Goal: Task Accomplishment & Management: Manage account settings

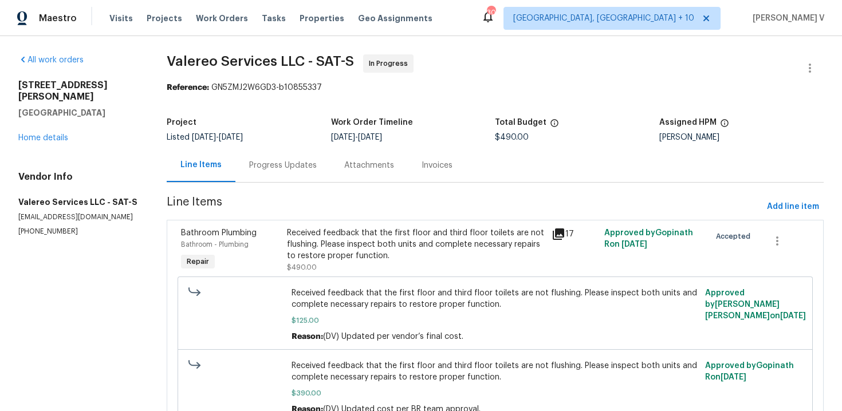
click at [294, 164] on div "Progress Updates" at bounding box center [283, 165] width 68 height 11
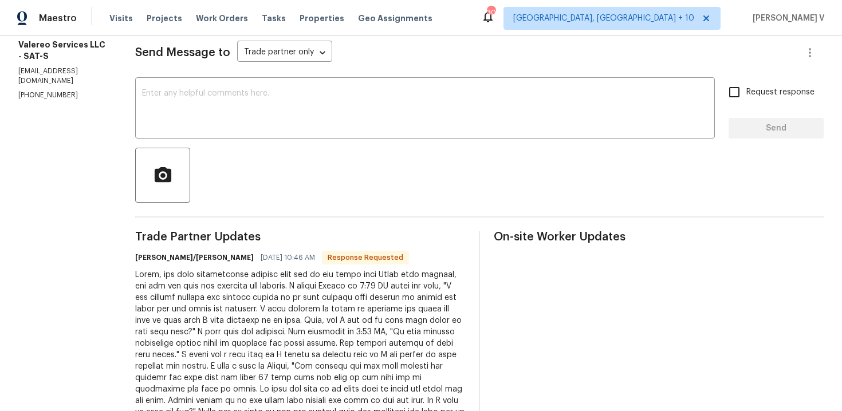
scroll to position [189, 0]
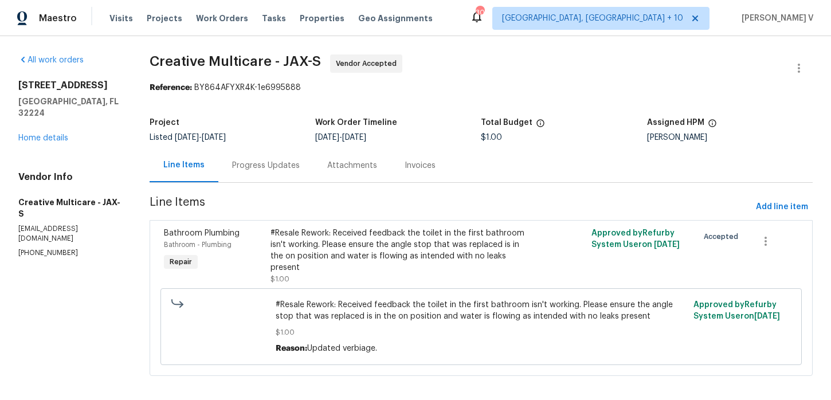
click at [313, 158] on div "Progress Updates" at bounding box center [265, 165] width 95 height 34
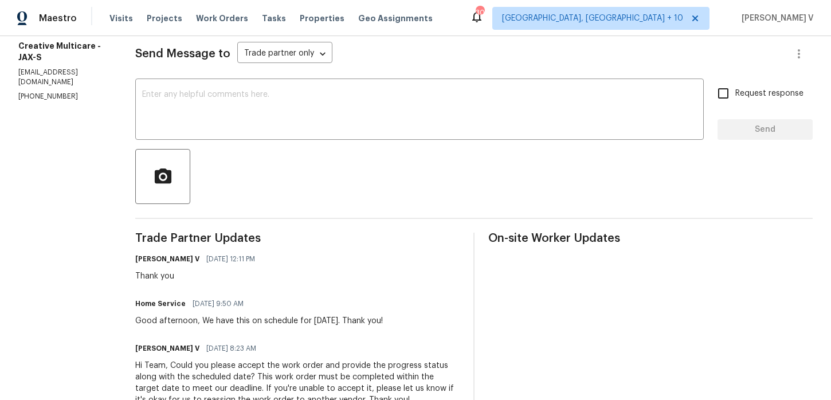
scroll to position [186, 0]
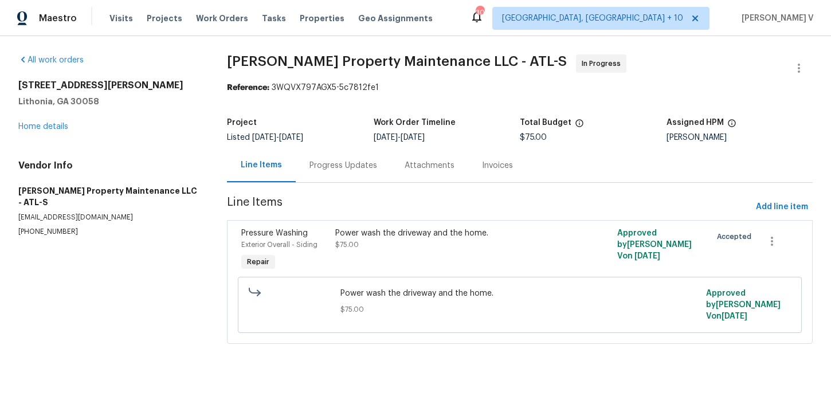
click at [324, 169] on div "Progress Updates" at bounding box center [343, 165] width 68 height 11
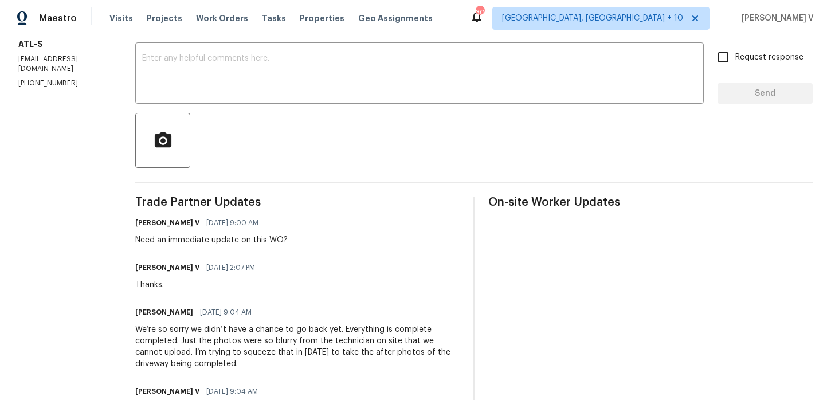
scroll to position [202, 0]
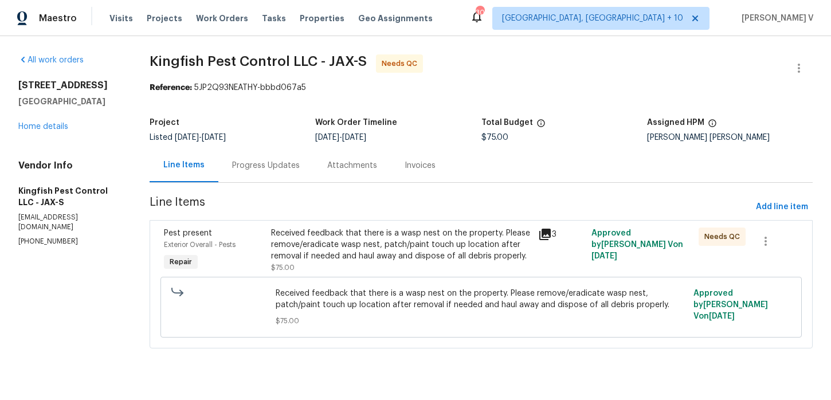
click at [329, 138] on span "9/24/2025" at bounding box center [327, 138] width 24 height 8
click at [270, 171] on div "Progress Updates" at bounding box center [265, 165] width 95 height 34
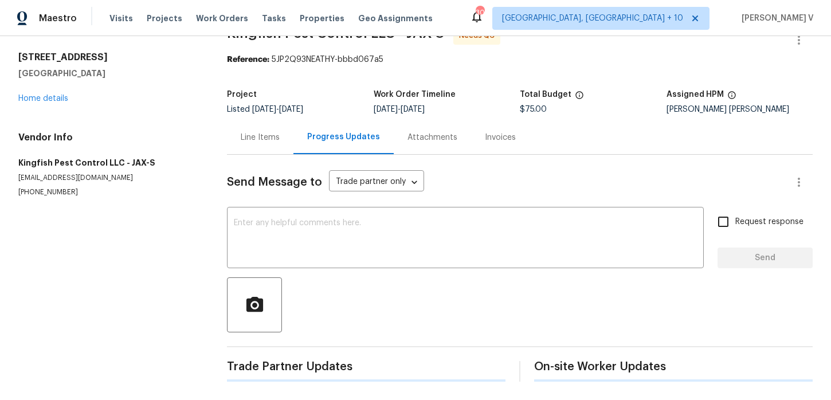
scroll to position [103, 0]
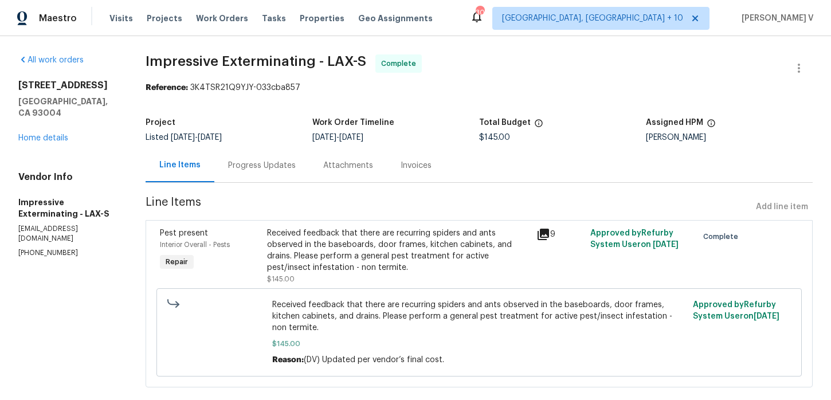
click at [285, 145] on div "Project Listed 9/17/2025 - 9/24/2025 Work Order Timeline 9/17/2025 - 9/24/2025 …" at bounding box center [479, 130] width 667 height 37
click at [270, 164] on div "Progress Updates" at bounding box center [262, 165] width 68 height 11
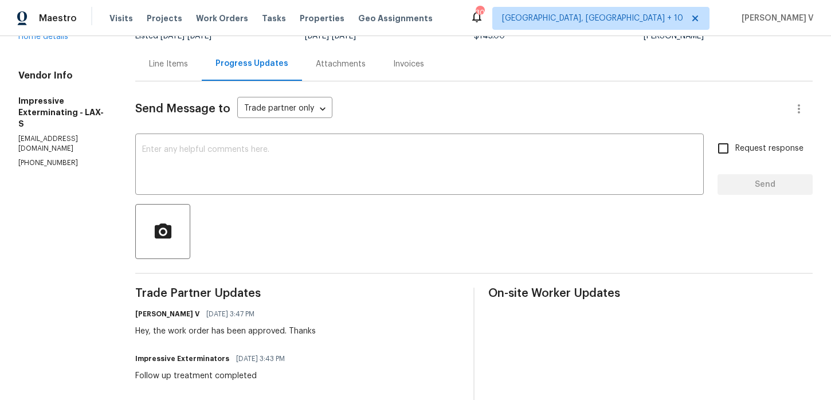
scroll to position [103, 0]
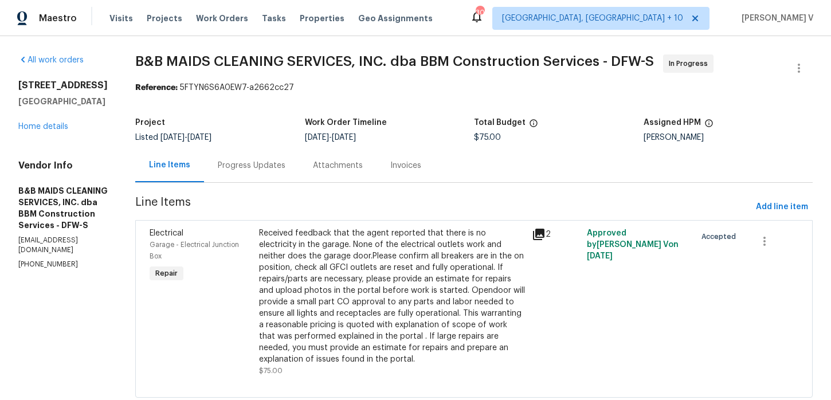
click at [280, 170] on div "Progress Updates" at bounding box center [252, 165] width 68 height 11
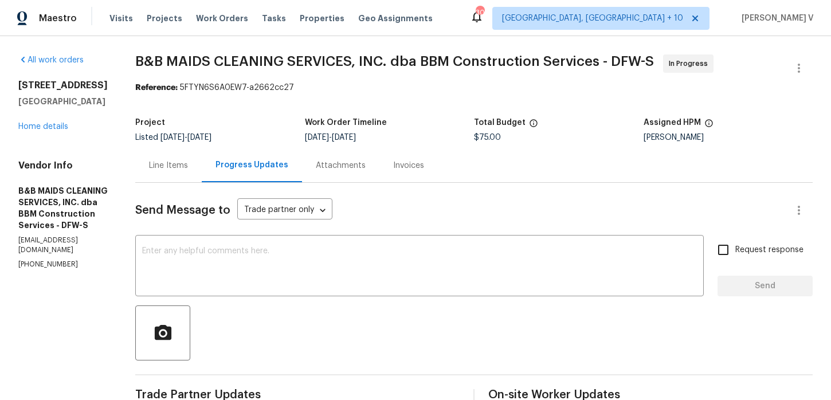
scroll to position [109, 0]
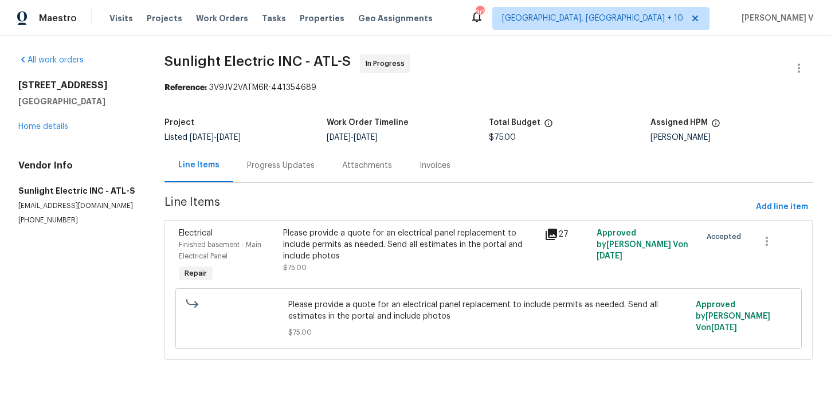
click at [277, 176] on div "Progress Updates" at bounding box center [280, 165] width 95 height 34
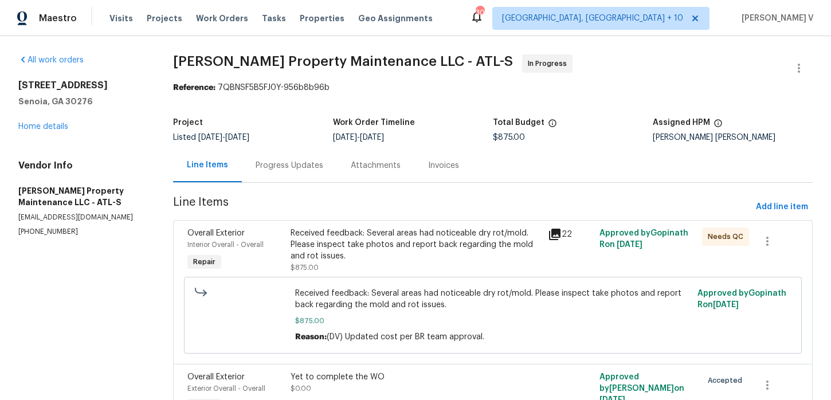
click at [285, 171] on div "Progress Updates" at bounding box center [289, 165] width 95 height 34
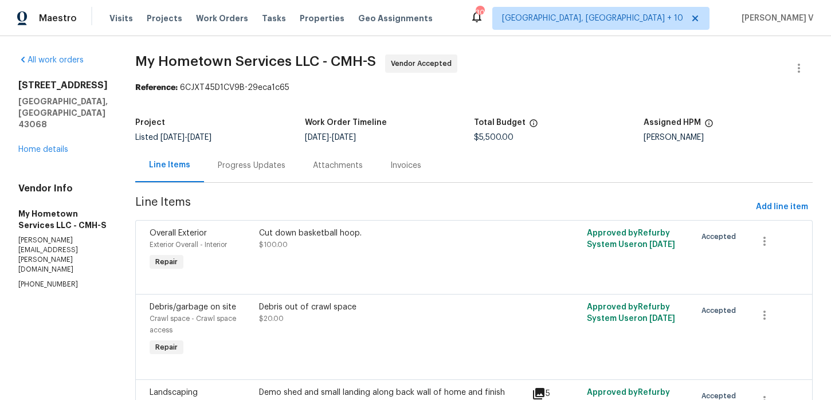
click at [299, 163] on div "Attachments" at bounding box center [337, 165] width 77 height 34
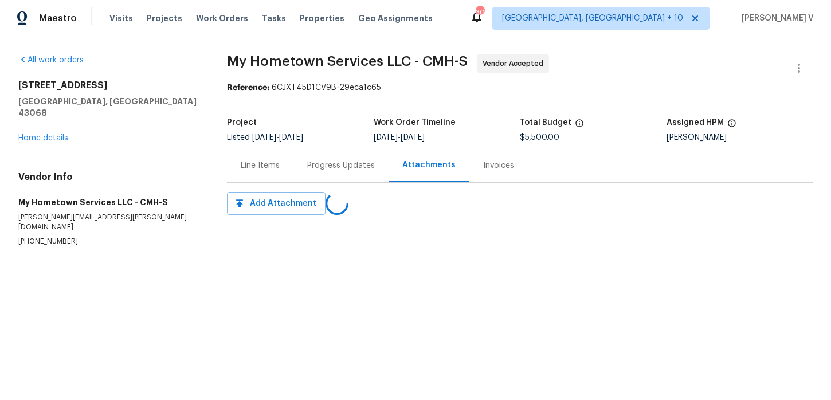
click at [283, 163] on div "Line Items" at bounding box center [260, 165] width 66 height 34
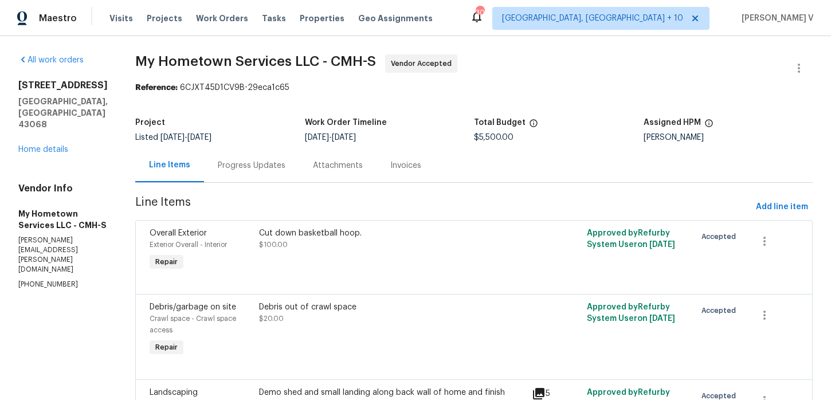
click at [259, 163] on div "Progress Updates" at bounding box center [252, 165] width 68 height 11
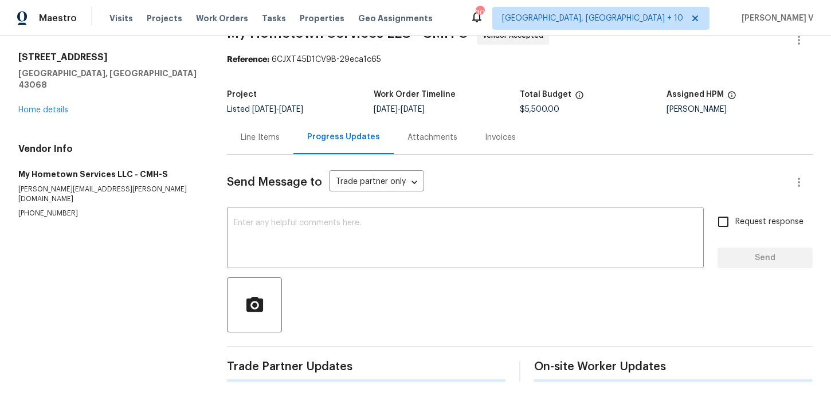
scroll to position [145, 0]
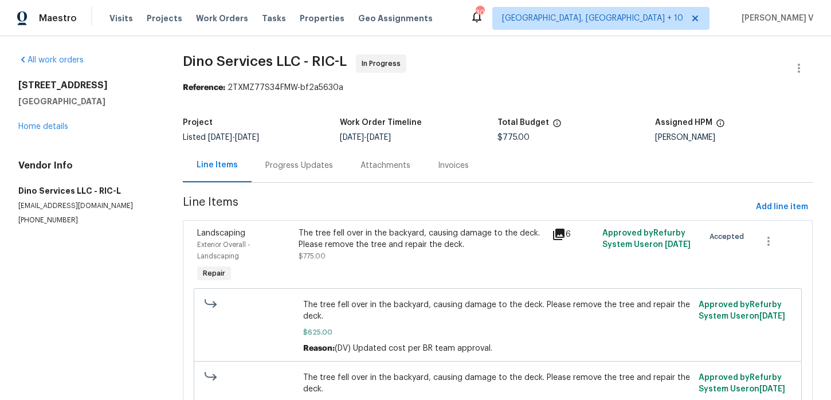
click at [342, 174] on div "Progress Updates" at bounding box center [299, 165] width 95 height 34
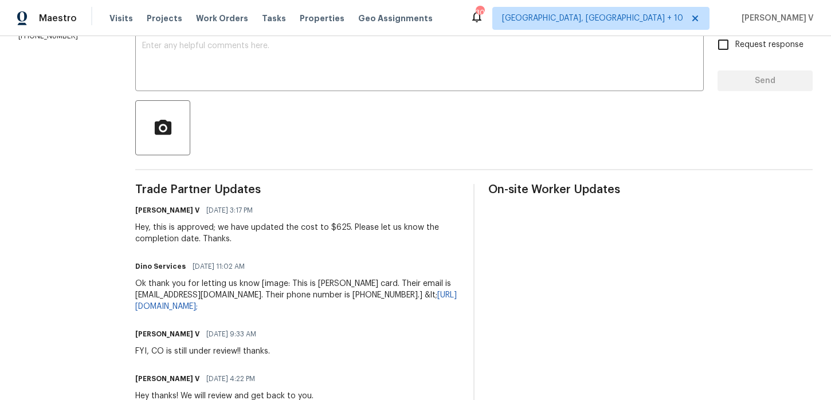
scroll to position [214, 0]
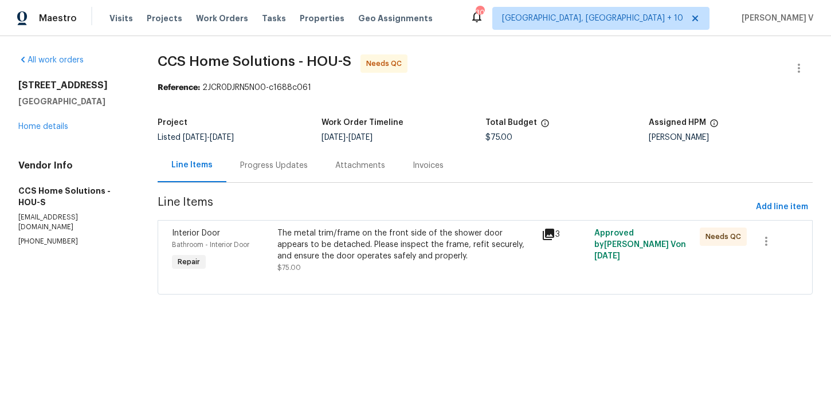
click at [265, 178] on div "Progress Updates" at bounding box center [273, 165] width 95 height 34
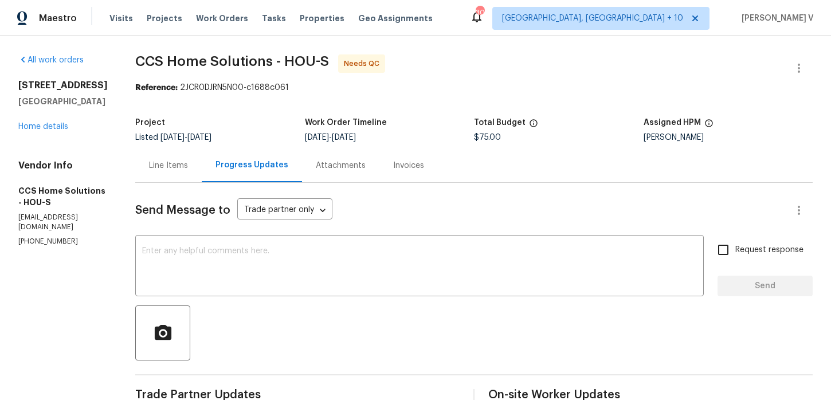
click at [186, 163] on div "Line Items" at bounding box center [168, 165] width 39 height 11
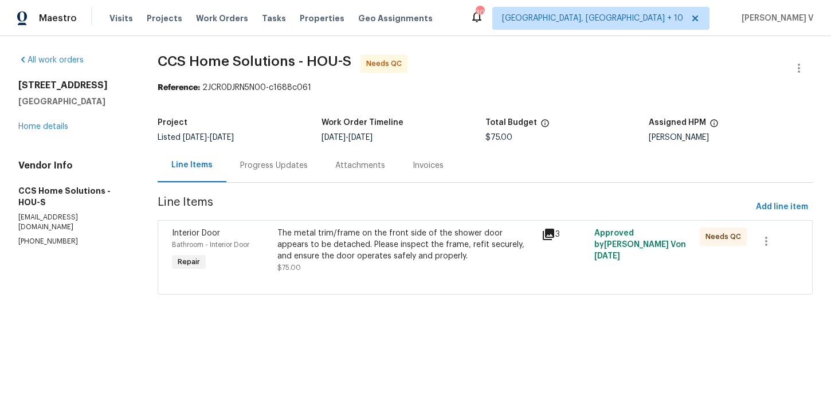
click at [272, 192] on section "CCS Home Solutions - HOU-S Needs QC Reference: 2JCR0DJRN5N00-c1688c061 Project …" at bounding box center [485, 181] width 655 height 254
click at [296, 170] on div "Progress Updates" at bounding box center [274, 165] width 68 height 11
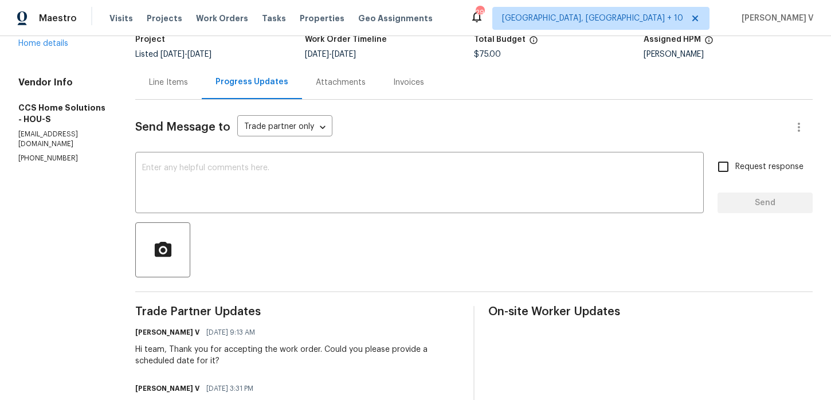
scroll to position [181, 0]
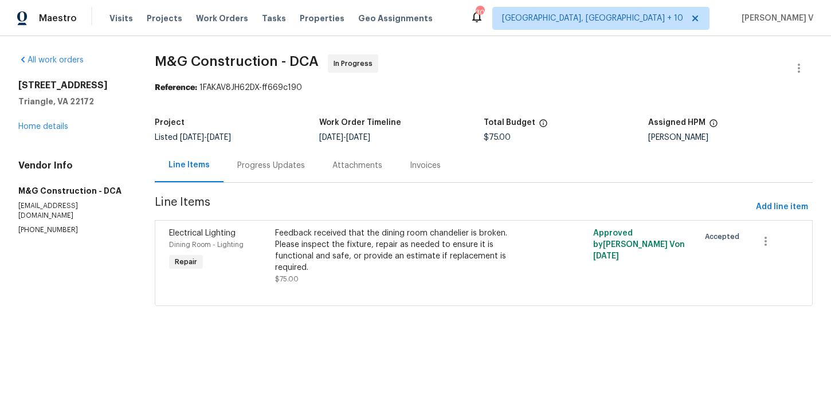
click at [264, 144] on div "Project Listed [DATE] - [DATE] Work Order Timeline [DATE] - [DATE] Total Budget…" at bounding box center [484, 130] width 658 height 37
click at [285, 172] on div "Progress Updates" at bounding box center [270, 165] width 95 height 34
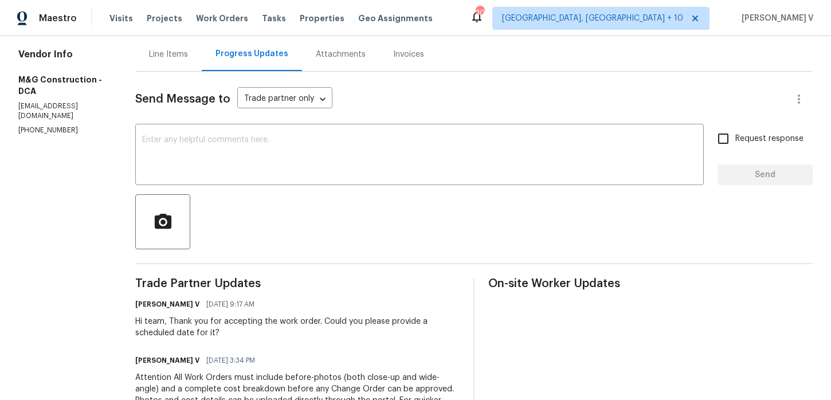
scroll to position [128, 0]
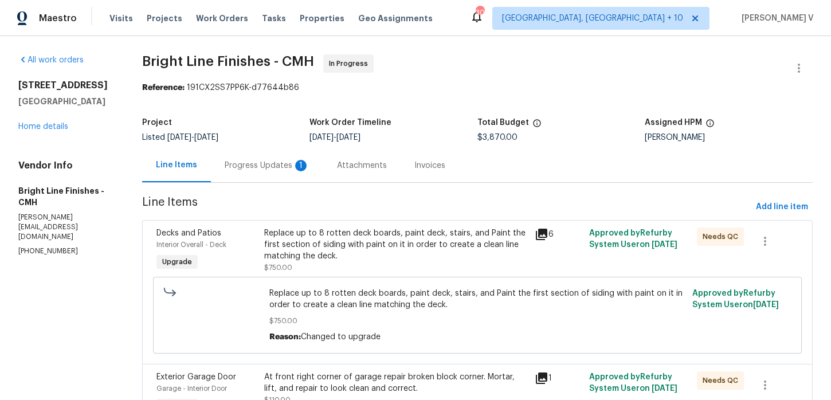
click at [303, 165] on div "1" at bounding box center [300, 165] width 11 height 11
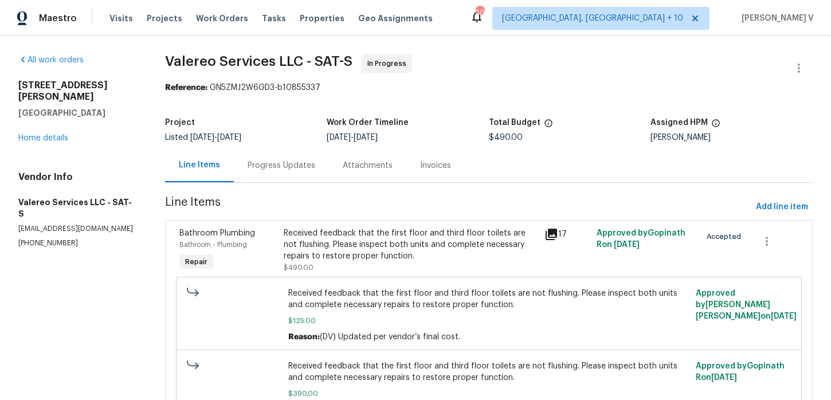
click at [258, 153] on div "Progress Updates" at bounding box center [281, 165] width 95 height 34
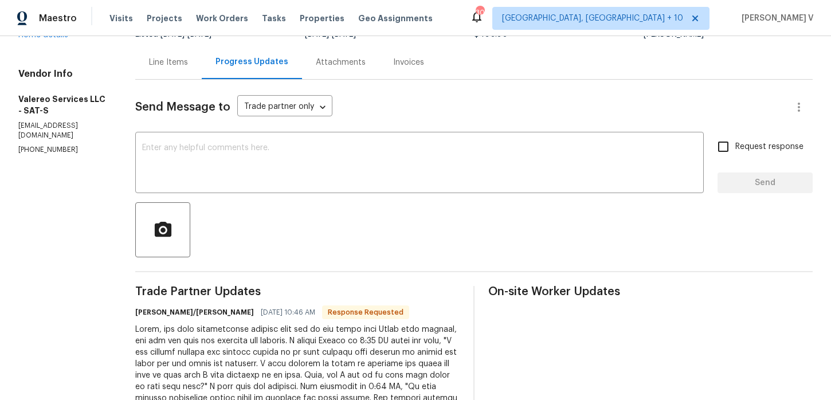
scroll to position [271, 0]
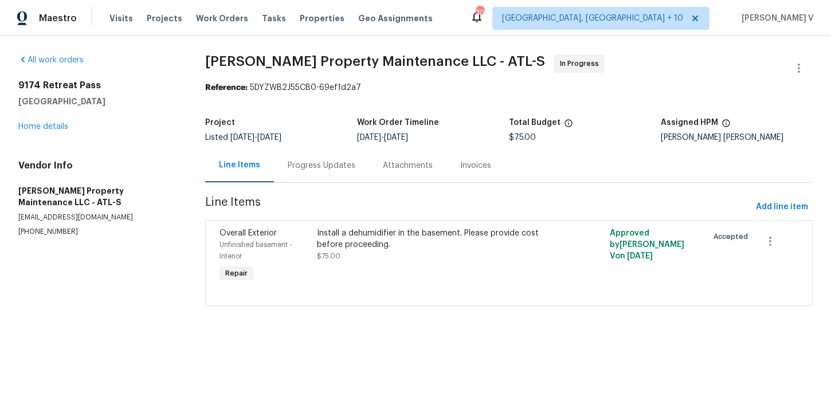
click at [336, 176] on div "Progress Updates" at bounding box center [321, 165] width 95 height 34
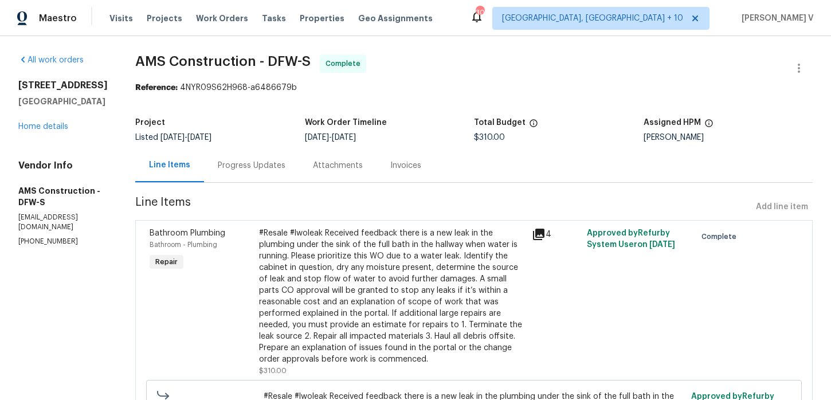
click at [262, 159] on div "Progress Updates" at bounding box center [251, 165] width 95 height 34
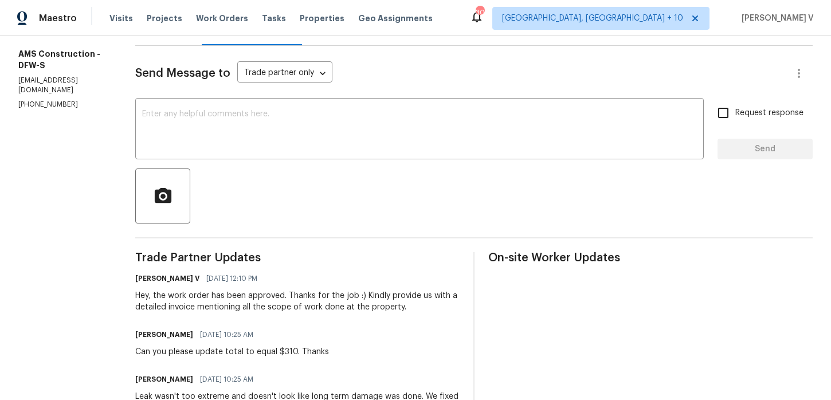
scroll to position [7, 0]
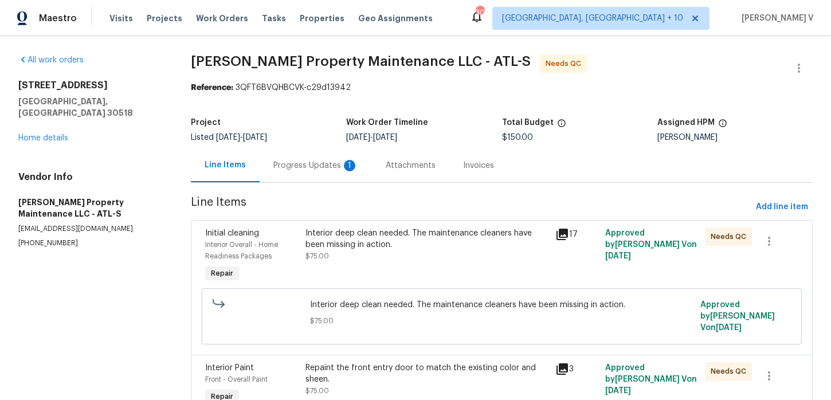
click at [293, 162] on div "Progress Updates 1" at bounding box center [315, 165] width 85 height 11
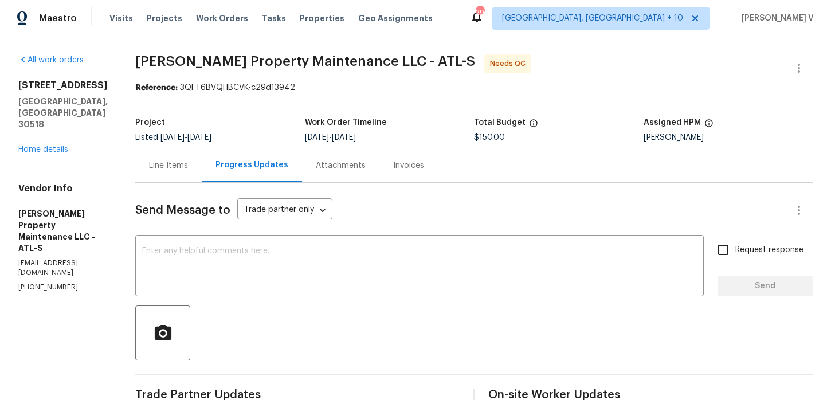
scroll to position [188, 0]
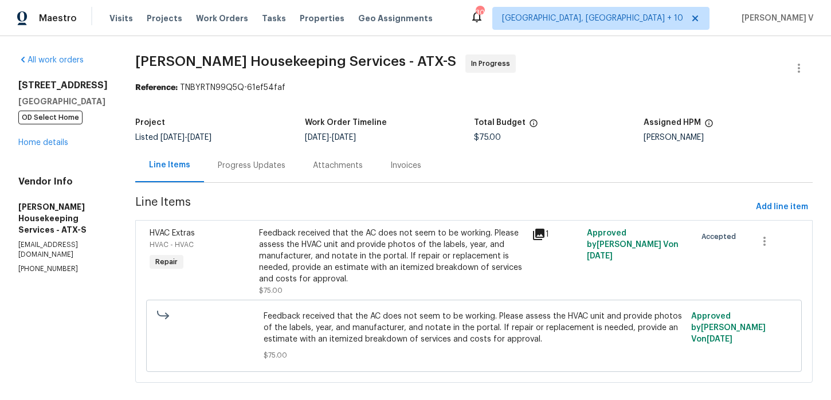
click at [256, 144] on div "Project Listed 9/19/2025 - 9/22/2025 Work Order Timeline 9/19/2025 - 9/22/2025 …" at bounding box center [473, 130] width 677 height 37
click at [255, 169] on div "Progress Updates" at bounding box center [252, 165] width 68 height 11
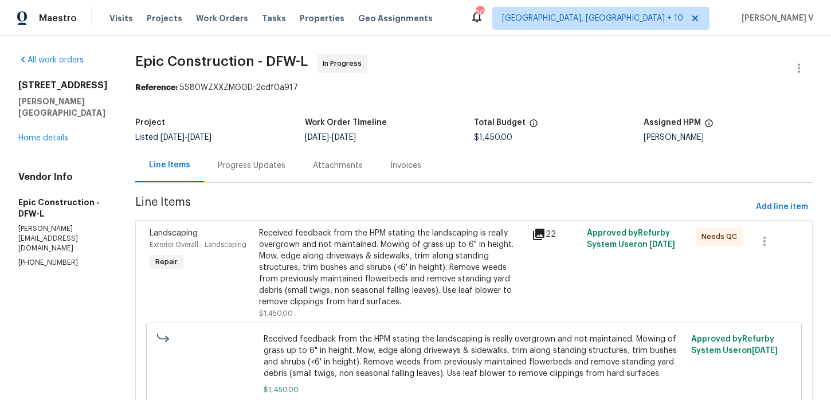
click at [260, 165] on div "Progress Updates" at bounding box center [251, 165] width 95 height 34
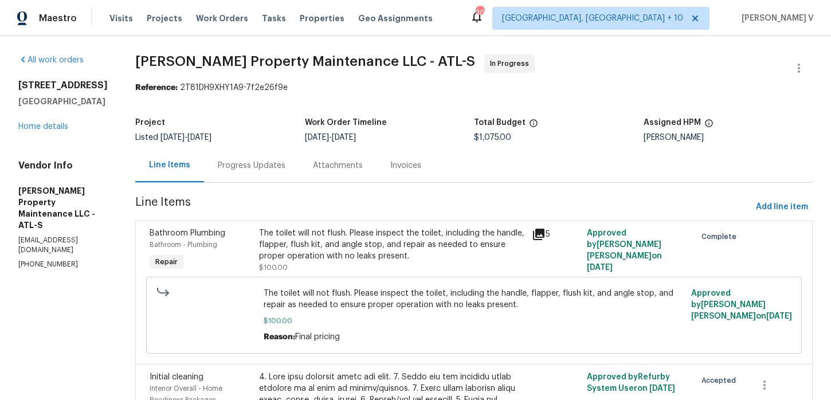
click at [229, 146] on div "Project Listed 9/5/2025 - 9/25/2025 Work Order Timeline 9/5/2025 - 9/25/2025 To…" at bounding box center [473, 130] width 677 height 37
click at [236, 167] on div "Progress Updates" at bounding box center [252, 165] width 68 height 11
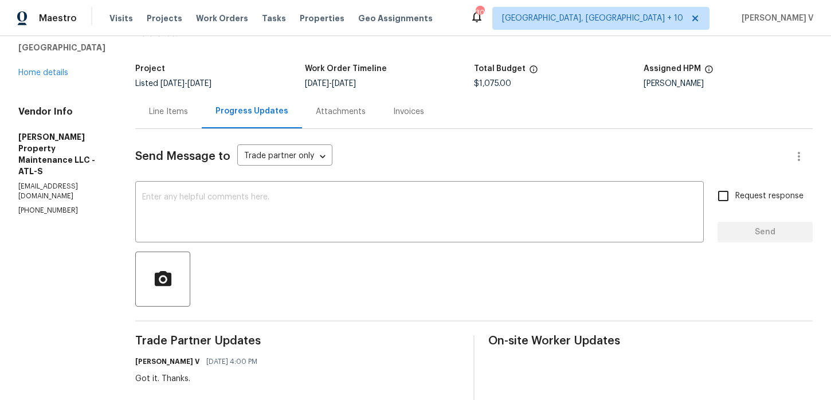
scroll to position [120, 0]
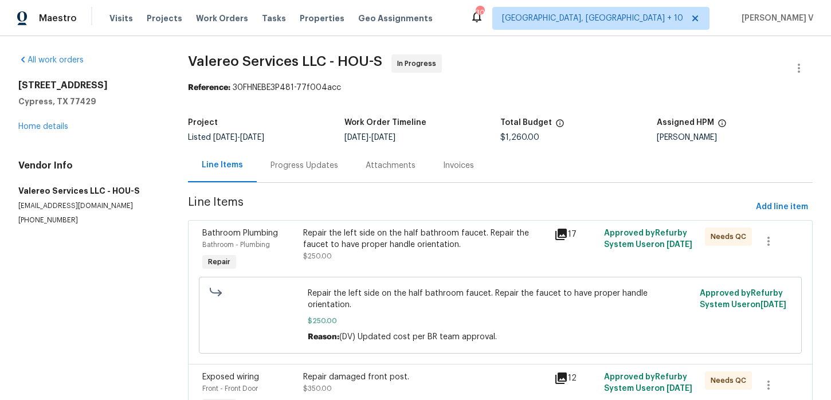
click at [291, 164] on div "Progress Updates" at bounding box center [304, 165] width 68 height 11
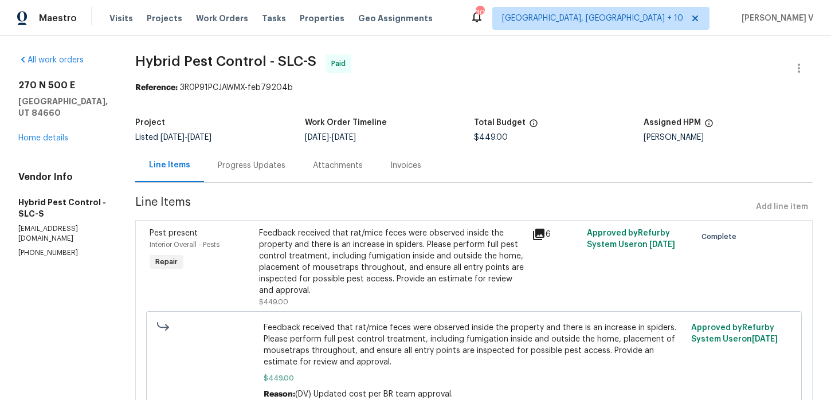
click at [283, 184] on section "Hybrid Pest Control - SLC-S Paid Reference: 3R0P91PCJAWMX-feb79204b Project Lis…" at bounding box center [473, 244] width 677 height 381
click at [274, 168] on div "Progress Updates" at bounding box center [252, 165] width 68 height 11
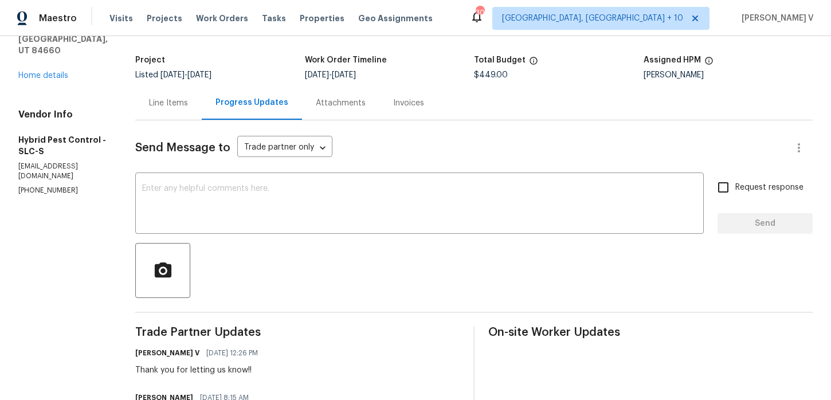
scroll to position [347, 0]
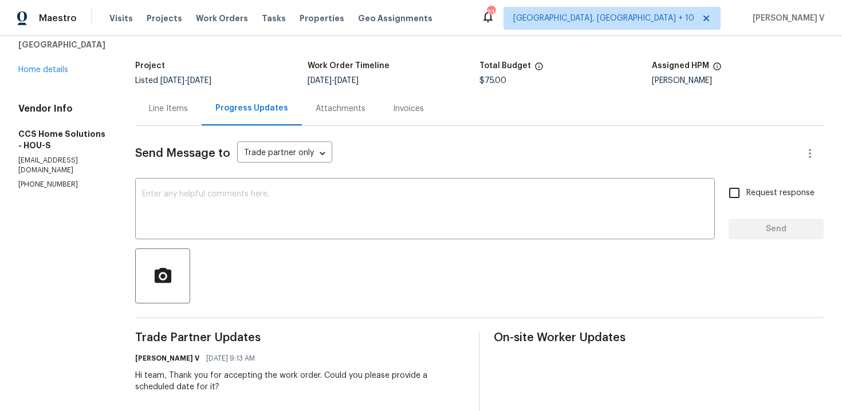
scroll to position [83, 0]
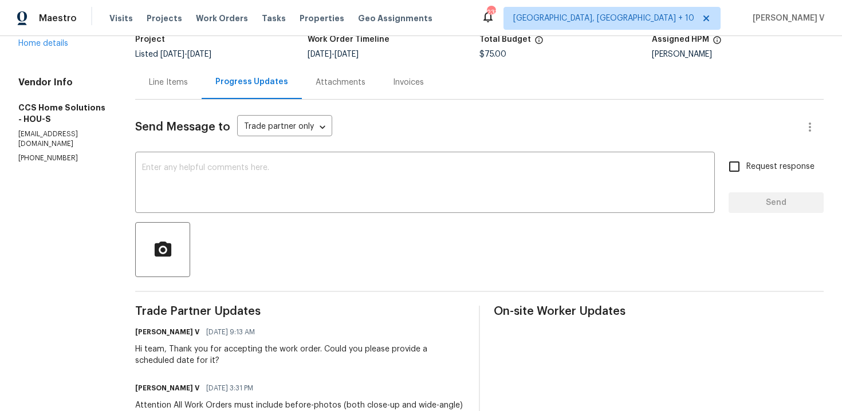
click at [293, 179] on textarea at bounding box center [425, 184] width 566 height 40
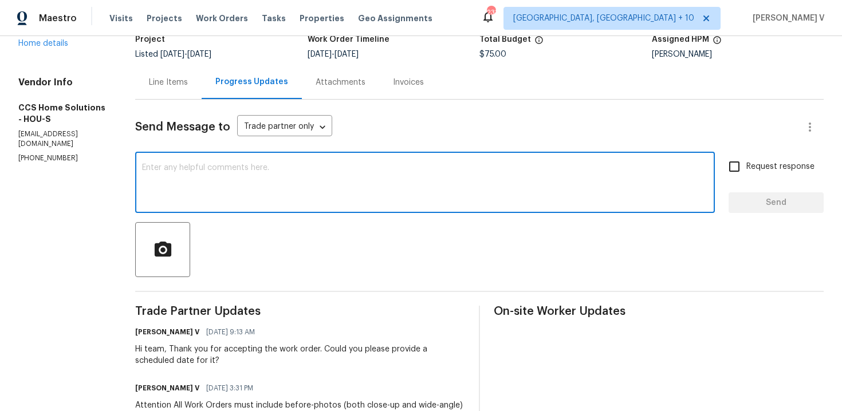
click at [175, 77] on div "Line Items" at bounding box center [168, 82] width 39 height 11
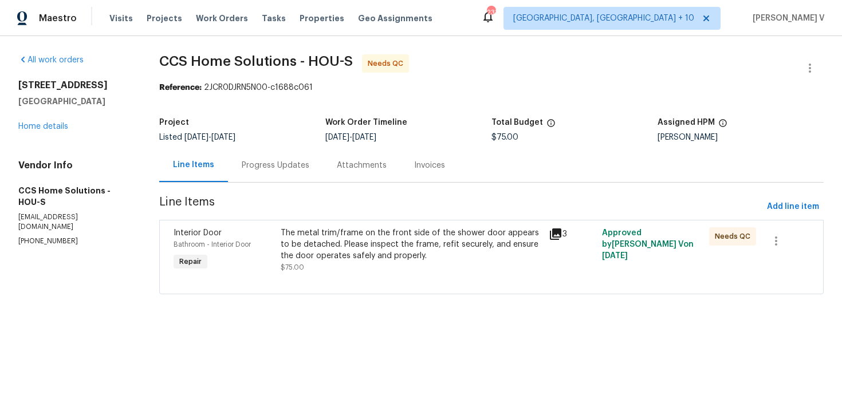
click at [380, 239] on div "The metal trim/frame on the front side of the shower door appears to be detache…" at bounding box center [411, 244] width 261 height 34
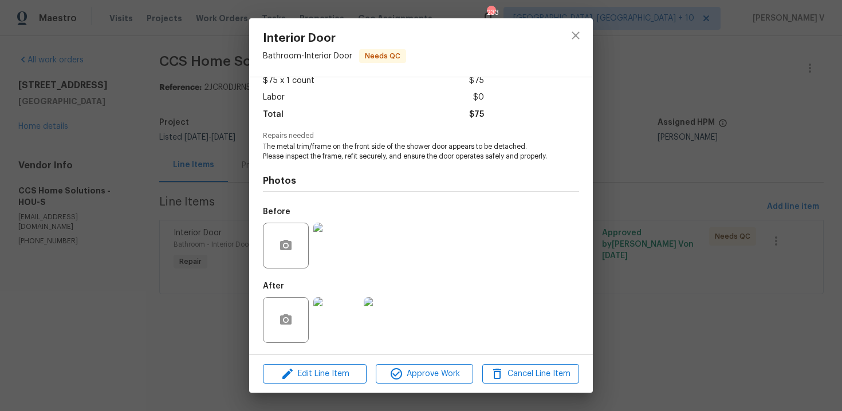
scroll to position [77, 0]
click at [332, 305] on img at bounding box center [336, 320] width 46 height 46
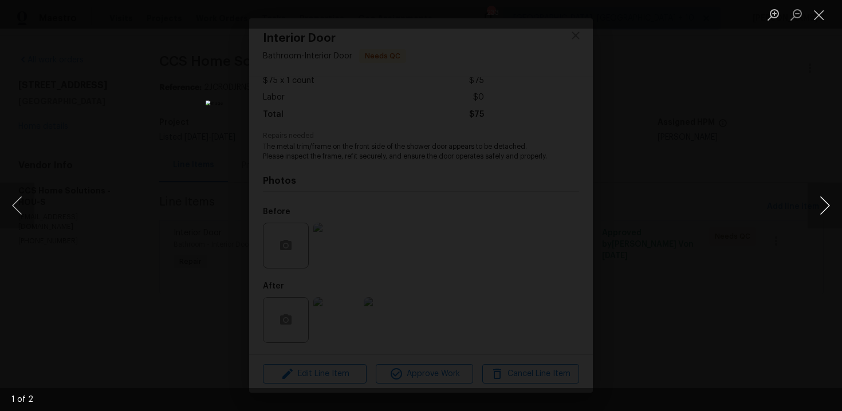
click at [818, 206] on button "Next image" at bounding box center [825, 206] width 34 height 46
click at [757, 131] on div "Lightbox" at bounding box center [421, 205] width 842 height 411
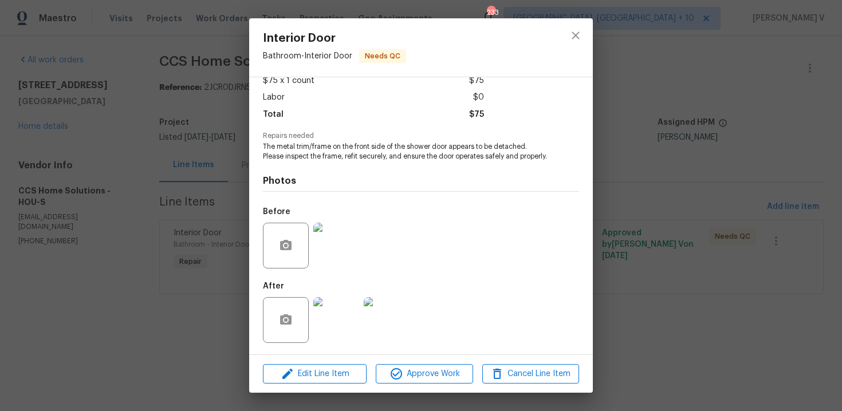
click at [757, 131] on div "Interior Door Bathroom - Interior Door Needs QC Vendor CCS Home Solutions Accou…" at bounding box center [421, 205] width 842 height 411
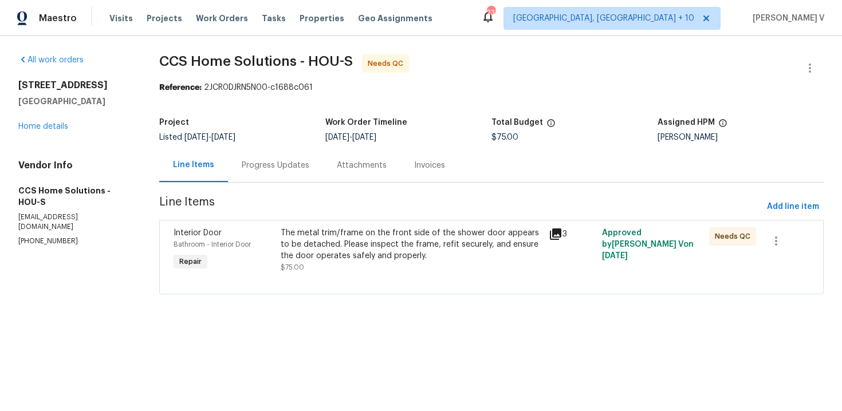
click at [289, 146] on div "Project Listed 9/23/2025 - 9/26/2025 Work Order Timeline 9/24/2025 - 9/26/2025 …" at bounding box center [491, 130] width 665 height 37
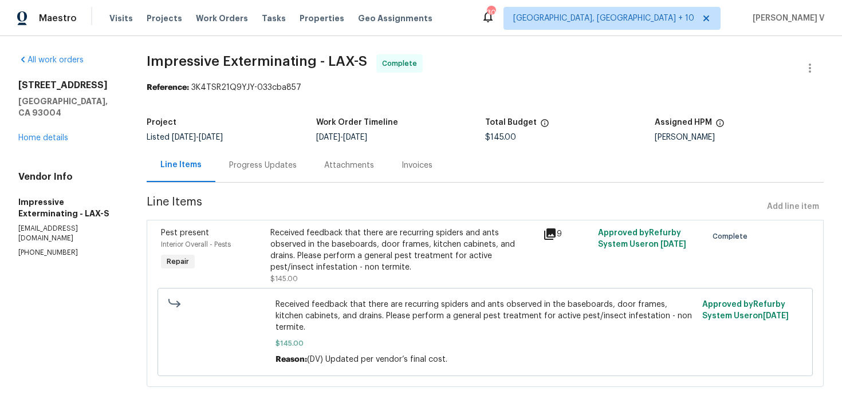
click at [69, 124] on div "[STREET_ADDRESS] Home details" at bounding box center [68, 112] width 101 height 64
click at [64, 134] on link "Home details" at bounding box center [43, 138] width 50 height 8
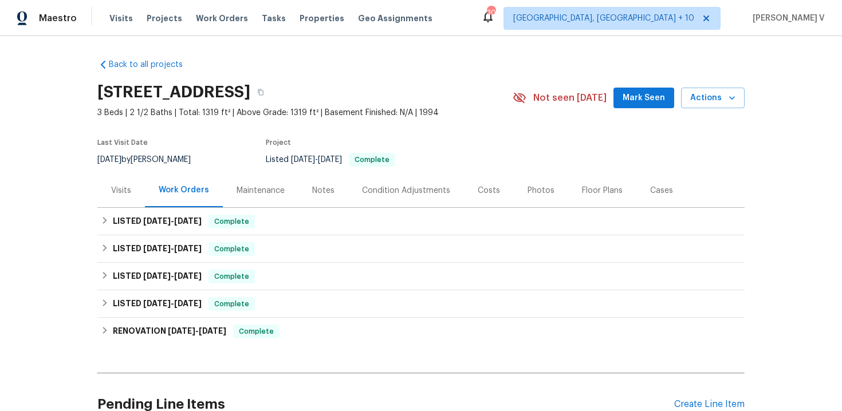
scroll to position [117, 0]
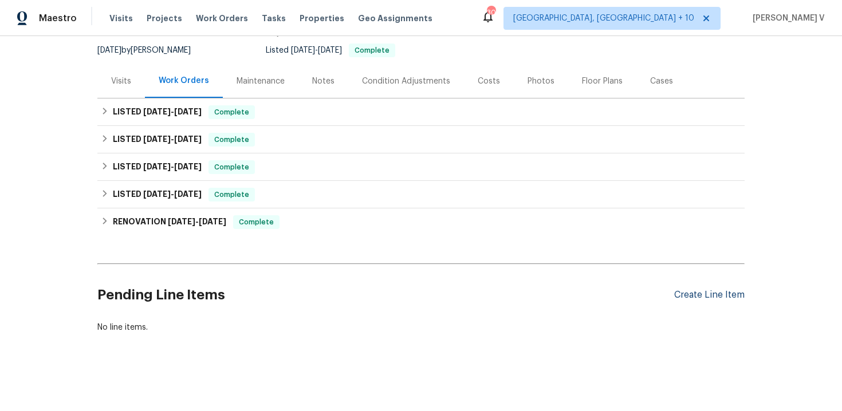
click at [692, 296] on div "Create Line Item" at bounding box center [709, 295] width 70 height 11
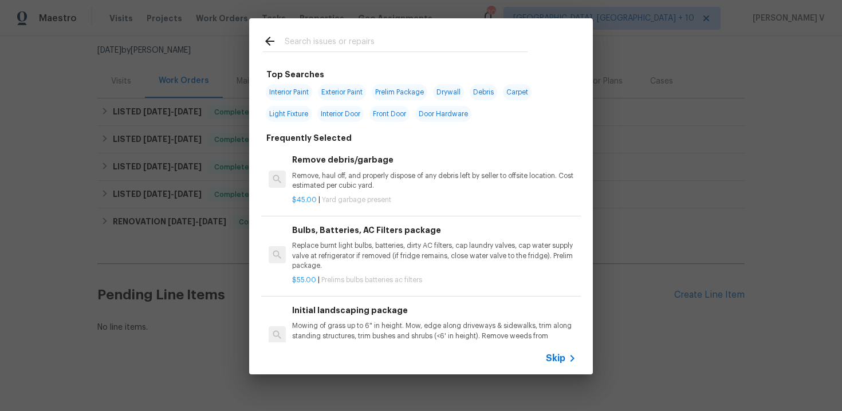
click at [566, 354] on icon at bounding box center [573, 359] width 14 height 14
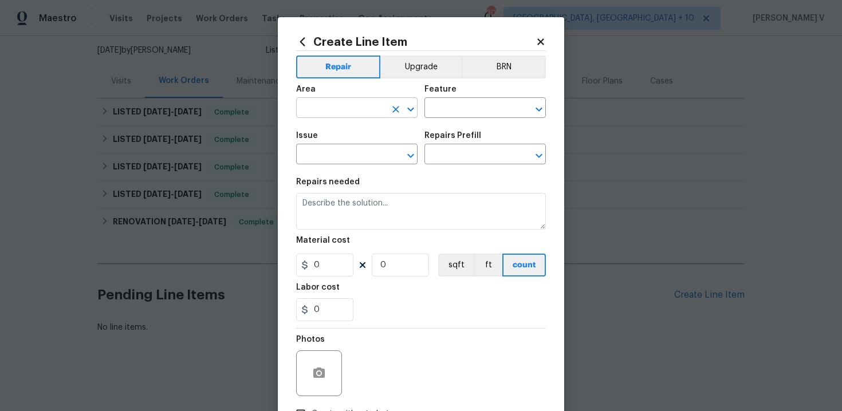
click at [385, 113] on input "text" at bounding box center [340, 109] width 89 height 18
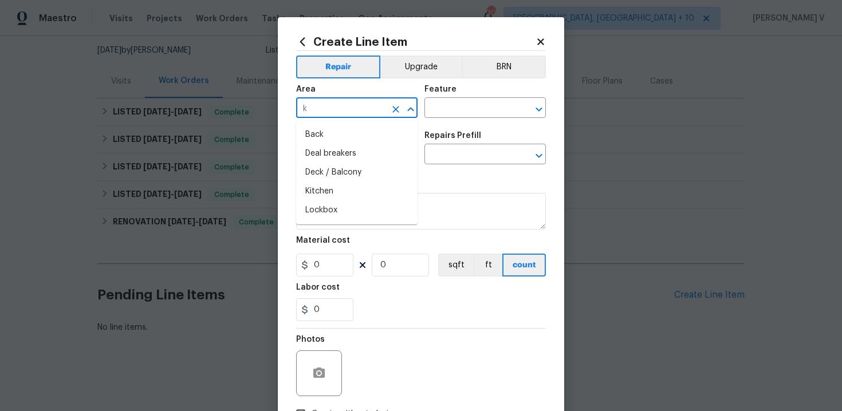
type input "ki"
type input "t"
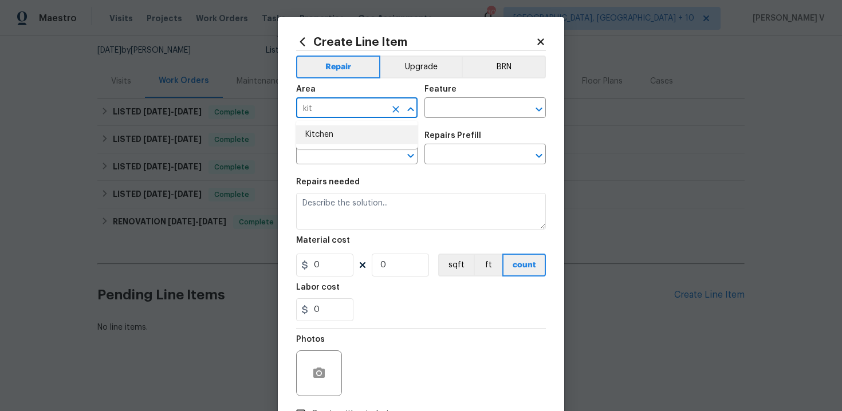
click at [357, 132] on li "Kitchen" at bounding box center [356, 134] width 121 height 19
type input "Kitchen"
click at [437, 111] on input "text" at bounding box center [469, 109] width 89 height 18
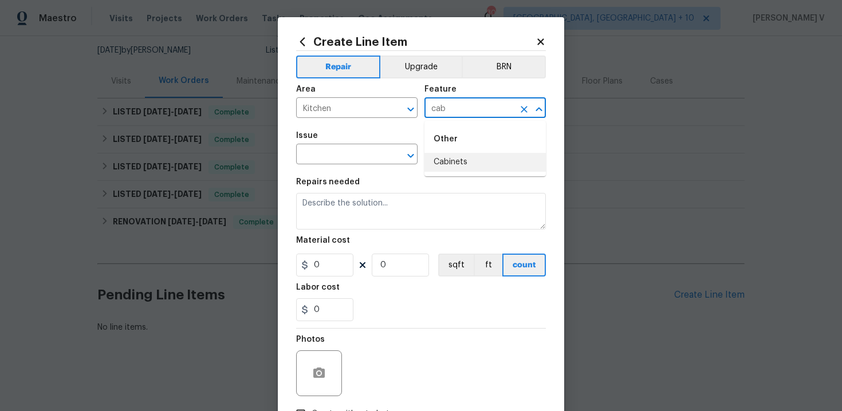
click at [438, 158] on li "Cabinets" at bounding box center [485, 162] width 121 height 19
type input "Cabinets"
click at [308, 149] on input "text" at bounding box center [340, 156] width 89 height 18
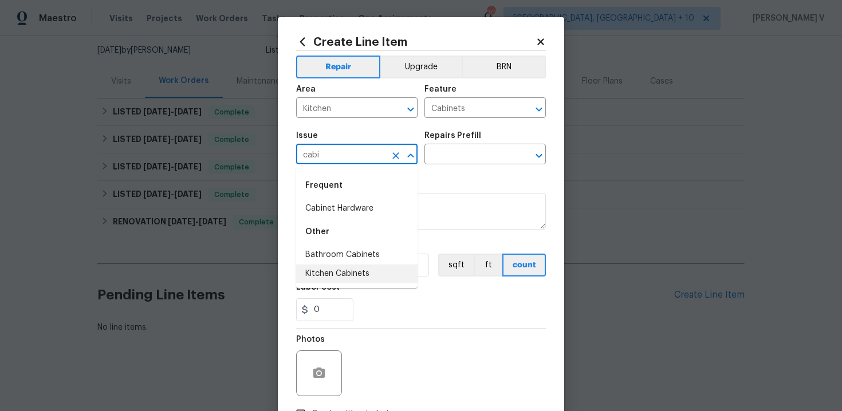
click at [331, 277] on li "Kitchen Cabinets" at bounding box center [356, 274] width 121 height 19
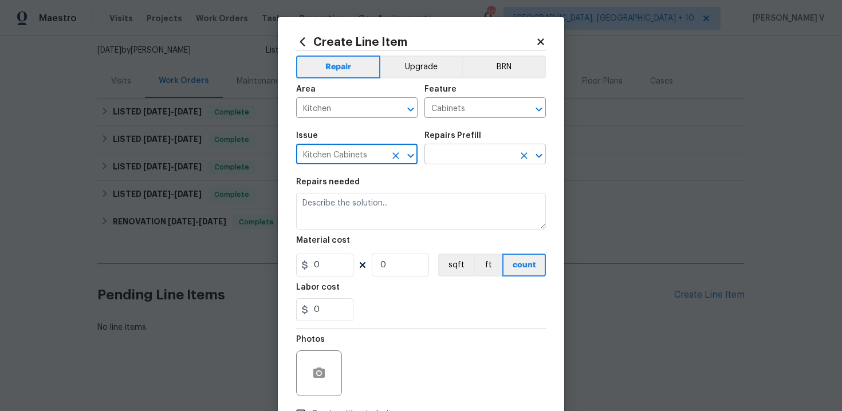
type input "Kitchen Cabinets"
click at [470, 158] on input "text" at bounding box center [469, 156] width 89 height 18
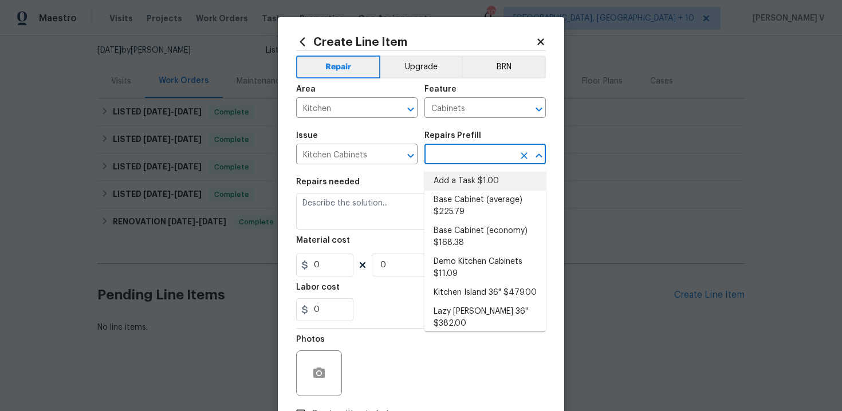
click at [455, 179] on li "Add a Task $1.00" at bounding box center [485, 181] width 121 height 19
type input "Add a Task $1.00"
type textarea "HPM to detail"
type input "1"
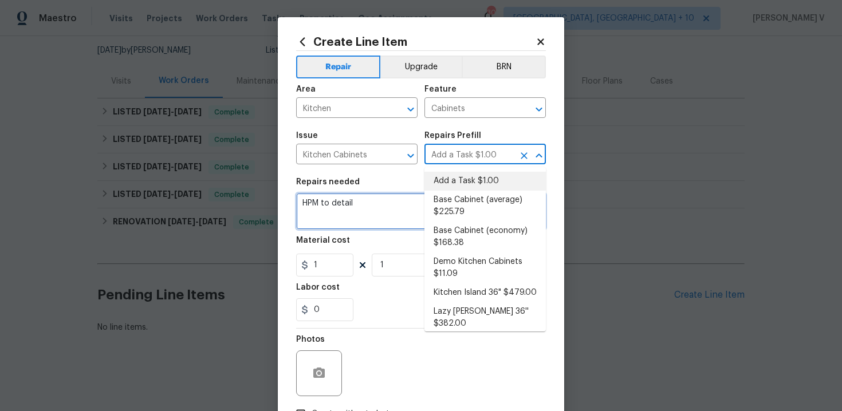
click at [353, 201] on textarea "HPM to detail" at bounding box center [421, 211] width 250 height 37
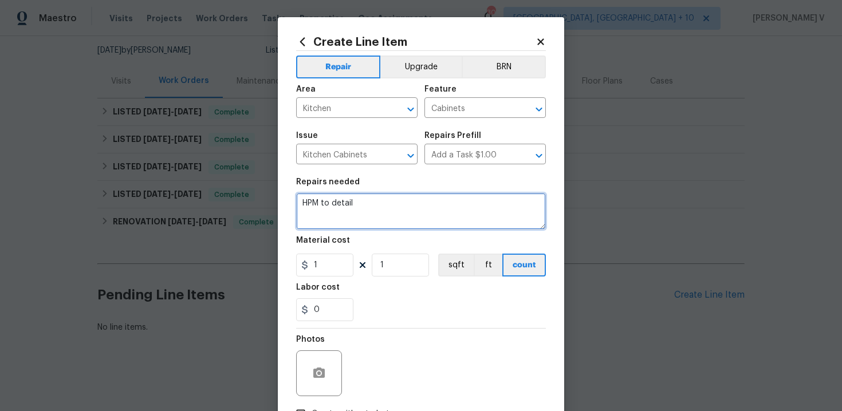
click at [353, 201] on textarea "HPM to detail" at bounding box center [421, 211] width 250 height 37
type textarea "Please provide estimate for damaged cabinets."
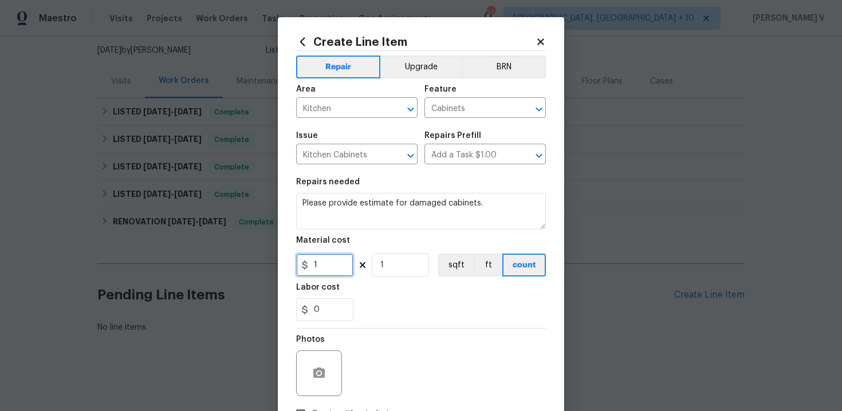
click at [323, 264] on input "1" at bounding box center [324, 265] width 57 height 23
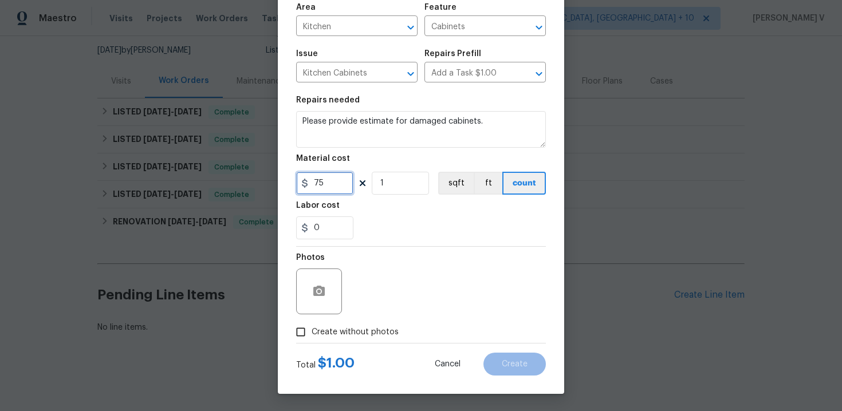
type input "75"
click at [325, 303] on button "button" at bounding box center [319, 292] width 28 height 28
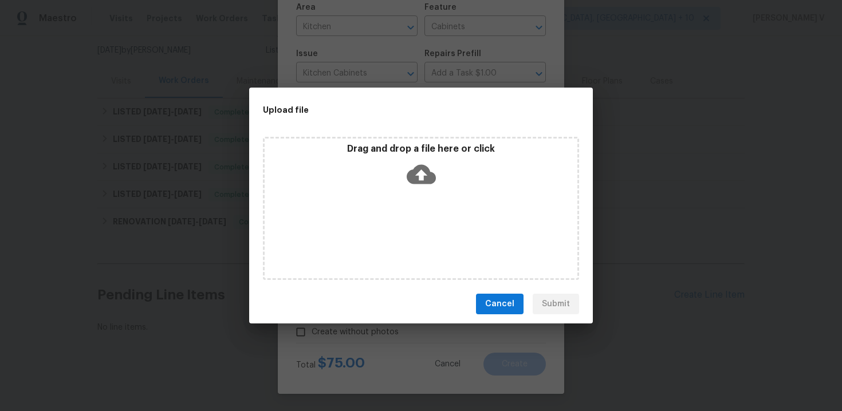
click at [427, 169] on icon at bounding box center [421, 174] width 29 height 19
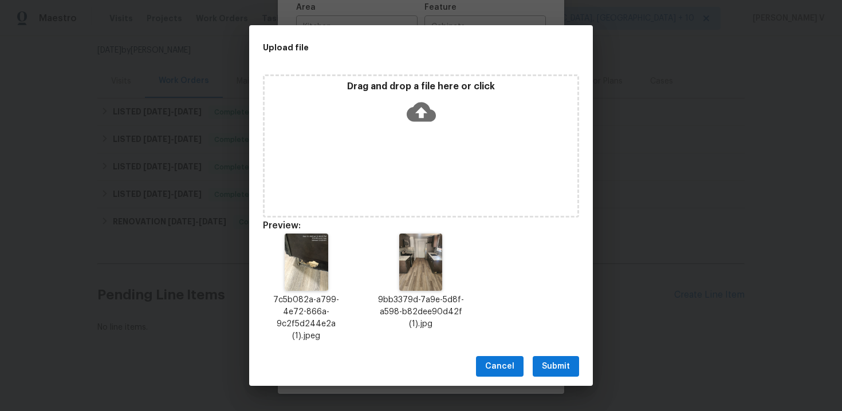
click at [547, 360] on span "Submit" at bounding box center [556, 367] width 28 height 14
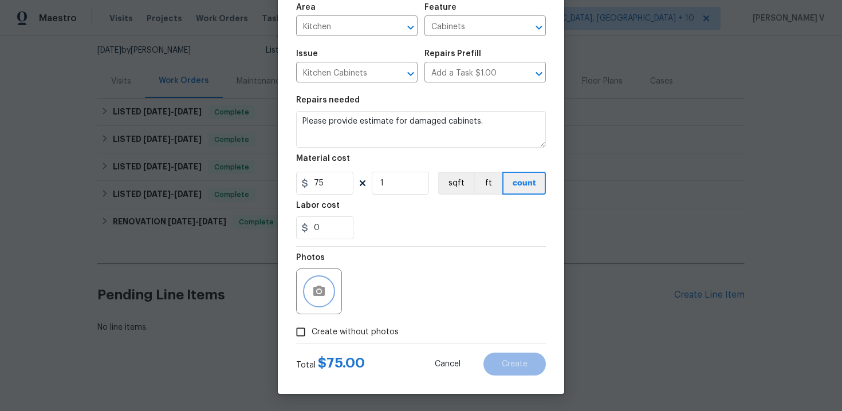
click at [0, 0] on span "estimate" at bounding box center [0, 0] width 0 height 0
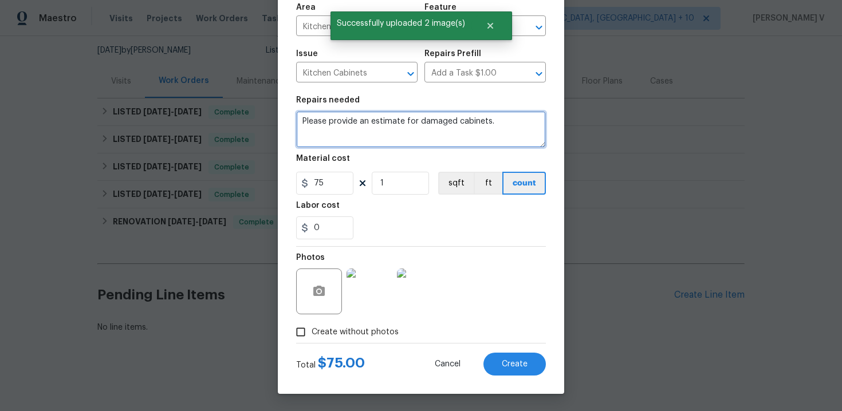
type textarea "Please provide an estimate for damaged cabinets."
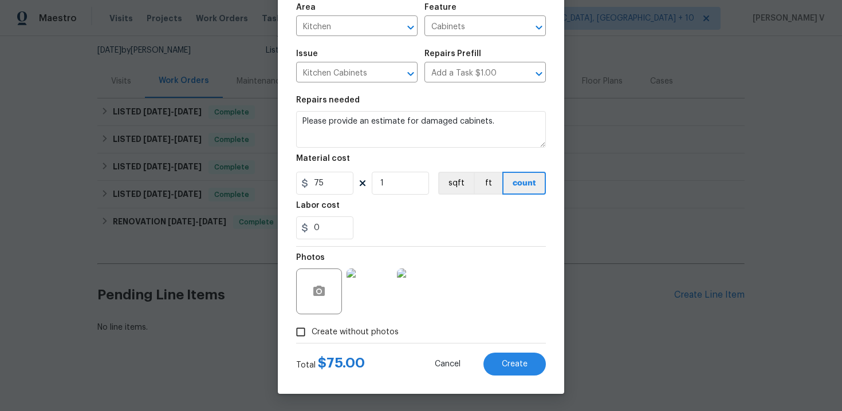
click at [512, 352] on div "Total $ 75.00 Cancel Create" at bounding box center [421, 360] width 250 height 32
click at [512, 355] on button "Create" at bounding box center [515, 364] width 62 height 23
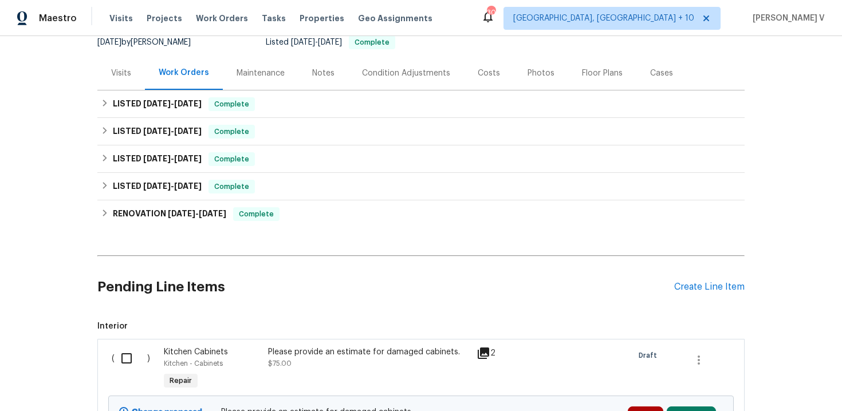
scroll to position [248, 0]
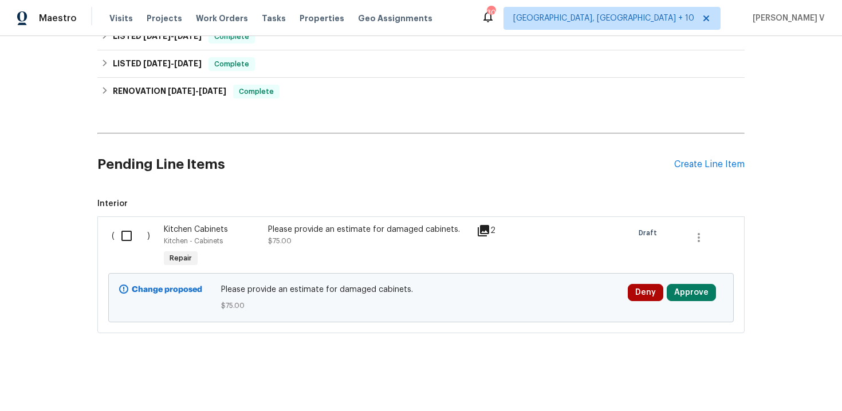
click at [139, 228] on input "checkbox" at bounding box center [131, 236] width 33 height 24
checkbox input "true"
click at [771, 390] on button "Create Work Order" at bounding box center [776, 382] width 95 height 21
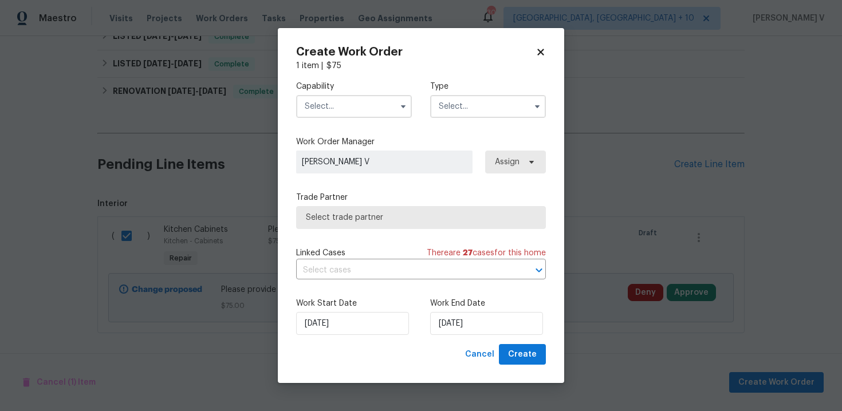
click at [363, 116] on input "text" at bounding box center [354, 106] width 116 height 23
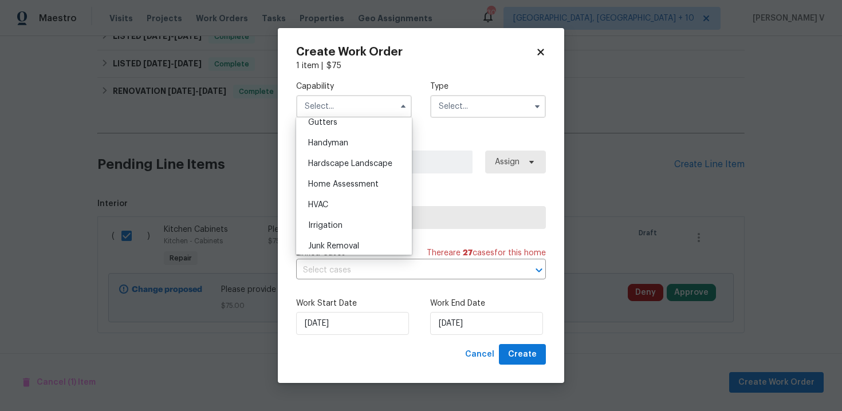
scroll to position [610, 0]
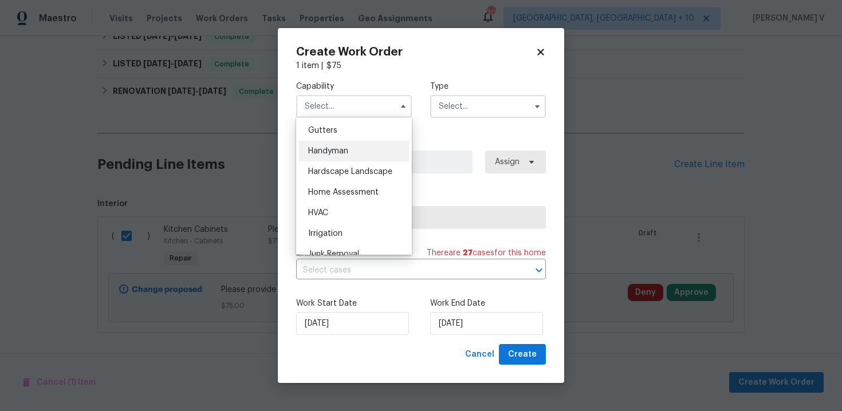
click at [367, 154] on div "Handyman" at bounding box center [354, 151] width 110 height 21
type input "Handyman"
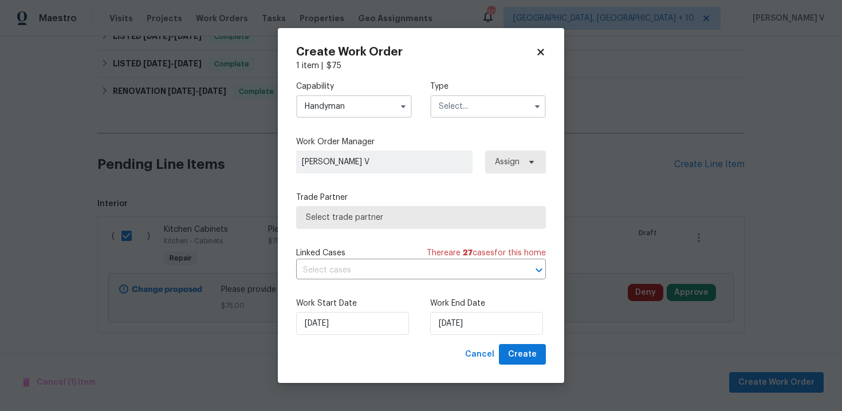
click at [460, 107] on input "text" at bounding box center [488, 106] width 116 height 23
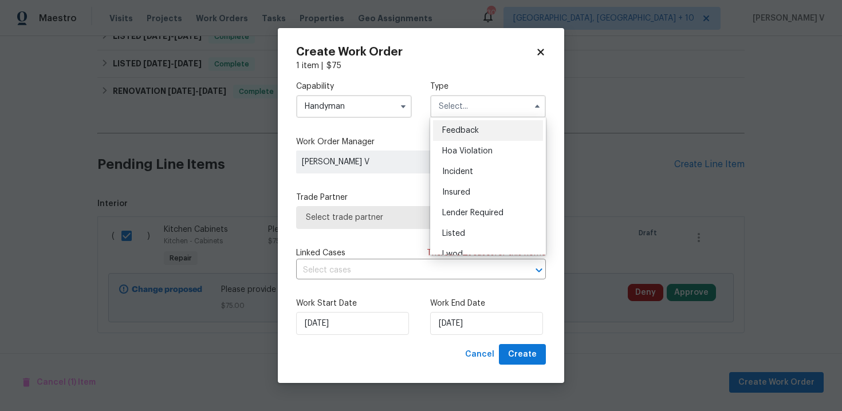
click at [445, 125] on div "Feedback" at bounding box center [488, 130] width 110 height 21
type input "Feedback"
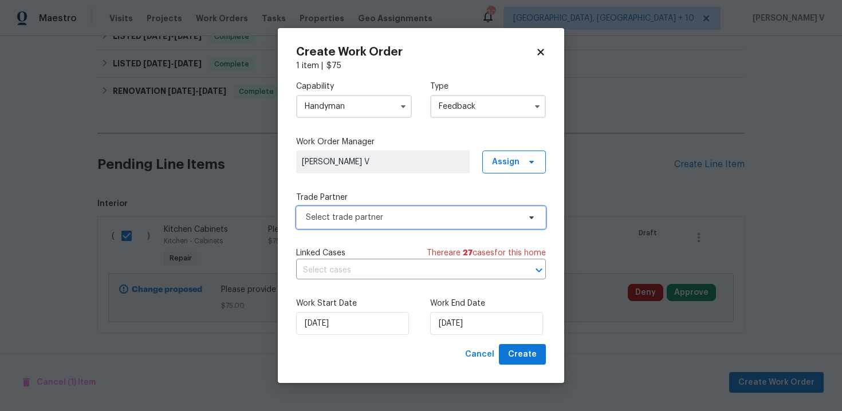
click at [405, 217] on span "Select trade partner" at bounding box center [413, 217] width 214 height 11
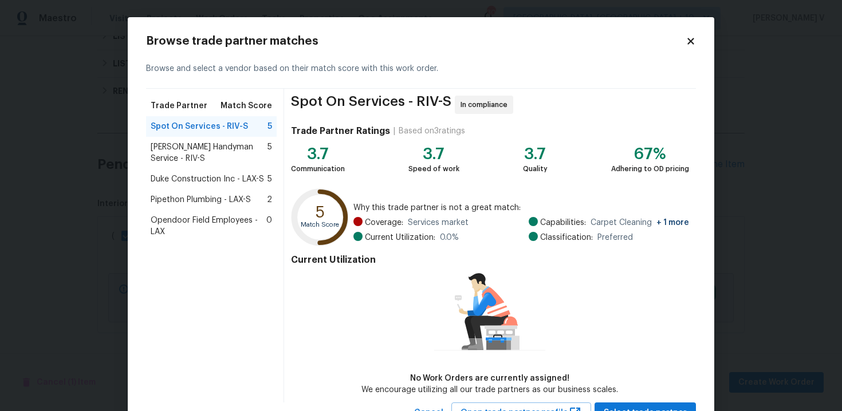
click at [211, 144] on span "Mehle's Handyman Service - RIV-S" at bounding box center [209, 153] width 117 height 23
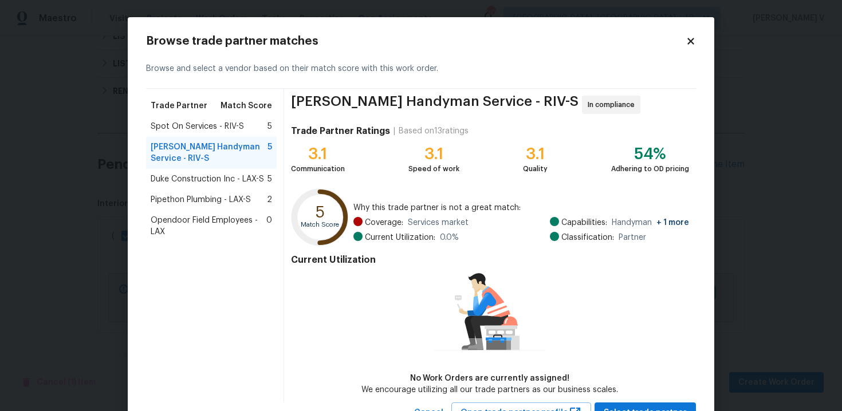
click at [205, 179] on span "Duke Construction Inc - LAX-S" at bounding box center [207, 179] width 113 height 11
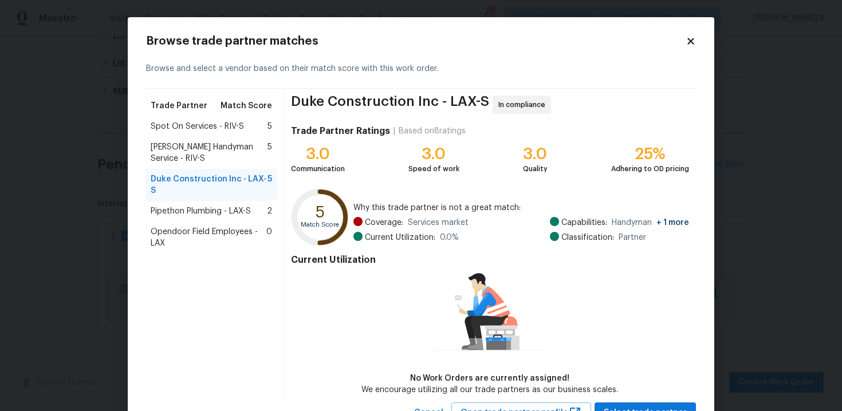
click at [198, 206] on span "Pipethon Plumbing - LAX-S" at bounding box center [201, 211] width 100 height 11
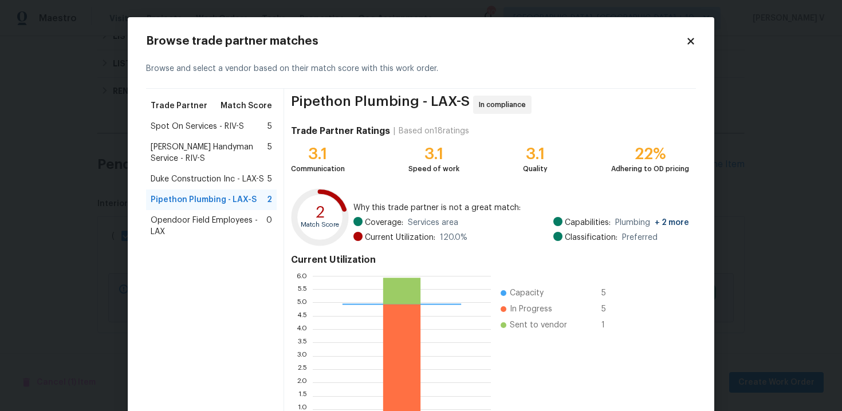
scroll to position [94, 0]
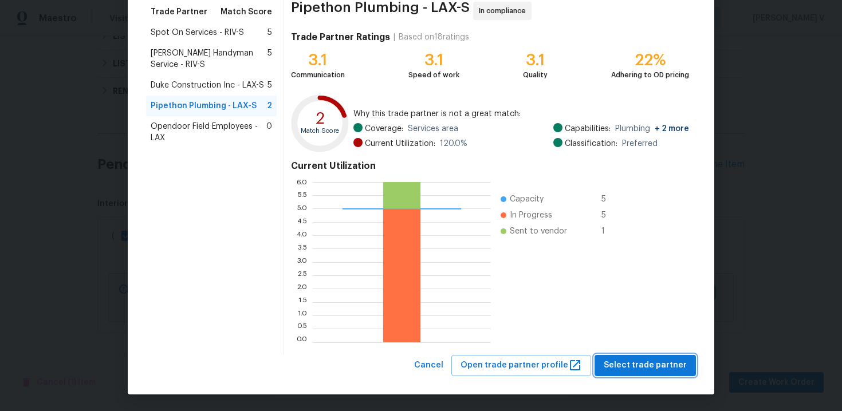
click at [649, 371] on span "Select trade partner" at bounding box center [645, 366] width 83 height 14
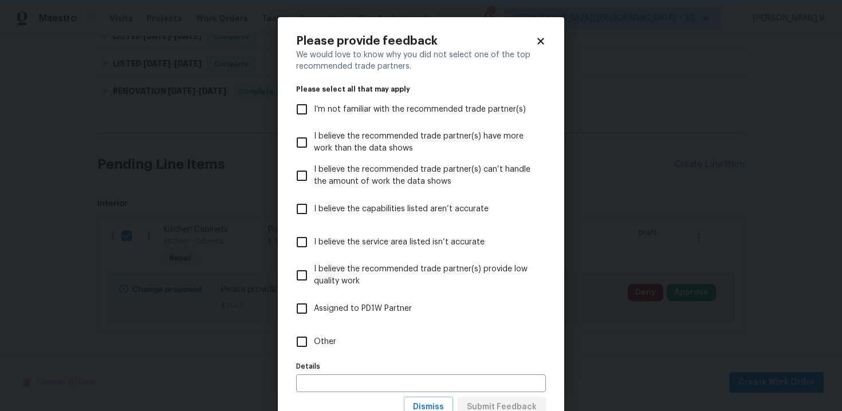
scroll to position [0, 0]
click at [415, 323] on label "Assigned to PD1W Partner" at bounding box center [413, 308] width 247 height 33
click at [314, 321] on input "Assigned to PD1W Partner" at bounding box center [302, 309] width 24 height 24
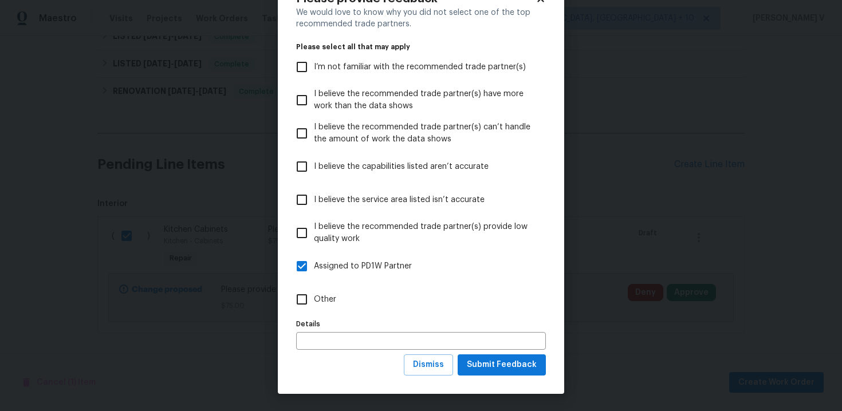
click at [343, 264] on span "Assigned to PD1W Partner" at bounding box center [363, 267] width 98 height 12
click at [314, 264] on input "Assigned to PD1W Partner" at bounding box center [302, 266] width 24 height 24
checkbox input "false"
click at [320, 295] on span "Other" at bounding box center [325, 300] width 22 height 12
click at [314, 295] on input "Other" at bounding box center [302, 300] width 24 height 24
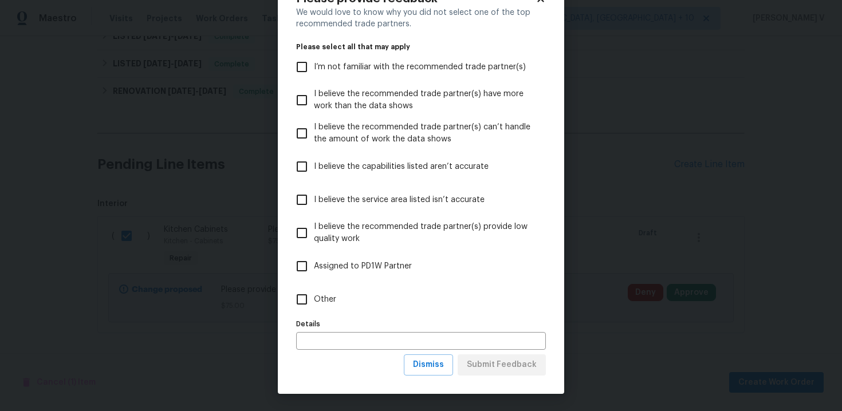
checkbox input "true"
click at [477, 355] on button "Submit Feedback" at bounding box center [502, 365] width 88 height 21
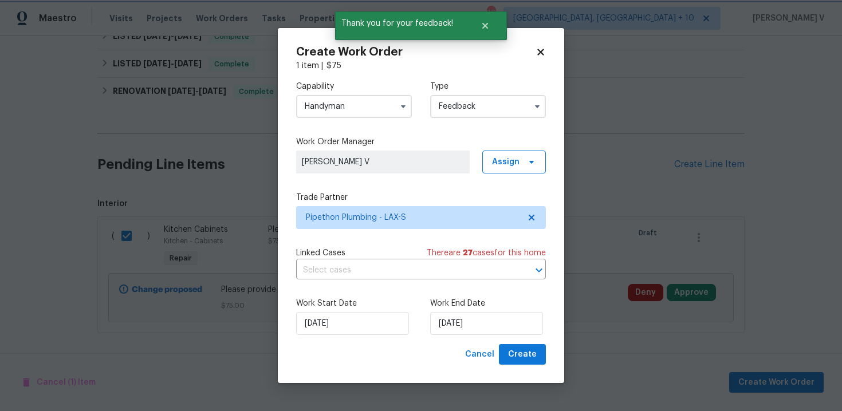
scroll to position [0, 0]
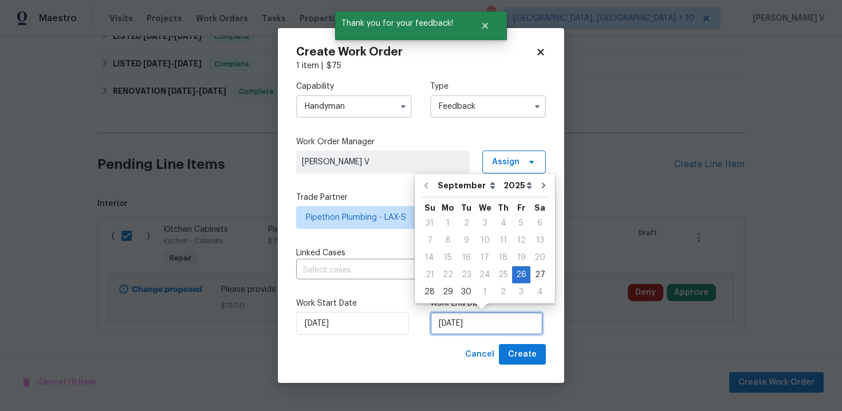
click at [469, 329] on input "[DATE]" at bounding box center [486, 323] width 113 height 23
click at [449, 294] on div "29" at bounding box center [448, 292] width 18 height 16
type input "29/09/2025"
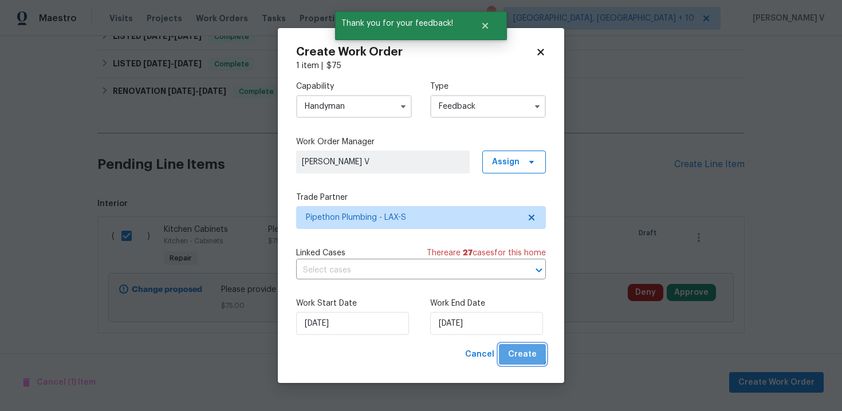
click at [519, 352] on span "Create" at bounding box center [522, 355] width 29 height 14
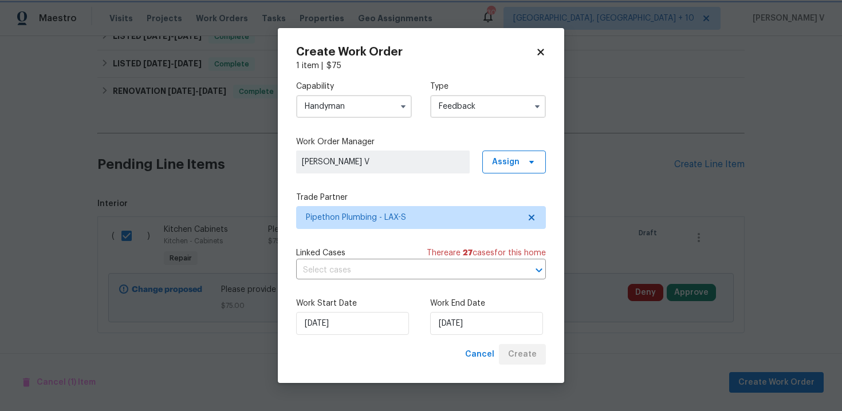
checkbox input "false"
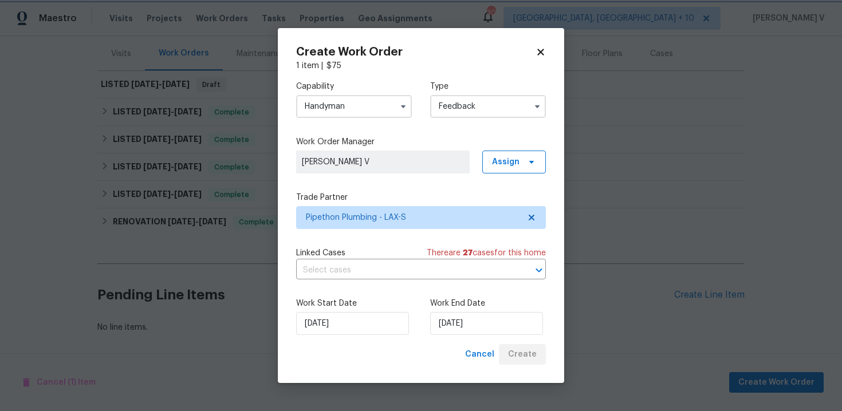
scroll to position [145, 0]
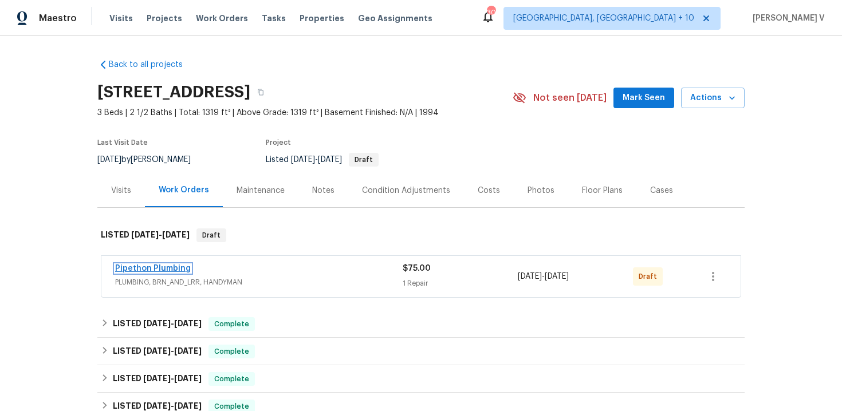
click at [138, 273] on link "Pipethon Plumbing" at bounding box center [153, 269] width 76 height 8
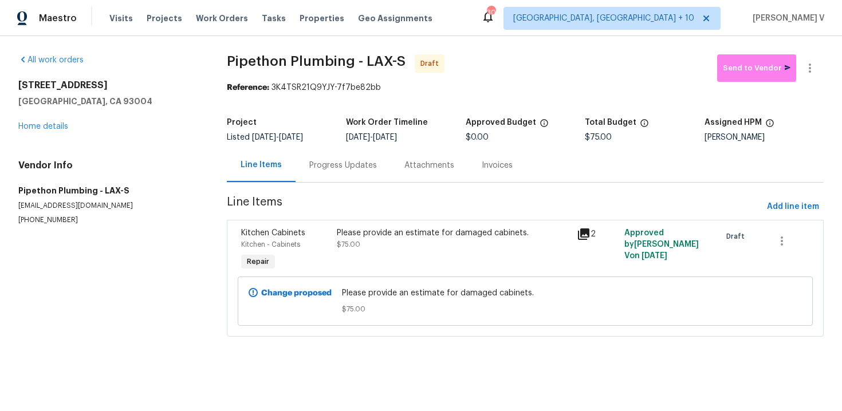
click at [319, 165] on div "Progress Updates" at bounding box center [343, 165] width 68 height 11
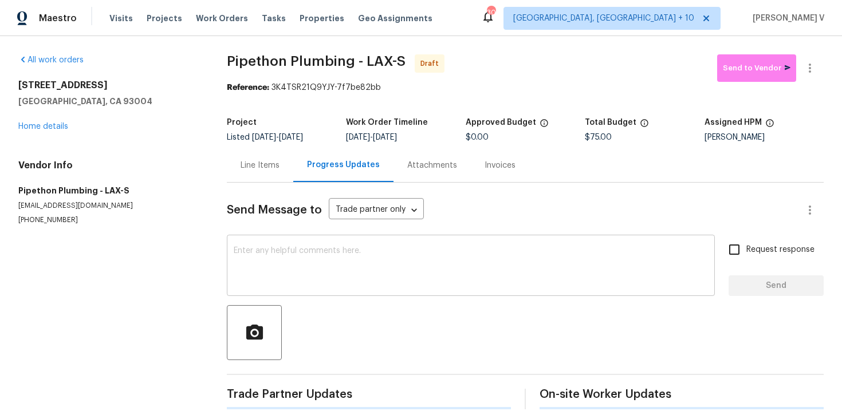
click at [319, 274] on textarea at bounding box center [471, 267] width 474 height 40
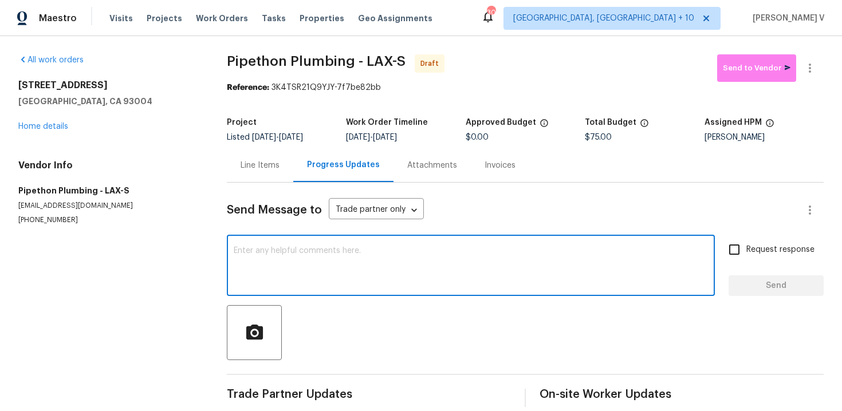
paste textarea "Hi this is Divya with Opendoor. I’m confirming you received the WO for the prop…"
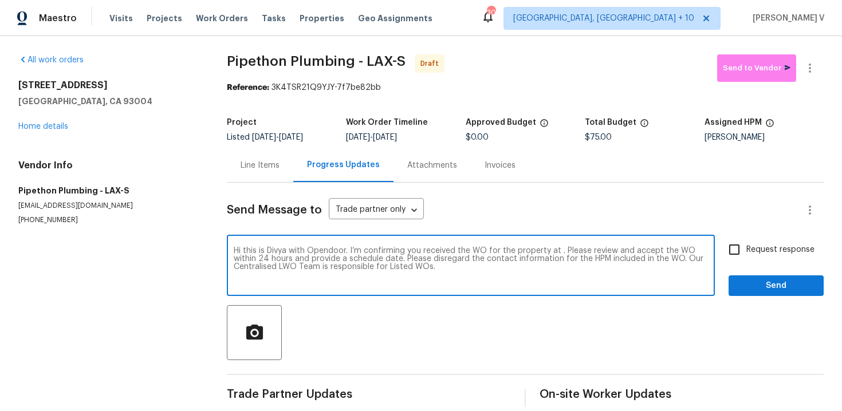
click at [559, 252] on textarea "Hi this is Divya with Opendoor. I’m confirming you received the WO for the prop…" at bounding box center [471, 267] width 474 height 40
paste textarea "[STREET_ADDRESS]"
type textarea "Hi this is Divya with Opendoor. I’m confirming you received the WO for the prop…"
click at [766, 246] on span "Request response" at bounding box center [781, 250] width 68 height 12
click at [747, 246] on input "Request response" at bounding box center [735, 250] width 24 height 24
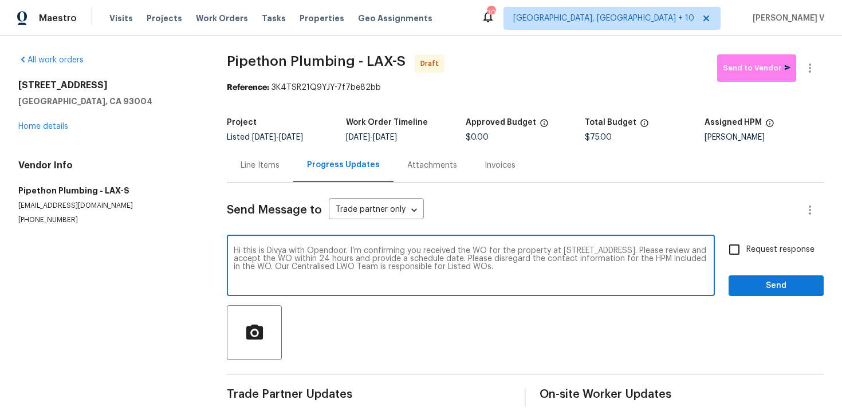
checkbox input "true"
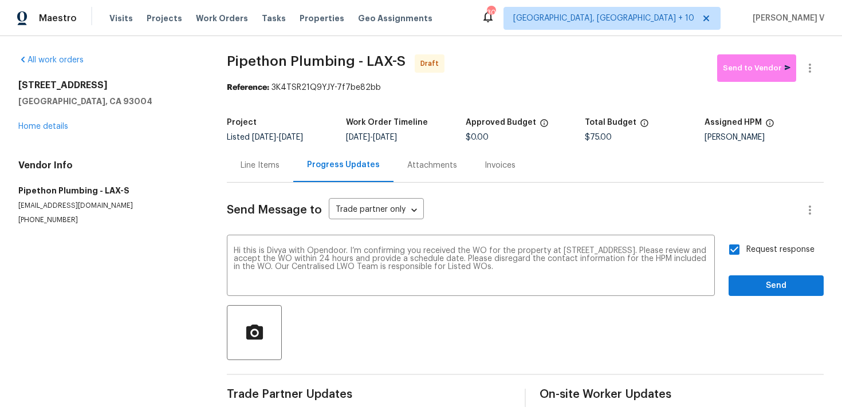
click at [782, 297] on div "Send Message to Trade partner only Trade partner only ​ Hi this is [PERSON_NAME…" at bounding box center [525, 295] width 597 height 225
click at [788, 290] on span "Send" at bounding box center [776, 286] width 77 height 14
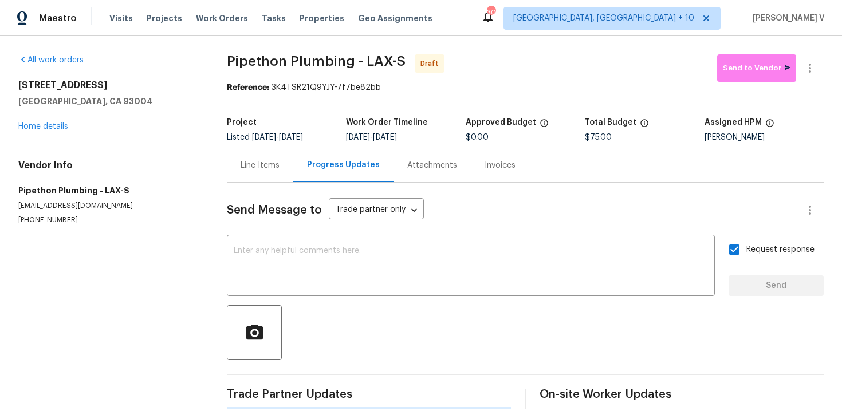
click at [810, 87] on div "Reference: 3K4TSR21Q9YJY-7f7be82bb" at bounding box center [525, 87] width 597 height 11
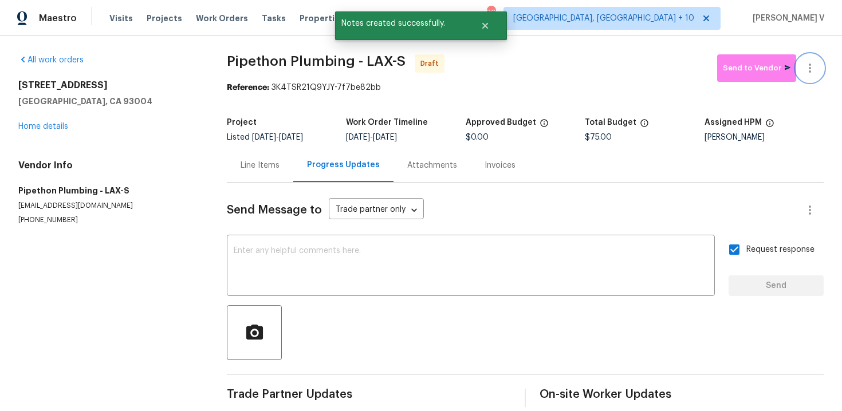
click at [814, 70] on icon "button" at bounding box center [810, 68] width 14 height 14
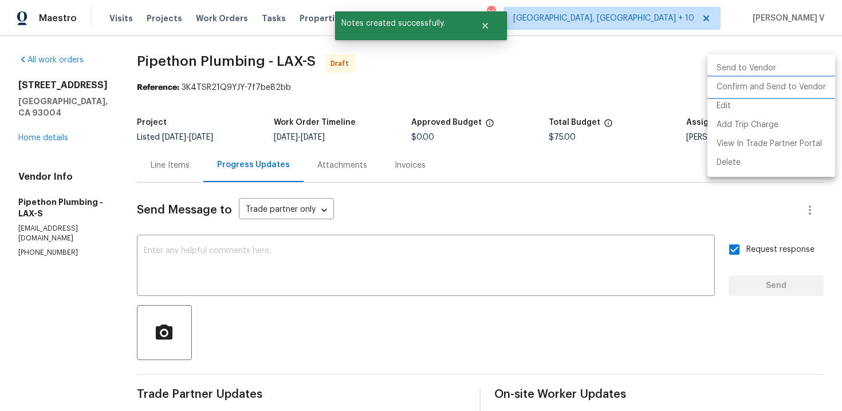
click at [746, 88] on li "Confirm and Send to Vendor" at bounding box center [772, 87] width 128 height 19
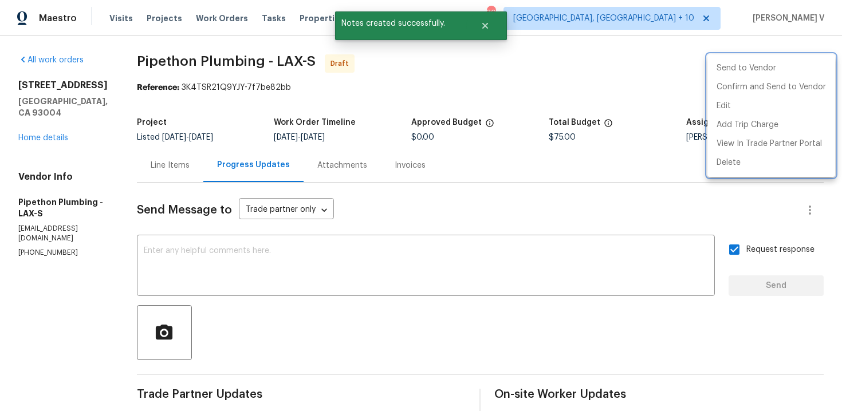
click at [277, 110] on div at bounding box center [421, 205] width 842 height 411
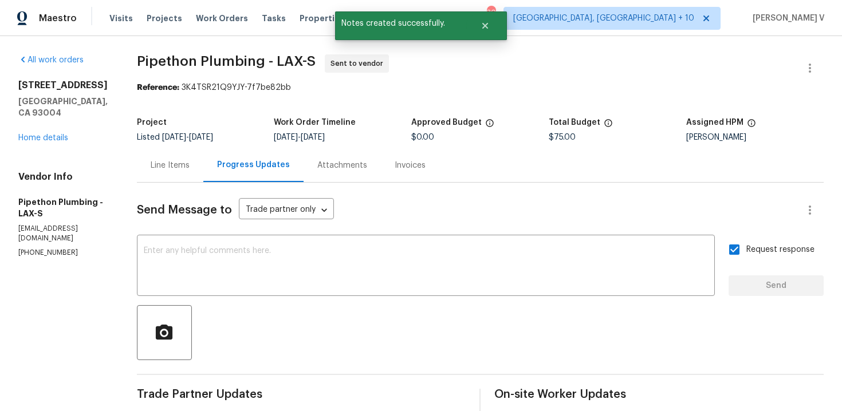
drag, startPoint x: 195, startPoint y: 87, endPoint x: 376, endPoint y: 87, distance: 181.1
click at [376, 87] on div "Reference: 3K4TSR21Q9YJY-7f7be82bb" at bounding box center [480, 87] width 687 height 11
drag, startPoint x: 196, startPoint y: 88, endPoint x: 331, endPoint y: 87, distance: 134.7
click at [331, 88] on div "Reference: 3K4TSR21Q9YJY-7f7be82bb" at bounding box center [480, 87] width 687 height 11
copy div "3K4TSR21Q9YJY-7f7be82bb"
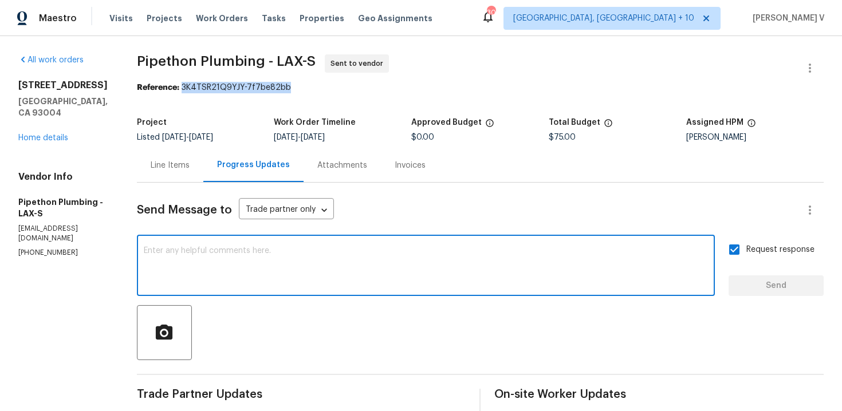
click at [278, 256] on textarea at bounding box center [426, 267] width 564 height 40
paste textarea "Attention All Work Orders must include before-photos (both close-up and wide-an…"
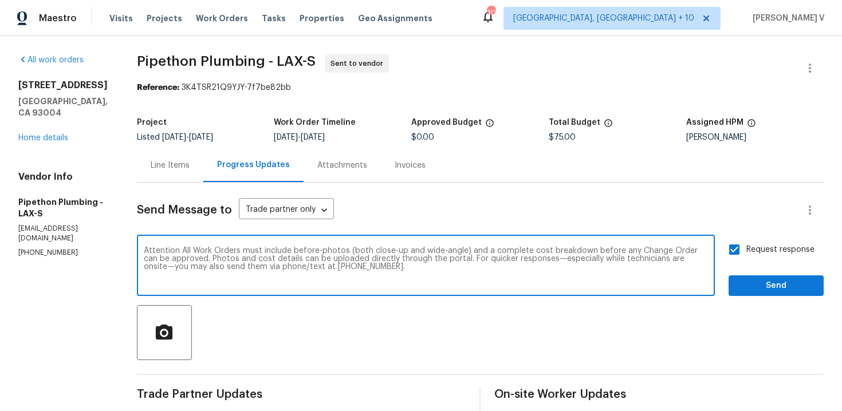
type textarea "Attention All Work Orders must include before-photos (both close-up and wide-an…"
click at [803, 288] on span "Send" at bounding box center [776, 286] width 77 height 14
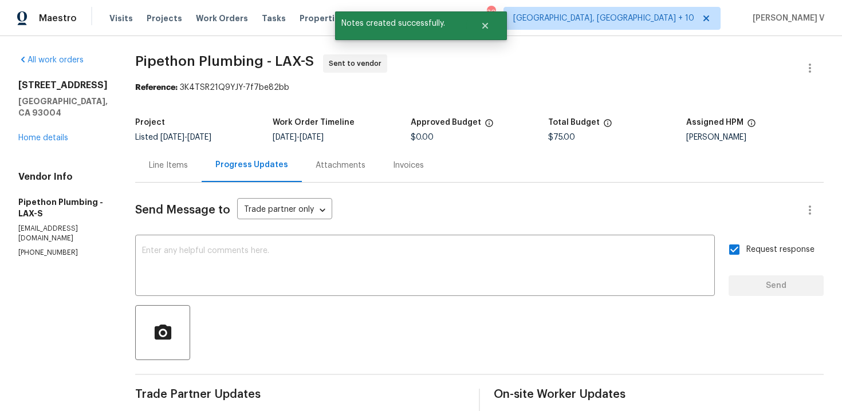
click at [188, 163] on div "Line Items" at bounding box center [168, 165] width 39 height 11
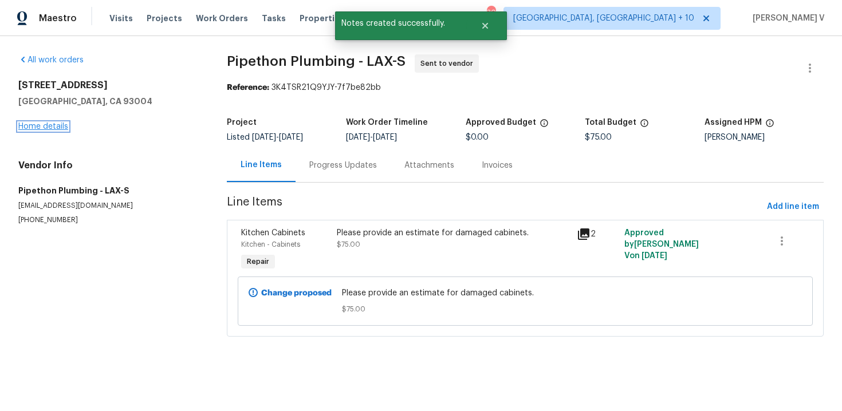
click at [64, 128] on link "Home details" at bounding box center [43, 127] width 50 height 8
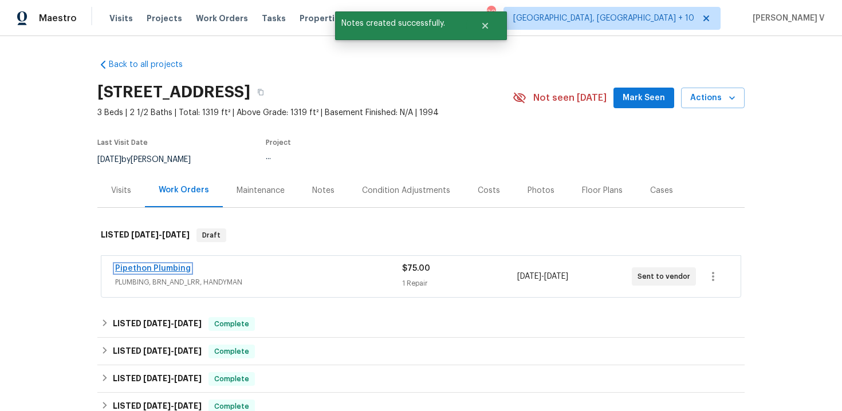
click at [175, 273] on link "Pipethon Plumbing" at bounding box center [153, 269] width 76 height 8
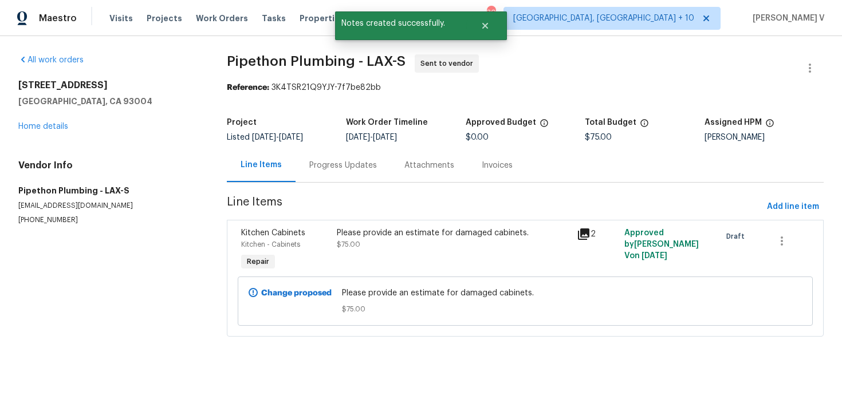
click at [362, 235] on div "Please provide an estimate for damaged cabinets." at bounding box center [453, 232] width 233 height 11
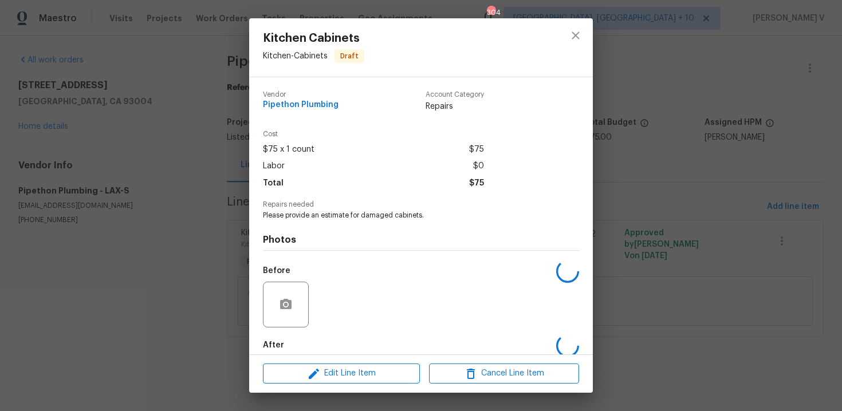
scroll to position [59, 0]
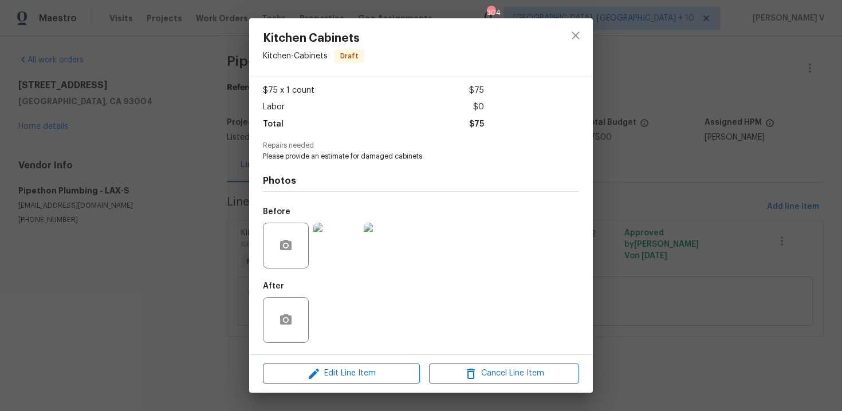
click at [349, 375] on span "Edit Line Item" at bounding box center [341, 374] width 150 height 14
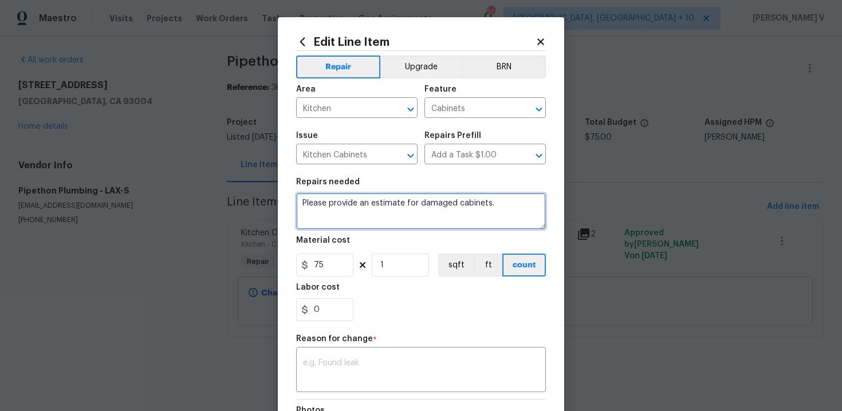
click at [404, 205] on textarea "Please provide an estimate for damaged cabinets." at bounding box center [421, 211] width 250 height 37
click at [462, 207] on textarea "Please provide an estimate to repair the for damaged cabinets." at bounding box center [421, 211] width 250 height 37
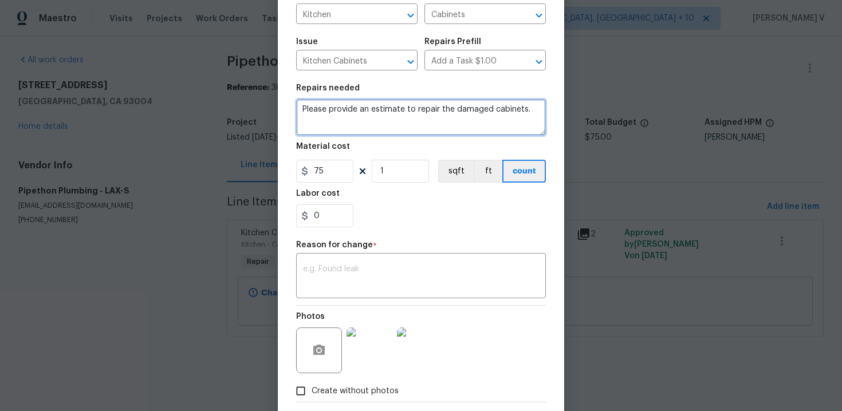
scroll to position [154, 0]
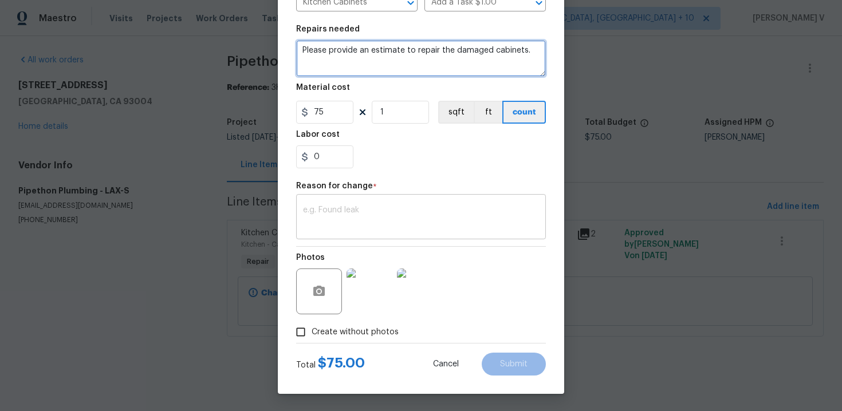
type textarea "Please provide an estimate to repair the damaged cabinets."
click at [393, 218] on textarea at bounding box center [421, 218] width 236 height 24
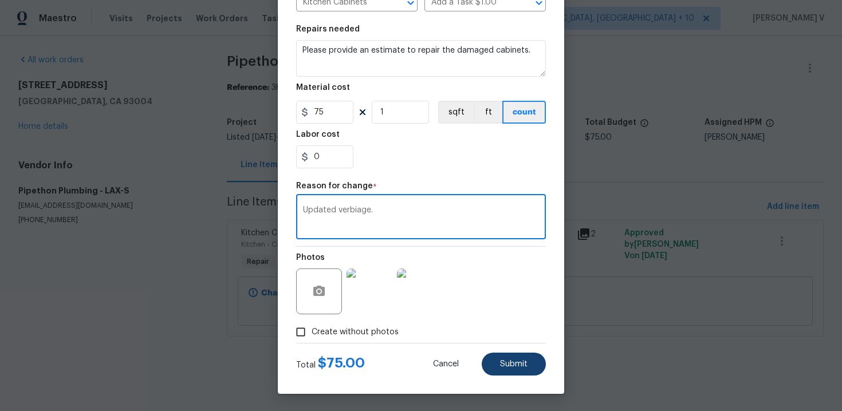
type textarea "Updated verbiage."
click at [529, 353] on button "Submit" at bounding box center [514, 364] width 64 height 23
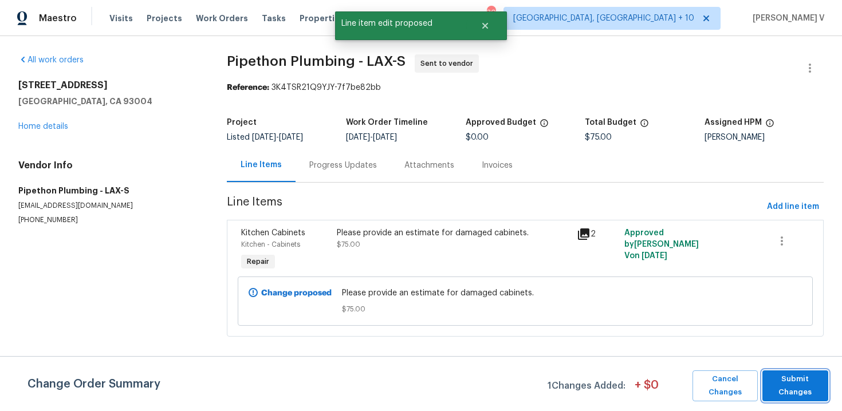
click at [807, 391] on span "Submit Changes" at bounding box center [795, 386] width 54 height 26
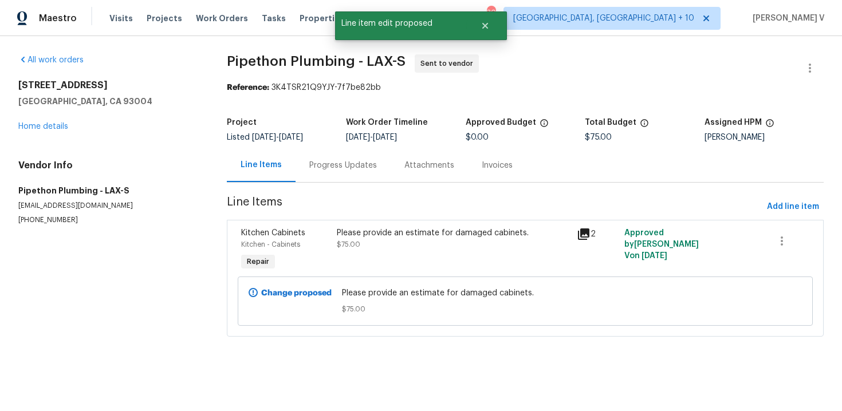
click at [291, 169] on div "Line Items" at bounding box center [261, 165] width 69 height 34
click at [324, 167] on div "Progress Updates" at bounding box center [343, 165] width 68 height 11
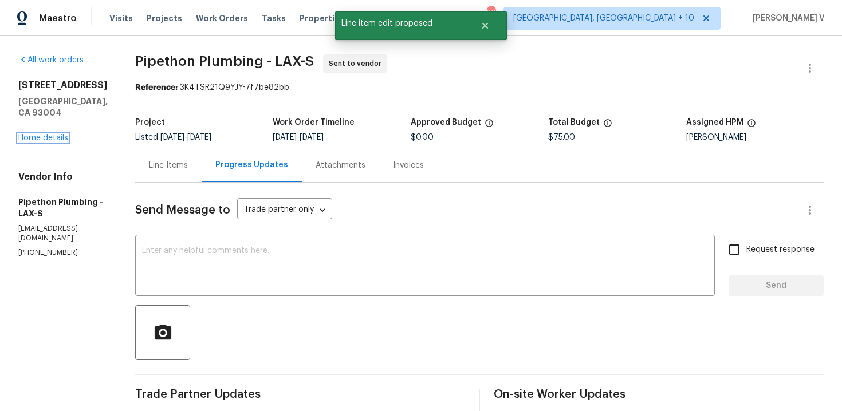
click at [45, 134] on link "Home details" at bounding box center [43, 138] width 50 height 8
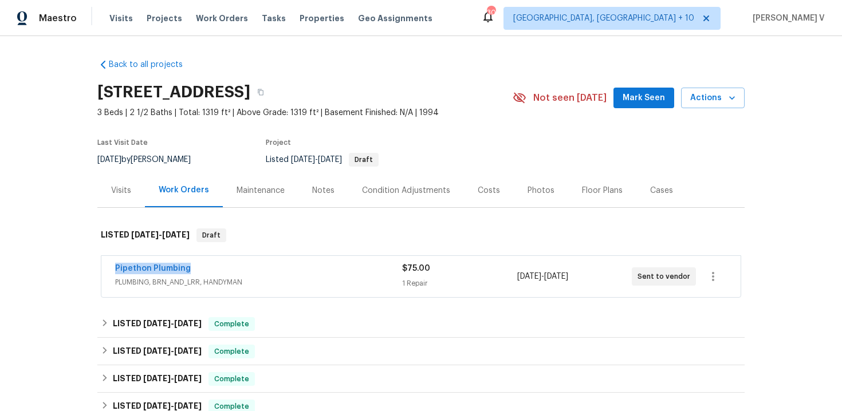
drag, startPoint x: 106, startPoint y: 276, endPoint x: 273, endPoint y: 276, distance: 167.3
click at [273, 276] on div "Pipethon Plumbing PLUMBING, BRN_AND_LRR, HANDYMAN $75.00 1 Repair 9/26/2025 - 9…" at bounding box center [421, 276] width 640 height 41
copy link "Pipethon Plumbing"
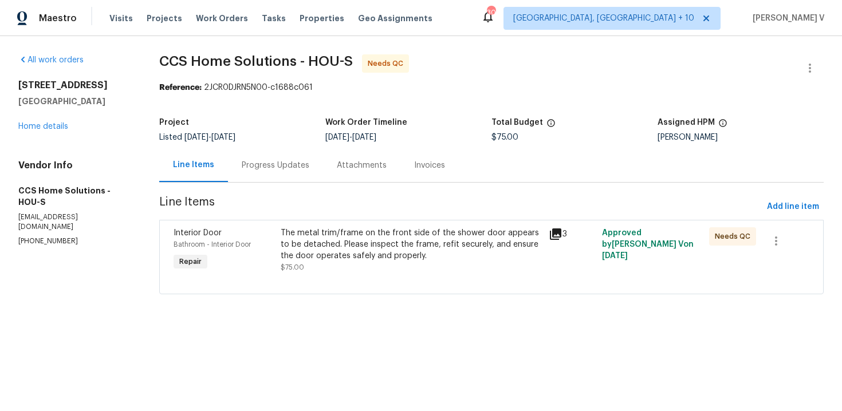
click at [326, 173] on div "Attachments" at bounding box center [361, 165] width 77 height 34
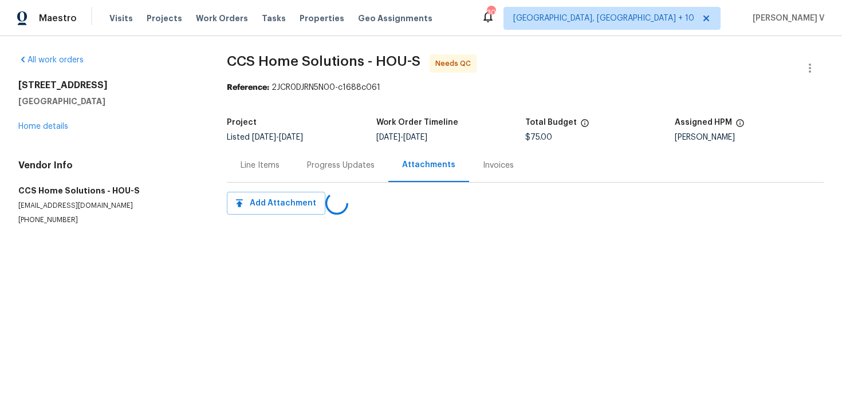
click at [326, 173] on div "Progress Updates" at bounding box center [340, 165] width 95 height 34
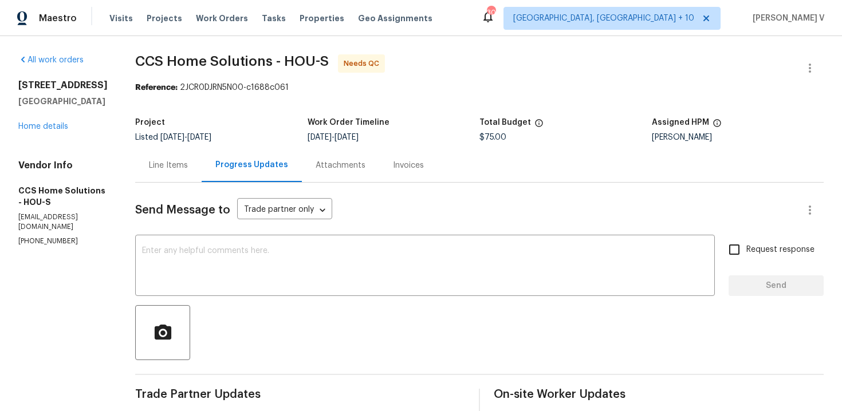
click at [165, 168] on div "Line Items" at bounding box center [168, 165] width 39 height 11
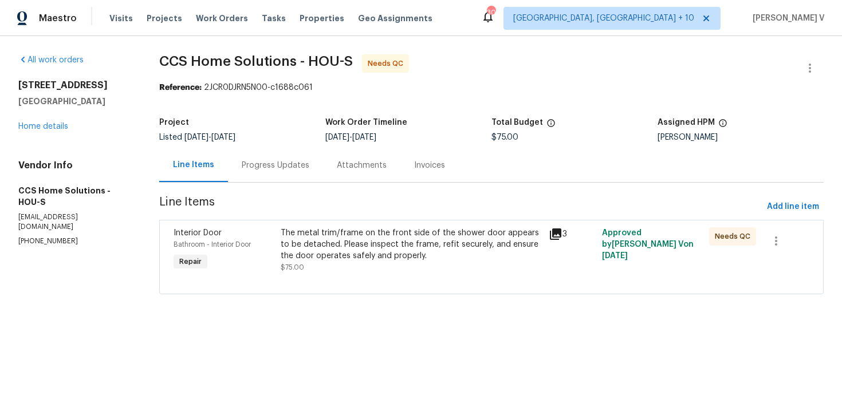
click at [444, 327] on html "Maestro Visits Projects Work Orders Tasks Properties Geo Assignments 307 Cincin…" at bounding box center [421, 163] width 842 height 327
click at [343, 240] on div "The metal trim/frame on the front side of the shower door appears to be detache…" at bounding box center [411, 244] width 261 height 34
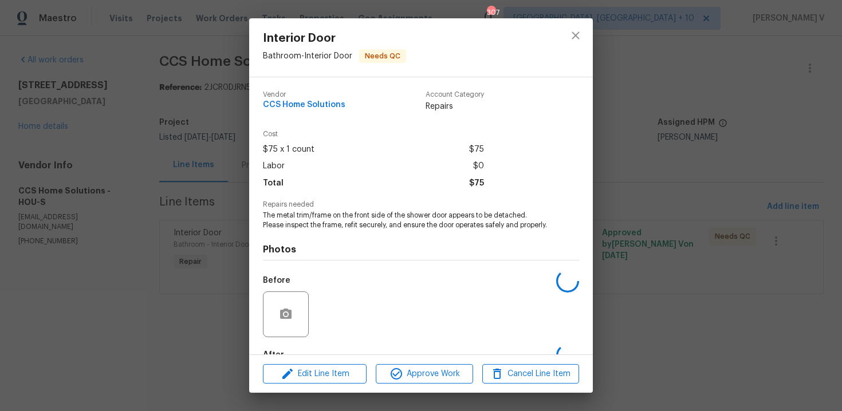
scroll to position [78, 0]
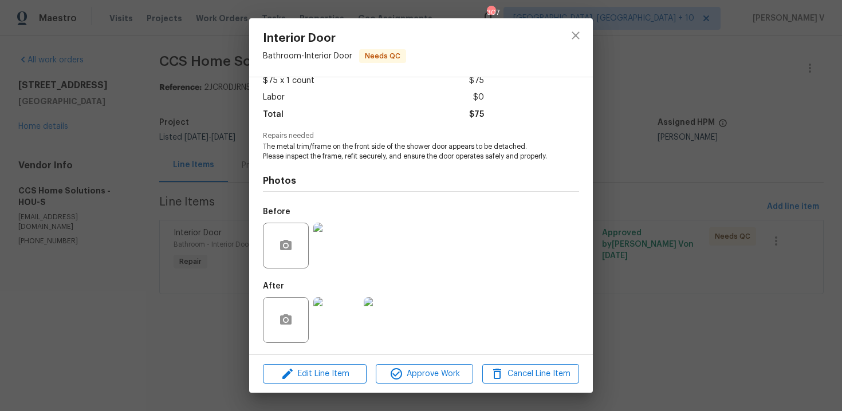
click at [156, 176] on div "Interior Door Bathroom - Interior Door Needs QC Vendor CCS Home Solutions Accou…" at bounding box center [421, 205] width 842 height 411
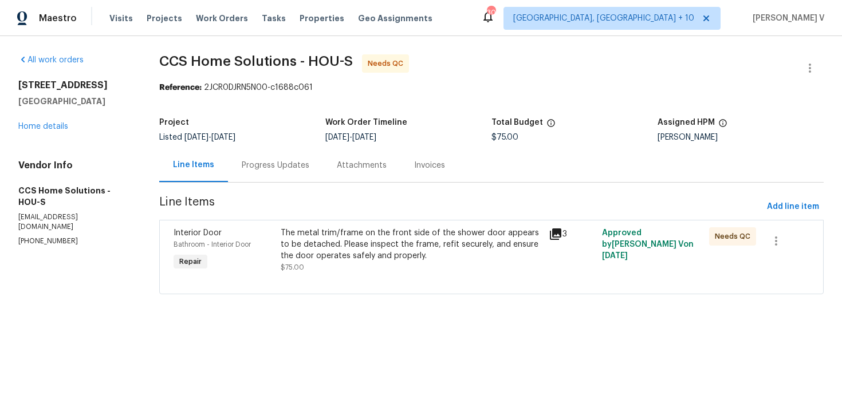
click at [818, 54] on div at bounding box center [811, 68] width 28 height 28
click at [807, 66] on icon "button" at bounding box center [810, 68] width 14 height 14
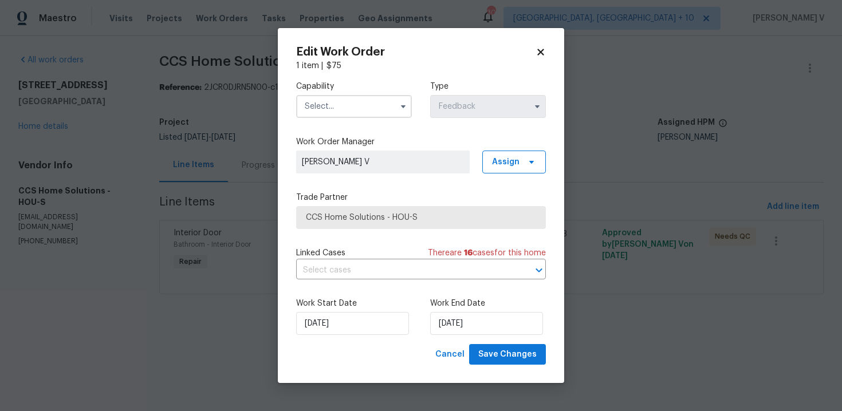
click at [347, 104] on input "text" at bounding box center [354, 106] width 116 height 23
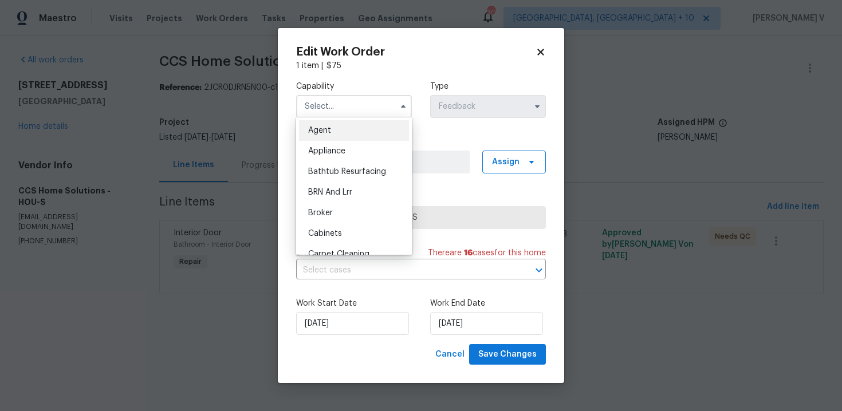
click at [321, 132] on span "Agent" at bounding box center [319, 131] width 23 height 8
type input "Agent"
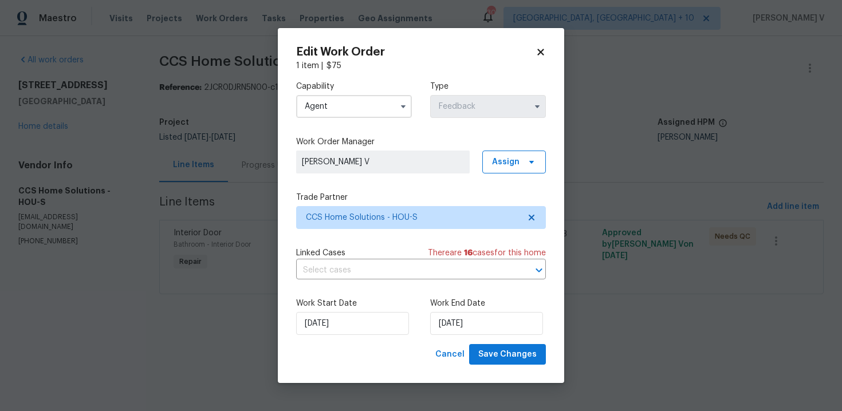
click at [367, 335] on div "Work Start Date 24/09/2025 Work End Date 26/09/2025" at bounding box center [421, 317] width 250 height 56
click at [323, 317] on input "24/09/2025" at bounding box center [352, 323] width 113 height 23
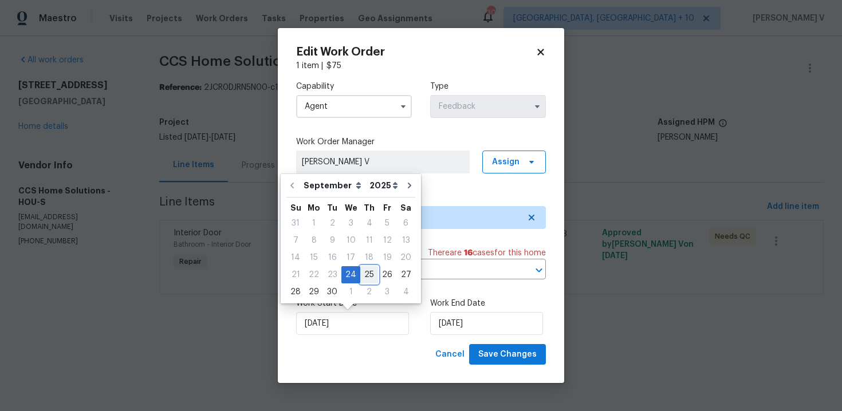
click at [369, 280] on div "25" at bounding box center [369, 275] width 18 height 16
type input "25/09/2025"
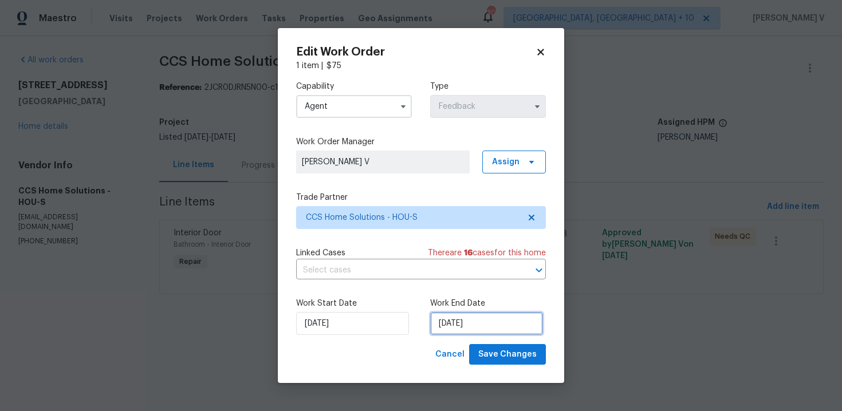
click at [442, 315] on input "26/09/2025" at bounding box center [486, 323] width 113 height 23
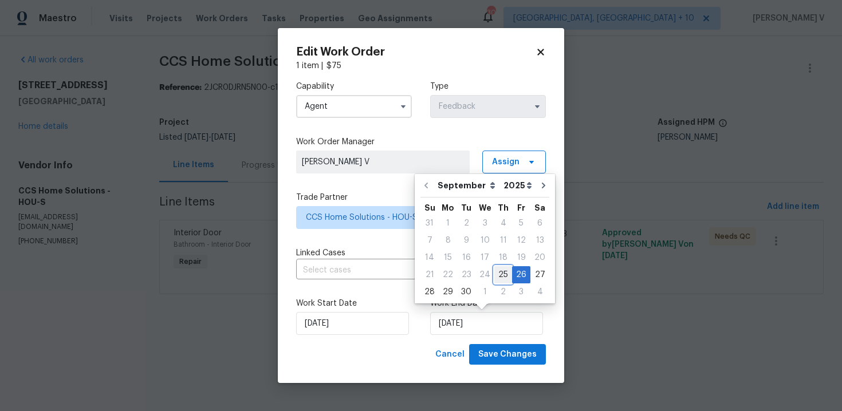
click at [497, 273] on div "25" at bounding box center [504, 275] width 18 height 16
type input "25/09/2025"
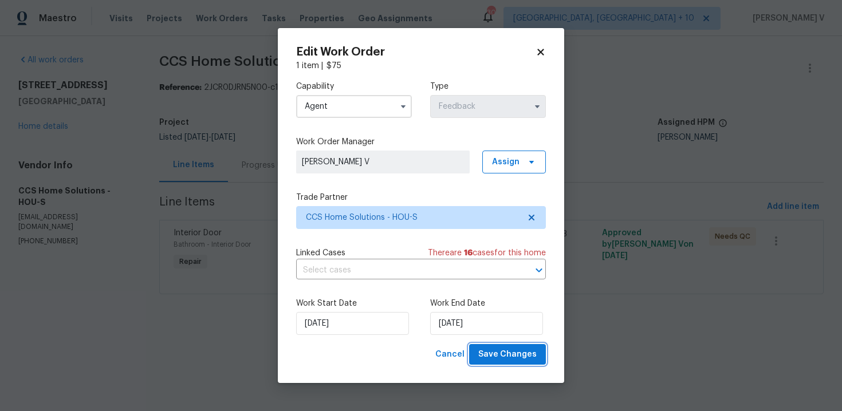
click at [498, 353] on span "Save Changes" at bounding box center [507, 355] width 58 height 14
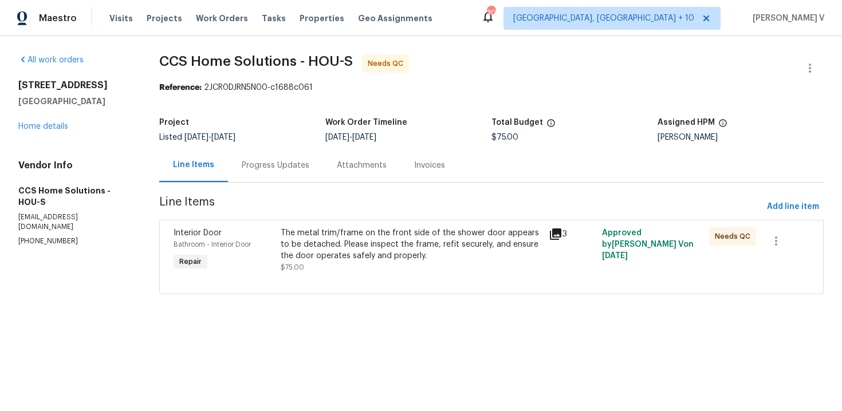
click at [296, 168] on div "Progress Updates" at bounding box center [276, 165] width 68 height 11
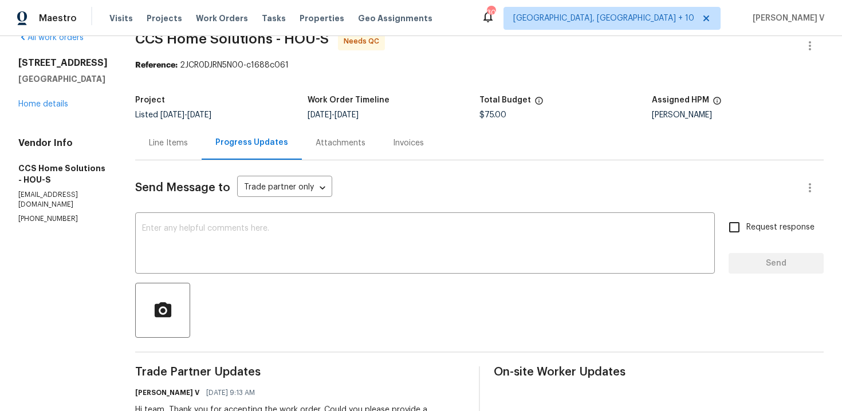
scroll to position [42, 0]
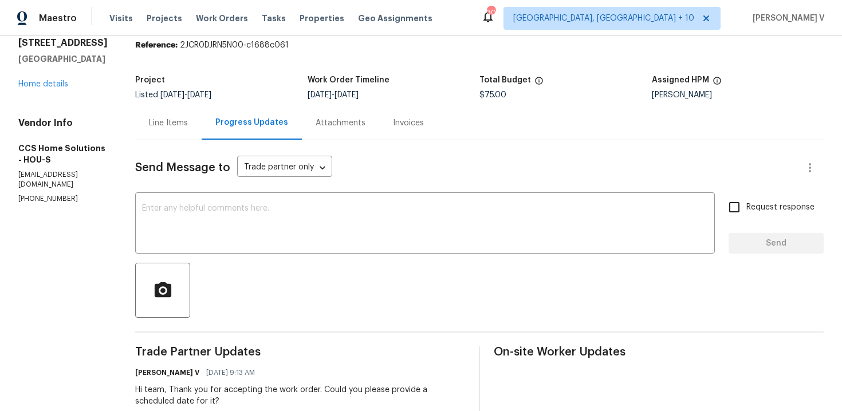
click at [186, 133] on div "Line Items" at bounding box center [168, 123] width 66 height 34
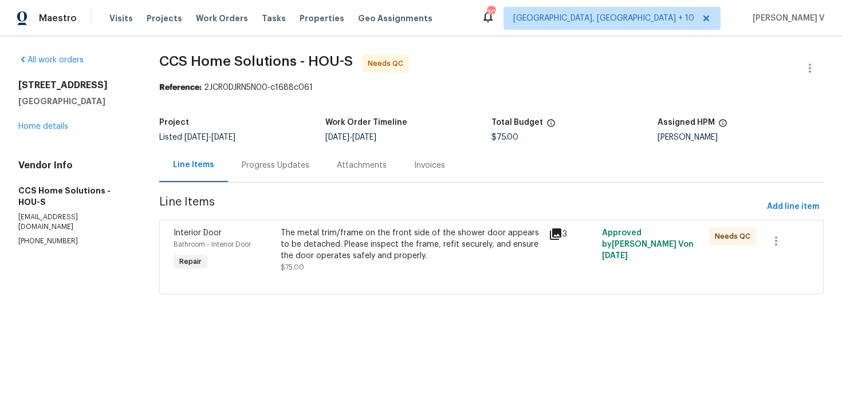
click at [379, 305] on section "CCS Home Solutions - HOU-S Needs QC Reference: 2JCR0DJRN5N00-c1688c061 Project …" at bounding box center [491, 181] width 665 height 254
click at [409, 252] on div "The metal trim/frame on the front side of the shower door appears to be detache…" at bounding box center [411, 244] width 261 height 34
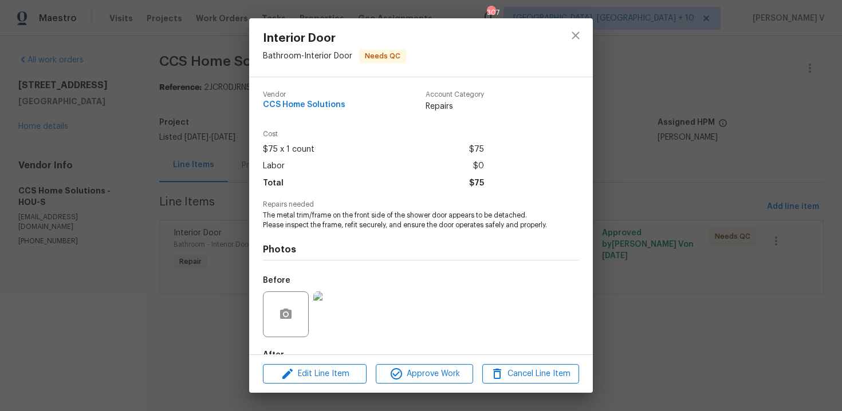
scroll to position [78, 0]
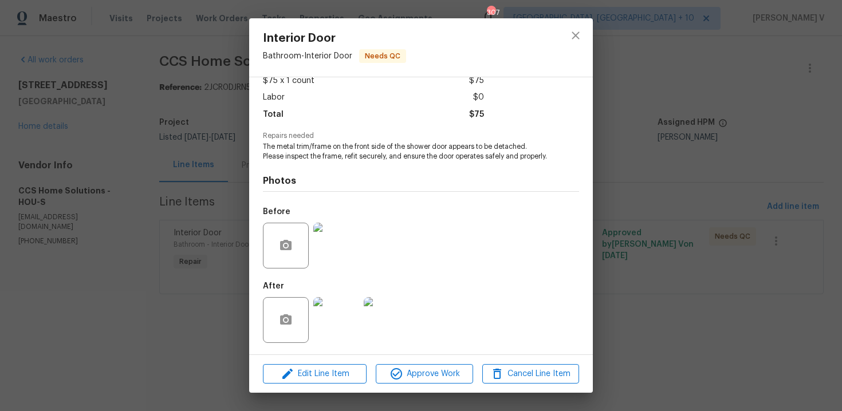
click at [342, 254] on img at bounding box center [336, 246] width 46 height 46
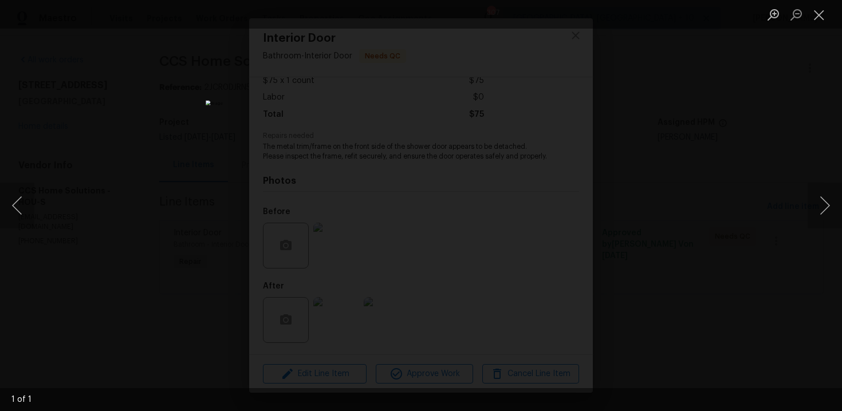
click at [772, 99] on div "Lightbox" at bounding box center [421, 205] width 842 height 411
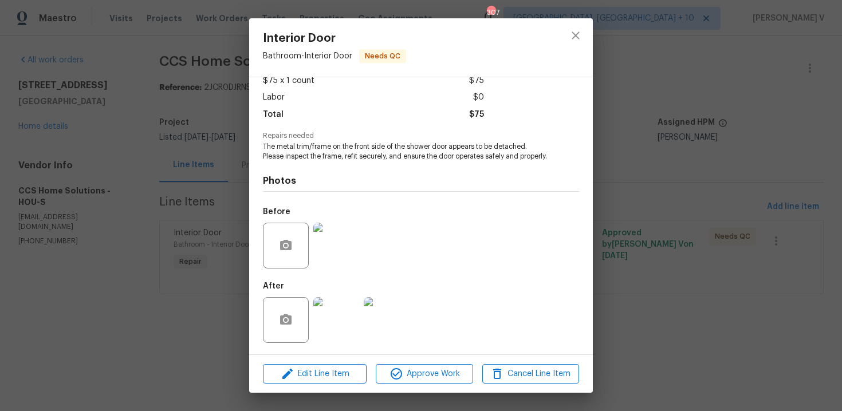
click at [386, 310] on img at bounding box center [387, 320] width 46 height 46
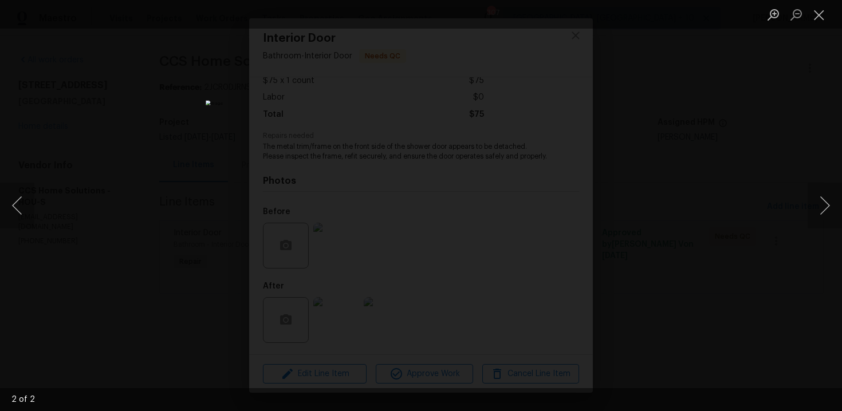
click at [739, 139] on div "Lightbox" at bounding box center [421, 205] width 842 height 411
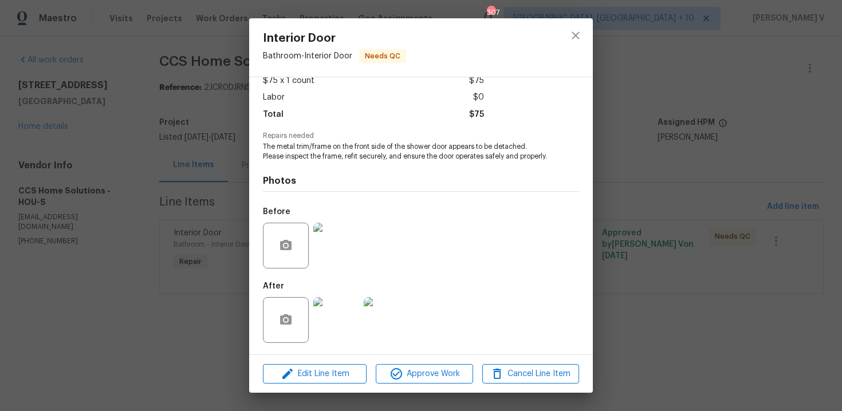
click at [330, 310] on img at bounding box center [336, 320] width 46 height 46
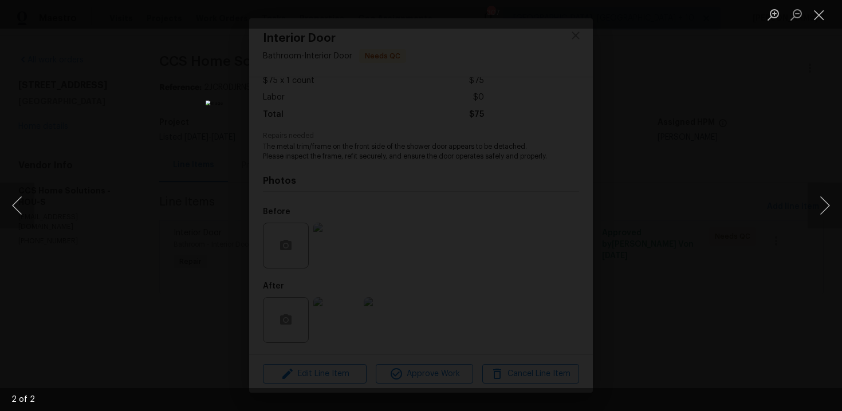
click at [767, 85] on div "Lightbox" at bounding box center [421, 205] width 842 height 411
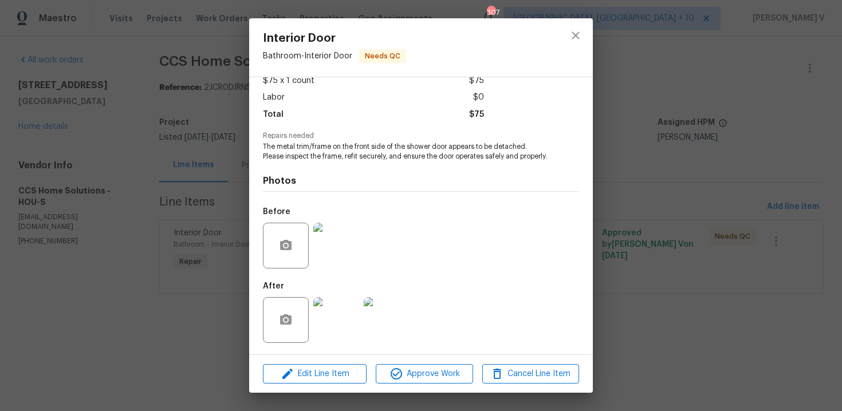
click at [337, 321] on img at bounding box center [336, 320] width 46 height 46
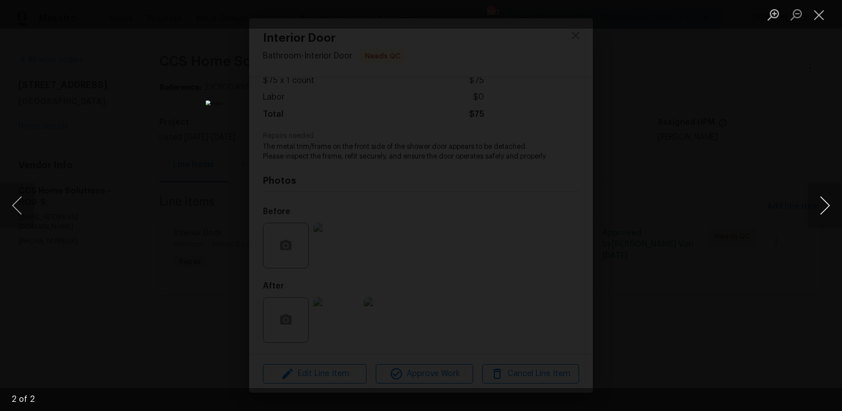
click at [817, 214] on button "Next image" at bounding box center [825, 206] width 34 height 46
click at [826, 207] on button "Next image" at bounding box center [825, 206] width 34 height 46
click at [680, 144] on div "Lightbox" at bounding box center [421, 205] width 842 height 411
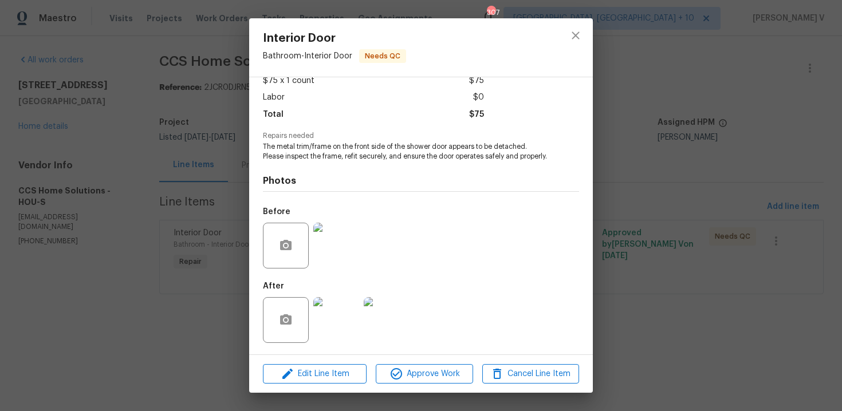
click at [680, 144] on div "Interior Door Bathroom - Interior Door Needs QC Vendor CCS Home Solutions Accou…" at bounding box center [421, 205] width 842 height 411
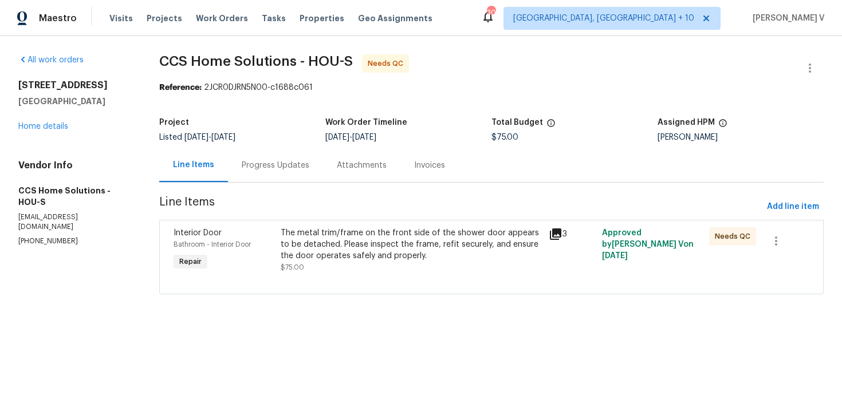
click at [307, 152] on div "Progress Updates" at bounding box center [275, 165] width 95 height 34
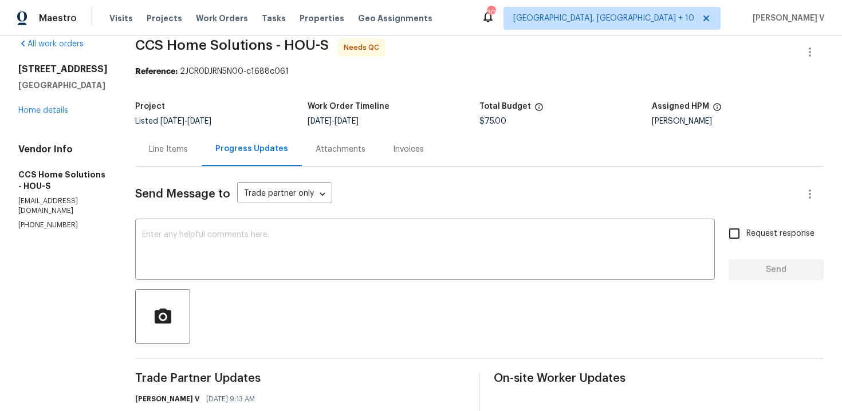
scroll to position [33, 0]
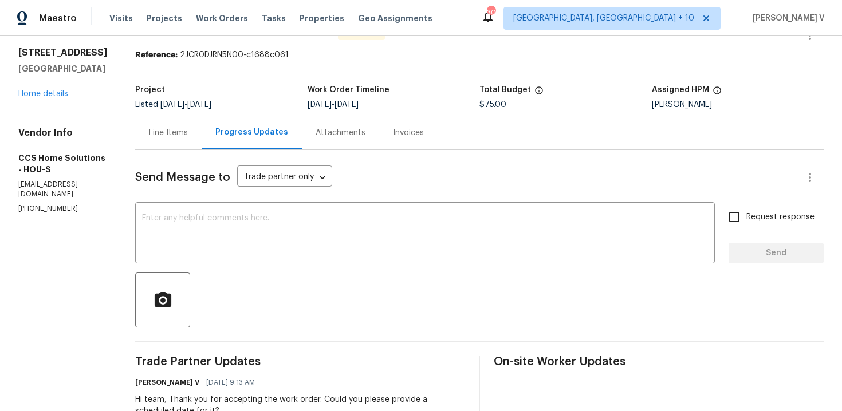
click at [188, 135] on div "Line Items" at bounding box center [168, 132] width 39 height 11
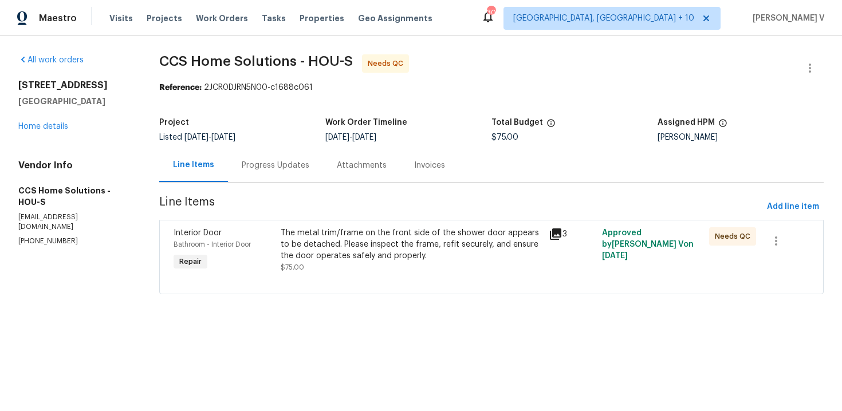
click at [370, 264] on div "The metal trim/frame on the front side of the shower door appears to be detache…" at bounding box center [411, 250] width 261 height 46
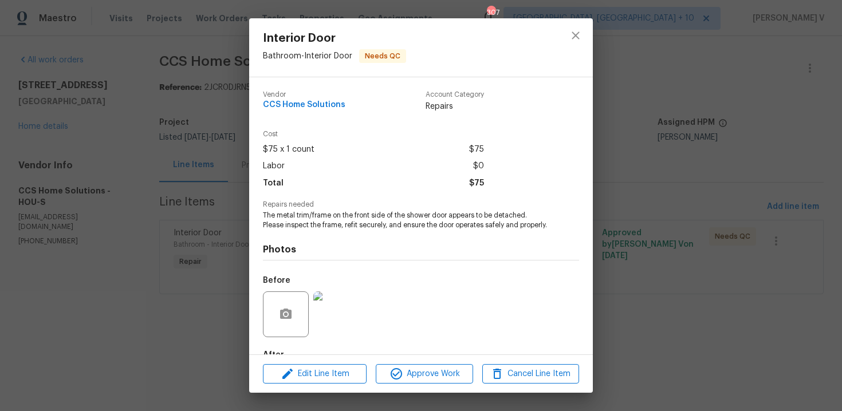
scroll to position [78, 0]
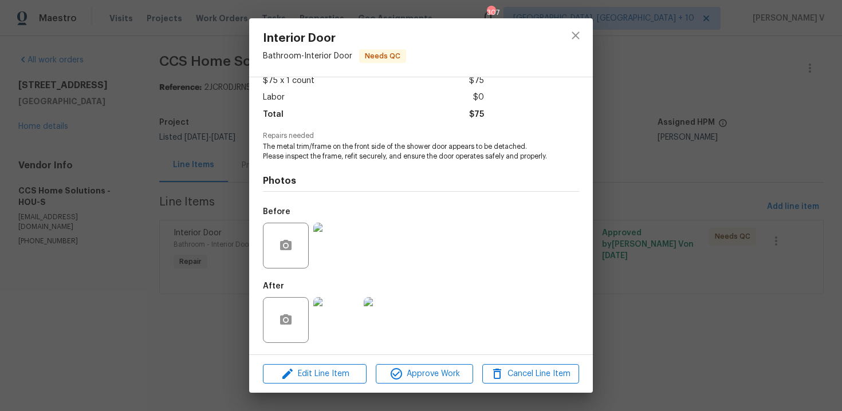
click at [152, 237] on div "Interior Door Bathroom - Interior Door Needs QC Vendor CCS Home Solutions Accou…" at bounding box center [421, 205] width 842 height 411
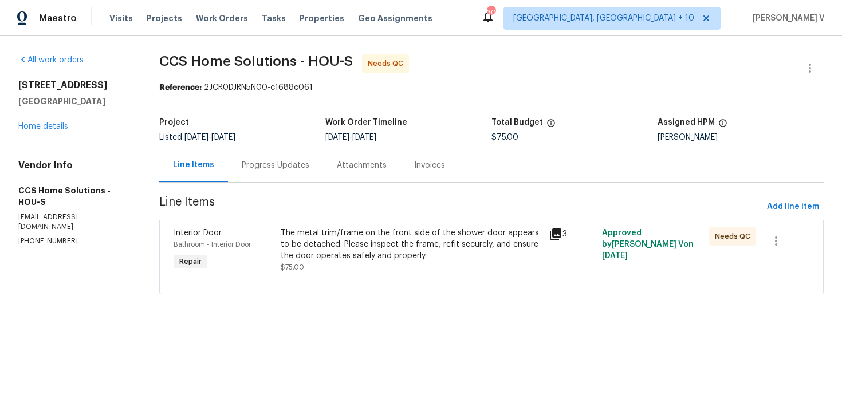
click at [266, 168] on div "Progress Updates" at bounding box center [276, 165] width 68 height 11
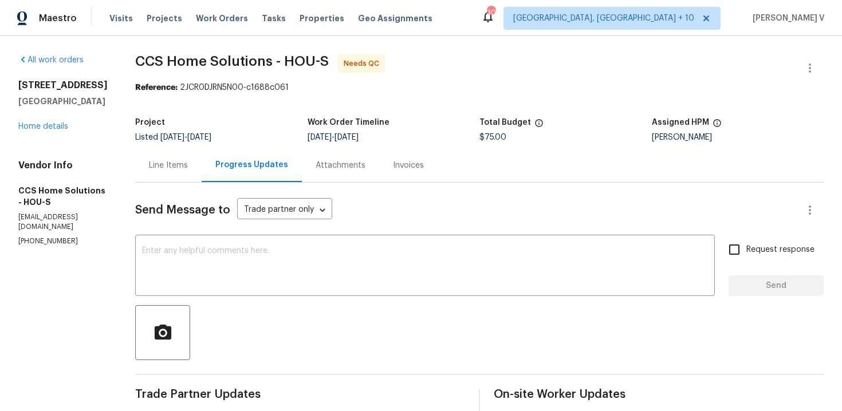
click at [188, 163] on div "Line Items" at bounding box center [168, 165] width 39 height 11
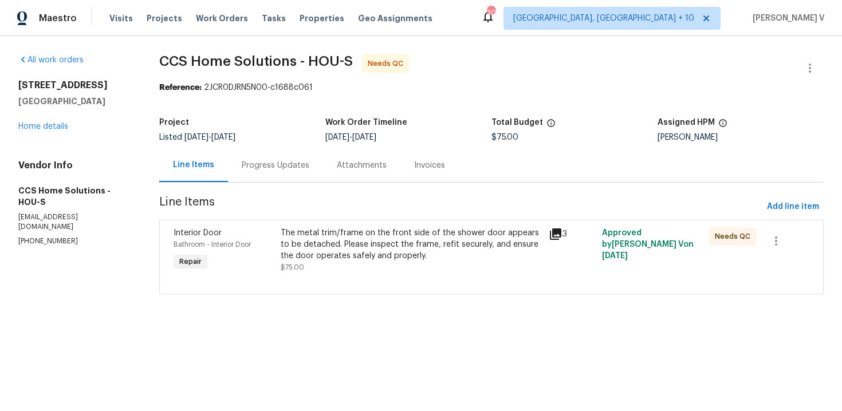
click at [364, 296] on section "CCS Home Solutions - HOU-S Needs QC Reference: 2JCR0DJRN5N00-c1688c061 Project …" at bounding box center [491, 181] width 665 height 254
click at [406, 249] on div "The metal trim/frame on the front side of the shower door appears to be detache…" at bounding box center [411, 244] width 261 height 34
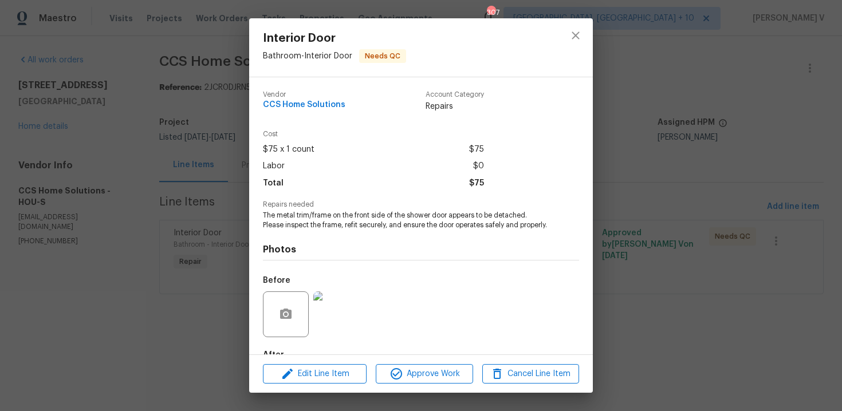
scroll to position [78, 0]
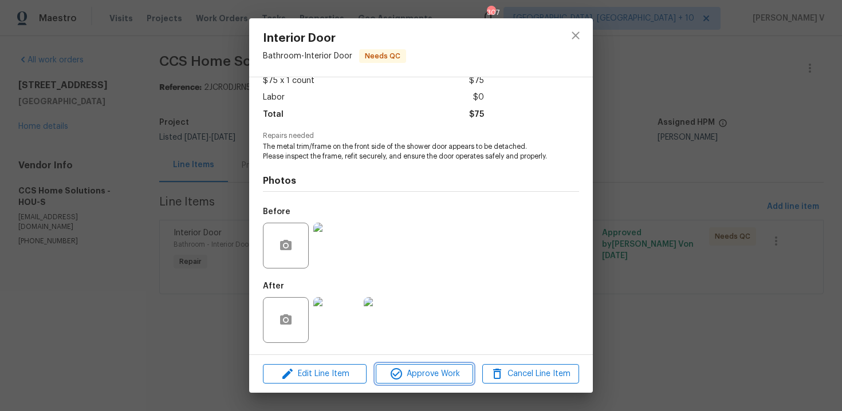
click at [437, 375] on span "Approve Work" at bounding box center [424, 374] width 90 height 14
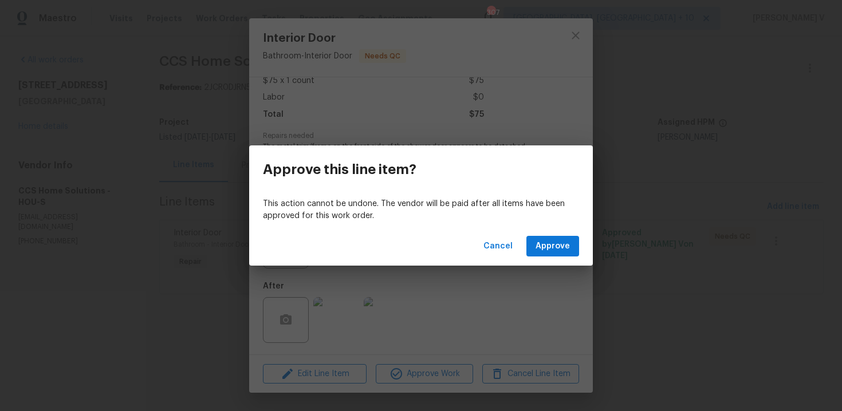
click at [579, 234] on div "Cancel Approve" at bounding box center [421, 247] width 344 height 40
click at [554, 249] on span "Approve" at bounding box center [553, 247] width 34 height 14
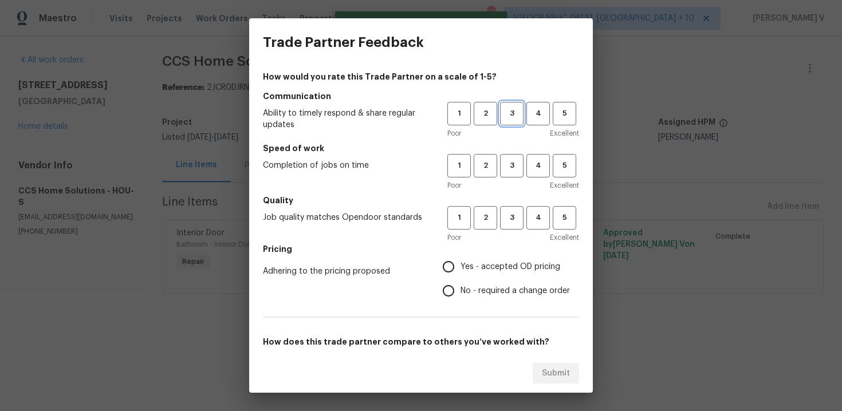
click at [511, 119] on span "3" at bounding box center [511, 113] width 21 height 13
click at [511, 167] on span "3" at bounding box center [511, 165] width 21 height 13
click at [510, 221] on span "3" at bounding box center [511, 217] width 21 height 13
click at [461, 303] on div "How would you rate this Trade Partner on a scale of 1-5? Communication Ability …" at bounding box center [421, 295] width 316 height 449
click at [467, 290] on span "No - required a change order" at bounding box center [515, 291] width 109 height 12
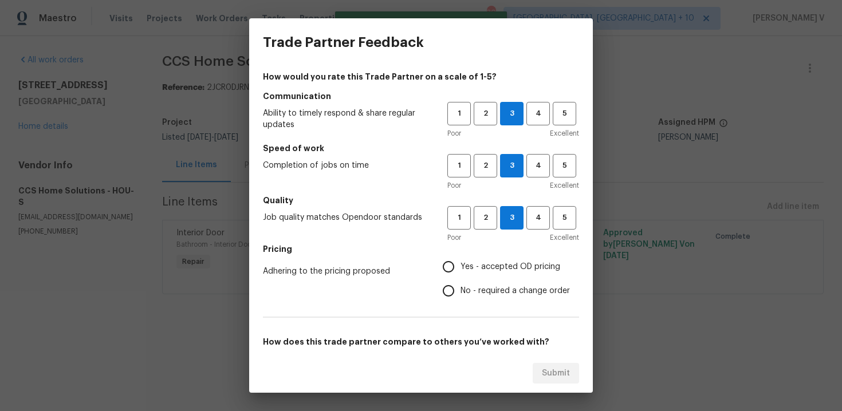
click at [461, 290] on input "No - required a change order" at bounding box center [449, 291] width 24 height 24
radio input "true"
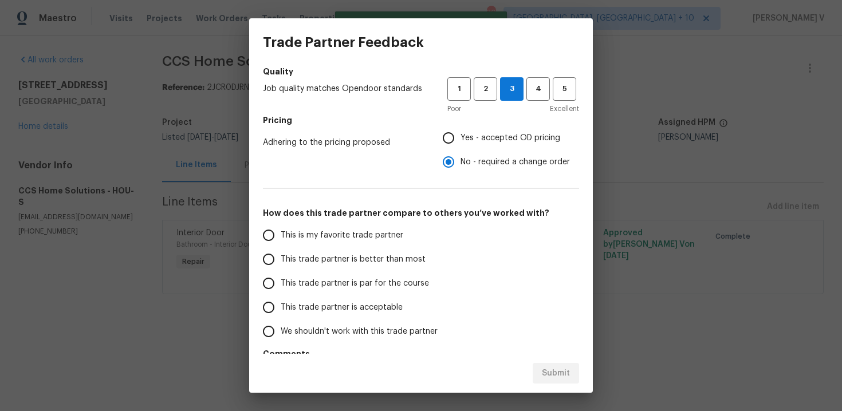
click at [449, 245] on div "This is my favorite trade partner This trade partner is better than most This t…" at bounding box center [421, 283] width 316 height 120
click at [454, 254] on div "This is my favorite trade partner This trade partner is better than most This t…" at bounding box center [421, 283] width 316 height 120
click at [388, 260] on span "This trade partner is better than most" at bounding box center [353, 260] width 145 height 12
click at [281, 260] on input "This trade partner is better than most" at bounding box center [269, 260] width 24 height 24
click at [559, 375] on span "Submit" at bounding box center [556, 374] width 28 height 14
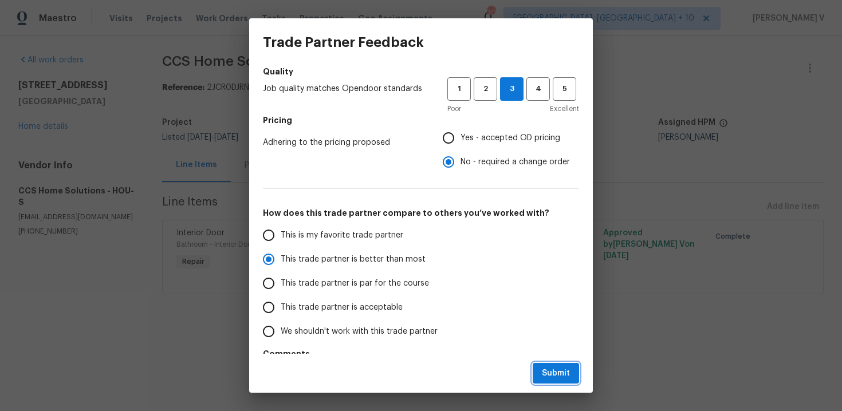
radio input "true"
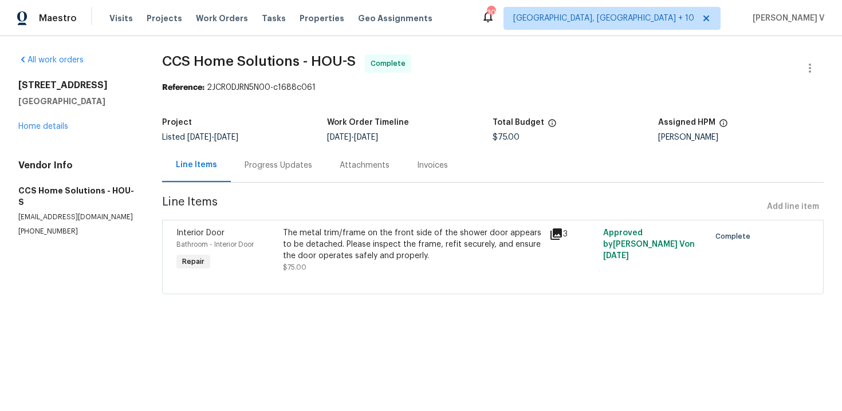
click at [313, 159] on div "Progress Updates" at bounding box center [278, 165] width 95 height 34
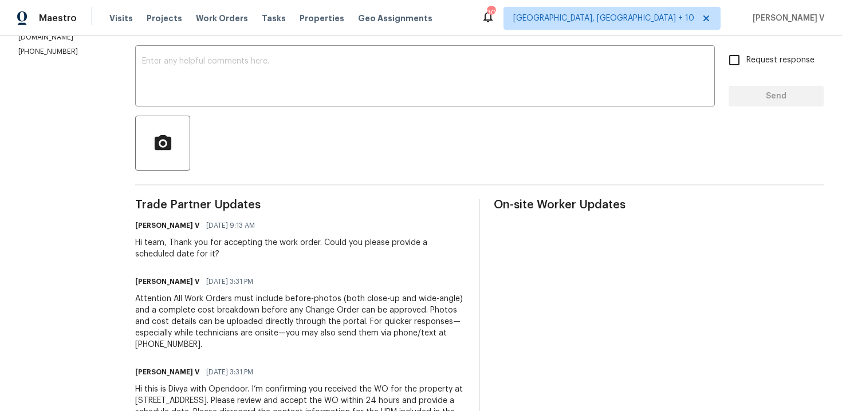
scroll to position [168, 0]
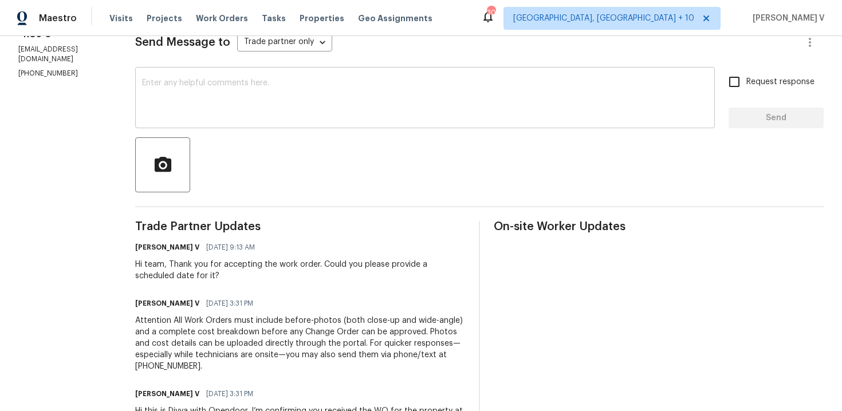
click at [259, 103] on textarea at bounding box center [425, 99] width 566 height 40
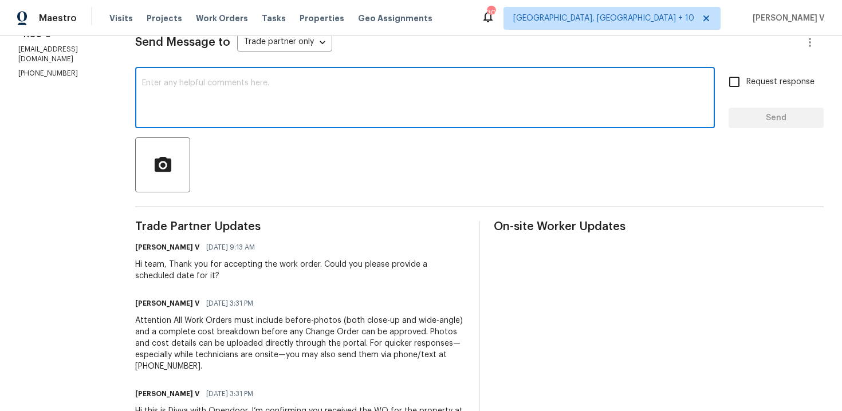
paste textarea "Hey, the work order has been approved. Thanks for the job :)"
type textarea "Hey, the work order has been approved. Thanks for the job :)"
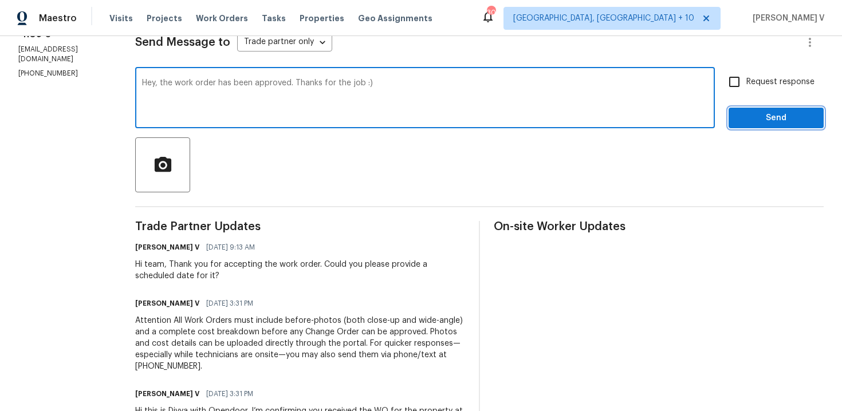
click at [758, 117] on span "Send" at bounding box center [776, 118] width 77 height 14
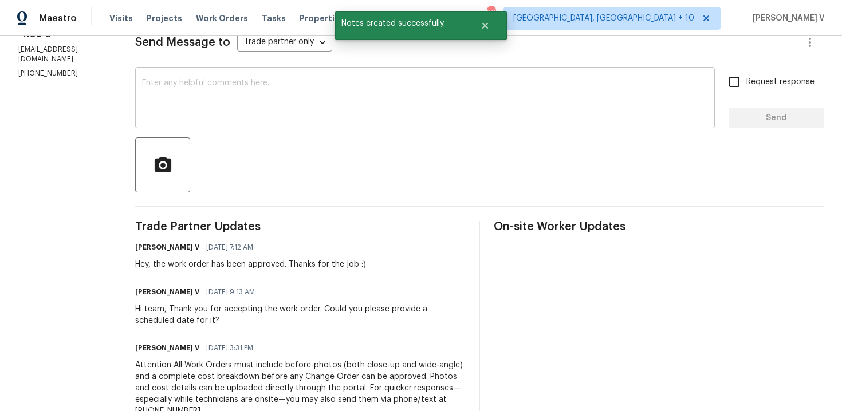
scroll to position [89, 0]
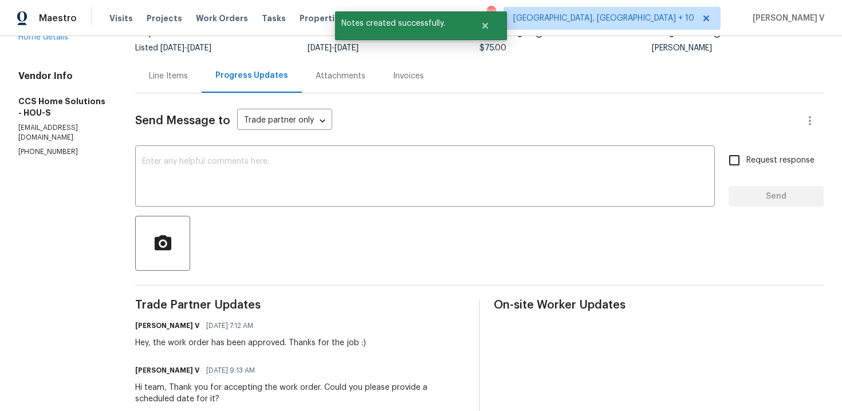
click at [175, 99] on div "Send Message to Trade partner only Trade partner only ​ x ​ Request response Se…" at bounding box center [479, 340] width 689 height 495
click at [184, 85] on div "Line Items" at bounding box center [168, 76] width 66 height 34
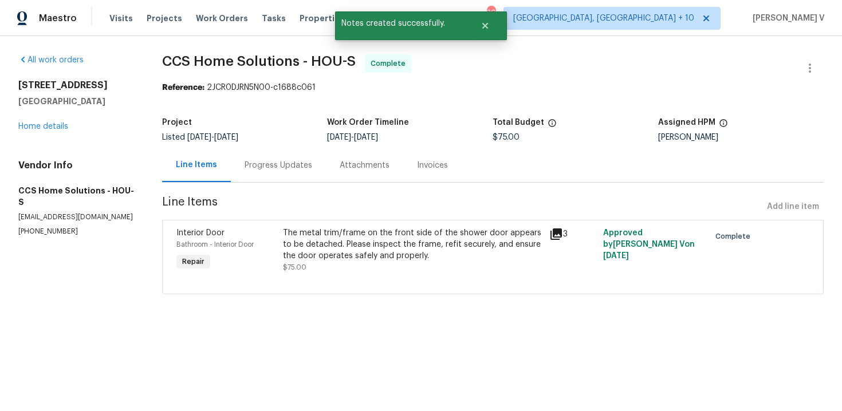
click at [313, 220] on div "Interior Door Bathroom - Interior Door Repair The metal trim/frame on the front…" at bounding box center [493, 257] width 662 height 74
click at [323, 240] on div "The metal trim/frame on the front side of the shower door appears to be detache…" at bounding box center [413, 244] width 260 height 34
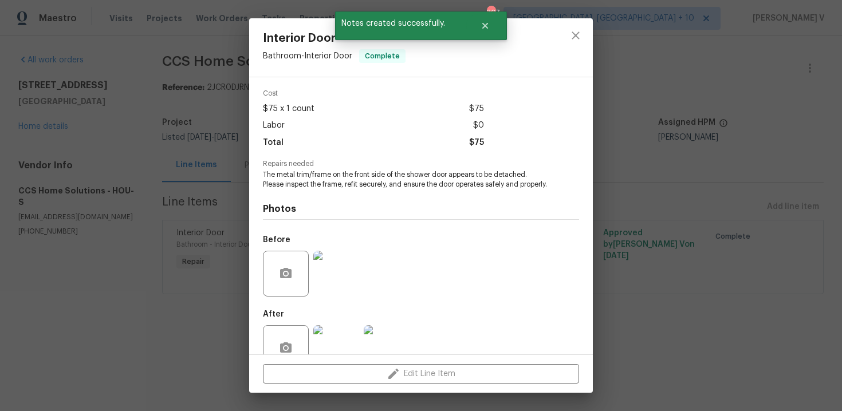
scroll to position [73, 0]
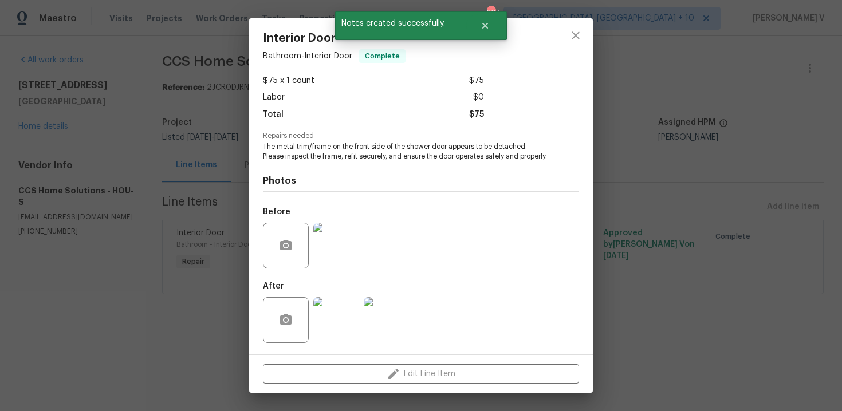
click at [323, 240] on img at bounding box center [336, 246] width 46 height 46
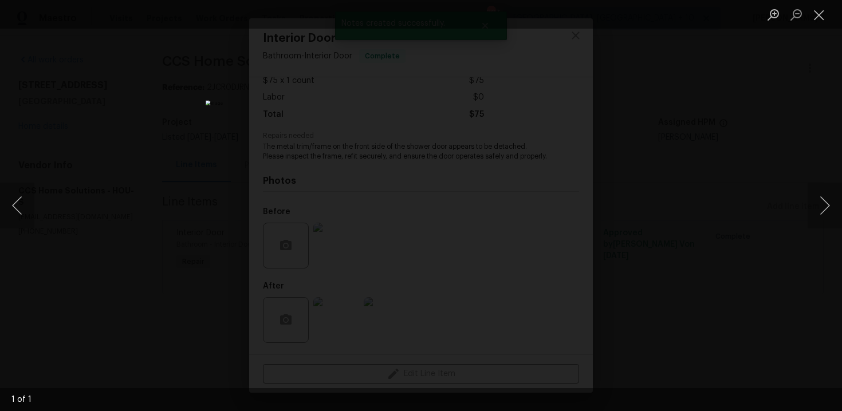
click at [695, 115] on div "Lightbox" at bounding box center [421, 205] width 842 height 411
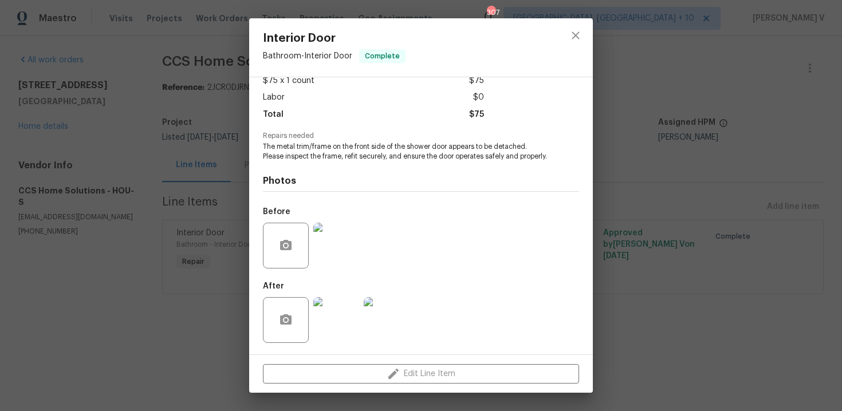
click at [321, 343] on img at bounding box center [336, 320] width 46 height 46
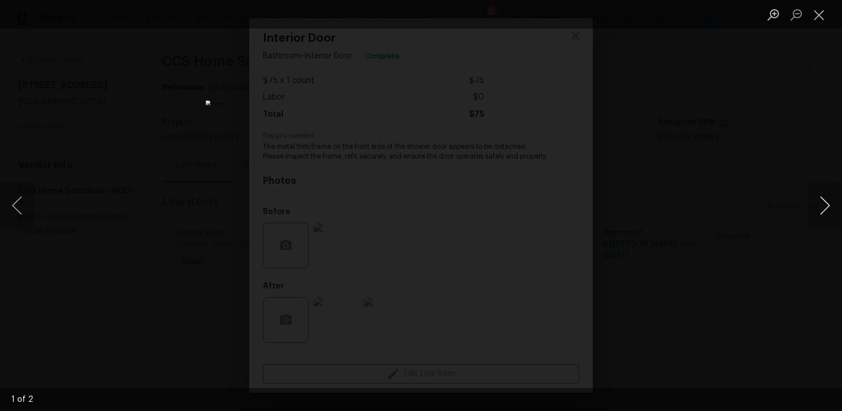
click at [828, 205] on button "Next image" at bounding box center [825, 206] width 34 height 46
click at [775, 147] on div "Lightbox" at bounding box center [421, 205] width 842 height 411
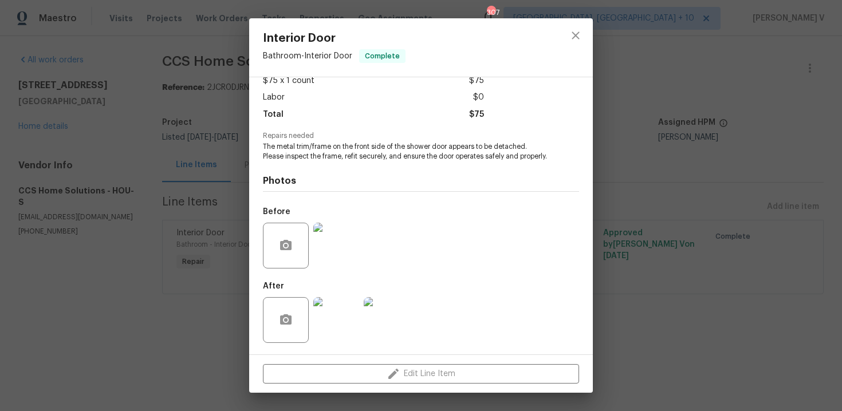
click at [775, 147] on div "Interior Door Bathroom - Interior Door Complete Vendor CCS Home Solutions Accou…" at bounding box center [421, 205] width 842 height 411
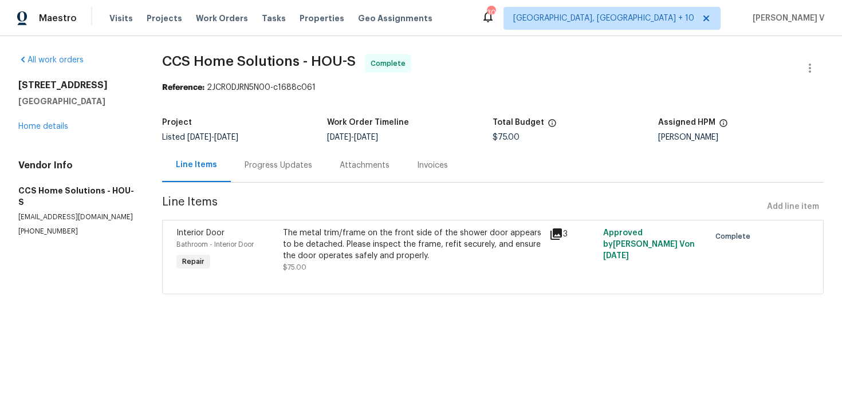
click at [256, 167] on div "Progress Updates" at bounding box center [279, 165] width 68 height 11
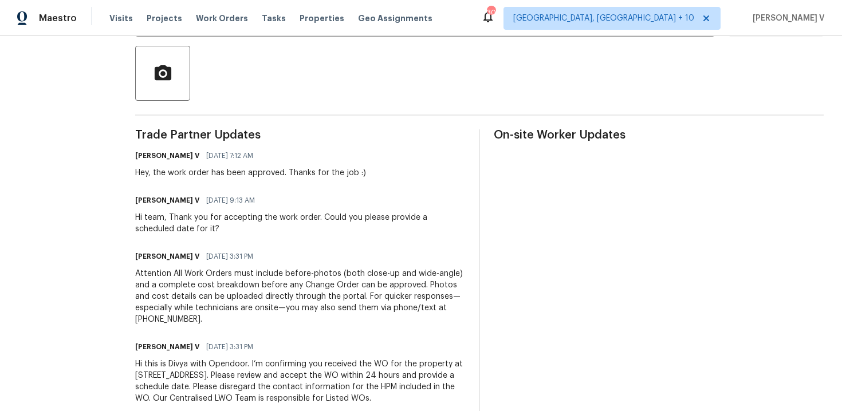
scroll to position [285, 0]
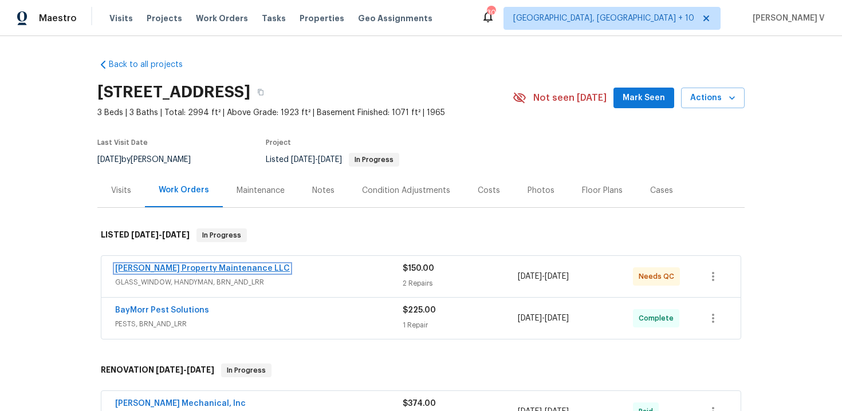
click at [166, 266] on link "[PERSON_NAME] Property Maintenance LLC" at bounding box center [202, 269] width 175 height 8
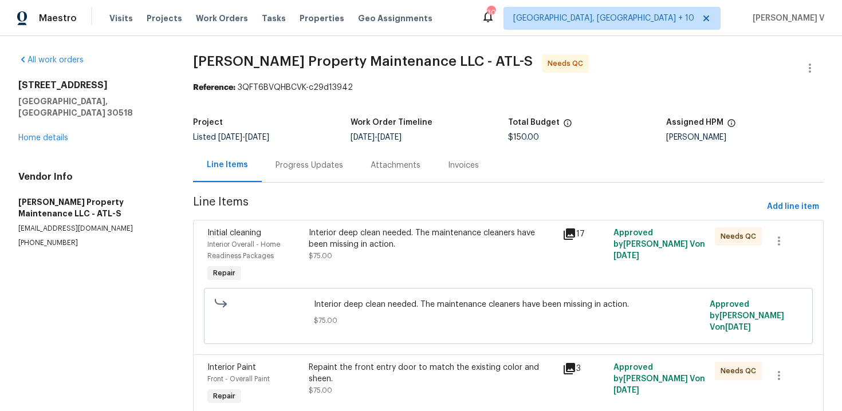
click at [302, 173] on div "Progress Updates" at bounding box center [309, 165] width 95 height 34
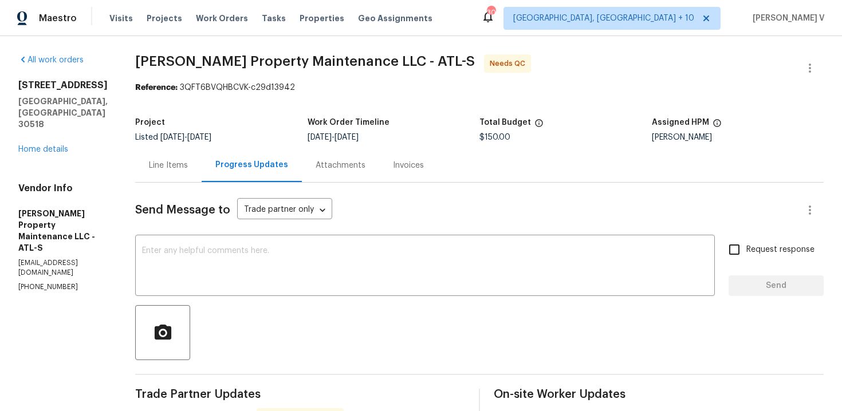
click at [166, 147] on div "Project Listed [DATE] - [DATE] Work Order Timeline [DATE] - [DATE] Total Budget…" at bounding box center [479, 130] width 689 height 37
click at [167, 155] on div "Line Items" at bounding box center [168, 165] width 66 height 34
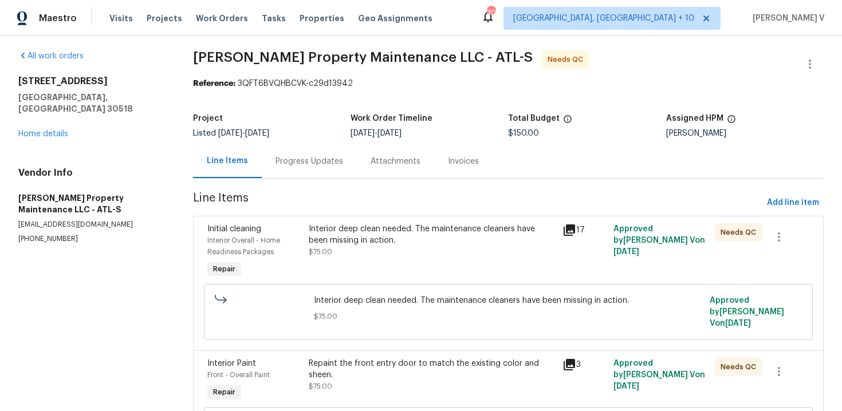
scroll to position [18, 0]
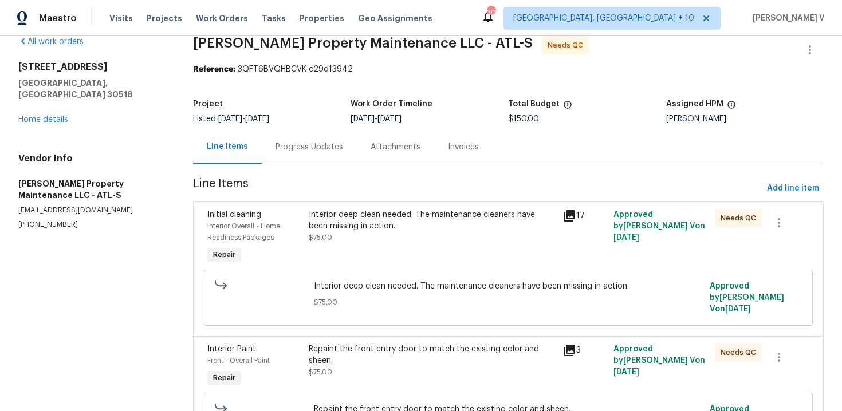
click at [401, 339] on div "Interior Paint Front - Overall Paint Repair Repaint the front entry door to mat…" at bounding box center [508, 398] width 631 height 124
click at [394, 356] on div "Repaint the front entry door to match the existing color and sheen." at bounding box center [432, 355] width 247 height 23
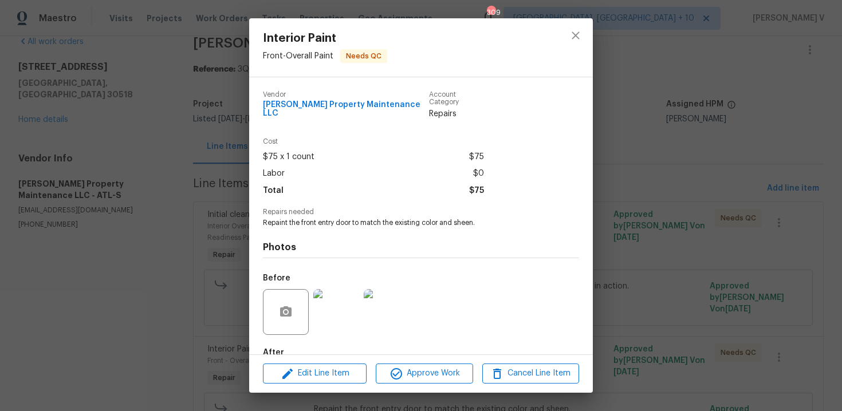
scroll to position [59, 0]
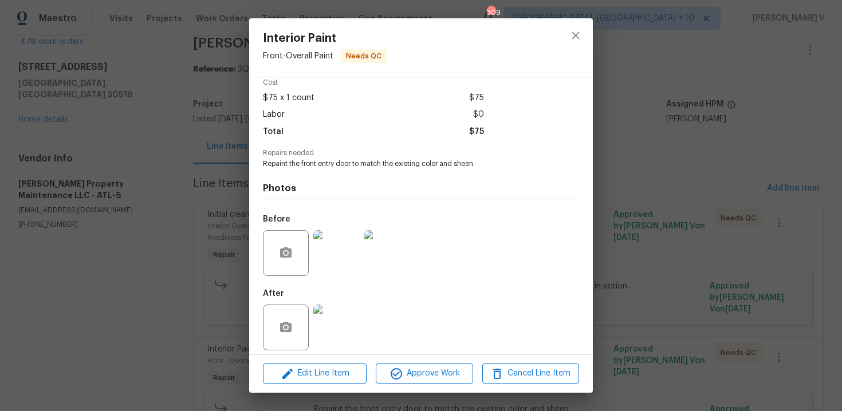
click at [345, 318] on img at bounding box center [336, 328] width 46 height 46
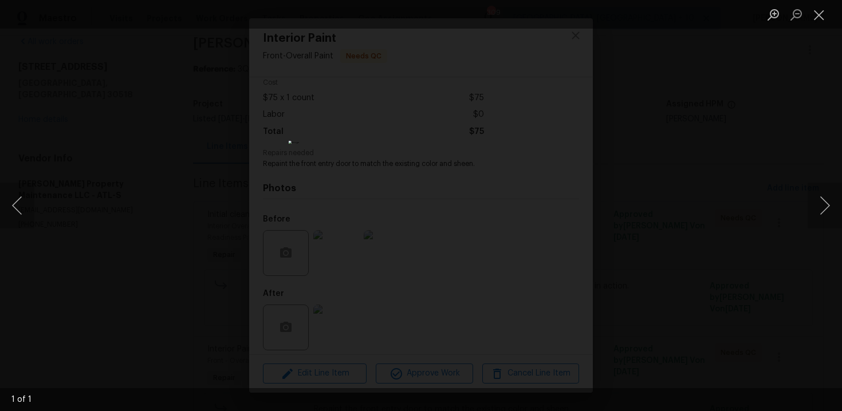
click at [766, 64] on div "Lightbox" at bounding box center [421, 205] width 842 height 411
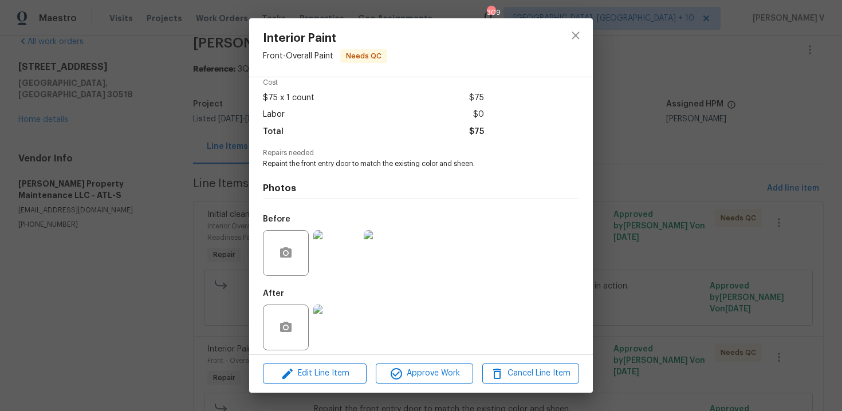
click at [766, 64] on div "Interior Paint Front - Overall Paint Needs QC Vendor [PERSON_NAME] Property Mai…" at bounding box center [421, 205] width 842 height 411
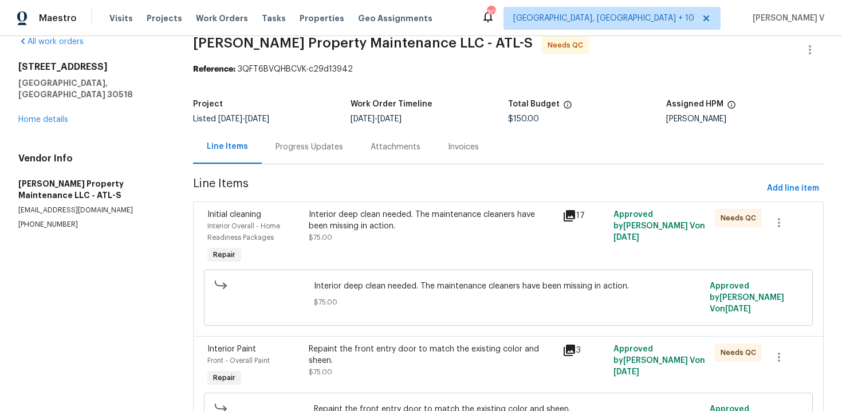
click at [304, 144] on div "Progress Updates" at bounding box center [310, 147] width 68 height 11
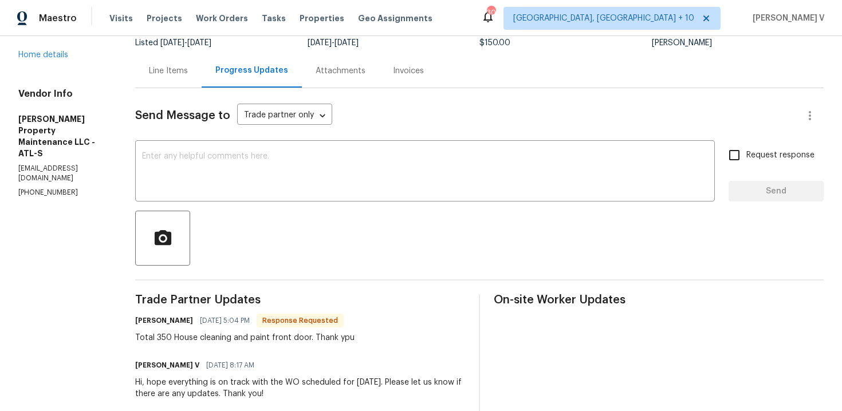
scroll to position [95, 0]
click at [175, 76] on div "Line Items" at bounding box center [168, 70] width 66 height 34
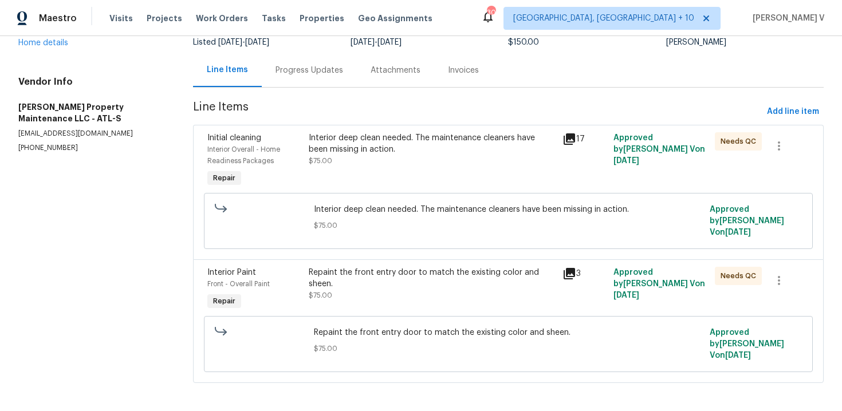
click at [176, 76] on div "All work orders [STREET_ADDRESS] Home details Vendor Info [PERSON_NAME] Propert…" at bounding box center [421, 178] width 842 height 474
click at [309, 77] on div "Progress Updates" at bounding box center [309, 70] width 95 height 34
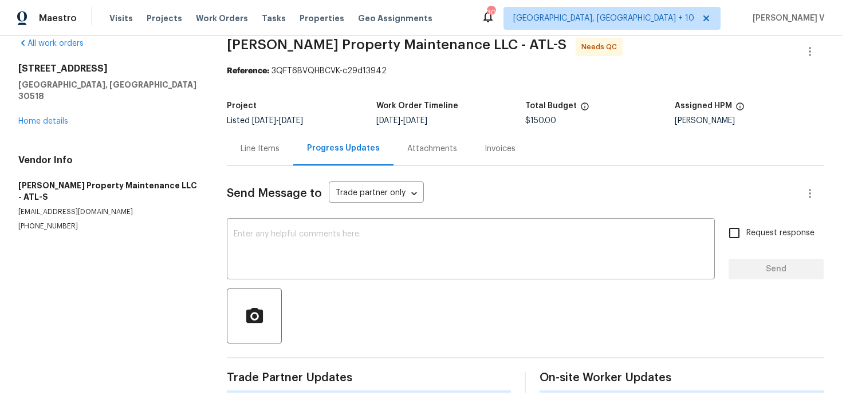
scroll to position [95, 0]
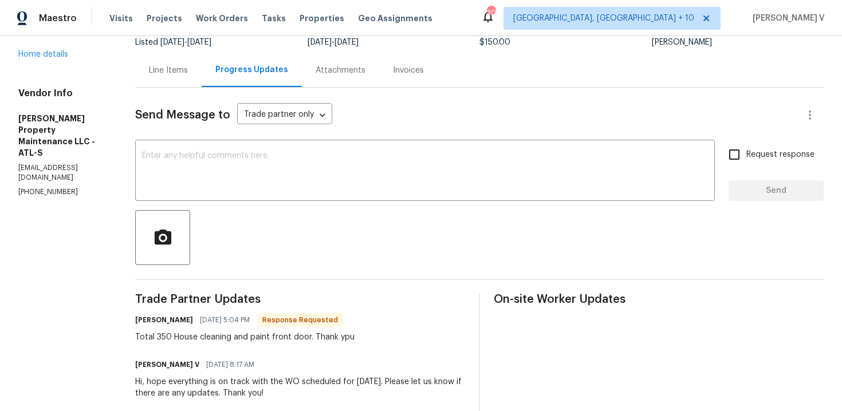
click at [178, 69] on div "Line Items" at bounding box center [168, 70] width 39 height 11
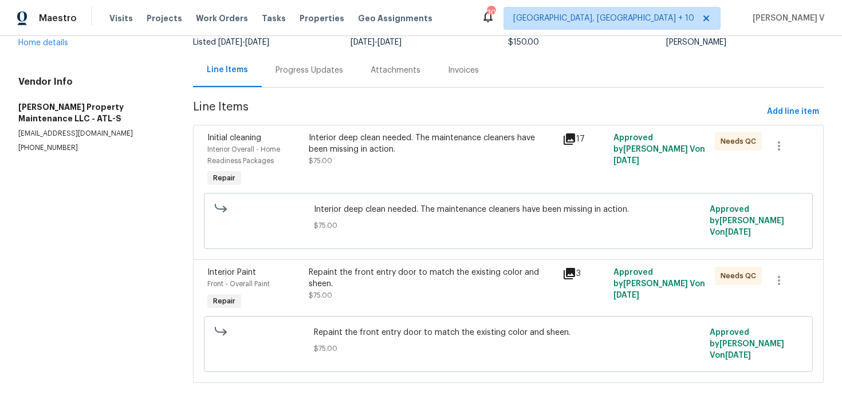
click at [385, 294] on div "Repaint the front entry door to match the existing color and sheen. $75.00" at bounding box center [432, 284] width 247 height 34
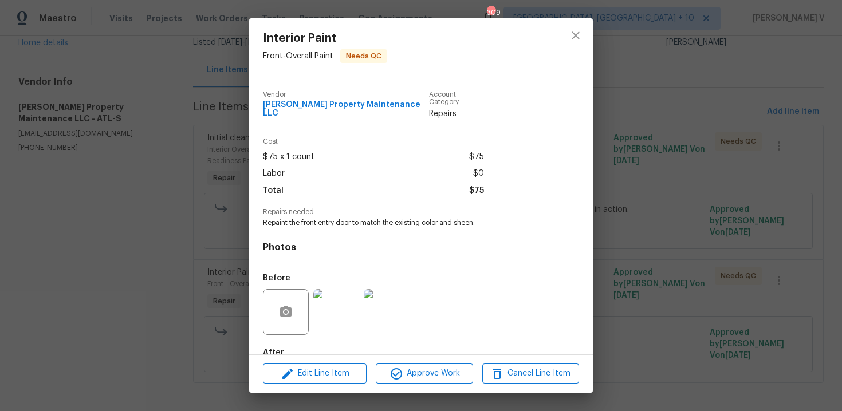
scroll to position [59, 0]
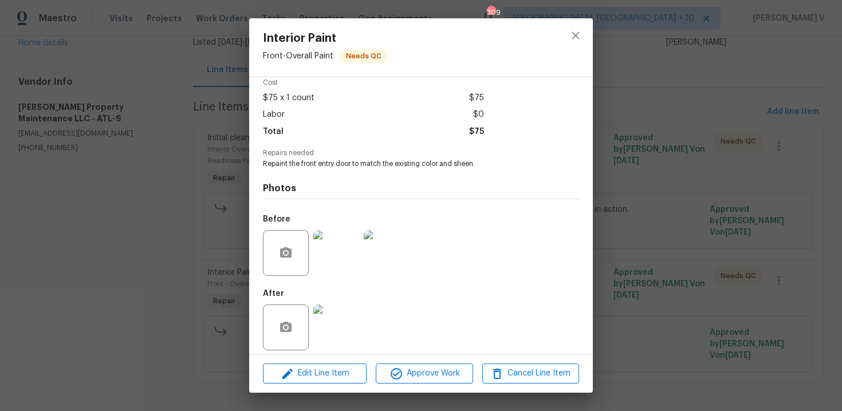
click at [338, 385] on div "Edit Line Item Approve Work Cancel Line Item" at bounding box center [421, 374] width 344 height 38
click at [336, 376] on span "Edit Line Item" at bounding box center [314, 374] width 97 height 14
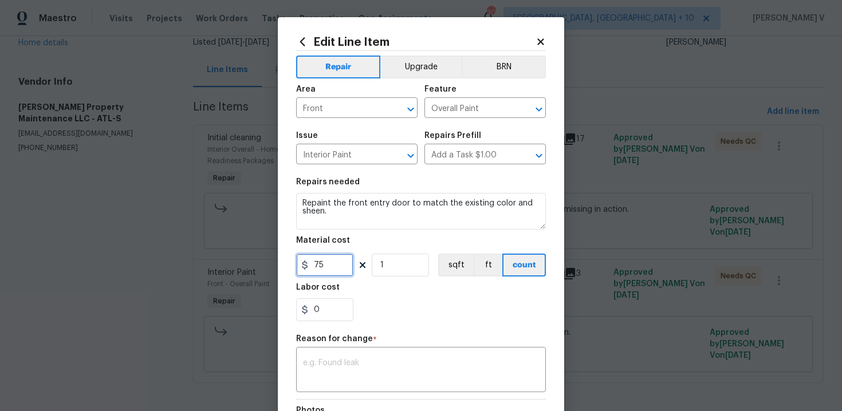
click at [327, 269] on input "75" at bounding box center [324, 265] width 57 height 23
type input "150"
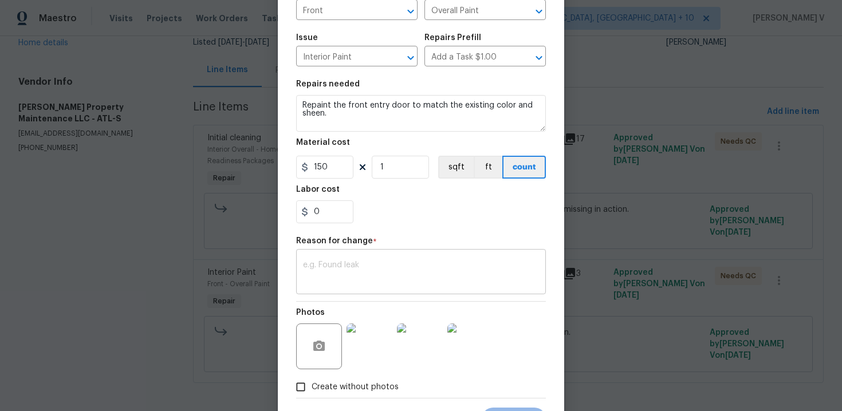
click at [390, 285] on textarea at bounding box center [421, 273] width 236 height 24
paste textarea "(DV) Updated per vendor’s final cost."
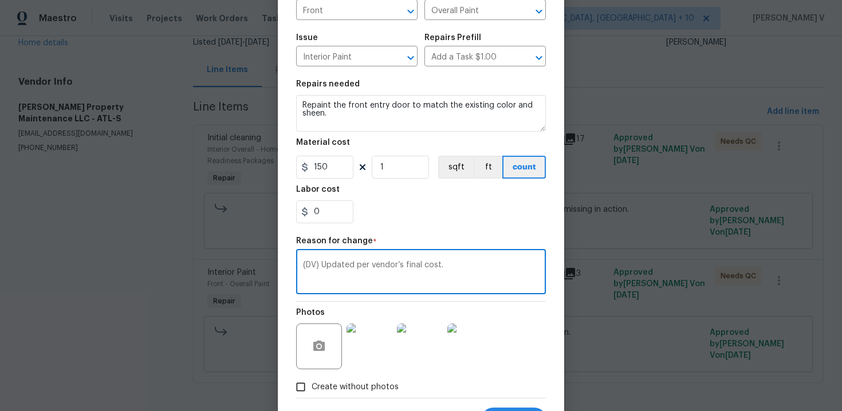
scroll to position [154, 0]
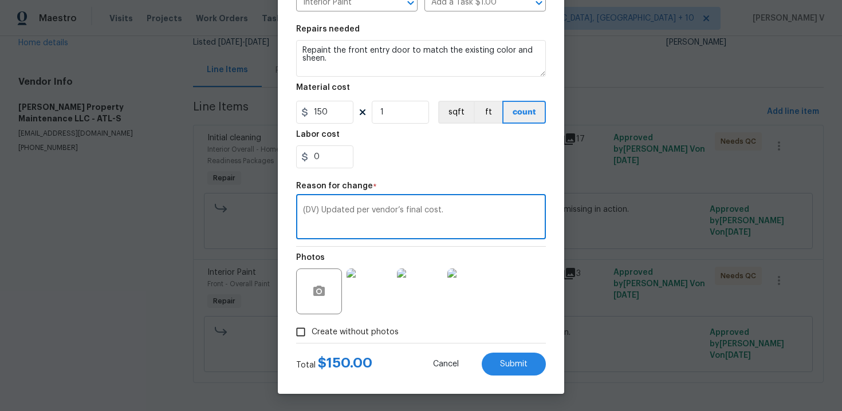
type textarea "(DV) Updated per vendor’s final cost."
click at [533, 351] on div "Total $ 150.00 Cancel Submit" at bounding box center [421, 360] width 250 height 32
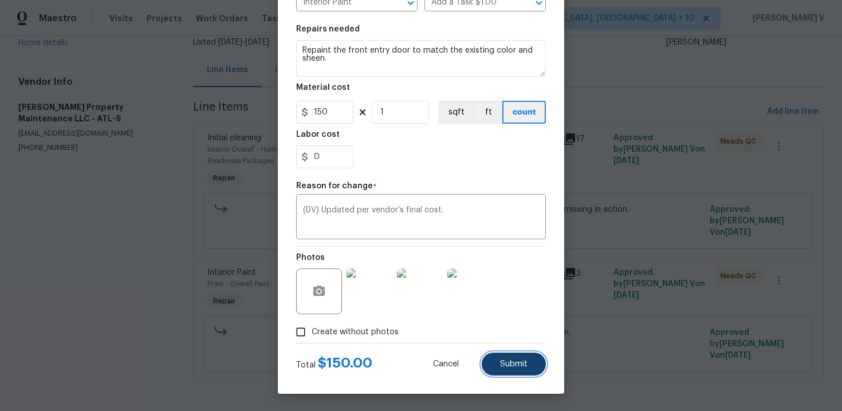
click at [525, 359] on button "Submit" at bounding box center [514, 364] width 64 height 23
type input "75"
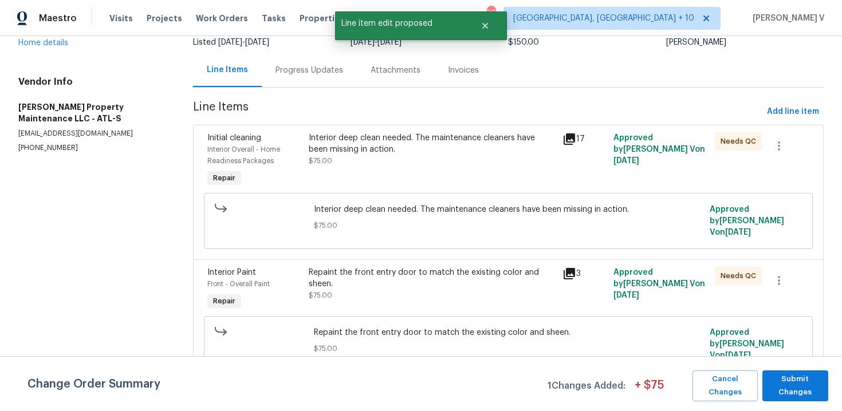
scroll to position [0, 0]
click at [803, 387] on span "Submit Changes" at bounding box center [795, 386] width 54 height 26
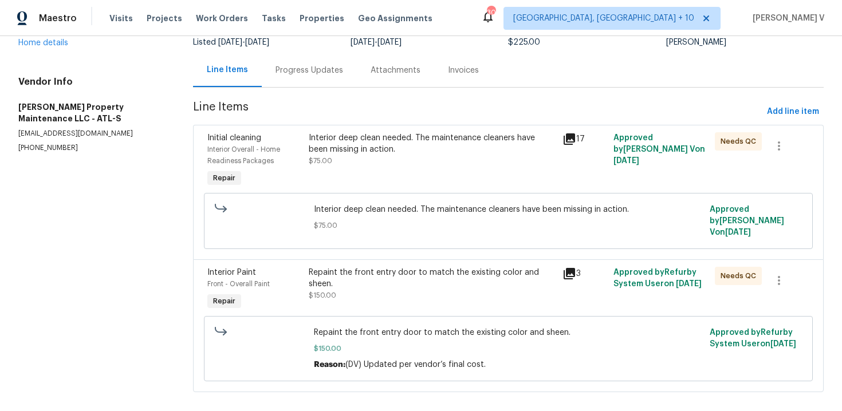
click at [379, 181] on div "Interior deep clean needed. The maintenance cleaners have been missing in actio…" at bounding box center [432, 161] width 254 height 64
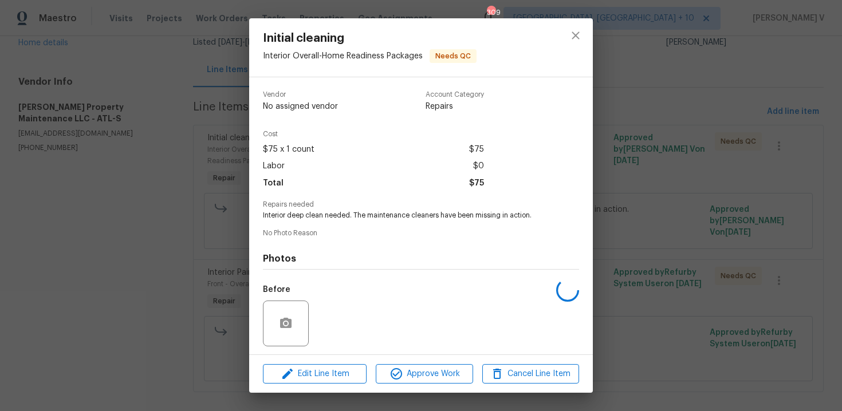
scroll to position [78, 0]
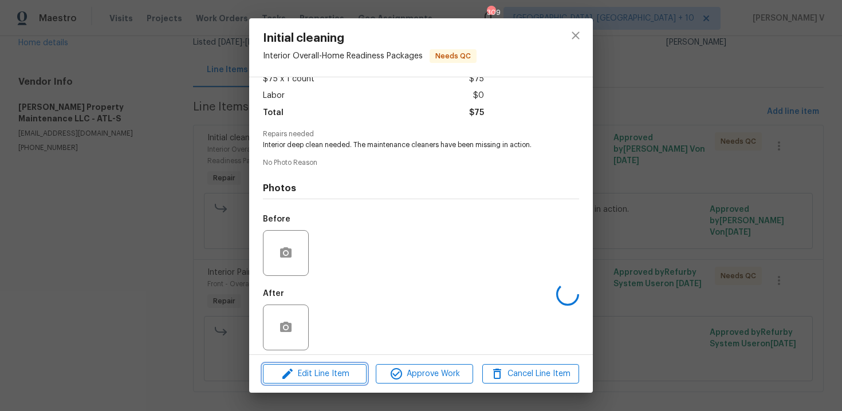
click at [335, 364] on button "Edit Line Item" at bounding box center [315, 374] width 104 height 20
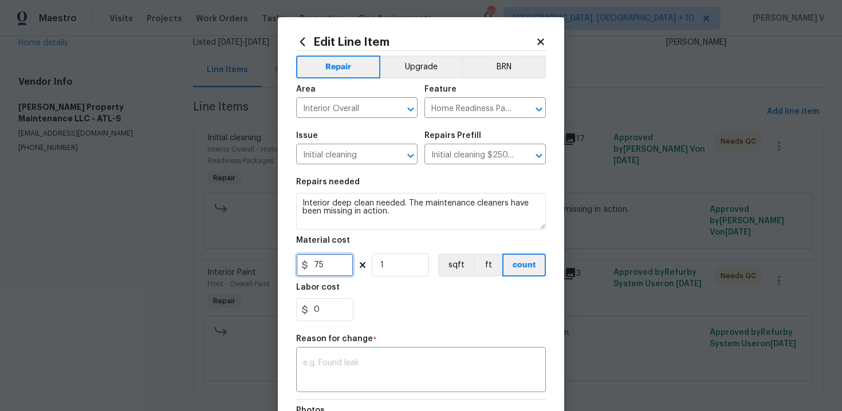
click at [328, 263] on input "75" at bounding box center [324, 265] width 57 height 23
type input "200"
click at [391, 373] on textarea at bounding box center [421, 371] width 236 height 24
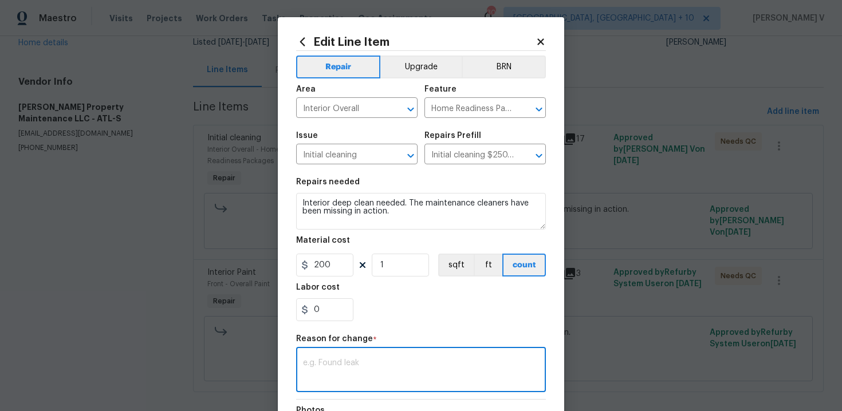
paste textarea "(DV) Updated per vendor’s final cost."
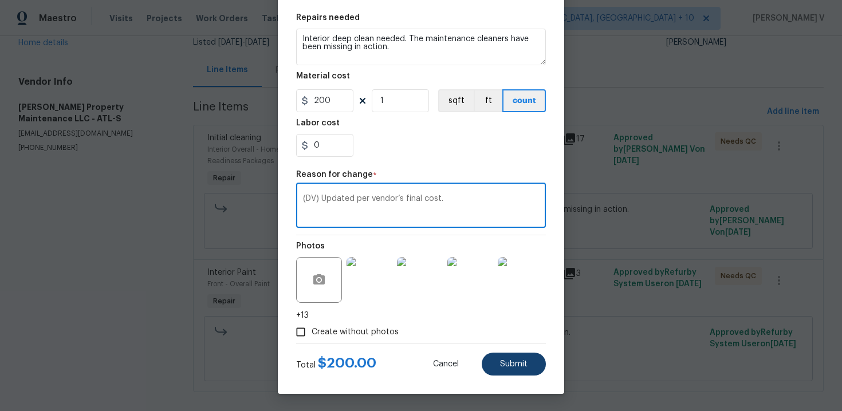
type textarea "(DV) Updated per vendor’s final cost."
click at [495, 371] on button "Submit" at bounding box center [514, 364] width 64 height 23
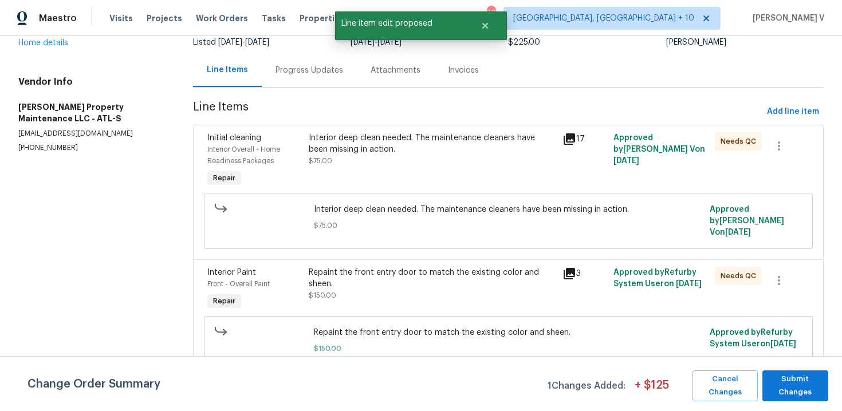
scroll to position [0, 0]
click at [785, 392] on span "Submit Changes" at bounding box center [795, 386] width 54 height 26
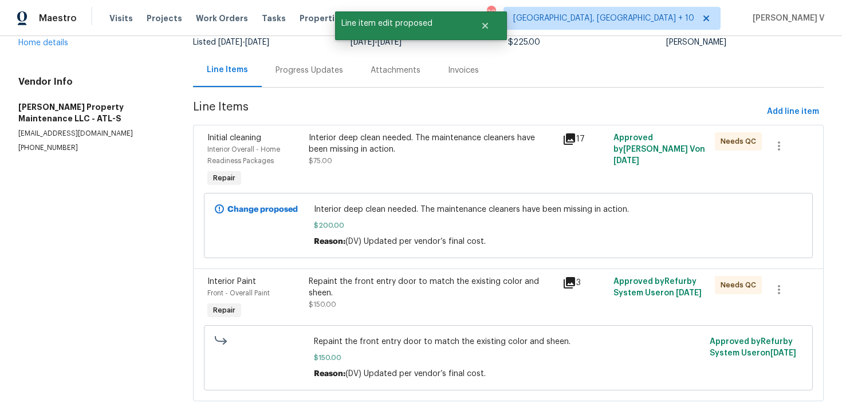
click at [293, 85] on div "Progress Updates" at bounding box center [309, 70] width 95 height 34
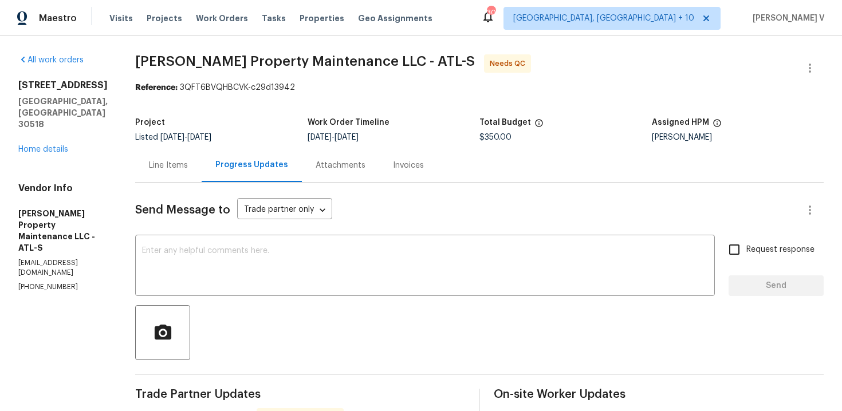
click at [159, 182] on div "Line Items Progress Updates Attachments Invoices" at bounding box center [479, 165] width 689 height 34
click at [175, 172] on div "Line Items" at bounding box center [168, 165] width 66 height 34
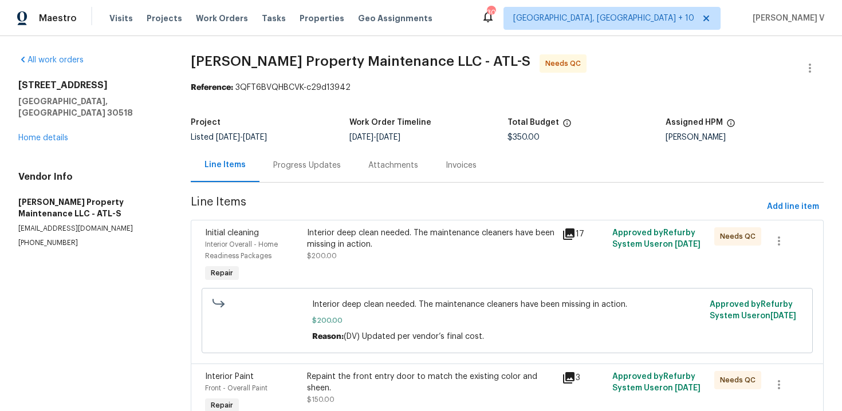
click at [424, 239] on div "Interior deep clean needed. The maintenance cleaners have been missing in actio…" at bounding box center [431, 238] width 248 height 23
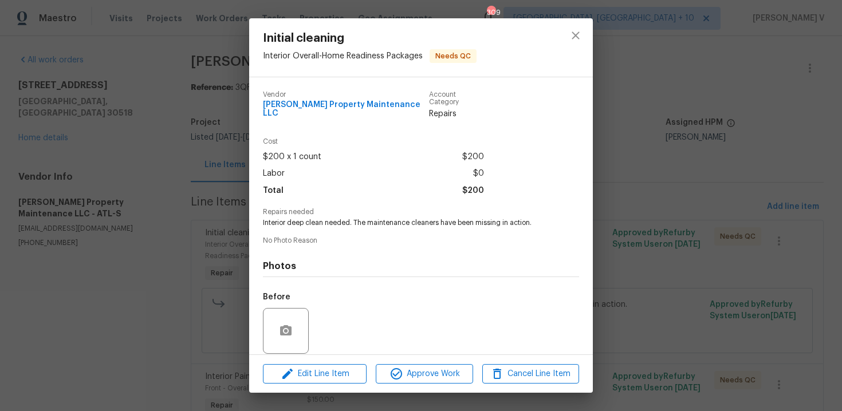
click at [694, 163] on div "Initial cleaning Interior Overall - Home Readiness Packages Needs QC Vendor [PE…" at bounding box center [421, 205] width 842 height 411
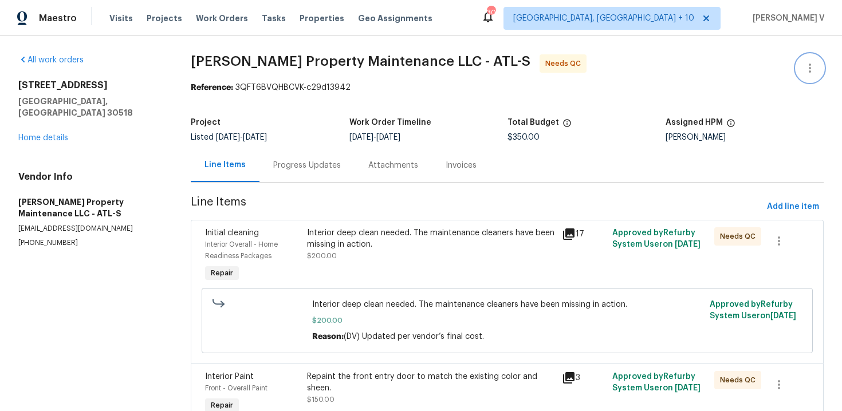
click at [813, 74] on icon "button" at bounding box center [810, 68] width 14 height 14
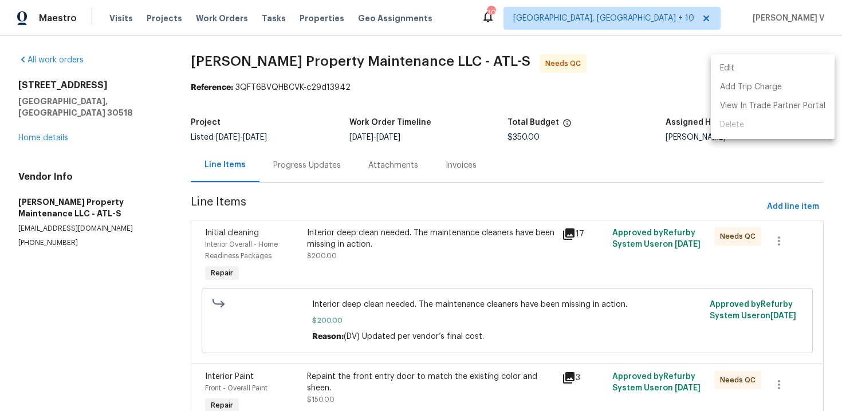
click at [768, 72] on li "Edit" at bounding box center [773, 68] width 124 height 19
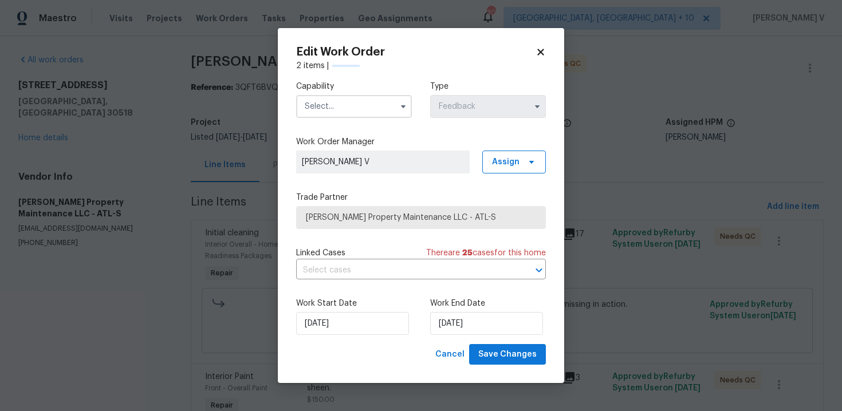
click at [358, 111] on input "text" at bounding box center [354, 106] width 116 height 23
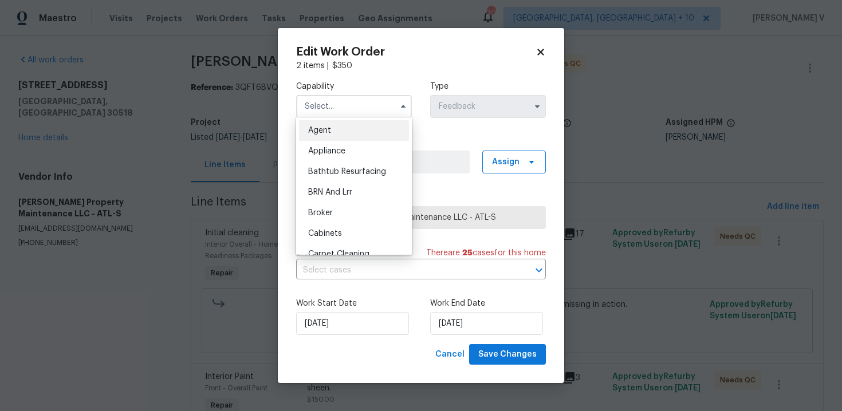
click at [325, 138] on div "Agent" at bounding box center [354, 130] width 110 height 21
type input "Agent"
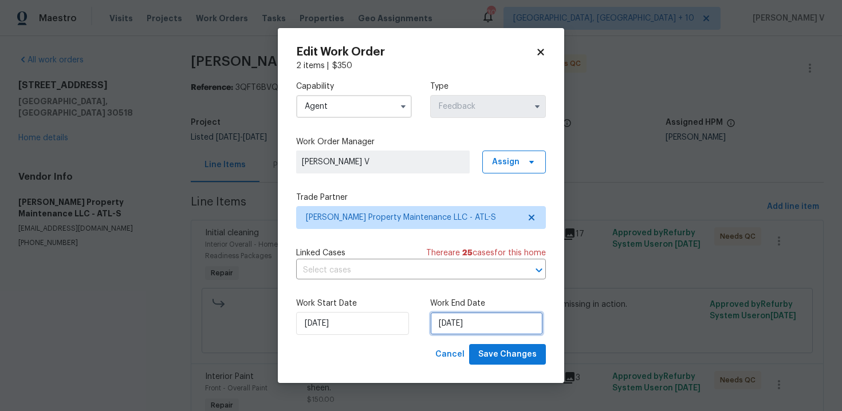
click at [449, 313] on input "[DATE]" at bounding box center [486, 323] width 113 height 23
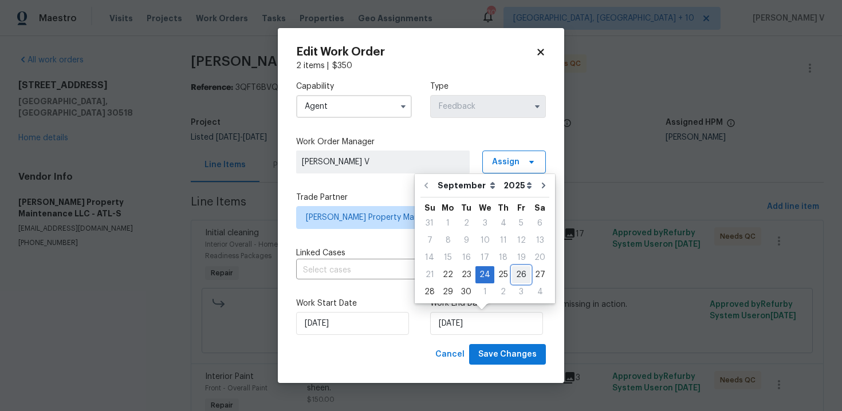
click at [513, 270] on div "26" at bounding box center [521, 275] width 18 height 16
type input "[DATE]"
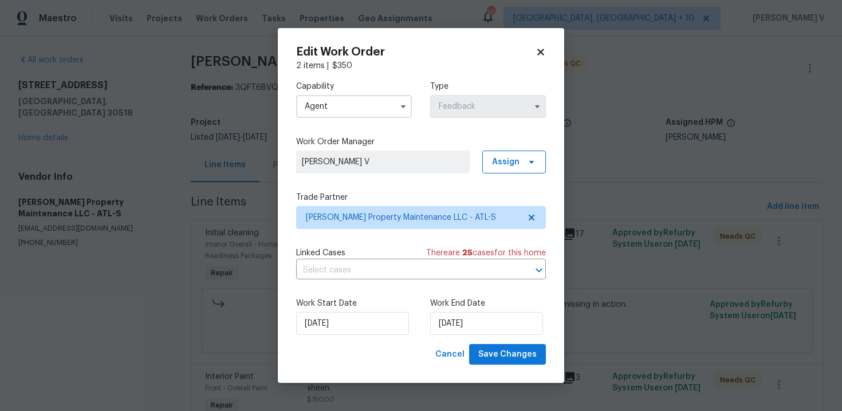
click at [344, 297] on div "Work Start Date [DATE] Work End Date [DATE]" at bounding box center [421, 317] width 250 height 56
click at [361, 323] on input "[DATE]" at bounding box center [352, 323] width 113 height 23
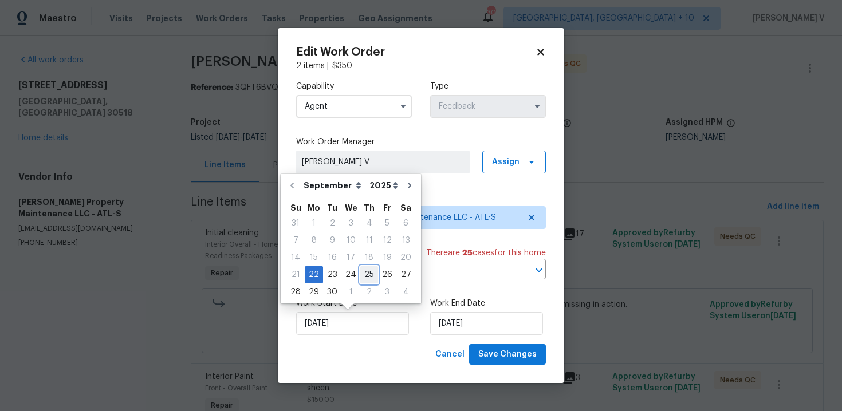
click at [360, 280] on div "25" at bounding box center [369, 275] width 18 height 16
type input "[DATE]"
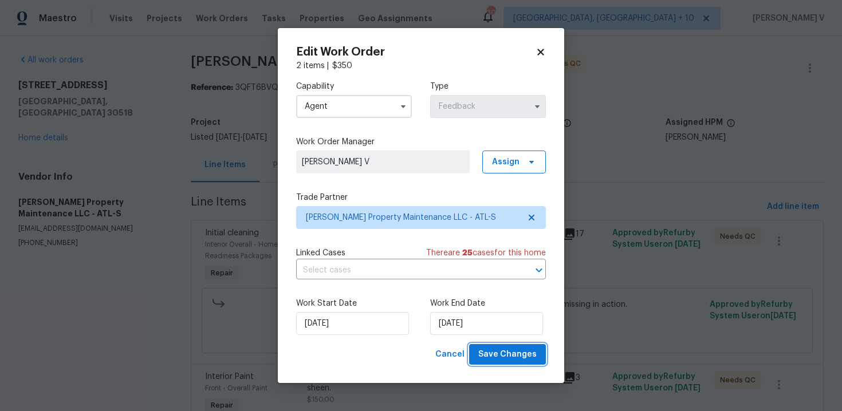
click at [515, 353] on span "Save Changes" at bounding box center [507, 355] width 58 height 14
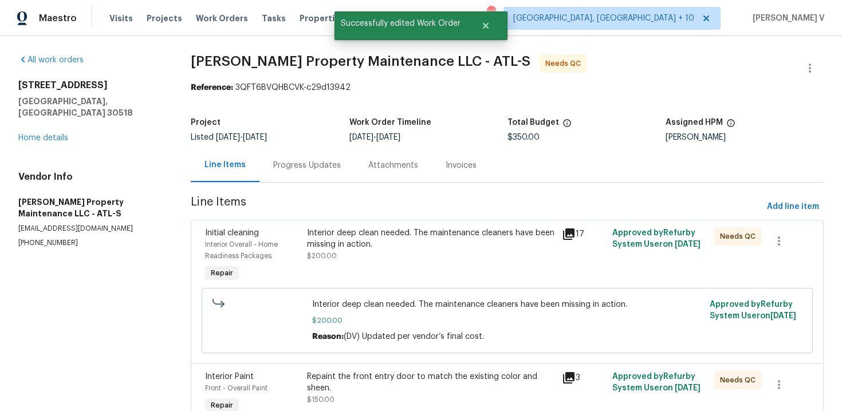
click at [348, 246] on div "Interior deep clean needed. The maintenance cleaners have been missing in actio…" at bounding box center [431, 238] width 248 height 23
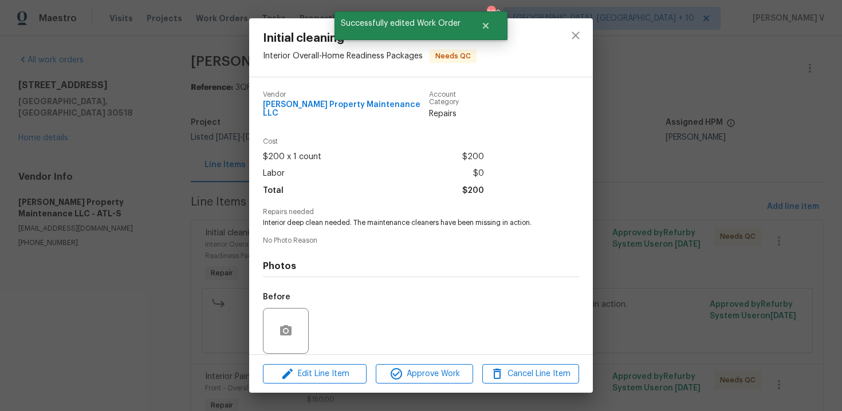
scroll to position [78, 0]
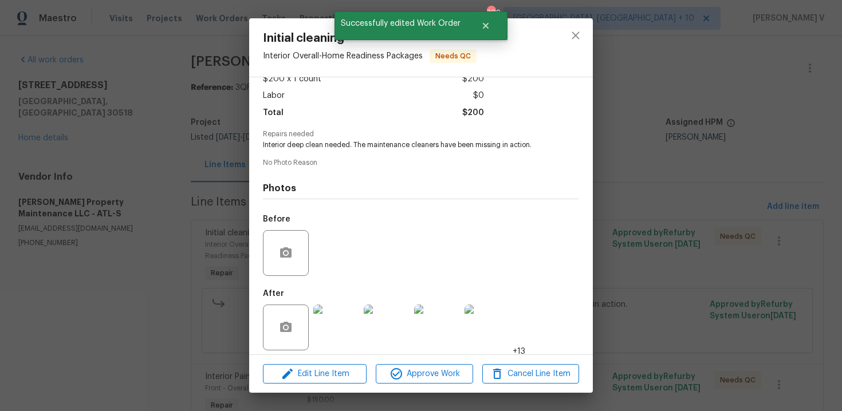
click at [350, 307] on img at bounding box center [336, 328] width 46 height 46
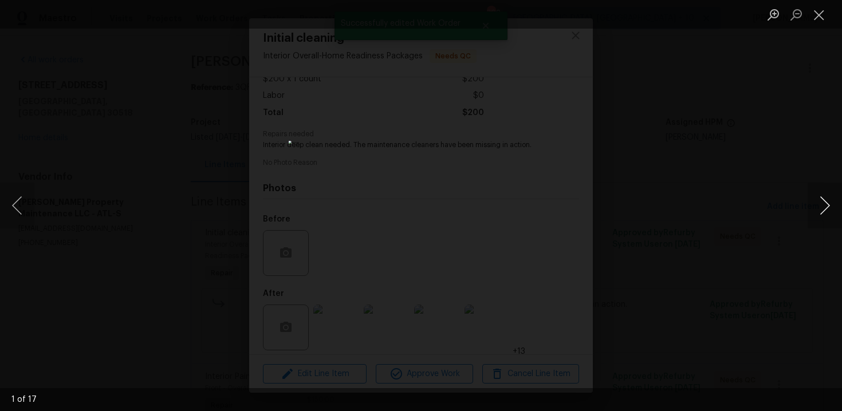
click at [821, 193] on button "Next image" at bounding box center [825, 206] width 34 height 46
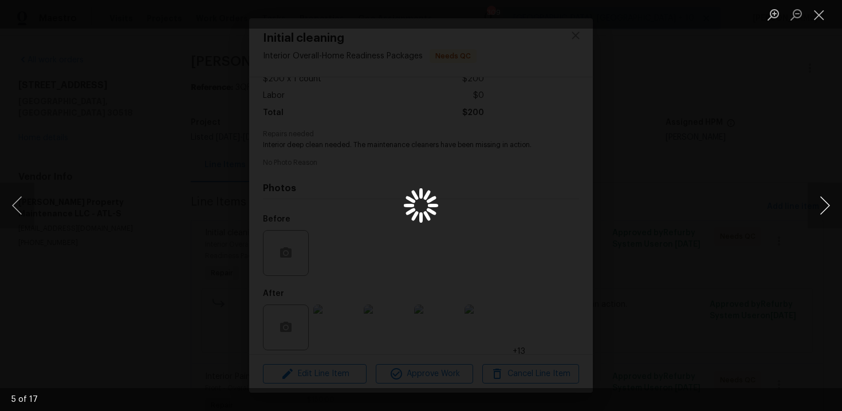
click at [821, 193] on button "Next image" at bounding box center [825, 206] width 34 height 46
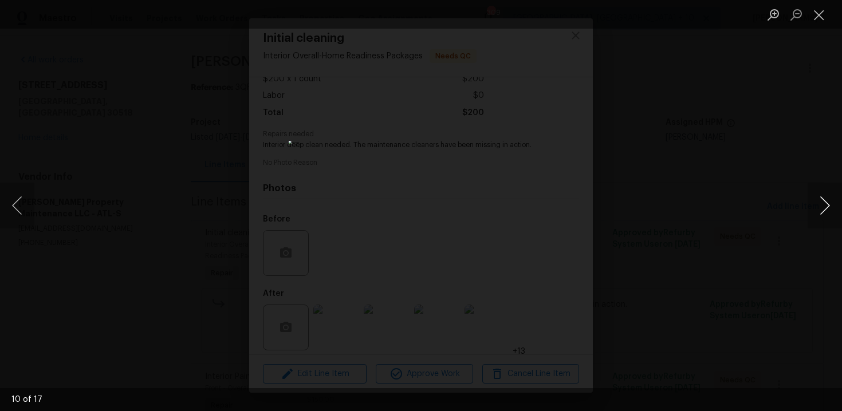
click at [820, 195] on button "Next image" at bounding box center [825, 206] width 34 height 46
click at [821, 193] on button "Next image" at bounding box center [825, 206] width 34 height 46
click at [821, 192] on button "Next image" at bounding box center [825, 206] width 34 height 46
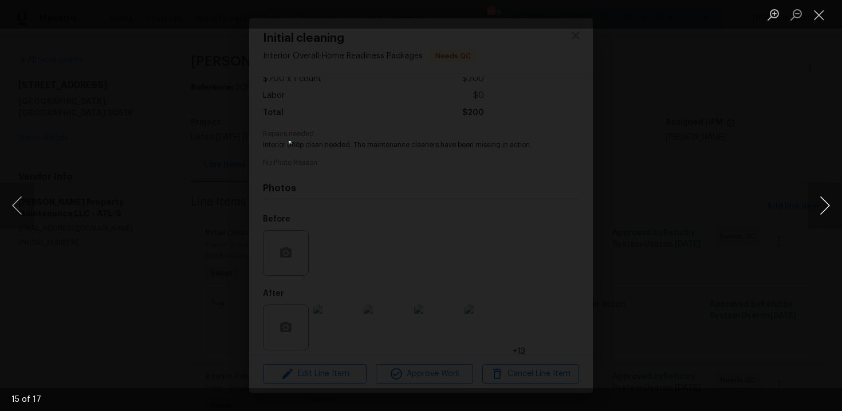
click at [821, 192] on button "Next image" at bounding box center [825, 206] width 34 height 46
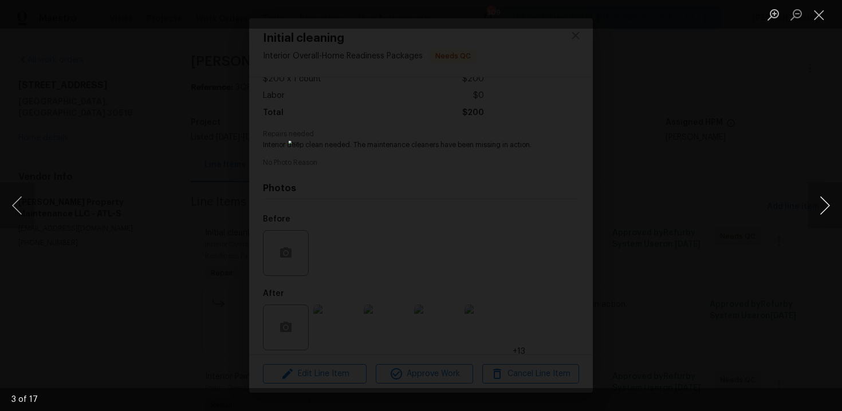
click at [821, 192] on button "Next image" at bounding box center [825, 206] width 34 height 46
click at [791, 146] on div "Lightbox" at bounding box center [421, 205] width 842 height 411
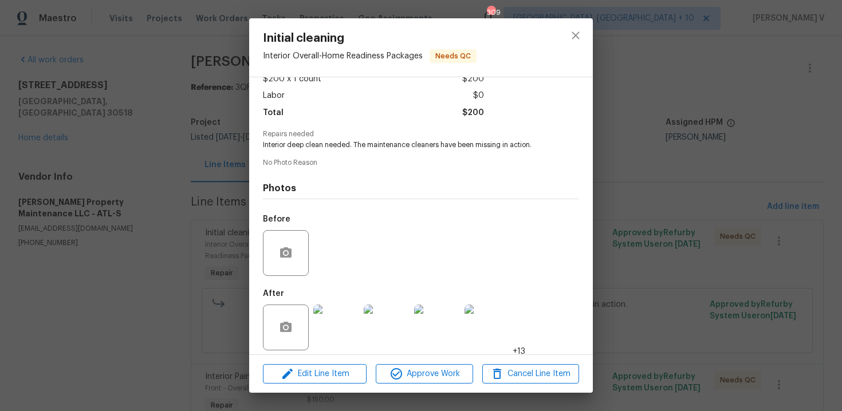
click at [791, 146] on div "Initial cleaning Interior Overall - Home Readiness Packages Needs QC Vendor [PE…" at bounding box center [421, 205] width 842 height 411
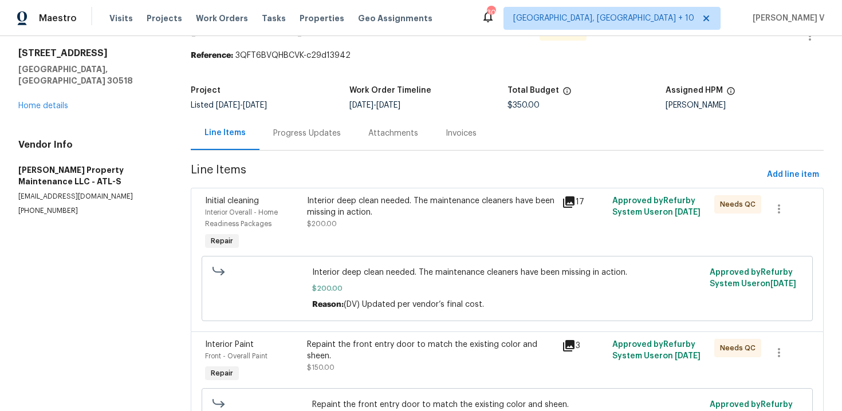
scroll to position [79, 0]
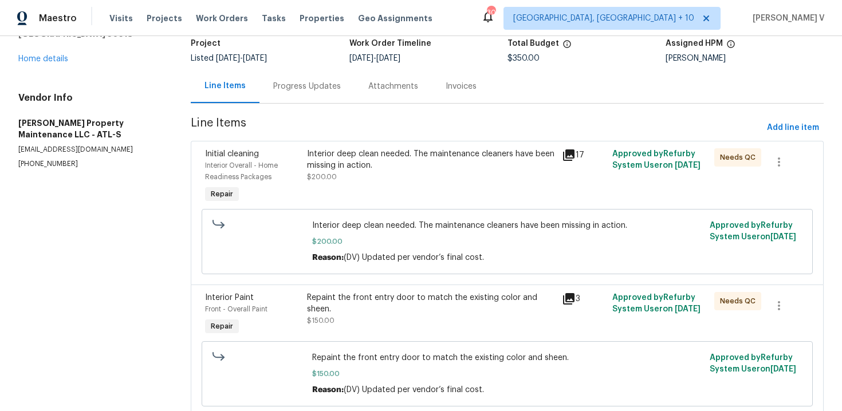
click at [394, 324] on div "Repaint the front entry door to match the existing color and sheen. $150.00" at bounding box center [431, 309] width 248 height 34
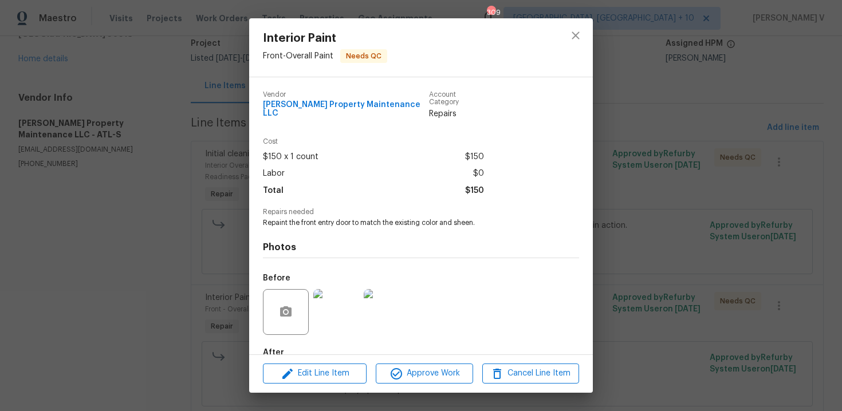
scroll to position [59, 0]
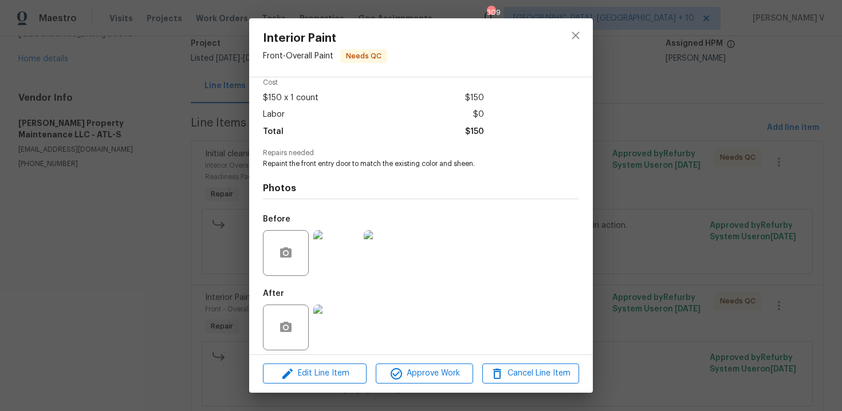
click at [347, 266] on img at bounding box center [336, 253] width 46 height 46
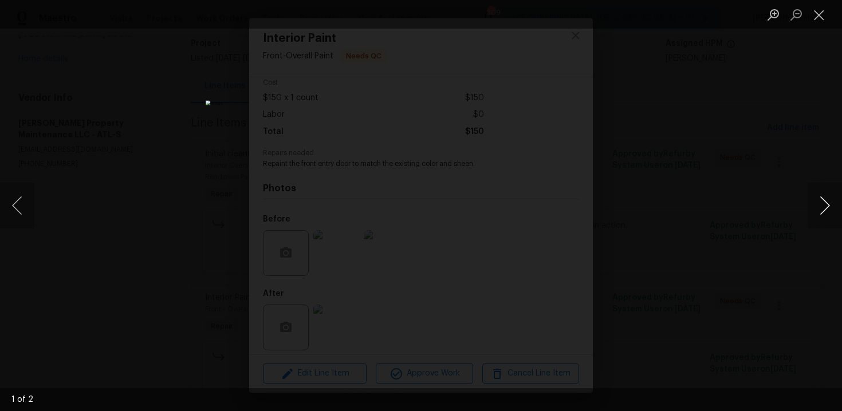
click at [827, 211] on button "Next image" at bounding box center [825, 206] width 34 height 46
click at [623, 174] on div "Lightbox" at bounding box center [421, 205] width 842 height 411
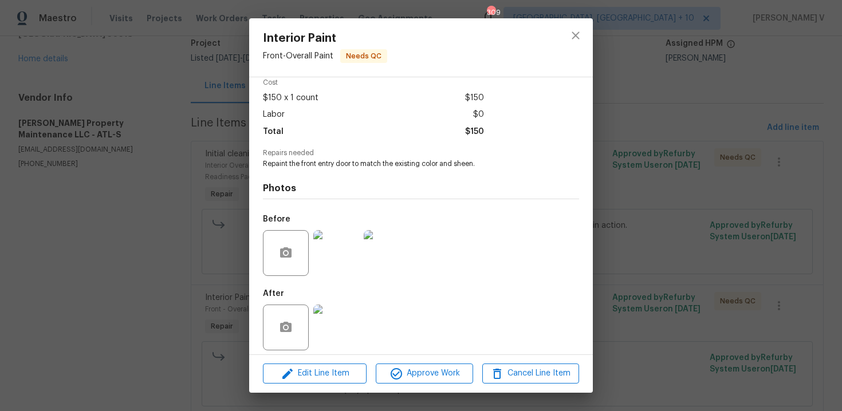
click at [354, 289] on div "After" at bounding box center [312, 320] width 99 height 74
click at [344, 305] on img at bounding box center [336, 328] width 46 height 46
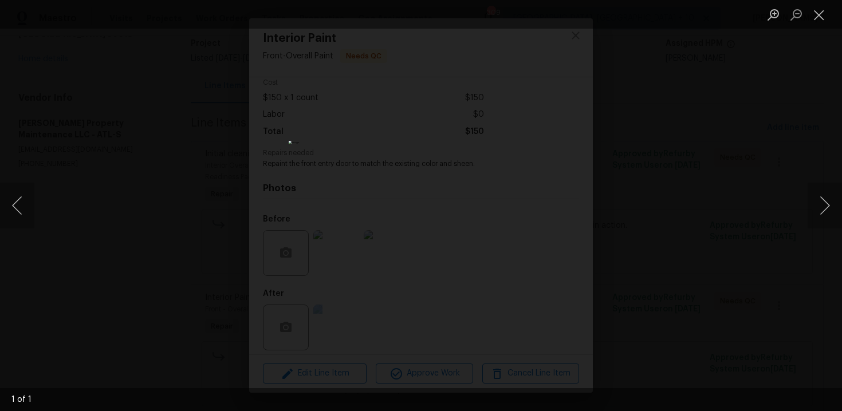
click at [184, 139] on div "Lightbox" at bounding box center [421, 205] width 842 height 411
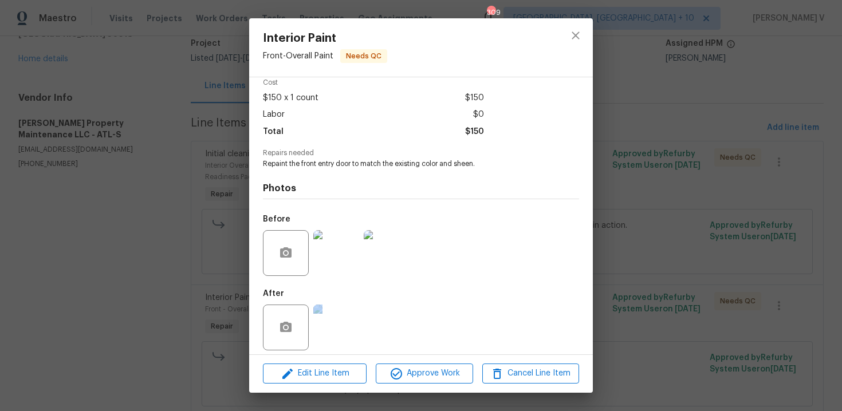
click at [184, 139] on div "Interior Paint Front - Overall Paint Needs QC Vendor [PERSON_NAME] Property Mai…" at bounding box center [421, 205] width 842 height 411
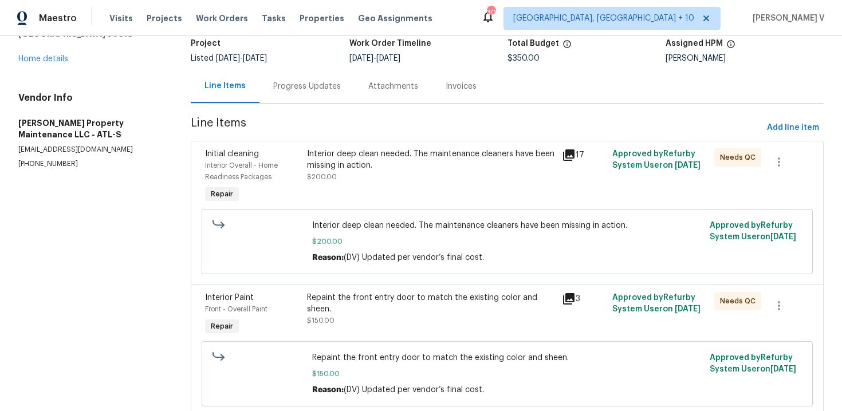
click at [293, 88] on div "Progress Updates" at bounding box center [307, 86] width 68 height 11
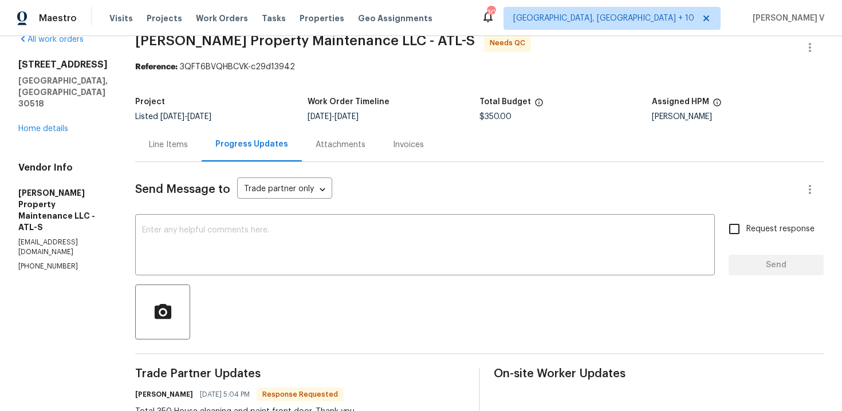
scroll to position [14, 0]
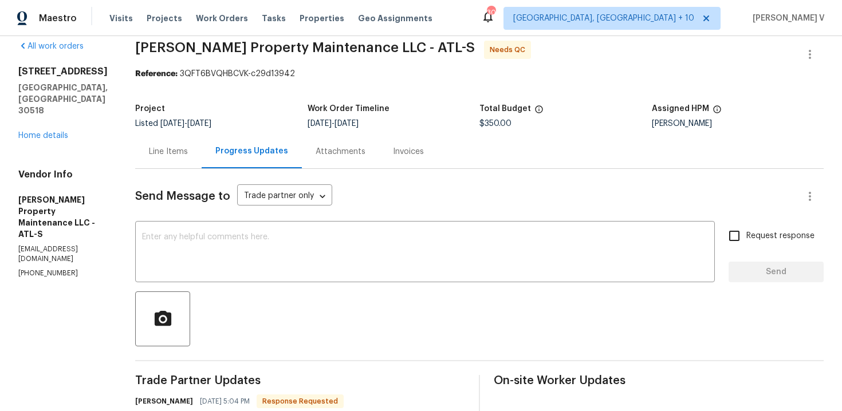
click at [68, 112] on div "6095 Blackberry Ln Buford, GA 30518 Home details" at bounding box center [62, 104] width 89 height 76
click at [64, 108] on div "6095 Blackberry Ln Buford, GA 30518 Home details" at bounding box center [62, 104] width 89 height 76
click at [64, 132] on link "Home details" at bounding box center [43, 136] width 50 height 8
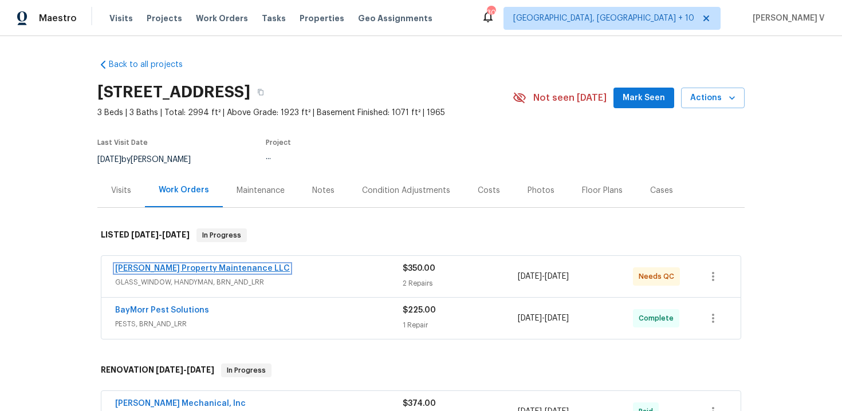
click at [148, 266] on link "Glen Property Maintenance LLC" at bounding box center [202, 269] width 175 height 8
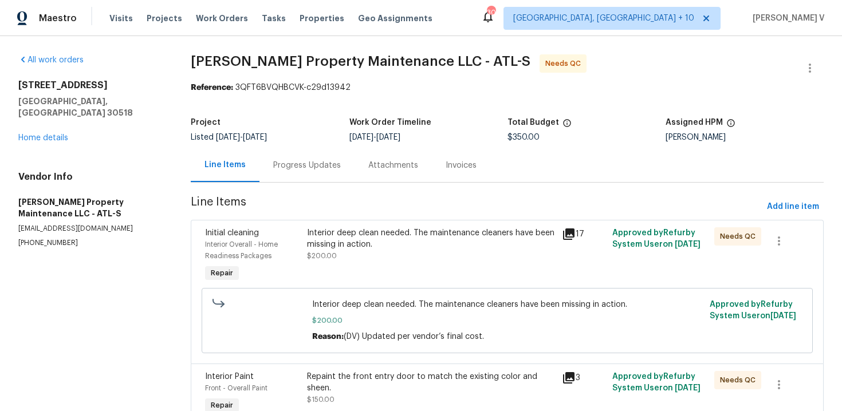
click at [348, 242] on div "Interior deep clean needed. The maintenance cleaners have been missing in actio…" at bounding box center [431, 238] width 248 height 23
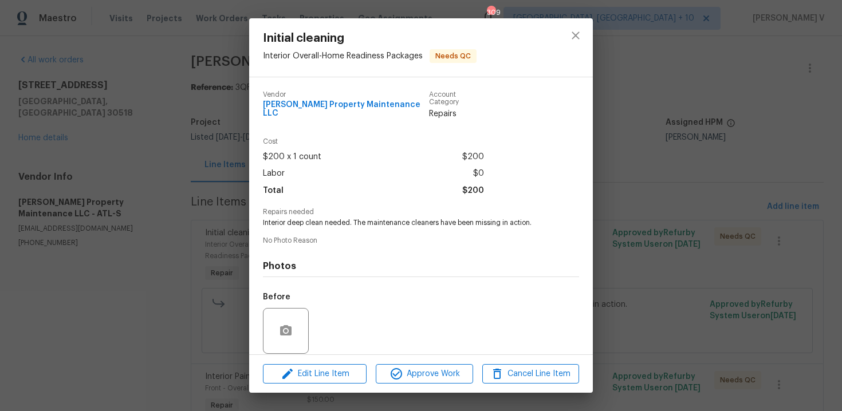
scroll to position [78, 0]
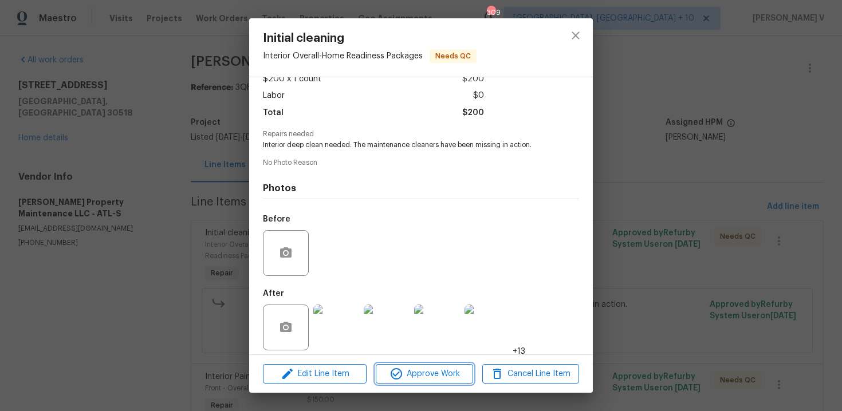
click at [398, 372] on icon "button" at bounding box center [396, 373] width 11 height 11
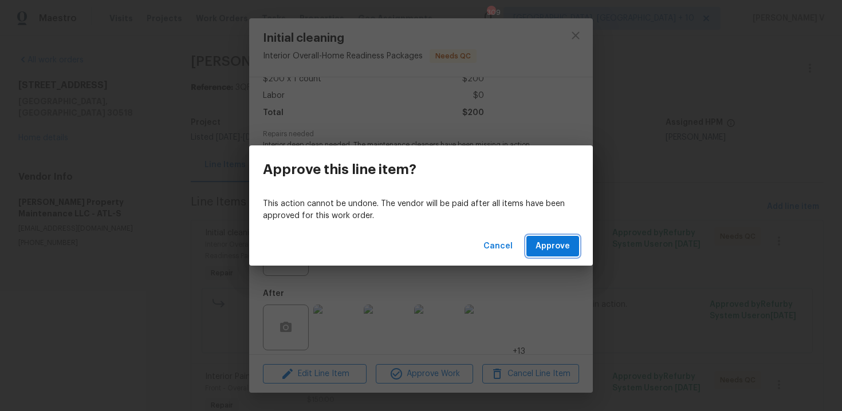
click at [552, 247] on span "Approve" at bounding box center [553, 247] width 34 height 14
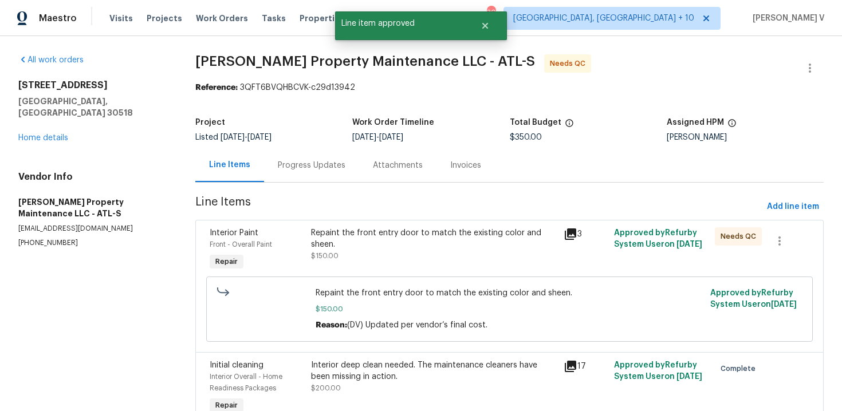
click at [438, 241] on div "Repaint the front entry door to match the existing color and sheen." at bounding box center [434, 238] width 246 height 23
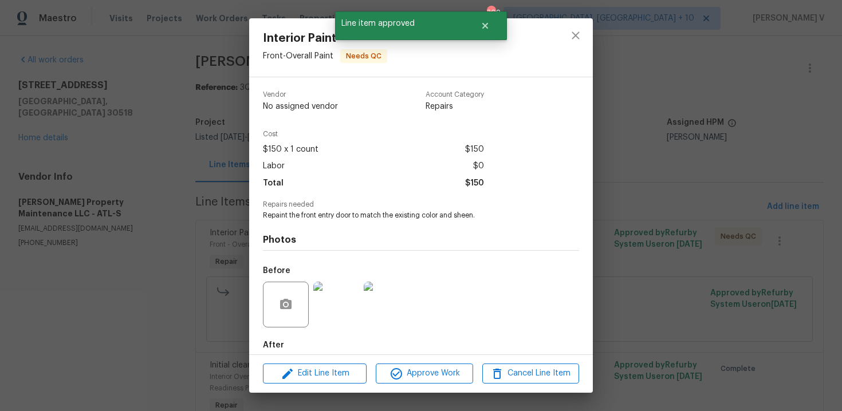
scroll to position [59, 0]
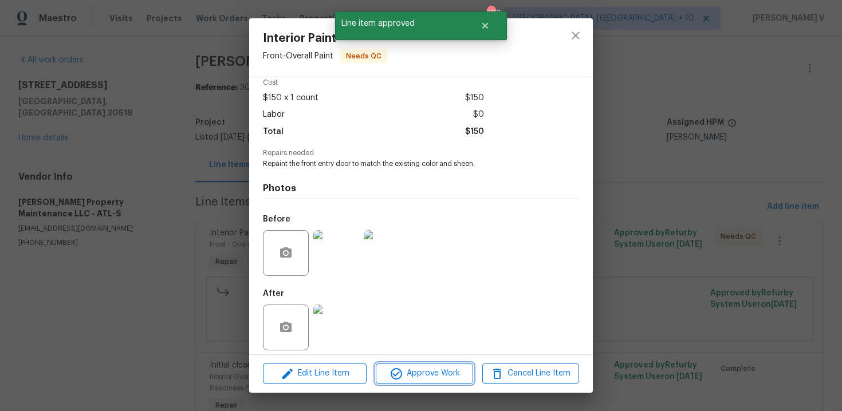
click at [437, 367] on span "Approve Work" at bounding box center [424, 374] width 90 height 14
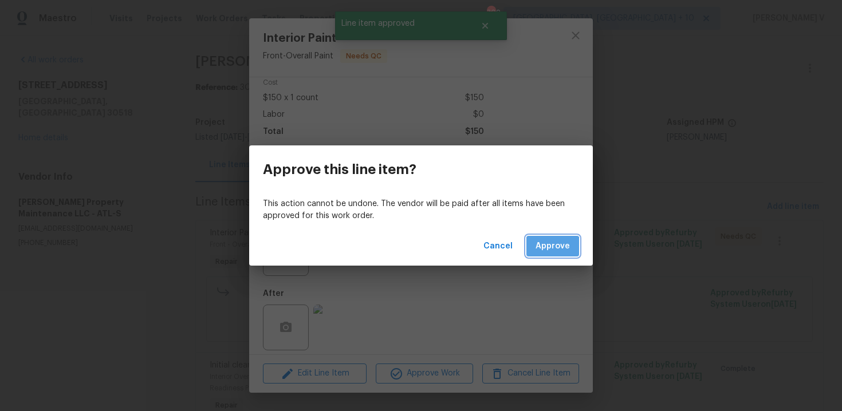
click at [551, 249] on span "Approve" at bounding box center [553, 247] width 34 height 14
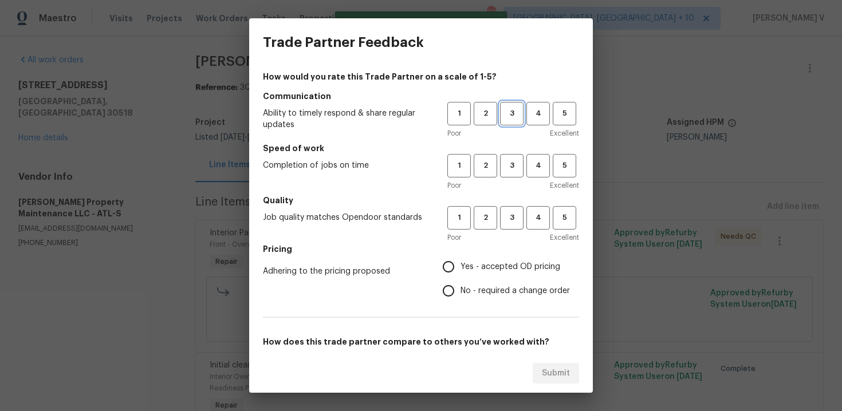
click at [503, 117] on span "3" at bounding box center [511, 113] width 21 height 13
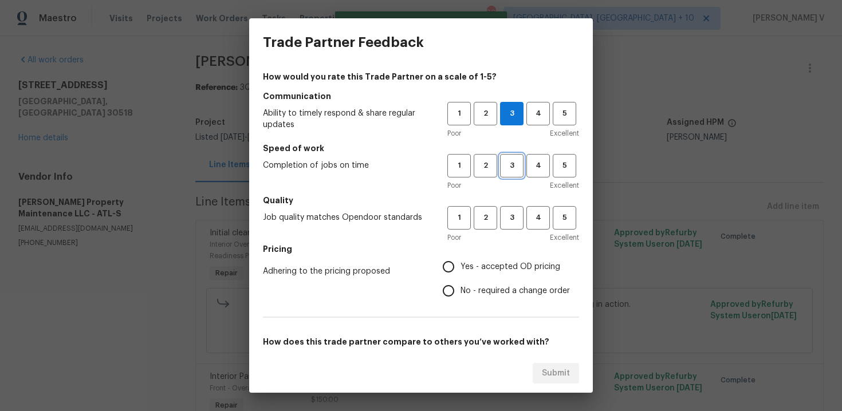
click at [511, 164] on span "3" at bounding box center [511, 165] width 21 height 13
click at [515, 218] on span "3" at bounding box center [511, 217] width 21 height 13
click at [463, 285] on span "No - required a change order" at bounding box center [515, 291] width 109 height 12
click at [461, 285] on input "No - required a change order" at bounding box center [449, 291] width 24 height 24
radio input "true"
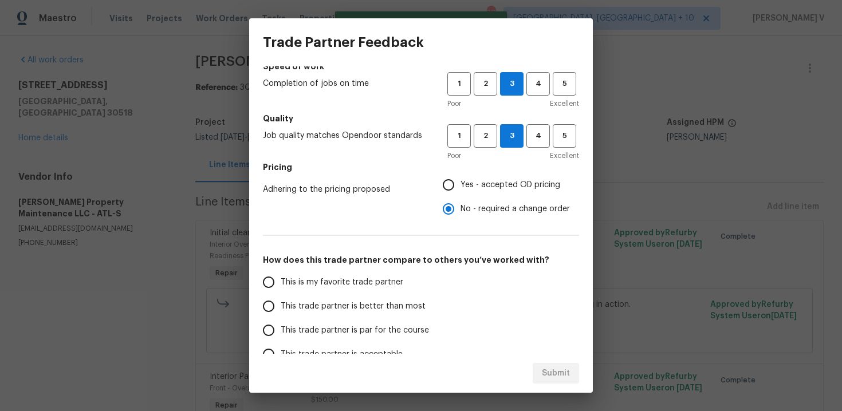
scroll to position [97, 0]
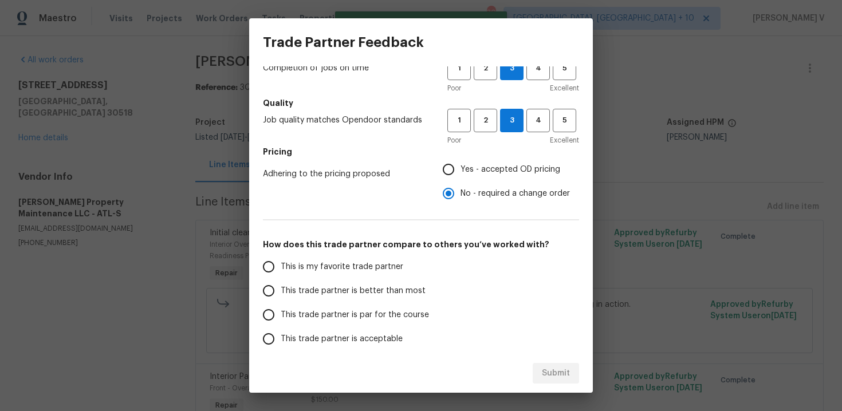
click at [421, 291] on label "This trade partner is better than most" at bounding box center [347, 291] width 181 height 24
click at [281, 291] on input "This trade partner is better than most" at bounding box center [269, 291] width 24 height 24
click at [564, 374] on span "Submit" at bounding box center [556, 374] width 28 height 14
radio input "true"
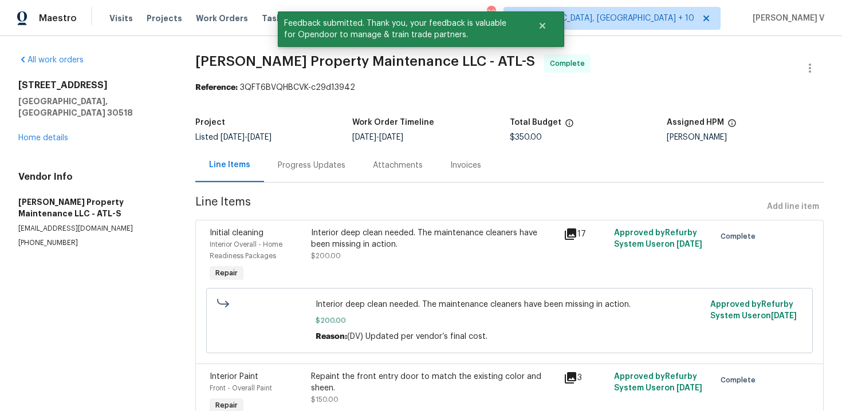
click at [291, 158] on div "Progress Updates" at bounding box center [311, 165] width 95 height 34
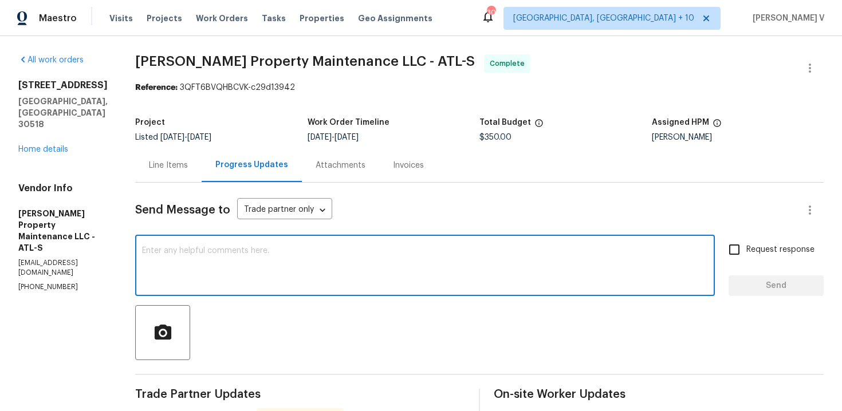
click at [253, 272] on textarea at bounding box center [425, 267] width 566 height 40
paste textarea "Hey, we have updated the cost to $ and the work order has been approved. Thanks…"
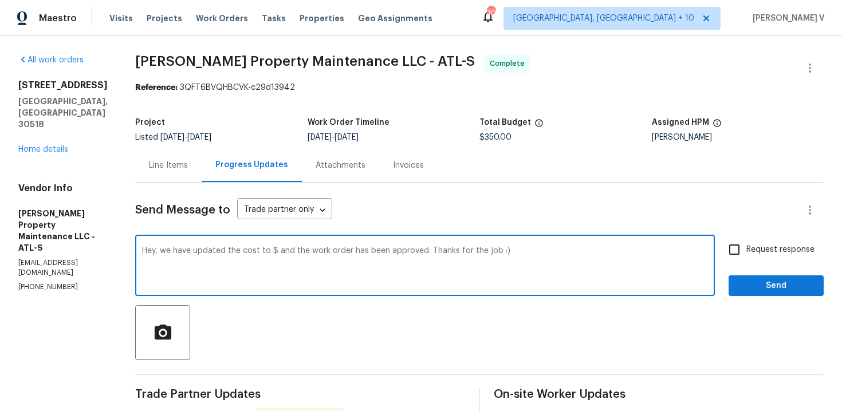
drag, startPoint x: 454, startPoint y: 252, endPoint x: 599, endPoint y: 251, distance: 145.0
click at [599, 251] on textarea "Hey, we have updated the cost to $ and the work order has been approved. Thanks…" at bounding box center [425, 267] width 566 height 40
click at [277, 250] on textarea "Hey, we have updated the cost to $ and the work order has been approved. Thanks" at bounding box center [425, 267] width 566 height 40
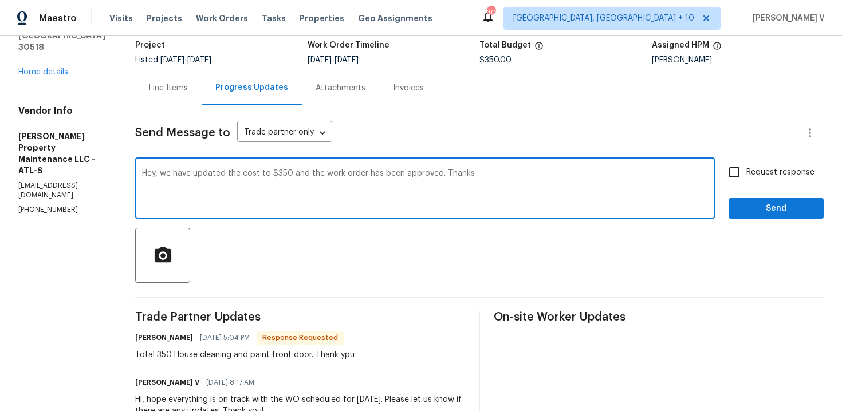
type textarea "Hey, we have updated the cost to $350 and the work order has been approved. Tha…"
click at [763, 206] on span "Send" at bounding box center [776, 209] width 77 height 14
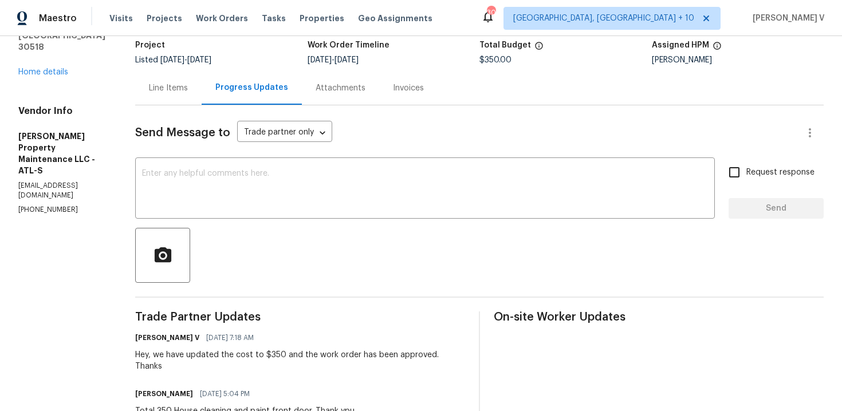
scroll to position [51, 0]
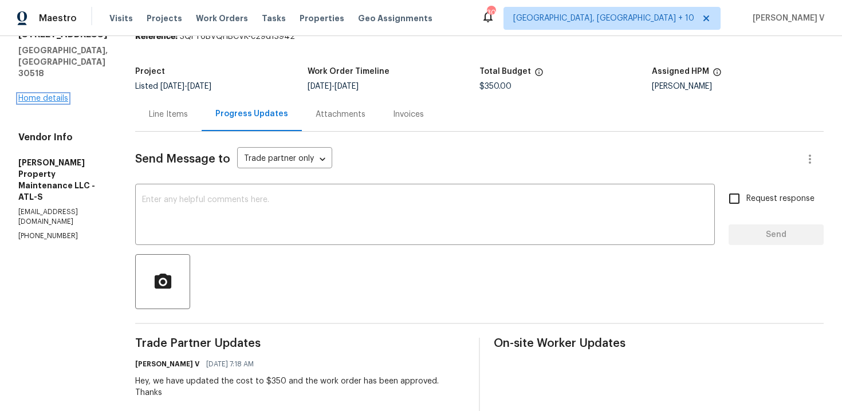
click at [56, 95] on link "Home details" at bounding box center [43, 99] width 50 height 8
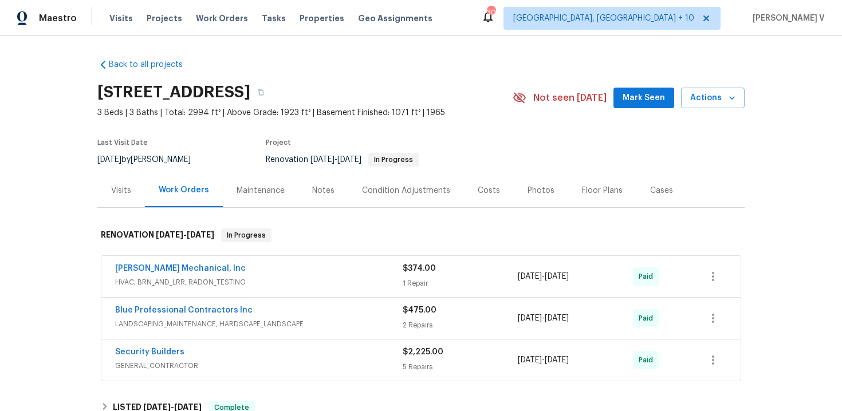
drag, startPoint x: 101, startPoint y: 307, endPoint x: 284, endPoint y: 303, distance: 182.9
click at [284, 303] on div "Blue Professional Contractors Inc LANDSCAPING_MAINTENANCE, HARDSCAPE_LANDSCAPE …" at bounding box center [421, 318] width 640 height 41
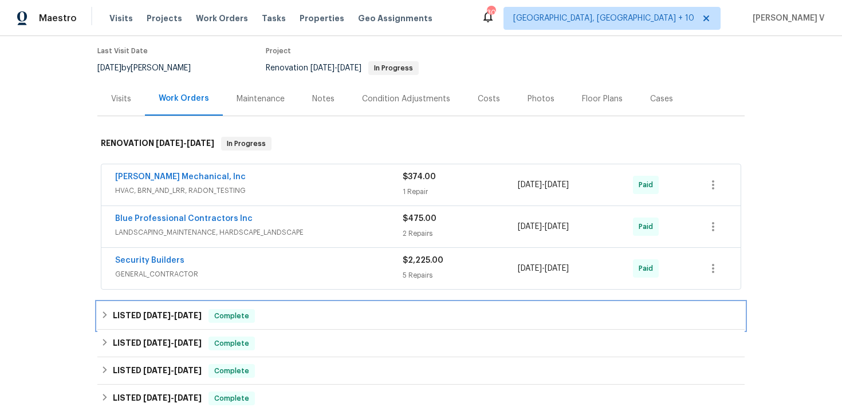
click at [194, 313] on span "9/26/25" at bounding box center [188, 316] width 28 height 8
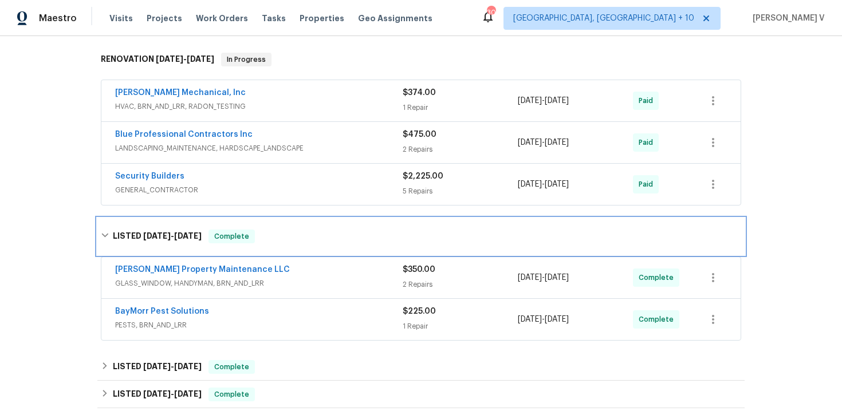
scroll to position [185, 0]
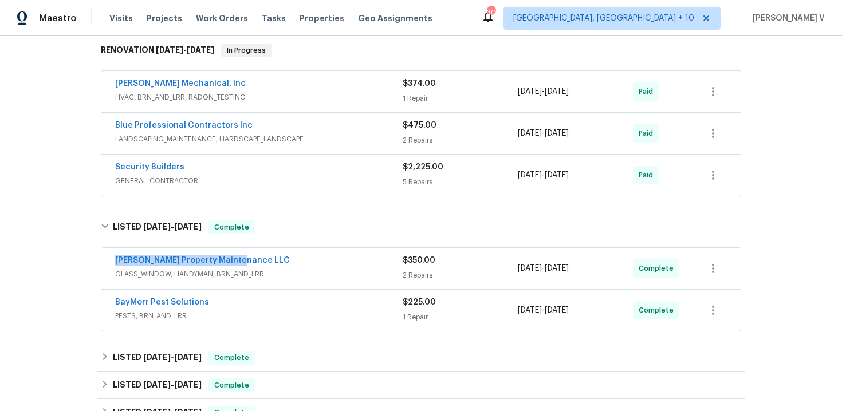
drag, startPoint x: 127, startPoint y: 258, endPoint x: 273, endPoint y: 257, distance: 146.1
click at [274, 257] on div "Glen Property Maintenance LLC GLASS_WINDOW, HANDYMAN, BRN_AND_LRR $350.00 2 Rep…" at bounding box center [421, 268] width 640 height 41
copy link "Glen Property Maintenance LLC"
drag, startPoint x: 103, startPoint y: 303, endPoint x: 289, endPoint y: 302, distance: 185.7
click at [289, 303] on div "BayMorr Pest Solutions PESTS, BRN_AND_LRR $225.00 1 Repair 9/24/2025 - 9/25/202…" at bounding box center [421, 310] width 640 height 41
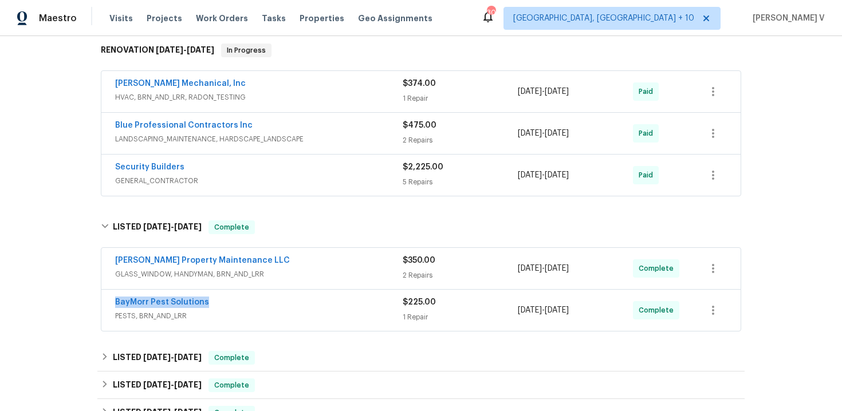
copy link "BayMorr Pest Solutions"
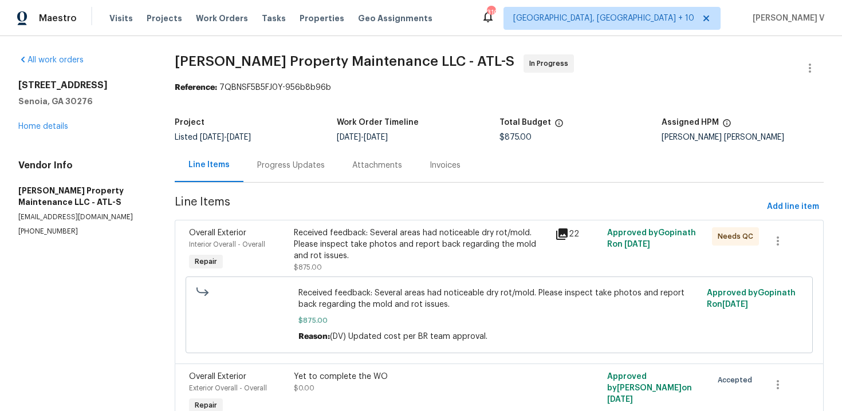
click at [309, 174] on div "Progress Updates" at bounding box center [291, 165] width 95 height 34
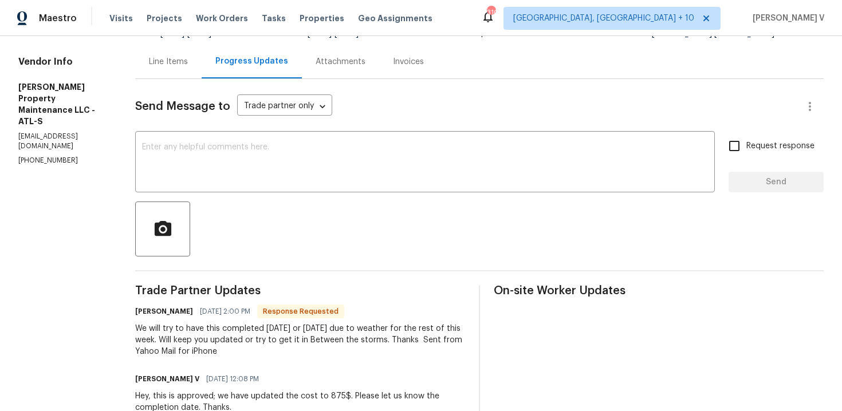
scroll to position [103, 0]
click at [284, 141] on div "x ​" at bounding box center [425, 164] width 580 height 58
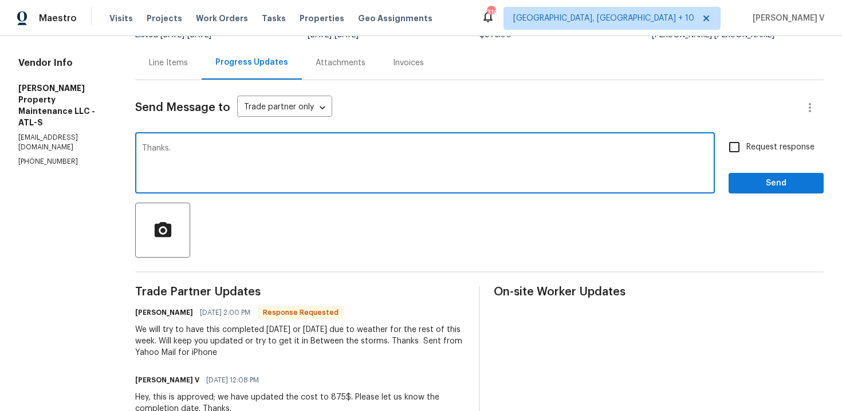
type textarea "Thanks."
click at [768, 180] on span "Send" at bounding box center [776, 183] width 77 height 14
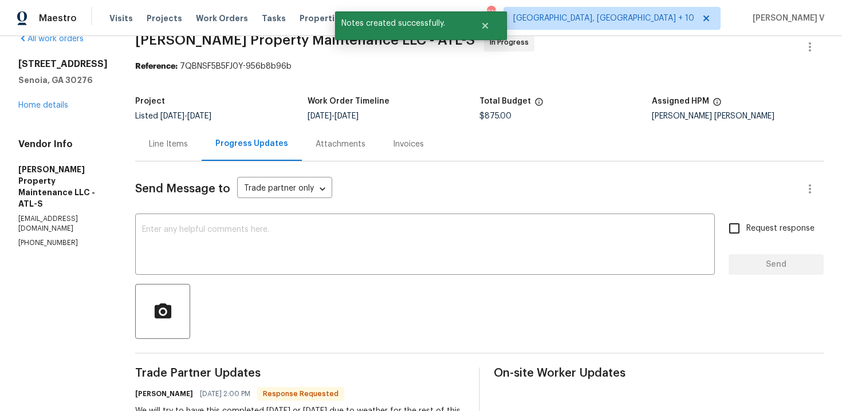
scroll to position [11, 0]
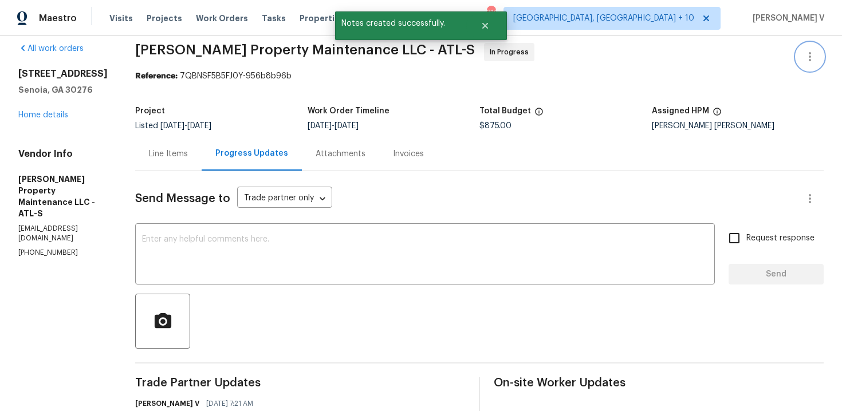
click at [802, 53] on button "button" at bounding box center [811, 57] width 28 height 28
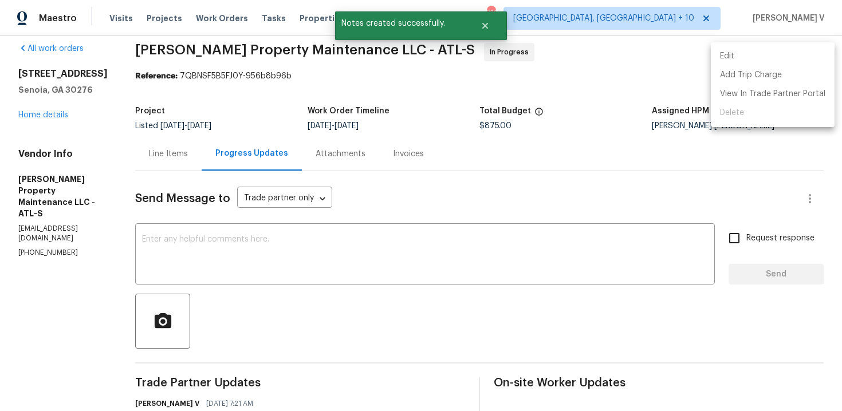
click at [802, 53] on li "Edit" at bounding box center [773, 56] width 124 height 19
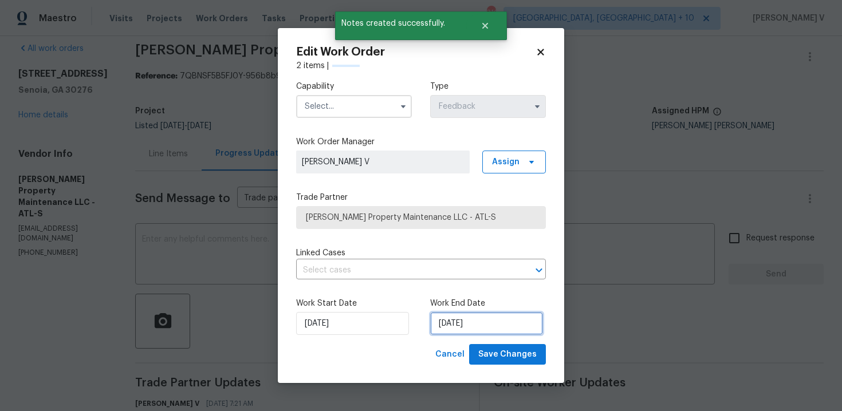
click at [495, 322] on input "[DATE]" at bounding box center [486, 323] width 113 height 23
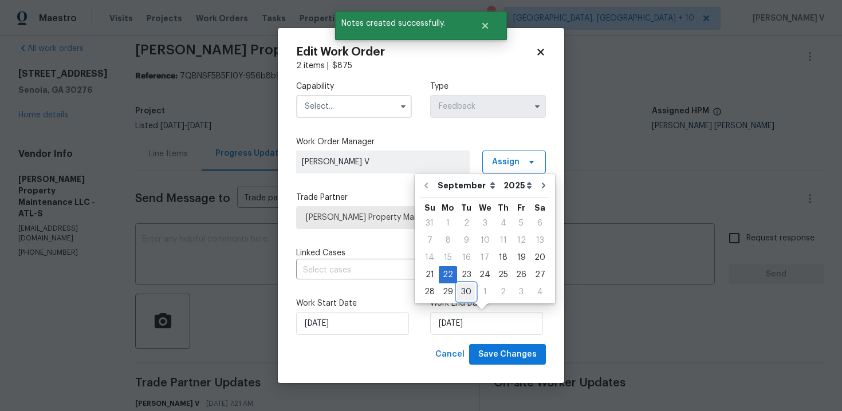
click at [468, 297] on div "30" at bounding box center [466, 292] width 18 height 16
type input "[DATE]"
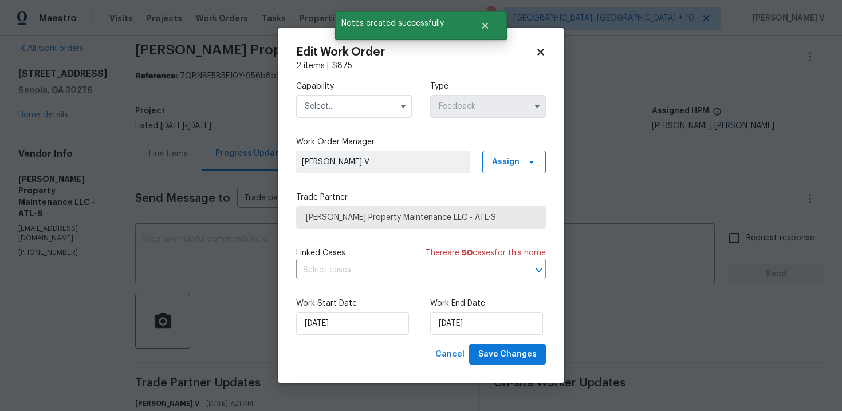
click at [348, 105] on input "text" at bounding box center [354, 106] width 116 height 23
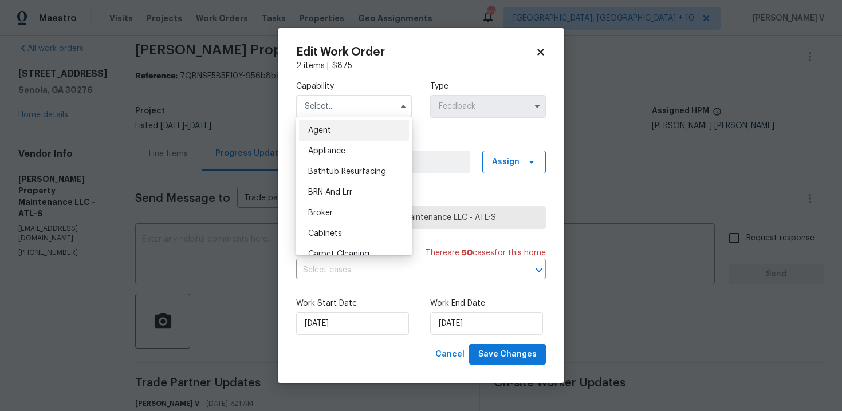
click at [340, 124] on div "Agent" at bounding box center [354, 130] width 110 height 21
type input "Agent"
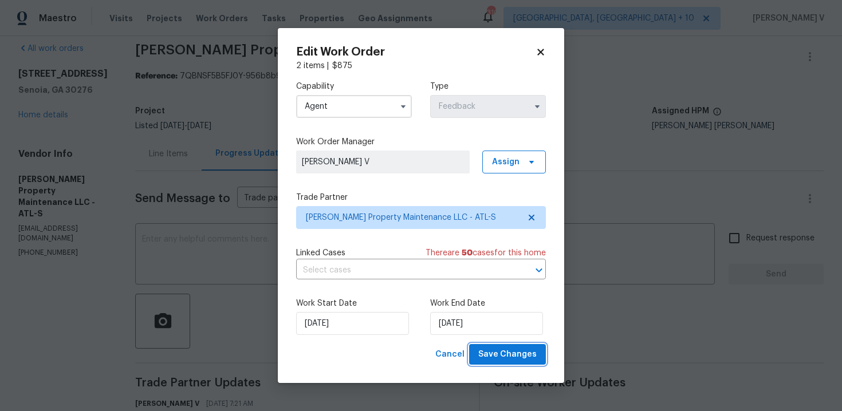
click at [531, 355] on span "Save Changes" at bounding box center [507, 355] width 58 height 14
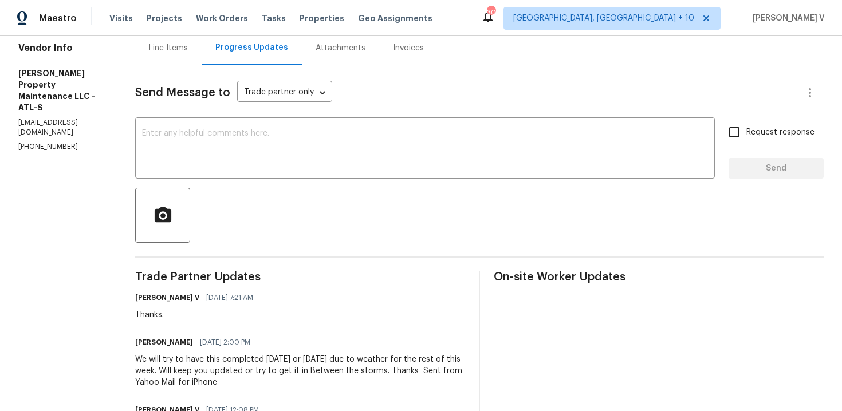
scroll to position [128, 0]
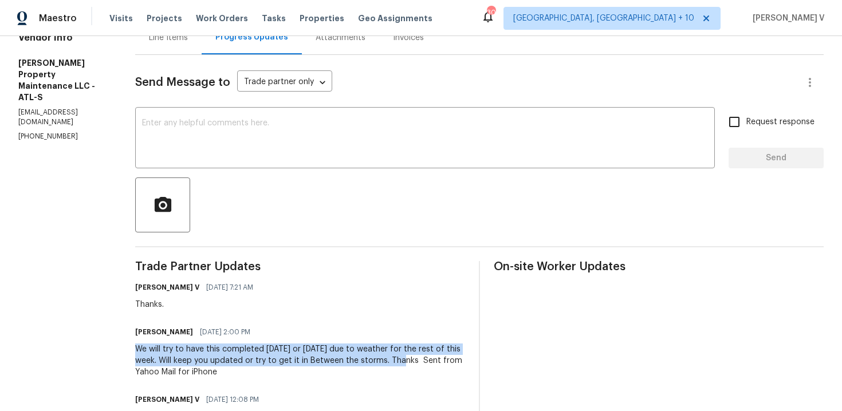
drag, startPoint x: 140, startPoint y: 347, endPoint x: 403, endPoint y: 363, distance: 263.5
click at [403, 363] on div "We will try to have this completed [DATE] or [DATE] due to weather for the rest…" at bounding box center [300, 361] width 330 height 34
copy div "We will try to have this completed [DATE] or [DATE] due to weather for the rest…"
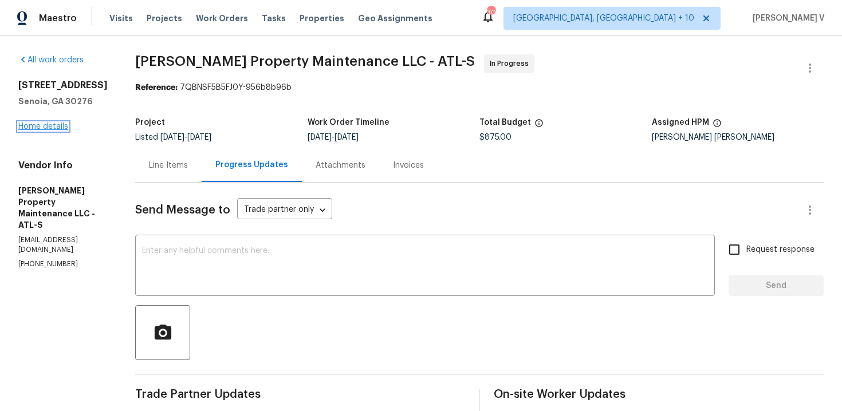
click at [65, 131] on link "Home details" at bounding box center [43, 127] width 50 height 8
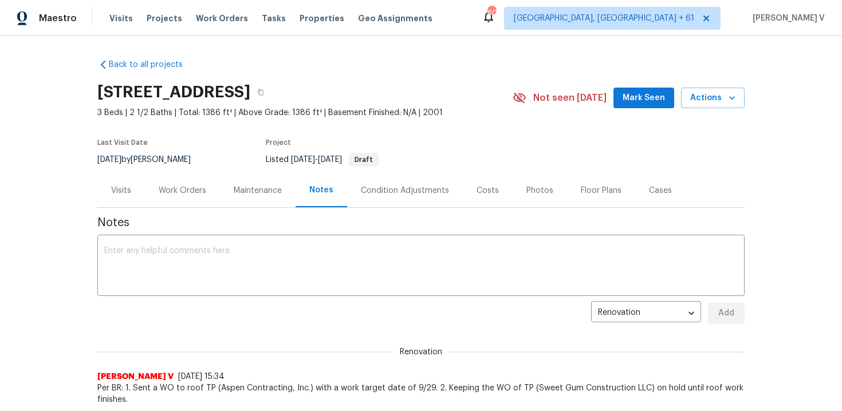
click at [156, 174] on div "Work Orders" at bounding box center [182, 191] width 75 height 34
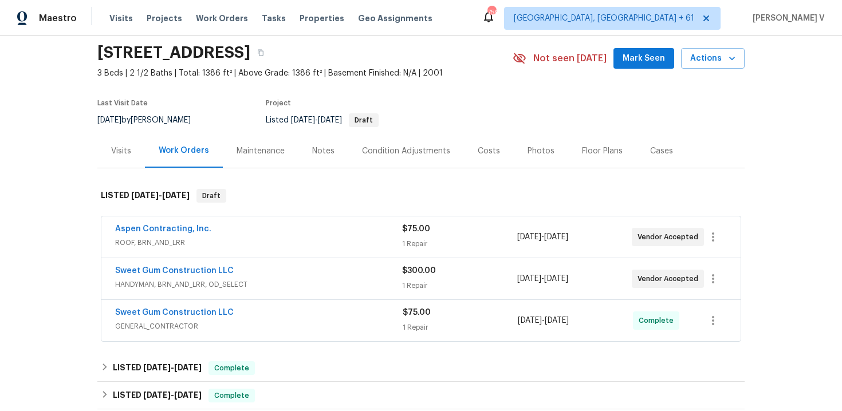
scroll to position [46, 0]
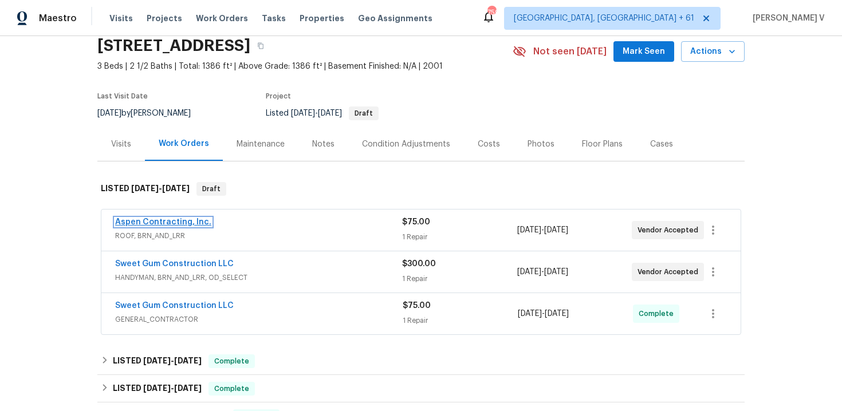
click at [190, 221] on link "Aspen Contracting, Inc." at bounding box center [163, 222] width 96 height 8
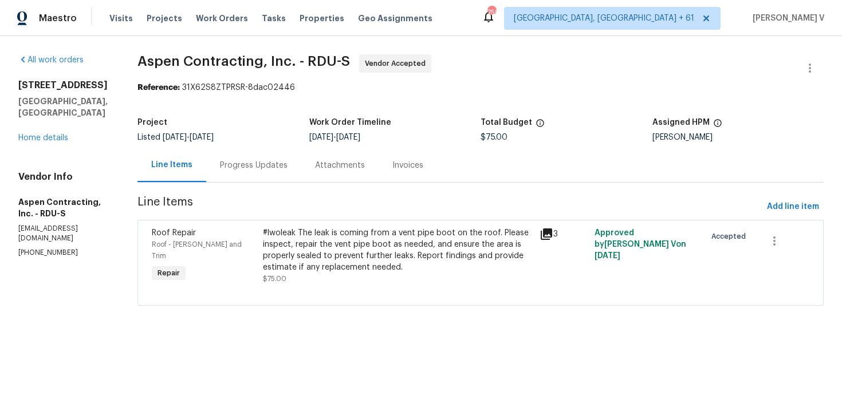
click at [231, 168] on div "Progress Updates" at bounding box center [254, 165] width 68 height 11
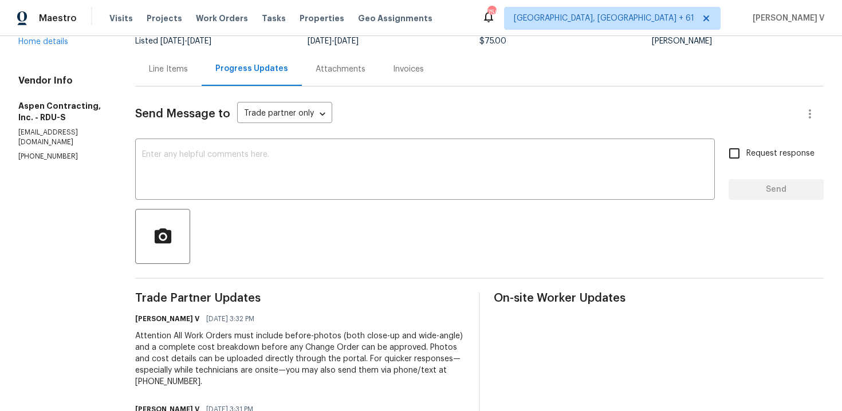
scroll to position [184, 0]
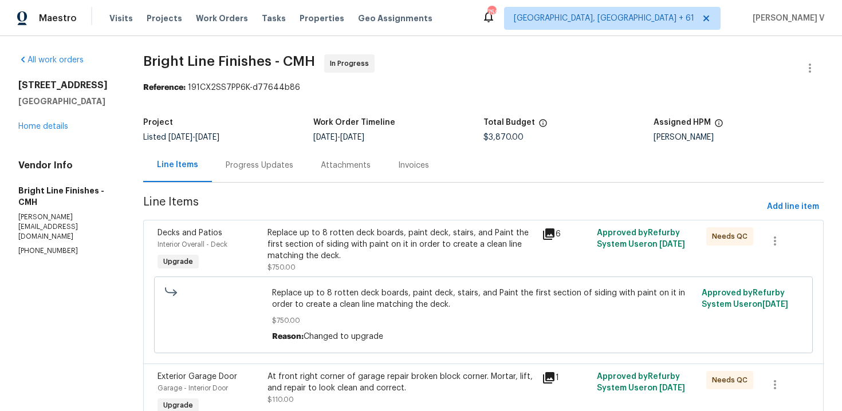
click at [273, 164] on div "Progress Updates" at bounding box center [260, 165] width 68 height 11
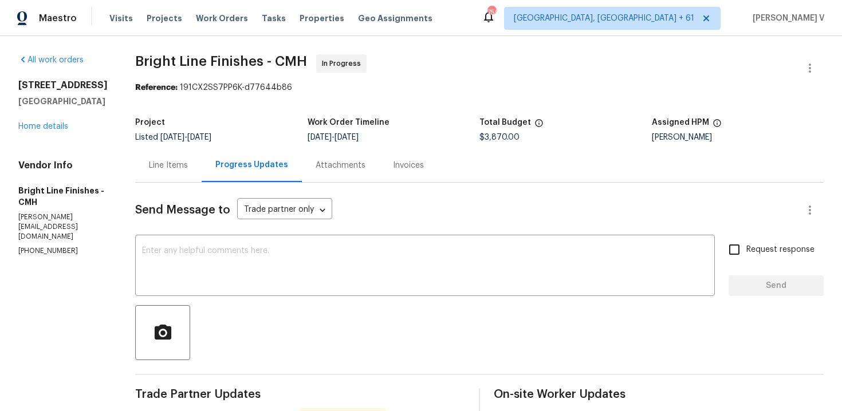
click at [191, 164] on div "Line Items" at bounding box center [168, 165] width 66 height 34
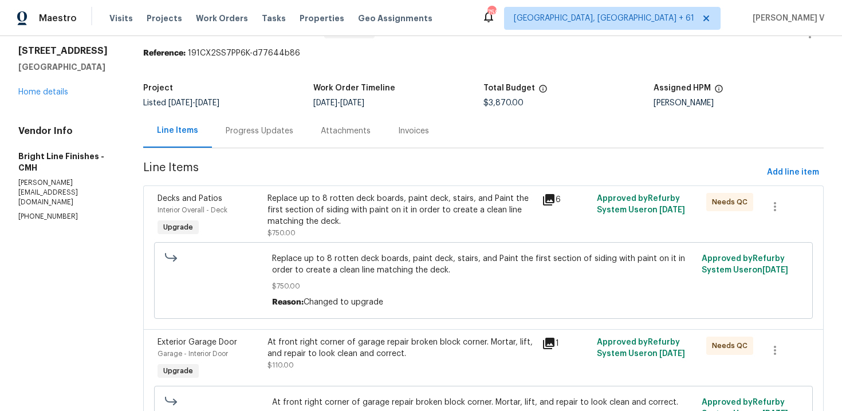
scroll to position [56, 0]
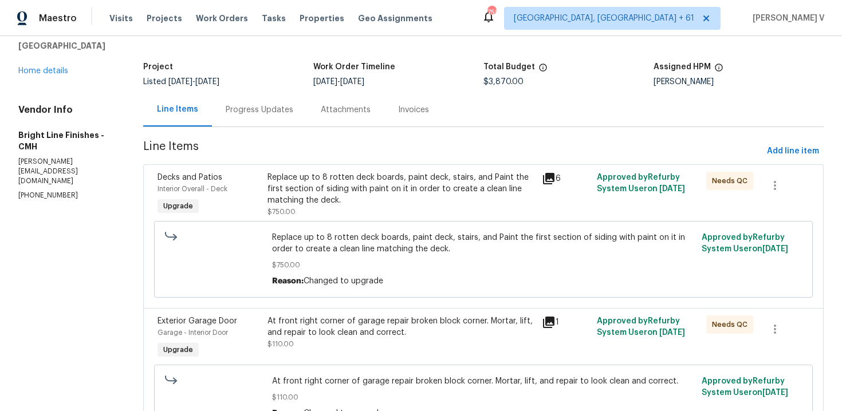
click at [406, 180] on div "Replace up to 8 rotten deck boards, paint deck, stairs, and Paint the first sec…" at bounding box center [402, 189] width 268 height 34
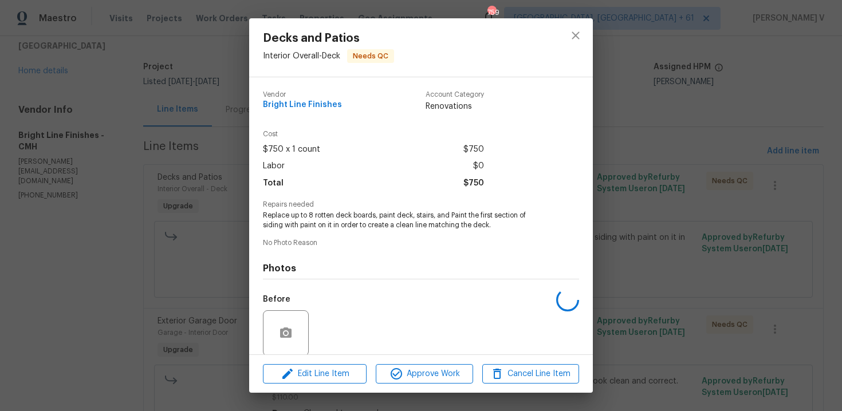
scroll to position [88, 0]
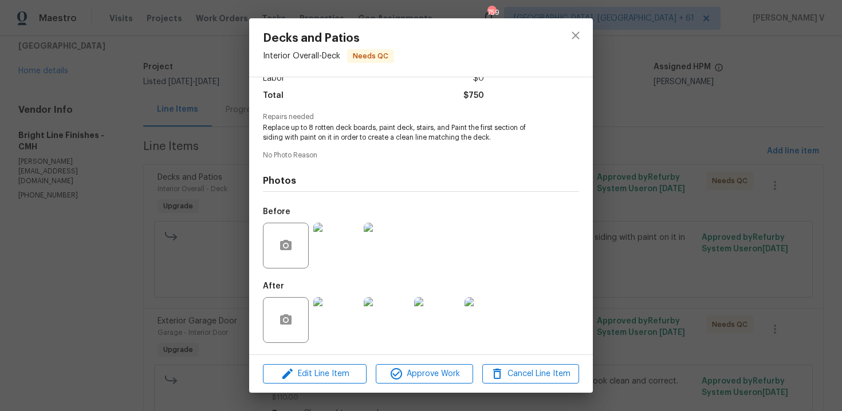
click at [205, 191] on div "Decks and Patios Interior Overall - Deck Needs QC Vendor Bright Line Finishes A…" at bounding box center [421, 205] width 842 height 411
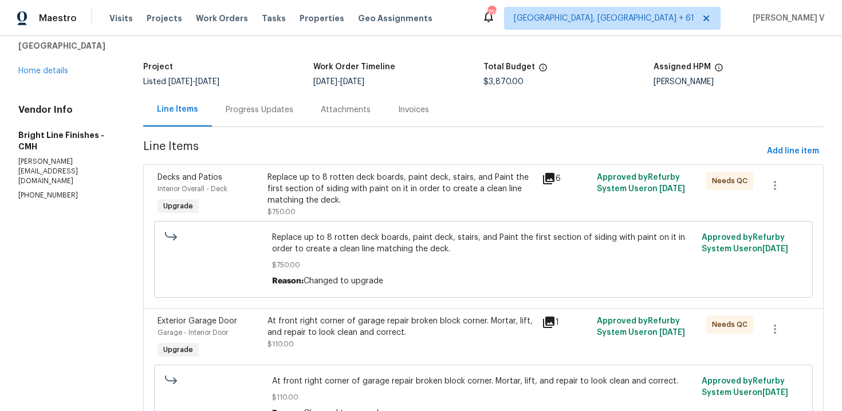
click at [261, 119] on div "Progress Updates" at bounding box center [259, 110] width 95 height 34
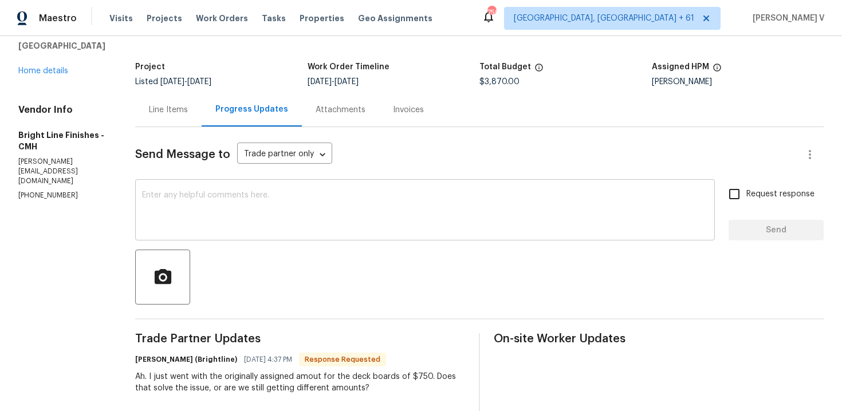
scroll to position [165, 0]
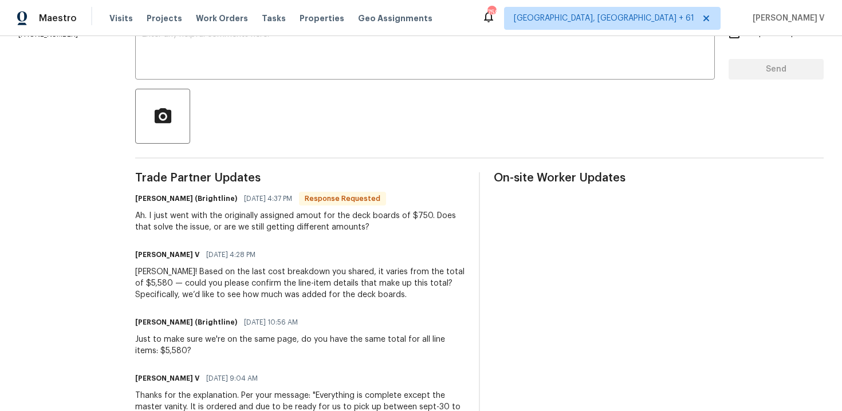
scroll to position [10, 0]
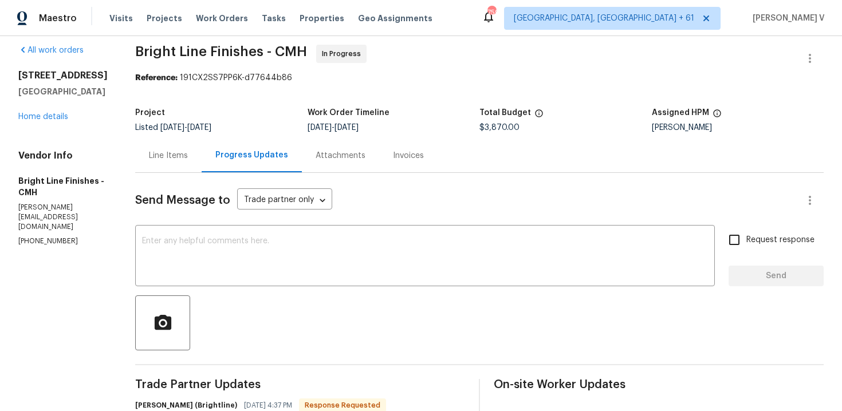
click at [174, 143] on div "Line Items" at bounding box center [168, 156] width 66 height 34
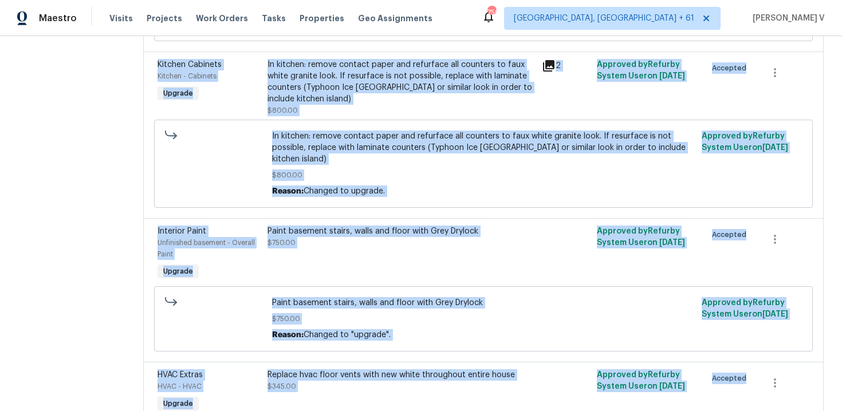
scroll to position [1168, 0]
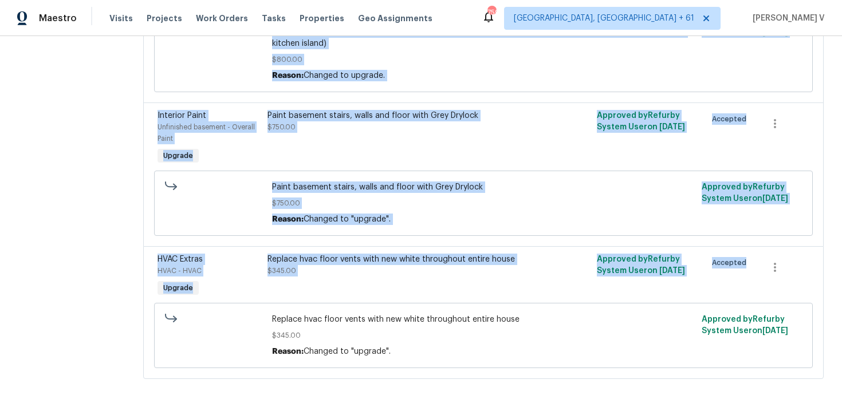
drag, startPoint x: 144, startPoint y: 182, endPoint x: 182, endPoint y: 457, distance: 277.1
click at [182, 411] on html "Maestro Visits Projects Work Orders Tasks Properties Geo Assignments 759 [GEOGR…" at bounding box center [421, 205] width 842 height 411
copy section "Line Items Add line item Decks and Patios Interior Overall - Deck Upgrade Repla…"
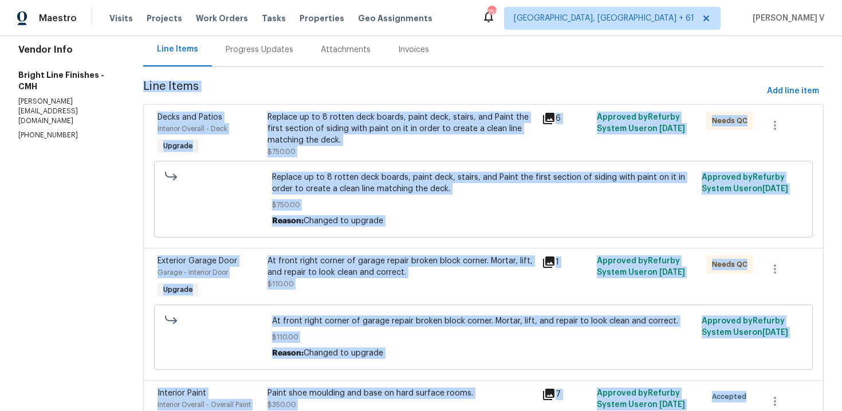
scroll to position [0, 0]
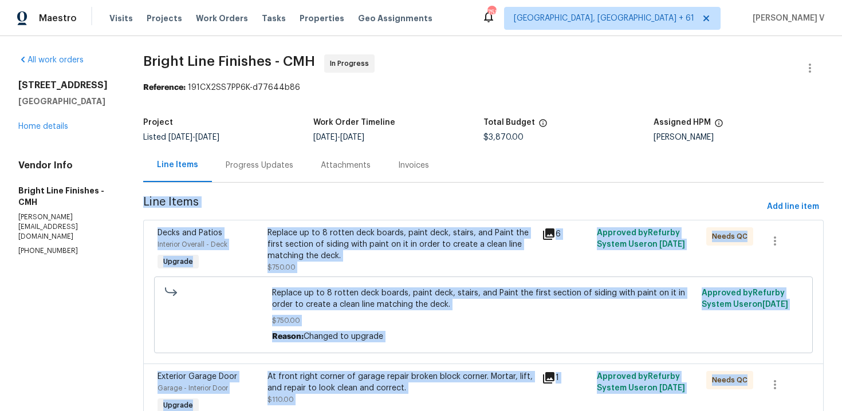
click at [269, 179] on div "Progress Updates" at bounding box center [259, 165] width 95 height 34
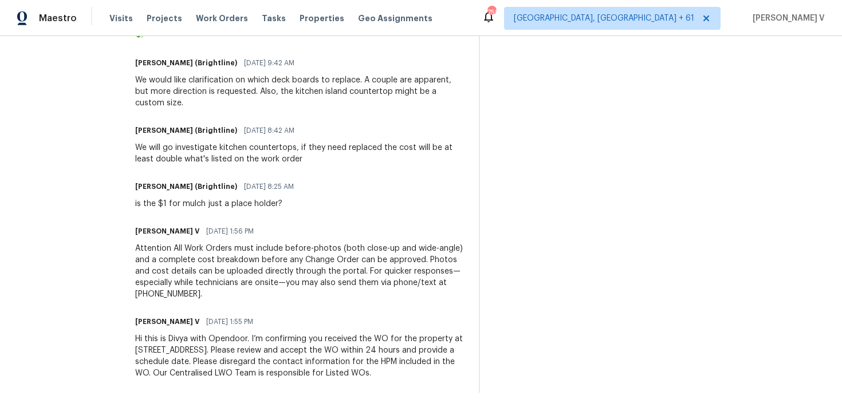
scroll to position [2514, 0]
drag, startPoint x: 123, startPoint y: 296, endPoint x: 170, endPoint y: 457, distance: 167.7
click at [170, 411] on html "Maestro Visits Projects Work Orders Tasks Properties Geo Assignments 758 [GEOGR…" at bounding box center [421, 205] width 842 height 411
copy div "Lorem Ipsumdo Sitamet Consec Adipisci (Elitseddoe) 67/57/0431 8:28 TE Incididu …"
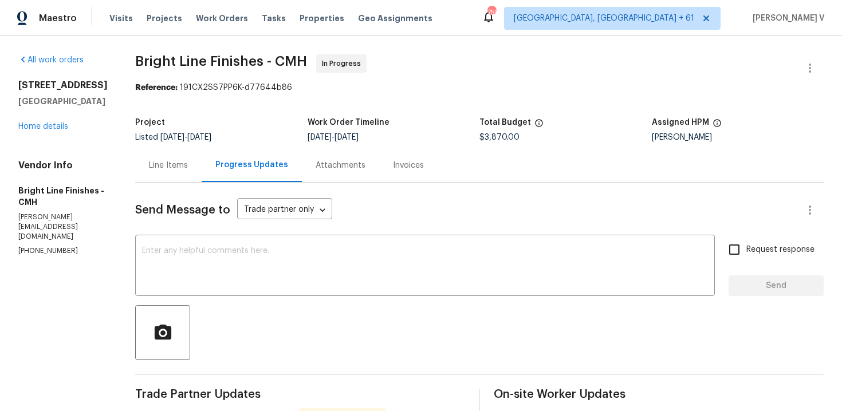
scroll to position [500, 0]
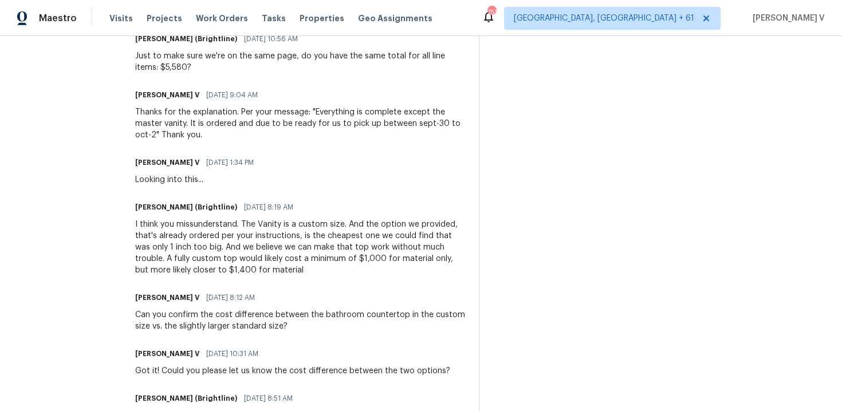
click at [226, 233] on div "I think you missunderstand. The Vanity is a custom size. And the option we prov…" at bounding box center [300, 247] width 330 height 57
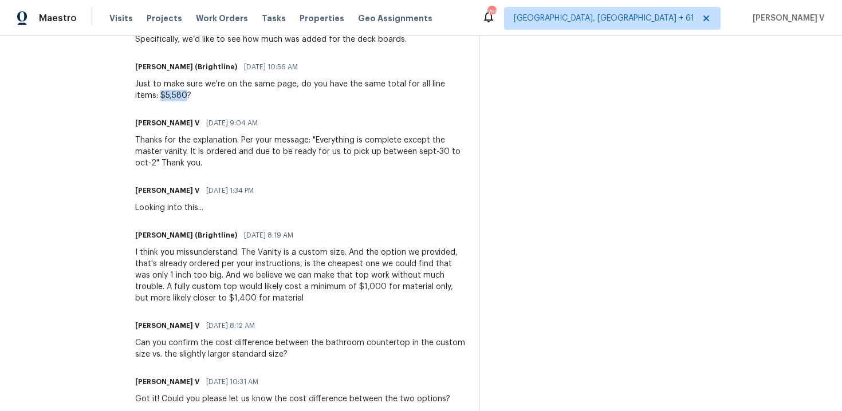
drag, startPoint x: 128, startPoint y: 96, endPoint x: 154, endPoint y: 96, distance: 25.8
copy div "$5,580"
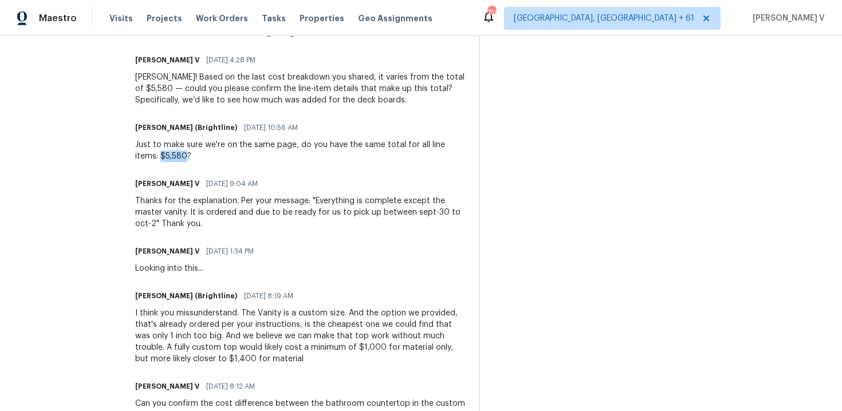
scroll to position [0, 0]
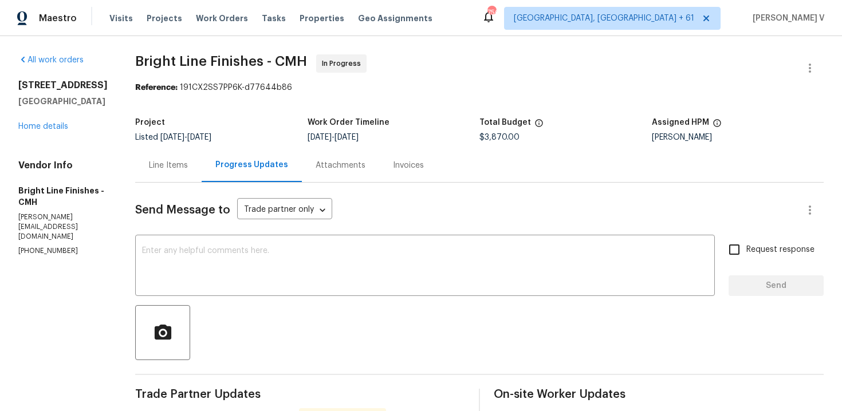
click at [276, 310] on div at bounding box center [479, 332] width 689 height 55
click at [139, 135] on span "Listed [DATE] - [DATE]" at bounding box center [173, 138] width 76 height 8
click at [144, 156] on div "Line Items" at bounding box center [168, 165] width 66 height 34
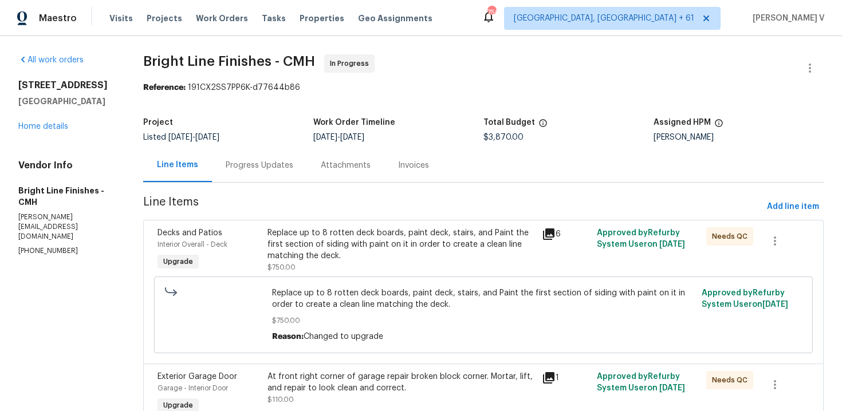
click at [212, 178] on div "Progress Updates" at bounding box center [259, 165] width 95 height 34
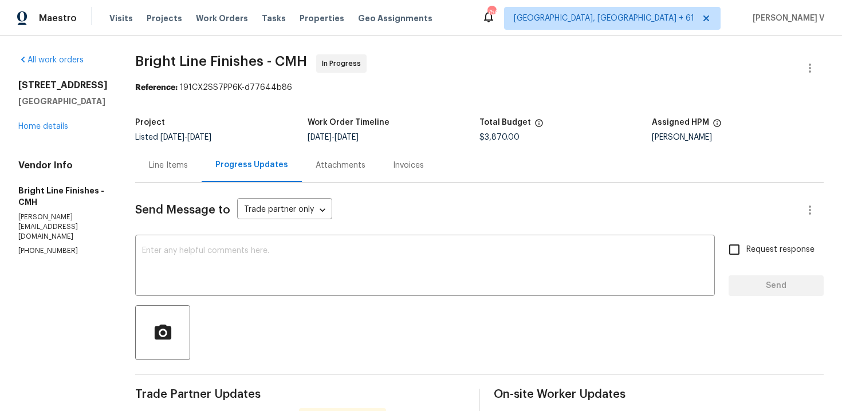
click at [148, 156] on div "Line Items" at bounding box center [168, 165] width 66 height 34
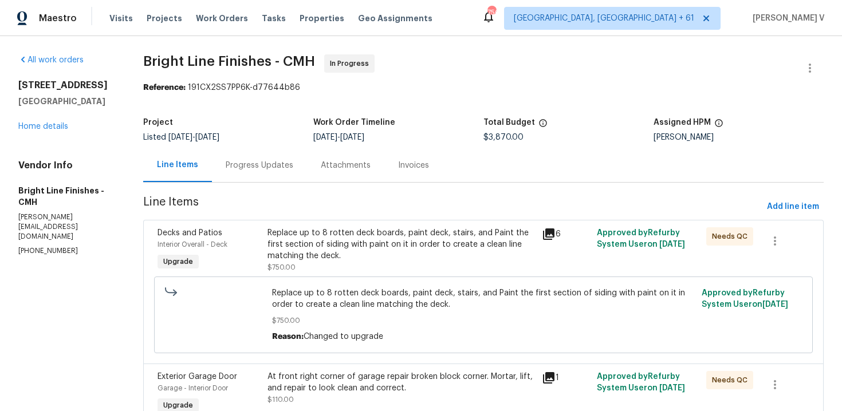
click at [282, 162] on div "Progress Updates" at bounding box center [260, 165] width 68 height 11
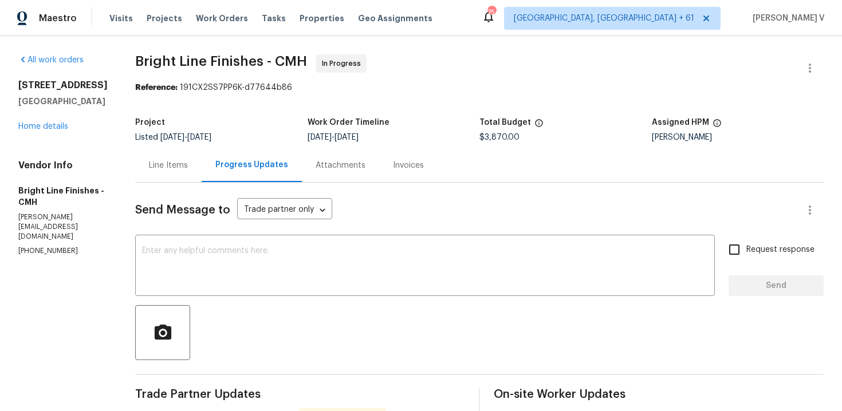
click at [176, 167] on div "Line Items" at bounding box center [168, 165] width 39 height 11
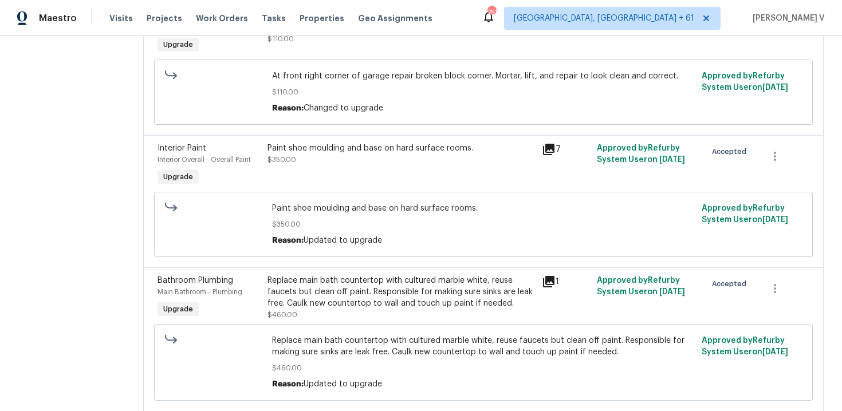
scroll to position [338, 0]
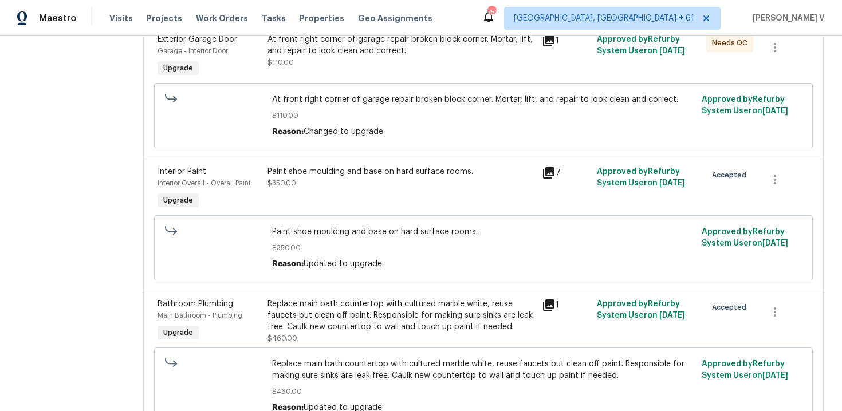
click at [301, 181] on div "Paint shoe moulding and base on hard surface rooms. $350.00" at bounding box center [402, 177] width 268 height 23
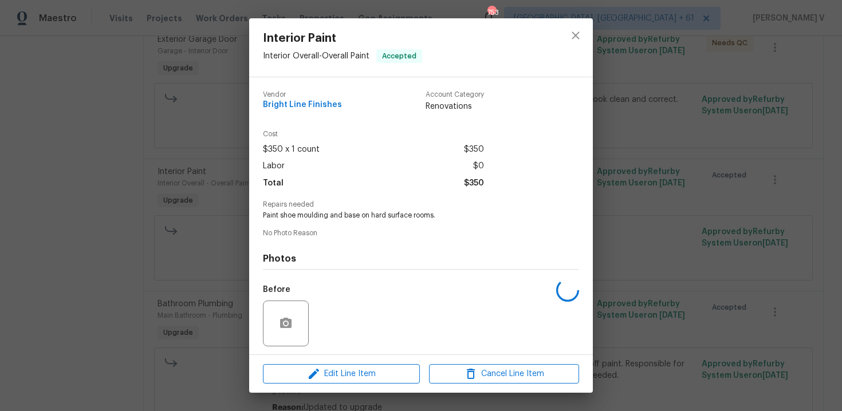
scroll to position [78, 0]
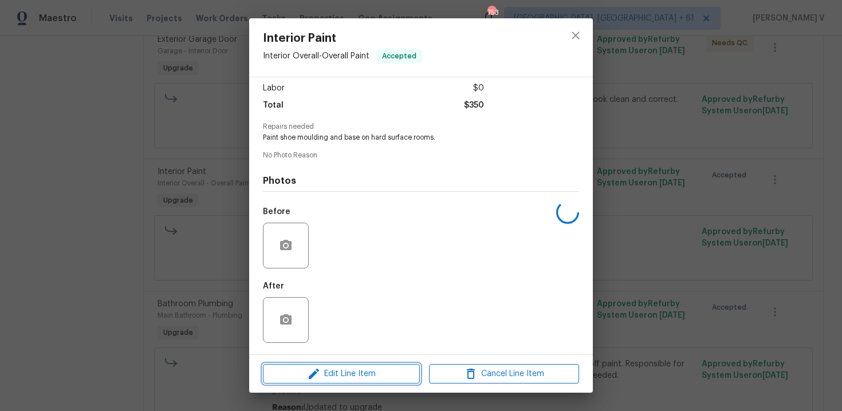
click at [329, 365] on button "Edit Line Item" at bounding box center [341, 374] width 157 height 20
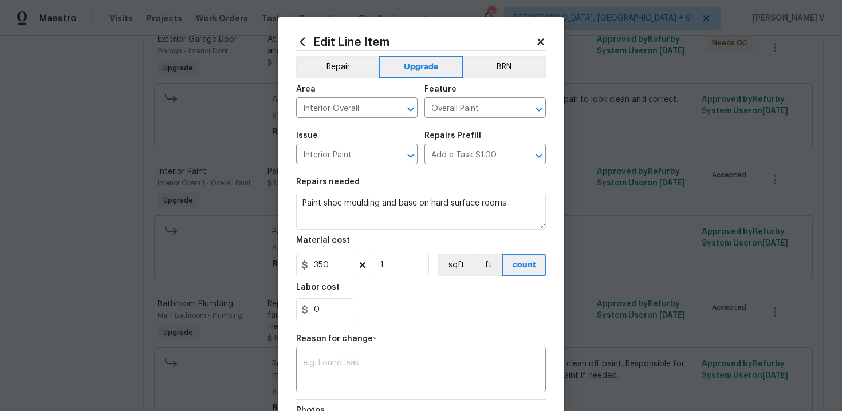
click at [185, 113] on body "Maestro Visits Projects Work Orders Tasks Properties Geo Assignments 753 Albuqu…" at bounding box center [421, 205] width 842 height 411
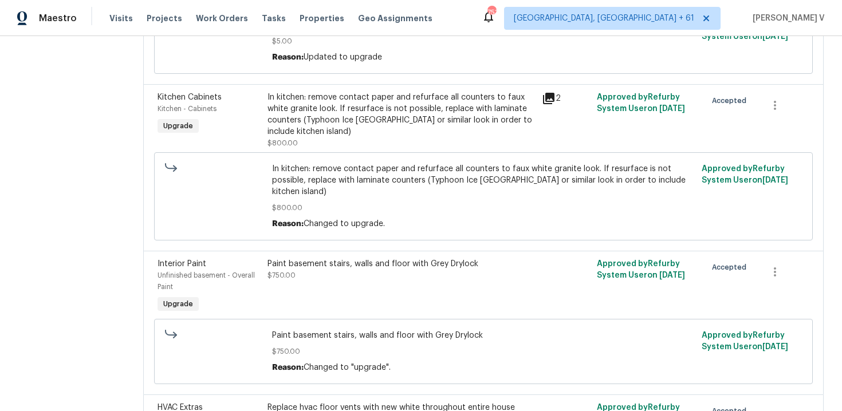
scroll to position [1049, 0]
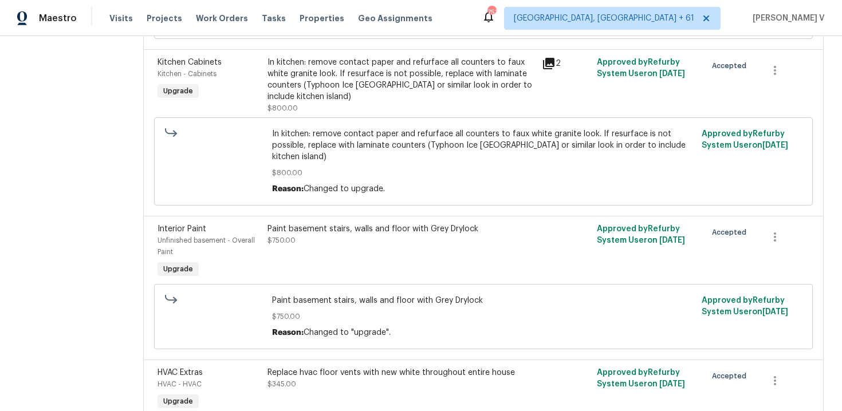
click at [336, 76] on div "In kitchen: remove contact paper and refurface all counters to faux white grani…" at bounding box center [402, 80] width 268 height 46
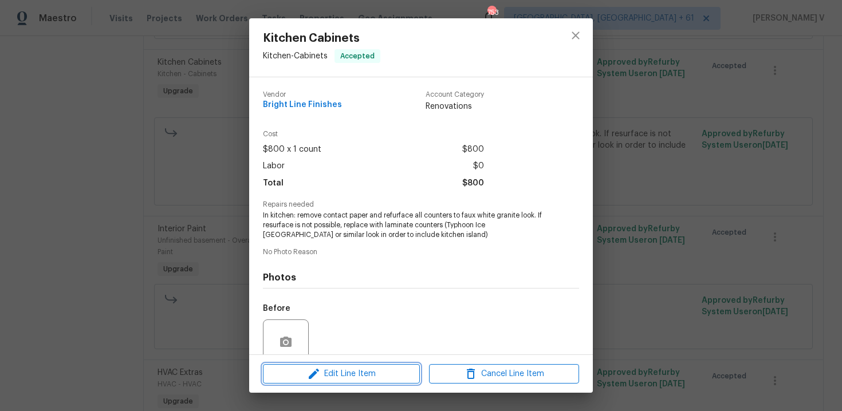
click at [306, 370] on span "Edit Line Item" at bounding box center [341, 374] width 150 height 14
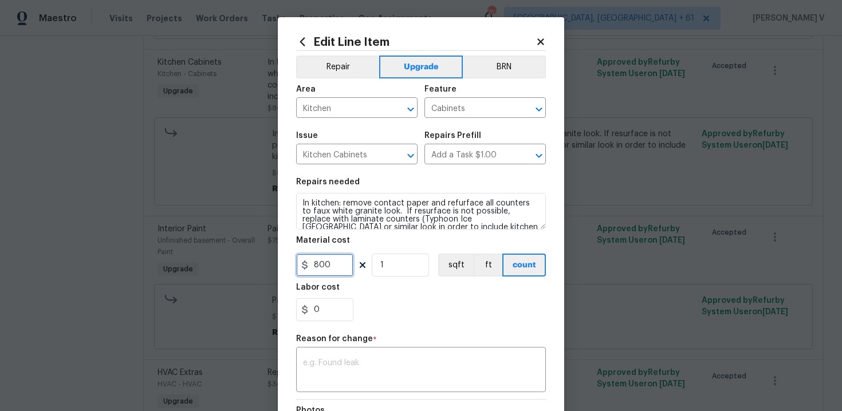
click at [343, 273] on input "800" at bounding box center [324, 265] width 57 height 23
type input "1415"
click at [343, 370] on textarea at bounding box center [421, 371] width 236 height 24
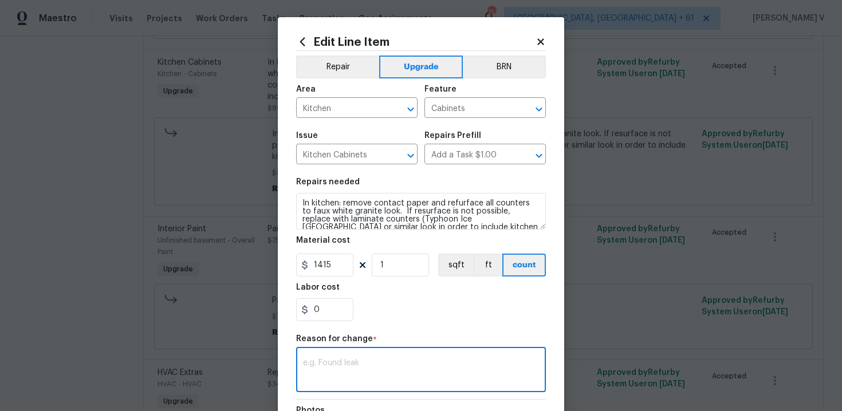
paste textarea "(DV) Updated cost per BR team approval."
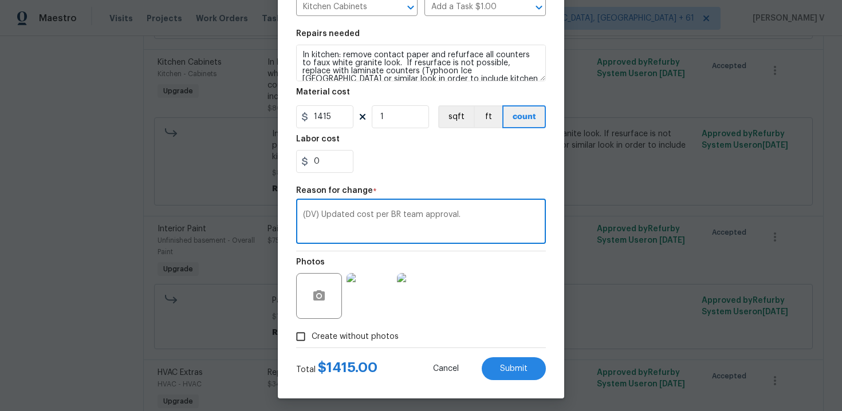
scroll to position [154, 0]
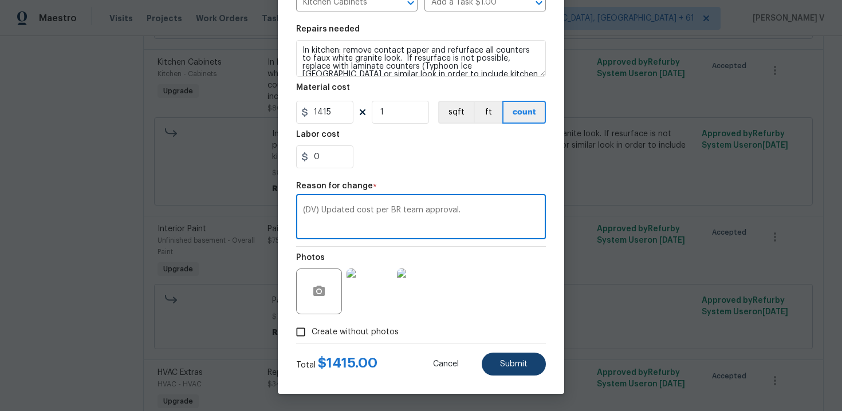
type textarea "(DV) Updated cost per BR team approval."
click at [523, 366] on span "Submit" at bounding box center [514, 364] width 28 height 9
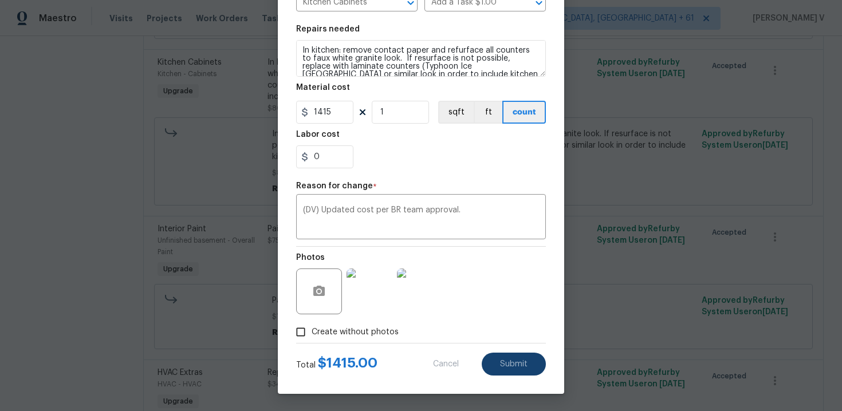
type input "800"
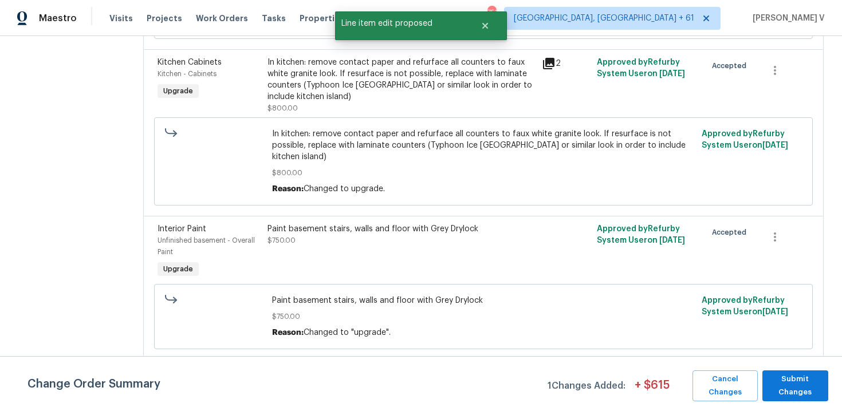
scroll to position [0, 0]
click at [795, 391] on span "Submit Changes" at bounding box center [795, 386] width 54 height 26
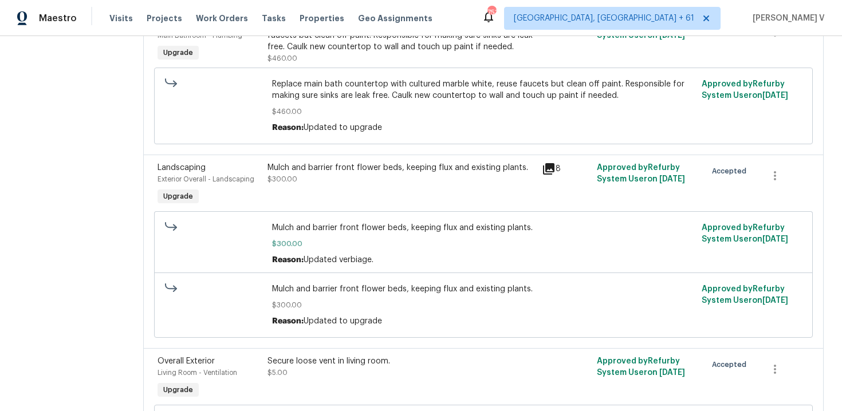
scroll to position [639, 0]
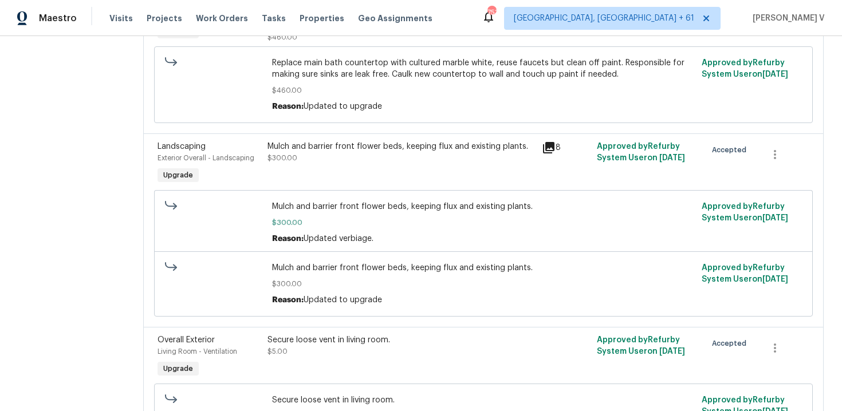
click at [430, 235] on div "Mulch and barrier front flower beds, keeping flux and existing plants. $300.00 …" at bounding box center [483, 223] width 422 height 44
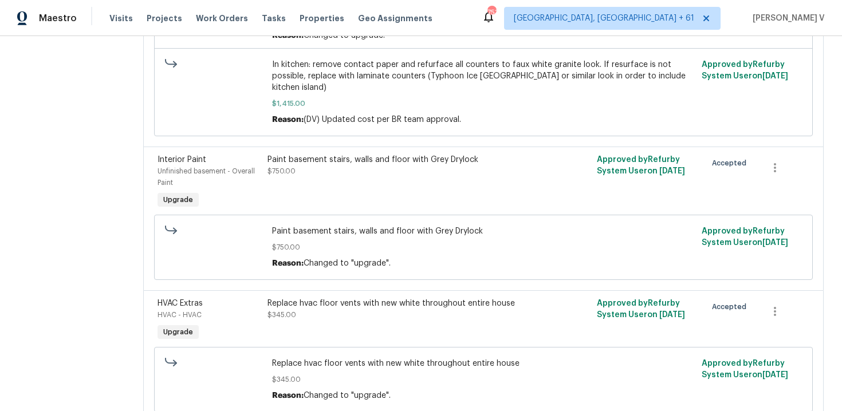
scroll to position [1253, 0]
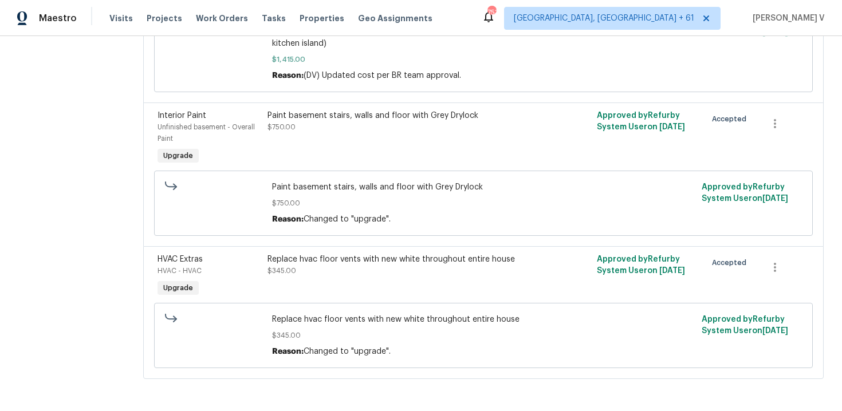
click at [403, 236] on div "Paint basement stairs, walls and floor with Grey Drylock $750.00 Reason: Change…" at bounding box center [484, 203] width 652 height 72
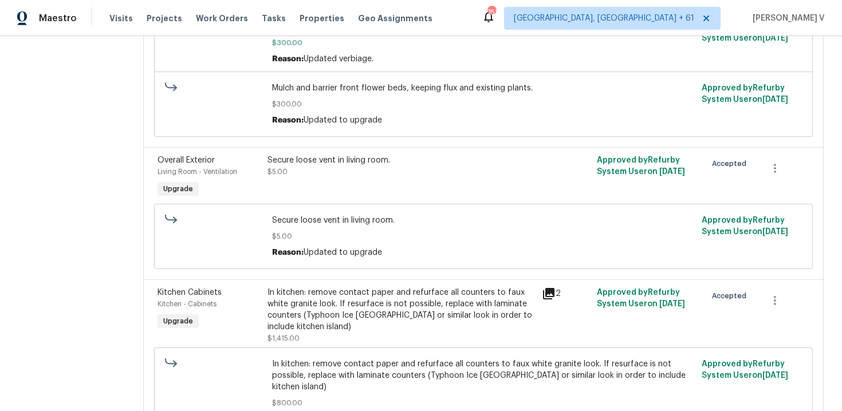
click at [374, 188] on div "Secure loose vent in living room. $5.00" at bounding box center [401, 177] width 274 height 53
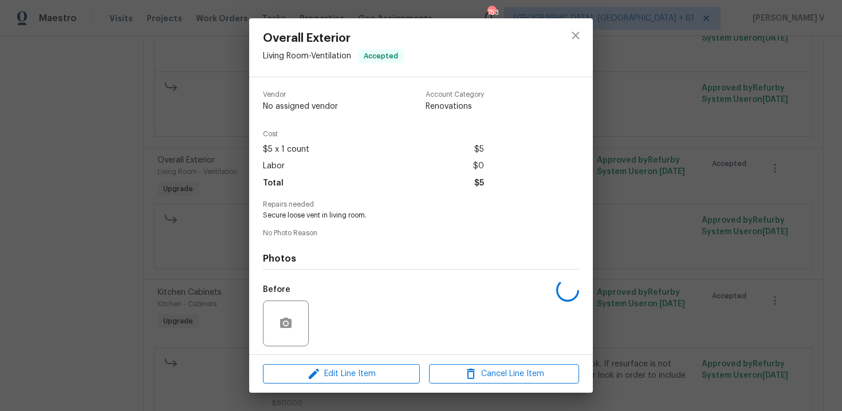
scroll to position [78, 0]
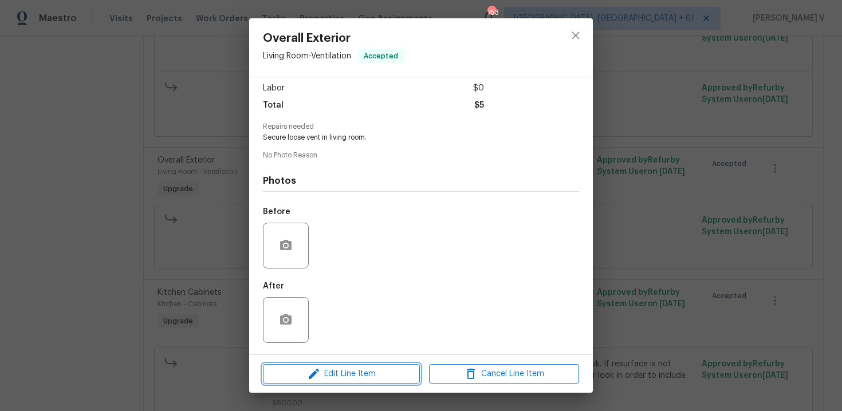
click at [329, 375] on span "Edit Line Item" at bounding box center [341, 374] width 150 height 14
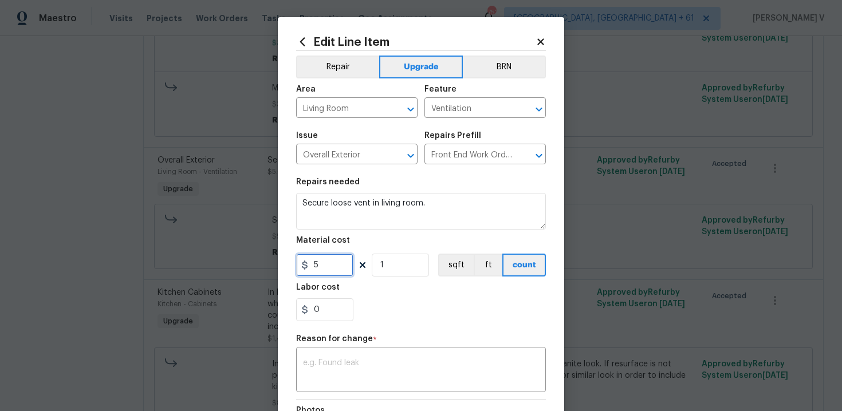
click at [312, 265] on input "5" at bounding box center [324, 265] width 57 height 23
type input "15"
click at [407, 362] on textarea at bounding box center [421, 371] width 236 height 24
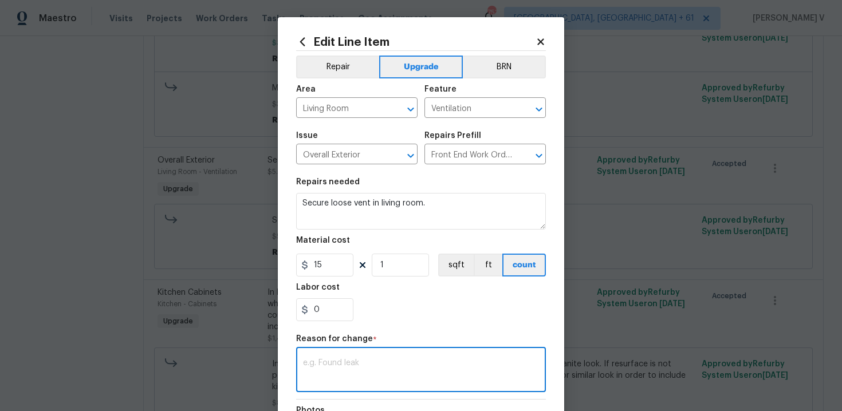
paste textarea "(DV) Updated cost per BR team approval."
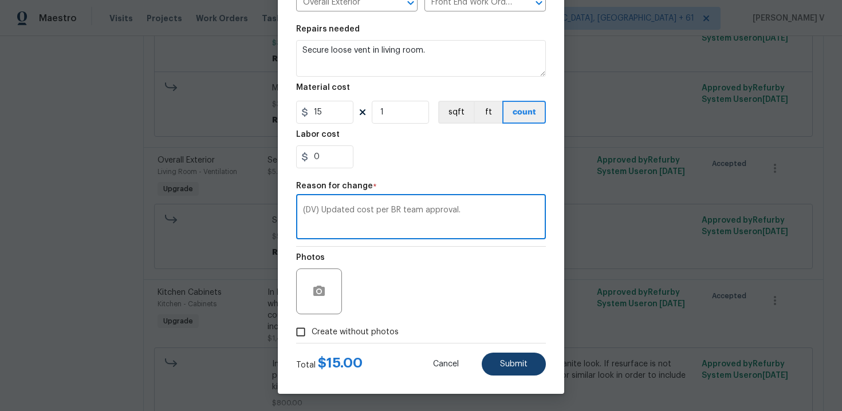
type textarea "(DV) Updated cost per BR team approval."
click at [497, 374] on button "Submit" at bounding box center [514, 364] width 64 height 23
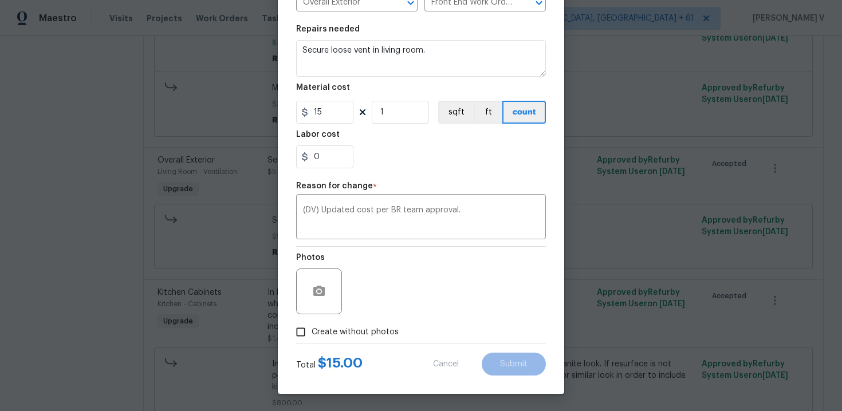
type input "5"
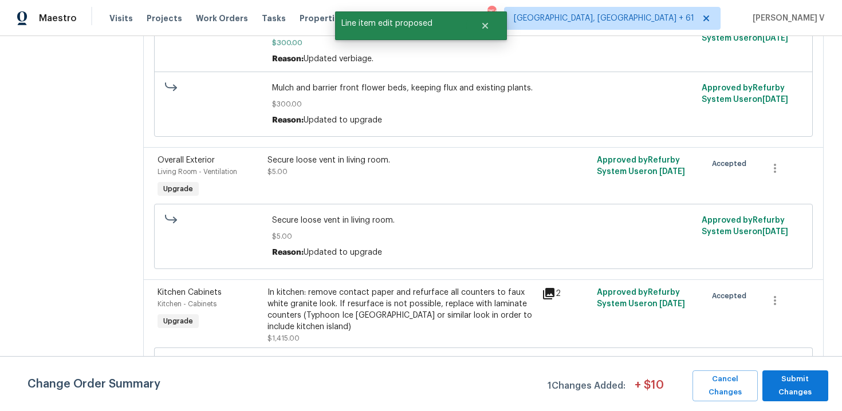
scroll to position [0, 0]
click at [792, 391] on span "Submit Changes" at bounding box center [795, 386] width 54 height 26
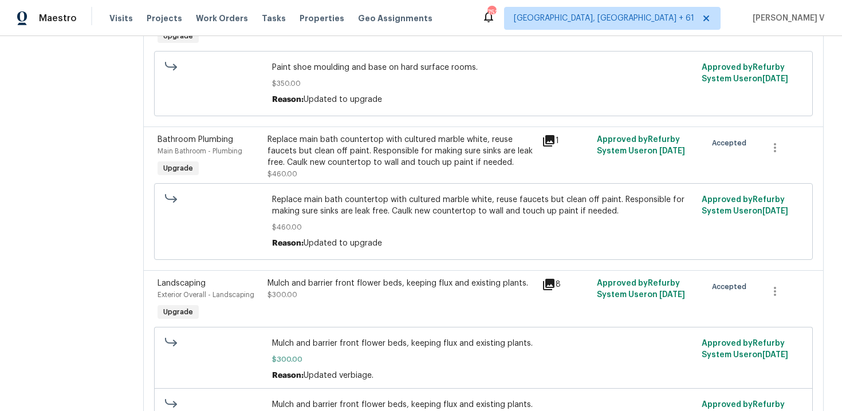
scroll to position [471, 0]
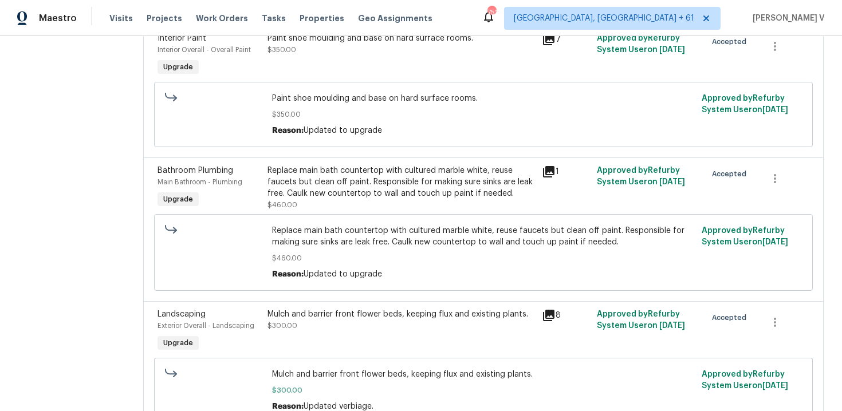
click at [321, 204] on div "Replace main bath countertop with cultured marble white, reuse faucets but clea…" at bounding box center [402, 188] width 268 height 46
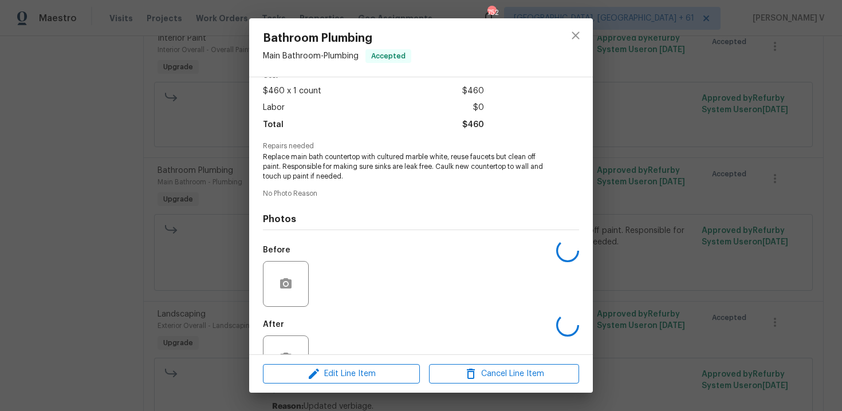
scroll to position [97, 0]
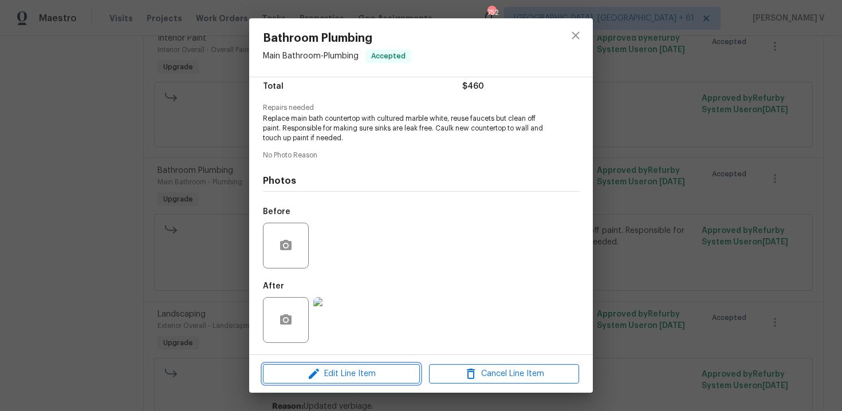
click at [321, 372] on icon "button" at bounding box center [314, 374] width 14 height 14
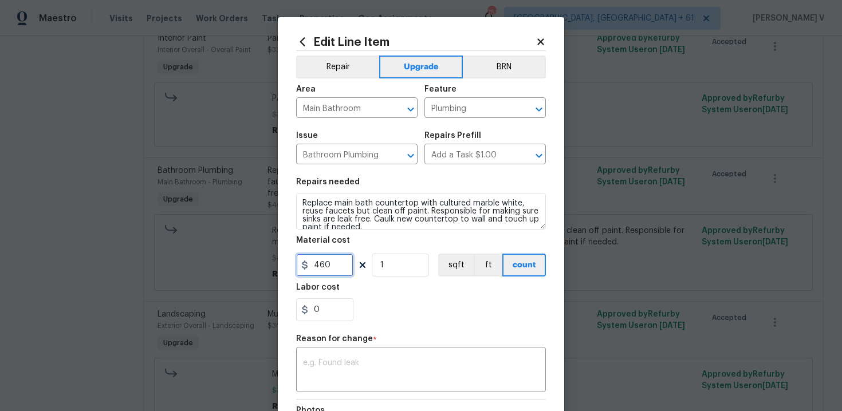
click at [331, 273] on input "460" at bounding box center [324, 265] width 57 height 23
type input "1655"
click at [378, 363] on textarea at bounding box center [421, 371] width 236 height 24
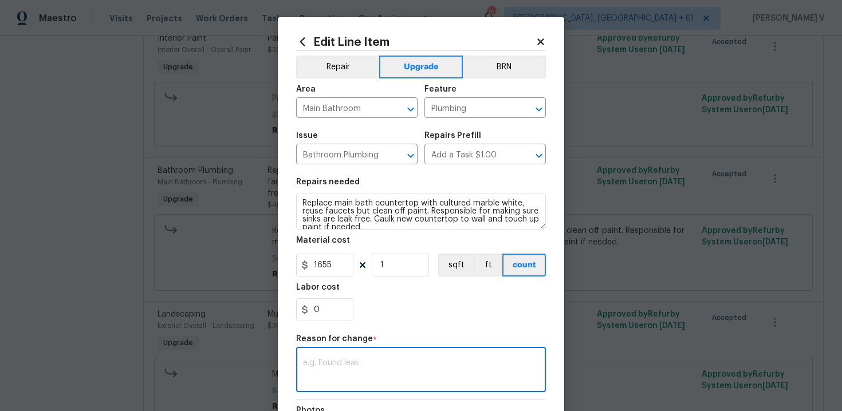
paste textarea "(DV) Updated cost per BR team approval."
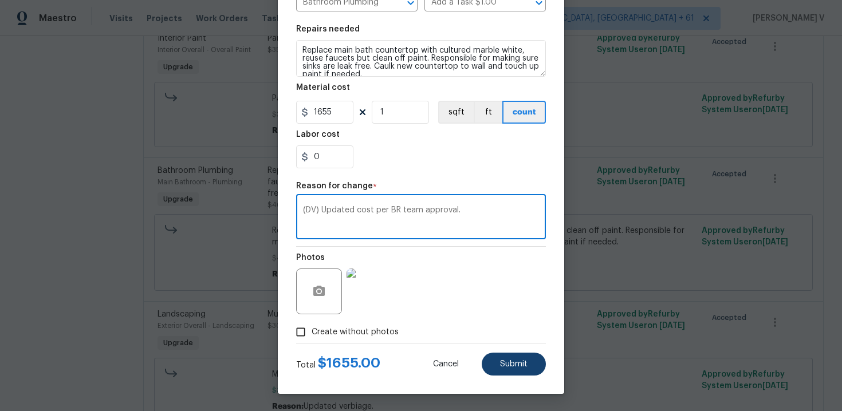
type textarea "(DV) Updated cost per BR team approval."
click at [545, 360] on button "Submit" at bounding box center [514, 364] width 64 height 23
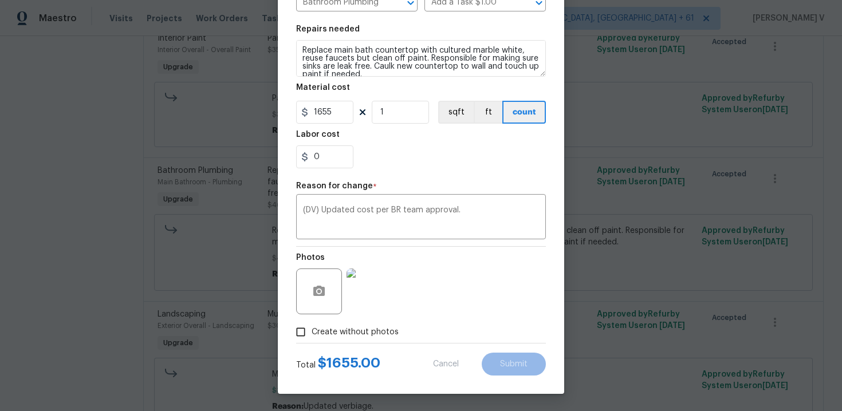
type input "460"
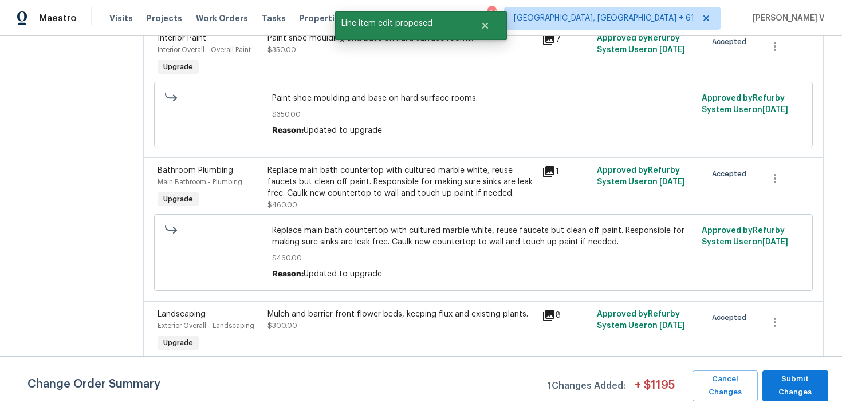
scroll to position [0, 0]
click at [775, 383] on span "Submit Changes" at bounding box center [795, 386] width 54 height 26
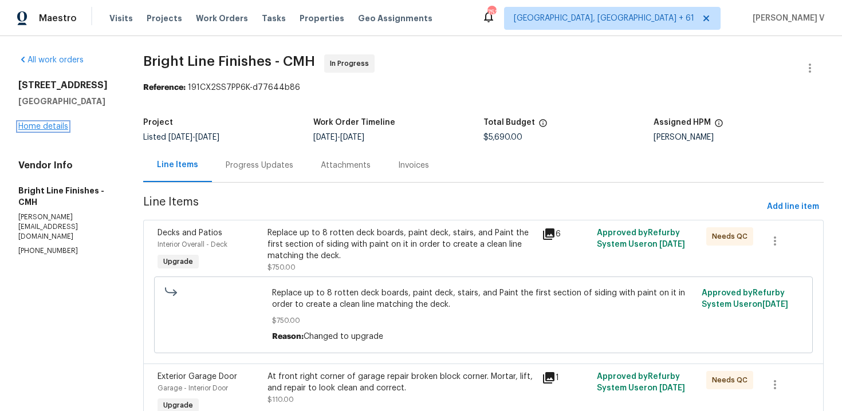
click at [33, 128] on link "Home details" at bounding box center [43, 127] width 50 height 8
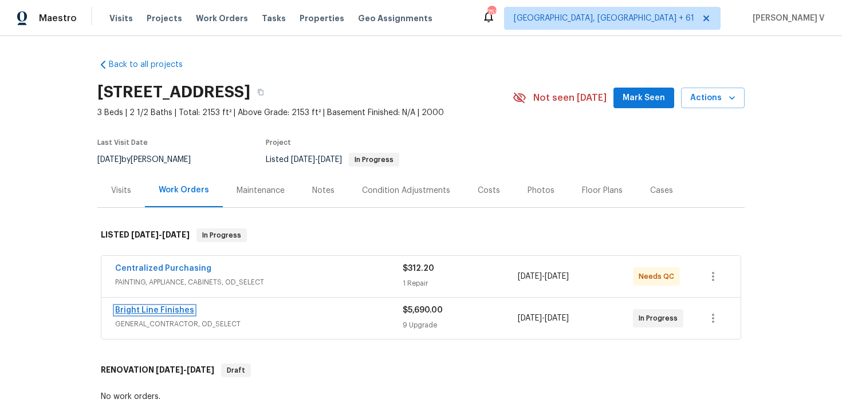
click at [163, 313] on link "Bright Line Finishes" at bounding box center [154, 311] width 79 height 8
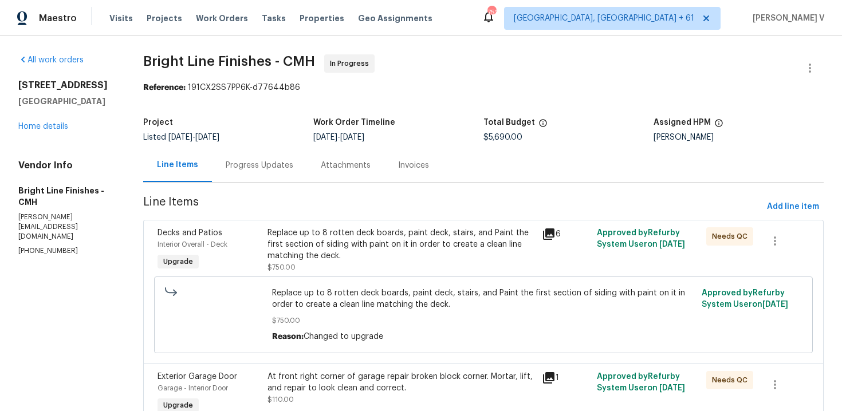
click at [265, 161] on div "Progress Updates" at bounding box center [260, 165] width 68 height 11
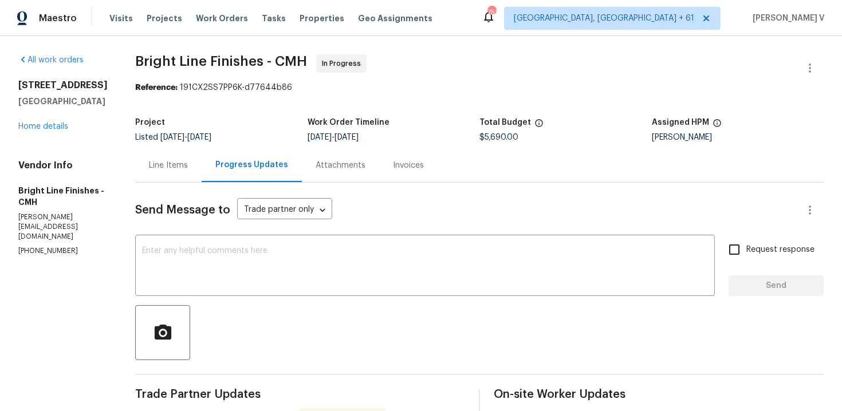
click at [163, 164] on div "Line Items" at bounding box center [168, 165] width 39 height 11
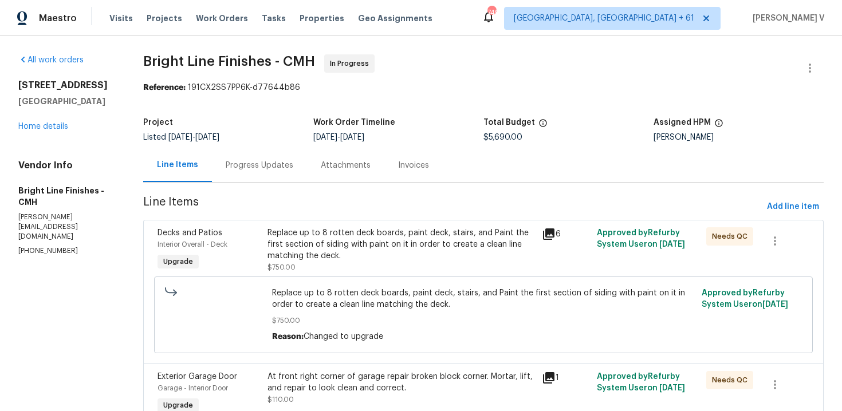
click at [498, 134] on span "$5,690.00" at bounding box center [503, 138] width 39 height 8
copy span "$5,690.00"
click at [282, 168] on div "Progress Updates" at bounding box center [260, 165] width 68 height 11
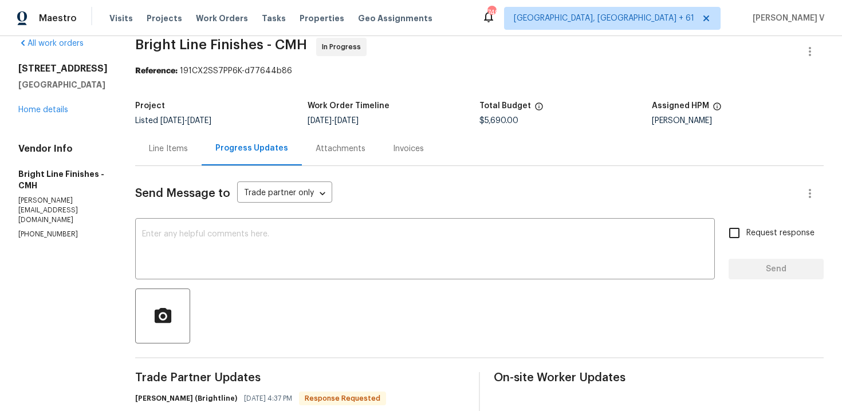
scroll to position [130, 0]
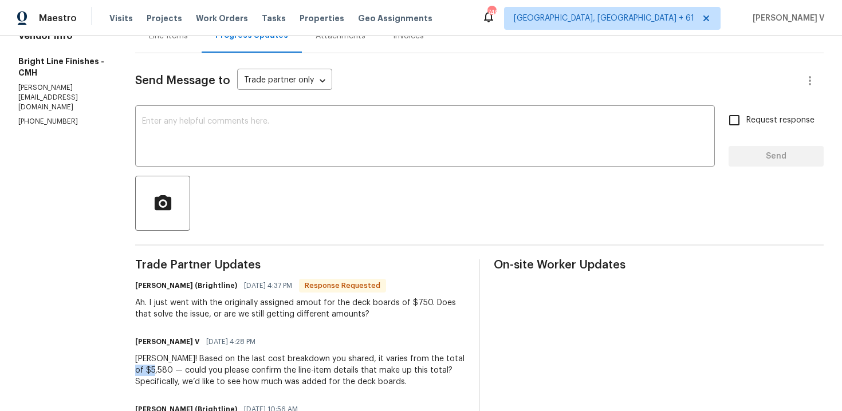
drag, startPoint x: 135, startPoint y: 371, endPoint x: 155, endPoint y: 371, distance: 20.6
click at [155, 371] on div "Ho Joseph! Based on the last cost breakdown you shared, it varies from the tota…" at bounding box center [300, 371] width 330 height 34
copy div "5,580"
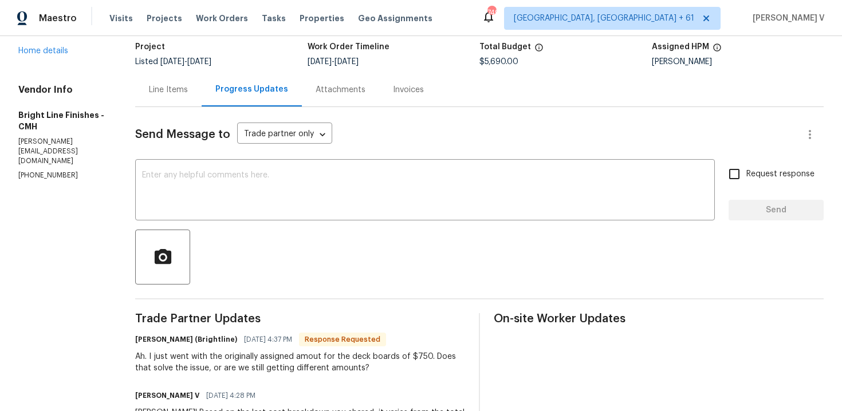
scroll to position [52, 0]
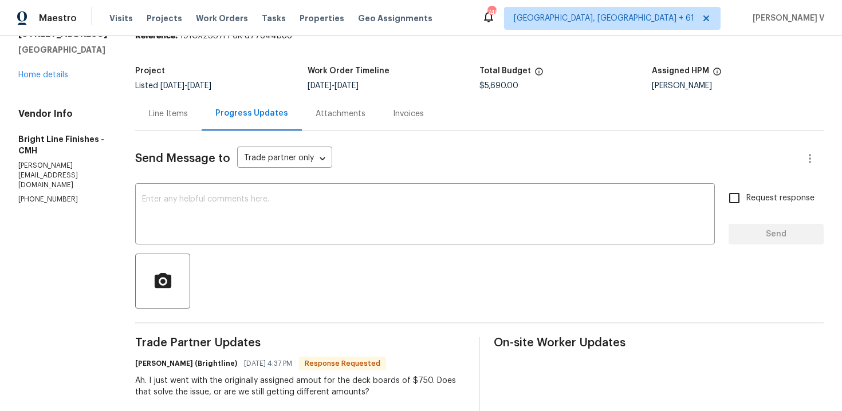
click at [148, 121] on div "Line Items" at bounding box center [168, 114] width 66 height 34
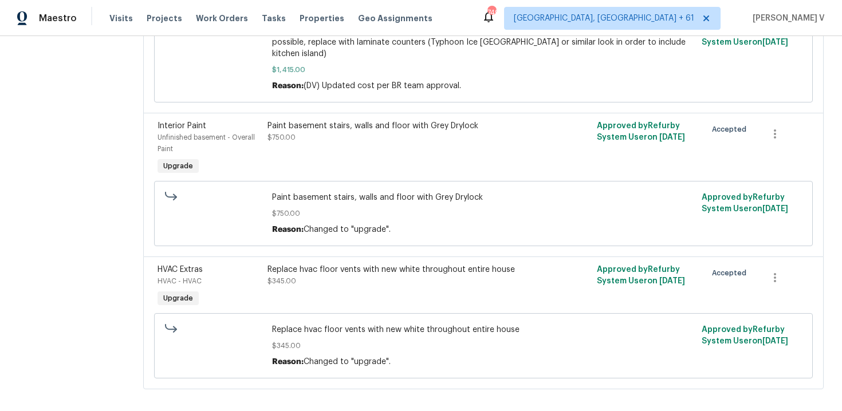
scroll to position [1387, 0]
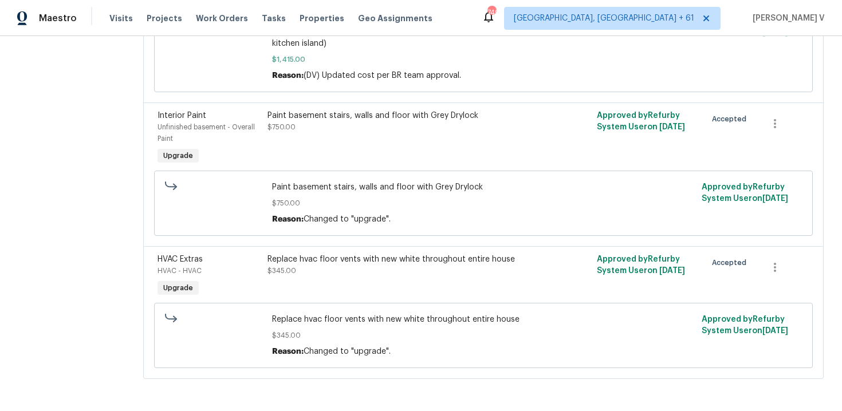
click at [320, 276] on div "Replace hvac floor vents with new white throughout entire house $345.00" at bounding box center [401, 276] width 274 height 53
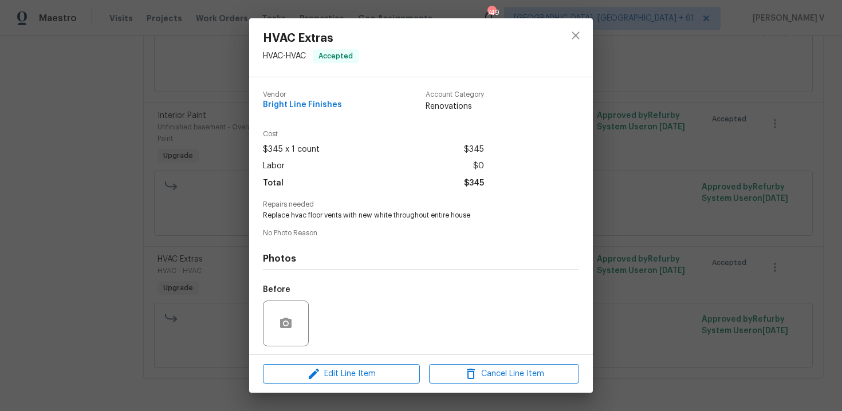
scroll to position [78, 0]
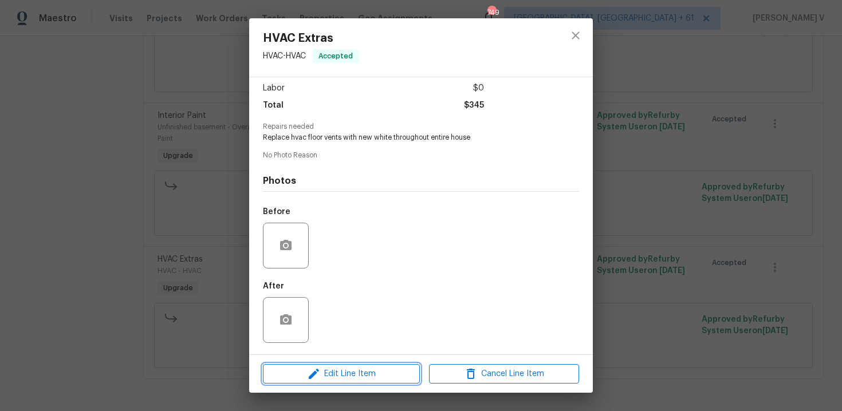
click at [337, 370] on span "Edit Line Item" at bounding box center [341, 374] width 150 height 14
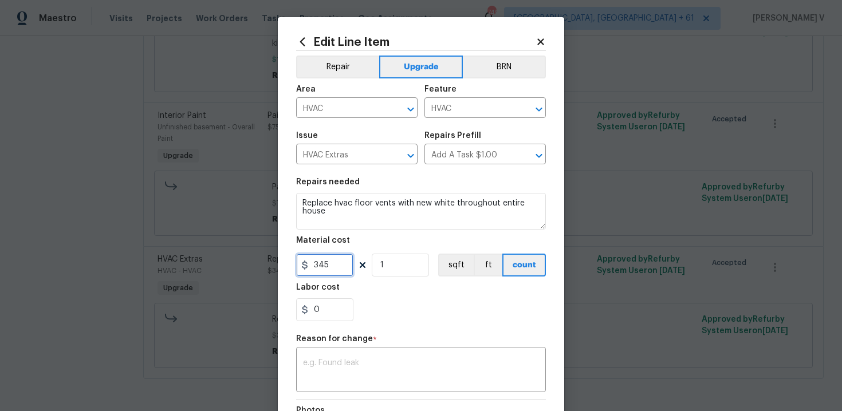
click at [325, 266] on input "345" at bounding box center [324, 265] width 57 height 23
type input "235"
click at [342, 358] on div "x ​" at bounding box center [421, 371] width 250 height 42
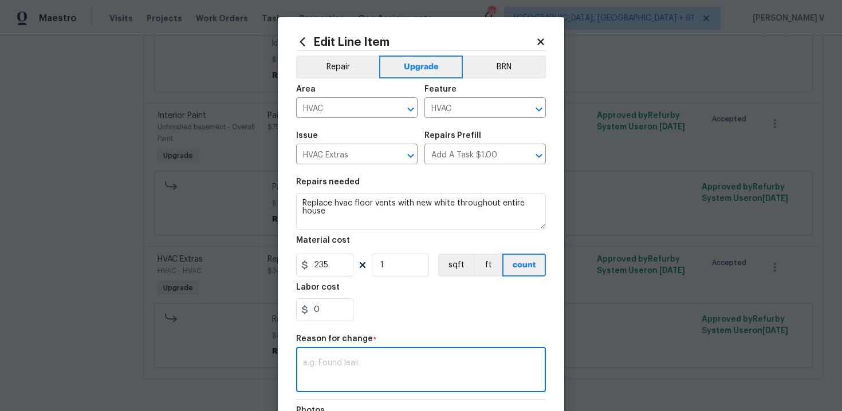
click at [379, 376] on textarea at bounding box center [421, 371] width 236 height 24
paste textarea "(DV) Updated cost per BR team approval."
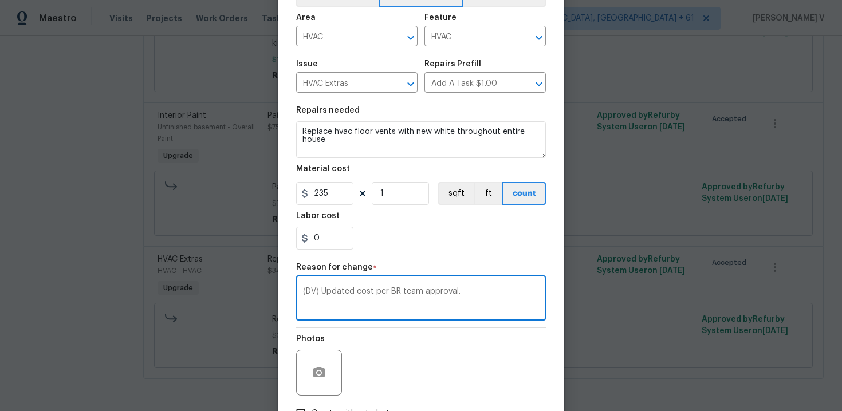
scroll to position [154, 0]
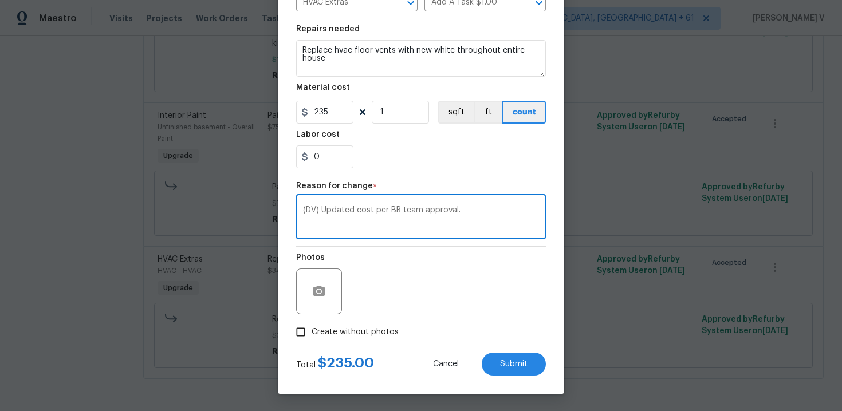
type textarea "(DV) Updated cost per BR team approval."
click at [524, 383] on div "Edit Line Item Repair Upgrade BRN Area HVAC ​ Feature HVAC ​ Issue HVAC Extras …" at bounding box center [421, 129] width 287 height 530
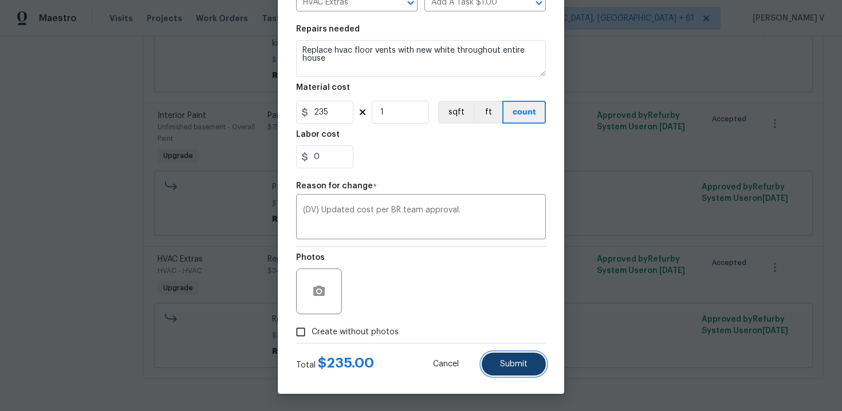
click at [532, 362] on button "Submit" at bounding box center [514, 364] width 64 height 23
type input "345"
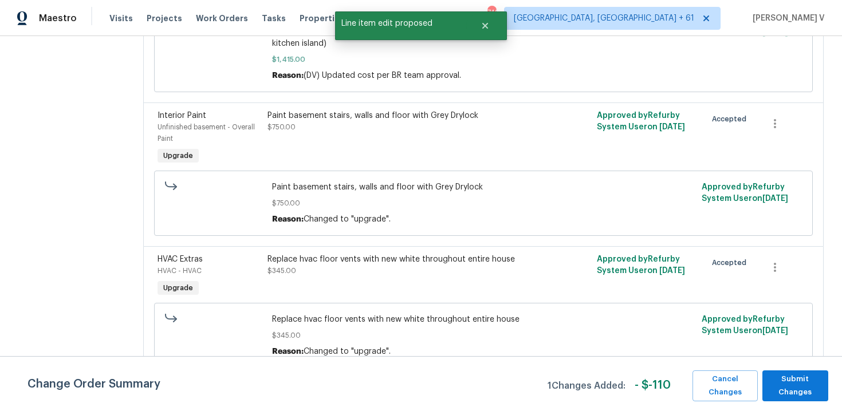
scroll to position [0, 0]
click at [787, 384] on span "Submit Changes" at bounding box center [795, 386] width 54 height 26
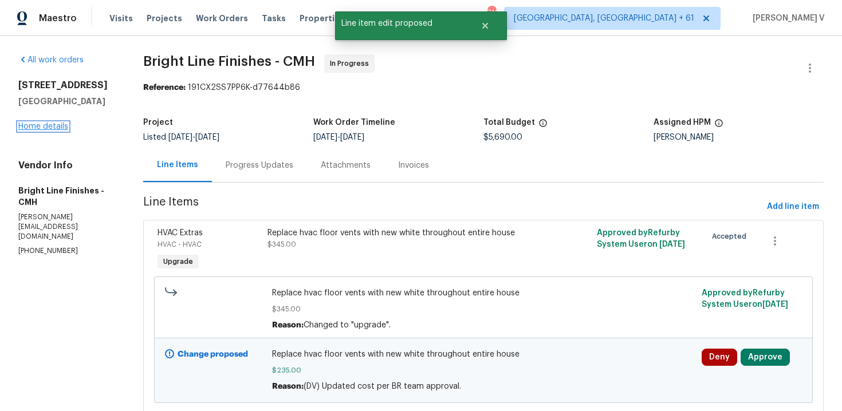
click at [42, 129] on link "Home details" at bounding box center [43, 127] width 50 height 8
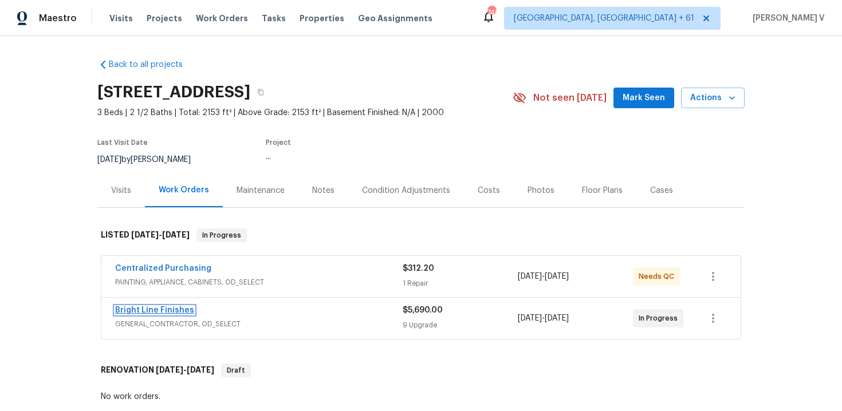
click at [150, 307] on link "Bright Line Finishes" at bounding box center [154, 311] width 79 height 8
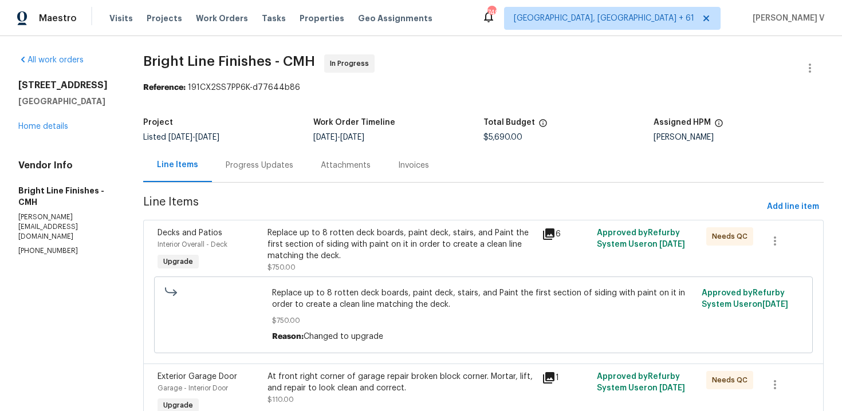
click at [305, 156] on div "Progress Updates" at bounding box center [259, 165] width 95 height 34
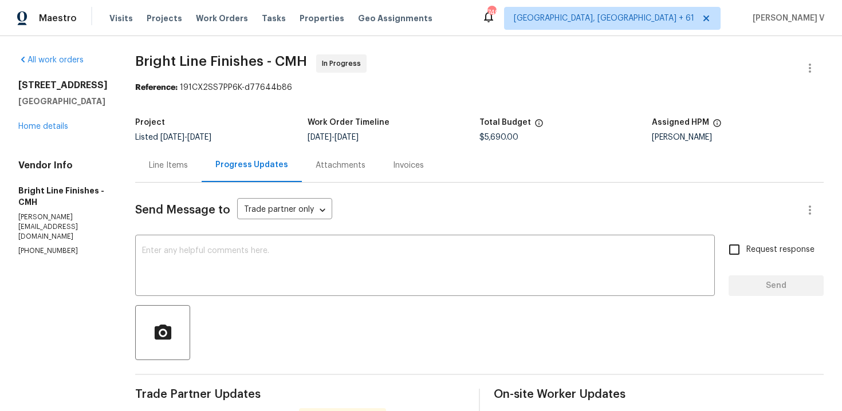
click at [166, 156] on div "Line Items" at bounding box center [168, 165] width 66 height 34
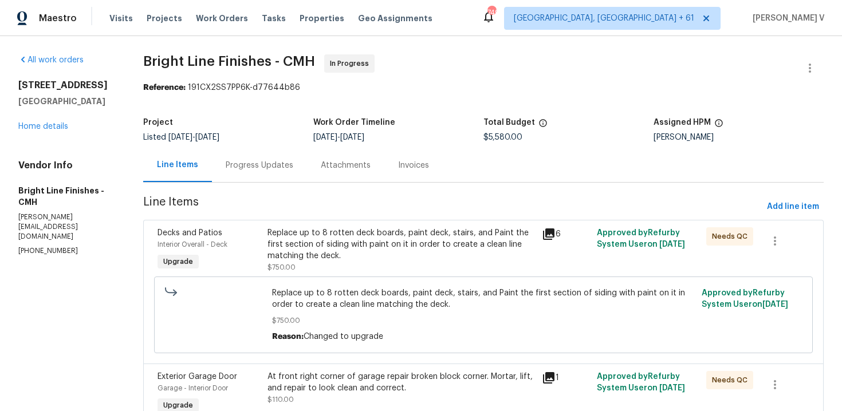
click at [195, 153] on div "Line Items" at bounding box center [177, 165] width 69 height 34
click at [230, 160] on div "Progress Updates" at bounding box center [260, 165] width 68 height 11
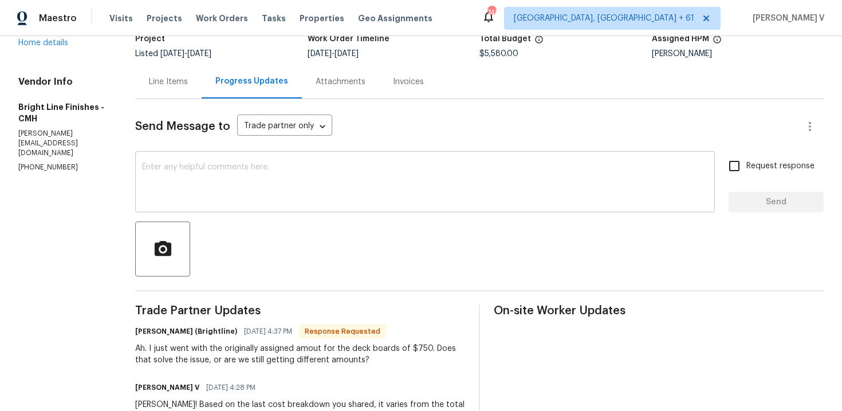
scroll to position [103, 0]
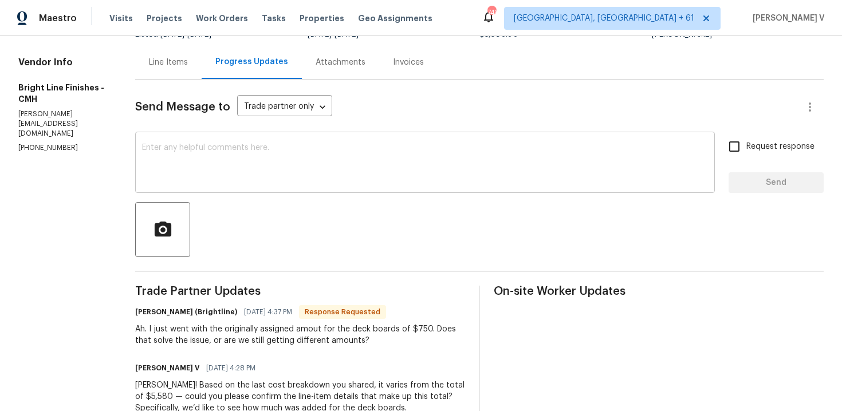
click at [238, 171] on textarea at bounding box center [425, 164] width 566 height 40
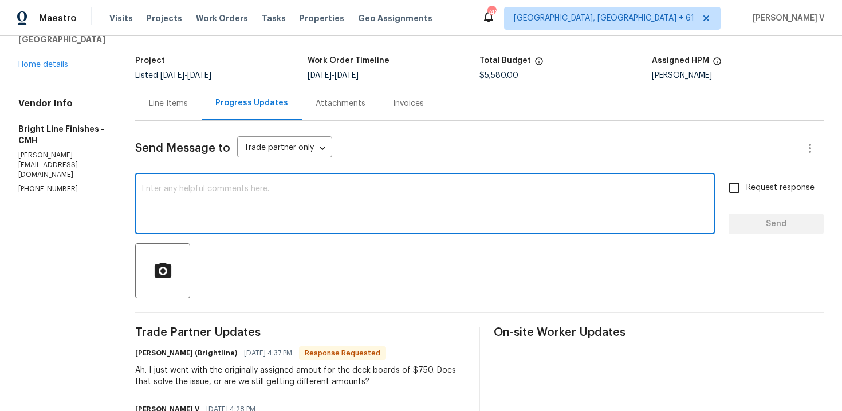
scroll to position [50, 0]
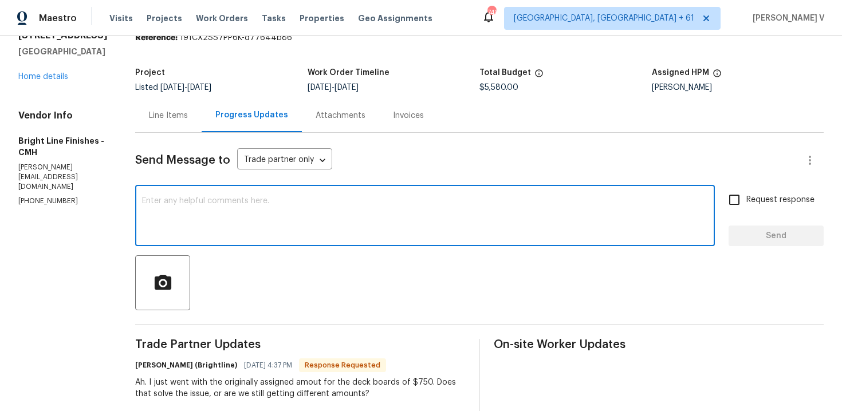
click at [160, 121] on div "Line Items" at bounding box center [168, 116] width 66 height 34
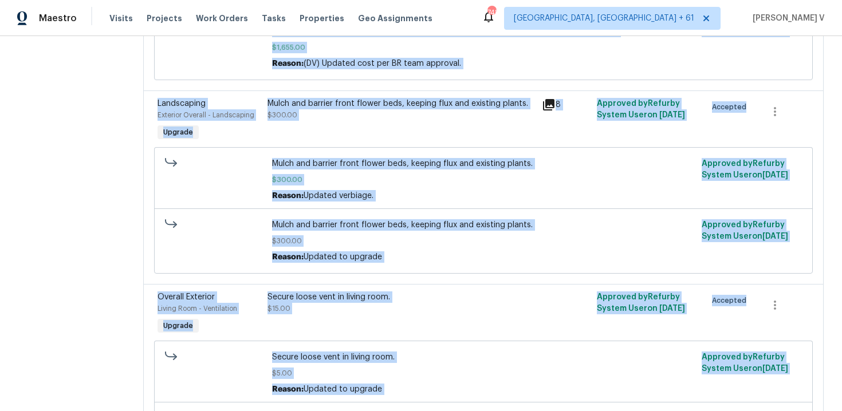
scroll to position [1449, 0]
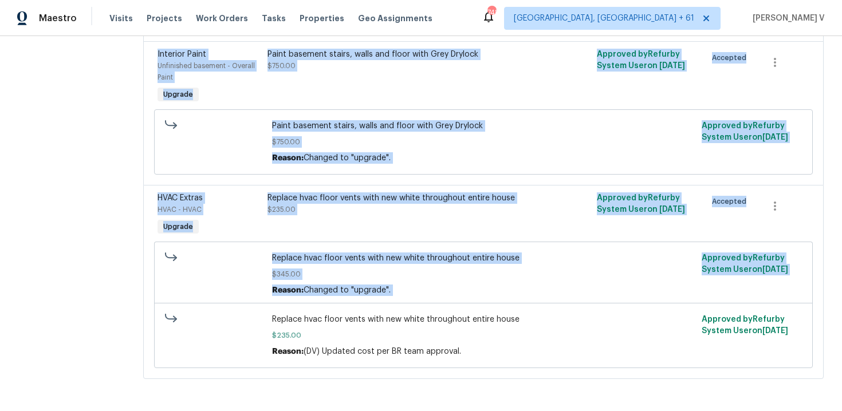
drag, startPoint x: 143, startPoint y: 148, endPoint x: 222, endPoint y: 457, distance: 318.3
click at [222, 411] on html "Maestro Visits Projects Work Orders Tasks Properties Geo Assignments 748 Albuqu…" at bounding box center [421, 205] width 842 height 411
copy section "Line Items Add line item Decks and Patios Interior Overall - Deck Upgrade Repla…"
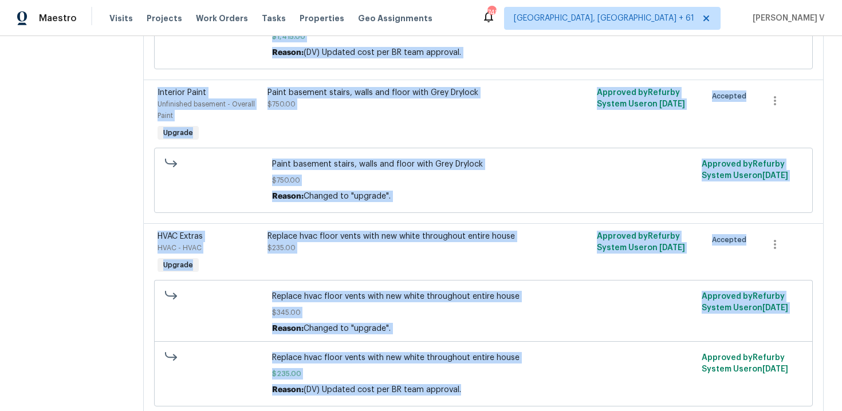
scroll to position [1449, 0]
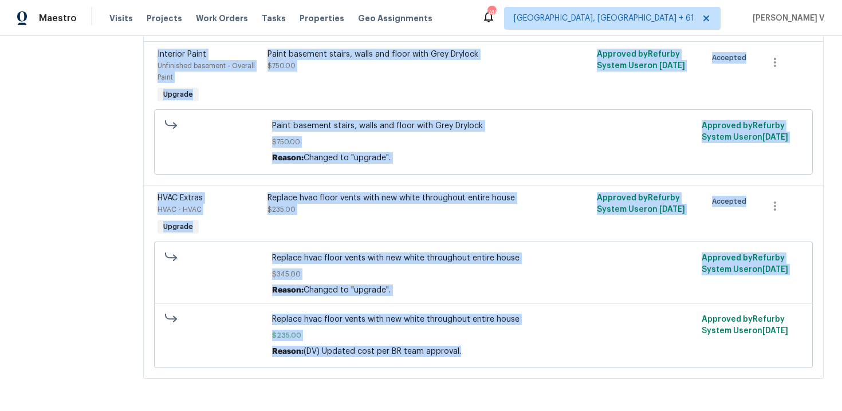
drag, startPoint x: 139, startPoint y: 201, endPoint x: 525, endPoint y: 396, distance: 432.3
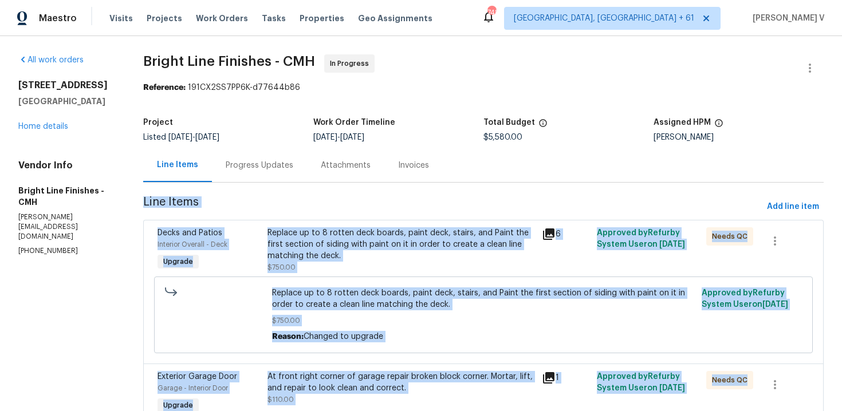
click at [267, 178] on div "Progress Updates" at bounding box center [259, 165] width 95 height 34
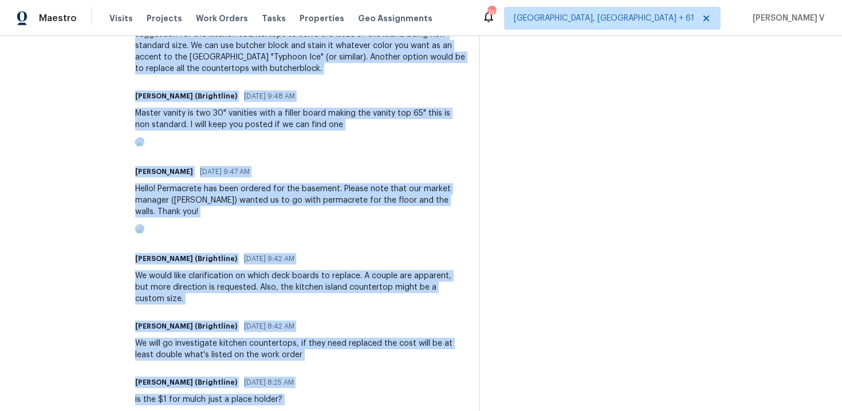
scroll to position [2514, 0]
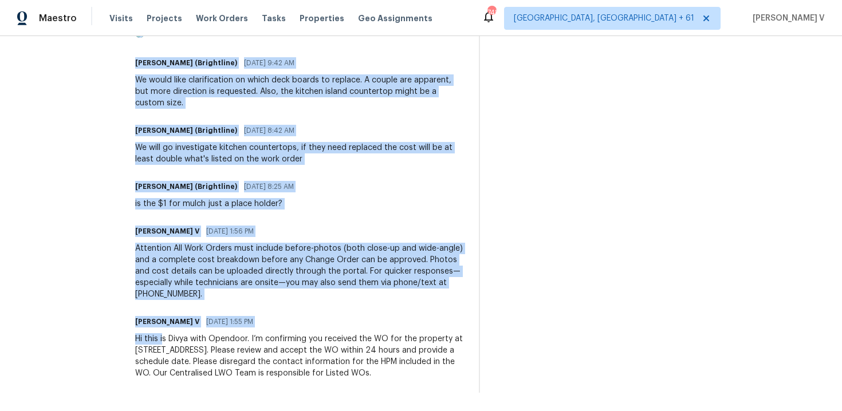
drag, startPoint x: 127, startPoint y: 385, endPoint x: 159, endPoint y: 457, distance: 79.0
click at [159, 411] on html "Maestro Visits Projects Work Orders Tasks Properties Geo Assignments 748 Albuqu…" at bounding box center [421, 205] width 842 height 411
copy div "Trade Partner Updates Joseph Mitchell (Brightline) 09/25/2025 4:37 PM Response …"
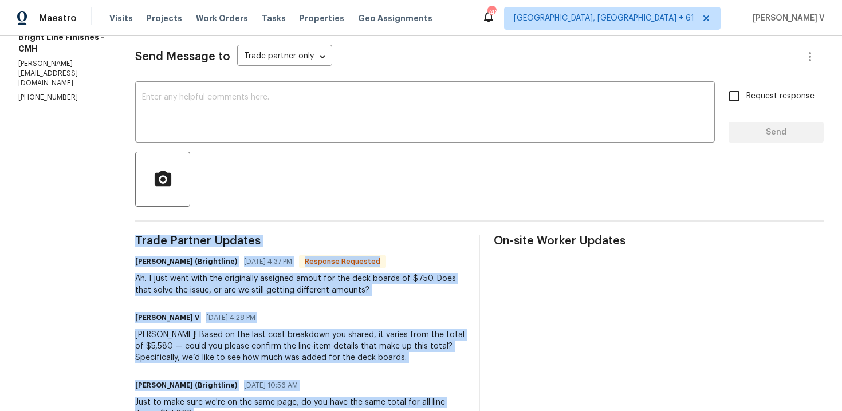
scroll to position [0, 0]
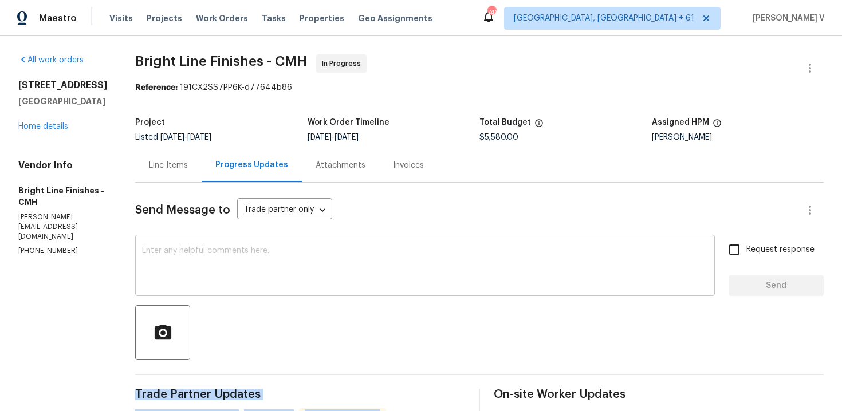
click at [226, 263] on textarea at bounding box center [425, 267] width 566 height 40
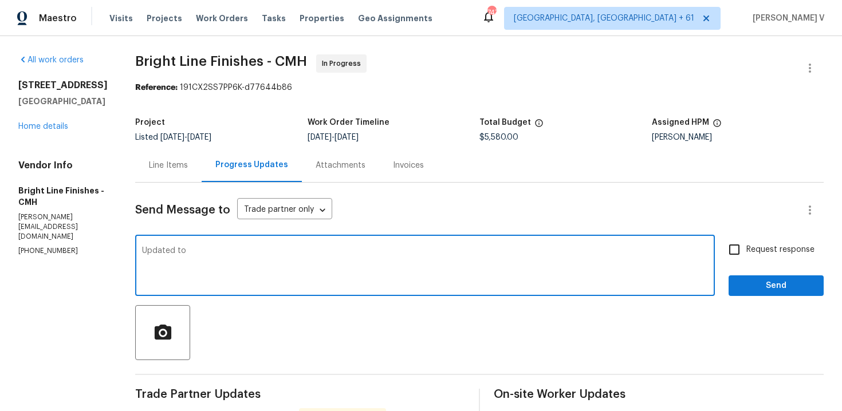
click at [500, 144] on div "Project Listed 8/28/2025 - 9/15/2025 Work Order Timeline 9/11/2025 - 9/15/2025 …" at bounding box center [479, 130] width 689 height 37
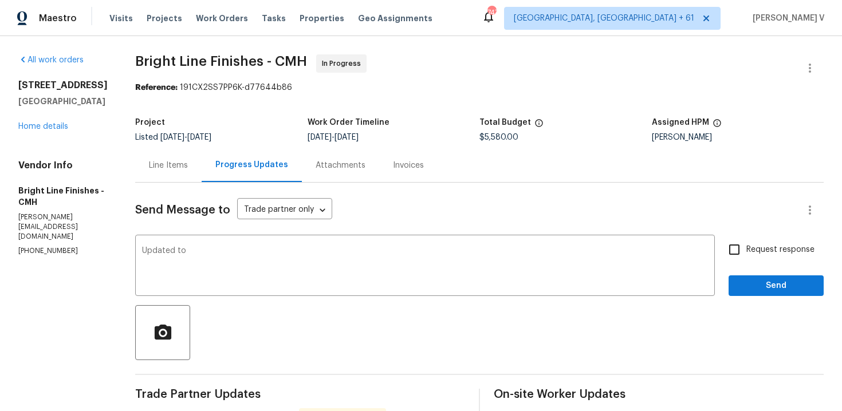
click at [500, 144] on div "Project Listed 8/28/2025 - 9/15/2025 Work Order Timeline 9/11/2025 - 9/15/2025 …" at bounding box center [479, 130] width 689 height 37
copy span "$5,580.00"
click at [367, 244] on div "Updated to x ​" at bounding box center [425, 267] width 580 height 58
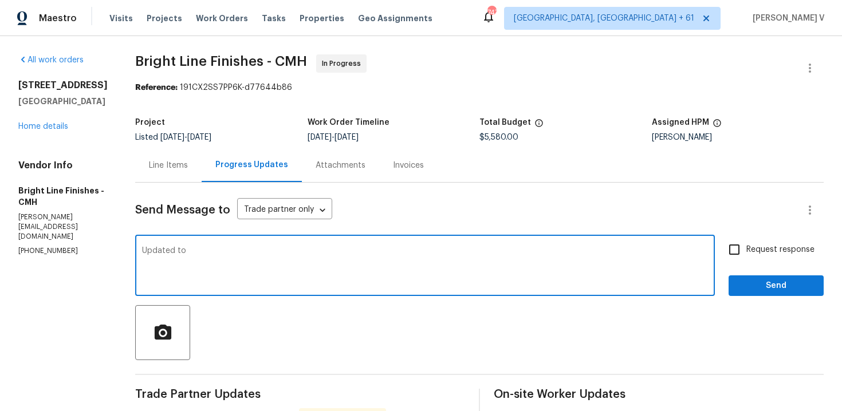
paste textarea "$5,580.00"
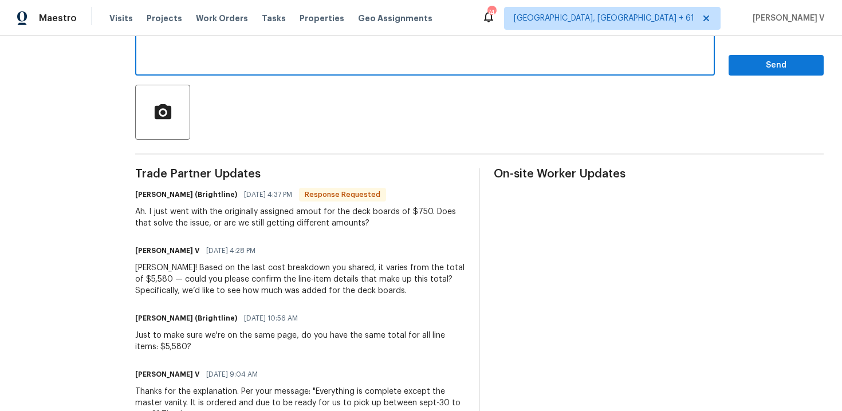
scroll to position [167, 0]
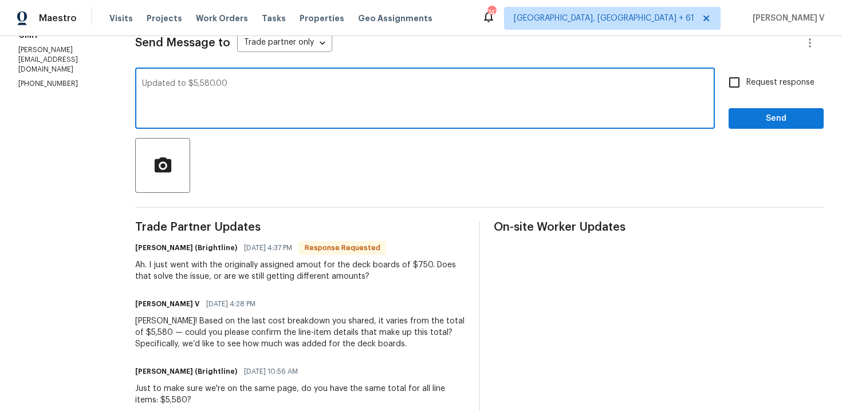
click at [190, 119] on textarea "Updated to $5,580.00" at bounding box center [425, 100] width 566 height 40
click at [191, 87] on textarea "Updated to $5,580.00" at bounding box center [425, 100] width 566 height 40
type textarea "Looking into this..."
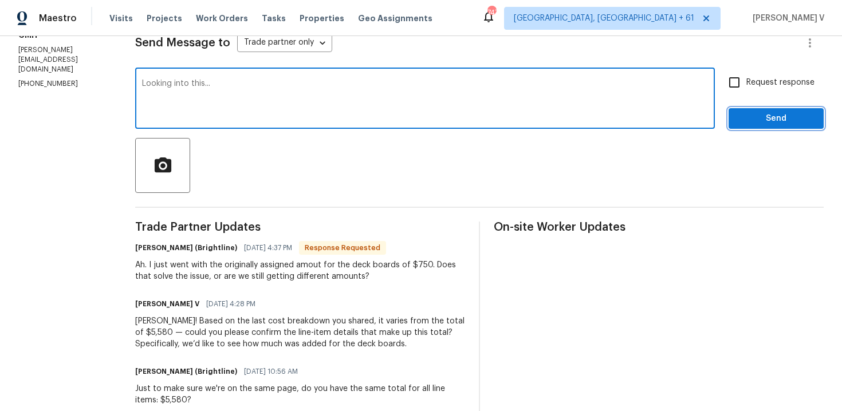
click at [739, 117] on span "Send" at bounding box center [776, 119] width 77 height 14
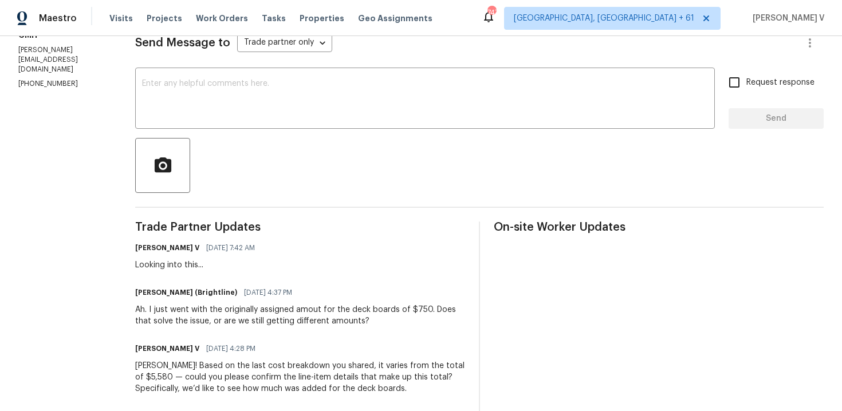
scroll to position [436, 0]
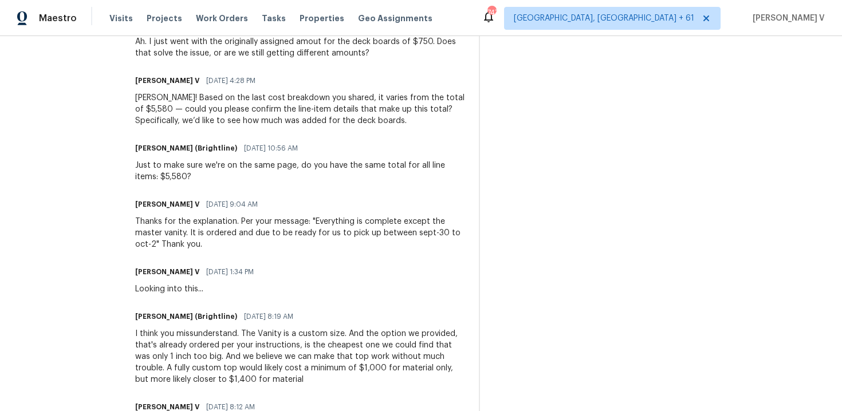
click at [149, 167] on div "Just to make sure we're on the same page, do you have the same total for all li…" at bounding box center [300, 171] width 330 height 23
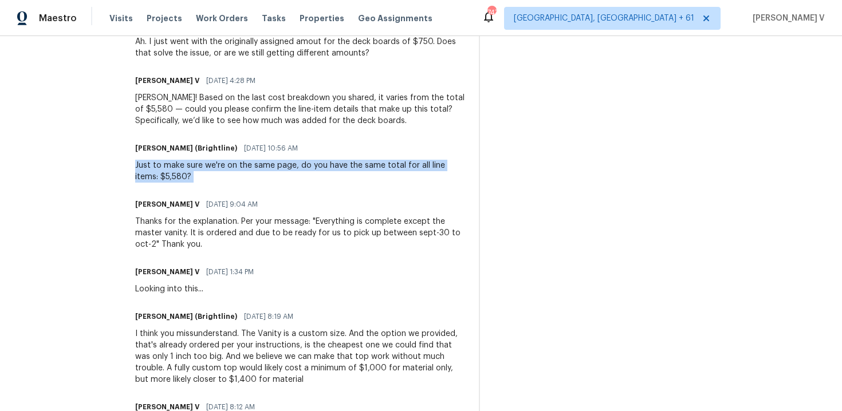
copy div "Just to make sure we're on the same page, do you have the same total for all li…"
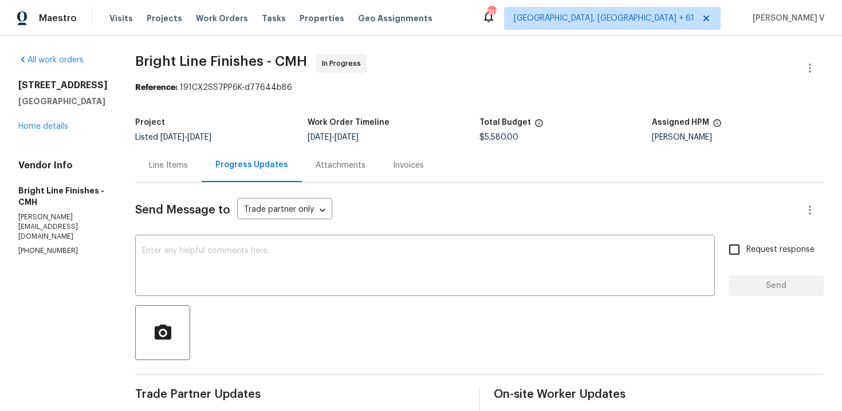
click at [168, 164] on div "Line Items" at bounding box center [168, 165] width 39 height 11
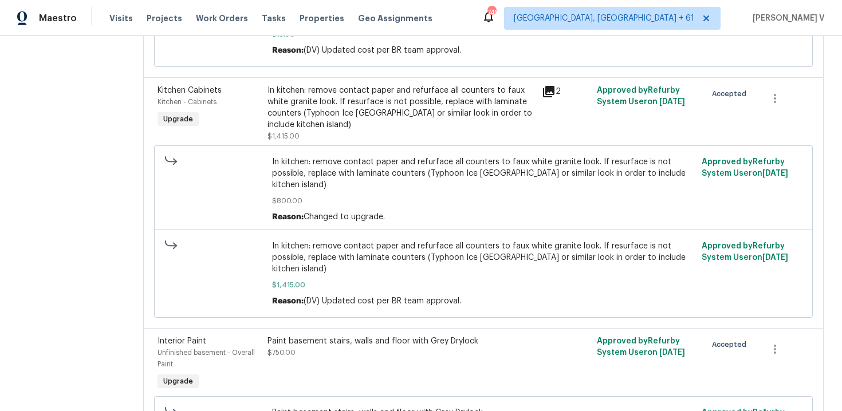
scroll to position [1145, 0]
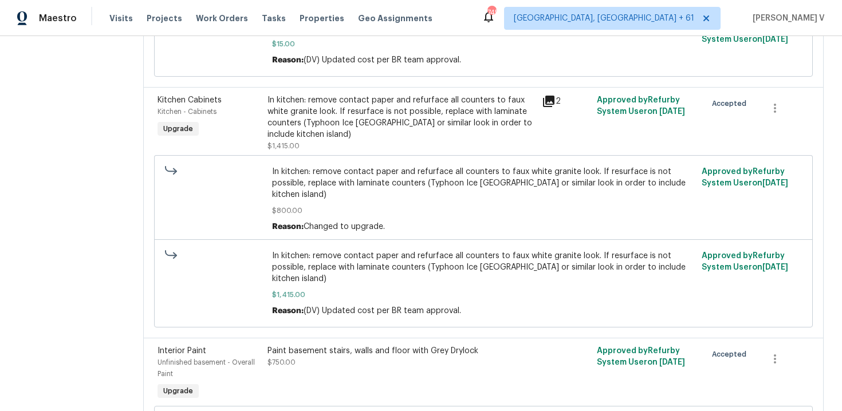
click at [323, 129] on div "In kitchen: remove contact paper and refurface all counters to faux white grani…" at bounding box center [402, 118] width 268 height 46
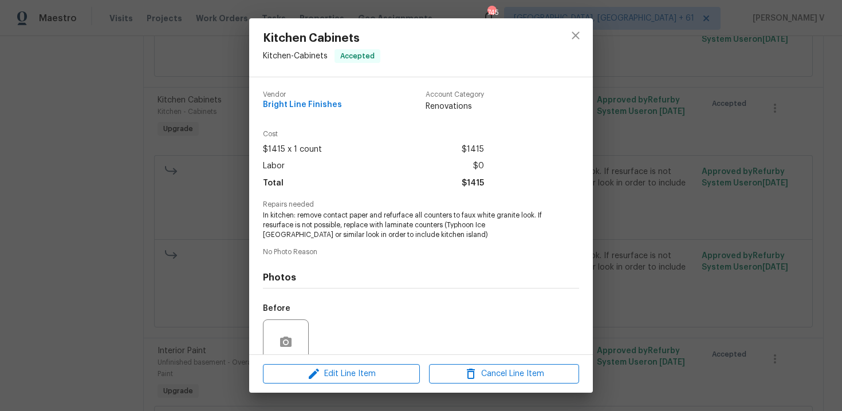
click at [312, 216] on span "In kitchen: remove contact paper and refurface all counters to faux white grani…" at bounding box center [405, 225] width 285 height 29
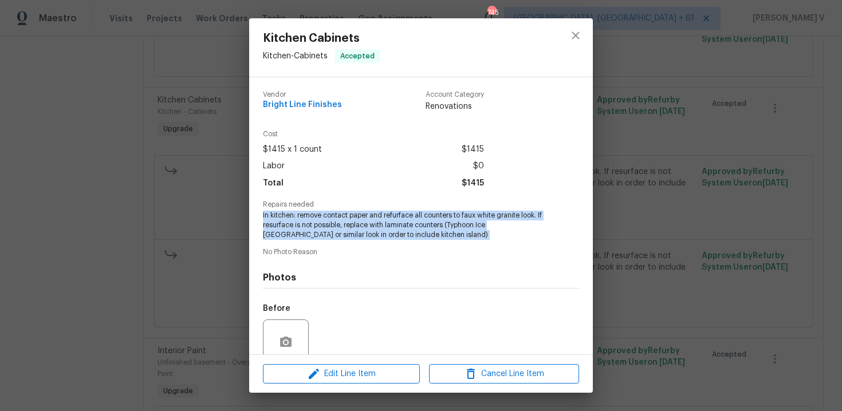
scroll to position [97, 0]
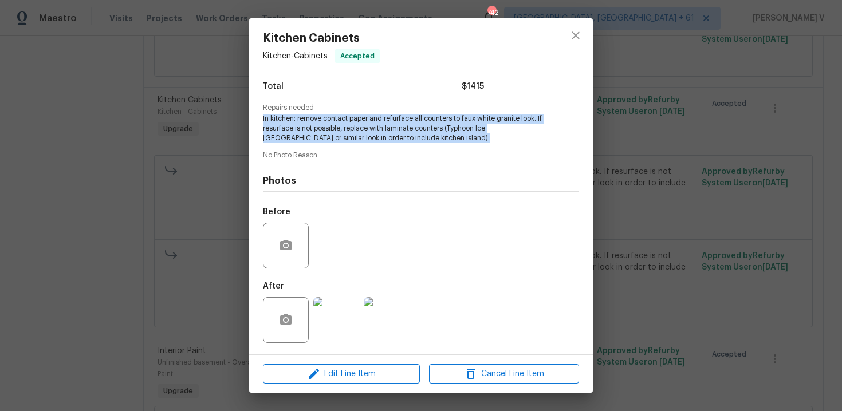
click at [150, 213] on div "Kitchen Cabinets Kitchen - Cabinets Accepted Vendor Bright Line Finishes Accoun…" at bounding box center [421, 205] width 842 height 411
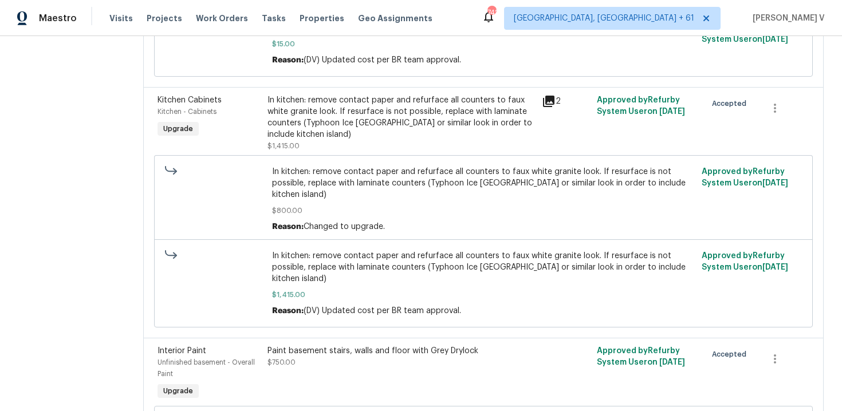
click at [363, 116] on div "In kitchen: remove contact paper and refurface all counters to faux white grani…" at bounding box center [402, 118] width 268 height 46
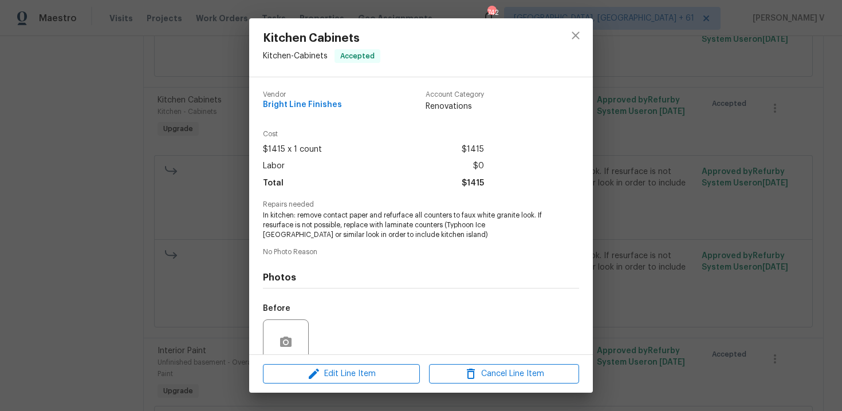
click at [309, 211] on span "In kitchen: remove contact paper and refurface all counters to faux white grani…" at bounding box center [405, 225] width 285 height 29
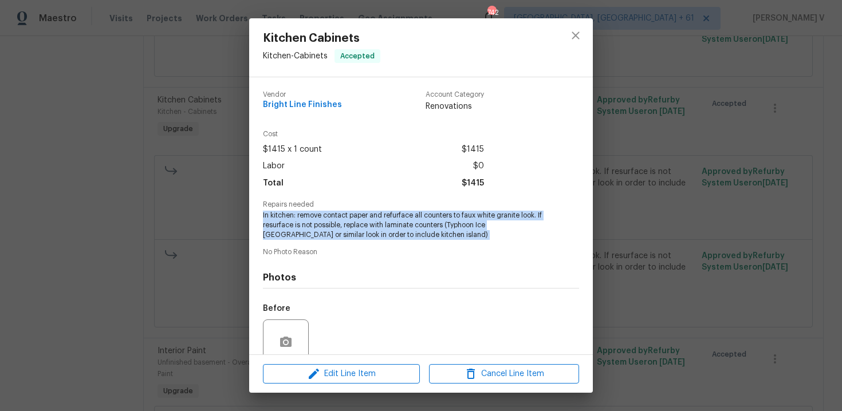
click at [159, 230] on div "Kitchen Cabinets Kitchen - Cabinets Accepted Vendor Bright Line Finishes Accoun…" at bounding box center [421, 205] width 842 height 411
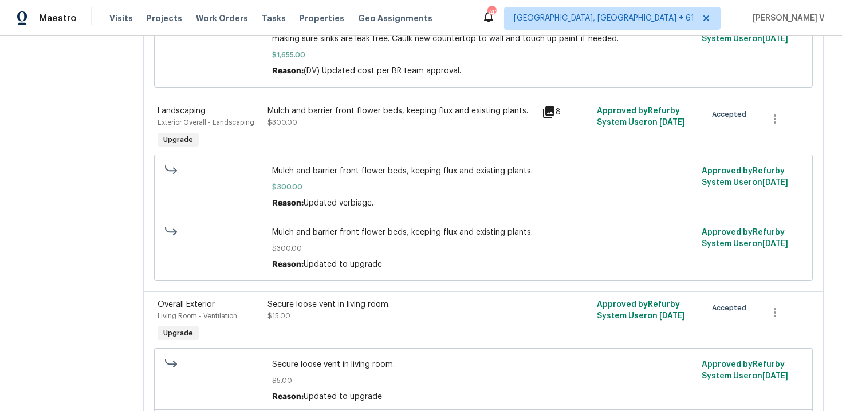
scroll to position [0, 0]
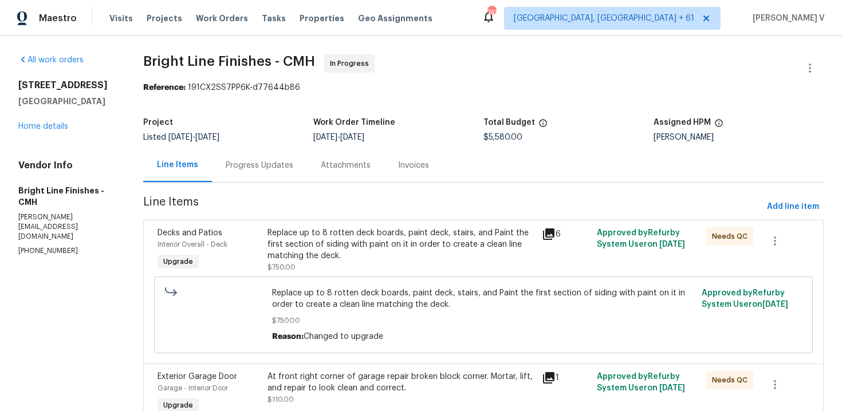
click at [278, 148] on div "Progress Updates" at bounding box center [259, 165] width 95 height 34
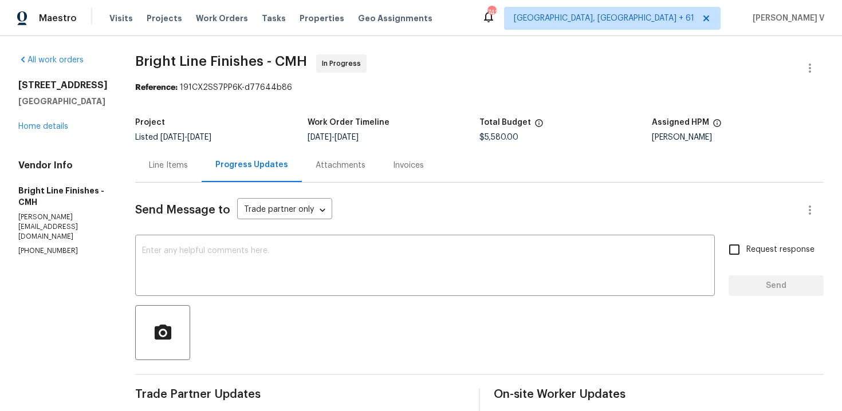
click at [154, 160] on div "Line Items" at bounding box center [168, 165] width 39 height 11
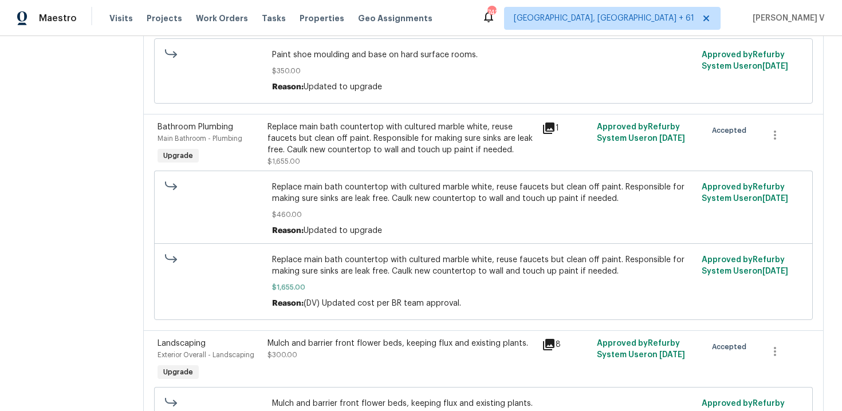
scroll to position [533, 0]
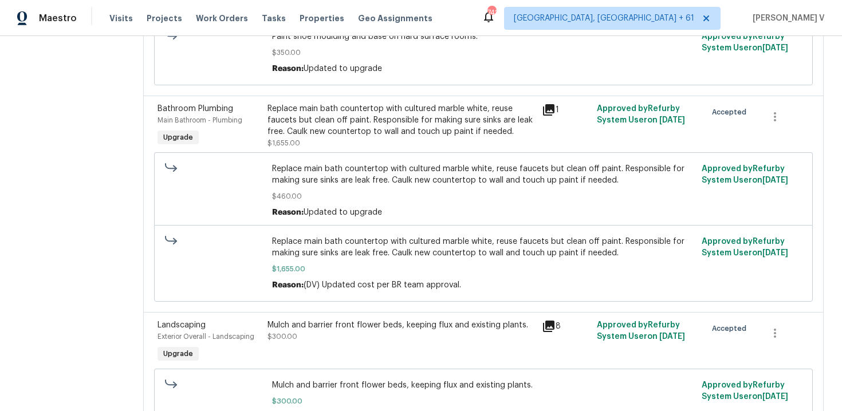
click at [366, 122] on div "Replace main bath countertop with cultured marble white, reuse faucets but clea…" at bounding box center [402, 120] width 268 height 34
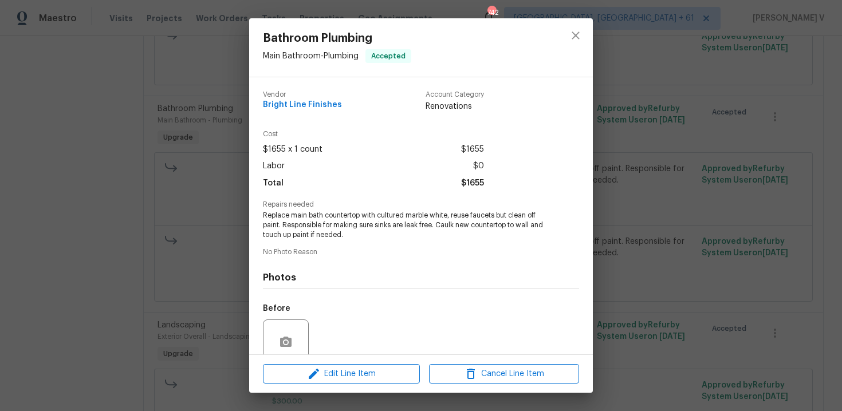
scroll to position [97, 0]
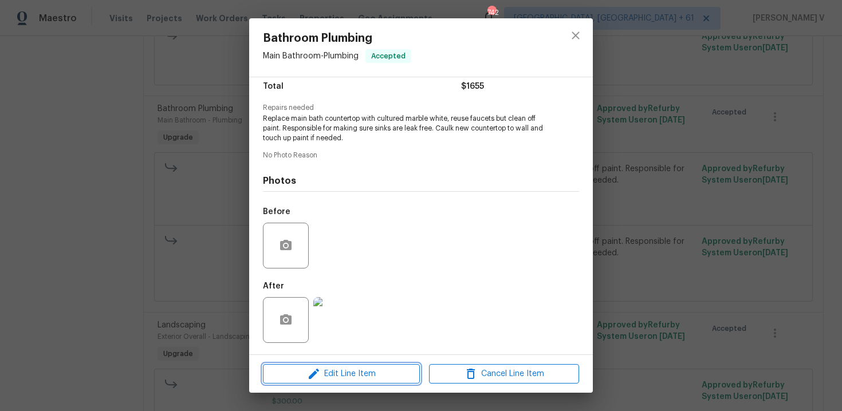
click at [338, 371] on span "Edit Line Item" at bounding box center [341, 374] width 150 height 14
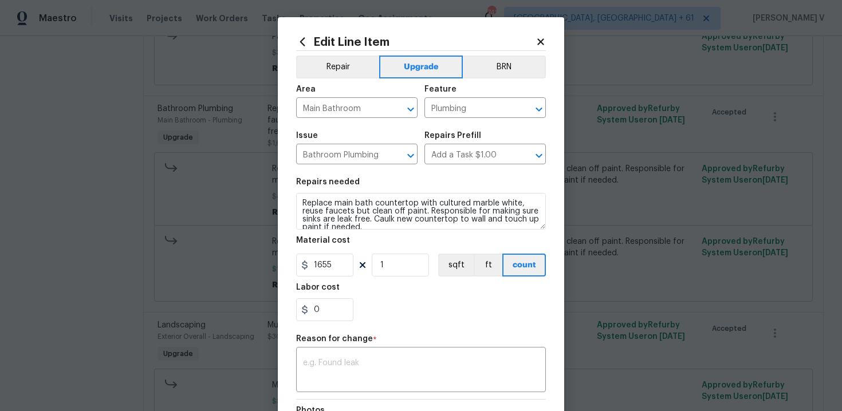
click at [214, 308] on body "Maestro Visits Projects Work Orders Tasks Properties Geo Assignments 742 Albuqu…" at bounding box center [421, 205] width 842 height 411
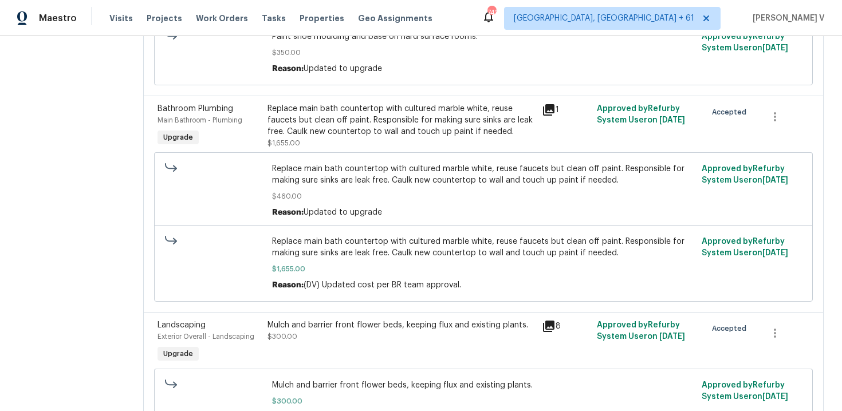
click at [214, 305] on div "Replace main bath countertop with cultured marble white, reuse faucets but clea…" at bounding box center [484, 227] width 652 height 156
click at [373, 120] on div "Replace main bath countertop with cultured marble white, reuse faucets but clea…" at bounding box center [402, 120] width 268 height 34
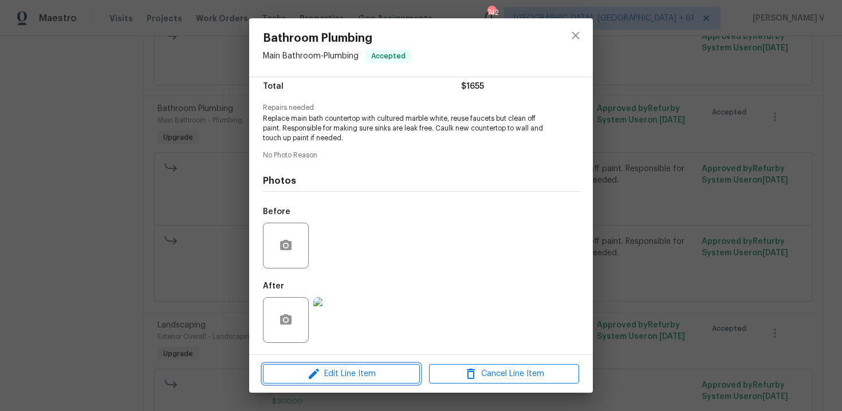
click at [373, 369] on span "Edit Line Item" at bounding box center [341, 374] width 150 height 14
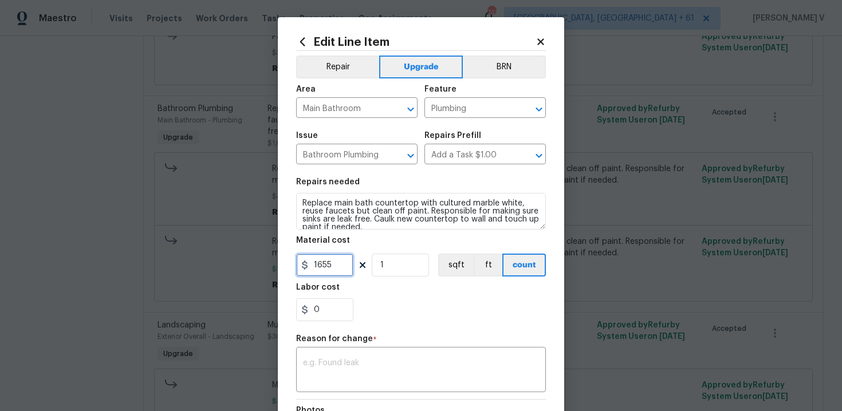
click at [338, 254] on input "1655" at bounding box center [324, 265] width 57 height 23
type input "460"
click at [154, 215] on body "Maestro Visits Projects Work Orders Tasks Properties Geo Assignments 742 Albuqu…" at bounding box center [421, 205] width 842 height 411
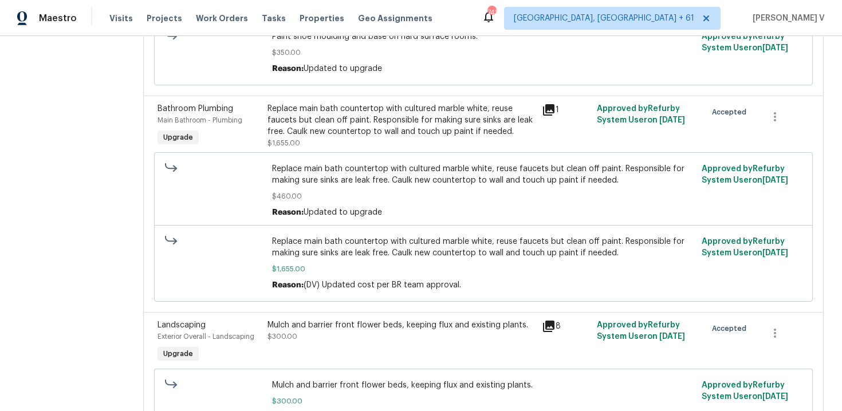
click at [334, 135] on div "Replace main bath countertop with cultured marble white, reuse faucets but clea…" at bounding box center [402, 120] width 268 height 34
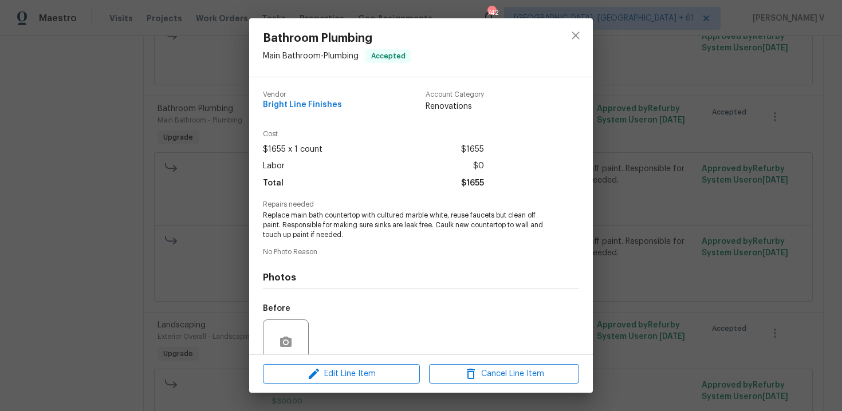
click at [297, 236] on span "Replace main bath countertop with cultured marble white, reuse faucets but clea…" at bounding box center [405, 225] width 285 height 29
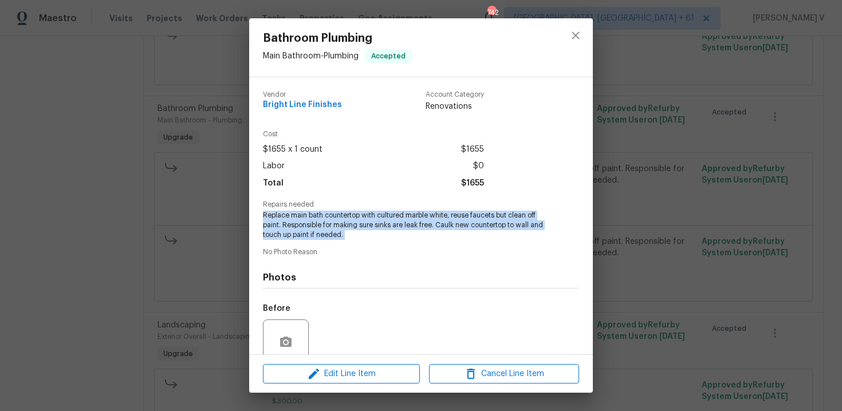
click at [186, 210] on div "Bathroom Plumbing Main Bathroom - Plumbing Accepted Vendor Bright Line Finishes…" at bounding box center [421, 205] width 842 height 411
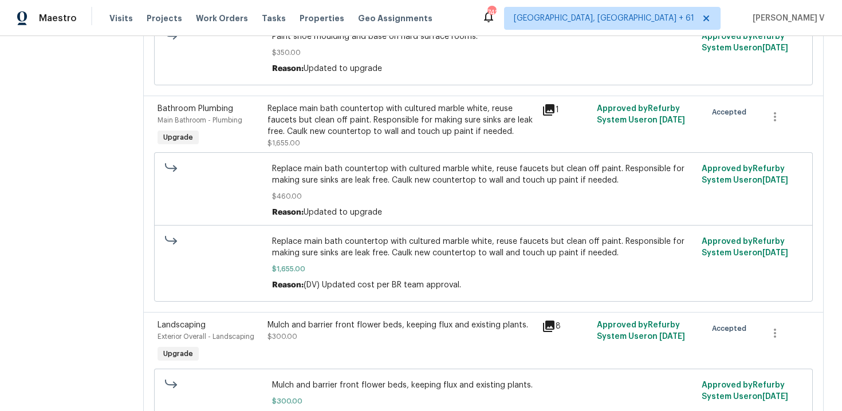
click at [416, 115] on div "Replace main bath countertop with cultured marble white, reuse faucets but clea…" at bounding box center [402, 120] width 268 height 34
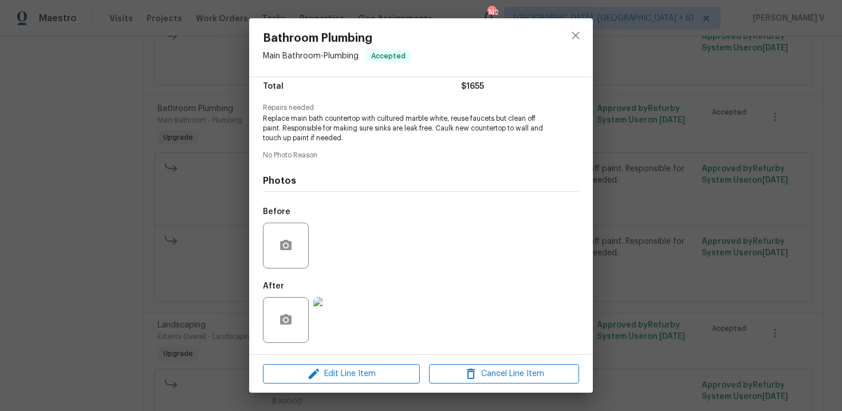
click at [351, 308] on img at bounding box center [336, 320] width 46 height 46
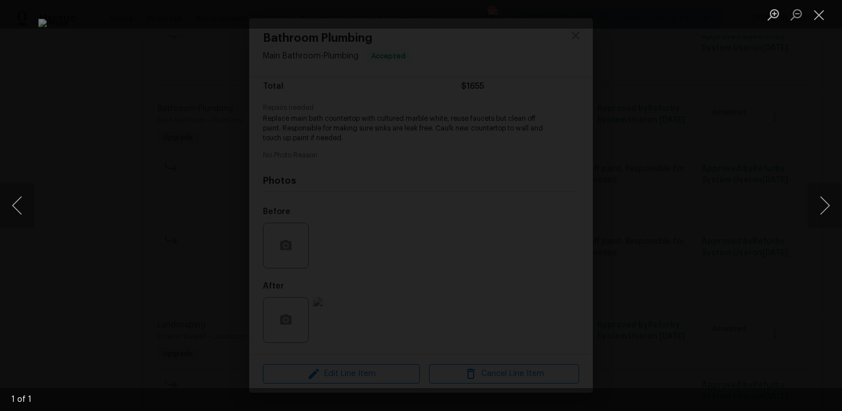
click at [746, 146] on div "Lightbox" at bounding box center [421, 205] width 842 height 411
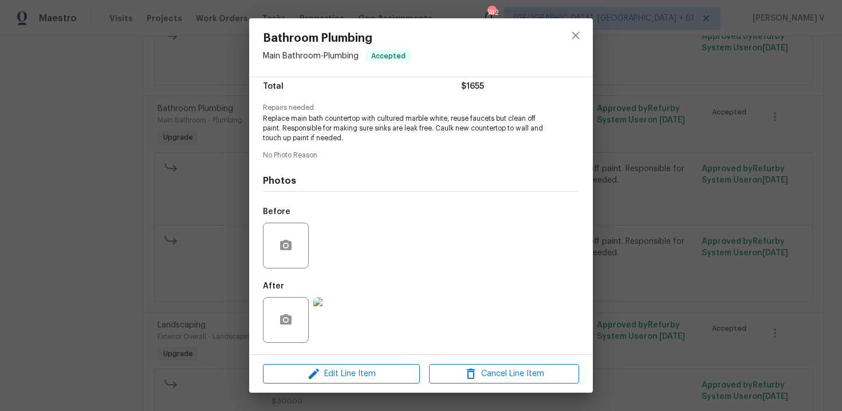
click at [729, 152] on div "Bathroom Plumbing Main Bathroom - Plumbing Accepted Vendor Bright Line Finishes…" at bounding box center [421, 205] width 842 height 411
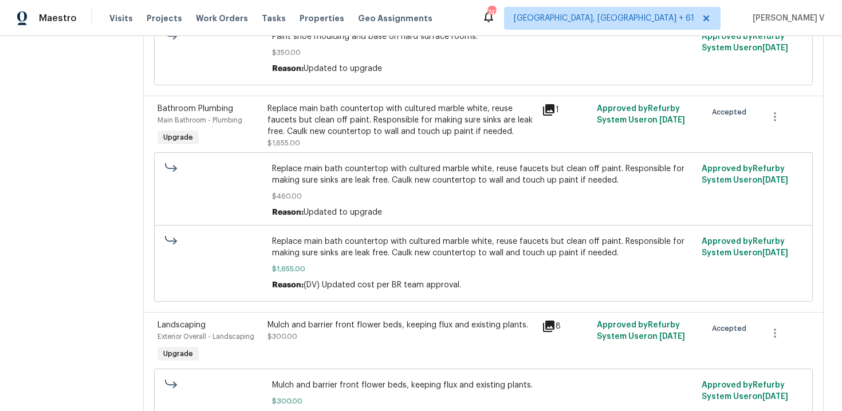
click at [370, 144] on div "Replace main bath countertop with cultured marble white, reuse faucets but clea…" at bounding box center [402, 126] width 268 height 46
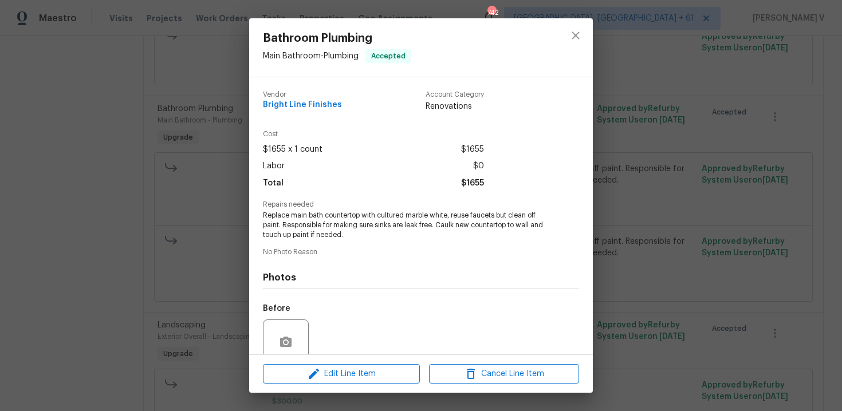
click at [313, 205] on span "Repairs needed" at bounding box center [421, 204] width 316 height 7
click at [303, 221] on span "Replace main bath countertop with cultured marble white, reuse faucets but clea…" at bounding box center [405, 225] width 285 height 29
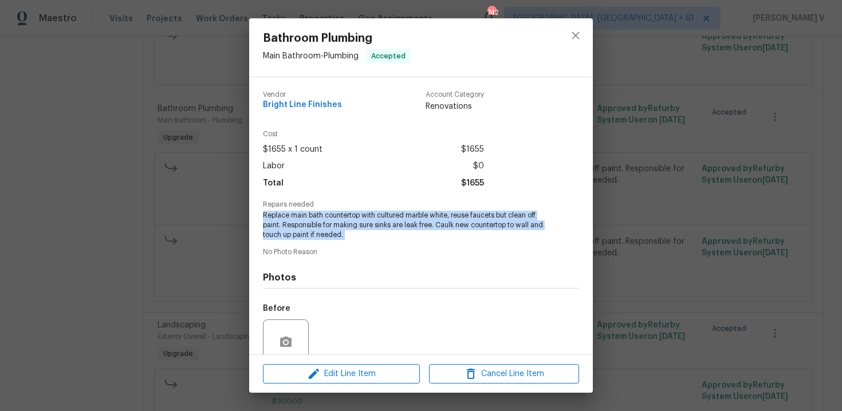
click at [303, 221] on span "Replace main bath countertop with cultured marble white, reuse faucets but clea…" at bounding box center [405, 225] width 285 height 29
click at [168, 210] on div "Bathroom Plumbing Main Bathroom - Plumbing Accepted Vendor Bright Line Finishes…" at bounding box center [421, 205] width 842 height 411
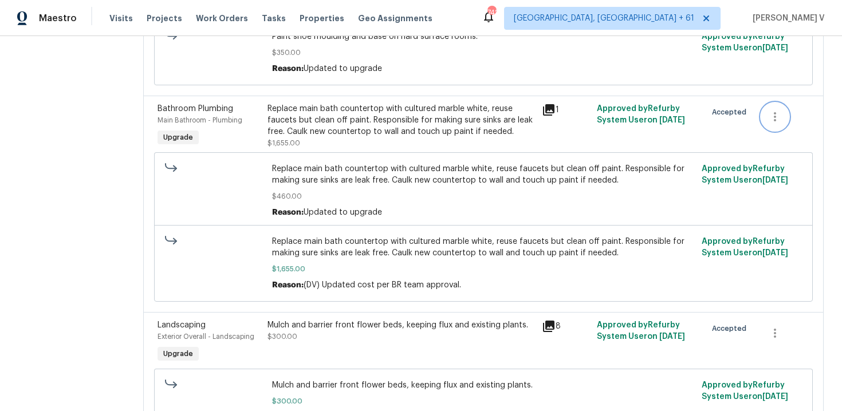
click at [772, 107] on button "button" at bounding box center [776, 117] width 28 height 28
click at [774, 116] on li "Cancel" at bounding box center [784, 118] width 44 height 19
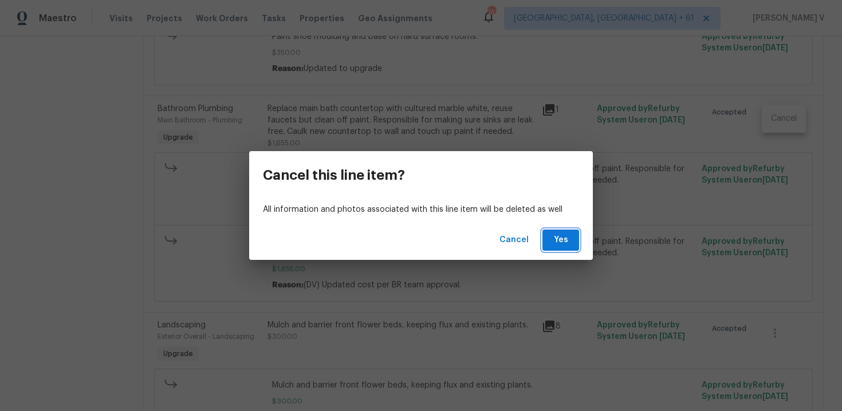
click at [568, 245] on span "Yes" at bounding box center [561, 240] width 18 height 14
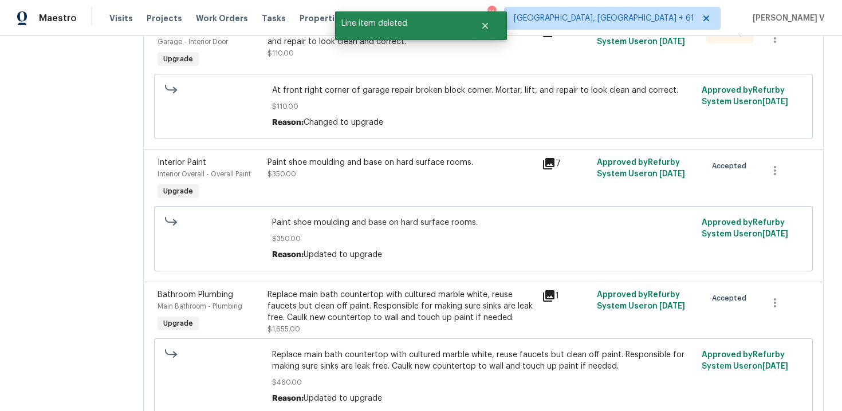
scroll to position [0, 0]
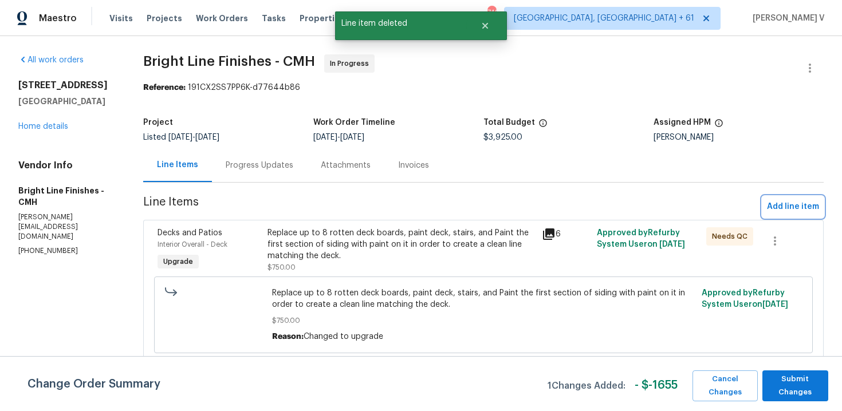
click at [782, 205] on span "Add line item" at bounding box center [793, 207] width 52 height 14
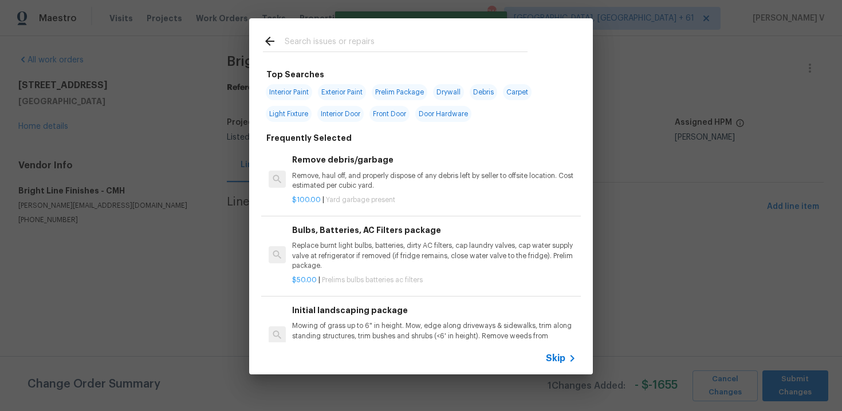
click at [559, 358] on span "Skip" at bounding box center [555, 358] width 19 height 11
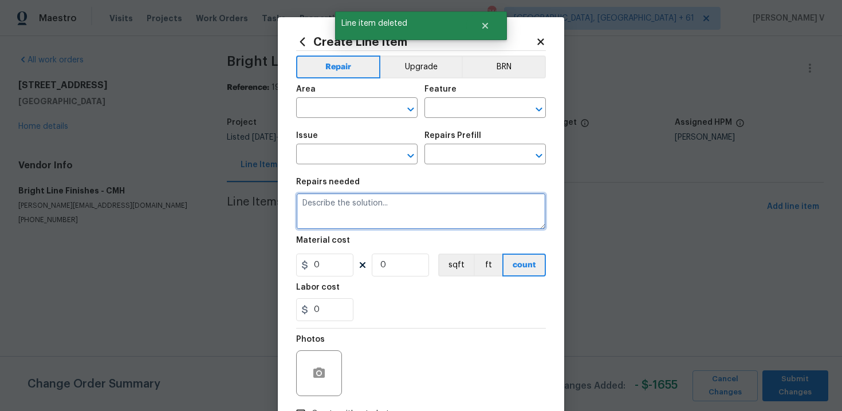
click at [378, 217] on textarea at bounding box center [421, 211] width 250 height 37
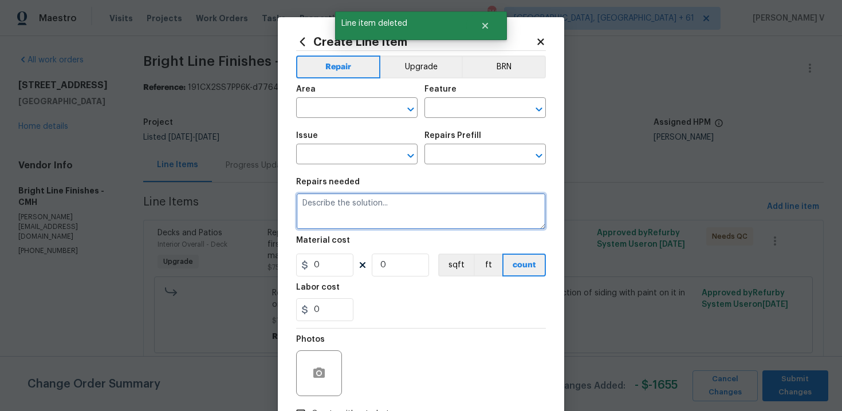
paste textarea "Replace main bath countertop with cultured marble white, reuse faucets but clea…"
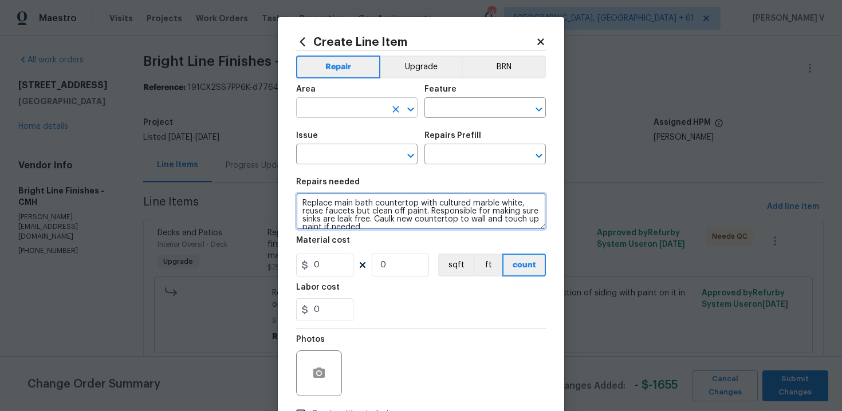
type textarea "Replace main bath countertop with cultured marble white, reuse faucets but clea…"
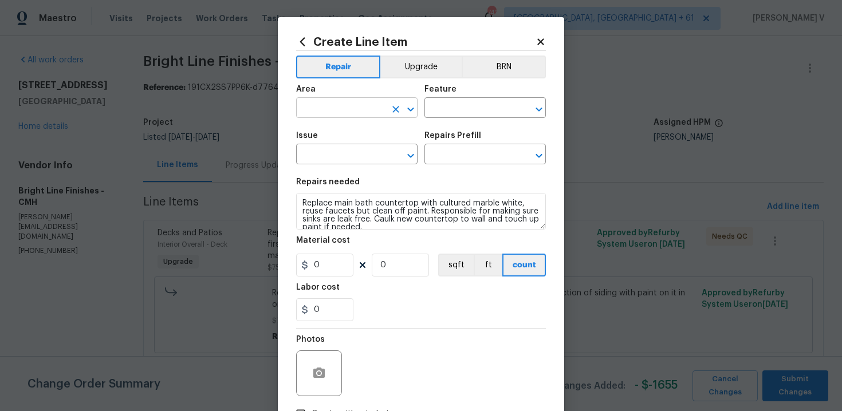
click at [360, 111] on input "text" at bounding box center [340, 109] width 89 height 18
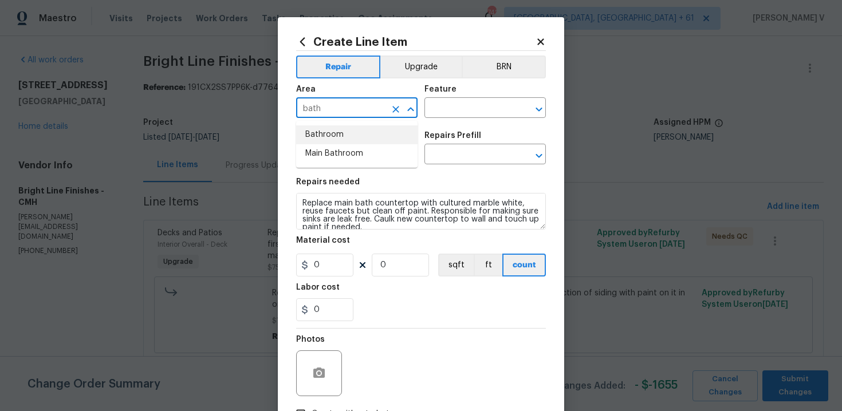
click at [352, 136] on li "Bathroom" at bounding box center [356, 134] width 121 height 19
type input "Bathroom"
click at [455, 111] on input "text" at bounding box center [469, 109] width 89 height 18
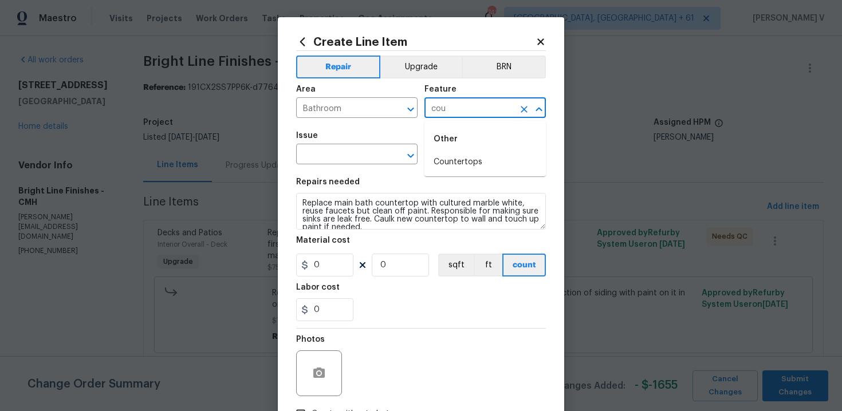
click at [462, 152] on div "Other" at bounding box center [485, 139] width 121 height 28
click at [460, 161] on li "Countertops" at bounding box center [485, 162] width 121 height 19
type input "Countertops"
click at [340, 159] on input "text" at bounding box center [340, 156] width 89 height 18
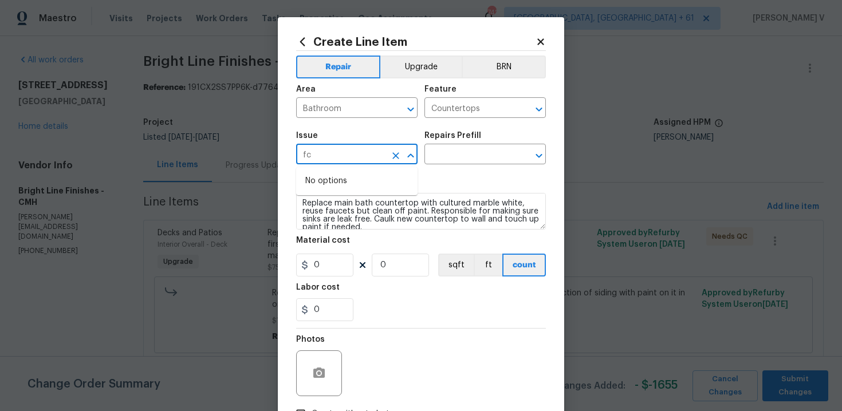
type input "f"
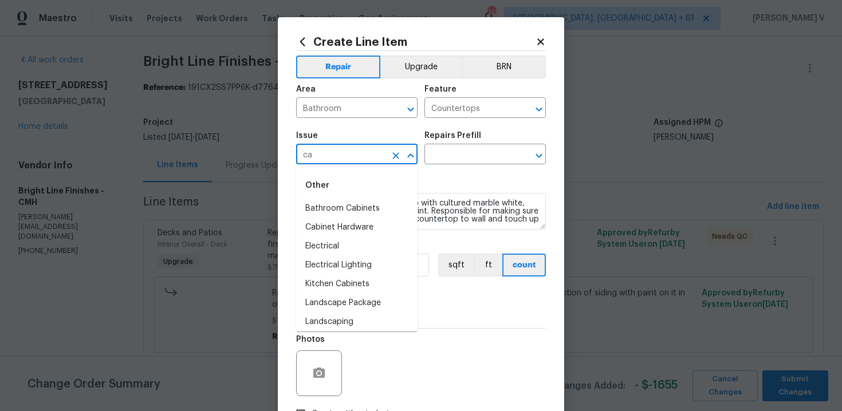
click at [345, 207] on li "Bathroom Cabinets" at bounding box center [356, 208] width 121 height 19
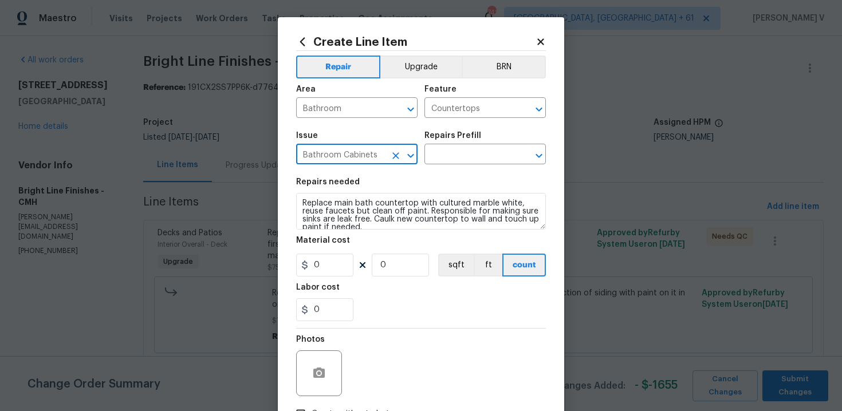
type input "Bathroom Cabinets"
click at [499, 139] on div "Repairs Prefill" at bounding box center [485, 139] width 121 height 15
click at [479, 152] on input "text" at bounding box center [469, 156] width 89 height 18
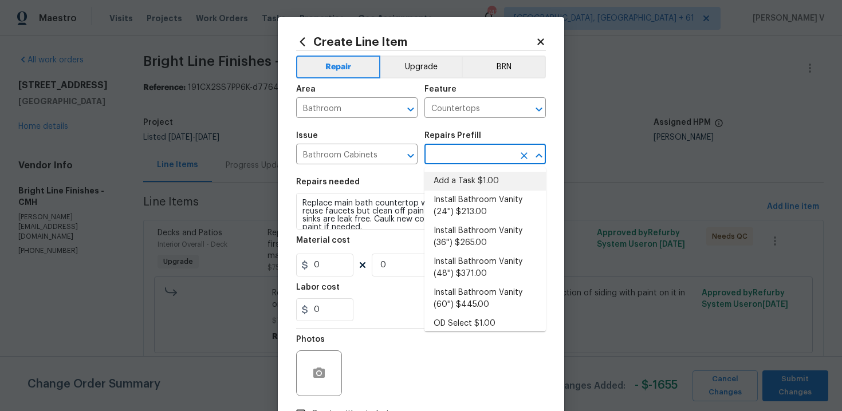
click at [453, 186] on li "Add a Task $1.00" at bounding box center [485, 181] width 121 height 19
type input "Cabinets"
type input "Add a Task $1.00"
type textarea "HPM to detail"
type input "1"
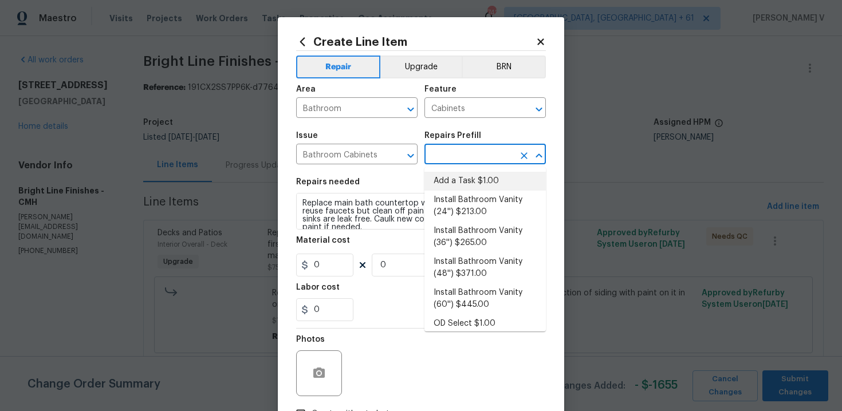
type input "1"
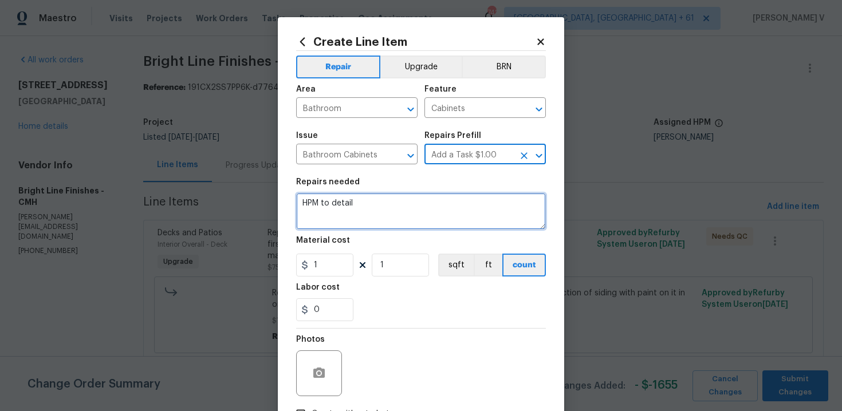
click at [399, 210] on textarea "HPM to detail" at bounding box center [421, 211] width 250 height 37
paste textarea "Replace main bath countertop with cultured marble white, reuse faucets but clea…"
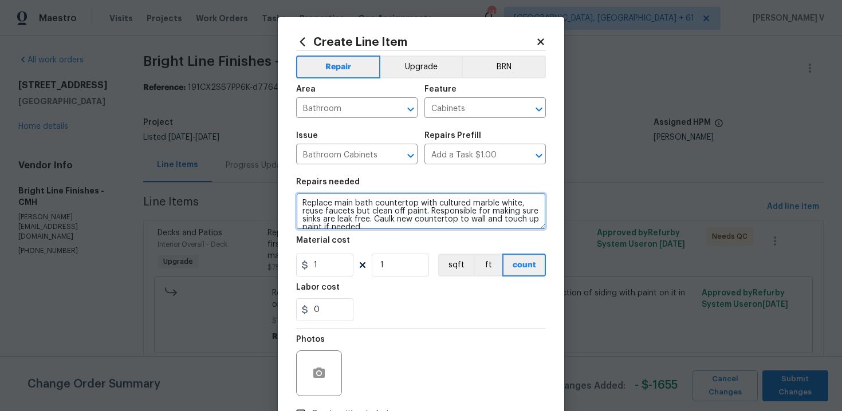
scroll to position [10, 0]
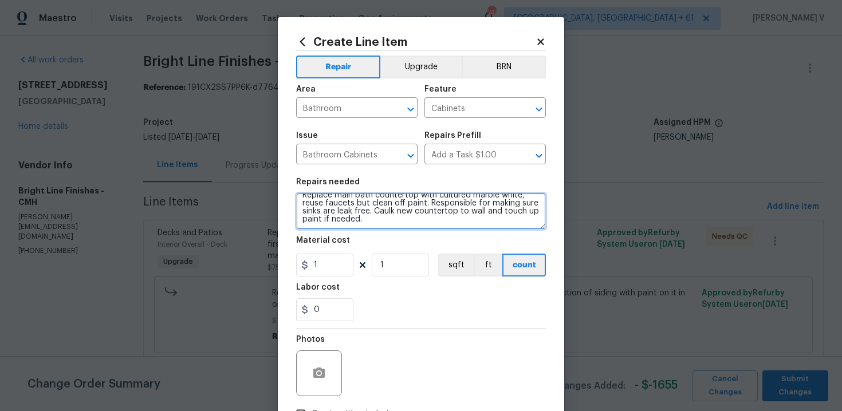
type textarea "Replace main bath countertop with cultured marble white, reuse faucets but clea…"
click at [353, 249] on div "Material cost" at bounding box center [421, 244] width 250 height 15
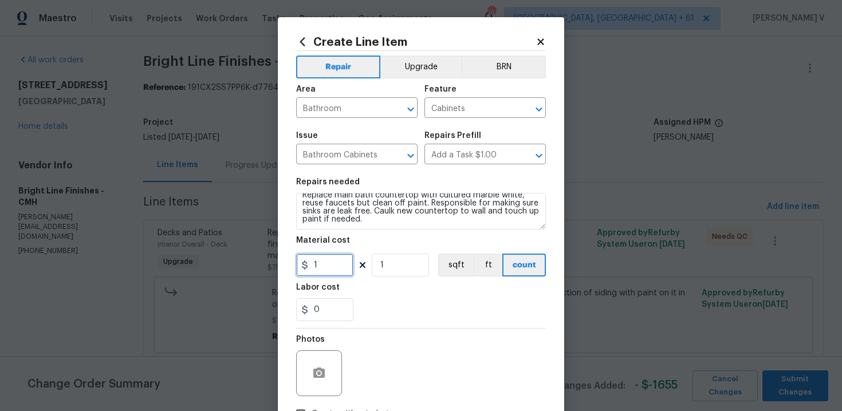
click at [325, 268] on input "1" at bounding box center [324, 265] width 57 height 23
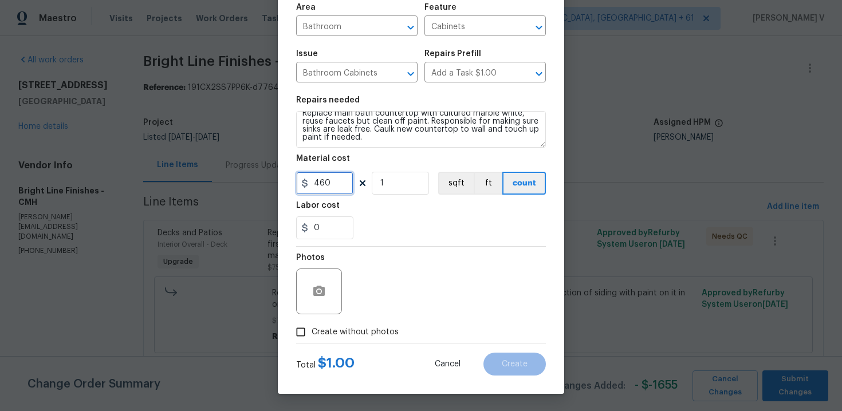
type input "460"
click at [325, 329] on span "Create without photos" at bounding box center [355, 333] width 87 height 12
click at [312, 329] on input "Create without photos" at bounding box center [301, 332] width 22 height 22
checkbox input "true"
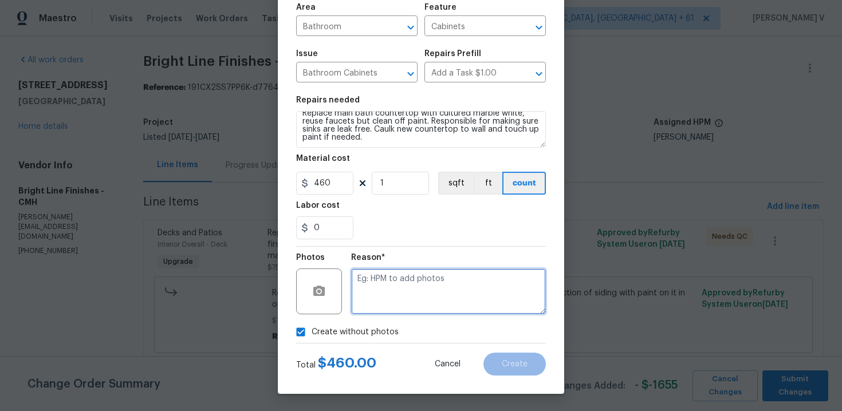
click at [411, 311] on textarea at bounding box center [448, 292] width 195 height 46
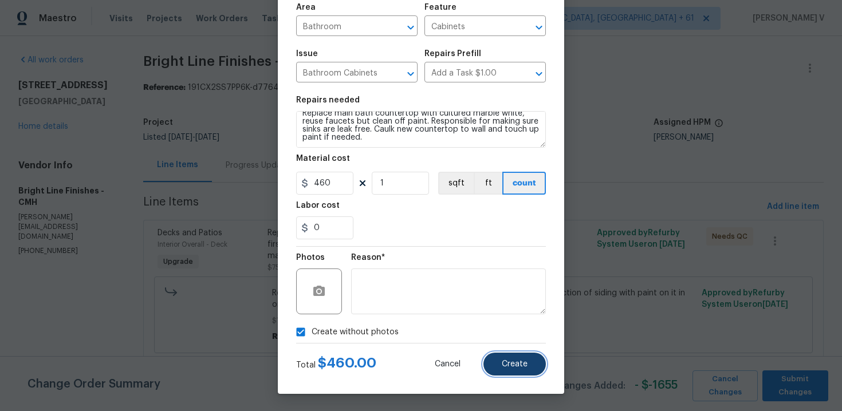
click at [493, 353] on button "Create" at bounding box center [515, 364] width 62 height 23
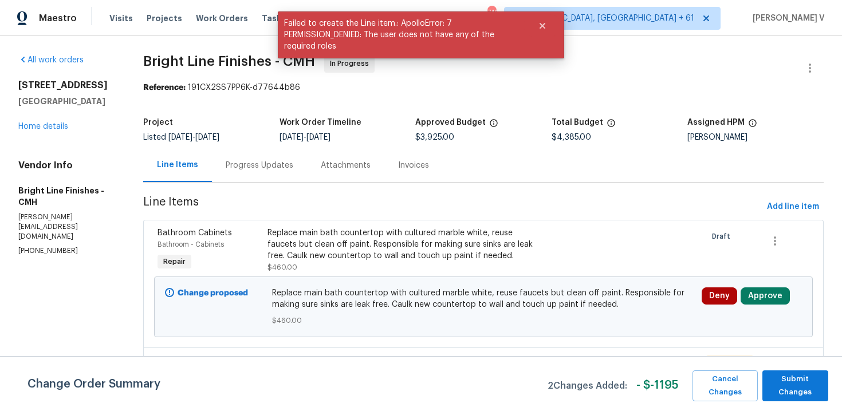
click at [399, 252] on div "Replace main bath countertop with cultured marble white, reuse faucets but clea…" at bounding box center [402, 244] width 268 height 34
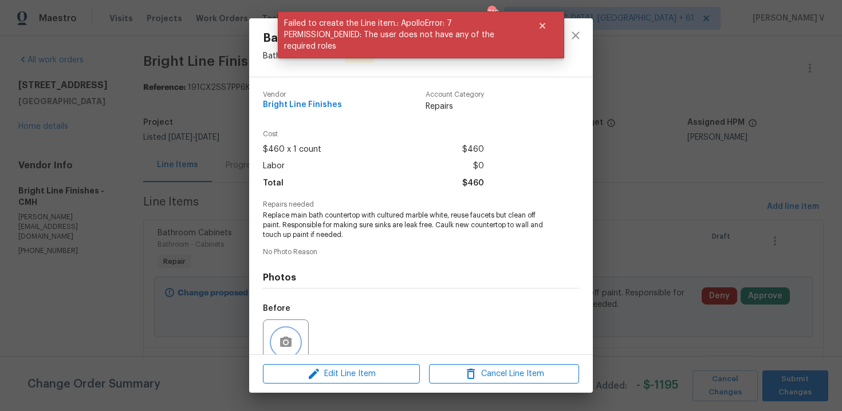
click at [286, 347] on icon "button" at bounding box center [286, 343] width 14 height 14
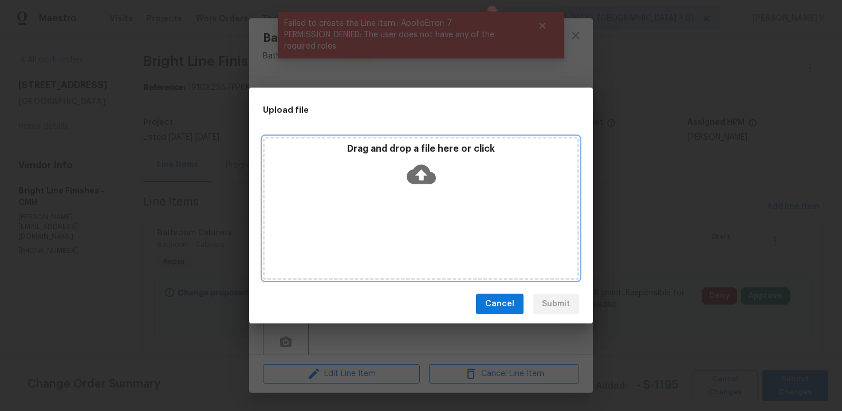
click at [417, 185] on icon at bounding box center [421, 174] width 29 height 29
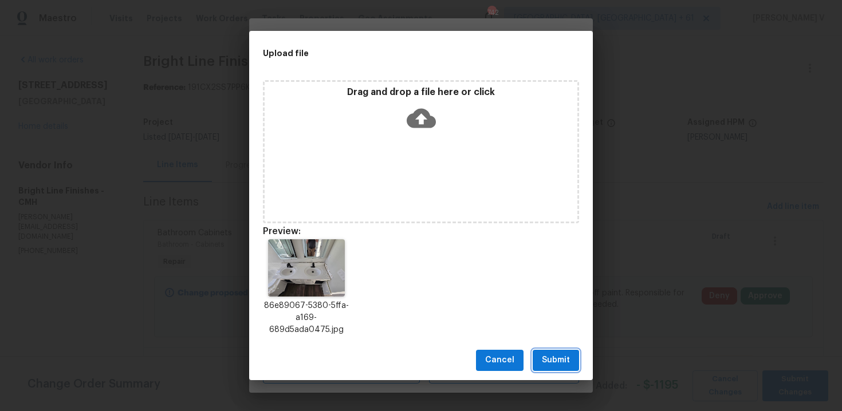
click at [560, 350] on button "Submit" at bounding box center [556, 360] width 46 height 21
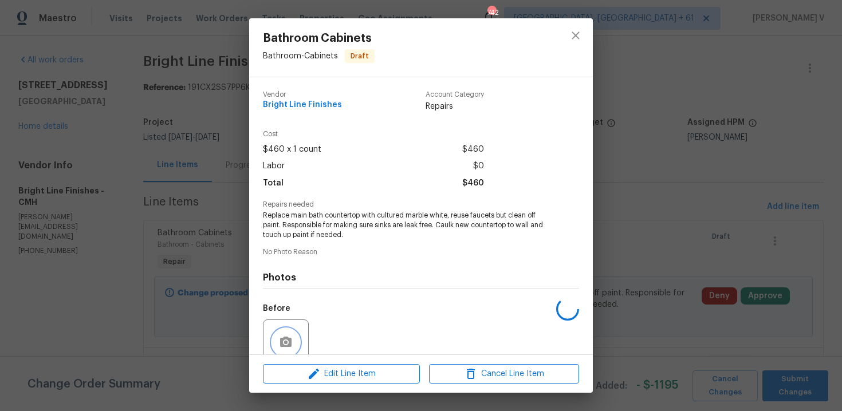
scroll to position [2, 0]
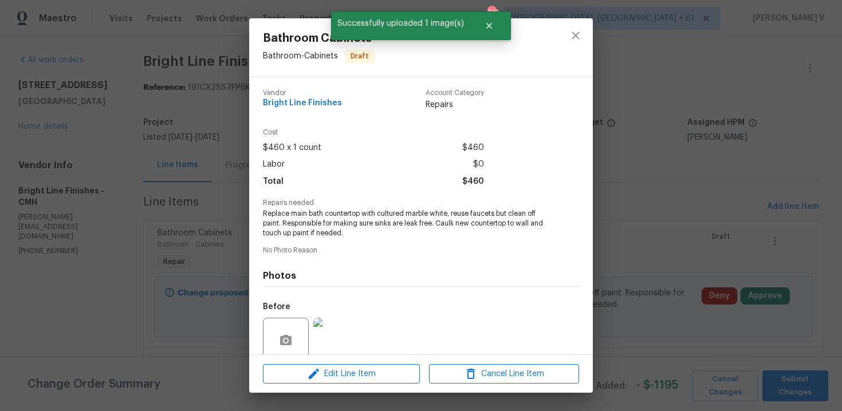
click at [802, 389] on div "Bathroom Cabinets Bathroom - Cabinets Draft Vendor Bright Line Finishes Account…" at bounding box center [421, 205] width 842 height 411
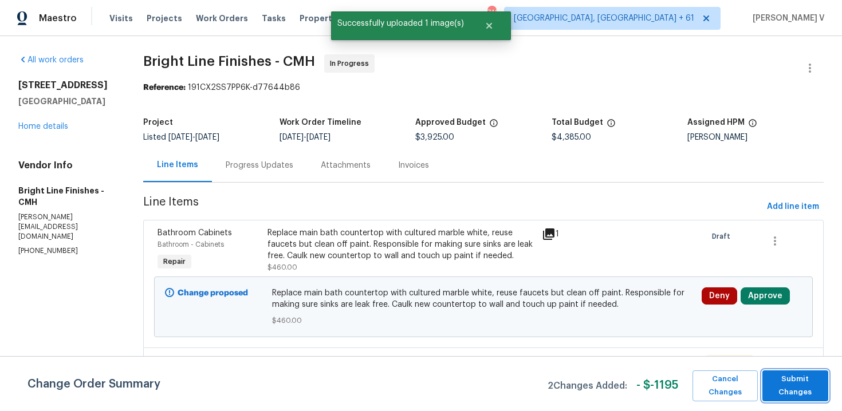
click at [802, 389] on span "Submit Changes" at bounding box center [795, 386] width 54 height 26
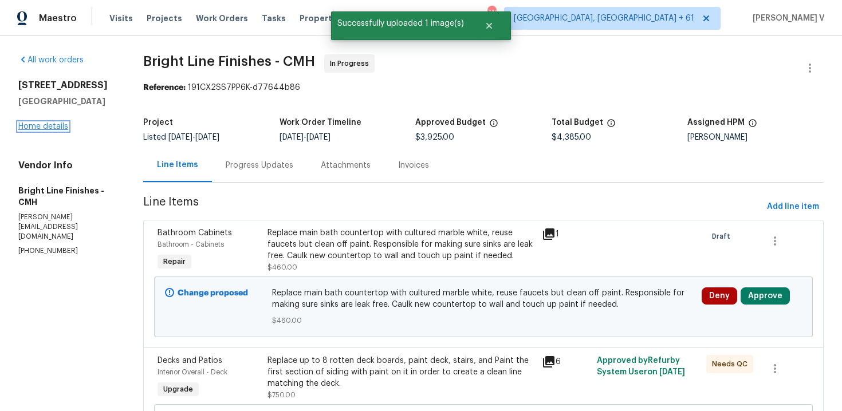
click at [68, 127] on link "Home details" at bounding box center [43, 127] width 50 height 8
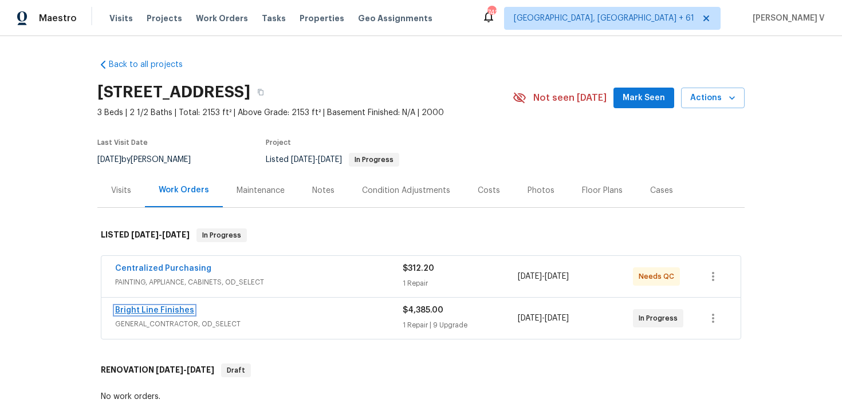
click at [154, 307] on link "Bright Line Finishes" at bounding box center [154, 311] width 79 height 8
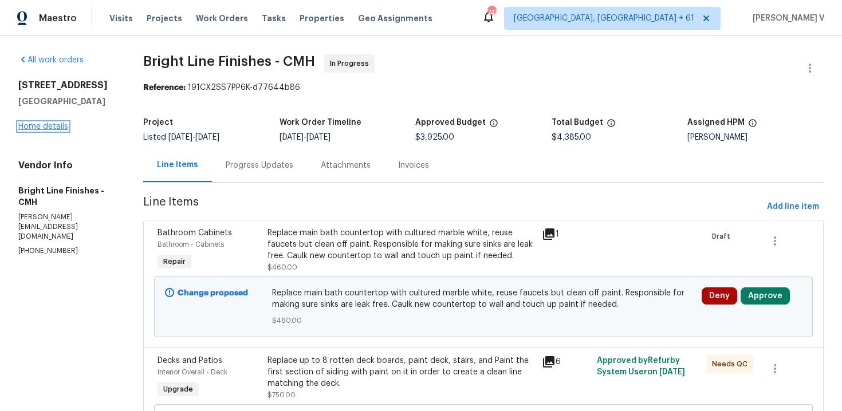
click at [49, 126] on link "Home details" at bounding box center [43, 127] width 50 height 8
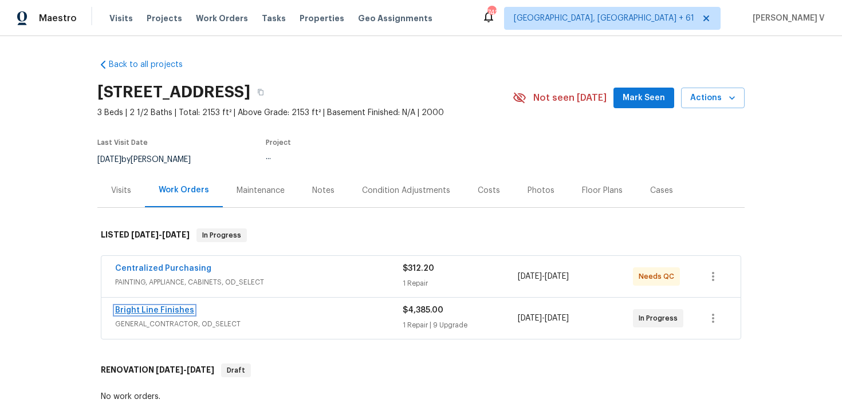
click at [168, 307] on link "Bright Line Finishes" at bounding box center [154, 311] width 79 height 8
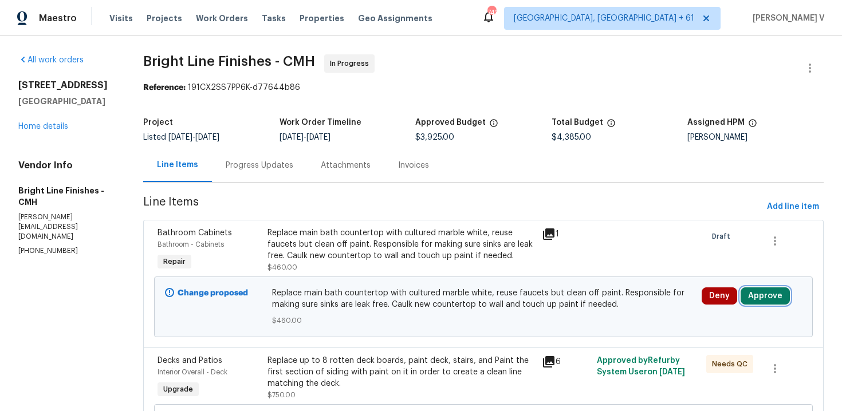
click at [759, 295] on button "Approve" at bounding box center [765, 296] width 49 height 17
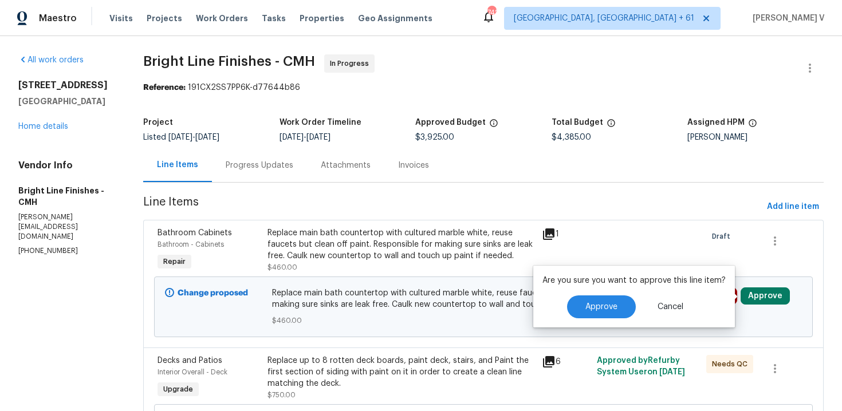
click at [586, 319] on div "Are you sure you want to approve this line item? Approve Cancel" at bounding box center [634, 297] width 202 height 62
click at [583, 315] on button "Approve" at bounding box center [601, 307] width 69 height 23
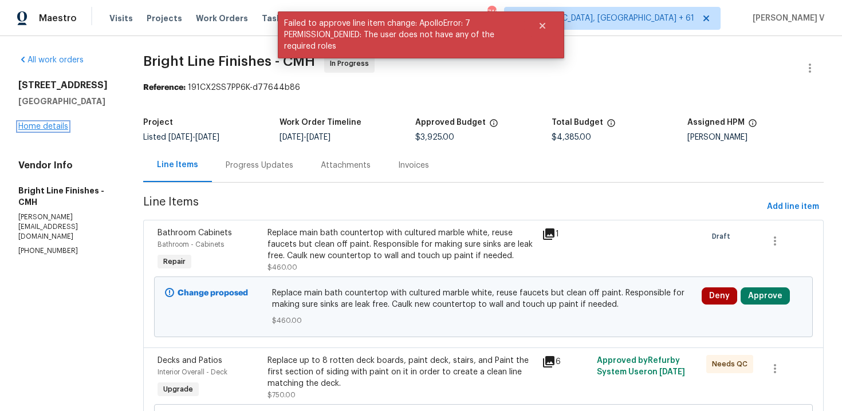
click at [61, 130] on link "Home details" at bounding box center [43, 127] width 50 height 8
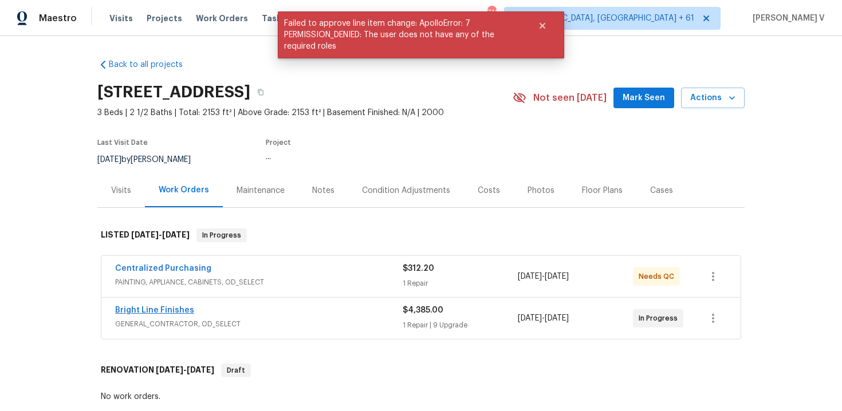
click at [178, 311] on link "Bright Line Finishes" at bounding box center [154, 311] width 79 height 8
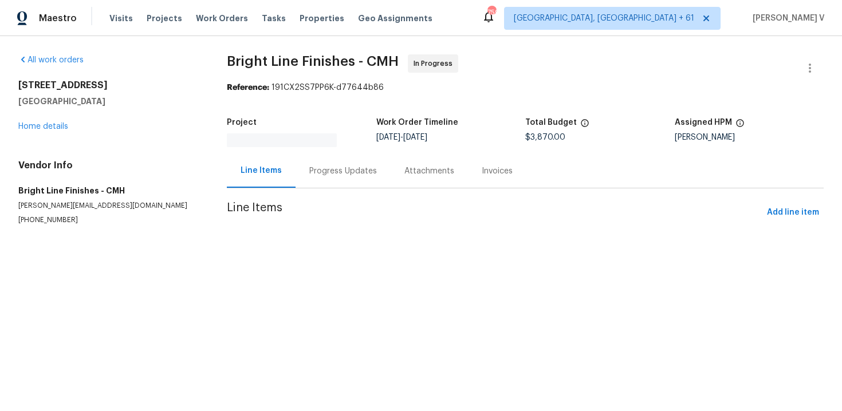
click at [331, 159] on div "Progress Updates" at bounding box center [343, 171] width 95 height 34
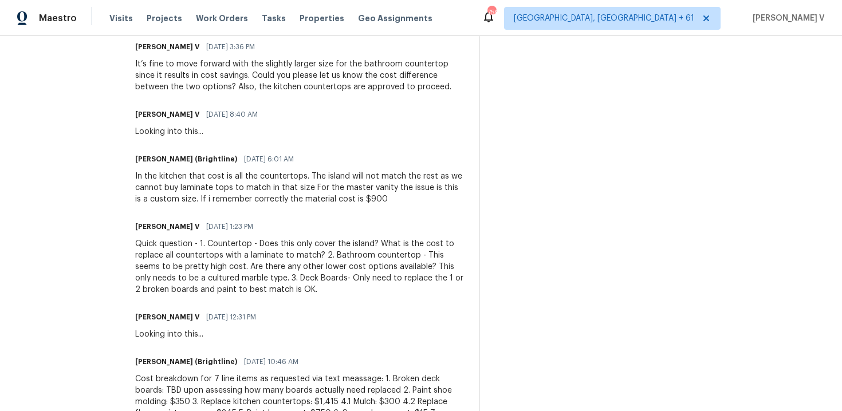
scroll to position [1107, 0]
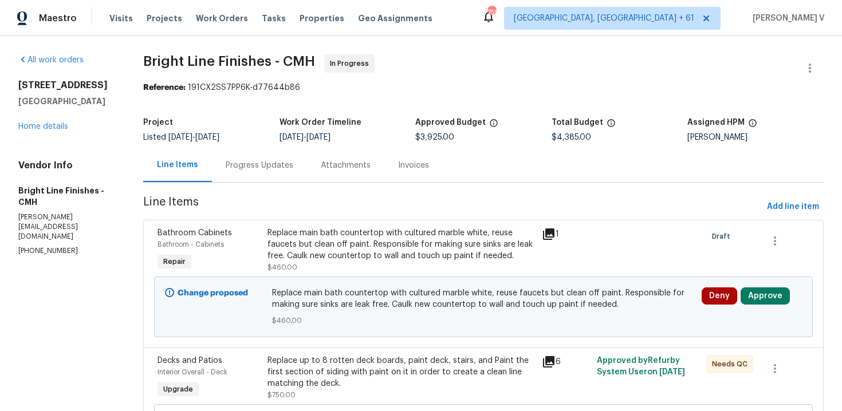
click at [335, 256] on div "Replace main bath countertop with cultured marble white, reuse faucets but clea…" at bounding box center [402, 244] width 268 height 34
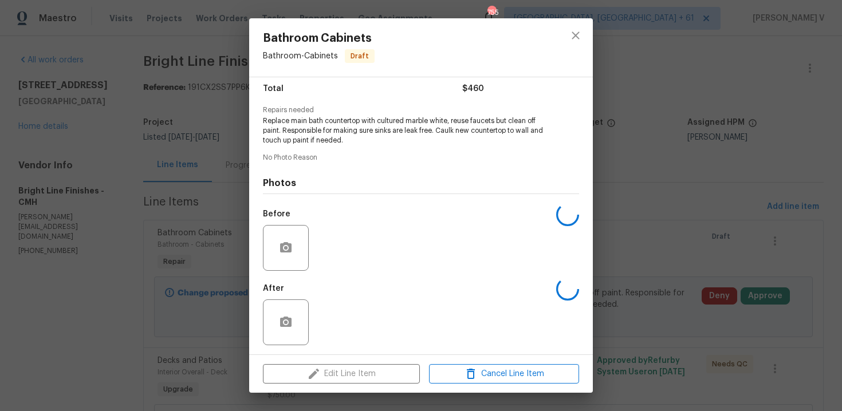
scroll to position [97, 0]
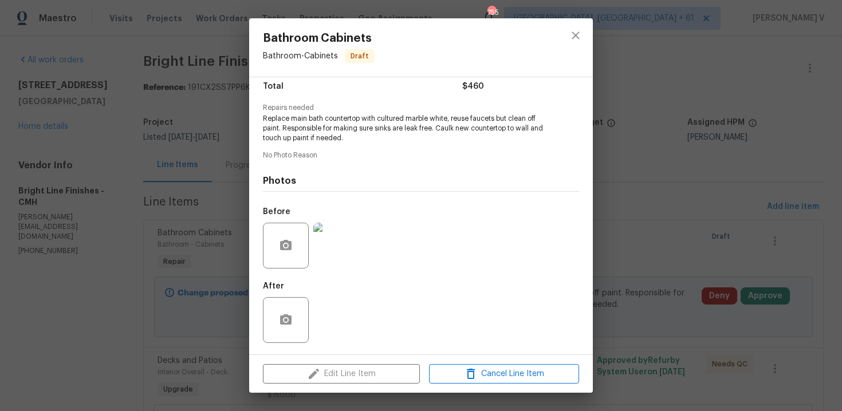
click at [341, 374] on div "Edit Line Item Cancel Line Item" at bounding box center [421, 374] width 344 height 38
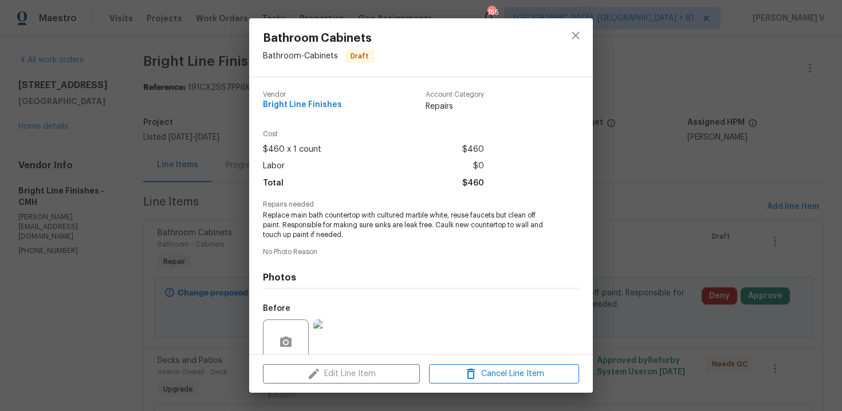
click at [164, 223] on div "Bathroom Cabinets Bathroom - Cabinets Draft Vendor Bright Line Finishes Account…" at bounding box center [421, 205] width 842 height 411
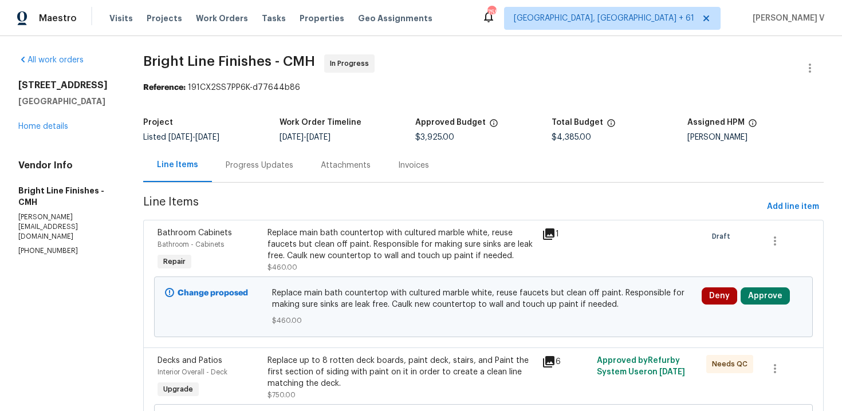
click at [255, 147] on div "Project Listed [DATE] - [DATE] Work Order Timeline [DATE] - [DATE] Approved Bud…" at bounding box center [483, 130] width 681 height 37
click at [246, 167] on div "Progress Updates" at bounding box center [260, 165] width 68 height 11
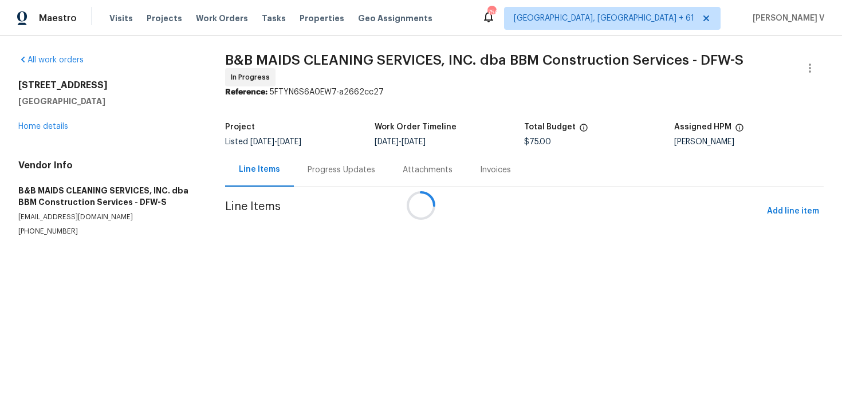
click at [293, 162] on div at bounding box center [421, 205] width 842 height 411
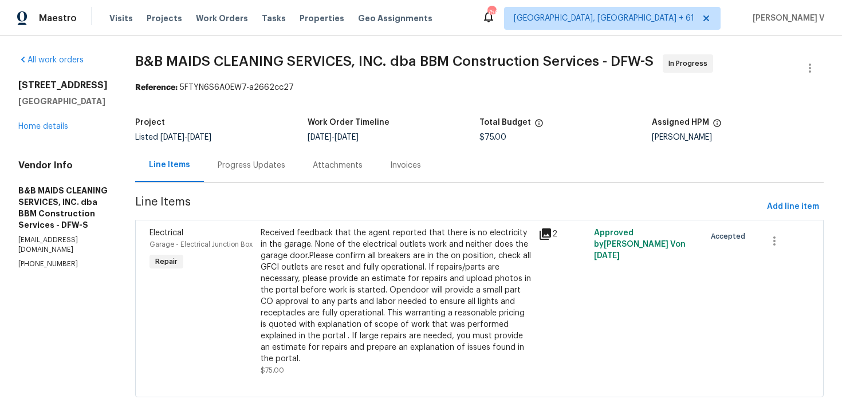
click at [285, 162] on div "Progress Updates" at bounding box center [252, 165] width 68 height 11
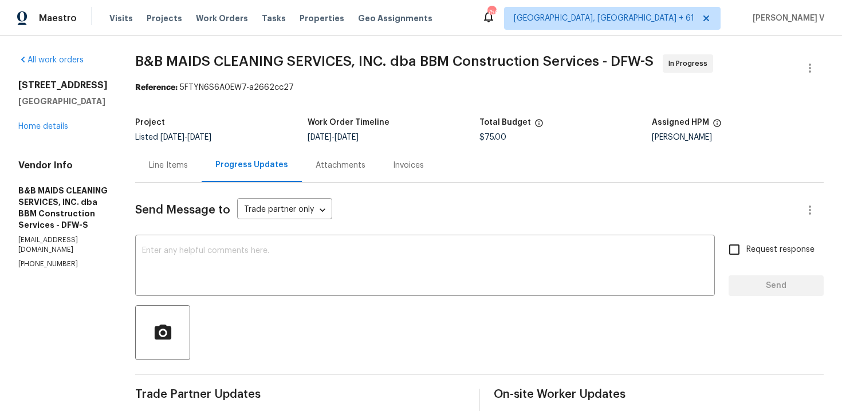
click at [202, 159] on div "Line Items" at bounding box center [168, 165] width 66 height 34
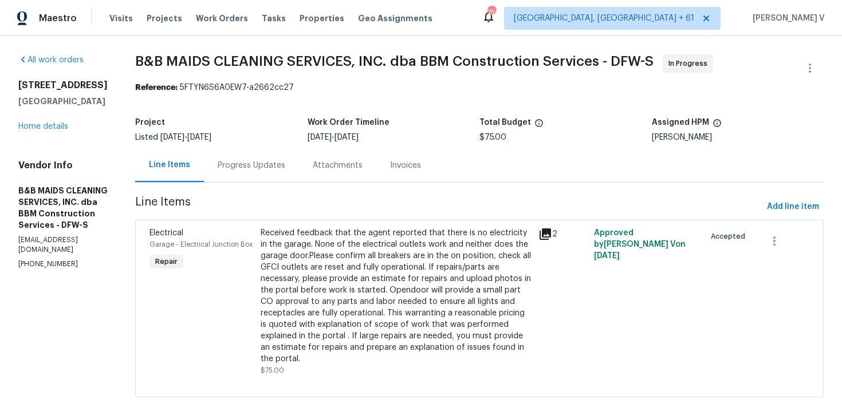
click at [371, 285] on div "Received feedback that the agent reported that there is no electricity in the g…" at bounding box center [396, 296] width 271 height 138
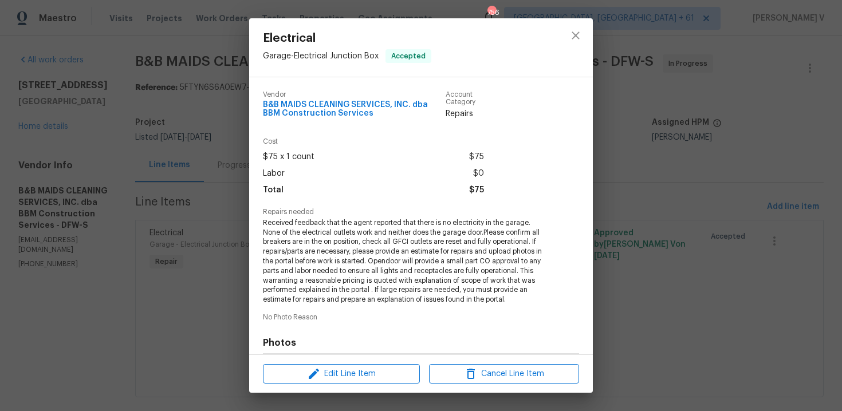
scroll to position [162, 0]
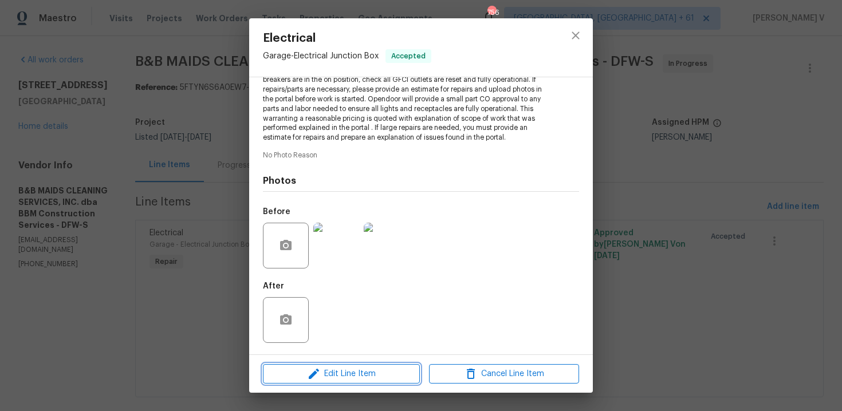
click at [340, 371] on span "Edit Line Item" at bounding box center [341, 374] width 150 height 14
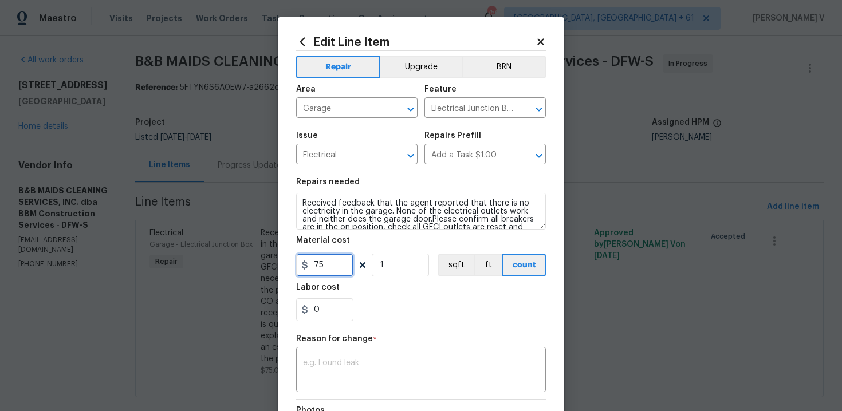
click at [337, 268] on input "75" at bounding box center [324, 265] width 57 height 23
type input "450"
click at [364, 354] on div "x ​" at bounding box center [421, 371] width 250 height 42
paste textarea "(DV) Updated cost per BR team approval."
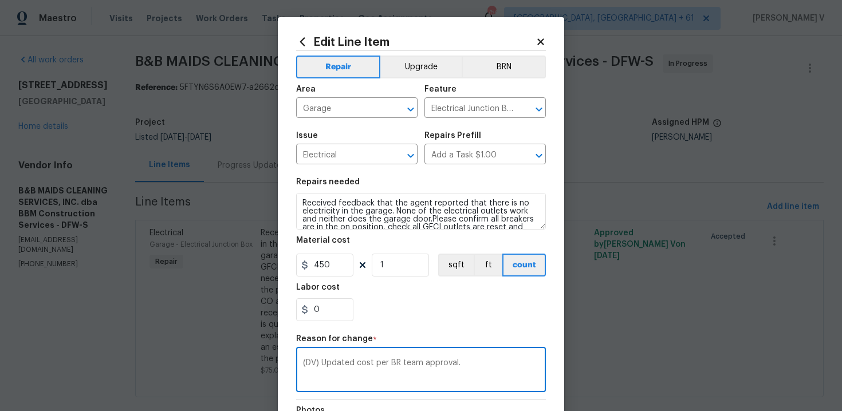
scroll to position [154, 0]
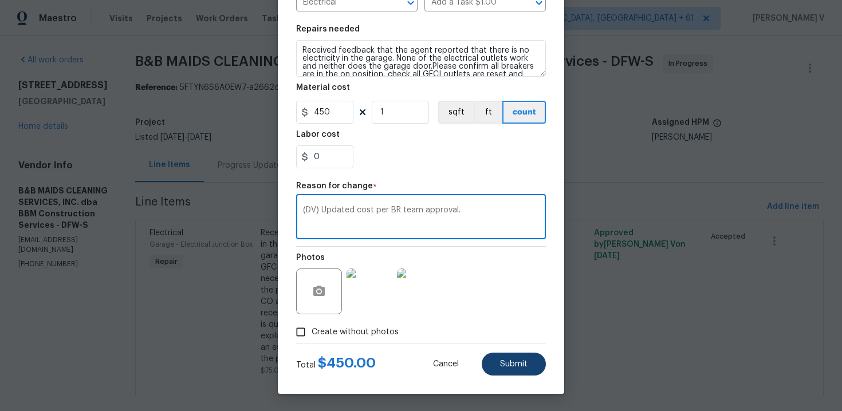
type textarea "(DV) Updated cost per BR team approval."
click at [507, 373] on button "Submit" at bounding box center [514, 364] width 64 height 23
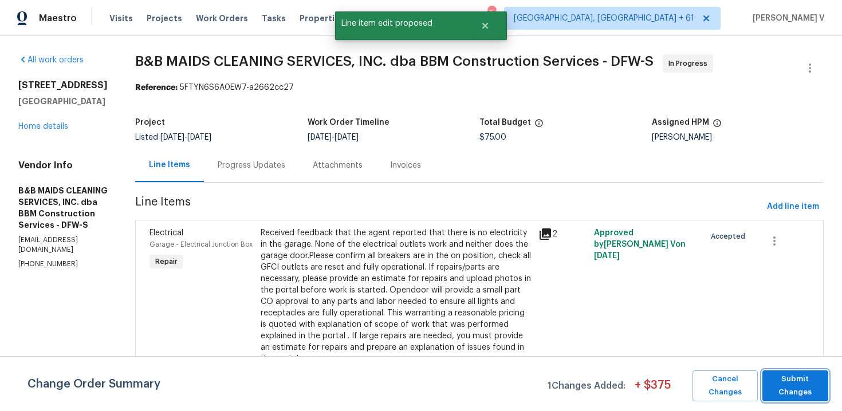
click at [790, 377] on span "Submit Changes" at bounding box center [795, 386] width 54 height 26
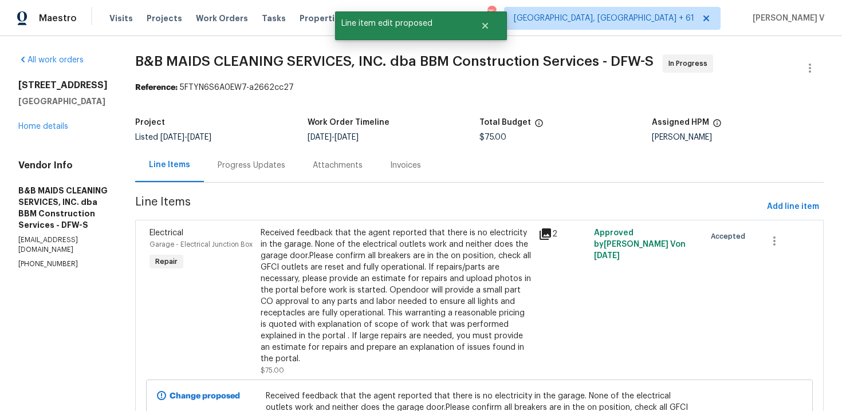
click at [299, 176] on div "Progress Updates" at bounding box center [251, 165] width 95 height 34
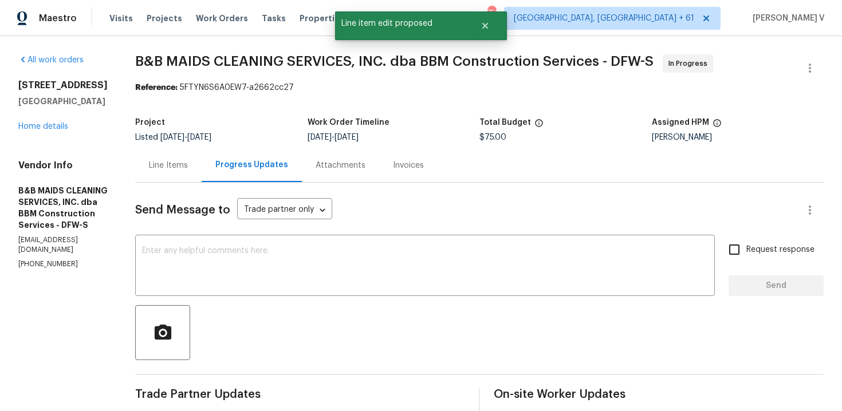
click at [225, 147] on div "Project Listed [DATE] - [DATE] Work Order Timeline [DATE] - [DATE] Total Budget…" at bounding box center [479, 130] width 689 height 37
click at [188, 161] on div "Line Items" at bounding box center [168, 165] width 39 height 11
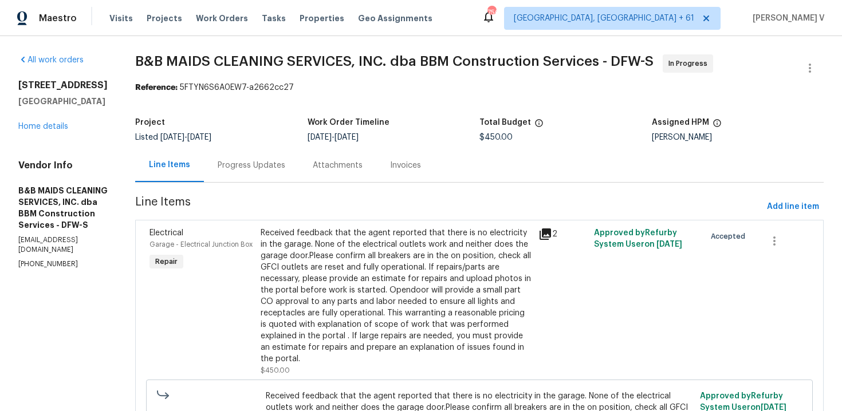
click at [292, 158] on div "Progress Updates" at bounding box center [251, 165] width 95 height 34
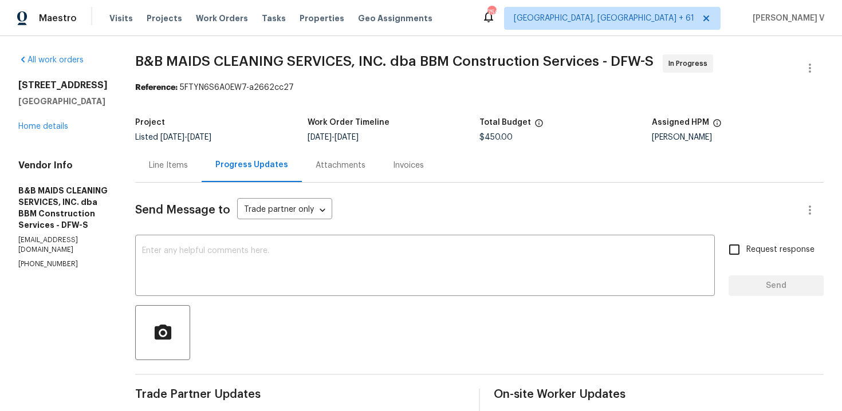
click at [188, 162] on div "Line Items" at bounding box center [168, 165] width 39 height 11
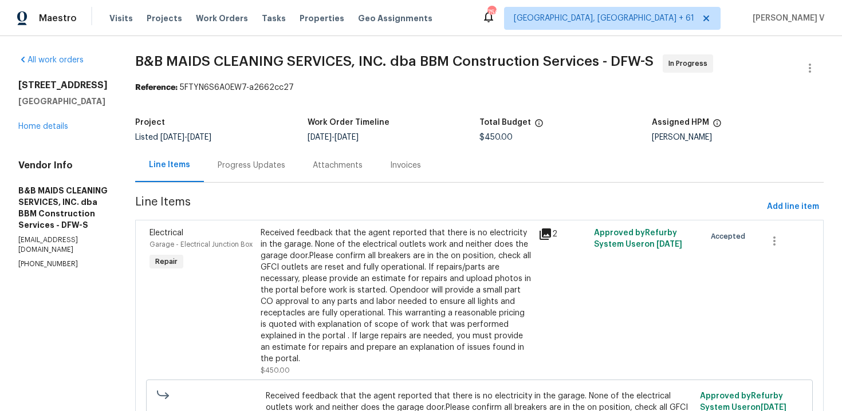
click at [299, 178] on div "Progress Updates" at bounding box center [251, 165] width 95 height 34
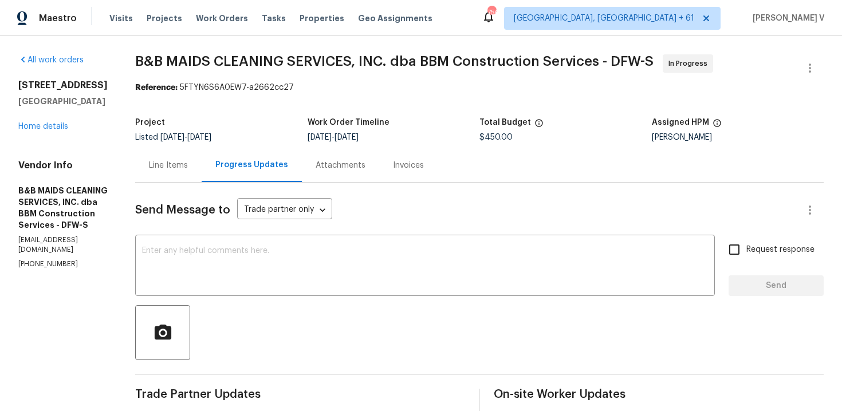
click at [278, 245] on div "x ​" at bounding box center [425, 267] width 580 height 58
paste textarea "Hey, this is approved; we have updated the cost to $. Please let us know the co…"
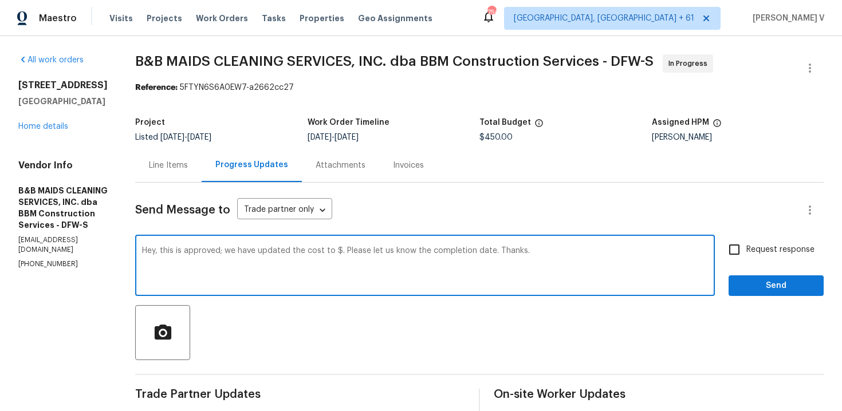
click at [377, 250] on textarea "Hey, this is approved; we have updated the cost to $. Please let us know the co…" at bounding box center [425, 267] width 566 height 40
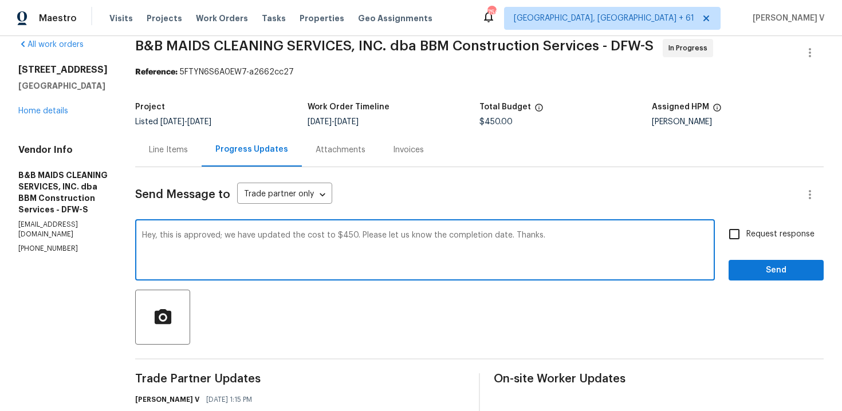
scroll to position [29, 0]
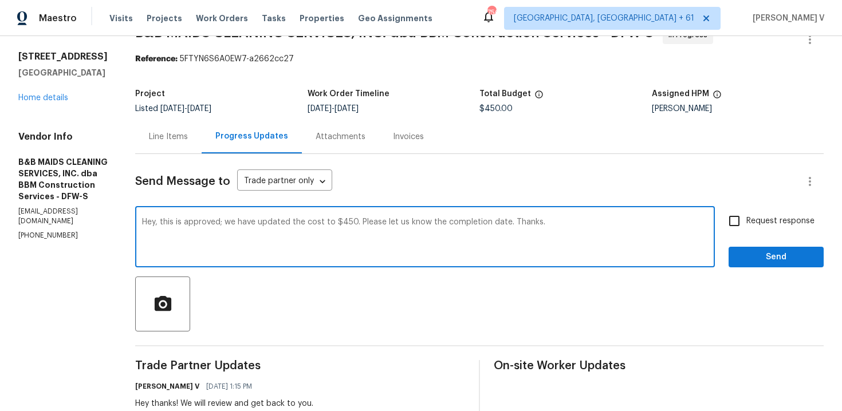
type textarea "Hey, this is approved; we have updated the cost to $450. Please let us know the…"
click at [751, 234] on div "Request response Send" at bounding box center [776, 238] width 95 height 58
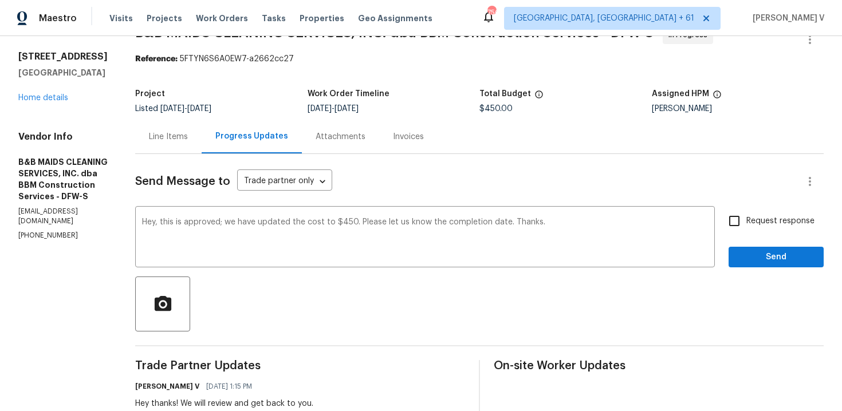
click at [746, 220] on input "Request response" at bounding box center [735, 221] width 24 height 24
checkbox input "true"
click at [754, 258] on span "Send" at bounding box center [776, 257] width 77 height 14
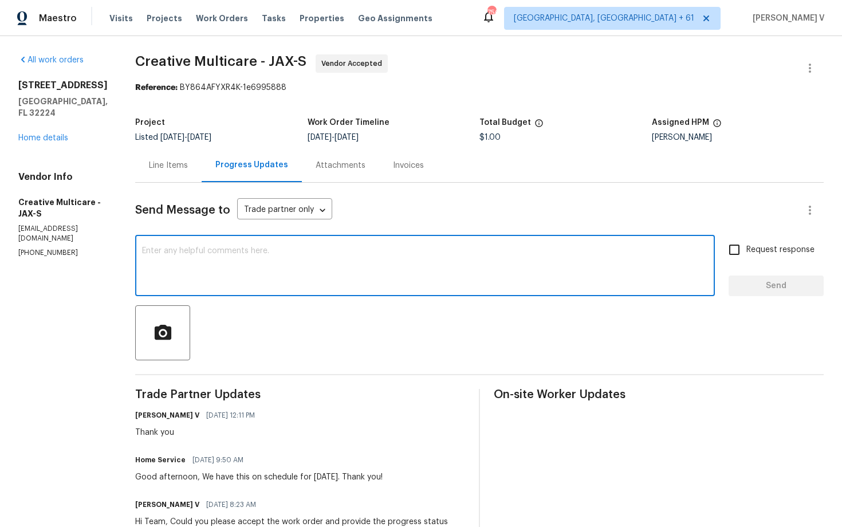
click at [319, 263] on textarea at bounding box center [425, 267] width 566 height 40
paste textarea "Hi, hope everything is on track with the WO scheduled for [DATE]. Please let us…"
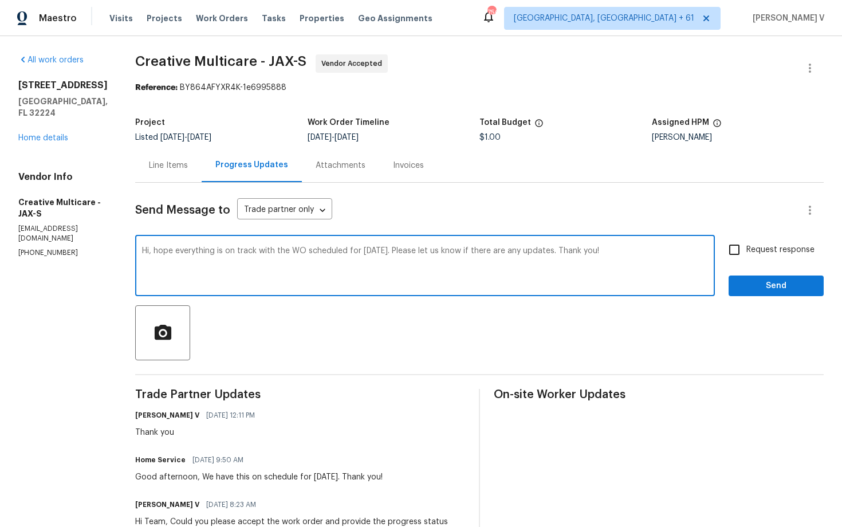
type textarea "Hi, hope everything is on track with the WO scheduled for [DATE]. Please let us…"
click at [767, 253] on span "Request response" at bounding box center [781, 250] width 68 height 12
click at [747, 253] on input "Request response" at bounding box center [735, 250] width 24 height 24
checkbox input "true"
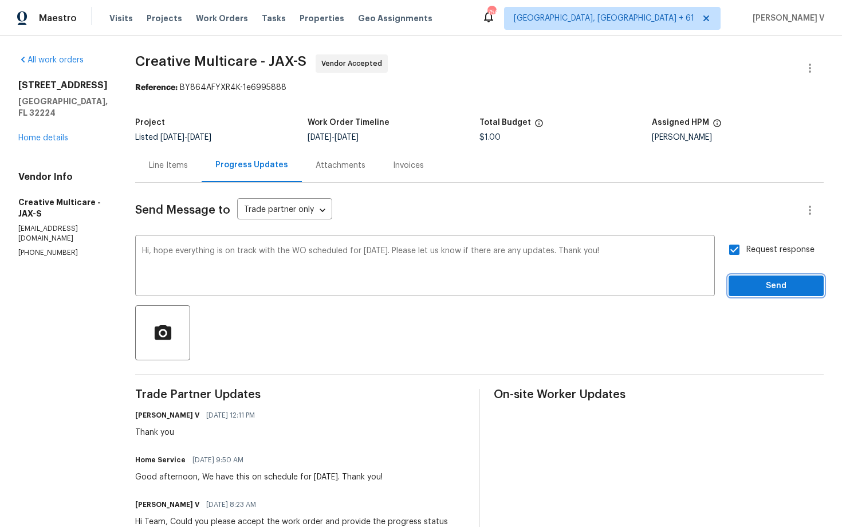
click at [767, 277] on button "Send" at bounding box center [776, 286] width 95 height 21
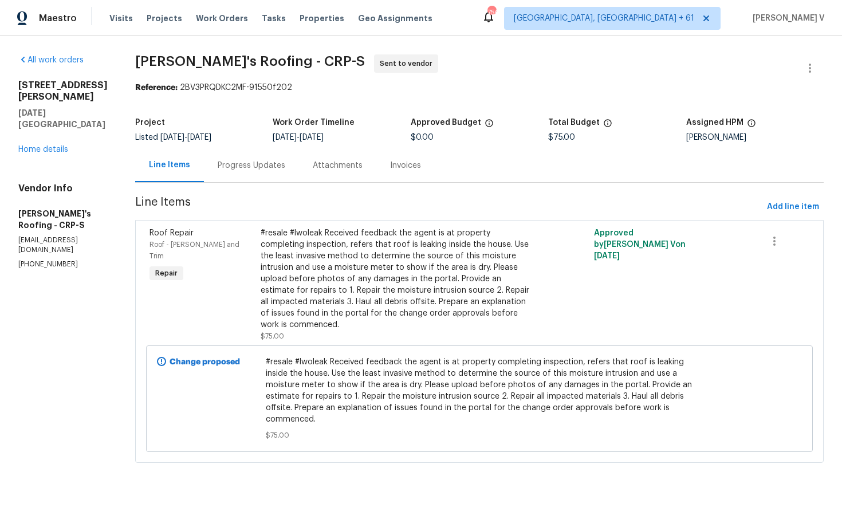
click at [264, 181] on div "Progress Updates" at bounding box center [251, 165] width 95 height 34
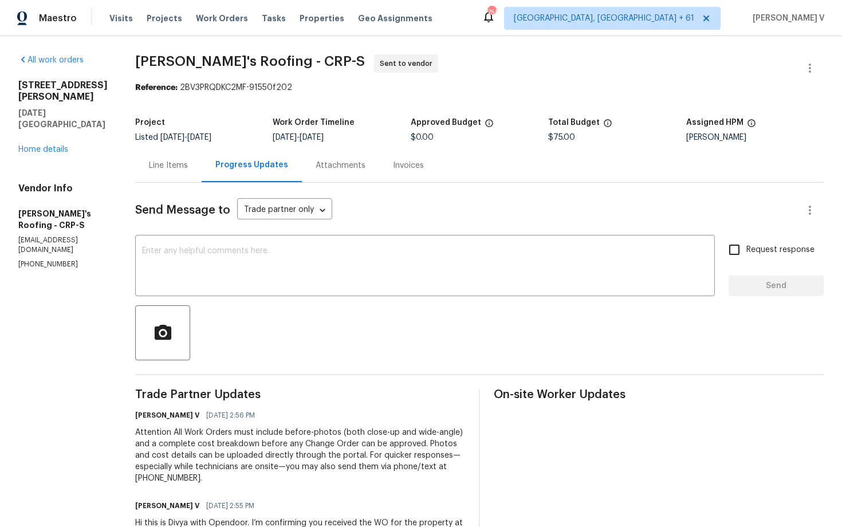
click at [49, 260] on p "[PHONE_NUMBER]" at bounding box center [62, 265] width 89 height 10
copy p "1500"
click at [49, 260] on p "[PHONE_NUMBER]" at bounding box center [62, 265] width 89 height 10
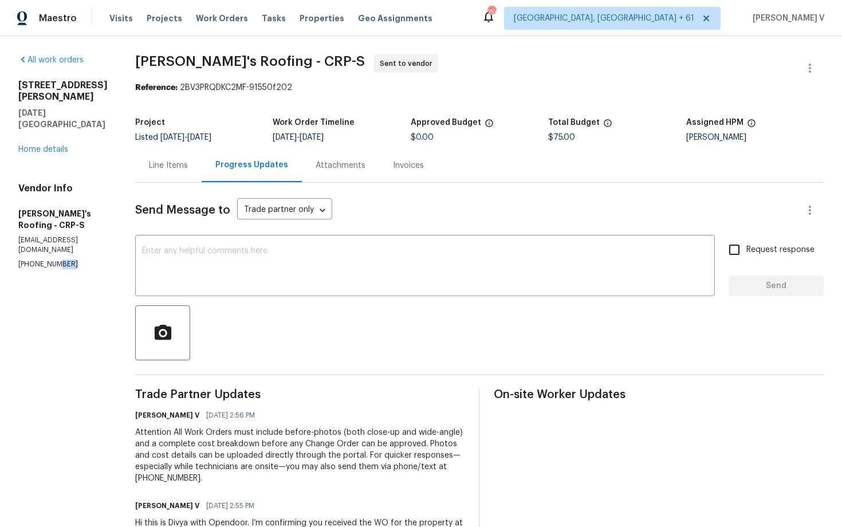
click at [49, 260] on p "[PHONE_NUMBER]" at bounding box center [62, 265] width 89 height 10
click at [289, 249] on textarea at bounding box center [425, 267] width 566 height 40
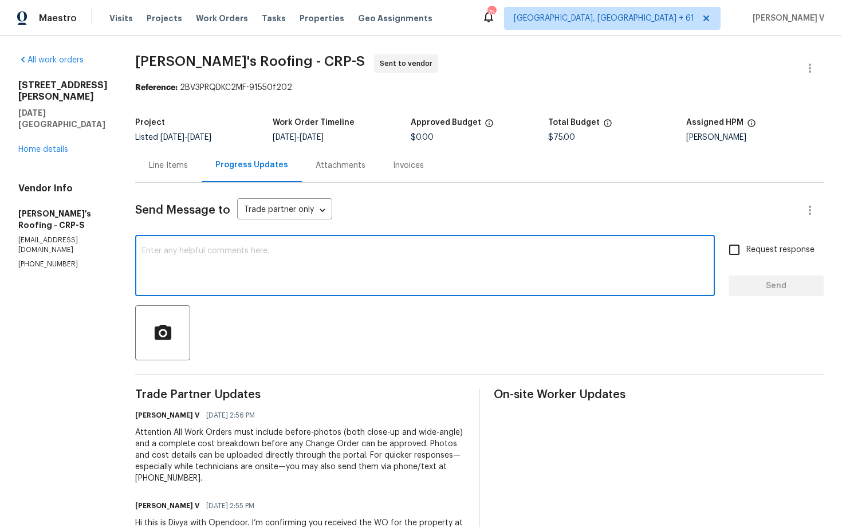
paste textarea "Hi Team, Could you please accept the work order and provide the progress status…"
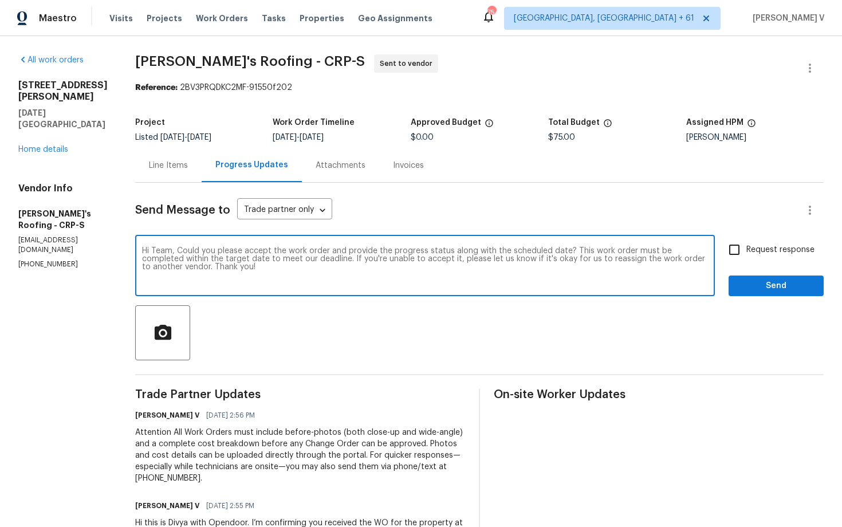
type textarea "Hi Team, Could you please accept the work order and provide the progress status…"
click at [776, 274] on div "Request response Send" at bounding box center [776, 267] width 95 height 58
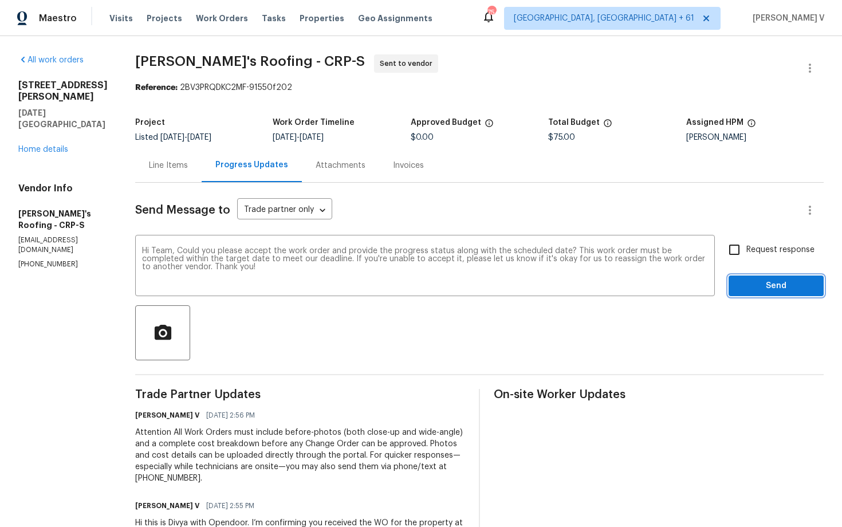
click at [772, 284] on span "Send" at bounding box center [776, 286] width 77 height 14
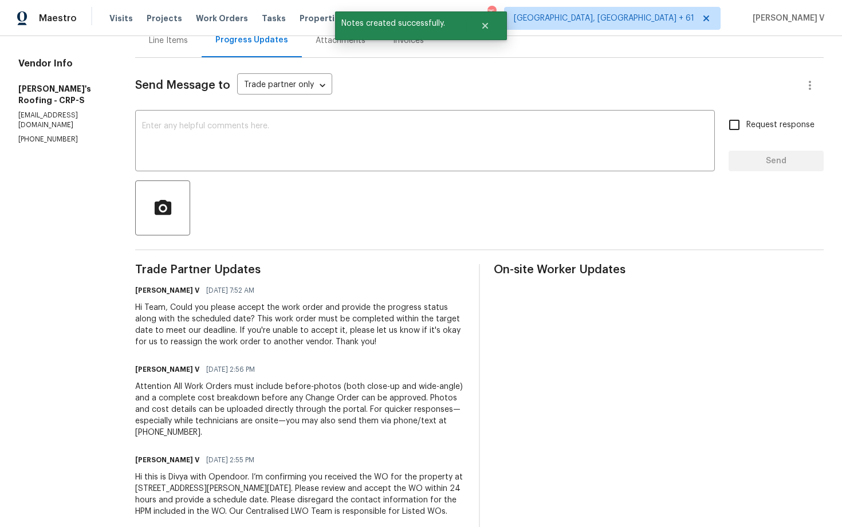
scroll to position [136, 0]
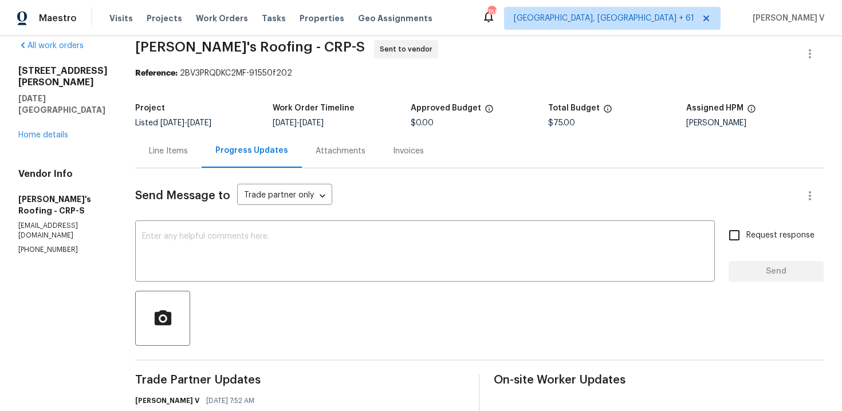
scroll to position [15, 0]
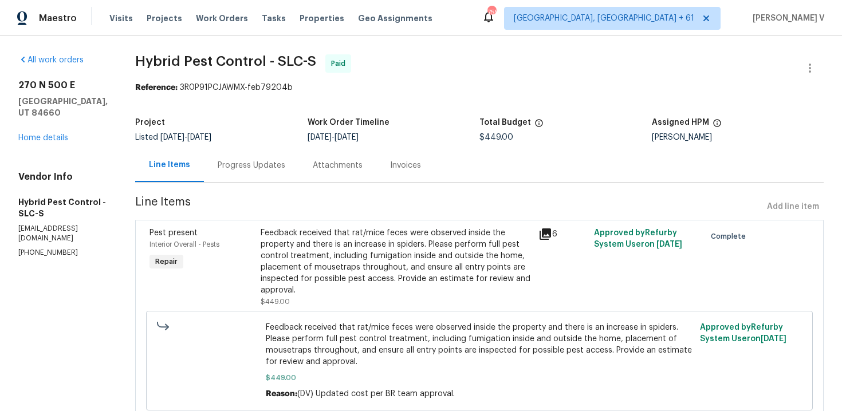
click at [285, 163] on div "Progress Updates" at bounding box center [252, 165] width 68 height 11
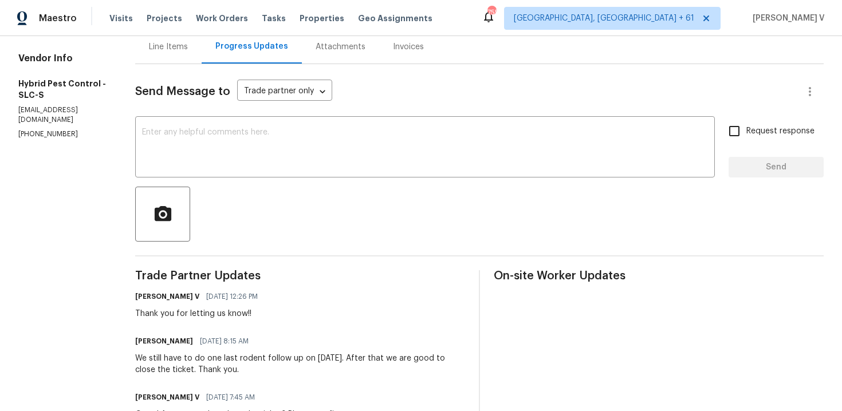
scroll to position [10, 0]
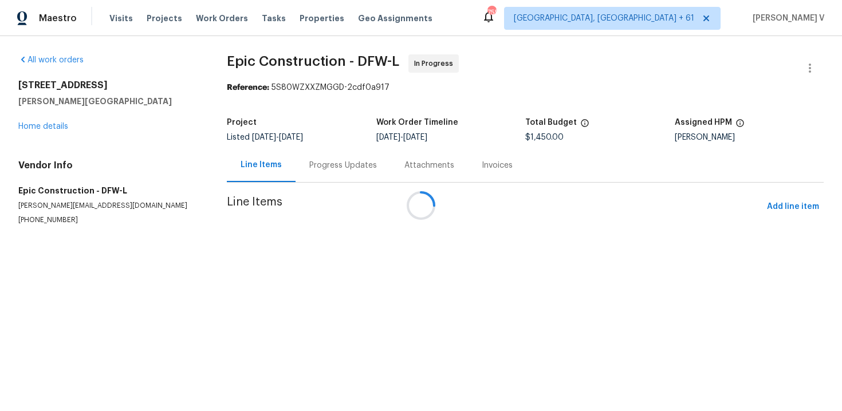
click at [326, 151] on div at bounding box center [421, 205] width 842 height 411
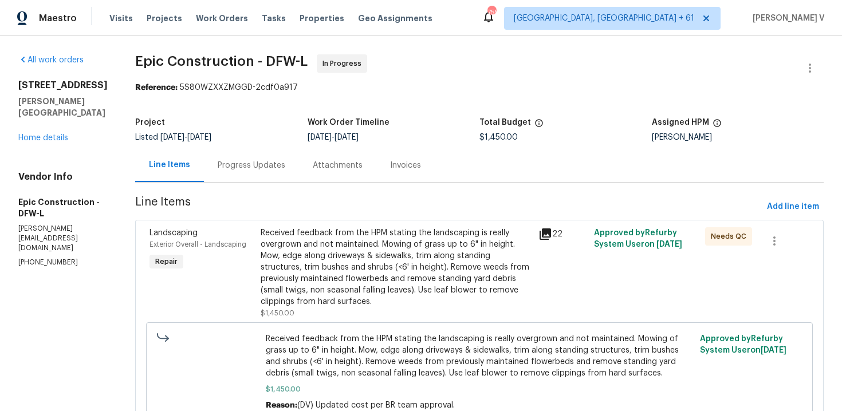
click at [321, 157] on div "Attachments" at bounding box center [337, 165] width 77 height 34
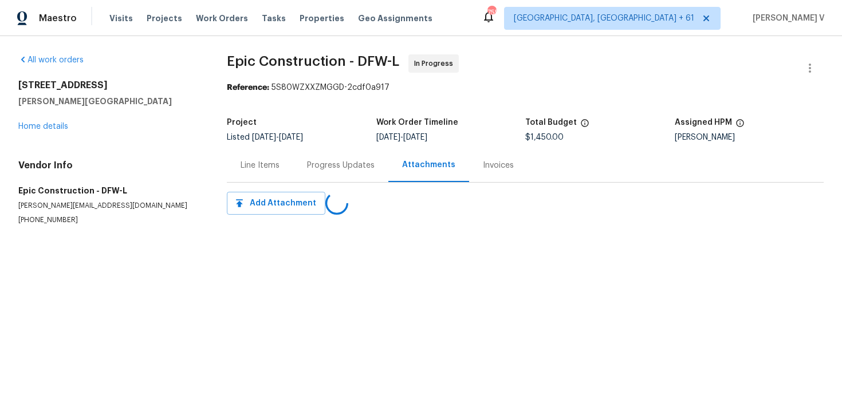
click at [321, 157] on div "Progress Updates" at bounding box center [340, 165] width 95 height 34
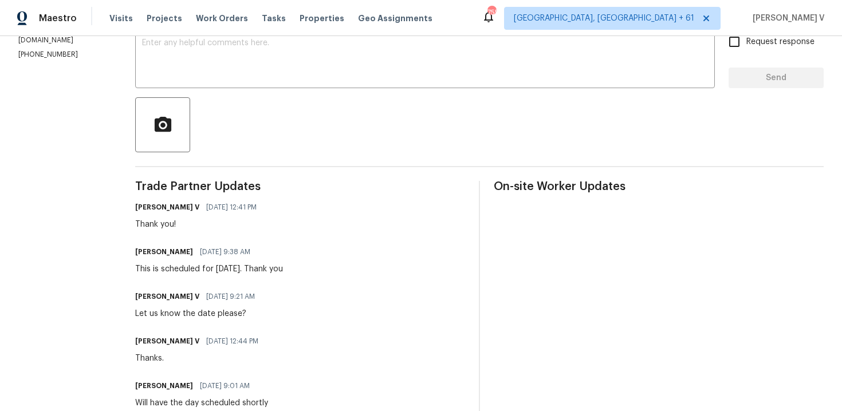
scroll to position [101, 0]
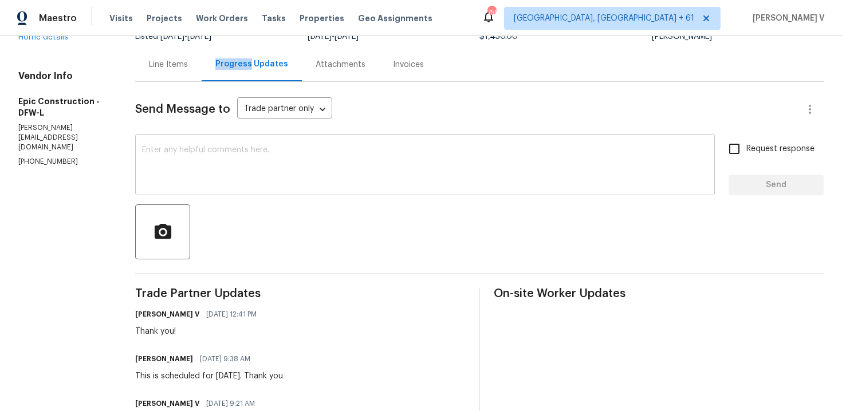
click at [262, 148] on textarea at bounding box center [425, 166] width 566 height 40
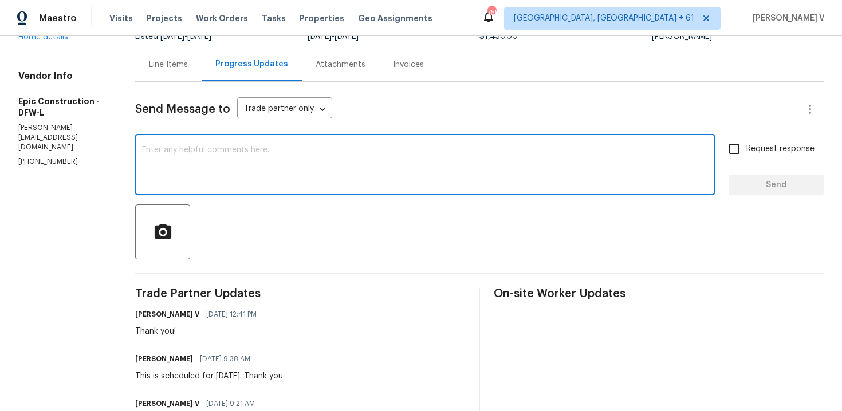
paste textarea "Just a reminder that the work order is scheduled to start [DATE]. Please keep u…"
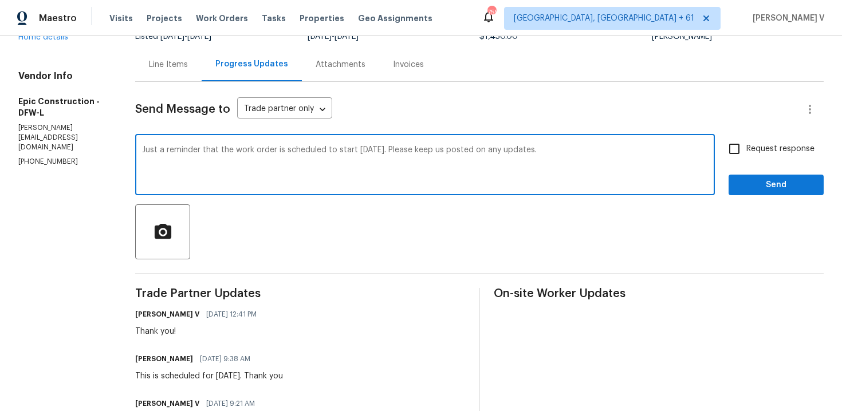
click at [402, 150] on textarea "Just a reminder that the work order is scheduled to start [DATE]. Please keep u…" at bounding box center [425, 166] width 566 height 40
type textarea "Just a reminder that the work order is scheduled to start [DATE]. Please keep u…"
click at [758, 140] on label "Request response" at bounding box center [769, 149] width 92 height 24
click at [747, 140] on input "Request response" at bounding box center [735, 149] width 24 height 24
checkbox input "true"
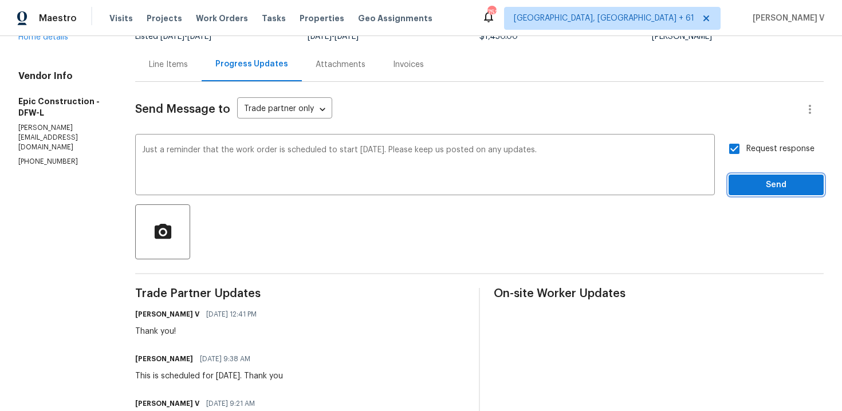
click at [759, 191] on span "Send" at bounding box center [776, 185] width 77 height 14
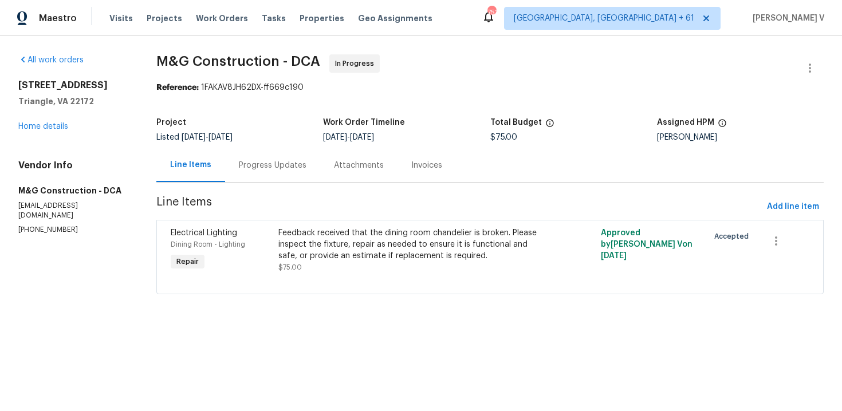
click at [281, 178] on div "Progress Updates" at bounding box center [272, 165] width 95 height 34
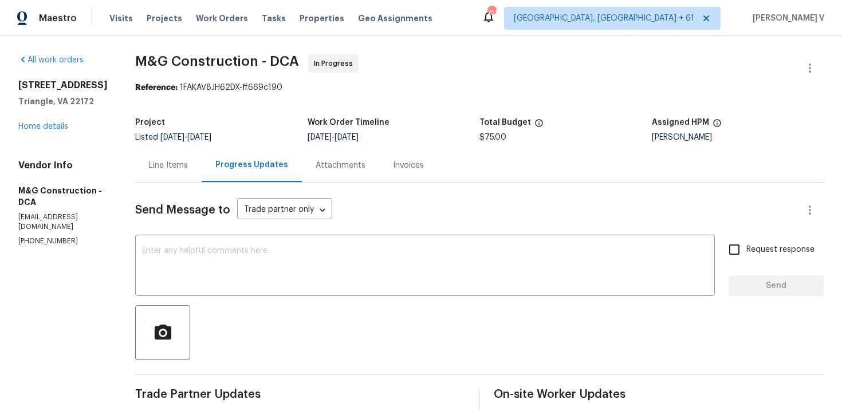
click at [46, 237] on p "(703) 864-2437" at bounding box center [62, 242] width 89 height 10
copy p "(703) 864-2437"
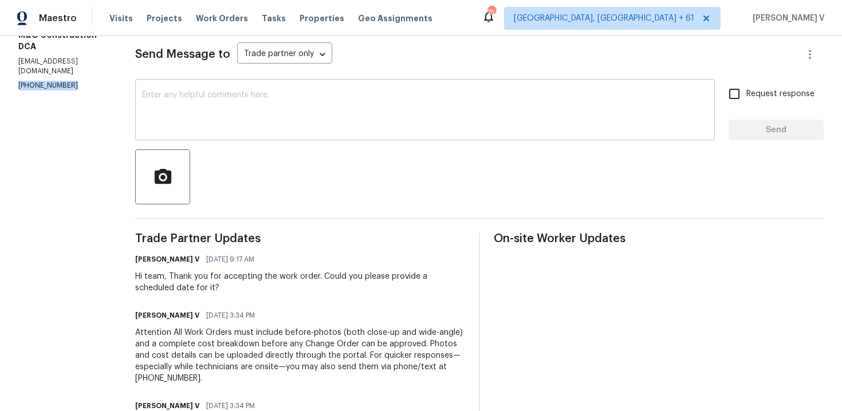
click at [315, 109] on textarea at bounding box center [425, 111] width 566 height 40
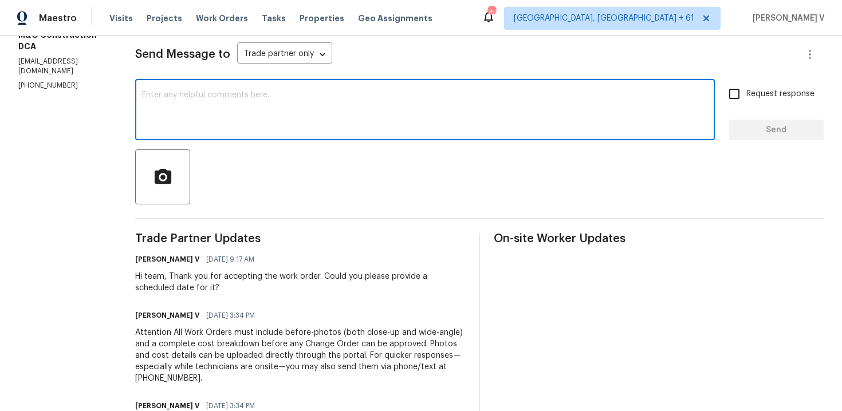
paste textarea "Hello! We've sent you a text to get an update on the work order. Could you plea…"
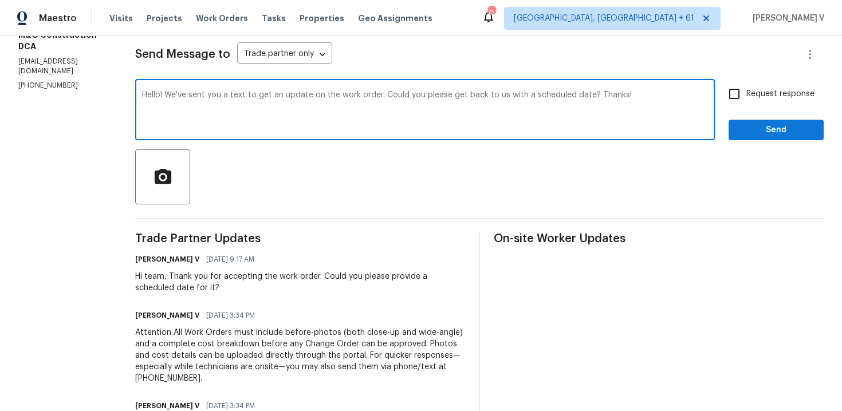
type textarea "Hello! We've sent you a text to get an update on the work order. Could you plea…"
click at [744, 87] on input "Request response" at bounding box center [735, 94] width 24 height 24
checkbox input "true"
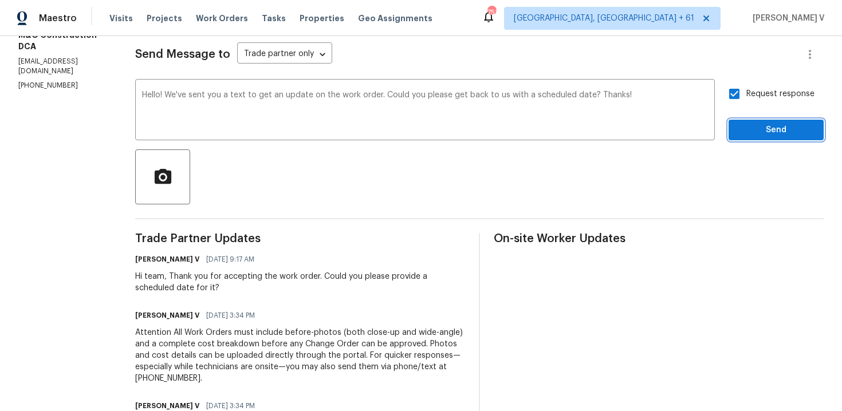
click at [760, 137] on button "Send" at bounding box center [776, 130] width 95 height 21
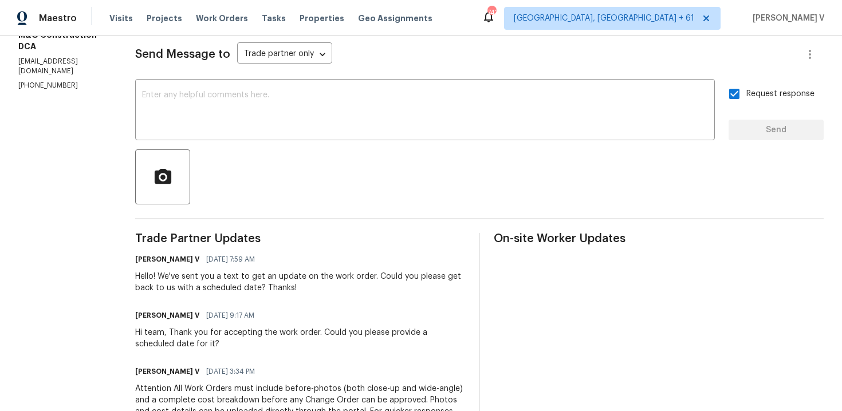
scroll to position [0, 0]
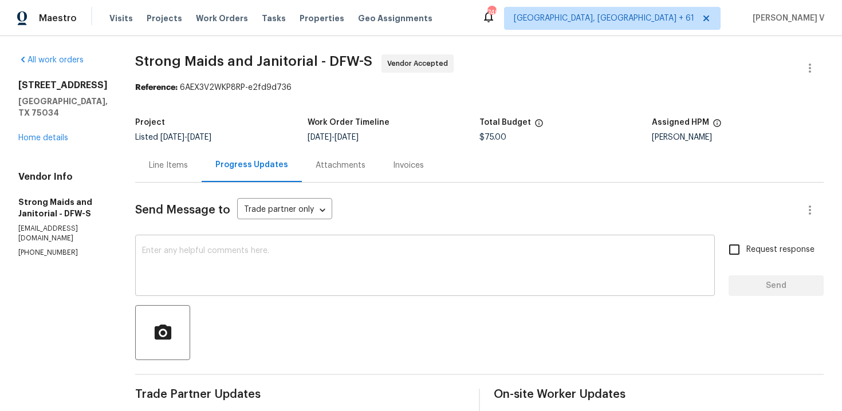
click at [311, 262] on textarea at bounding box center [425, 267] width 566 height 40
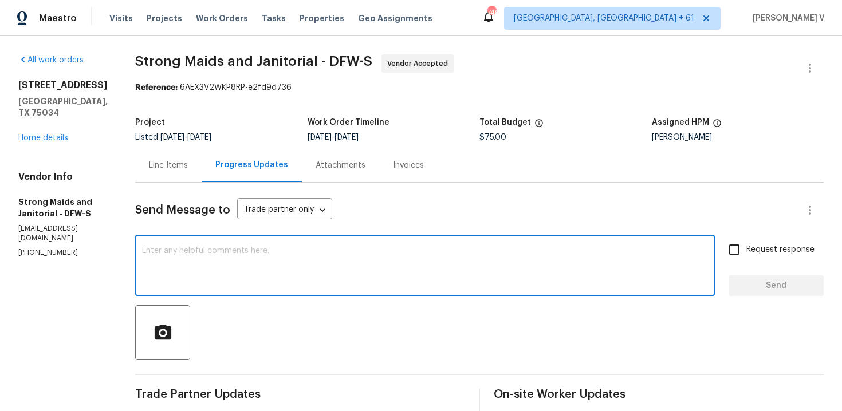
paste textarea "Hi team, Thank you for accepting the work order. Could you please provide a sch…"
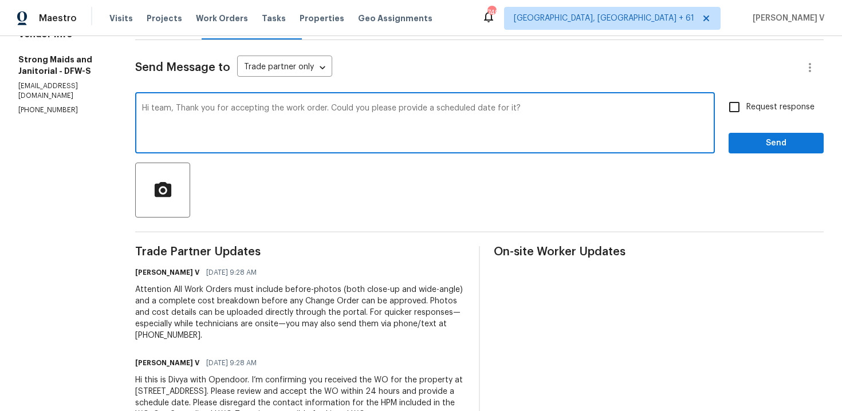
scroll to position [87, 0]
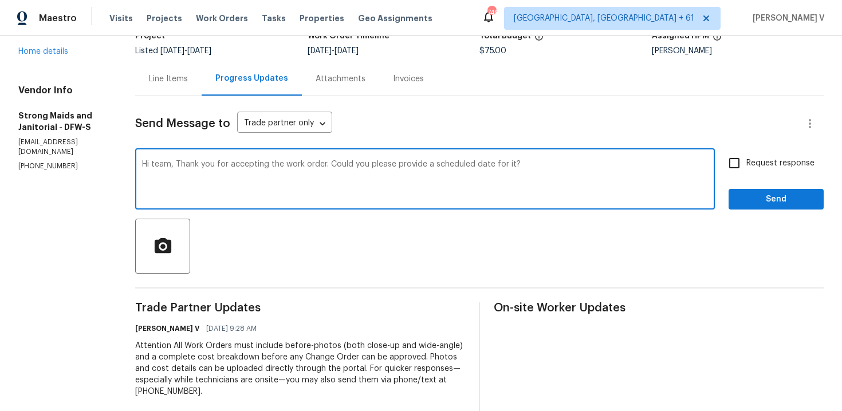
type textarea "Hi team, Thank you for accepting the work order. Could you please provide a sch…"
click at [720, 166] on div "Hi team, Thank you for accepting the work order. Could you please provide a sch…" at bounding box center [479, 180] width 689 height 58
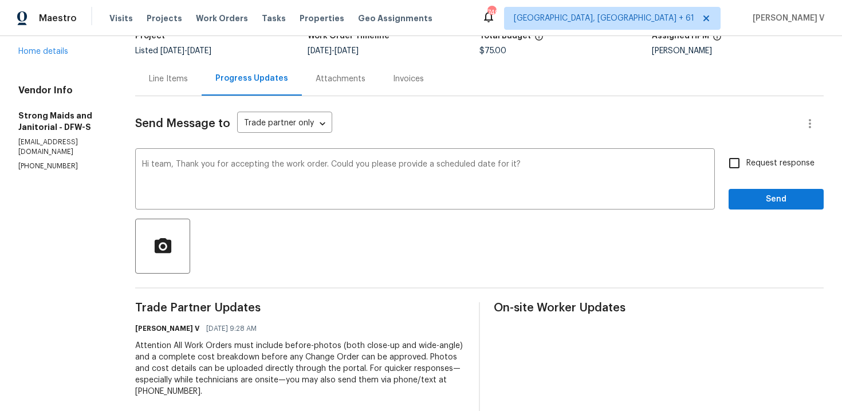
click at [734, 166] on input "Request response" at bounding box center [735, 163] width 24 height 24
checkbox input "true"
click at [756, 207] on button "Send" at bounding box center [776, 199] width 95 height 21
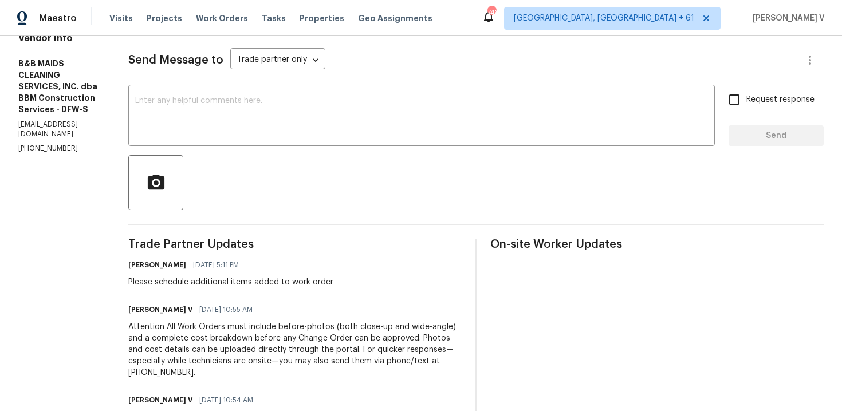
scroll to position [116, 0]
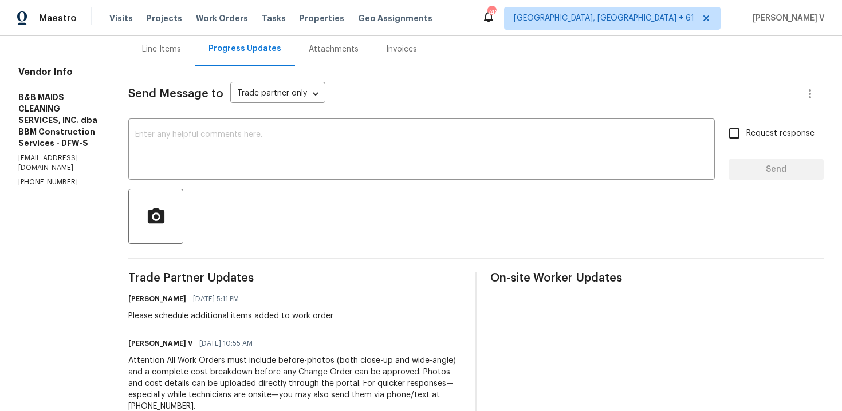
click at [181, 46] on div "Line Items" at bounding box center [161, 49] width 39 height 11
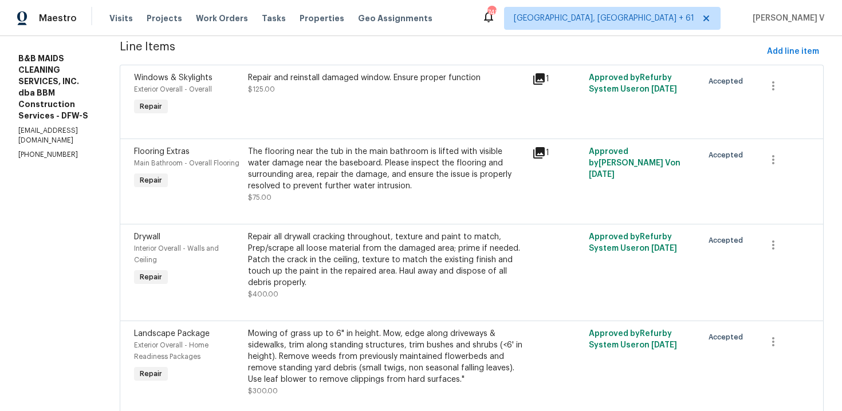
scroll to position [207, 0]
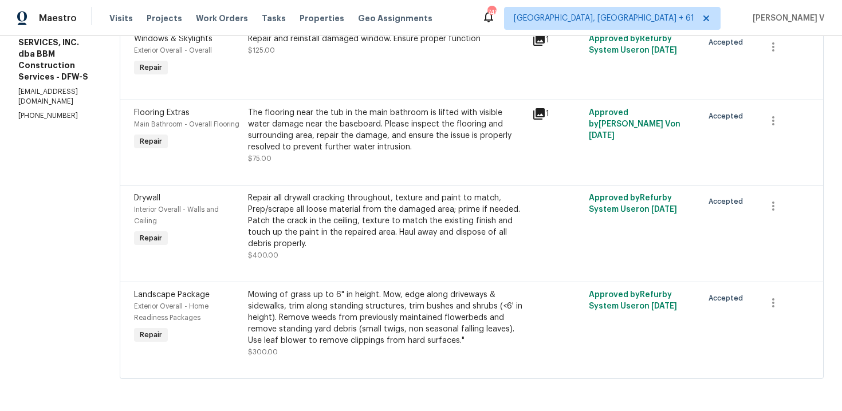
click at [354, 289] on div "Mowing of grass up to 6" in height. Mow, edge along driveways & sidewalks, trim…" at bounding box center [386, 317] width 277 height 57
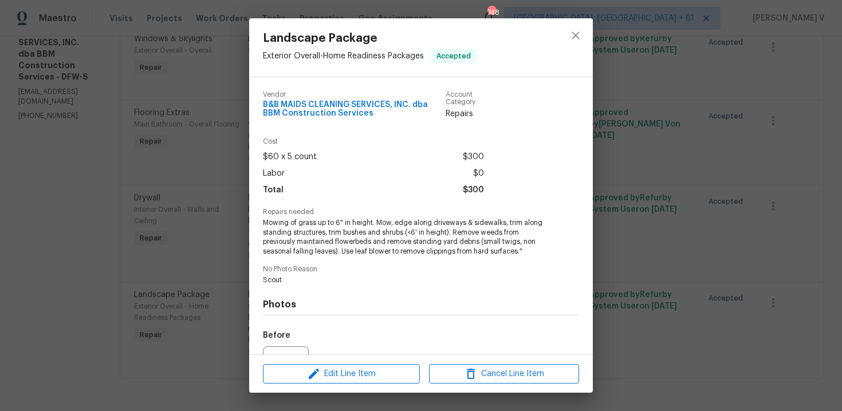
click at [222, 244] on div "Landscape Package Exterior Overall - Home Readiness Packages Accepted Vendor B&…" at bounding box center [421, 205] width 842 height 411
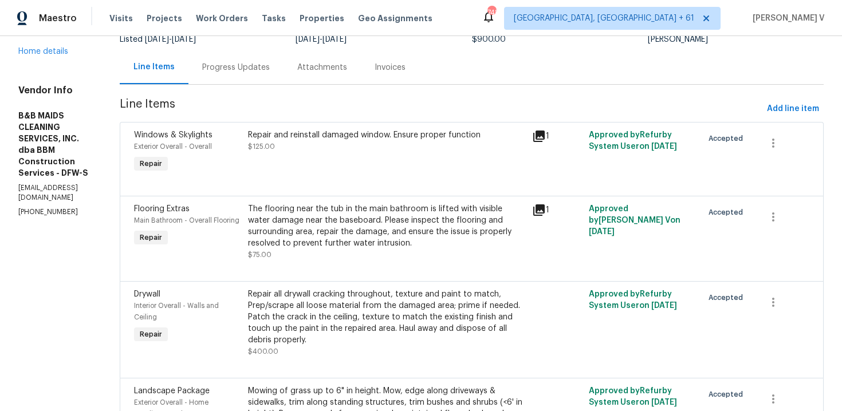
scroll to position [0, 0]
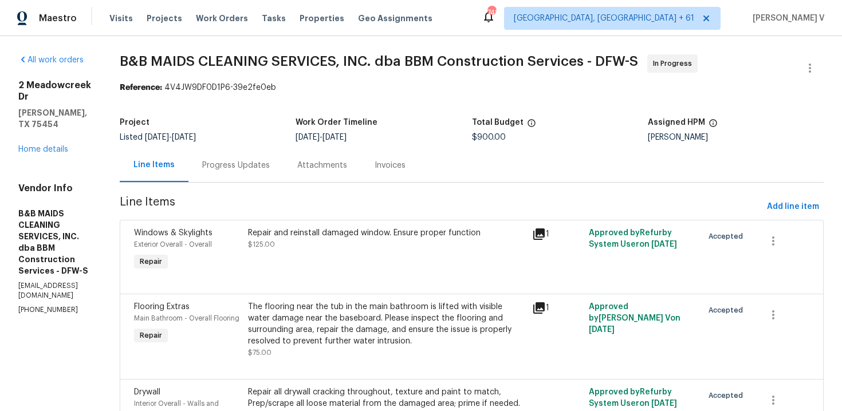
click at [284, 155] on div "Progress Updates" at bounding box center [236, 165] width 95 height 34
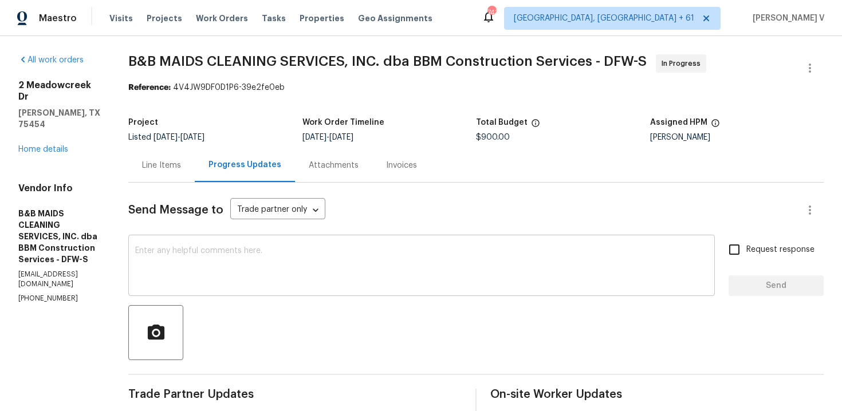
click at [393, 241] on div "x ​" at bounding box center [421, 267] width 587 height 58
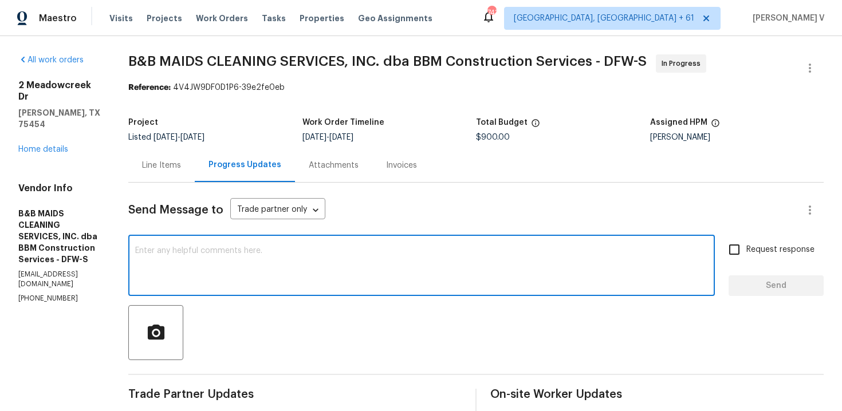
paste textarea "https://maestro.ops.opendoor.com/work-orders/39e2fe0e-b449-4fa1-8e38-46b46cf29e…"
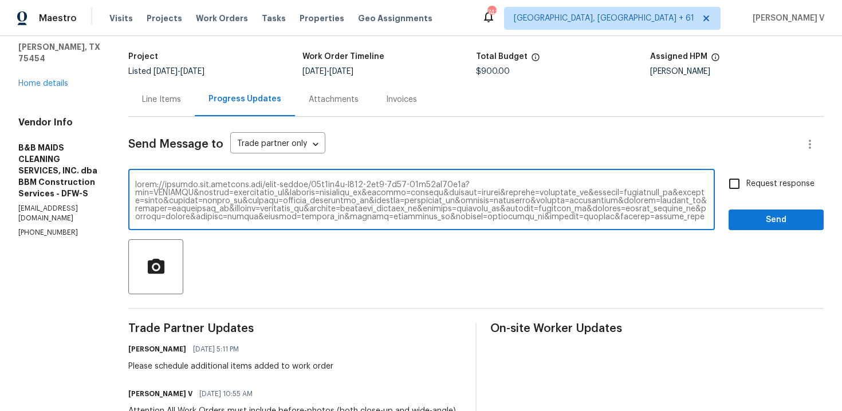
scroll to position [48, 0]
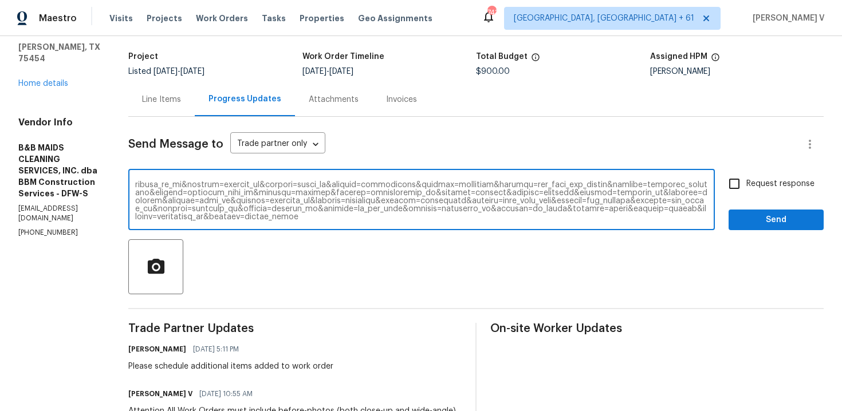
type textarea "https://maestro.ops.opendoor.com/work-orders/39e2fe0e-b449-4fa1-8e38-46b46cf29e…"
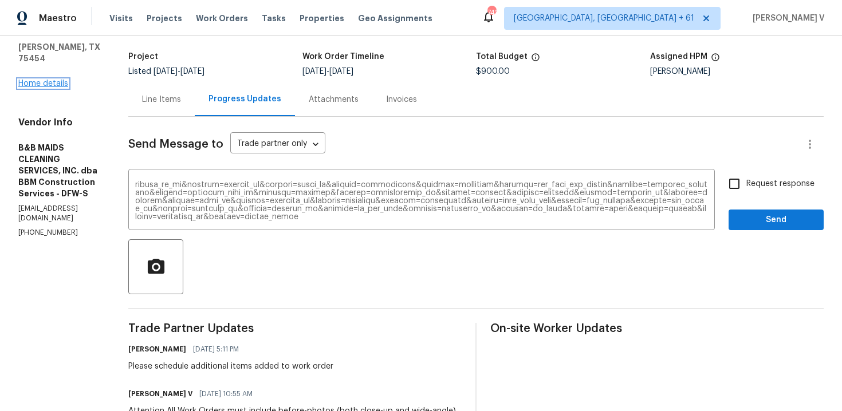
click at [60, 80] on link "Home details" at bounding box center [43, 84] width 50 height 8
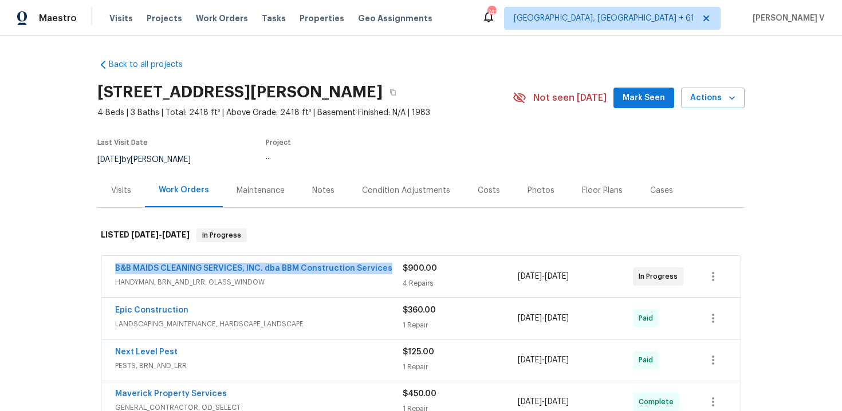
drag, startPoint x: 108, startPoint y: 266, endPoint x: 389, endPoint y: 269, distance: 281.4
click at [389, 269] on div "B&B MAIDS CLEANING SERVICES, INC. dba BBM Construction Services HANDYMAN, BRN_A…" at bounding box center [421, 276] width 640 height 41
copy link "B&B MAIDS CLEANING SERVICES, INC. dba BBM Construction Services"
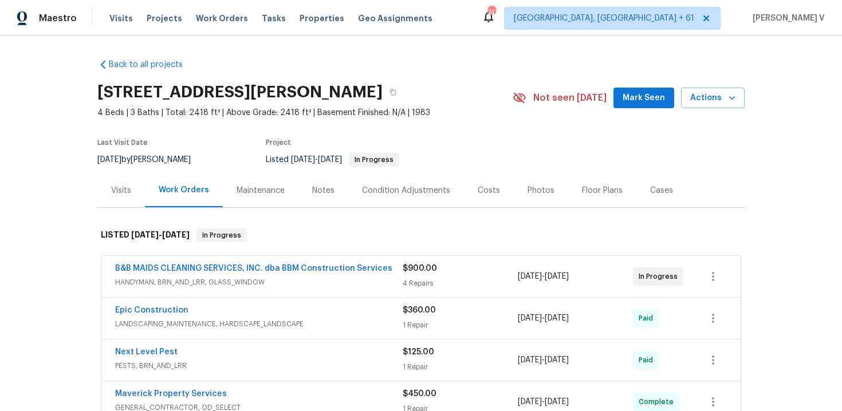
click at [328, 273] on span "B&B MAIDS CLEANING SERVICES, INC. dba BBM Construction Services" at bounding box center [253, 268] width 277 height 11
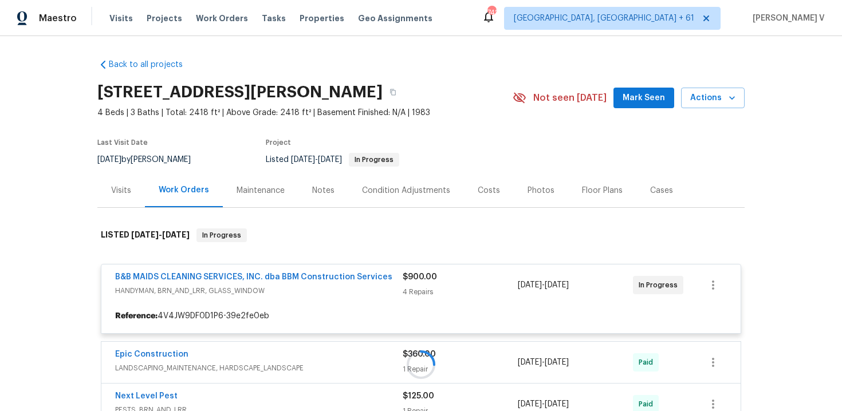
click at [298, 278] on div at bounding box center [421, 365] width 648 height 296
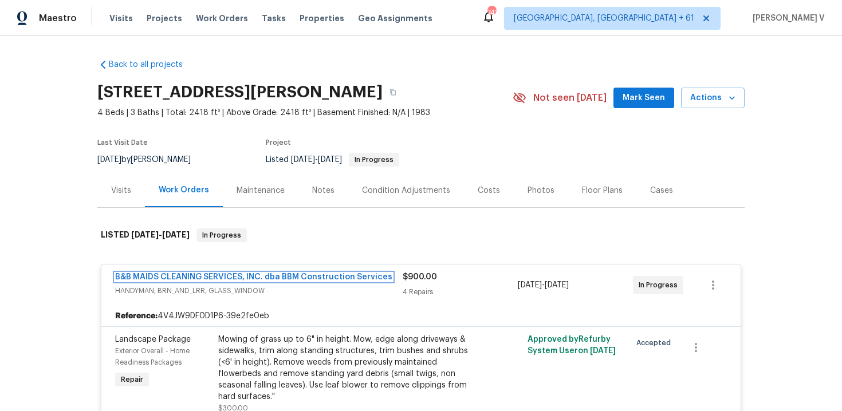
click at [298, 278] on link "B&B MAIDS CLEANING SERVICES, INC. dba BBM Construction Services" at bounding box center [253, 277] width 277 height 8
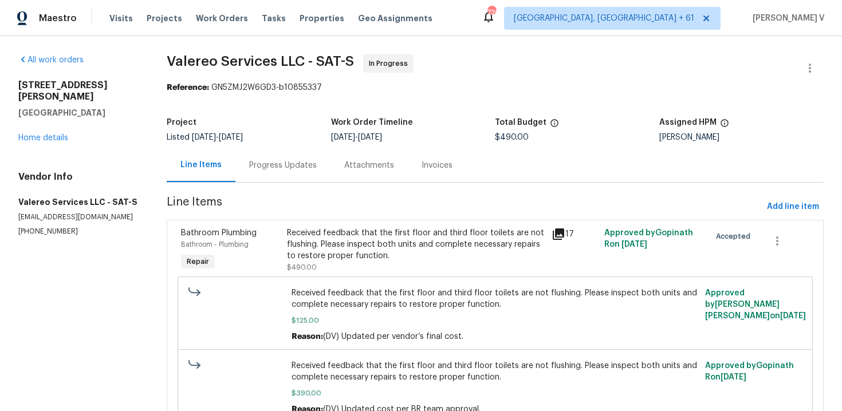
click at [299, 163] on div "Progress Updates" at bounding box center [283, 165] width 68 height 11
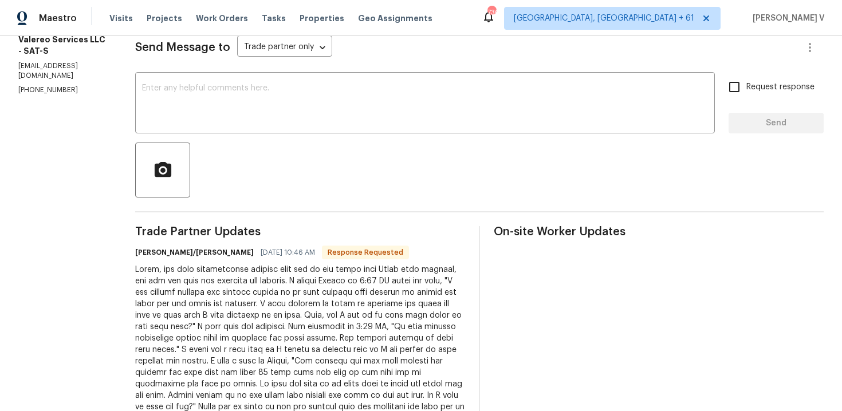
scroll to position [80, 0]
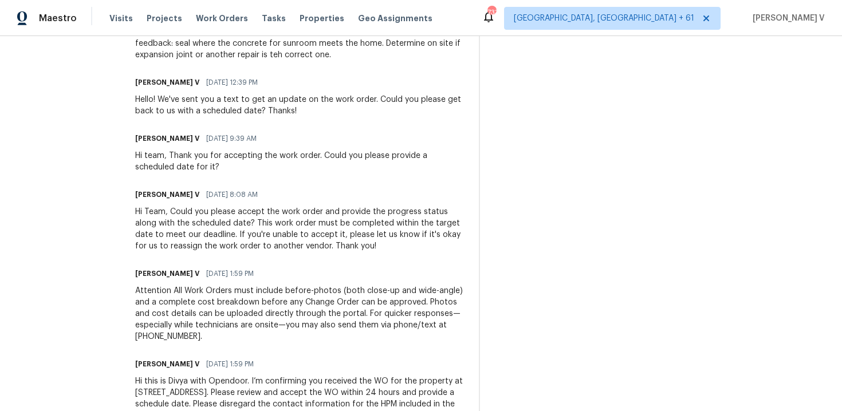
scroll to position [1625, 0]
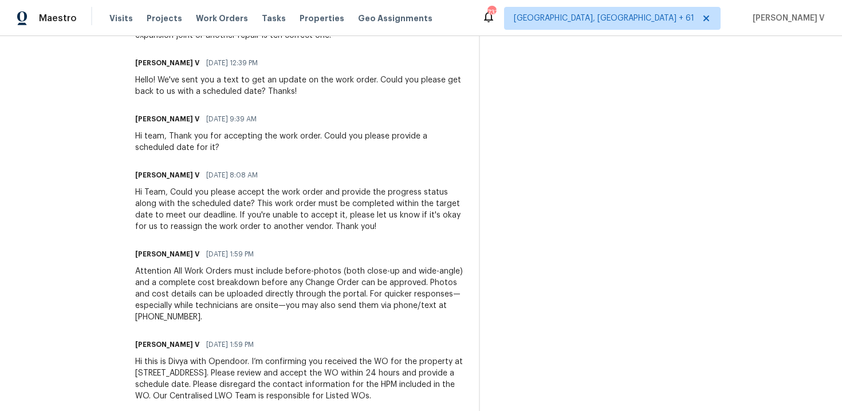
drag, startPoint x: 114, startPoint y: 189, endPoint x: 133, endPoint y: 457, distance: 268.8
click at [133, 411] on html "Maestro Visits Projects Work Orders Tasks Properties Geo Assignments [STREET_AD…" at bounding box center [421, 205] width 842 height 411
copy div "Lorem Ipsumdo Sitamet Conse Adipiscin E 34/26/9826 24:35 SE Doe temp inci, 'Utl…"
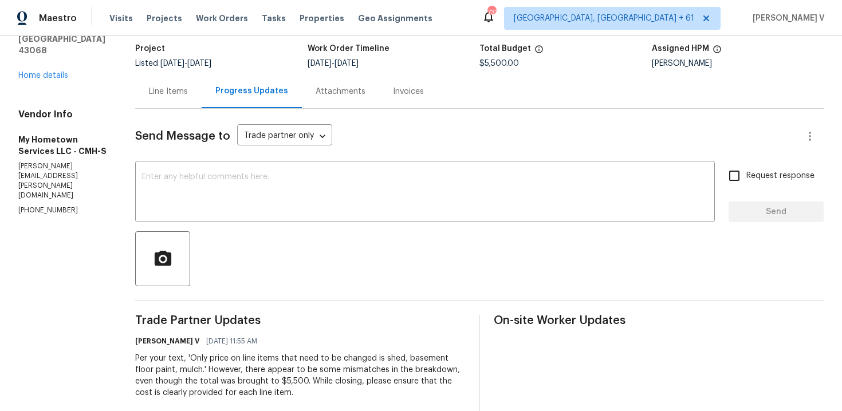
scroll to position [0, 0]
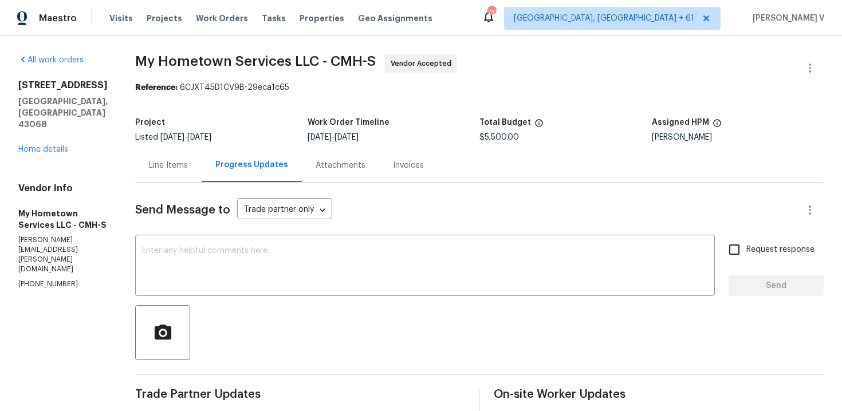
click at [43, 280] on p "[PHONE_NUMBER]" at bounding box center [62, 285] width 89 height 10
click at [43, 280] on p "(740) 785-6913" at bounding box center [62, 285] width 89 height 10
copy p "(740) 785-6913"
click at [207, 284] on textarea at bounding box center [425, 267] width 566 height 40
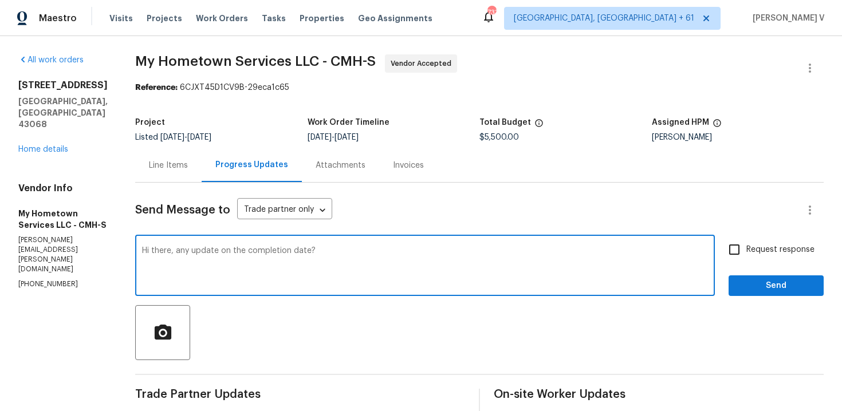
type textarea "Hi there, any update on the completion date?"
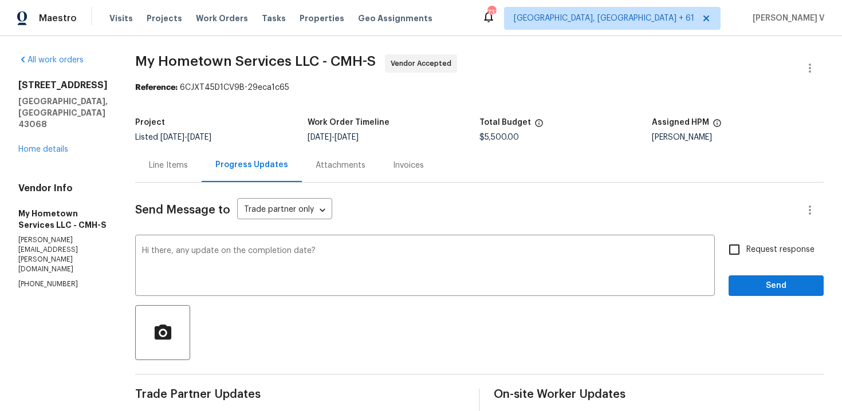
click at [738, 263] on div "Request response Send" at bounding box center [776, 267] width 95 height 58
click at [742, 259] on input "Request response" at bounding box center [735, 250] width 24 height 24
checkbox input "true"
click at [744, 284] on span "Send" at bounding box center [776, 286] width 77 height 14
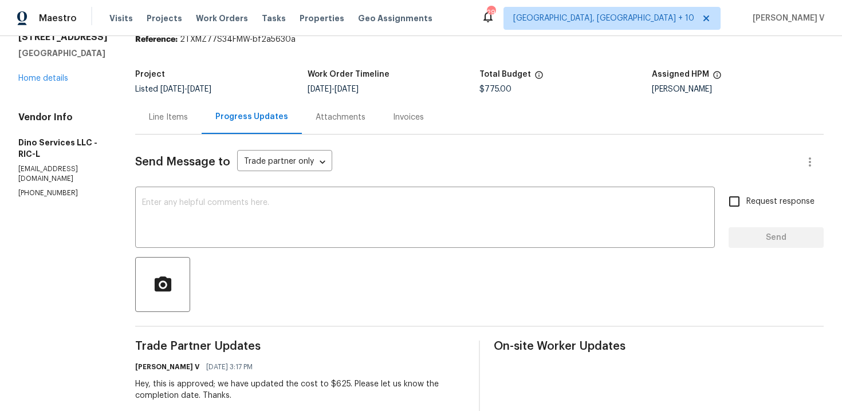
scroll to position [68, 0]
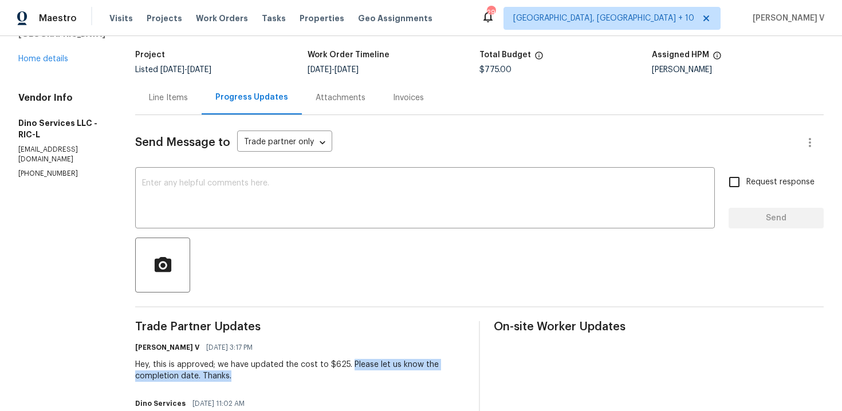
drag, startPoint x: 344, startPoint y: 366, endPoint x: 280, endPoint y: 375, distance: 65.4
click at [280, 375] on div "Hey, this is approved; we have updated the cost to $625. Please let us know the…" at bounding box center [300, 370] width 330 height 23
copy div "Please let us know the completion date. Thanks."
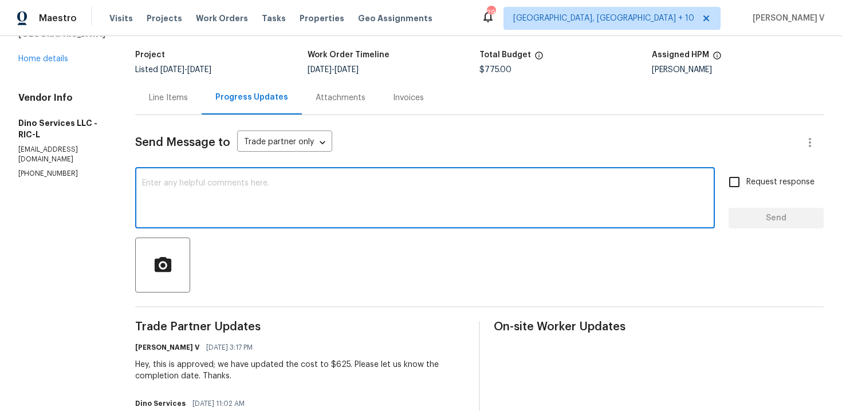
click at [333, 181] on textarea at bounding box center [425, 199] width 566 height 40
paste textarea "Please let us know the completion date. Thanks."
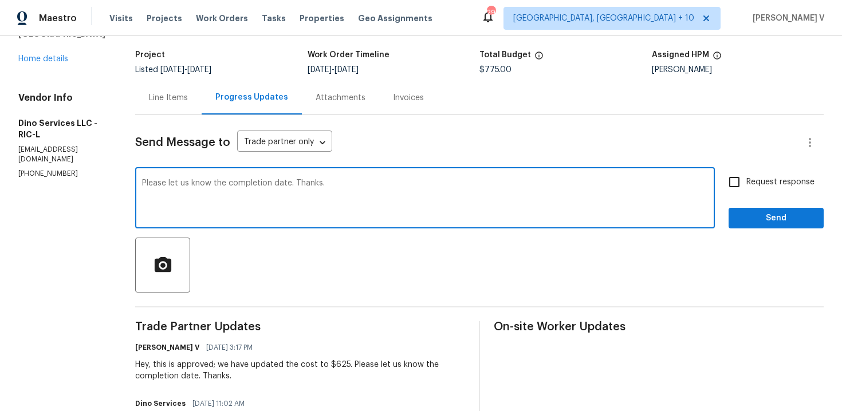
type textarea "Please let us know the completion date. Thanks."
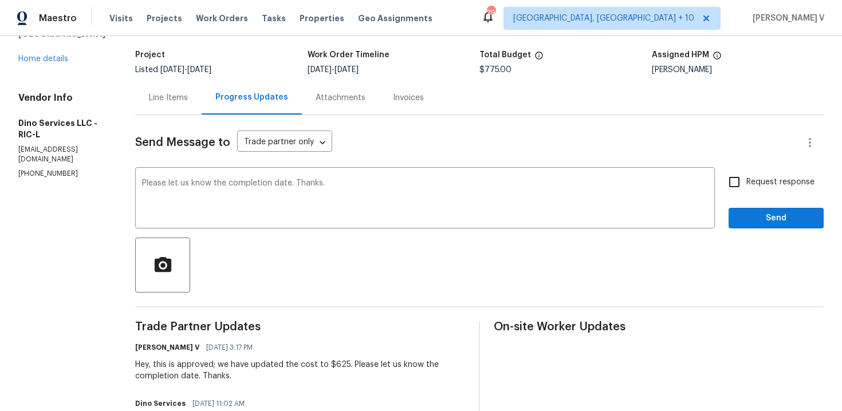
click at [746, 189] on input "Request response" at bounding box center [735, 182] width 24 height 24
checkbox input "true"
click at [749, 226] on button "Send" at bounding box center [776, 218] width 95 height 21
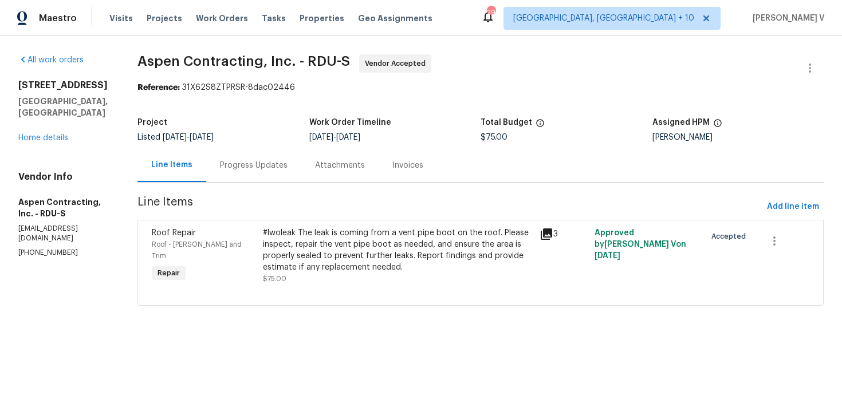
click at [240, 172] on div "Progress Updates" at bounding box center [253, 165] width 95 height 34
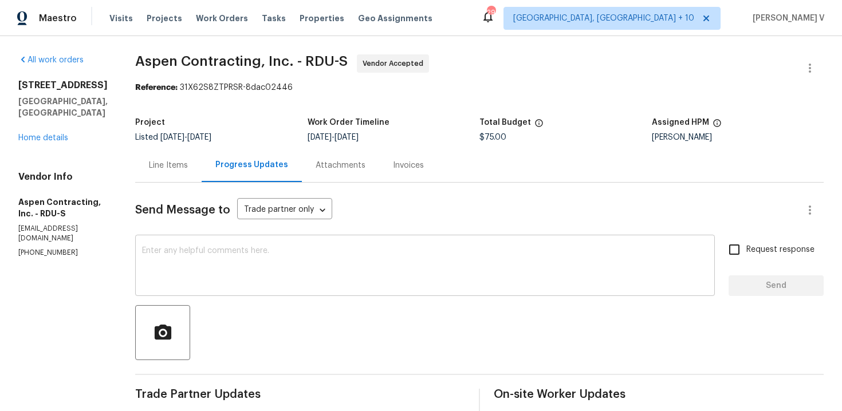
click at [208, 276] on textarea at bounding box center [425, 267] width 566 height 40
paste textarea "Hi team, Thank you for accepting the work order. Could you please provide a sch…"
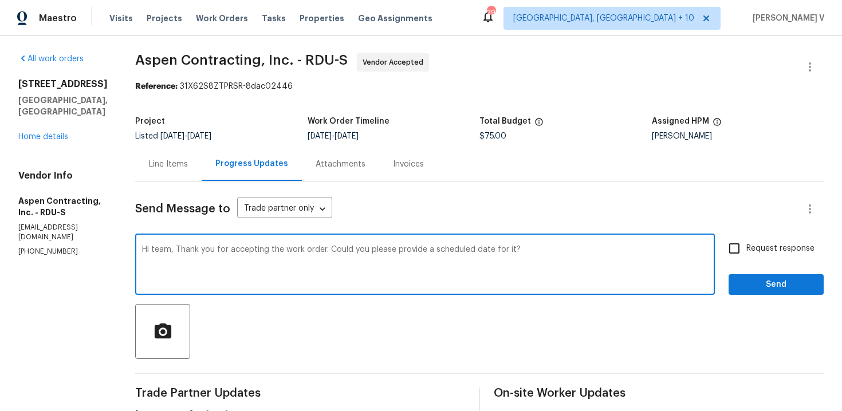
scroll to position [184, 0]
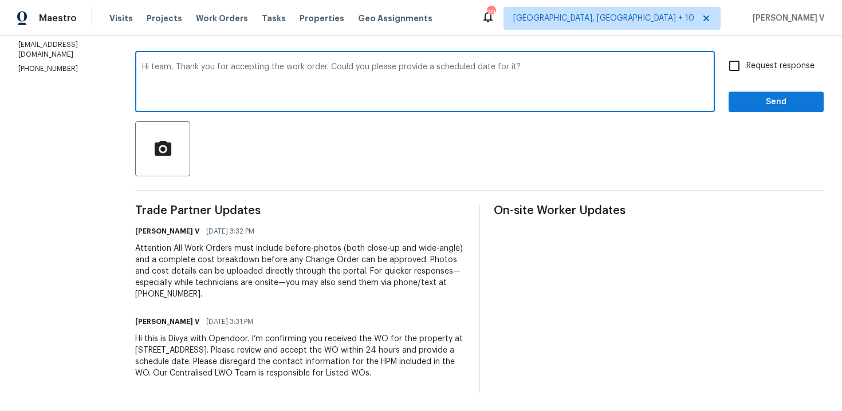
type textarea "Hi team, Thank you for accepting the work order. Could you please provide a sch…"
click at [732, 81] on div "Request response Send" at bounding box center [776, 83] width 95 height 58
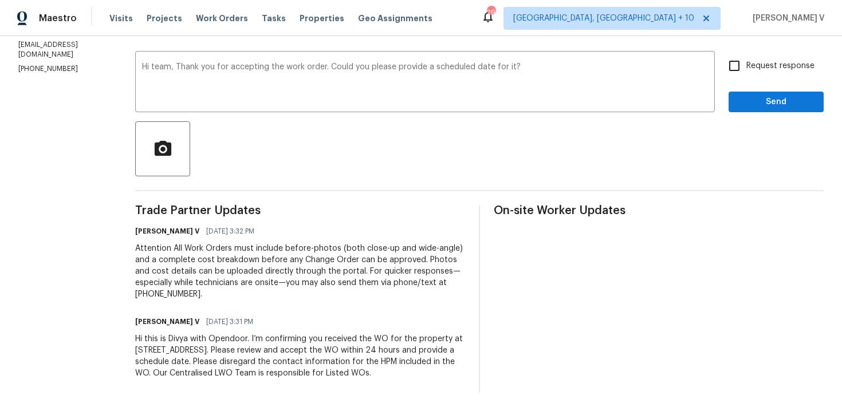
click at [737, 72] on input "Request response" at bounding box center [735, 66] width 24 height 24
checkbox input "true"
click at [756, 115] on div "Send Message to Trade partner only Trade partner only ​ Hi team, Thank you for …" at bounding box center [479, 196] width 689 height 394
click at [755, 112] on button "Send" at bounding box center [776, 102] width 95 height 21
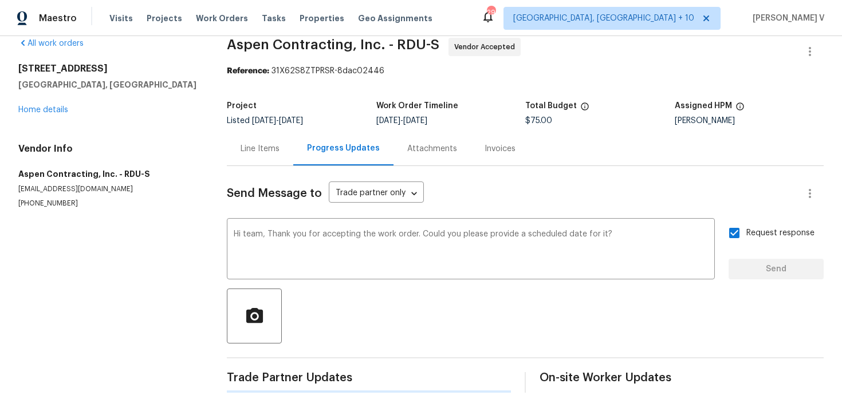
scroll to position [17, 0]
click at [755, 112] on div "Assigned HPM" at bounding box center [750, 109] width 150 height 15
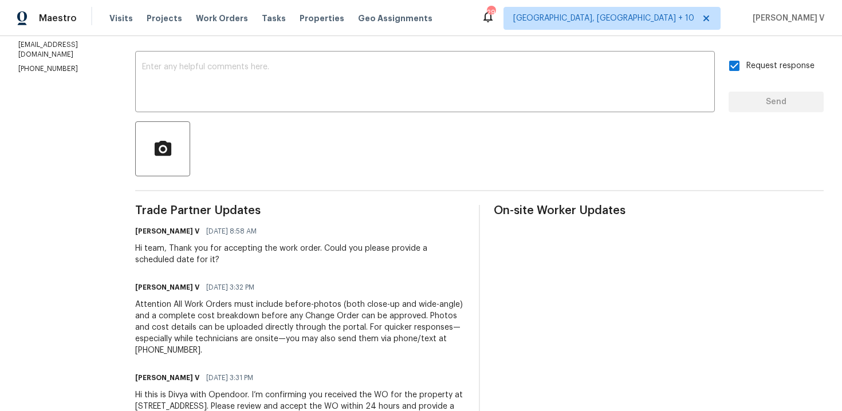
scroll to position [0, 0]
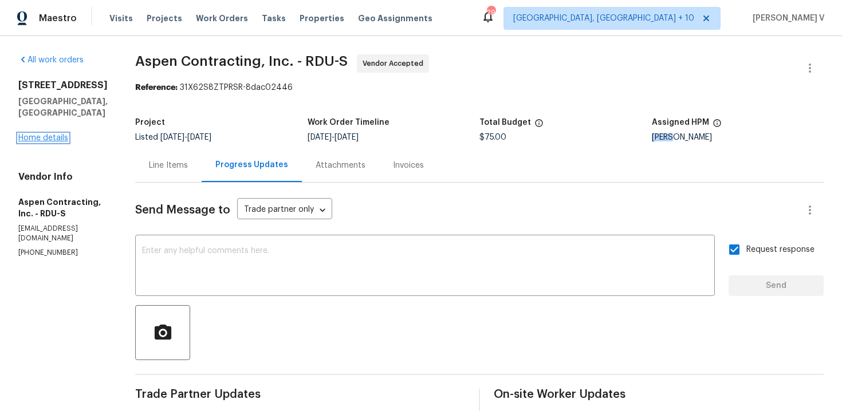
click at [44, 134] on link "Home details" at bounding box center [43, 138] width 50 height 8
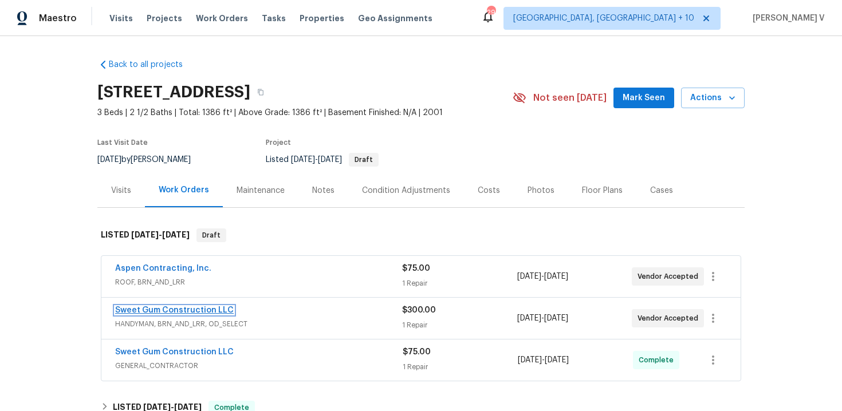
click at [185, 312] on link "Sweet Gum Construction LLC" at bounding box center [174, 311] width 119 height 8
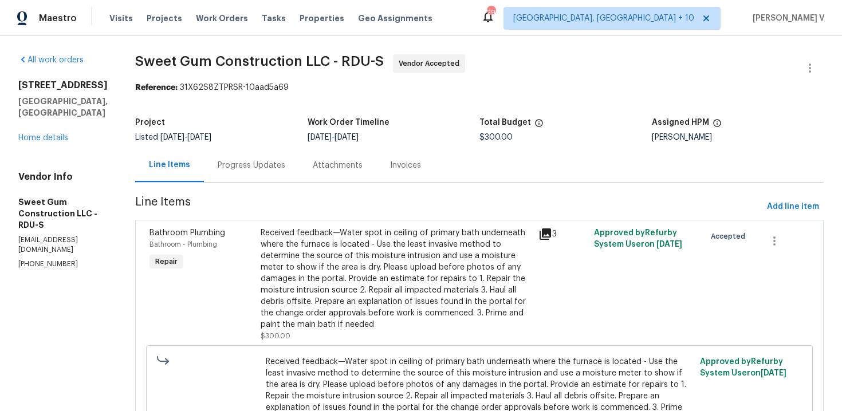
click at [299, 175] on div "Progress Updates" at bounding box center [251, 165] width 95 height 34
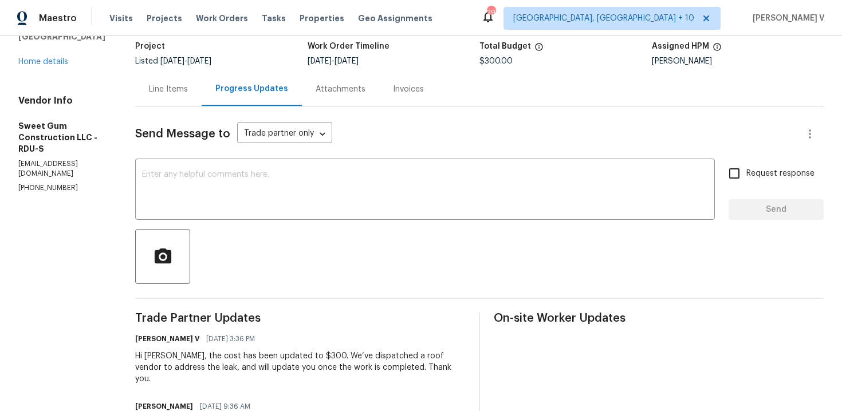
scroll to position [150, 0]
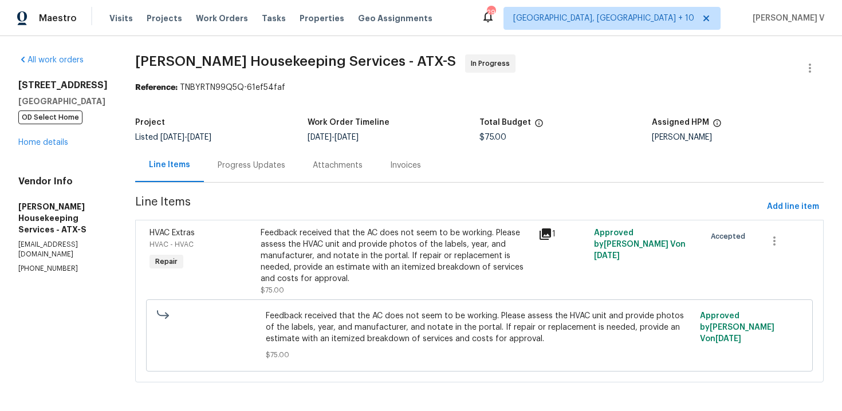
click at [275, 178] on div "Progress Updates" at bounding box center [251, 165] width 95 height 34
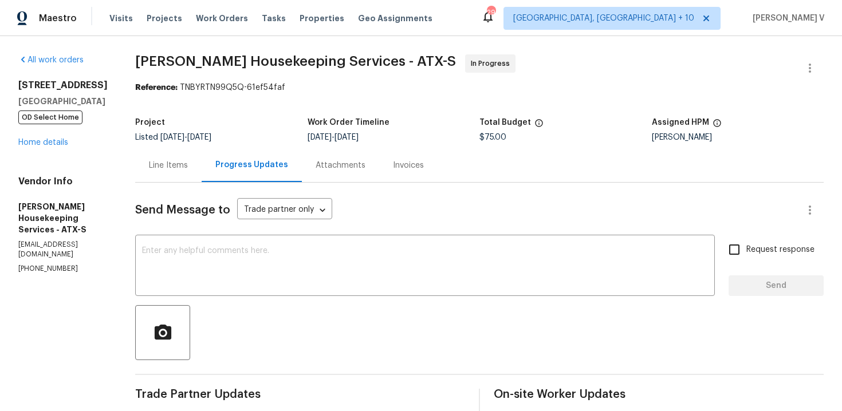
click at [54, 264] on p "[PHONE_NUMBER]" at bounding box center [62, 269] width 89 height 10
copy p "[PHONE_NUMBER]"
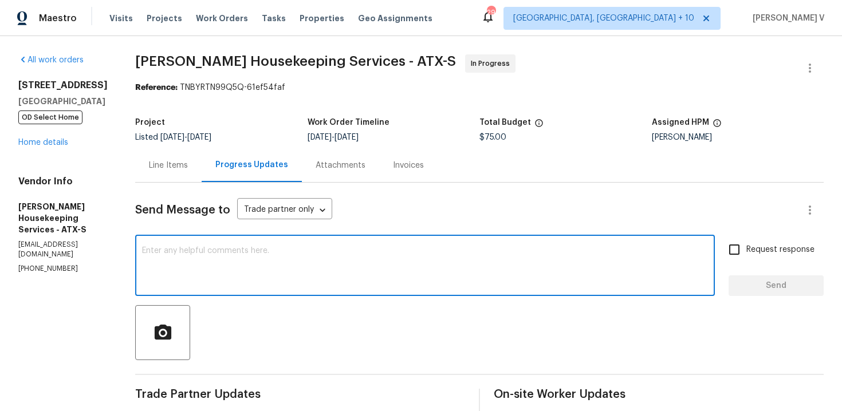
click at [261, 246] on div "x ​" at bounding box center [425, 267] width 580 height 58
paste textarea "We tried calling but didn’t get a response, so sent a text. Could you please pr…"
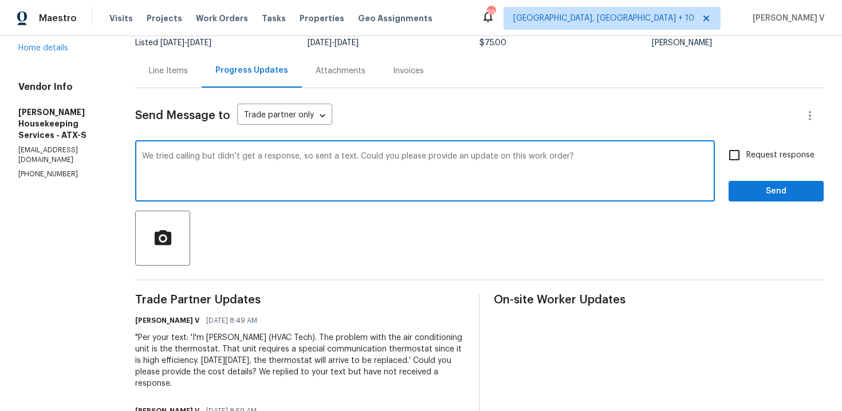
type textarea "We tried calling but didn’t get a response, so sent a text. Could you please pr…"
click at [775, 191] on span "Send" at bounding box center [776, 192] width 77 height 14
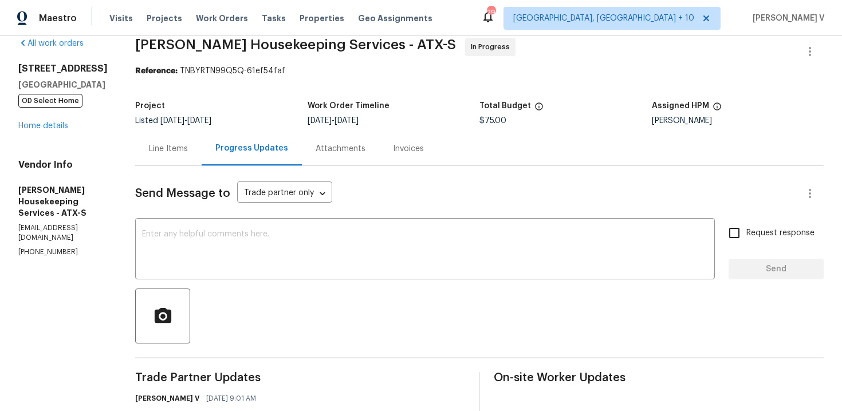
scroll to position [95, 0]
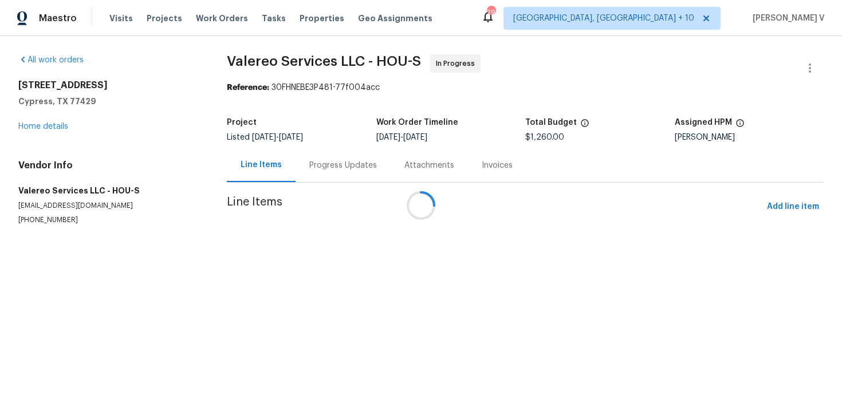
click at [309, 167] on div at bounding box center [421, 205] width 842 height 411
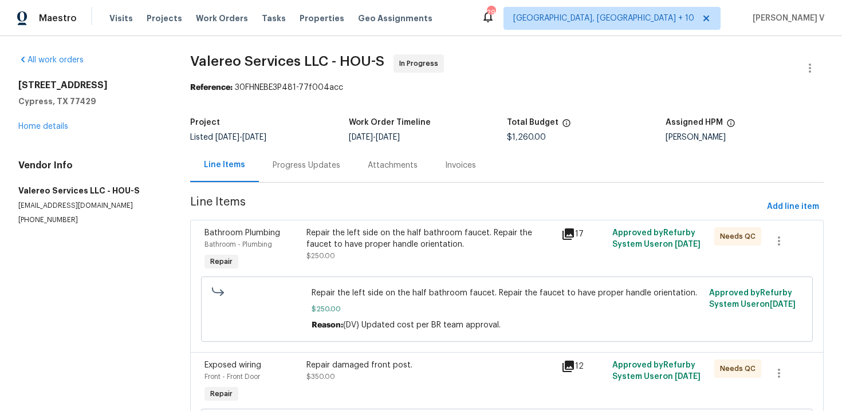
click at [309, 167] on div "Progress Updates" at bounding box center [307, 165] width 68 height 11
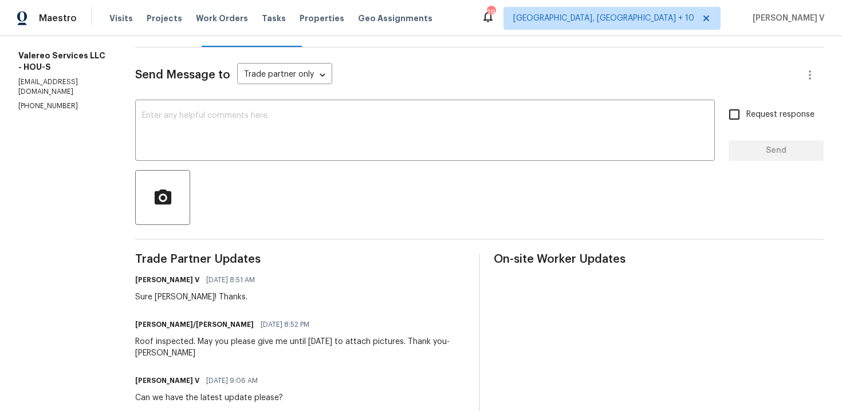
scroll to position [65, 0]
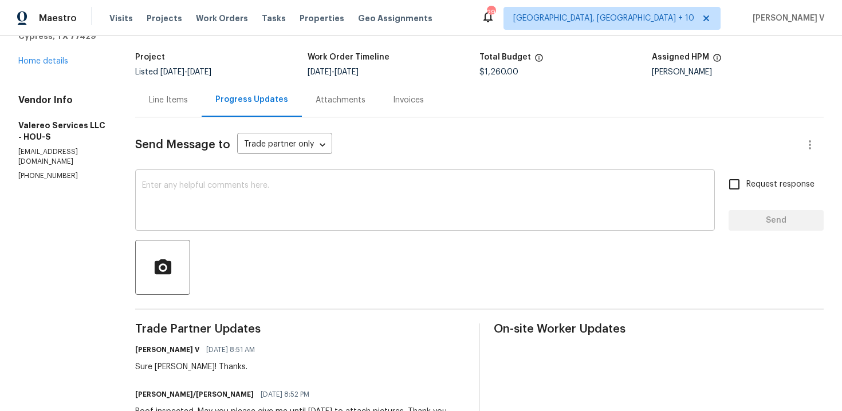
click at [223, 185] on textarea at bounding box center [425, 202] width 566 height 40
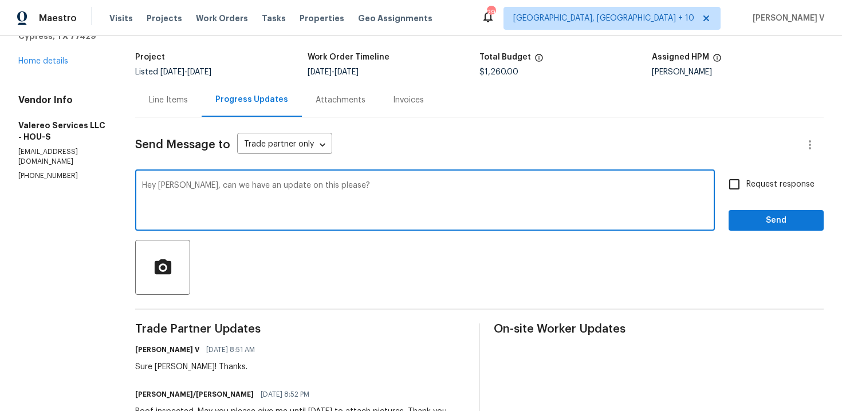
type textarea "Hey [PERSON_NAME], can we have an update on this please?"
click at [746, 182] on input "Request response" at bounding box center [735, 184] width 24 height 24
checkbox input "true"
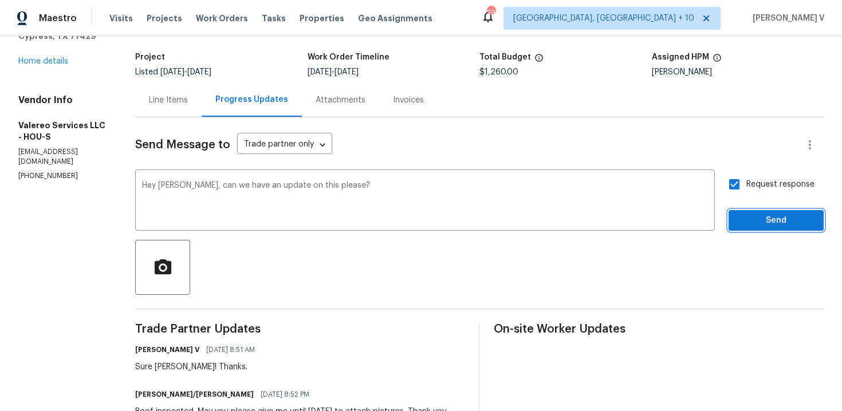
click at [764, 218] on span "Send" at bounding box center [776, 221] width 77 height 14
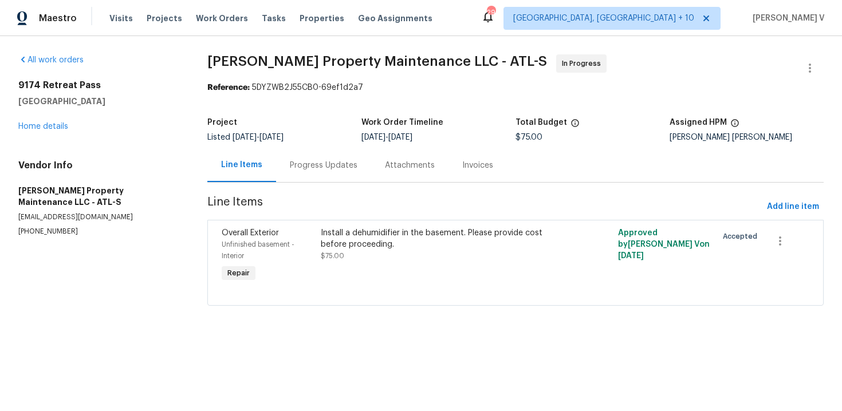
click at [291, 199] on span "Line Items" at bounding box center [484, 207] width 555 height 21
click at [303, 187] on section "[PERSON_NAME] Property Maintenance LLC - ATL-S In Progress Reference: 5DYZWB2J5…" at bounding box center [515, 186] width 617 height 265
click at [321, 169] on div "Progress Updates" at bounding box center [324, 165] width 68 height 11
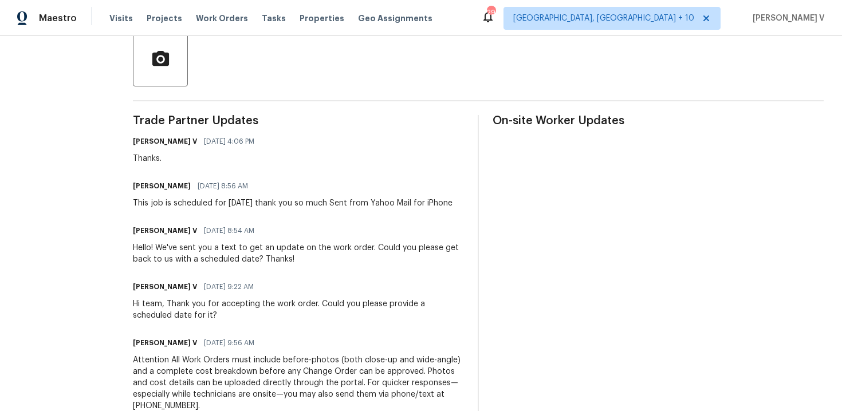
scroll to position [152, 0]
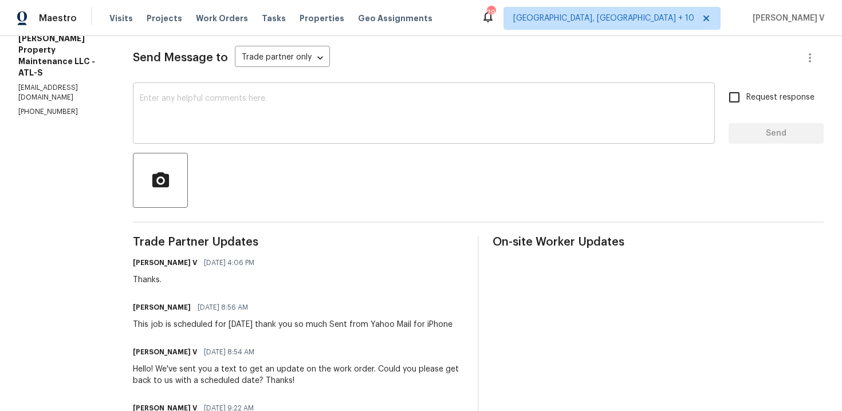
click at [205, 93] on div "x ​" at bounding box center [424, 114] width 582 height 58
paste textarea "Hi, hope everything is on track with the WO scheduled for [DATE]. Please let us…"
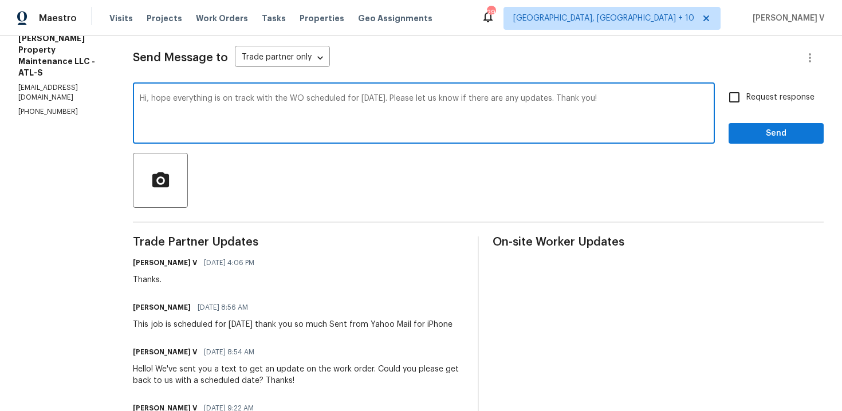
type textarea "Hi, hope everything is on track with the WO scheduled for [DATE]. Please let us…"
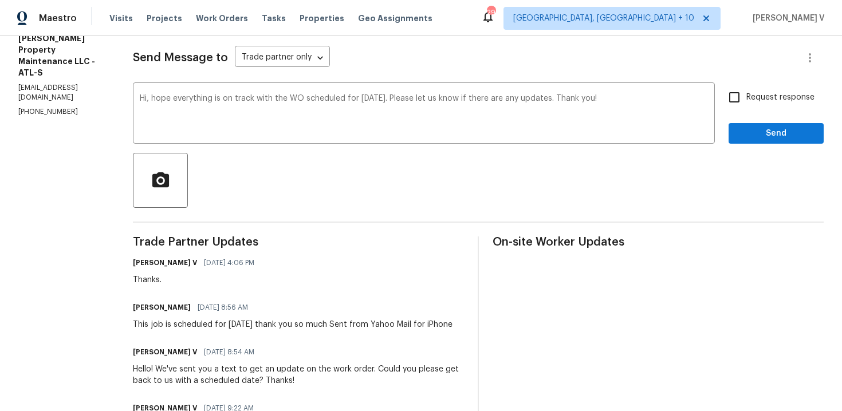
click at [748, 102] on span "Request response" at bounding box center [781, 98] width 68 height 12
click at [747, 102] on input "Request response" at bounding box center [735, 97] width 24 height 24
checkbox input "true"
click at [750, 130] on span "Send" at bounding box center [776, 134] width 77 height 14
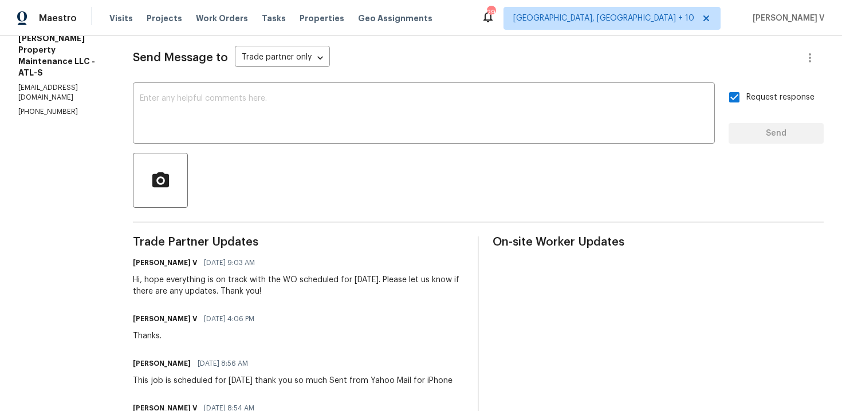
scroll to position [0, 0]
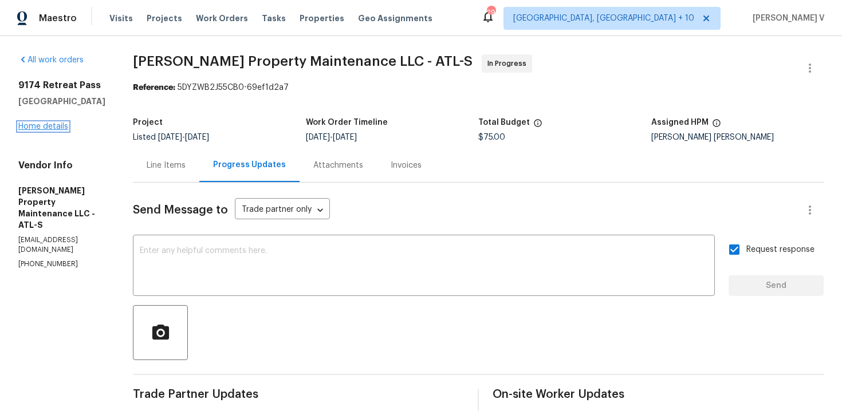
click at [57, 125] on link "Home details" at bounding box center [43, 127] width 50 height 8
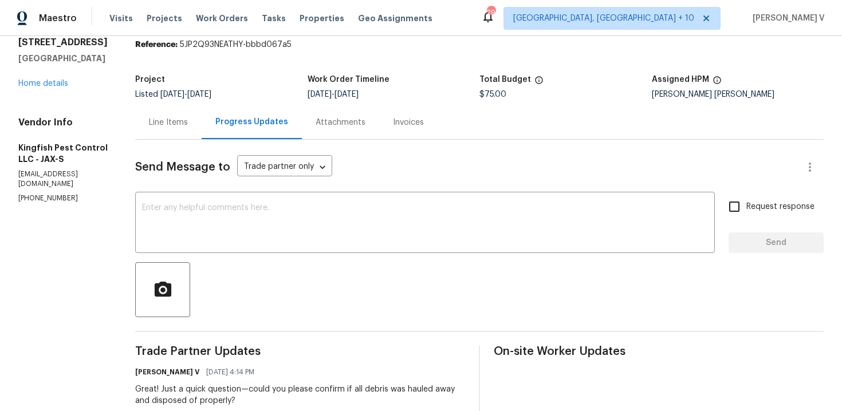
scroll to position [113, 0]
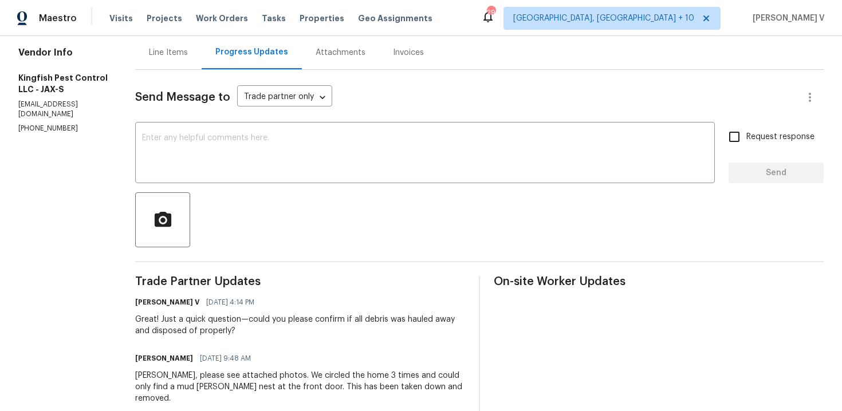
click at [47, 122] on div "Vendor Info Kingfish Pest Control LLC - JAX-S [EMAIL_ADDRESS][DOMAIN_NAME] [PHO…" at bounding box center [62, 90] width 89 height 87
copy p "[PHONE_NUMBER]"
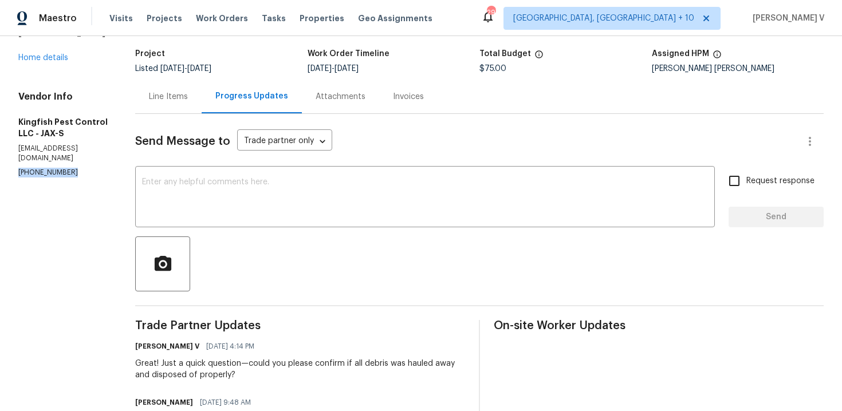
scroll to position [152, 0]
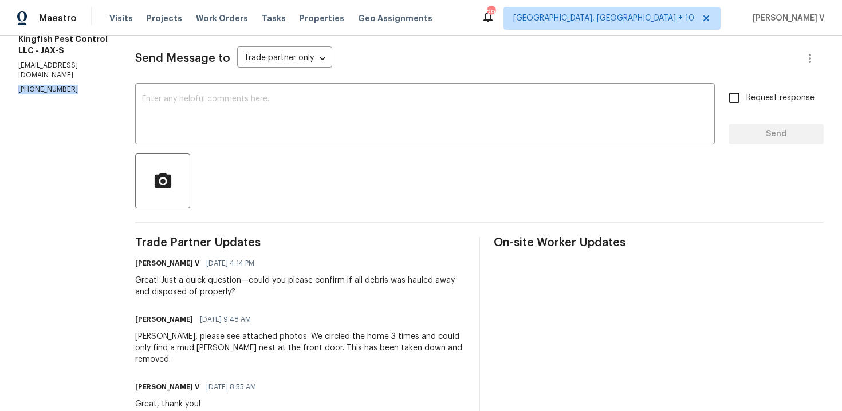
click at [164, 284] on div "Great! Just a quick question—could you please confirm if all debris was hauled …" at bounding box center [300, 286] width 330 height 23
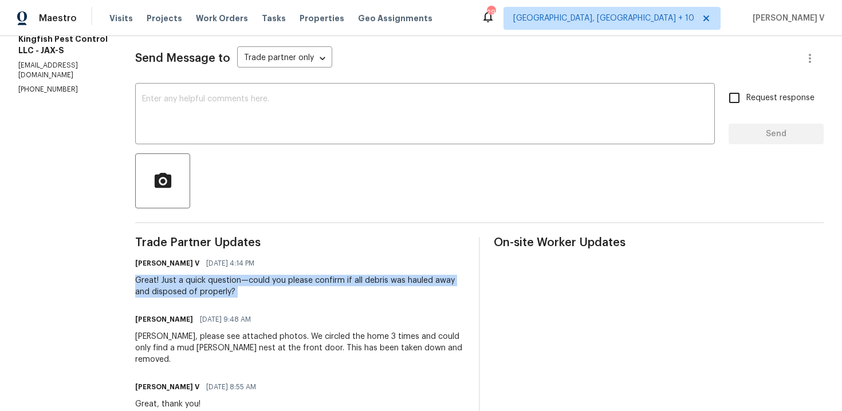
click at [199, 292] on div "Great! Just a quick question—could you please confirm if all debris was hauled …" at bounding box center [300, 286] width 330 height 23
drag, startPoint x: 158, startPoint y: 279, endPoint x: 265, endPoint y: 295, distance: 108.3
click at [265, 296] on div "Great! Just a quick question—could you please confirm if all debris was hauled …" at bounding box center [300, 286] width 330 height 23
copy div "Just a quick question—could you please confirm if all debris was hauled away an…"
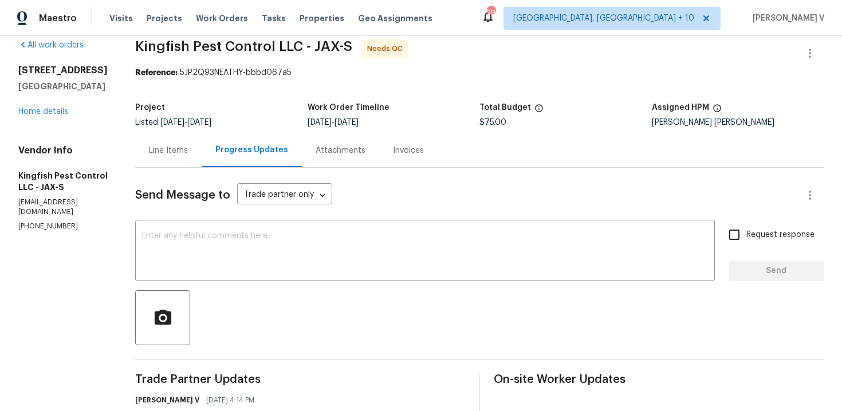
scroll to position [0, 0]
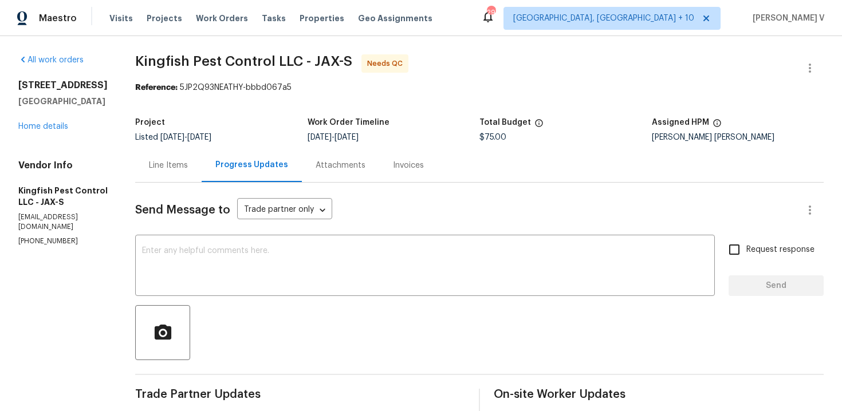
click at [143, 274] on textarea at bounding box center [425, 267] width 566 height 40
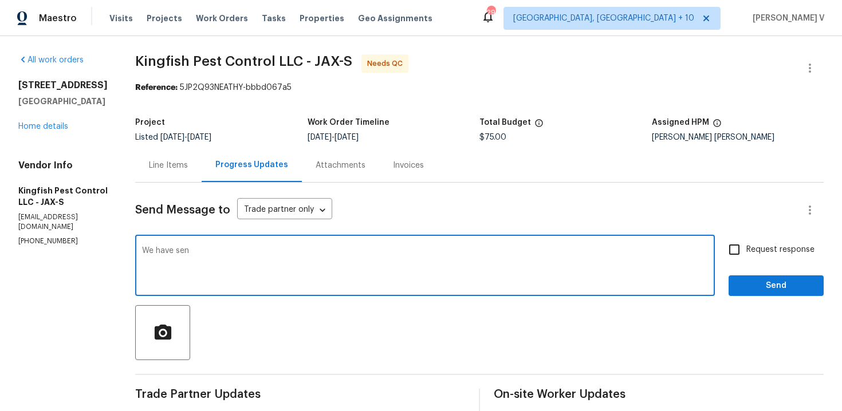
type textarea "We have sent"
drag, startPoint x: 261, startPoint y: 252, endPoint x: 387, endPoint y: 252, distance: 126.1
click at [387, 252] on textarea "Tried calling, couldnt get you. Please get" at bounding box center [425, 267] width 566 height 40
click at [250, 244] on div "Tried calling, couldnt get you. Sent a text m x ​" at bounding box center [425, 267] width 580 height 58
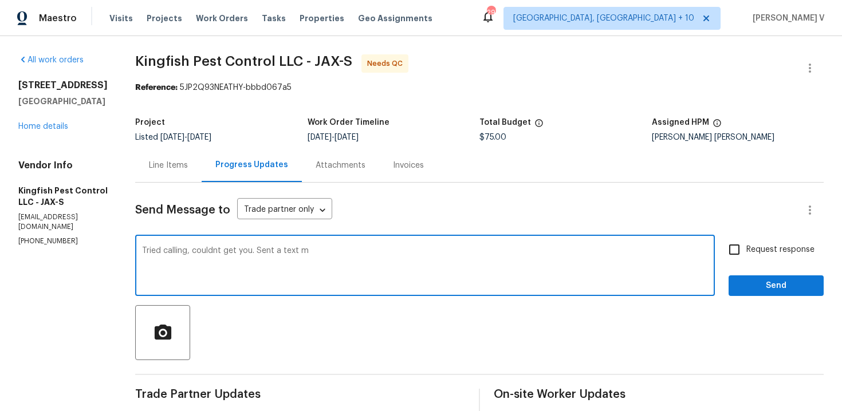
click at [250, 244] on div "Tried calling, couldnt get you. Sent a text m x ​" at bounding box center [425, 267] width 580 height 58
click at [265, 252] on textarea "Tried calling, couldnt get you. Sent a text m" at bounding box center [425, 267] width 566 height 40
paste textarea "We tried calling but didn’t get a response, so sent a text. Could you please pr…"
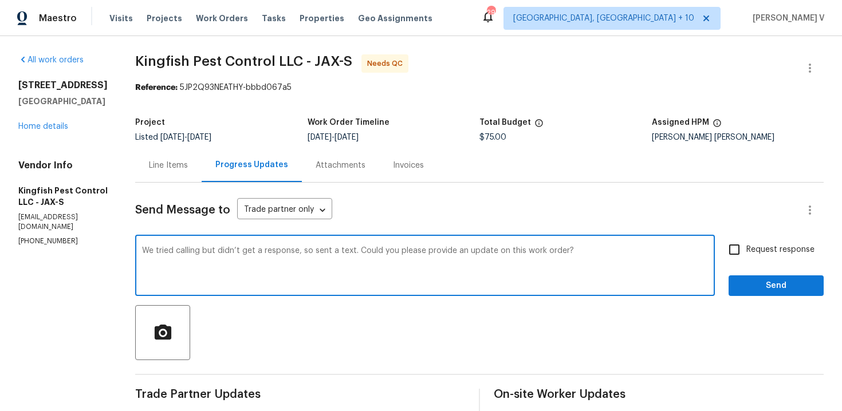
drag, startPoint x: 505, startPoint y: 251, endPoint x: 683, endPoint y: 251, distance: 178.2
click at [683, 251] on textarea "We tried calling but didn’t get a response, so sent a text. Could you please pr…" at bounding box center [425, 267] width 566 height 40
type textarea "We tried calling but didn’t get a response, so sent a text. Could you please pr…"
click at [771, 240] on label "Request response" at bounding box center [769, 250] width 92 height 24
click at [747, 240] on input "Request response" at bounding box center [735, 250] width 24 height 24
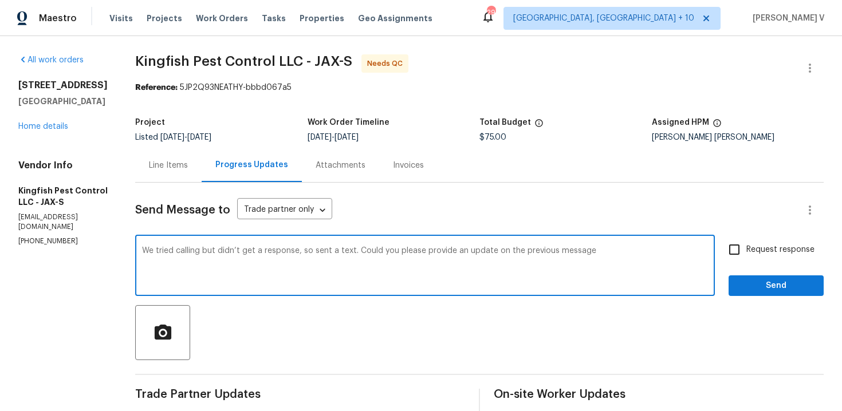
checkbox input "true"
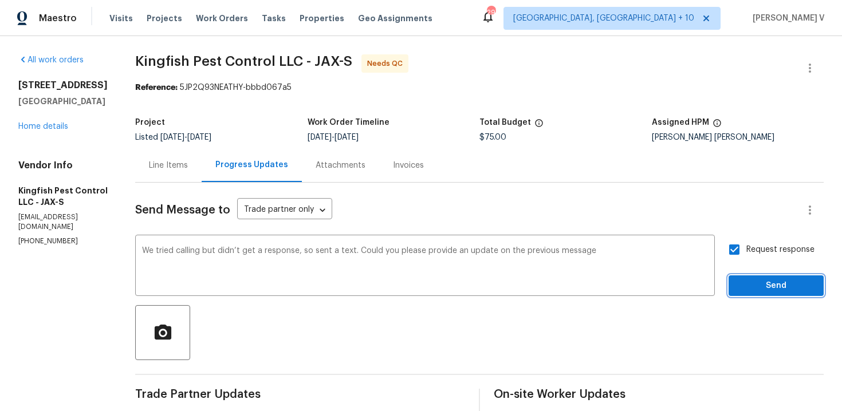
click at [764, 288] on span "Send" at bounding box center [776, 286] width 77 height 14
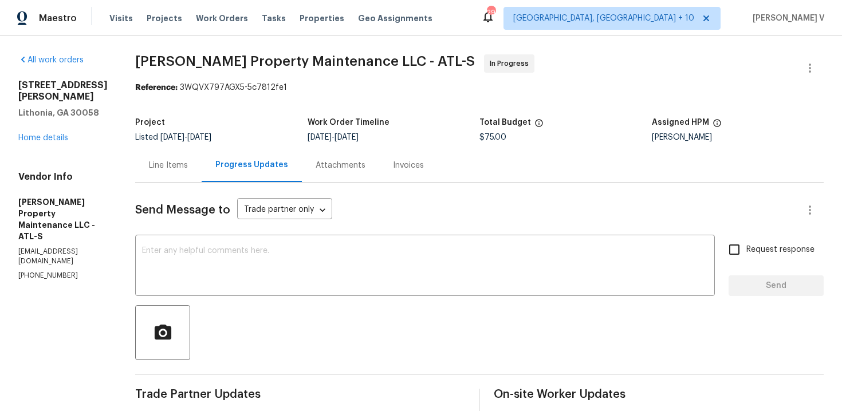
scroll to position [117, 0]
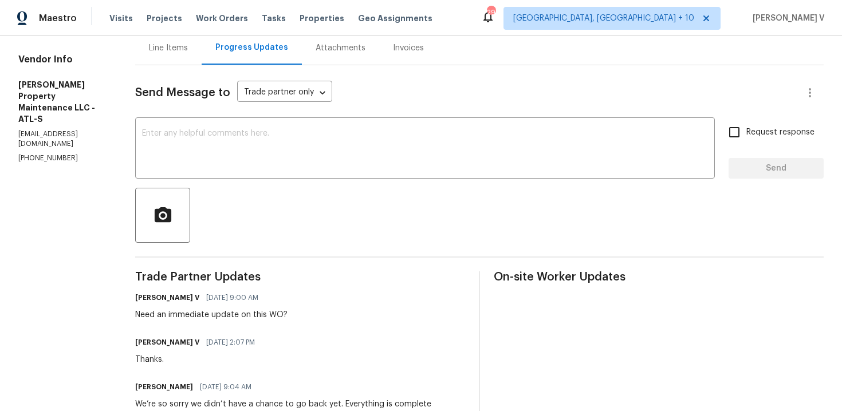
click at [46, 154] on p "[PHONE_NUMBER]" at bounding box center [62, 159] width 89 height 10
copy p "[PHONE_NUMBER]"
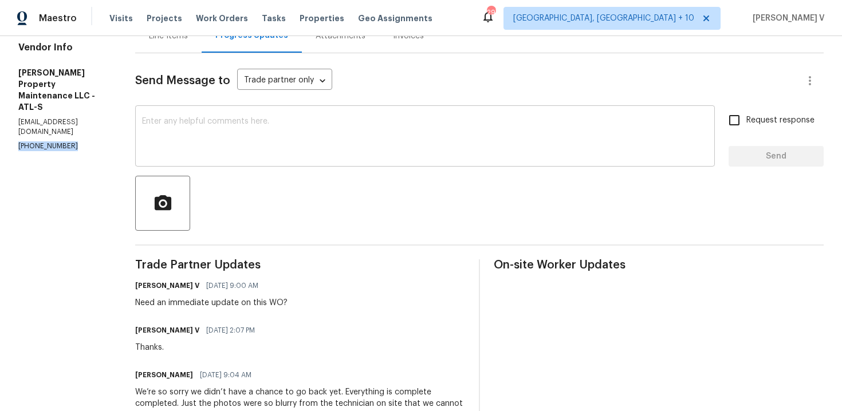
click at [277, 150] on textarea at bounding box center [425, 137] width 566 height 40
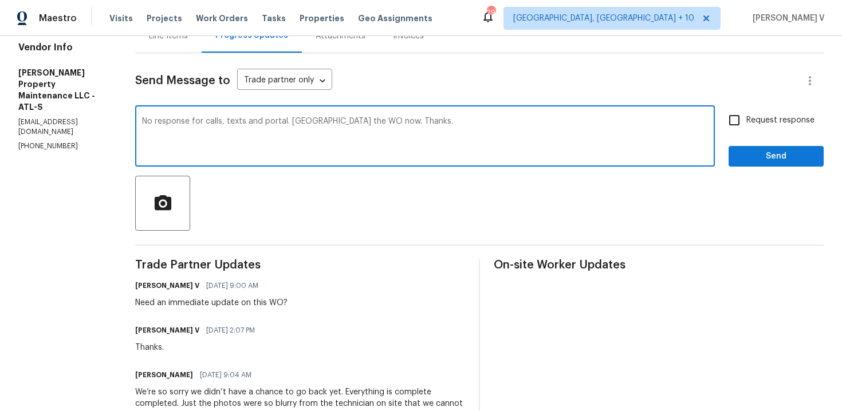
drag, startPoint x: 291, startPoint y: 119, endPoint x: 511, endPoint y: 121, distance: 219.5
click at [511, 121] on textarea "No response for calls, texts and portal. [GEOGRAPHIC_DATA] the WO now. Thanks." at bounding box center [425, 137] width 566 height 40
type textarea "No response for calls, texts and portal. Can we have any update on this now?"
click at [755, 135] on div "Request response Send" at bounding box center [776, 137] width 95 height 58
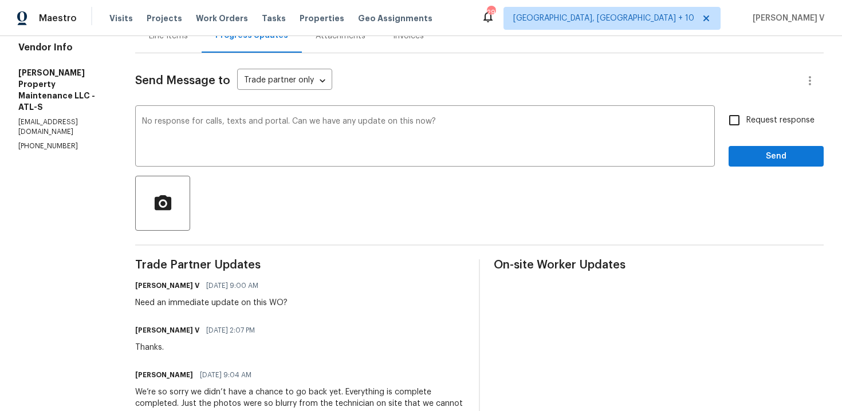
click at [748, 122] on span "Request response" at bounding box center [781, 121] width 68 height 12
click at [747, 122] on input "Request response" at bounding box center [735, 120] width 24 height 24
checkbox input "true"
click at [766, 150] on span "Send" at bounding box center [776, 157] width 77 height 14
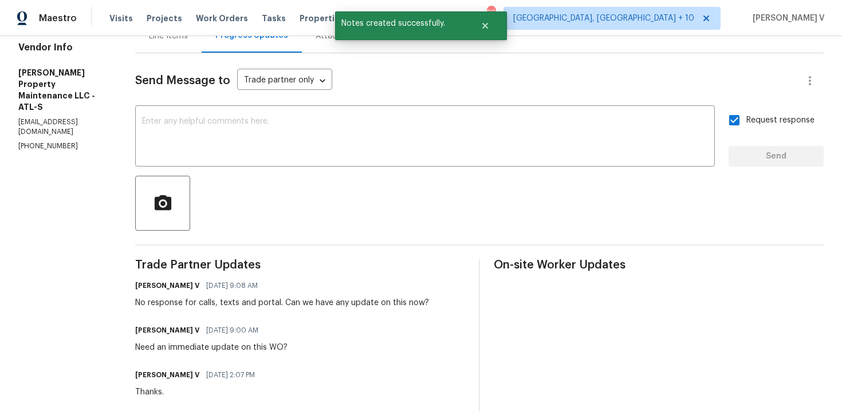
scroll to position [135, 0]
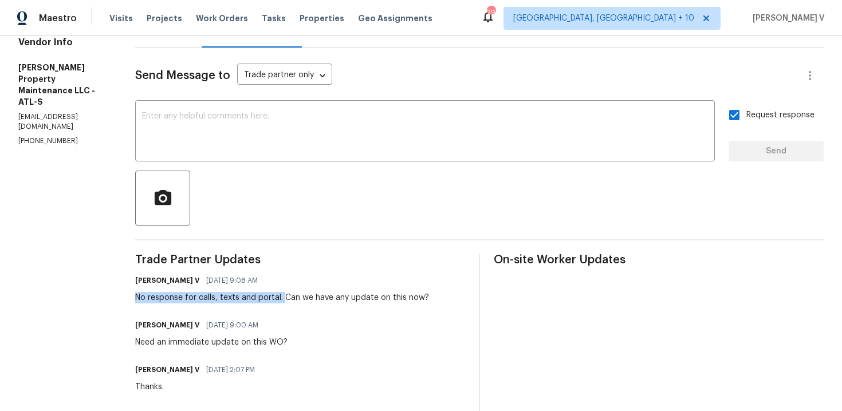
drag, startPoint x: 138, startPoint y: 296, endPoint x: 283, endPoint y: 295, distance: 145.0
click at [283, 295] on div "No response for calls, texts and portal. Can we have any update on this now?" at bounding box center [282, 297] width 294 height 11
copy div "No response for calls, texts and portal."
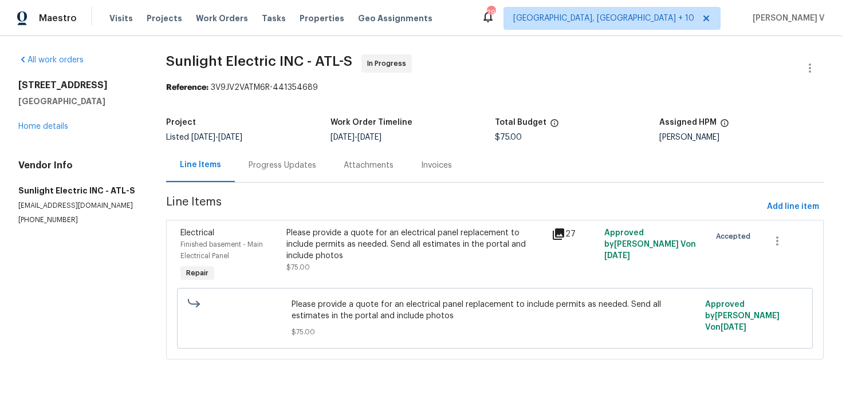
click at [296, 184] on section "Sunlight Electric INC - ATL-S In Progress Reference: 3V9JV2VATM6R-441354689 Pro…" at bounding box center [495, 213] width 658 height 319
click at [293, 163] on div "Progress Updates" at bounding box center [283, 165] width 68 height 11
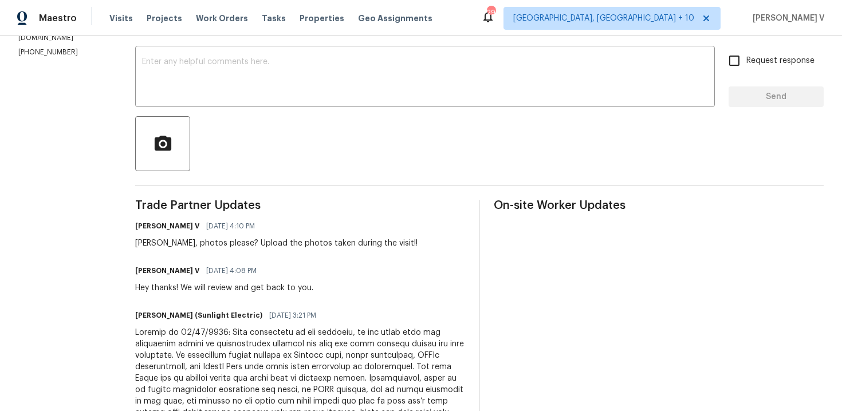
scroll to position [127, 0]
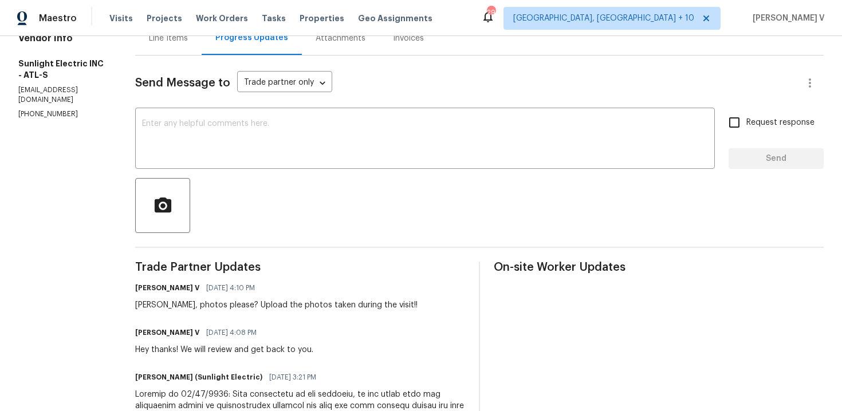
click at [250, 184] on div at bounding box center [479, 205] width 689 height 55
click at [249, 163] on div "x ​" at bounding box center [425, 140] width 580 height 58
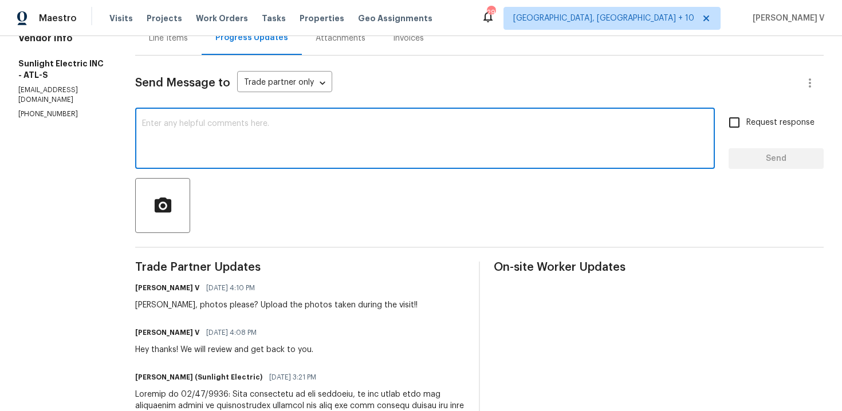
type textarea "S"
type textarea "FYI,"
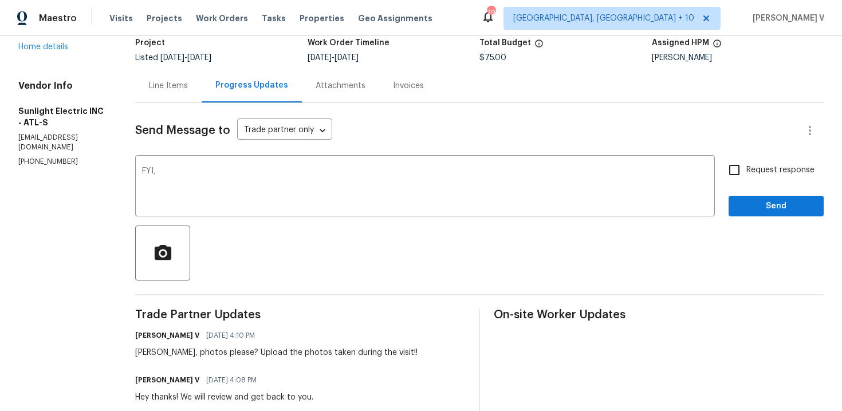
click at [188, 91] on div "Line Items" at bounding box center [168, 85] width 39 height 11
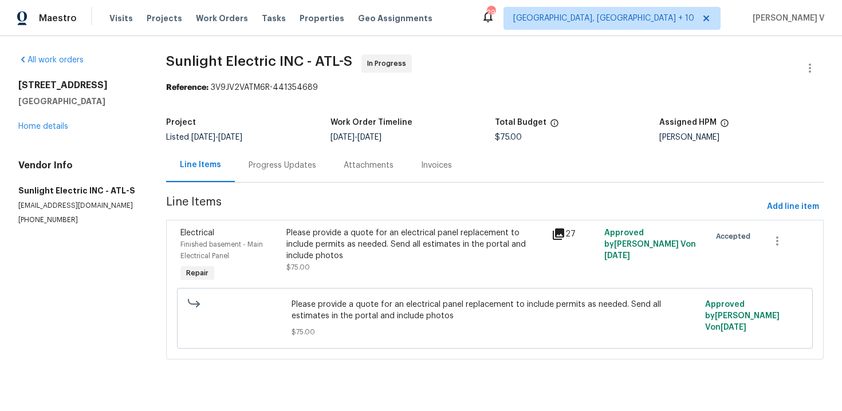
click at [324, 254] on div "Please provide a quote for an electrical panel replacement to include permits a…" at bounding box center [416, 244] width 258 height 34
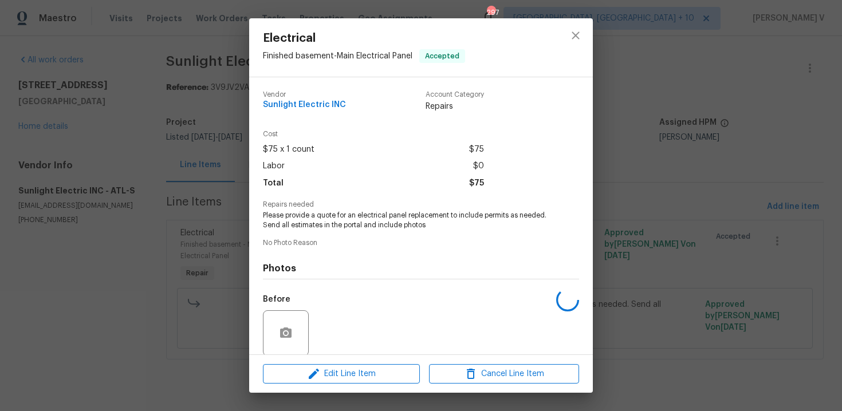
scroll to position [88, 0]
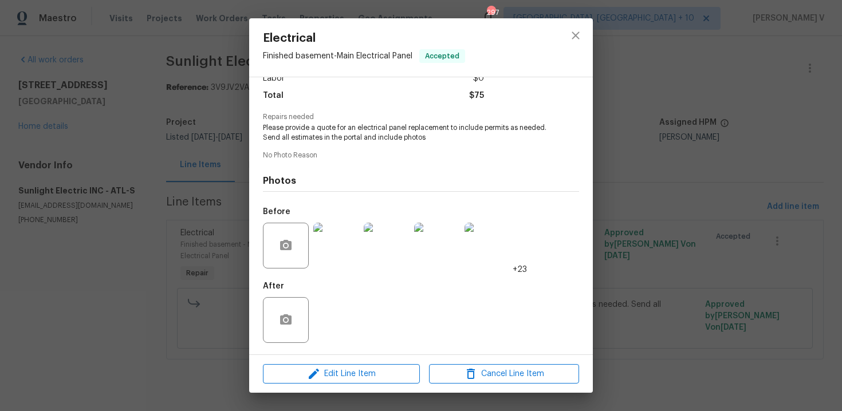
click at [336, 260] on img at bounding box center [336, 246] width 46 height 46
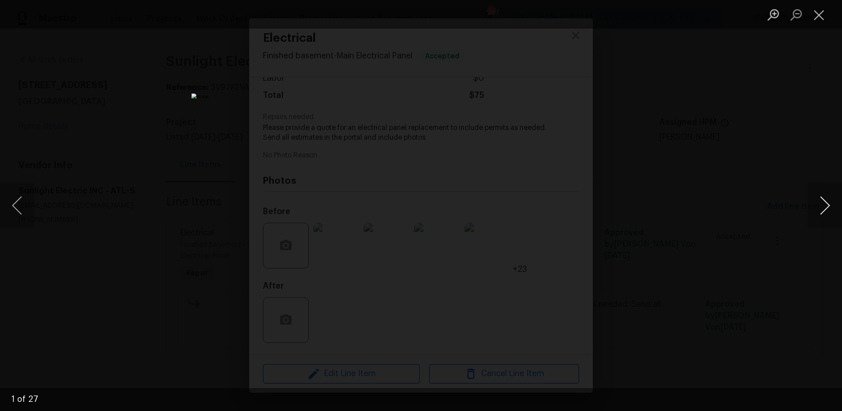
click at [829, 203] on button "Next image" at bounding box center [825, 206] width 34 height 46
click at [819, 205] on button "Next image" at bounding box center [825, 206] width 34 height 46
click at [819, 206] on button "Next image" at bounding box center [825, 206] width 34 height 46
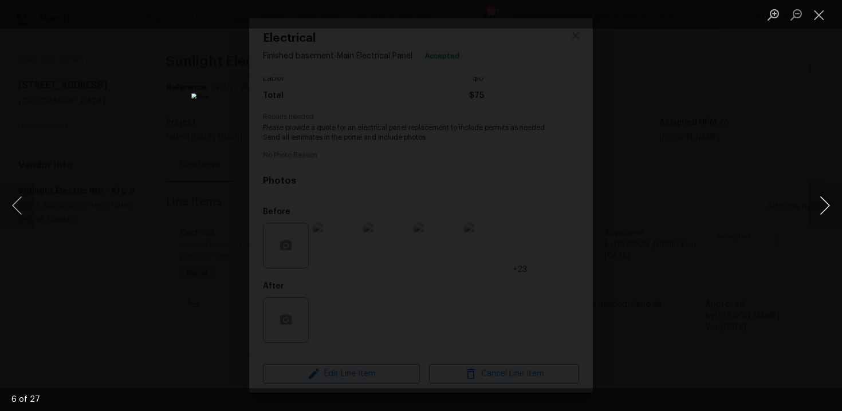
click at [819, 206] on button "Next image" at bounding box center [825, 206] width 34 height 46
click at [834, 208] on button "Next image" at bounding box center [825, 206] width 34 height 46
click at [822, 210] on button "Next image" at bounding box center [825, 206] width 34 height 46
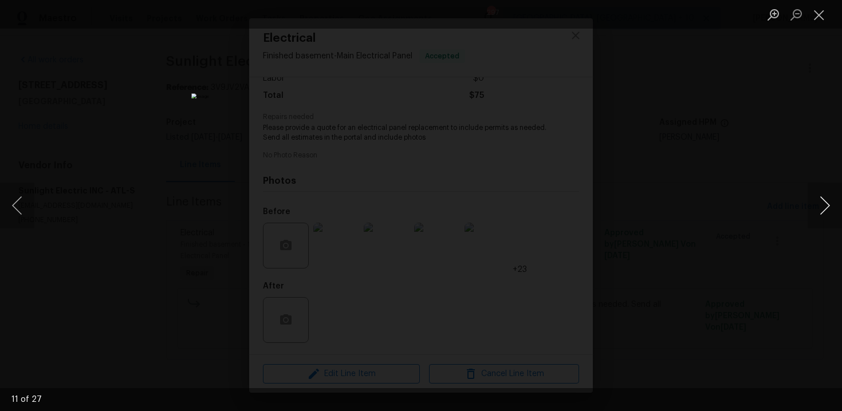
click at [822, 210] on button "Next image" at bounding box center [825, 206] width 34 height 46
click at [822, 211] on button "Next image" at bounding box center [825, 206] width 34 height 46
click at [832, 198] on button "Next image" at bounding box center [825, 206] width 34 height 46
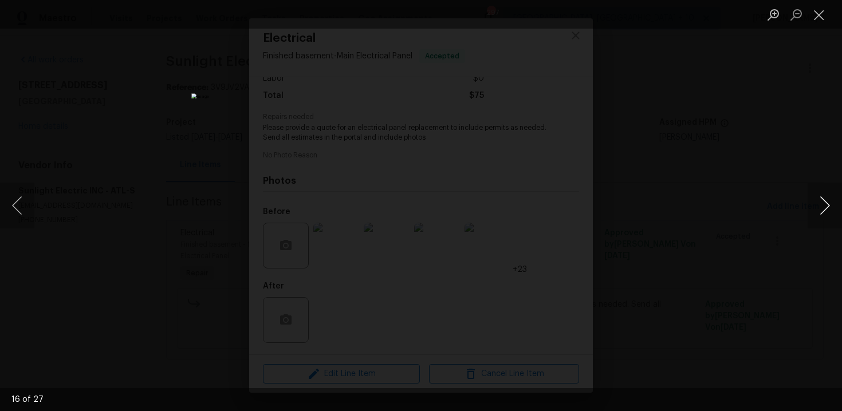
click at [832, 199] on button "Next image" at bounding box center [825, 206] width 34 height 46
click at [227, 152] on div "Lightbox" at bounding box center [421, 205] width 842 height 411
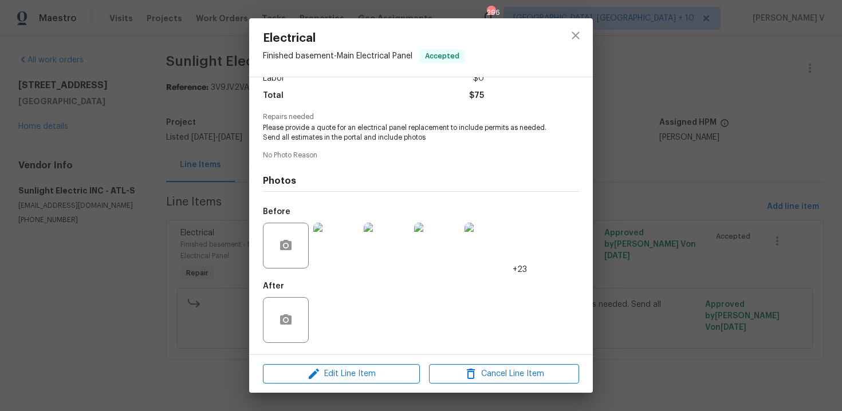
click at [227, 152] on div "Lightbox" at bounding box center [421, 205] width 842 height 411
click at [227, 152] on div "Electrical Finished basement - Main Electrical Panel Accepted Vendor Sunlight E…" at bounding box center [421, 205] width 842 height 411
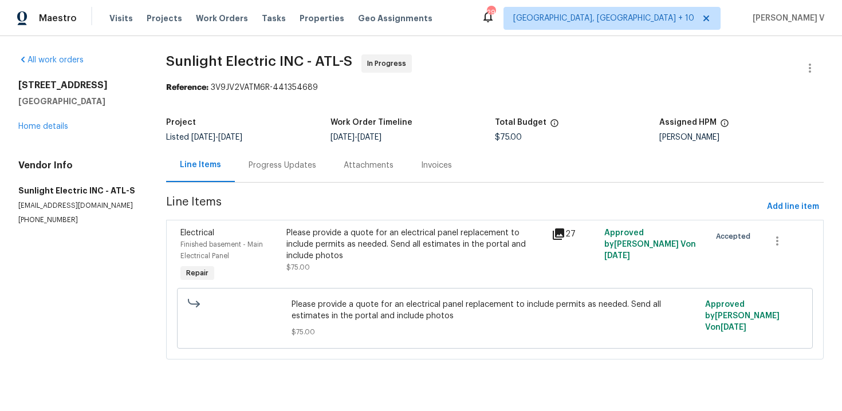
click at [274, 174] on div "Progress Updates" at bounding box center [282, 165] width 95 height 34
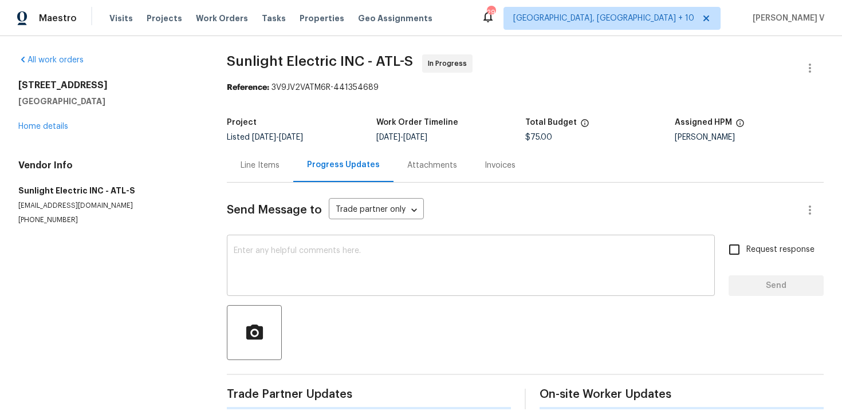
click at [287, 247] on textarea at bounding box center [471, 267] width 474 height 40
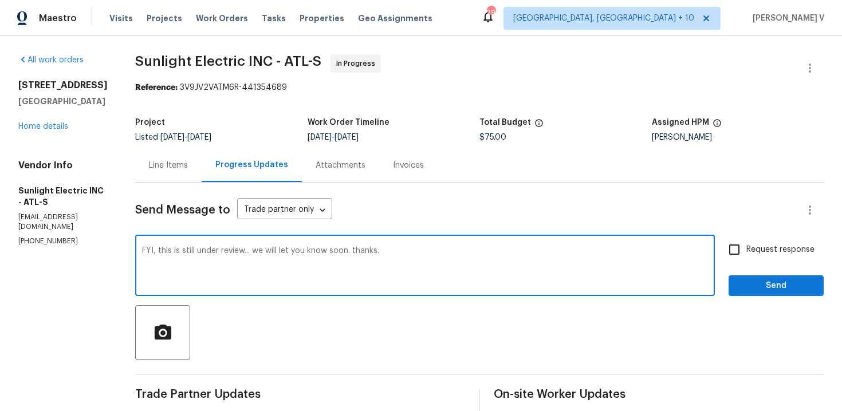
type textarea "FYI, this is still under review... we will let you know soon. thanks."
click at [743, 284] on span "Send" at bounding box center [776, 286] width 77 height 14
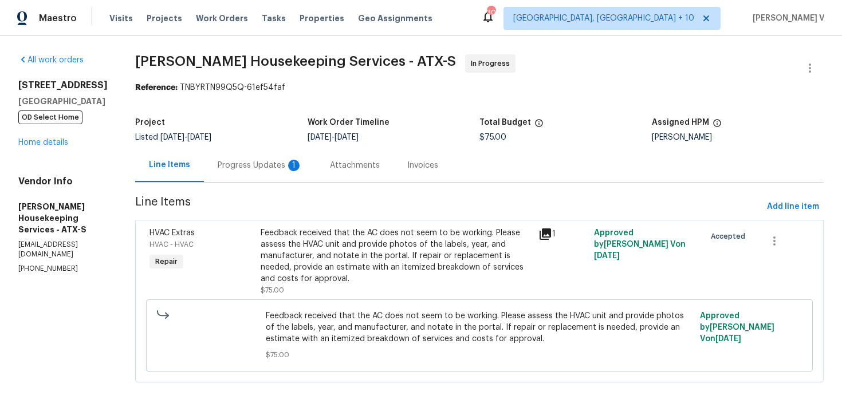
click at [253, 146] on div "Project Listed [DATE] - [DATE] Work Order Timeline [DATE] - [DATE] Total Budget…" at bounding box center [479, 130] width 689 height 37
click at [259, 168] on div "Progress Updates 1" at bounding box center [260, 165] width 85 height 11
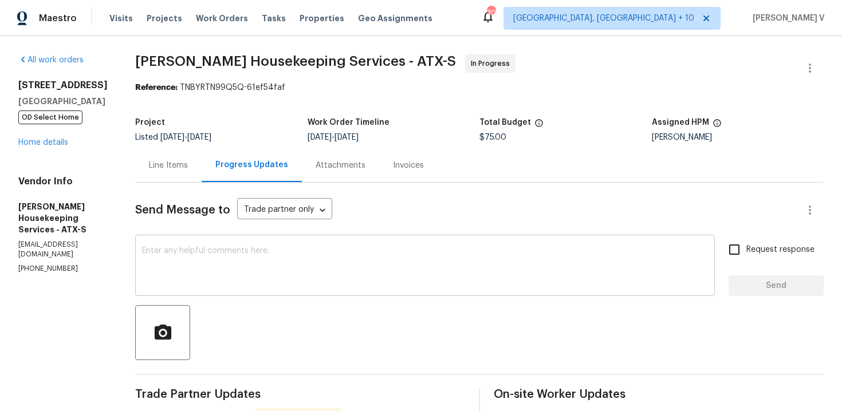
click at [226, 241] on div "x ​" at bounding box center [425, 267] width 580 height 58
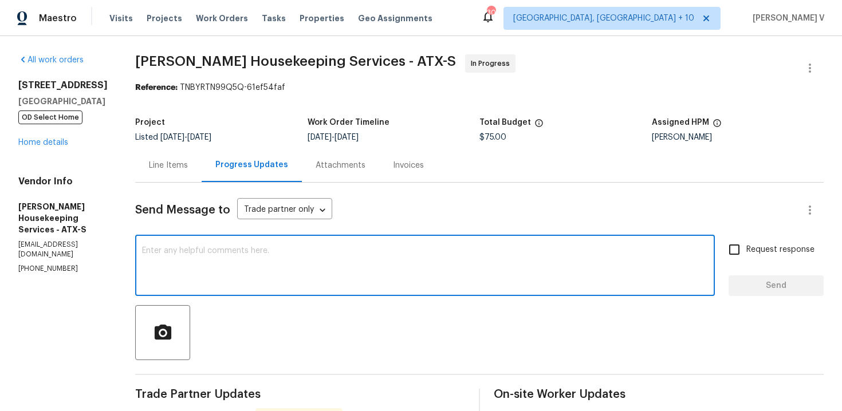
paste textarea "could you please confirm if the work has already been completed, or if your tea…"
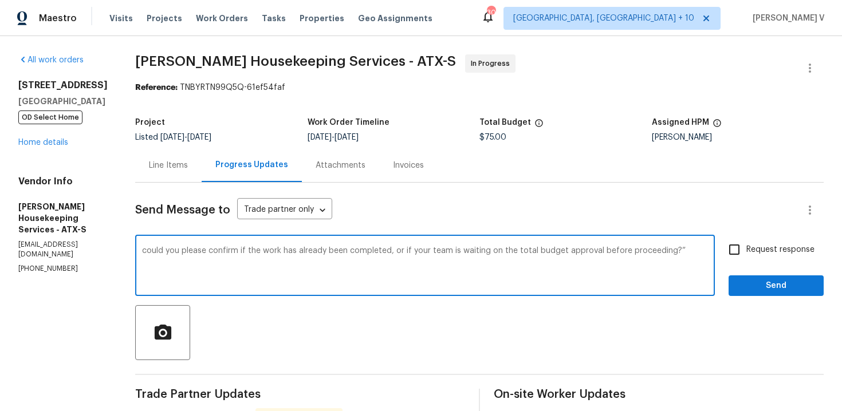
click at [158, 252] on textarea "could you please confirm if the work has already been completed, or if your tea…" at bounding box center [425, 267] width 566 height 40
click at [0, 0] on span "Could" at bounding box center [0, 0] width 0 height 0
click at [696, 248] on textarea "Could you please confirm if the work has already been completed, or if your tea…" at bounding box center [425, 267] width 566 height 40
type textarea "Could you please confirm if the work has already been completed, or if your tea…"
click at [739, 245] on input "Request response" at bounding box center [735, 250] width 24 height 24
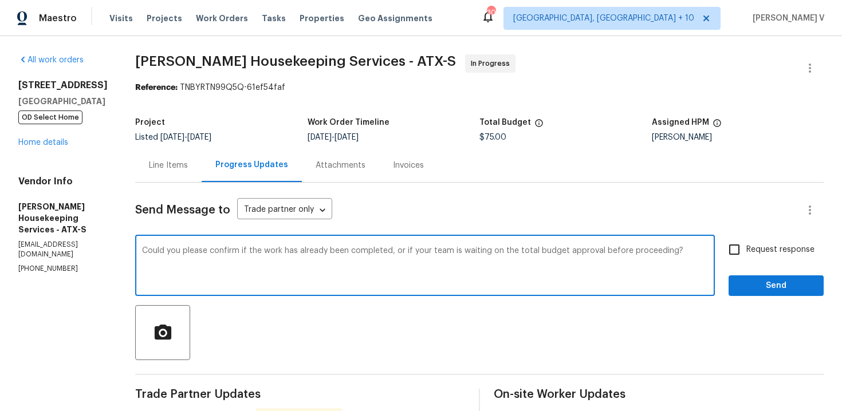
checkbox input "true"
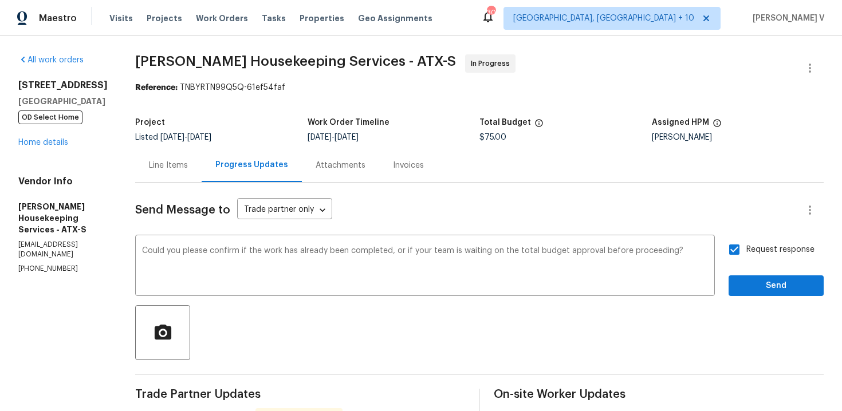
scroll to position [104, 0]
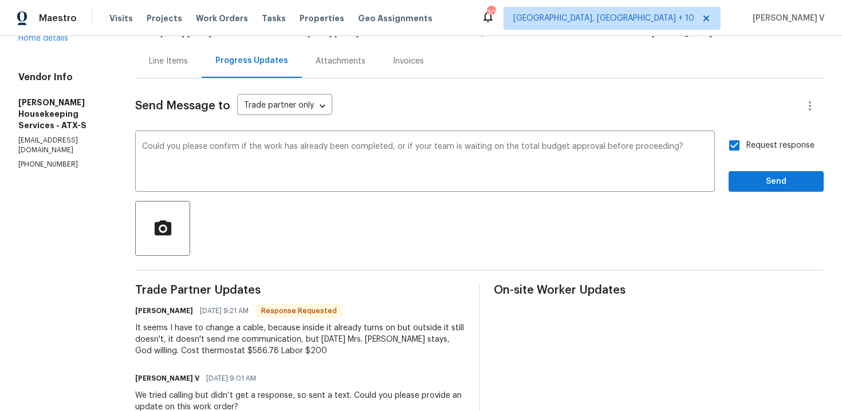
click at [158, 340] on div "It seems I have to change a cable, because inside it already turns on but outsi…" at bounding box center [300, 340] width 330 height 34
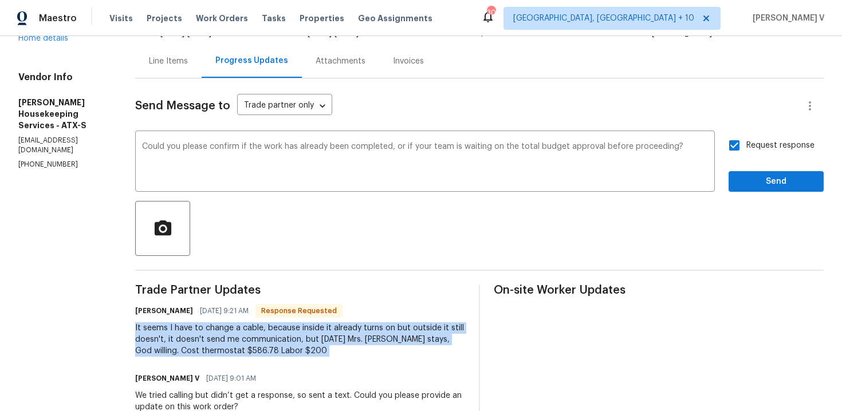
copy div "It seems I have to change a cable, because inside it already turns on but outsi…"
click at [770, 182] on span "Send" at bounding box center [776, 182] width 77 height 14
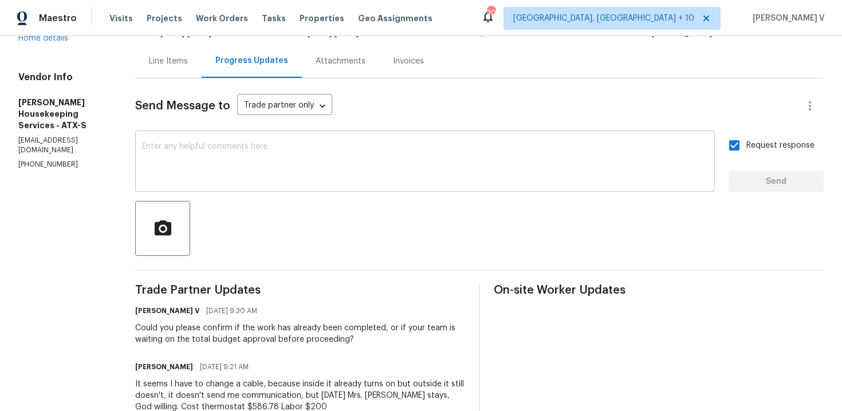
click at [260, 179] on textarea at bounding box center [425, 163] width 566 height 40
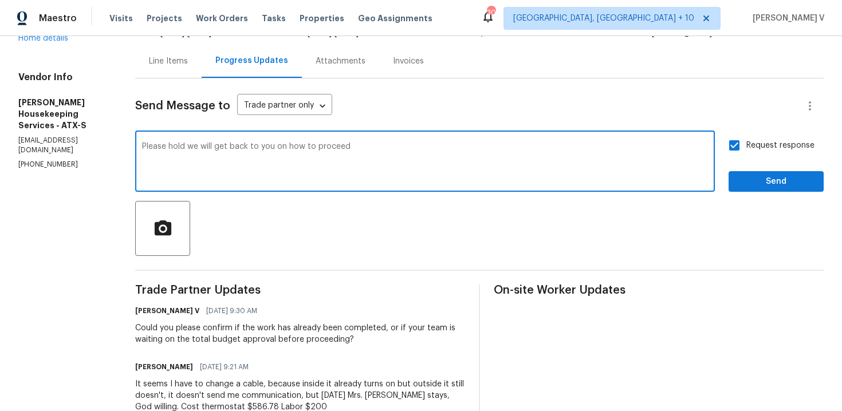
click at [0, 0] on span "hold" at bounding box center [0, 0] width 0 height 0
type textarea "Please hold; we will get back to you on how to proceed"
click at [391, 142] on div "Please hold; we will get back to you on how to proceed x ​" at bounding box center [425, 163] width 580 height 58
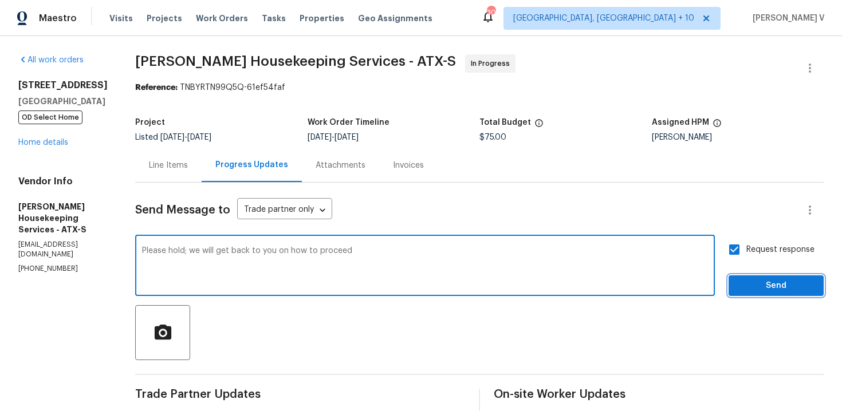
click at [767, 278] on button "Send" at bounding box center [776, 286] width 95 height 21
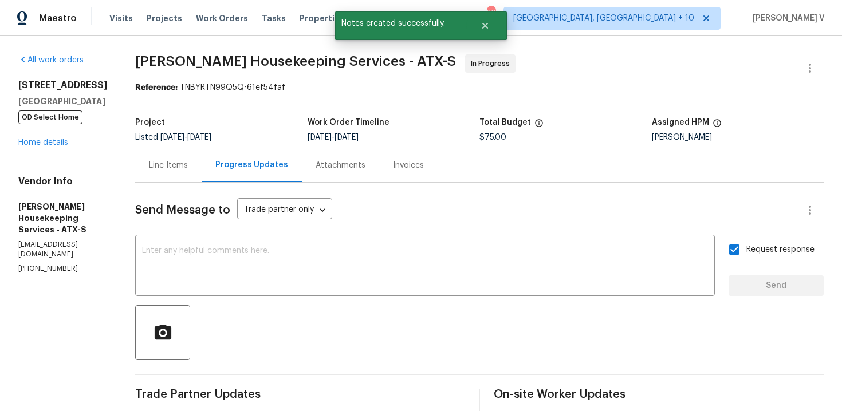
click at [164, 180] on div "Line Items" at bounding box center [168, 165] width 66 height 34
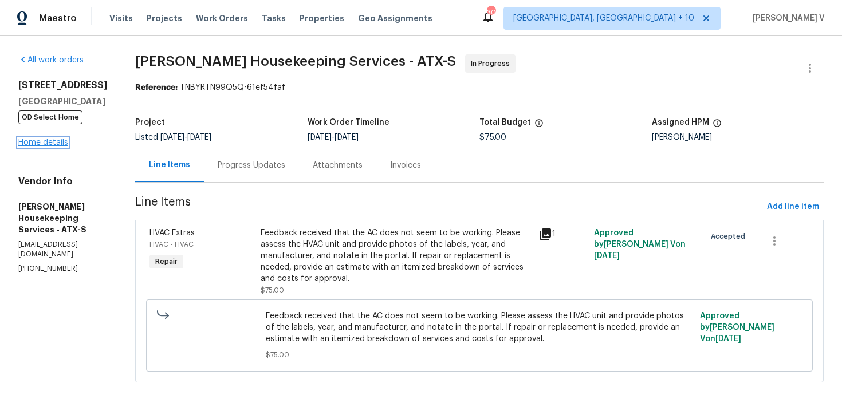
click at [44, 146] on link "Home details" at bounding box center [43, 143] width 50 height 8
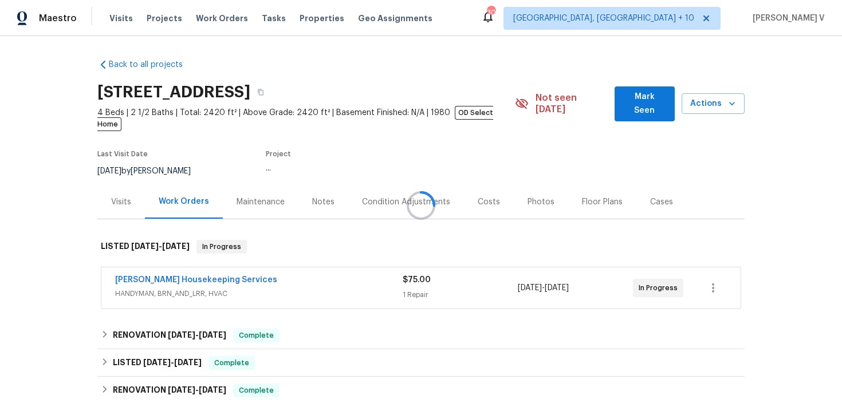
drag, startPoint x: 108, startPoint y: 266, endPoint x: 306, endPoint y: 266, distance: 197.7
click at [306, 266] on div at bounding box center [421, 205] width 842 height 411
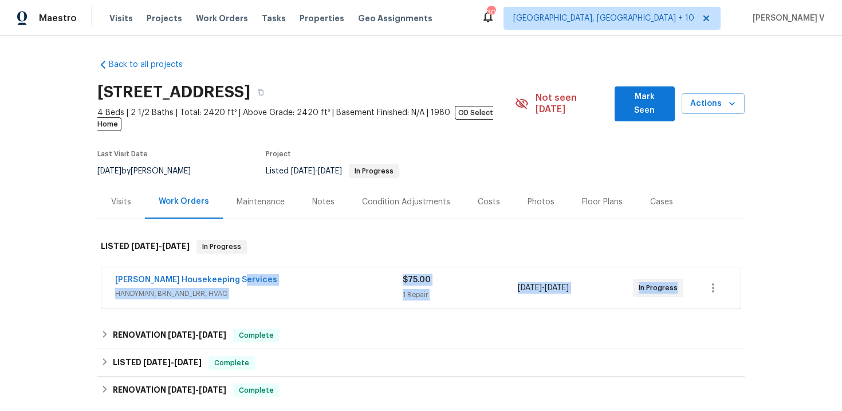
drag, startPoint x: 102, startPoint y: 269, endPoint x: 276, endPoint y: 269, distance: 174.2
click at [237, 274] on div "[PERSON_NAME] Housekeeping Services" at bounding box center [259, 281] width 288 height 14
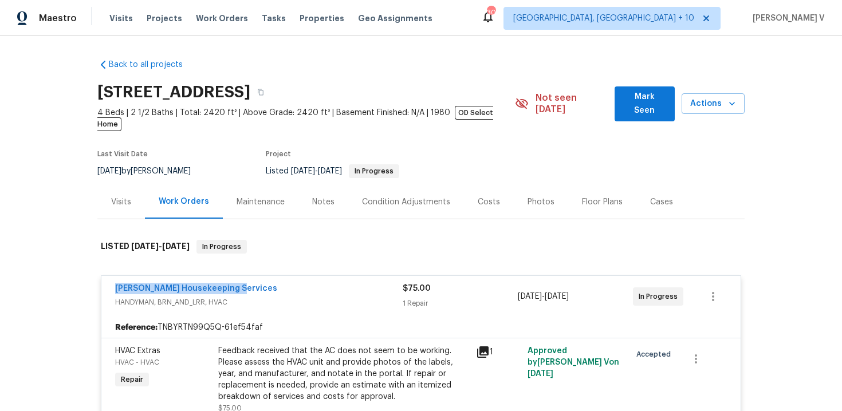
drag, startPoint x: 110, startPoint y: 277, endPoint x: 262, endPoint y: 276, distance: 152.4
click at [262, 277] on div "[PERSON_NAME] Housekeeping Services HANDYMAN, BRN_AND_LRR, HVAC $75.00 1 Repair…" at bounding box center [421, 296] width 640 height 41
copy link "[PERSON_NAME] Housekeeping Services"
click at [198, 284] on div "[PERSON_NAME] Housekeeping Services" at bounding box center [259, 290] width 288 height 14
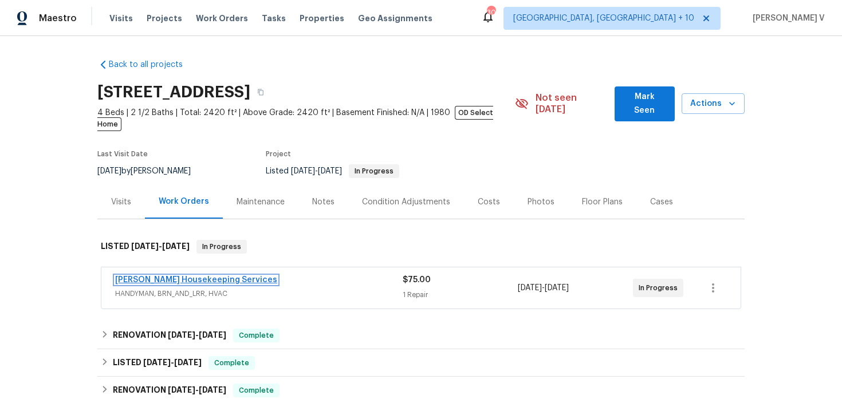
click at [183, 276] on link "[PERSON_NAME] Housekeeping Services" at bounding box center [196, 280] width 162 height 8
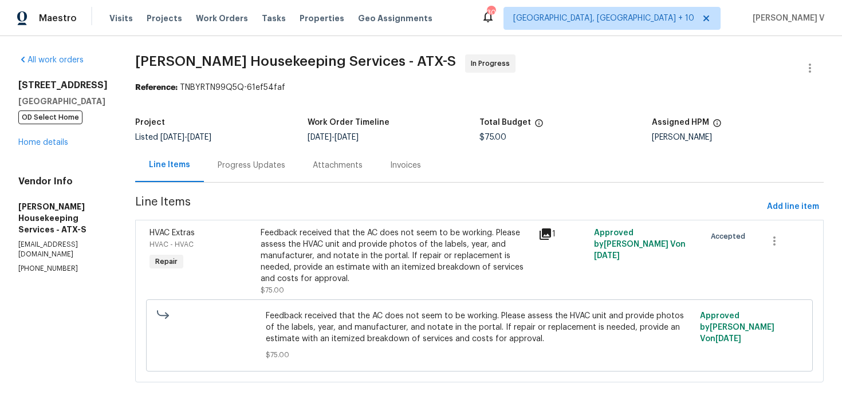
click at [306, 259] on div "Feedback received that the AC does not seem to be working. Please assess the HV…" at bounding box center [396, 255] width 271 height 57
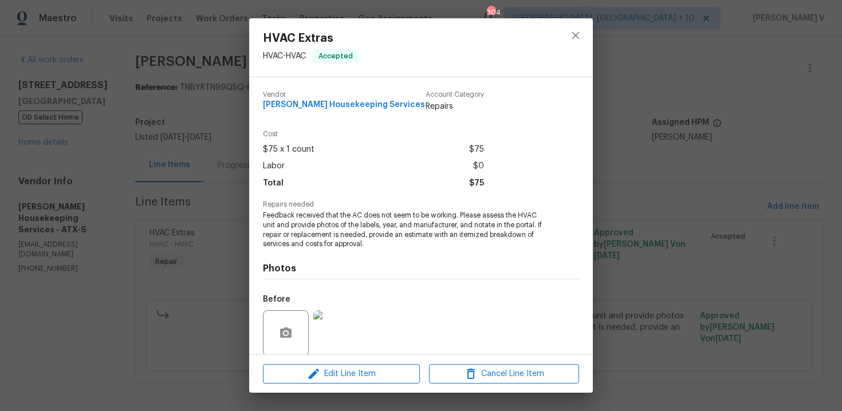
click at [346, 218] on span "Feedback received that the AC does not seem to be working. Please assess the HV…" at bounding box center [405, 230] width 285 height 38
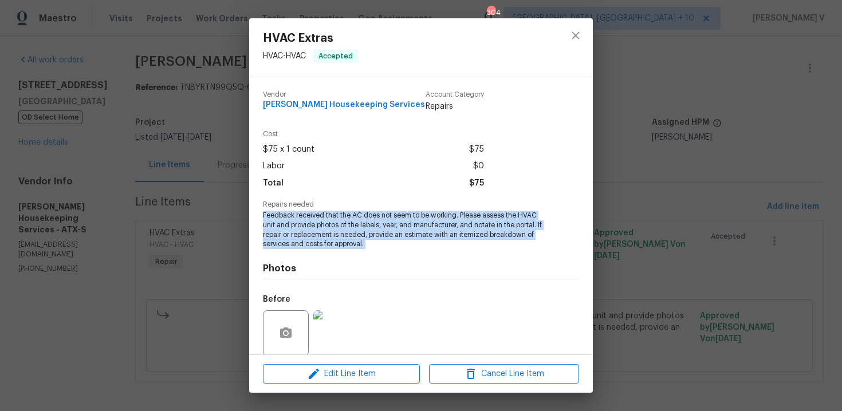
copy span "Feedback received that the AC does not seem to be working. Please assess the HV…"
click at [215, 242] on div "HVAC Extras HVAC - HVAC Accepted Vendor [PERSON_NAME] Housekeeping Services Acc…" at bounding box center [421, 205] width 842 height 411
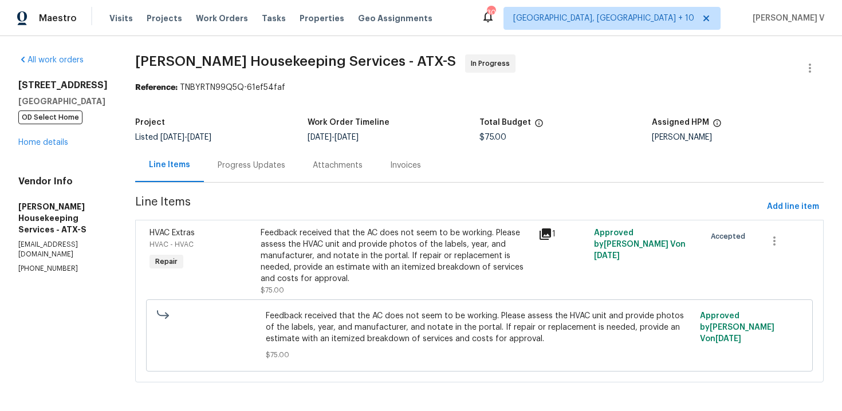
click at [264, 170] on div "Progress Updates" at bounding box center [252, 165] width 68 height 11
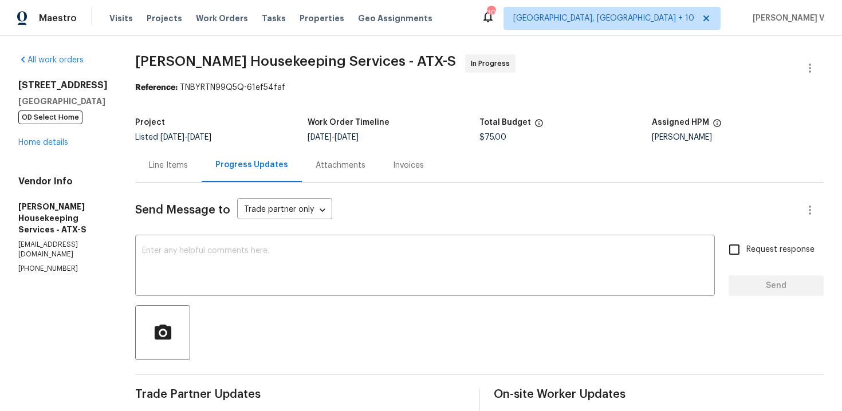
click at [512, 147] on div "Project Listed [DATE] - [DATE] Work Order Timeline [DATE] - [DATE] Total Budget…" at bounding box center [479, 130] width 689 height 37
copy span "$75.00"
click at [38, 144] on link "Home details" at bounding box center [43, 143] width 50 height 8
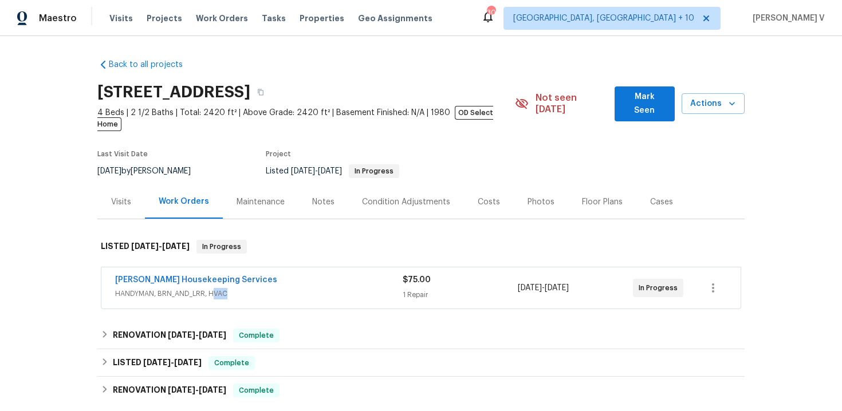
drag, startPoint x: 211, startPoint y: 287, endPoint x: 226, endPoint y: 286, distance: 14.9
click at [226, 288] on span "HANDYMAN, BRN_AND_LRR, HVAC" at bounding box center [259, 293] width 288 height 11
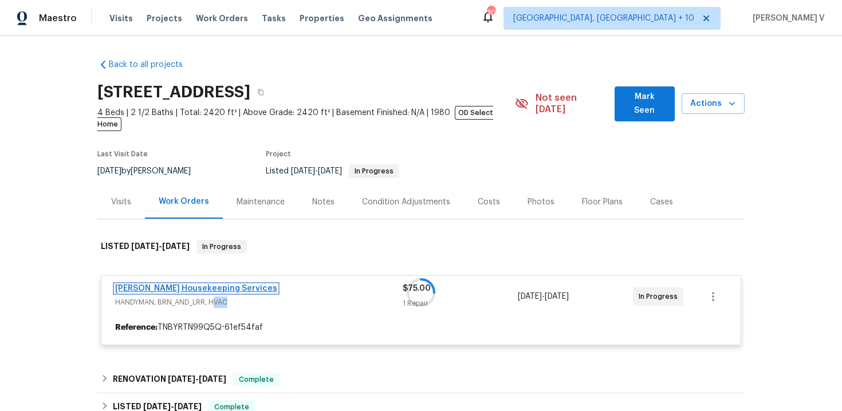
click at [205, 285] on link "[PERSON_NAME] Housekeeping Services" at bounding box center [196, 289] width 162 height 8
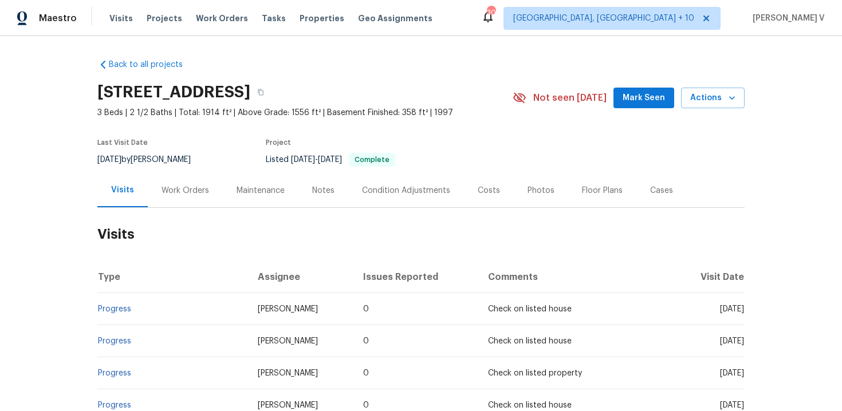
click at [197, 191] on div "Work Orders" at bounding box center [186, 190] width 48 height 11
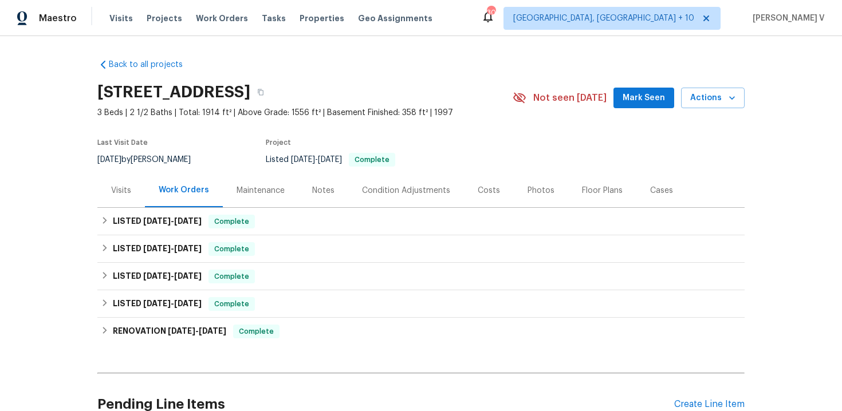
scroll to position [109, 0]
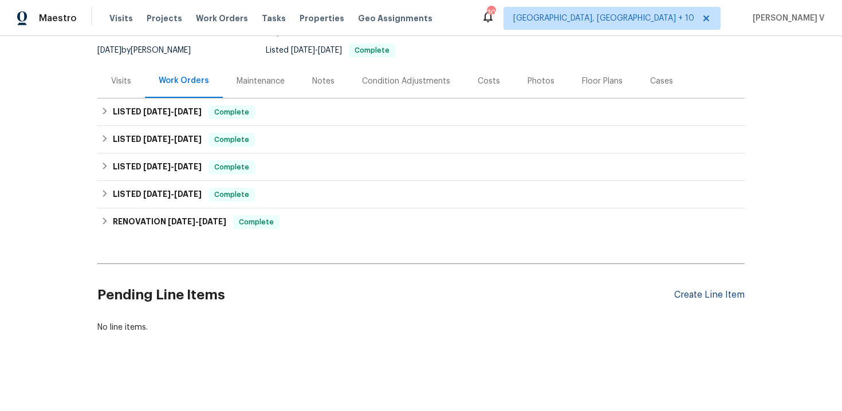
click at [697, 293] on div "Create Line Item" at bounding box center [709, 295] width 70 height 11
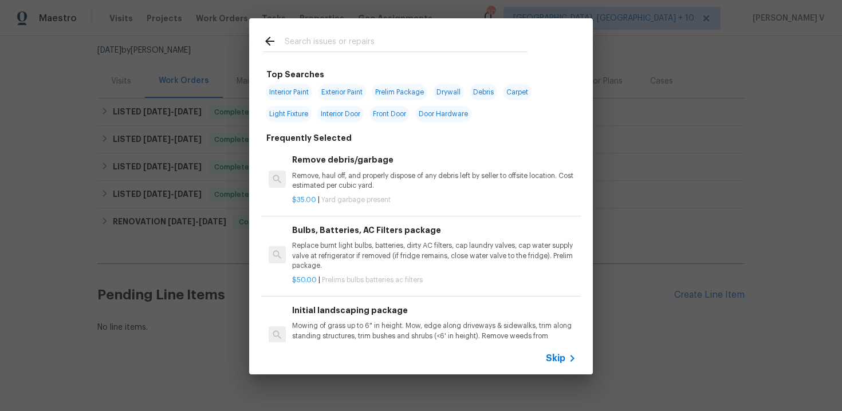
click at [542, 350] on div "Skip" at bounding box center [421, 359] width 344 height 32
click at [560, 358] on span "Skip" at bounding box center [555, 358] width 19 height 11
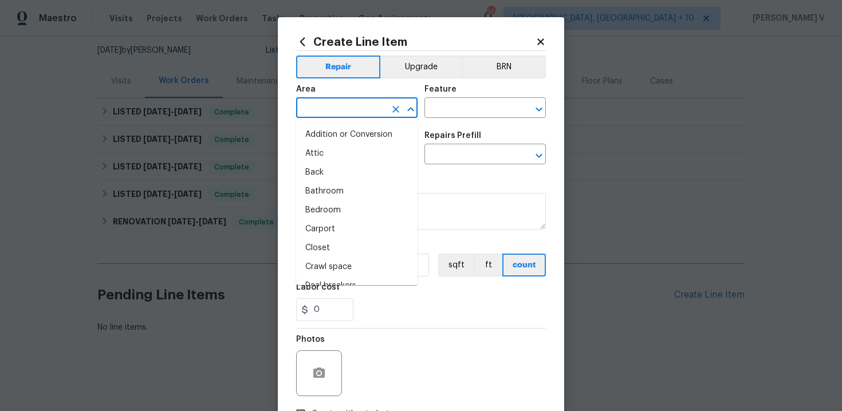
click at [330, 104] on input "text" at bounding box center [340, 109] width 89 height 18
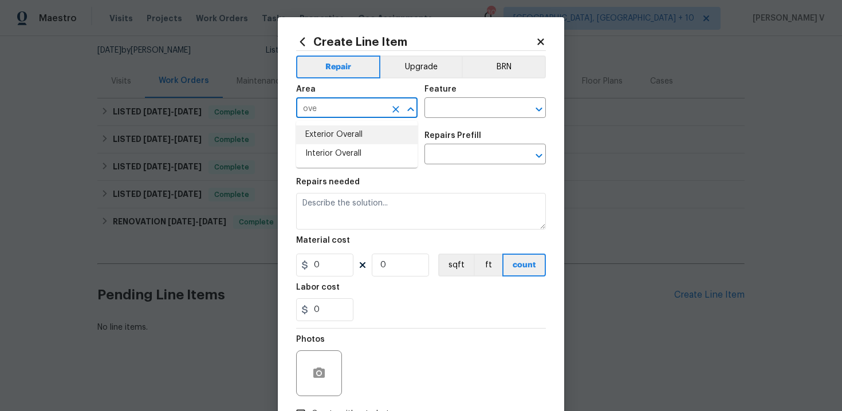
type input "ove"
click at [335, 147] on li "Interior Overall" at bounding box center [356, 153] width 121 height 19
type input "Interior Overall"
click at [473, 113] on input "text" at bounding box center [469, 109] width 89 height 18
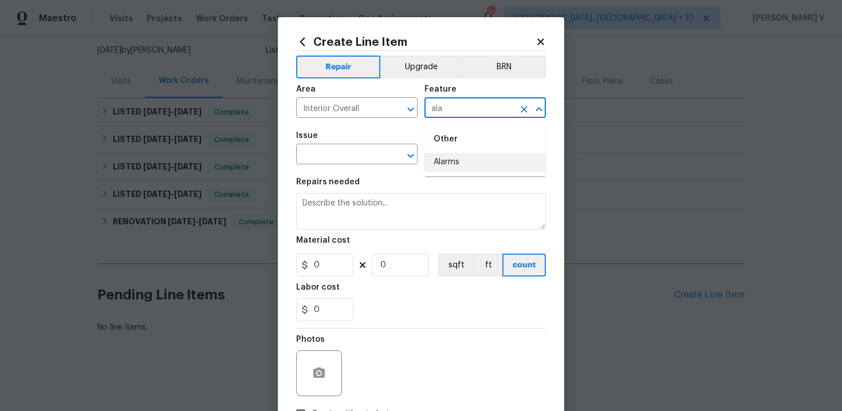
click at [450, 157] on li "Alarms" at bounding box center [485, 162] width 121 height 19
type input "Alarms"
click at [343, 167] on span "Issue ​" at bounding box center [356, 148] width 121 height 46
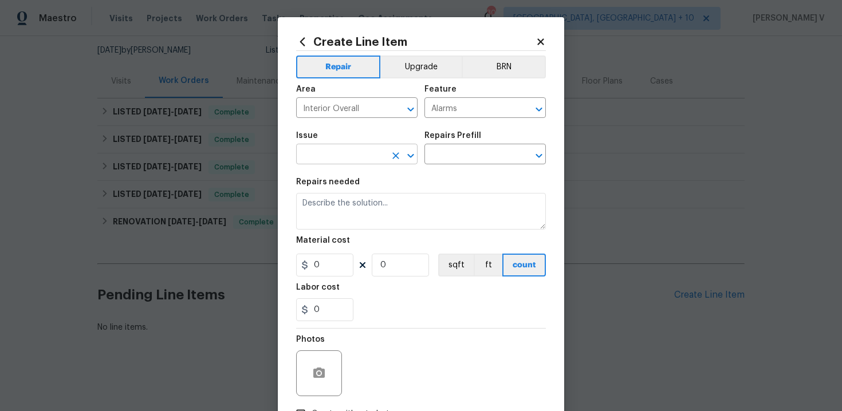
click at [342, 160] on input "text" at bounding box center [340, 156] width 89 height 18
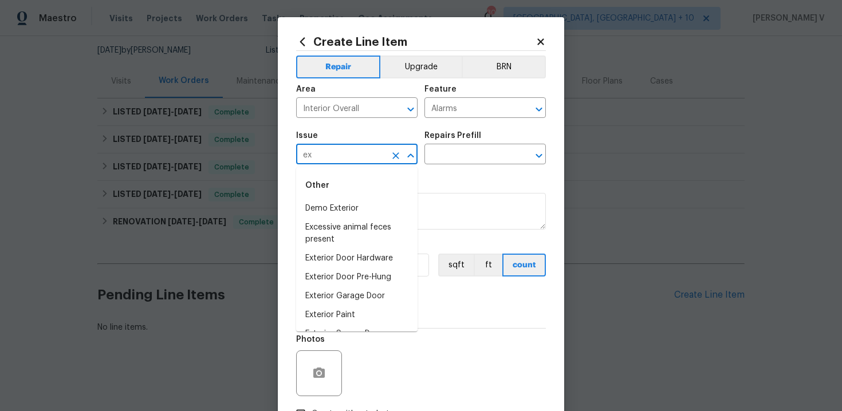
type input "ex"
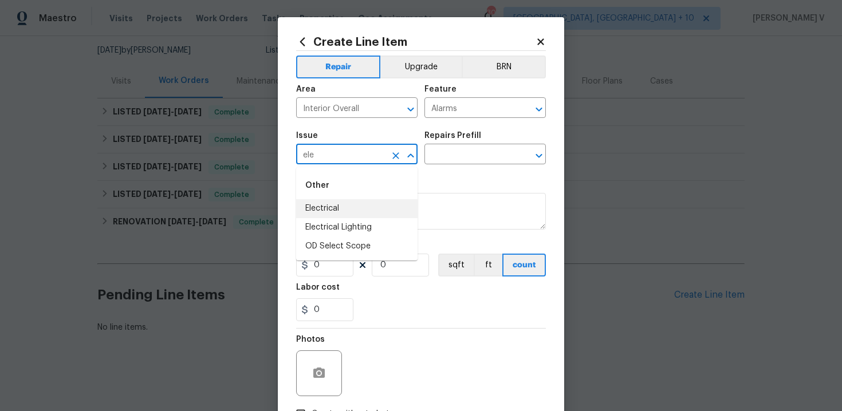
click at [332, 213] on li "Electrical" at bounding box center [356, 208] width 121 height 19
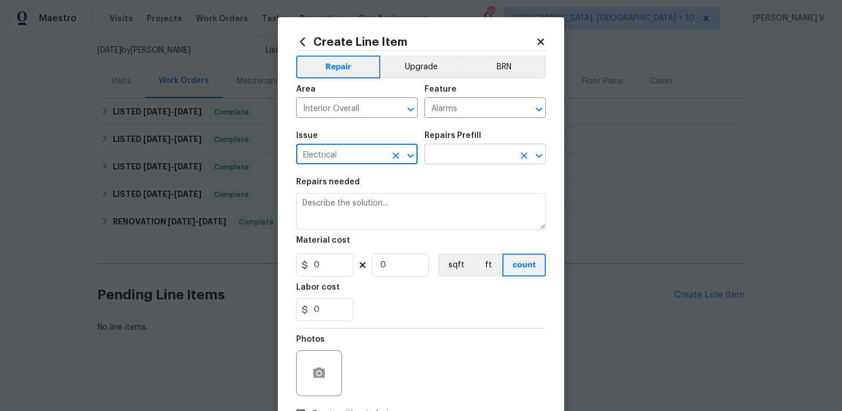
type input "Electrical"
click at [460, 149] on input "text" at bounding box center [469, 156] width 89 height 18
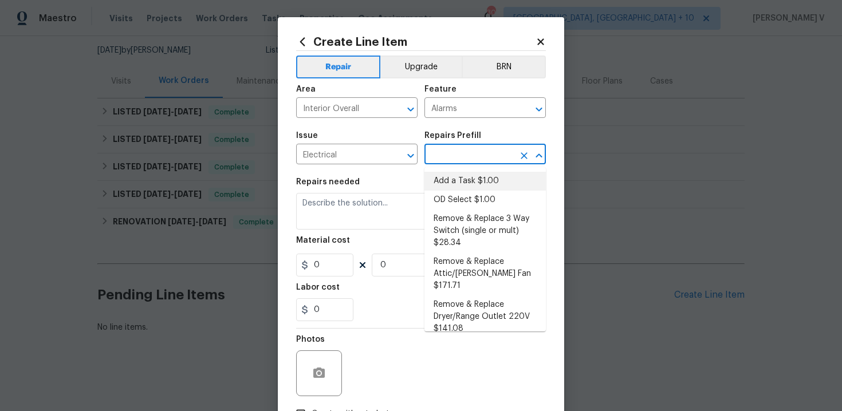
click at [448, 178] on li "Add a Task $1.00" at bounding box center [485, 181] width 121 height 19
type input "Add a Task $1.00"
type textarea "HPM to detail"
type input "1"
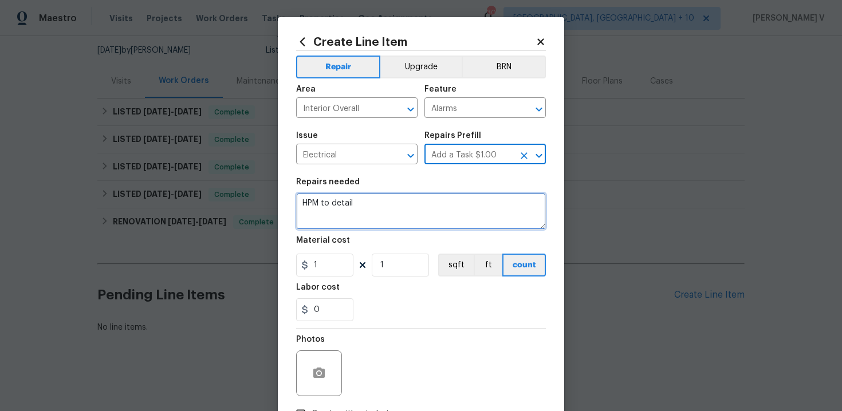
click at [394, 206] on textarea "HPM to detail" at bounding box center [421, 211] width 250 height 37
paste textarea "Feedback received that the smoke alarm is beeping. Determine where the alarm is…"
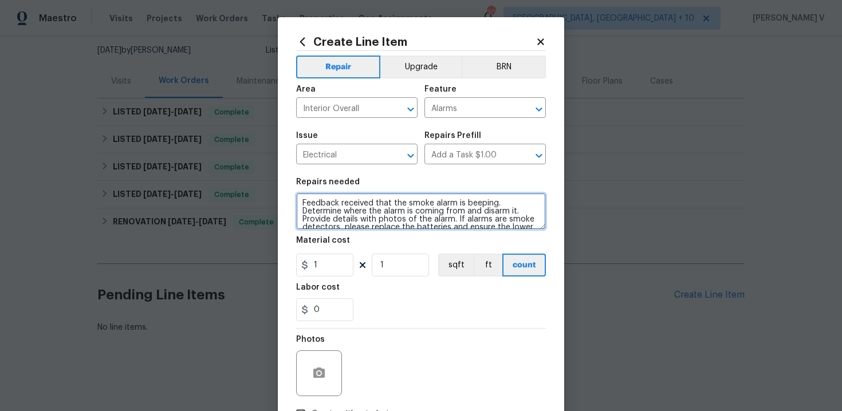
scroll to position [18, 0]
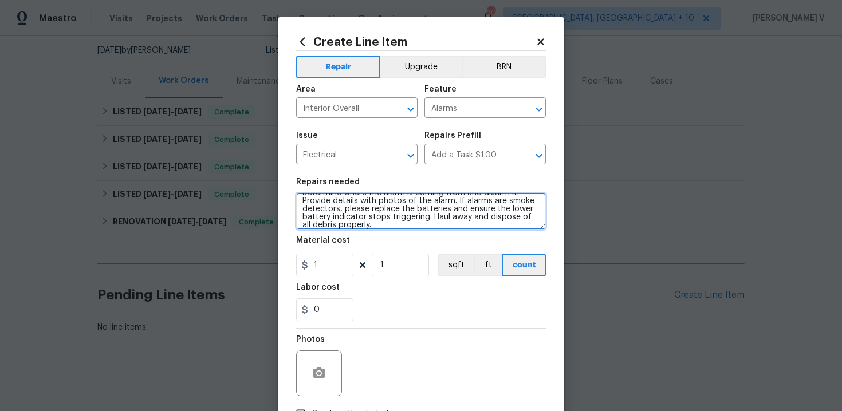
type textarea "Feedback received that the smoke alarm is beeping. Determine where the alarm is…"
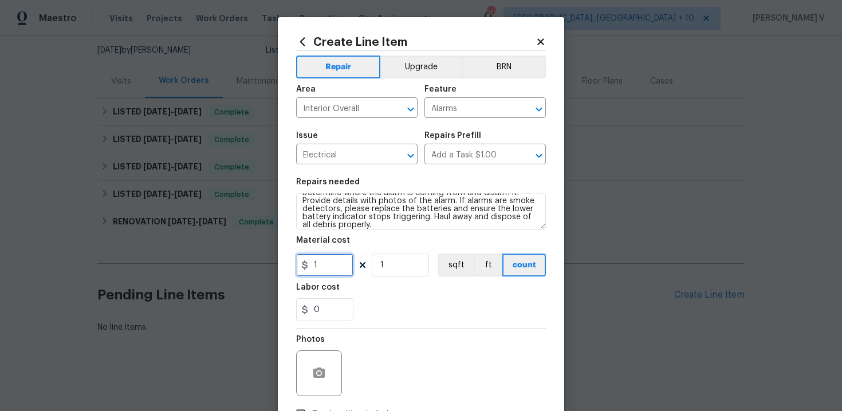
click at [328, 265] on input "1" at bounding box center [324, 265] width 57 height 23
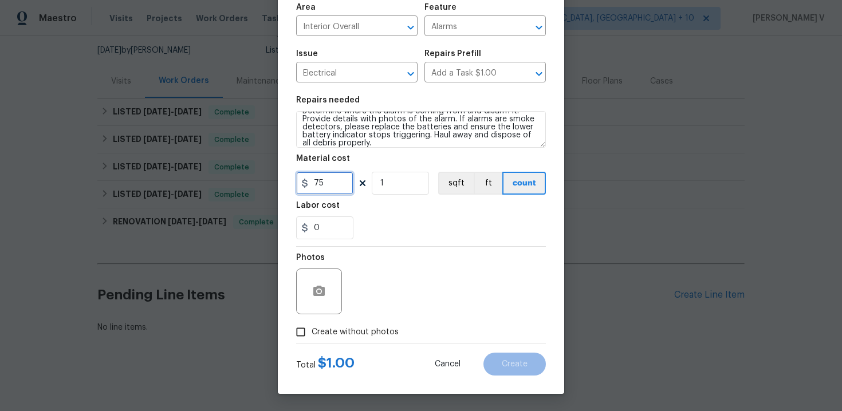
type input "75"
click at [308, 338] on input "Create without photos" at bounding box center [301, 332] width 22 height 22
checkbox input "true"
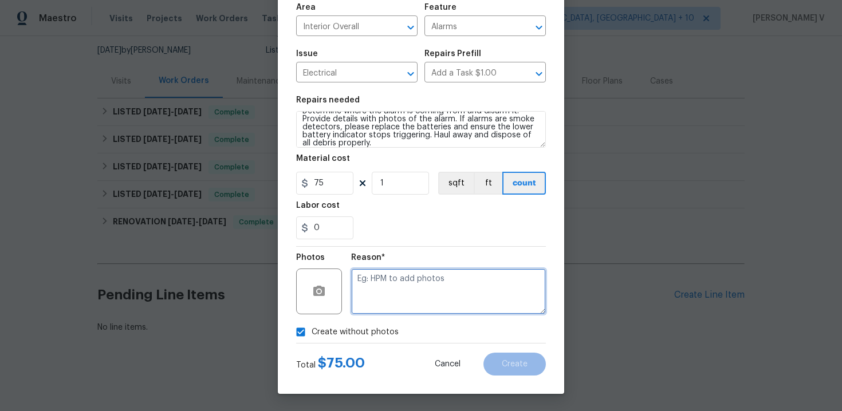
click at [411, 296] on textarea at bounding box center [448, 292] width 195 height 46
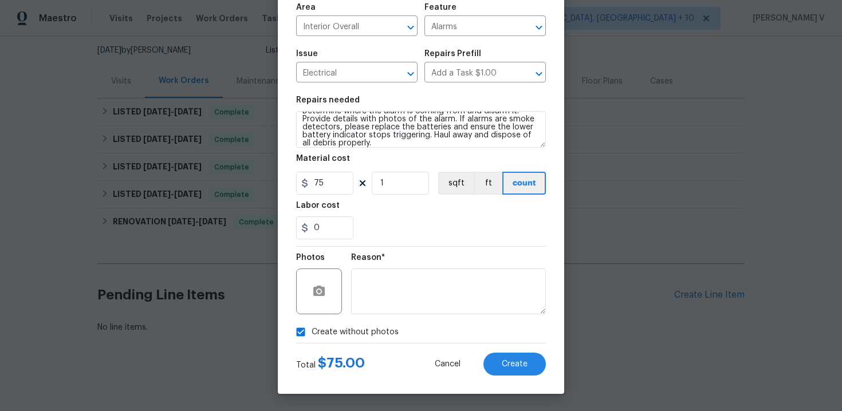
click at [496, 381] on div "Create Line Item Repair Upgrade BRN Area Interior Overall ​ Feature Alarms ​ Is…" at bounding box center [421, 164] width 287 height 459
click at [504, 374] on button "Create" at bounding box center [515, 364] width 62 height 23
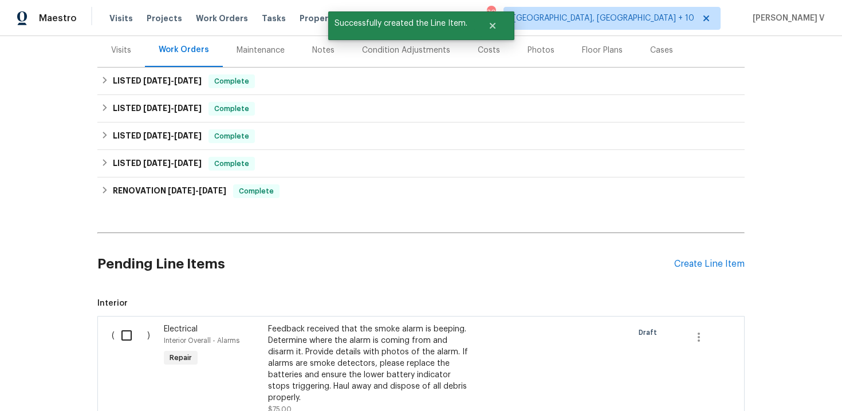
click at [125, 325] on input "checkbox" at bounding box center [131, 336] width 33 height 24
checkbox input "true"
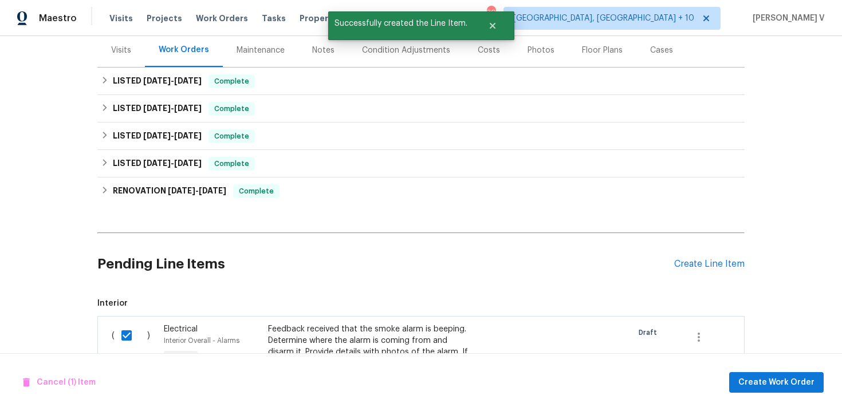
scroll to position [282, 0]
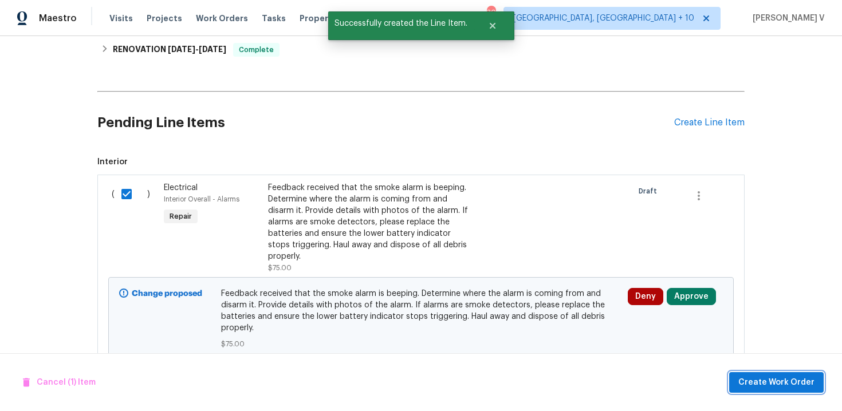
click at [759, 377] on span "Create Work Order" at bounding box center [777, 383] width 76 height 14
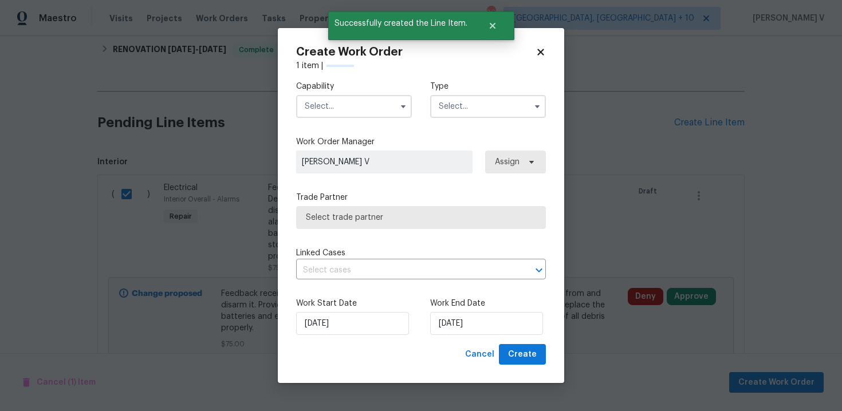
click at [405, 115] on span at bounding box center [403, 106] width 17 height 17
click at [382, 108] on input "text" at bounding box center [354, 106] width 116 height 23
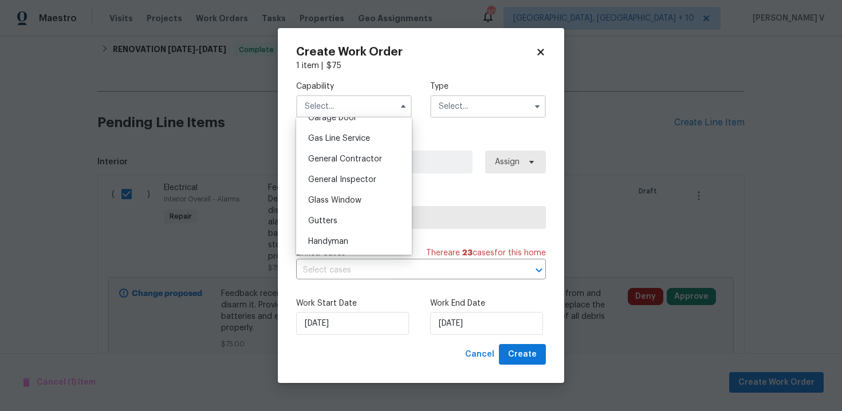
scroll to position [587, 0]
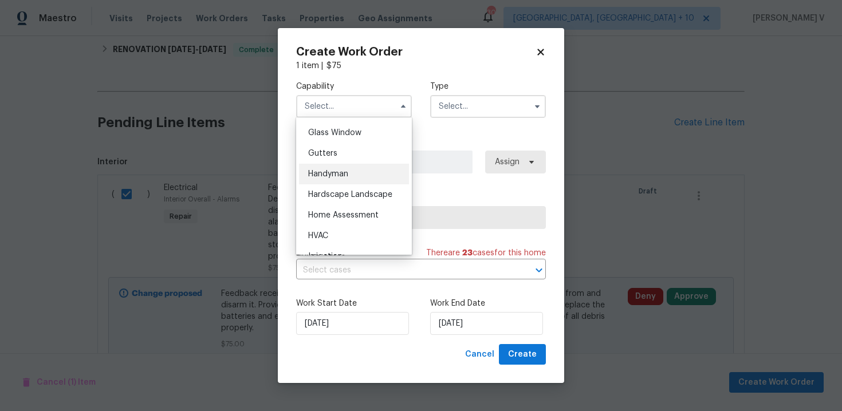
click at [358, 172] on div "Handyman" at bounding box center [354, 174] width 110 height 21
type input "Handyman"
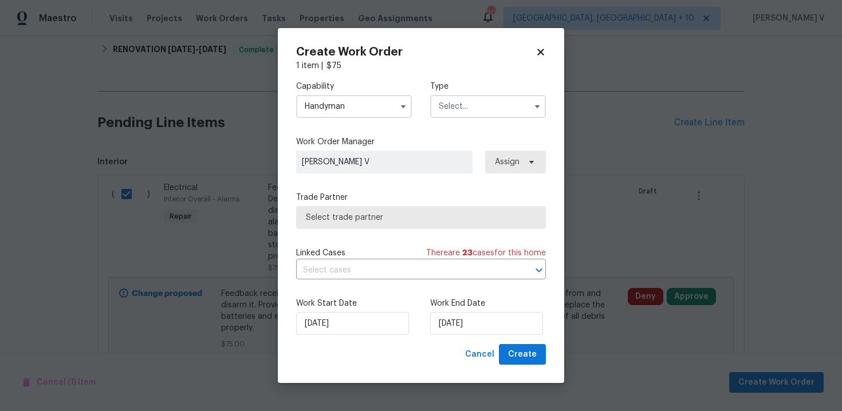
click at [488, 99] on input "text" at bounding box center [488, 106] width 116 height 23
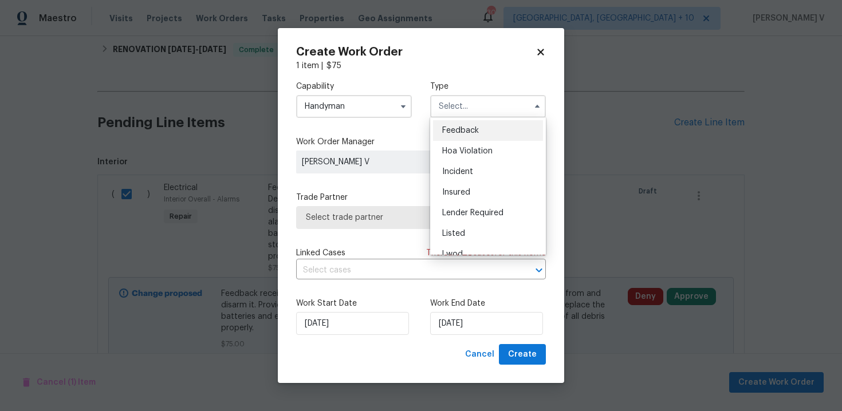
click at [460, 119] on ul "Feedback Hoa Violation Incident Insured Lender Required Listed Lwod Other Reit …" at bounding box center [488, 186] width 116 height 138
click at [445, 131] on span "Feedback" at bounding box center [460, 131] width 37 height 8
type input "Feedback"
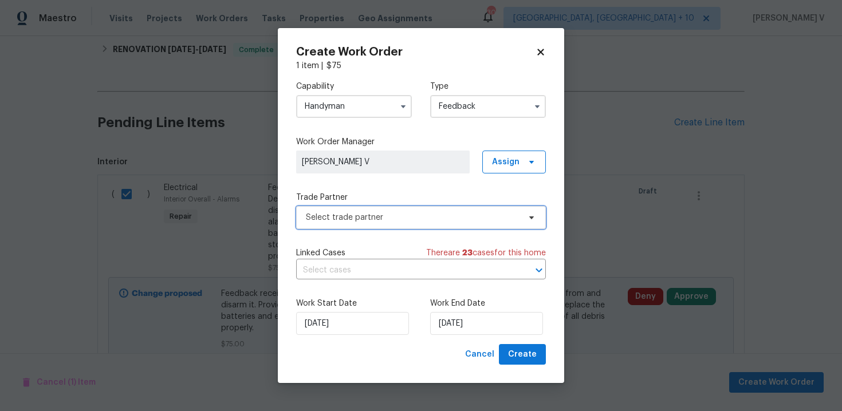
click at [341, 226] on span "Select trade partner" at bounding box center [421, 217] width 250 height 23
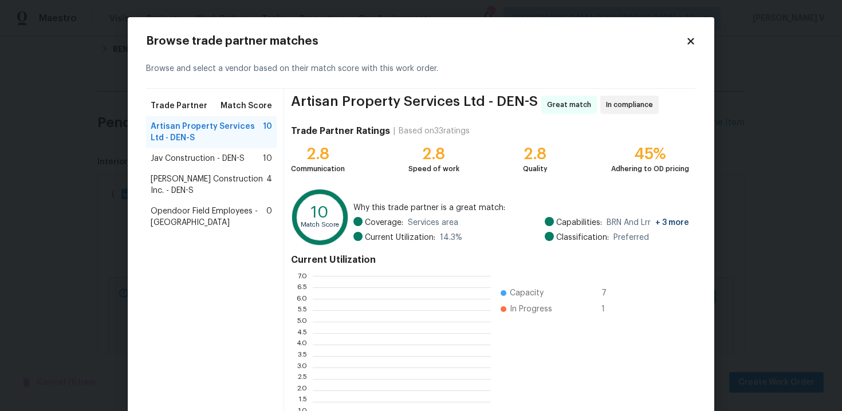
scroll to position [160, 178]
drag, startPoint x: 292, startPoint y: 100, endPoint x: 397, endPoint y: 102, distance: 104.9
click at [397, 102] on span "Artisan Property Services Ltd - DEN-S" at bounding box center [414, 105] width 247 height 18
copy span "Artisan Property"
click at [227, 156] on span "Jav Construction - DEN-S" at bounding box center [198, 158] width 94 height 11
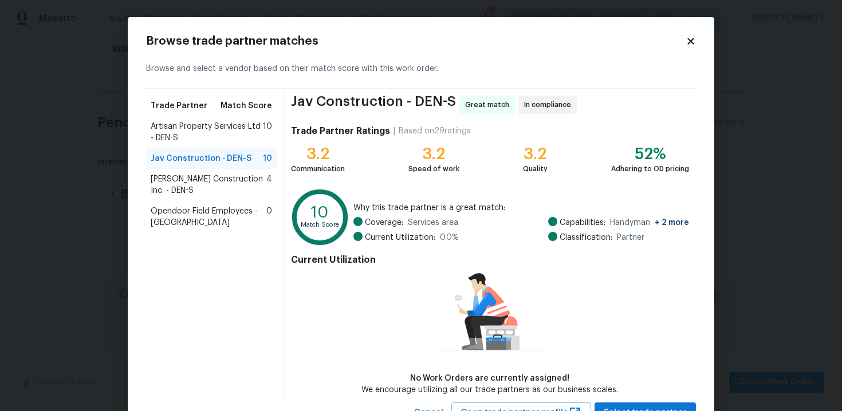
scroll to position [47, 0]
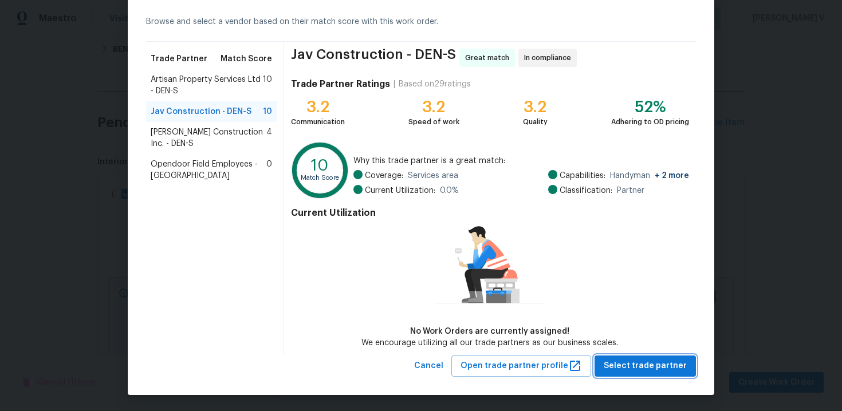
click at [648, 359] on span "Select trade partner" at bounding box center [645, 366] width 83 height 14
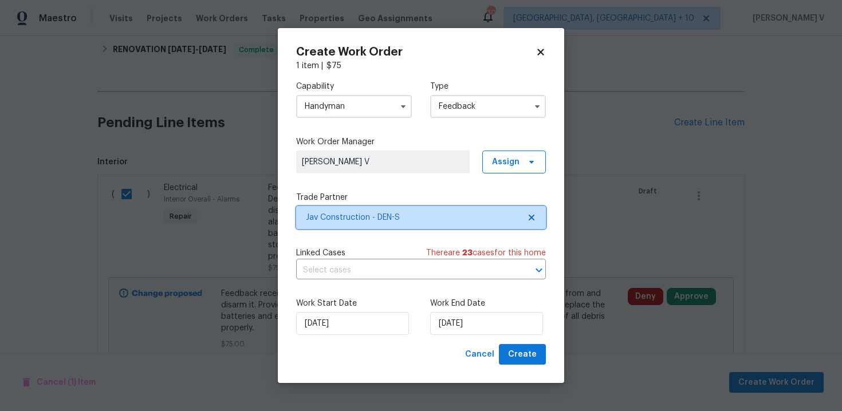
scroll to position [0, 0]
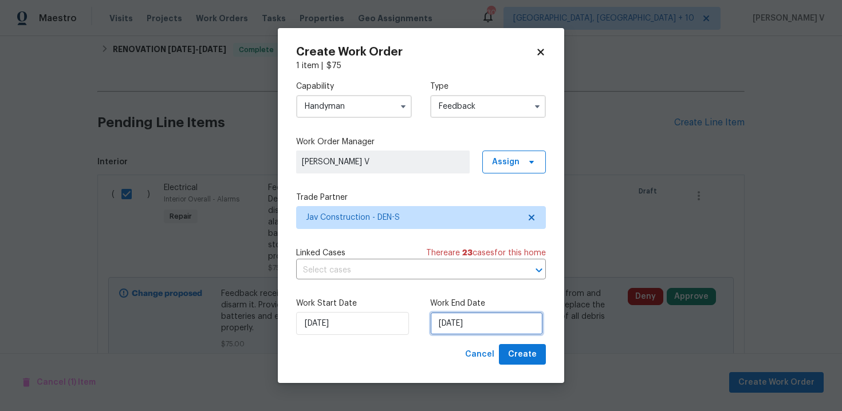
click at [456, 315] on input "26/09/2025" at bounding box center [486, 323] width 113 height 23
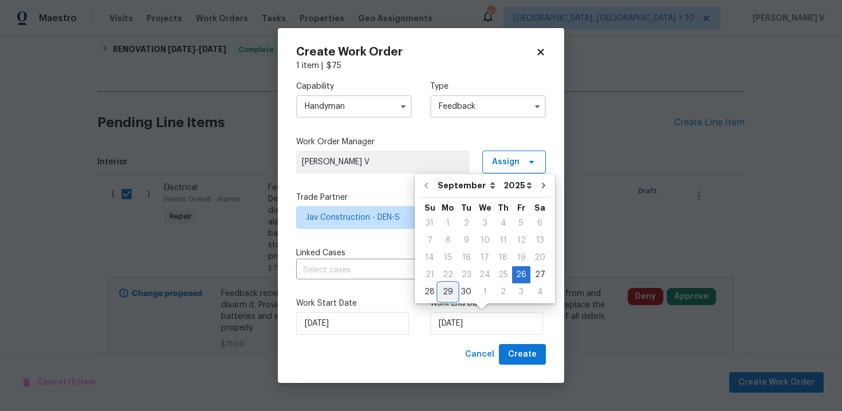
click at [444, 284] on div "29" at bounding box center [448, 292] width 18 height 16
type input "29/09/2025"
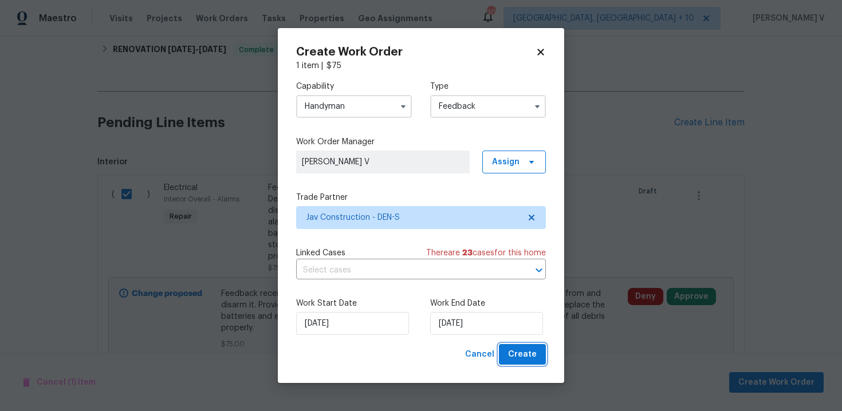
click at [512, 348] on span "Create" at bounding box center [522, 355] width 29 height 14
checkbox input "false"
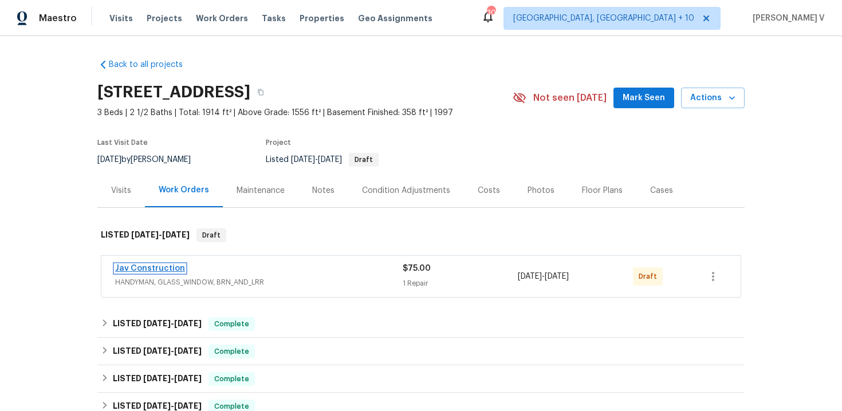
click at [152, 266] on link "Jav Construction" at bounding box center [150, 269] width 70 height 8
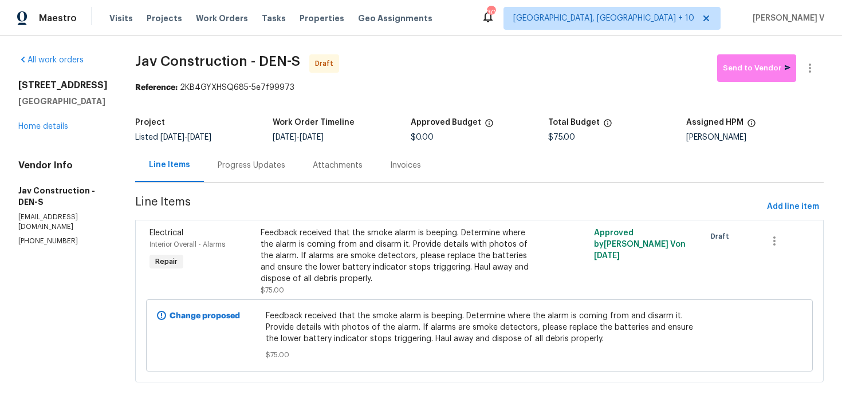
click at [256, 176] on div "Progress Updates" at bounding box center [251, 165] width 95 height 34
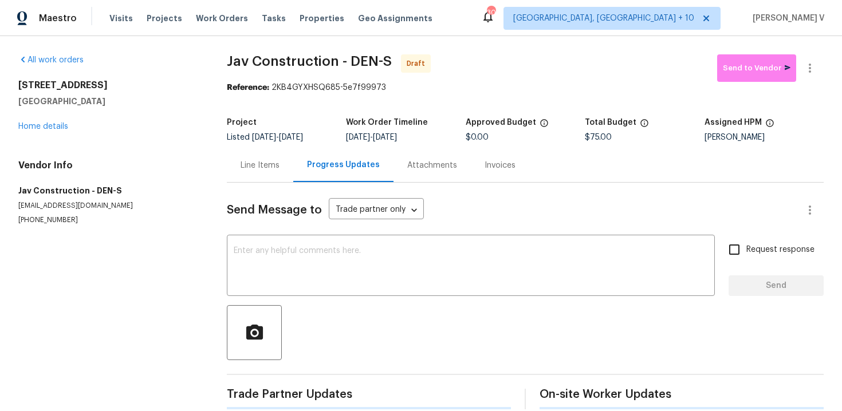
click at [287, 324] on div at bounding box center [525, 332] width 597 height 55
click at [305, 254] on textarea at bounding box center [471, 267] width 474 height 40
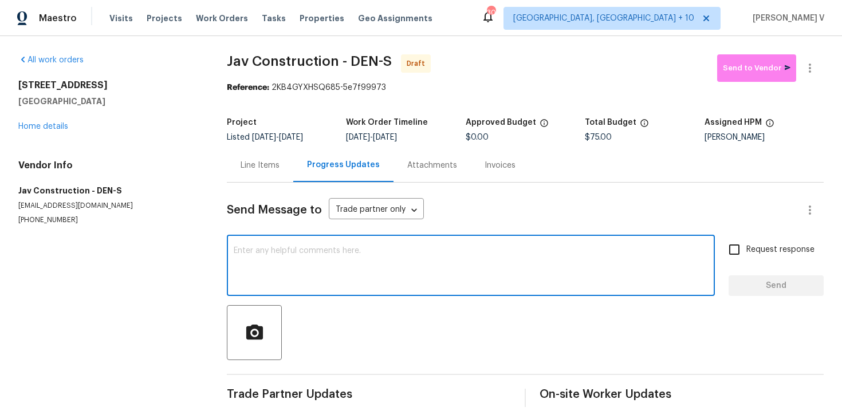
paste textarea "Hi this is Divya with Opendoor. I’m confirming you received the WO for the prop…"
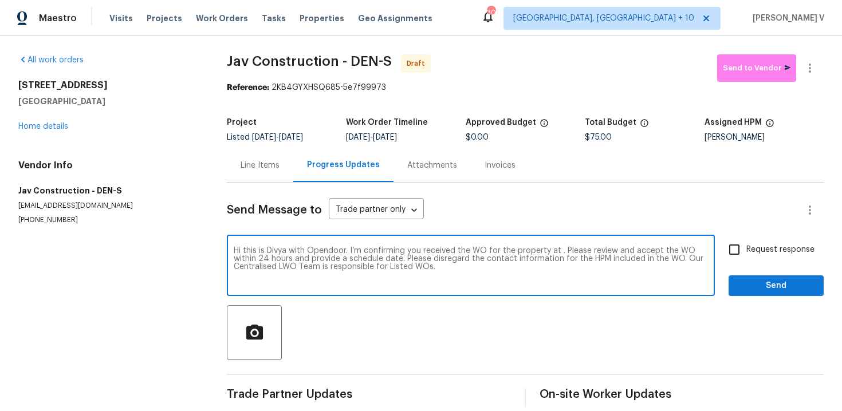
click at [556, 247] on textarea "Hi this is Divya with Opendoor. I’m confirming you received the WO for the prop…" at bounding box center [471, 267] width 474 height 40
paste textarea "[STREET_ADDRESS]"
type textarea "Hi this is Divya with Opendoor. I’m confirming you received the WO for the prop…"
click at [711, 246] on div "Hi this is Divya with Opendoor. I’m confirming you received the WO for the prop…" at bounding box center [471, 267] width 488 height 58
click at [759, 246] on span "Request response" at bounding box center [781, 250] width 68 height 12
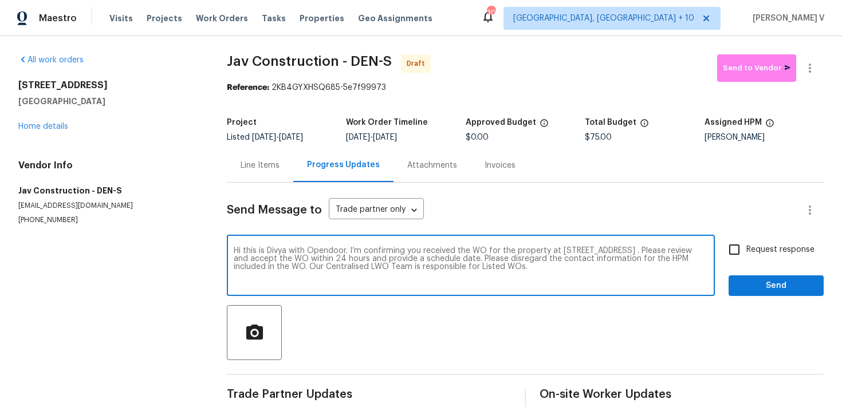
click at [747, 246] on input "Request response" at bounding box center [735, 250] width 24 height 24
checkbox input "true"
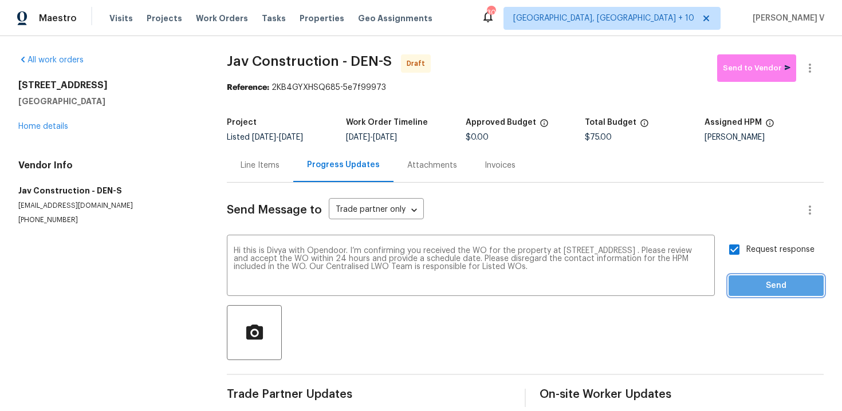
click at [762, 276] on button "Send" at bounding box center [776, 286] width 95 height 21
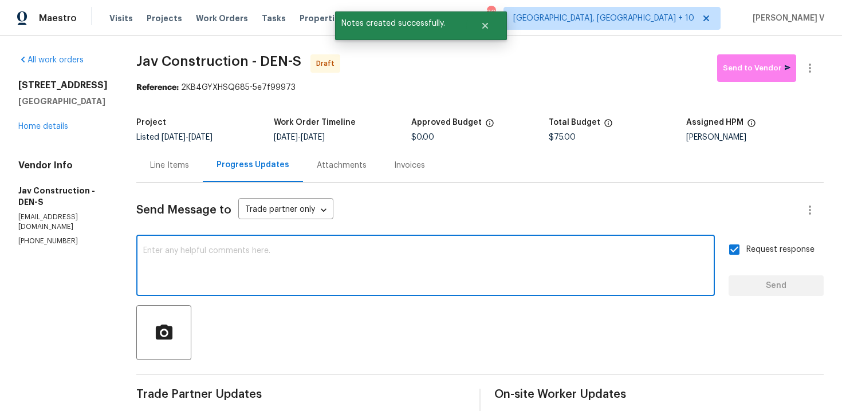
click at [210, 281] on textarea at bounding box center [425, 267] width 565 height 40
paste textarea "Attention All Work Orders must include before-photos (both close-up and wide-an…"
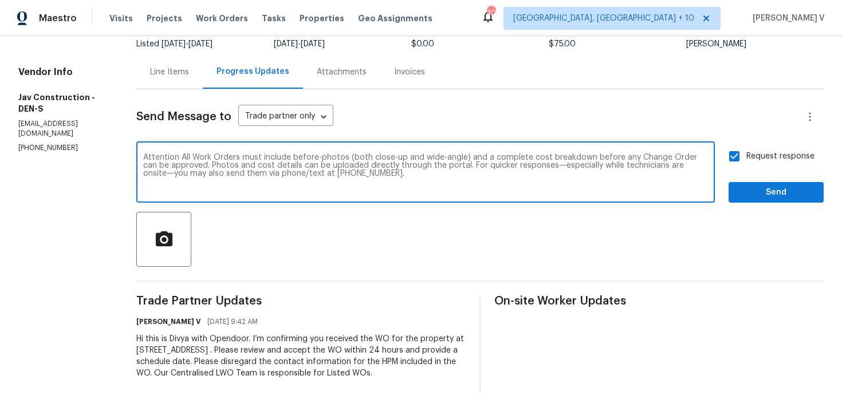
type textarea "Attention All Work Orders must include before-photos (both close-up and wide-an…"
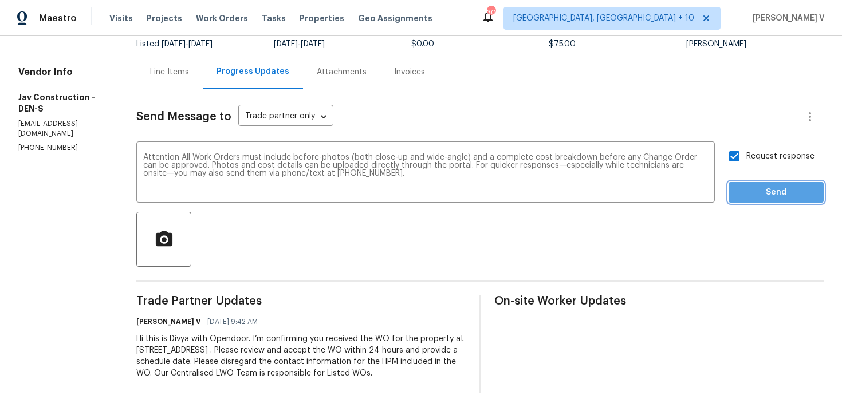
click at [765, 185] on button "Send" at bounding box center [776, 192] width 95 height 21
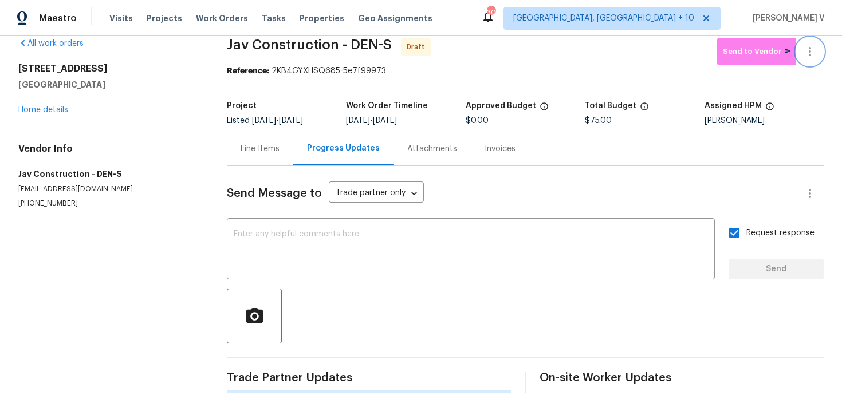
click at [819, 58] on button "button" at bounding box center [811, 52] width 28 height 28
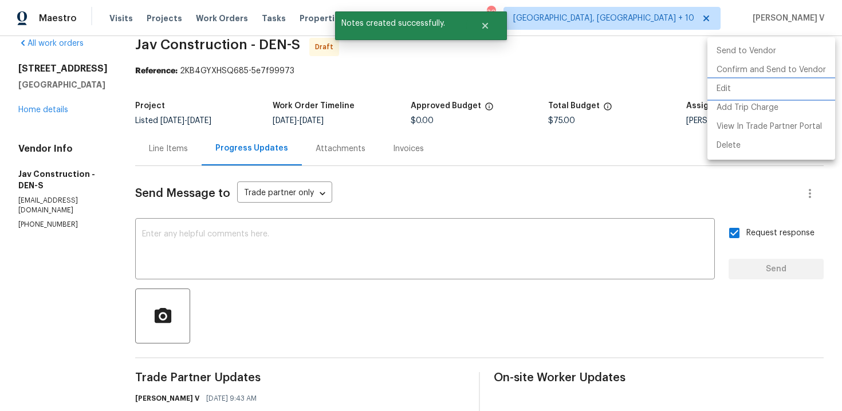
click at [749, 80] on li "Edit" at bounding box center [772, 89] width 128 height 19
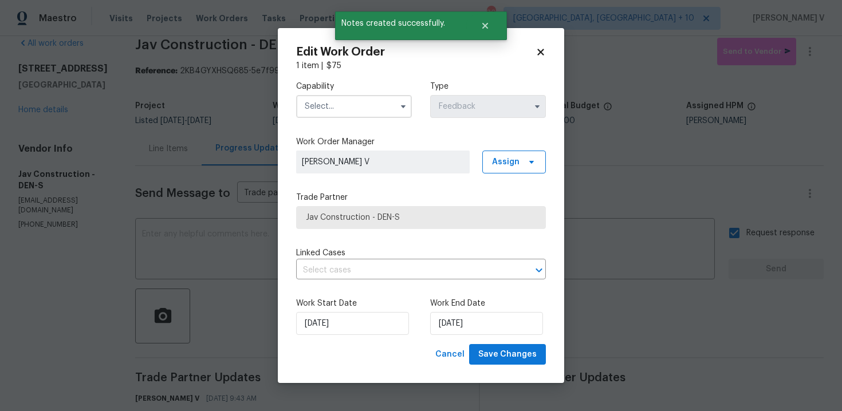
click at [527, 52] on h2 "Edit Work Order" at bounding box center [416, 51] width 240 height 11
click at [547, 48] on div "Edit Work Order 1 item | $ 75 Capability Type Feedback Work Order Manager [PERS…" at bounding box center [421, 206] width 287 height 356
click at [546, 48] on div "Edit Work Order 1 item | $ 75 Capability Type Feedback Work Order Manager [PERS…" at bounding box center [421, 206] width 287 height 356
click at [540, 49] on icon at bounding box center [541, 52] width 10 height 10
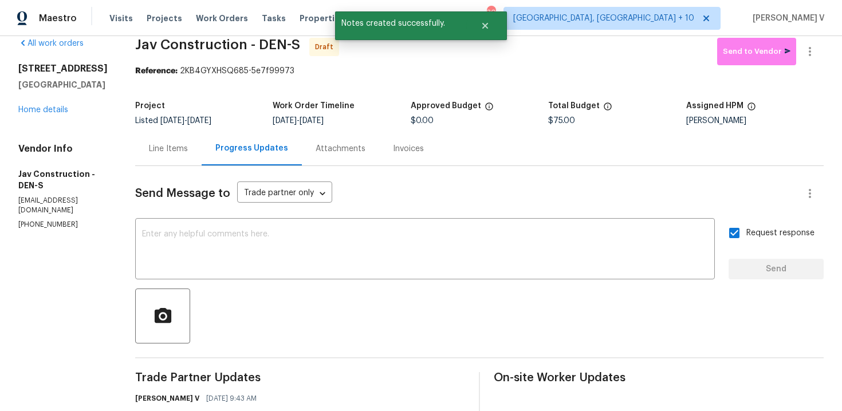
scroll to position [0, 0]
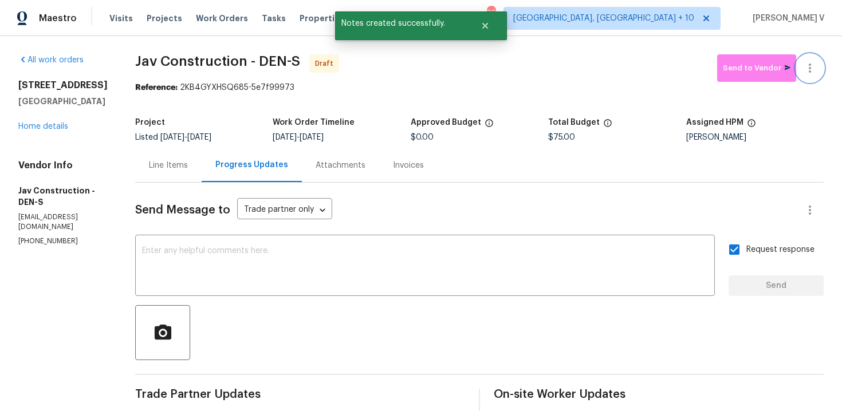
click at [815, 73] on icon "button" at bounding box center [810, 68] width 14 height 14
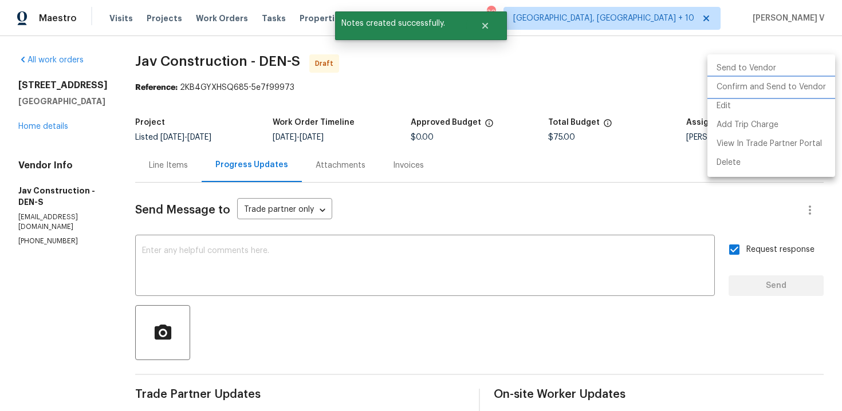
click at [762, 84] on li "Confirm and Send to Vendor" at bounding box center [772, 87] width 128 height 19
click at [203, 93] on div at bounding box center [421, 205] width 842 height 411
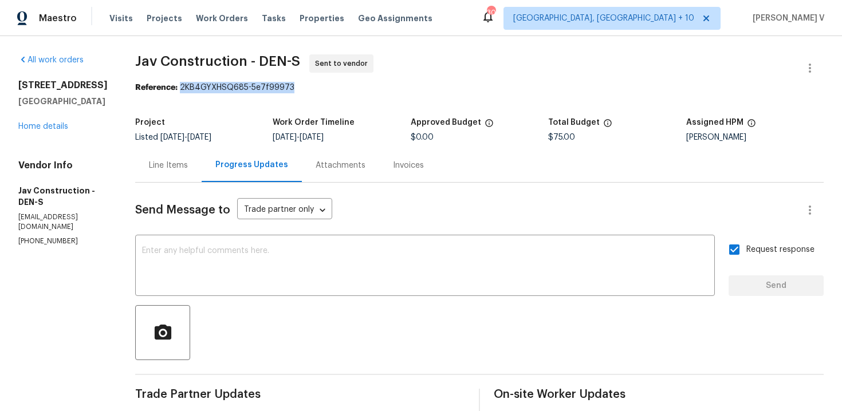
drag, startPoint x: 175, startPoint y: 89, endPoint x: 350, endPoint y: 88, distance: 174.2
click at [350, 88] on div "Reference: 2KB4GYXHSQ685-5e7f99973" at bounding box center [479, 87] width 689 height 11
copy div "2KB4GYXHSQ685-5e7f99973"
click at [55, 131] on link "Home details" at bounding box center [43, 127] width 50 height 8
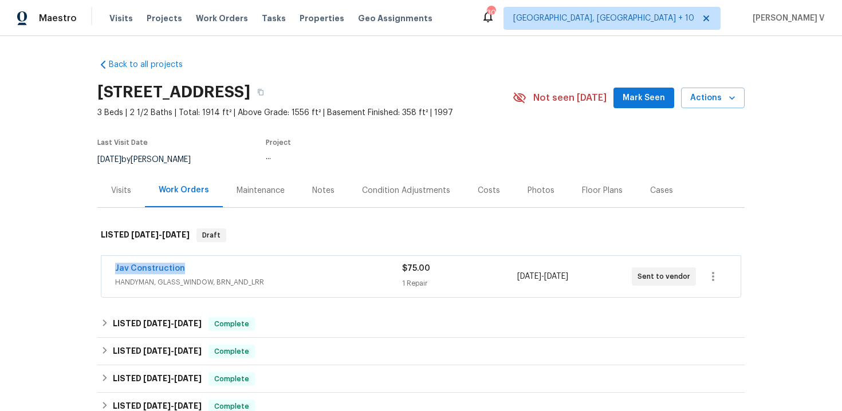
drag, startPoint x: 104, startPoint y: 265, endPoint x: 256, endPoint y: 265, distance: 151.3
click at [256, 265] on div "Jav Construction HANDYMAN, GLASS_WINDOW, BRN_AND_LRR $75.00 1 Repair [DATE] - […" at bounding box center [421, 276] width 640 height 41
copy link "Jav Construction"
click at [156, 263] on span "Jav Construction" at bounding box center [150, 268] width 70 height 11
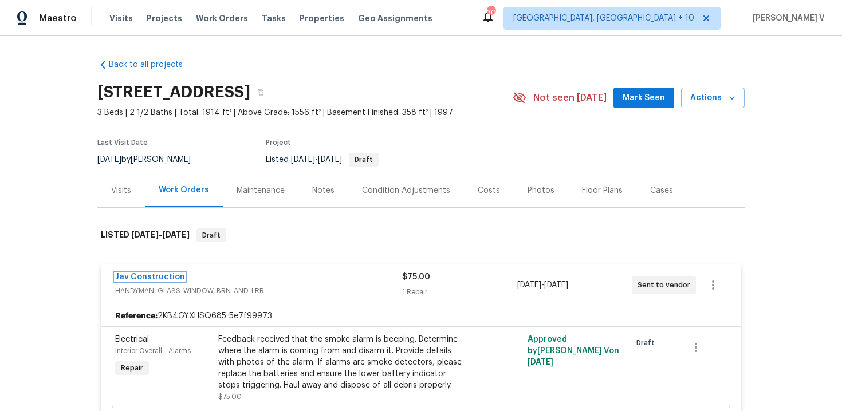
click at [142, 278] on link "Jav Construction" at bounding box center [150, 277] width 70 height 8
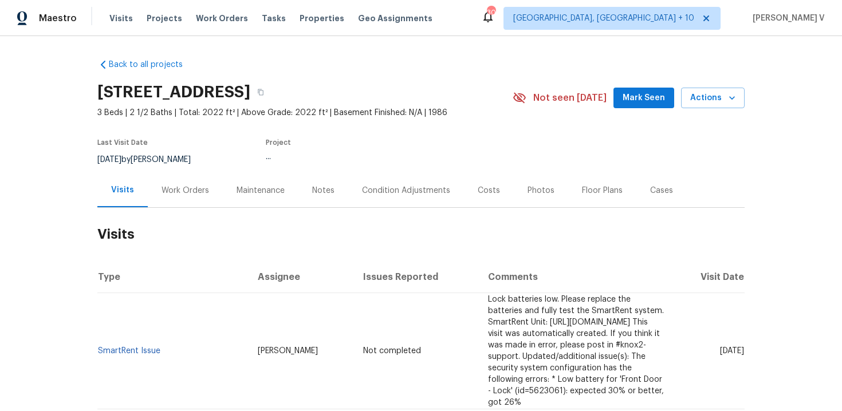
click at [181, 187] on div "Work Orders" at bounding box center [186, 190] width 48 height 11
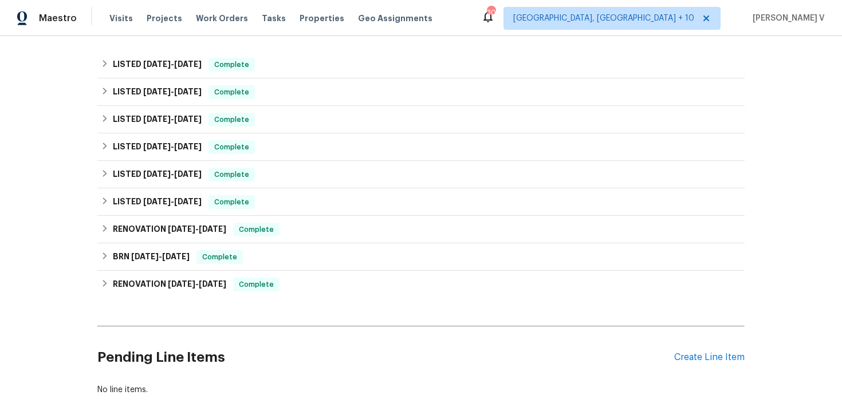
scroll to position [292, 0]
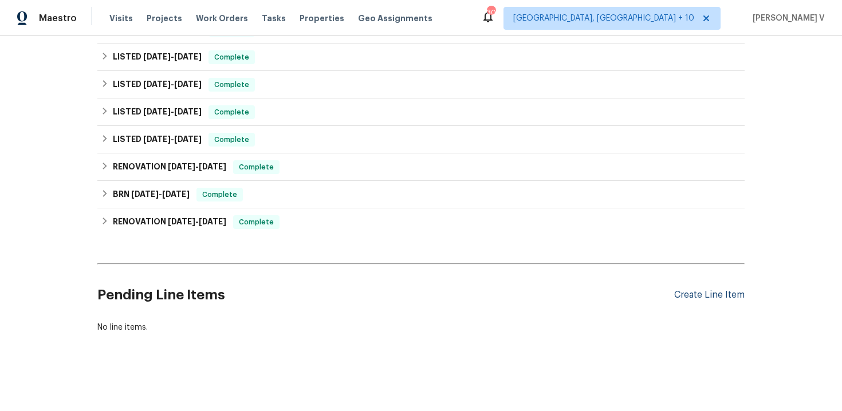
click at [699, 291] on div "Create Line Item" at bounding box center [709, 295] width 70 height 11
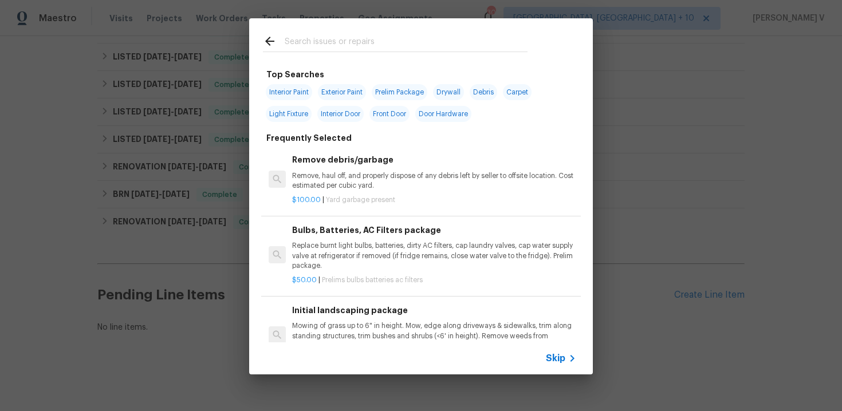
click at [550, 359] on span "Skip" at bounding box center [555, 358] width 19 height 11
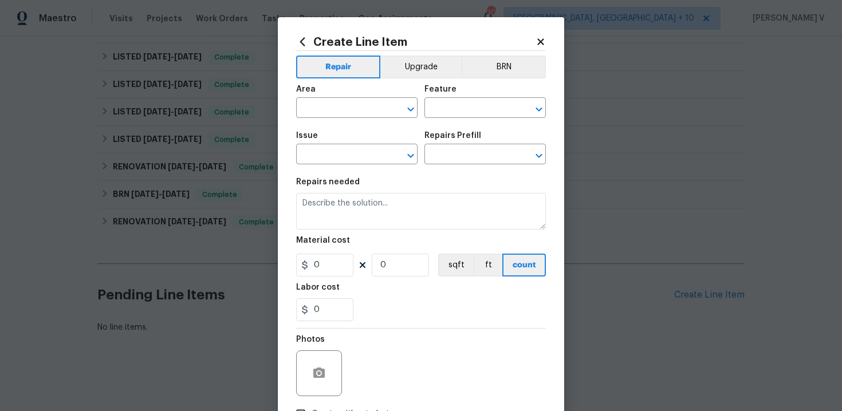
click at [359, 121] on span "Area ​" at bounding box center [356, 102] width 121 height 46
click at [355, 109] on input "text" at bounding box center [340, 109] width 89 height 18
click at [365, 146] on li "Interior Overall" at bounding box center [356, 153] width 121 height 19
type input "Interior Overall"
click at [480, 109] on input "text" at bounding box center [469, 109] width 89 height 18
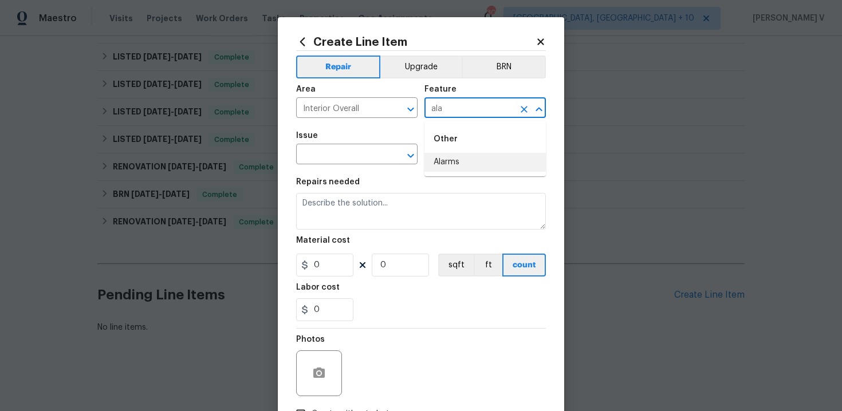
click at [453, 166] on li "Alarms" at bounding box center [485, 162] width 121 height 19
type input "Alarms"
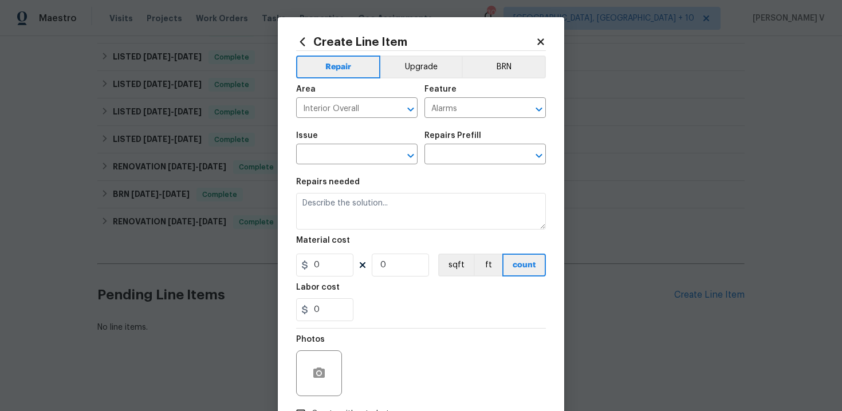
click at [323, 165] on span "Issue ​" at bounding box center [356, 148] width 121 height 46
click at [322, 161] on input "text" at bounding box center [340, 156] width 89 height 18
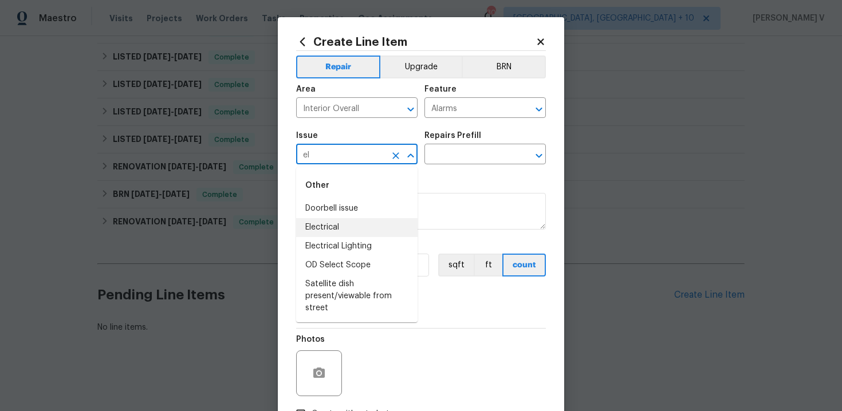
click at [321, 226] on li "Electrical" at bounding box center [356, 227] width 121 height 19
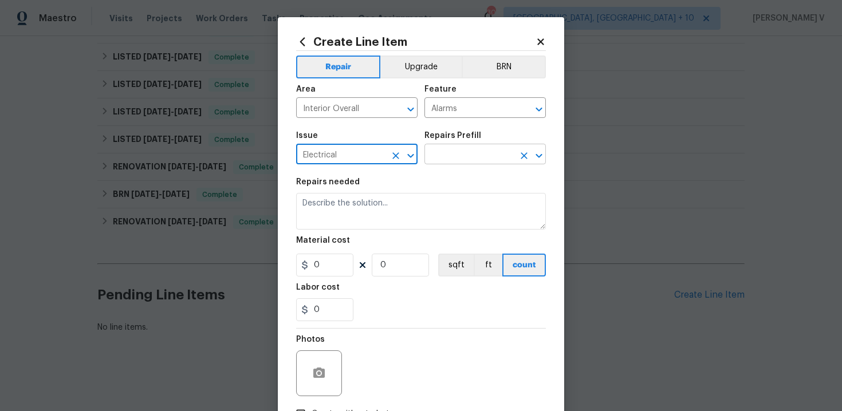
type input "Electrical"
click at [454, 164] on body "Maestro Visits Projects Work Orders Tasks Properties Geo Assignments [STREET_AD…" at bounding box center [421, 205] width 842 height 411
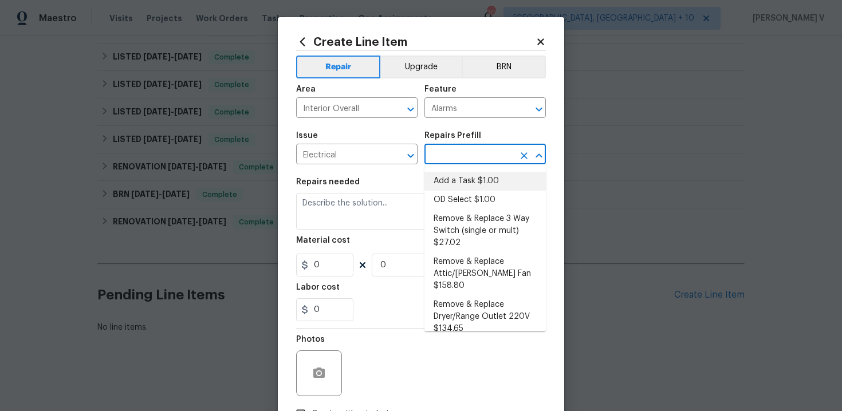
click at [452, 177] on li "Add a Task $1.00" at bounding box center [485, 181] width 121 height 19
type input "Add a Task $1.00"
type textarea "HPM to detail"
type input "1"
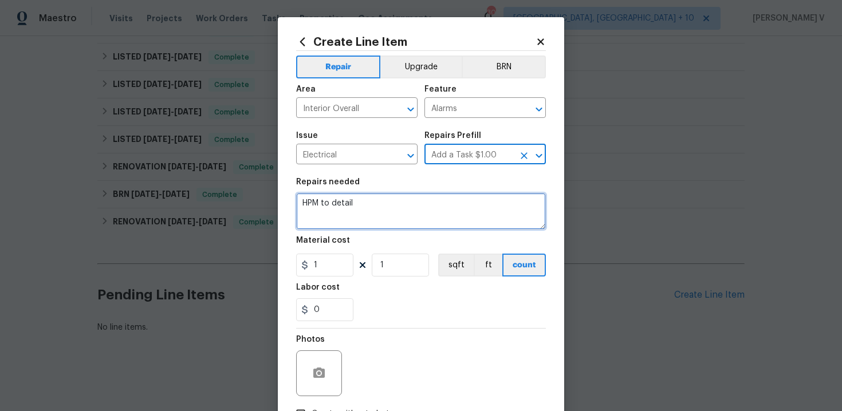
click at [386, 202] on textarea "HPM to detail" at bounding box center [421, 211] width 250 height 37
paste textarea "Feedback received that the fire detectors required new batteries again after on…"
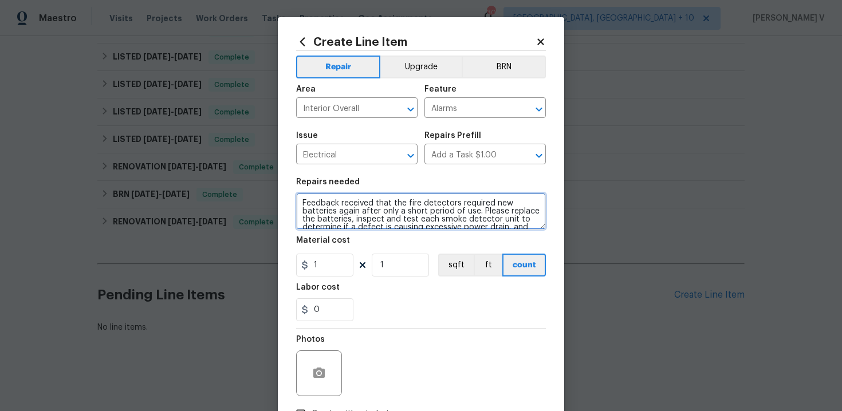
scroll to position [16, 0]
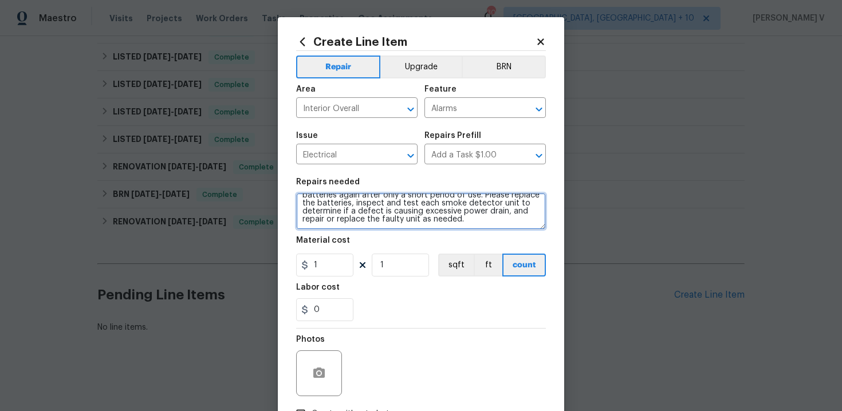
type textarea "Feedback received that the fire detectors required new batteries again after on…"
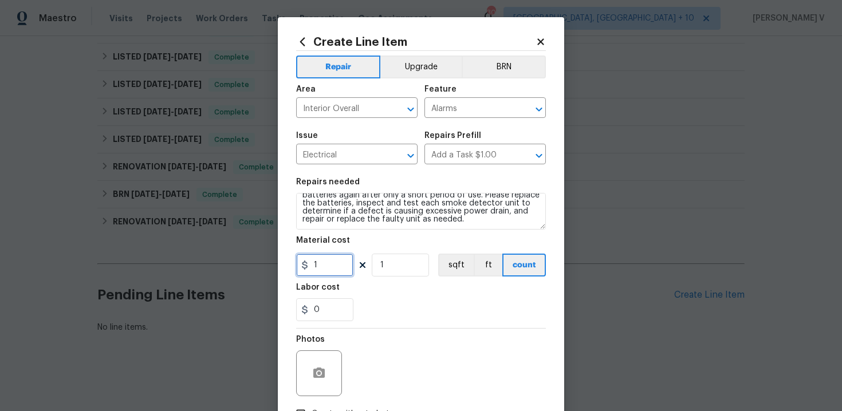
click at [335, 262] on input "1" at bounding box center [324, 265] width 57 height 23
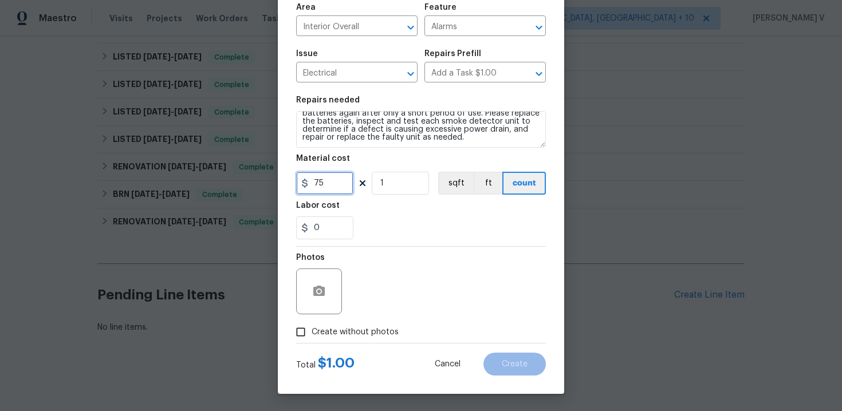
type input "75"
click at [288, 323] on div "Create Line Item Repair Upgrade BRN Area Interior Overall ​ Feature Alarms ​ Is…" at bounding box center [421, 164] width 287 height 459
click at [300, 328] on input "Create without photos" at bounding box center [301, 332] width 22 height 22
checkbox input "true"
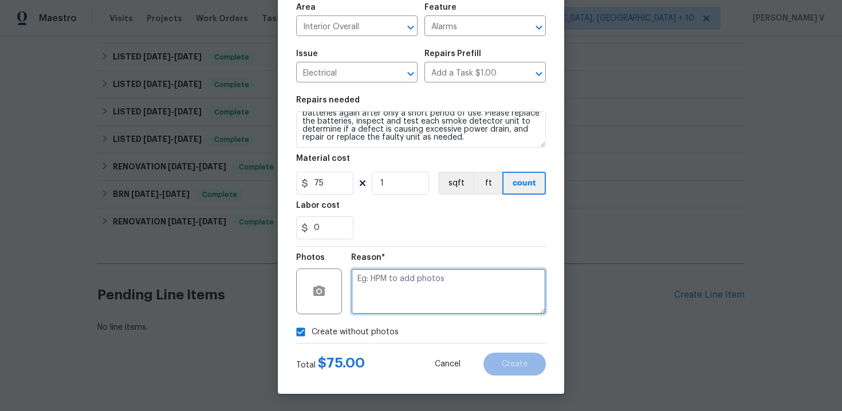
click at [397, 293] on textarea at bounding box center [448, 292] width 195 height 46
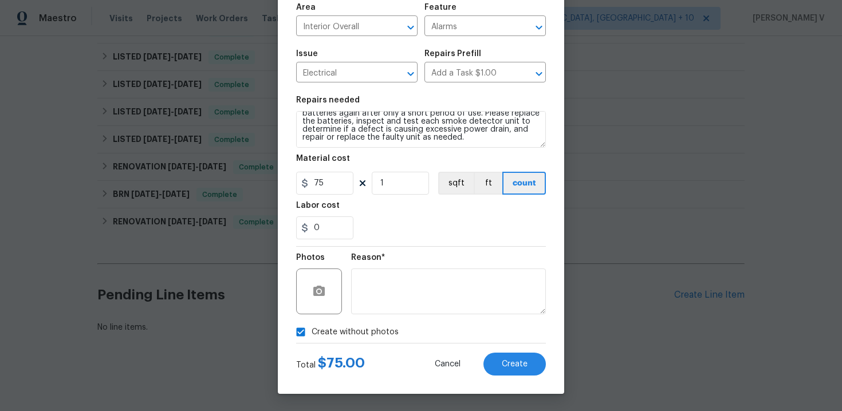
click at [480, 376] on div "Create Line Item Repair Upgrade BRN Area Interior Overall ​ Feature Alarms ​ Is…" at bounding box center [421, 164] width 287 height 459
click at [512, 366] on span "Create" at bounding box center [515, 364] width 26 height 9
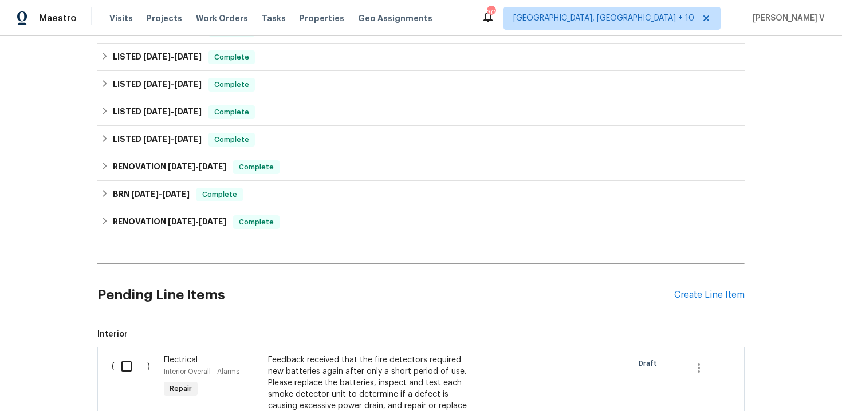
scroll to position [412, 0]
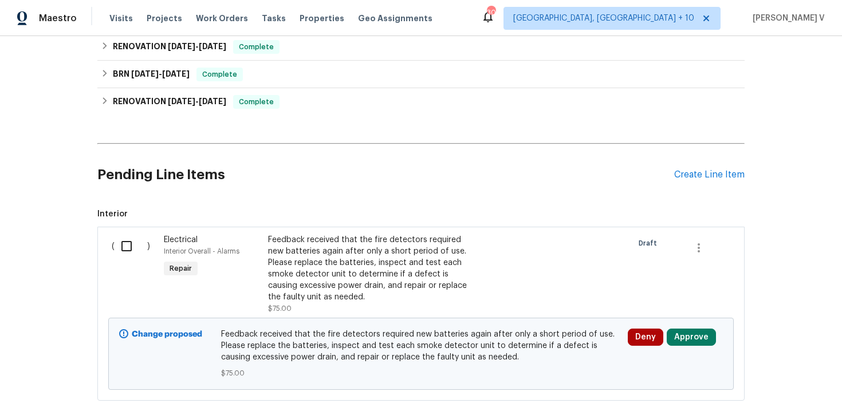
click at [125, 249] on input "checkbox" at bounding box center [131, 246] width 33 height 24
checkbox input "true"
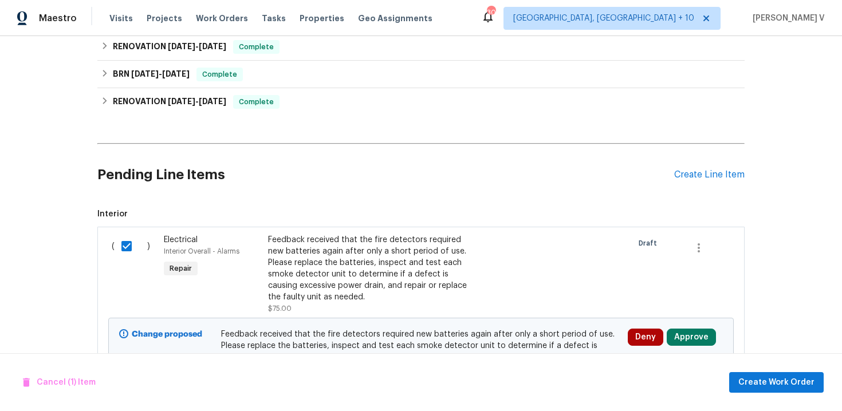
click at [767, 393] on div "Cancel (1) Item Create Work Order" at bounding box center [421, 383] width 842 height 58
click at [767, 385] on span "Create Work Order" at bounding box center [777, 383] width 76 height 14
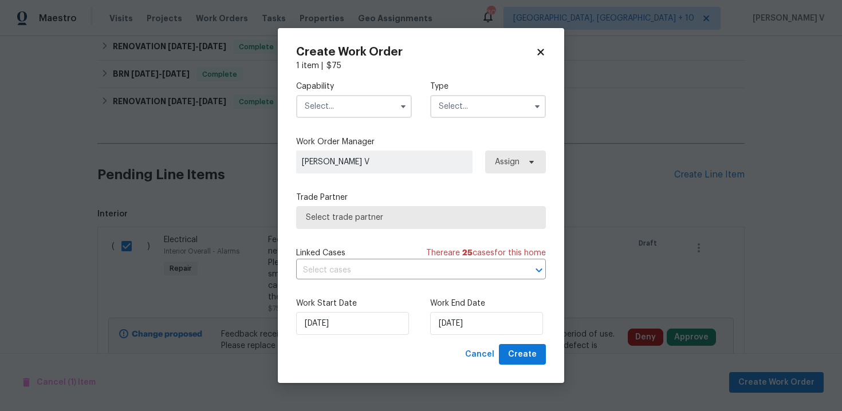
click at [359, 92] on div "Capability" at bounding box center [354, 99] width 116 height 37
click at [359, 100] on input "text" at bounding box center [354, 106] width 116 height 23
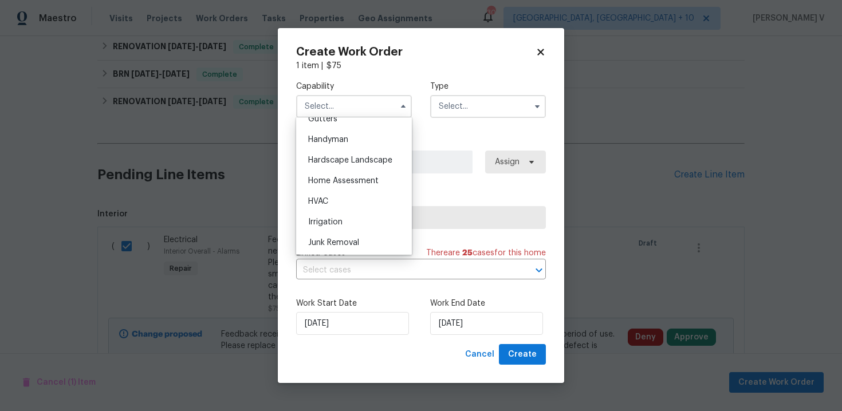
scroll to position [617, 0]
click at [338, 144] on span "Handyman" at bounding box center [328, 144] width 40 height 8
type input "Handyman"
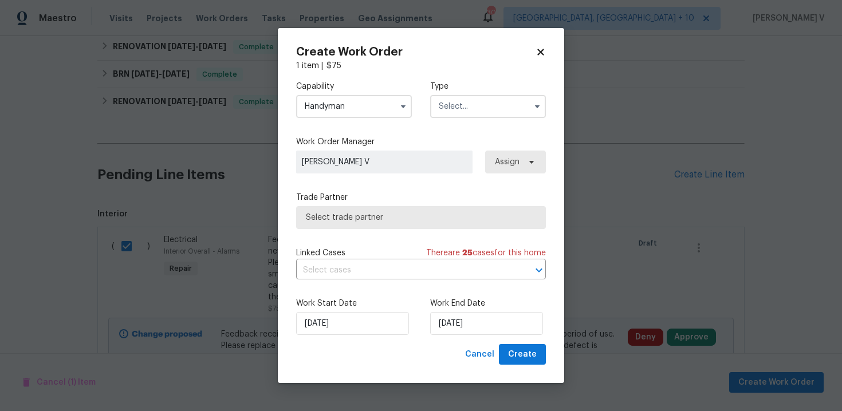
click at [438, 125] on div "Capability Handyman Agent Appliance Bathtub Resurfacing BRN And Lrr Broker Cabi…" at bounding box center [421, 100] width 250 height 56
click at [468, 112] on input "text" at bounding box center [488, 106] width 116 height 23
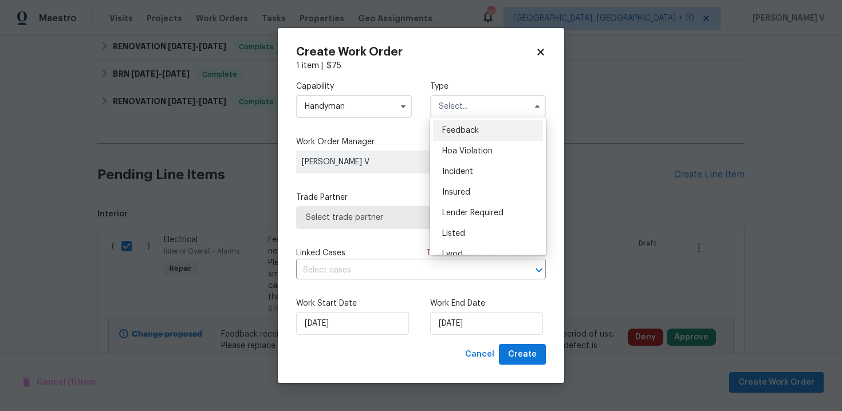
click at [451, 132] on span "Feedback" at bounding box center [460, 131] width 37 height 8
type input "Feedback"
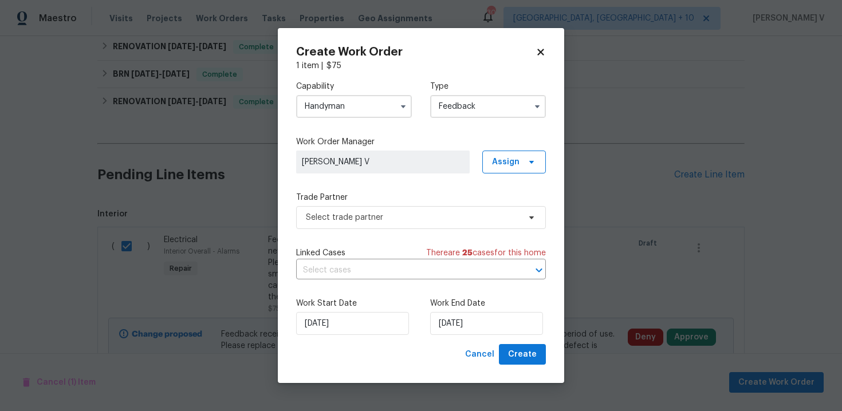
click at [329, 233] on div "Capability Handyman Type Feedback Feedback Hoa Violation Incident Insured Lende…" at bounding box center [421, 208] width 250 height 273
click at [362, 219] on span "Select trade partner" at bounding box center [413, 217] width 214 height 11
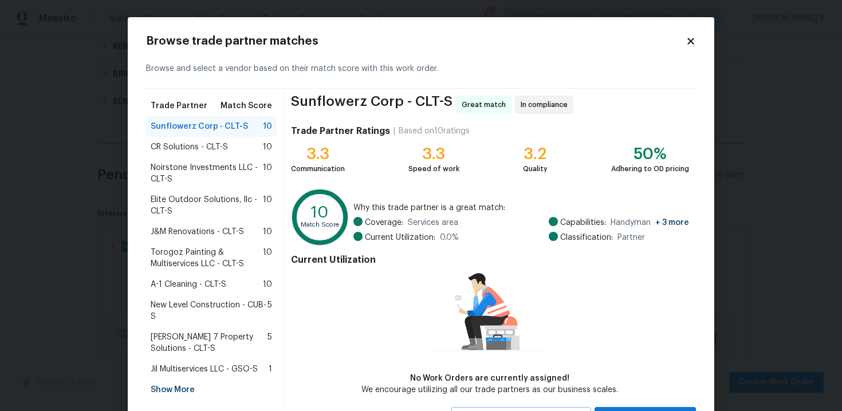
scroll to position [52, 0]
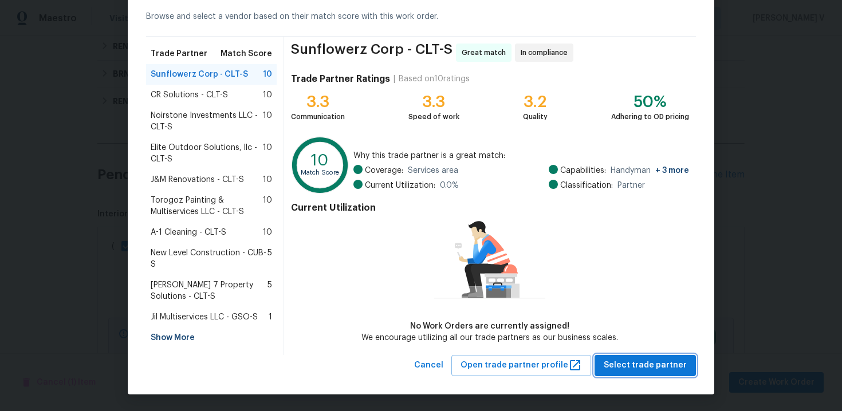
click at [680, 368] on span "Select trade partner" at bounding box center [645, 366] width 83 height 14
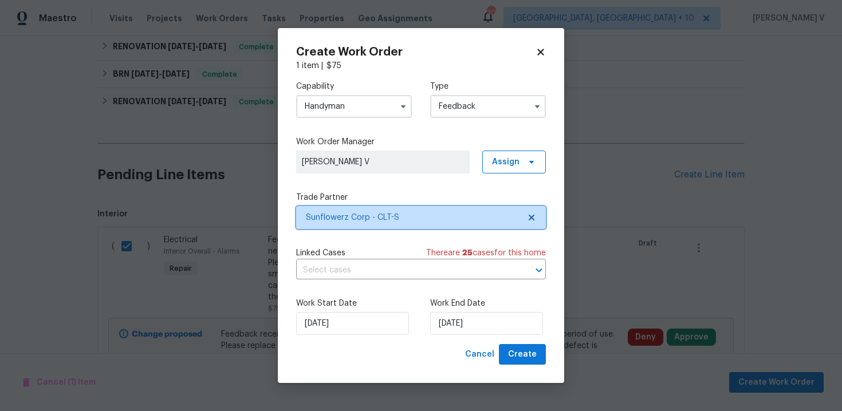
scroll to position [0, 0]
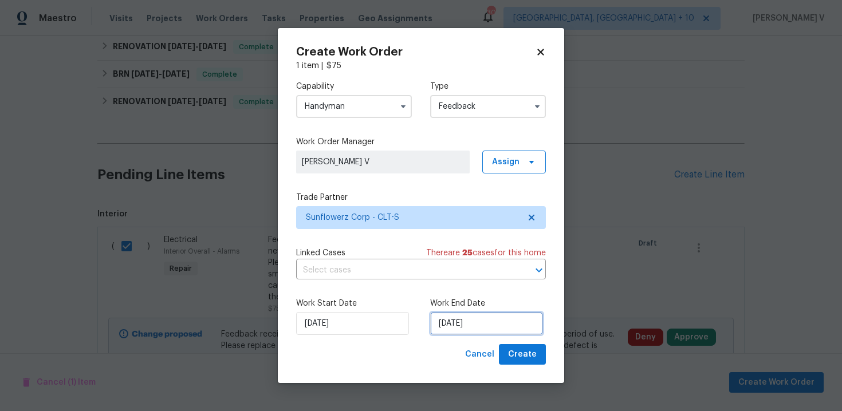
click at [460, 324] on input "[DATE]" at bounding box center [486, 323] width 113 height 23
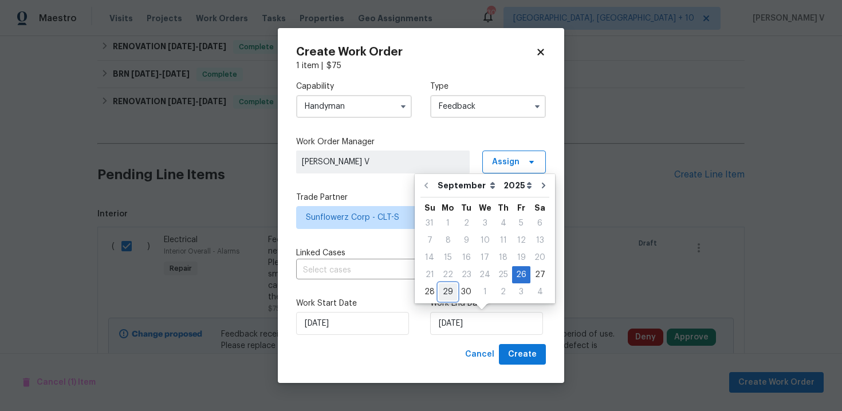
click at [450, 285] on div "29" at bounding box center [448, 292] width 18 height 16
type input "[DATE]"
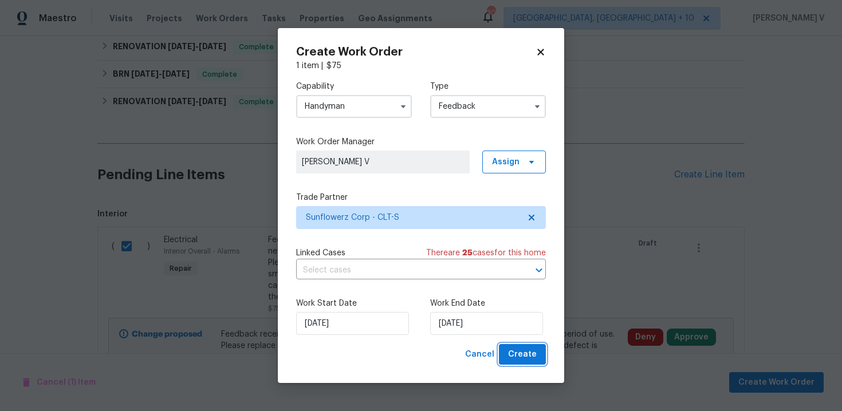
click at [523, 354] on span "Create" at bounding box center [522, 355] width 29 height 14
checkbox input "false"
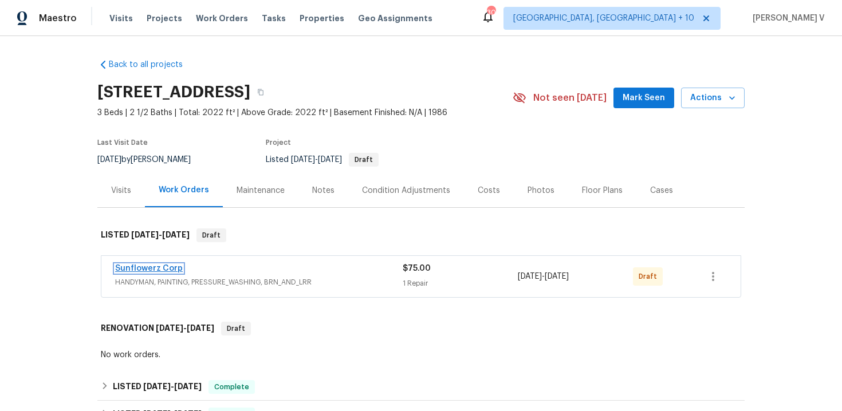
click at [144, 268] on link "Sunflowerz Corp" at bounding box center [149, 269] width 68 height 8
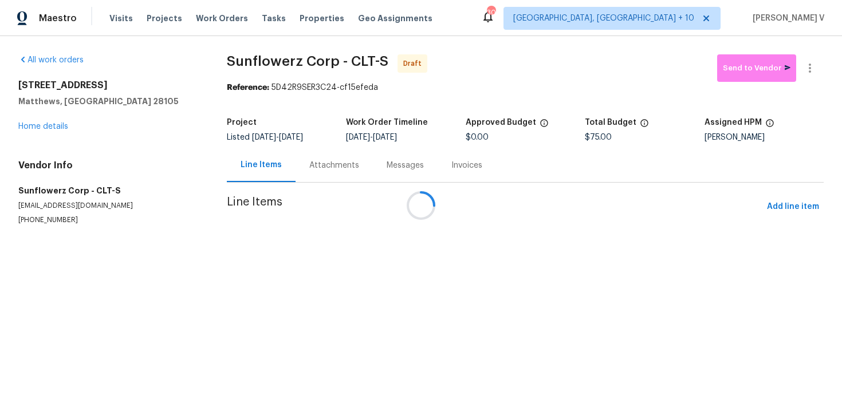
click at [306, 156] on div at bounding box center [421, 205] width 842 height 411
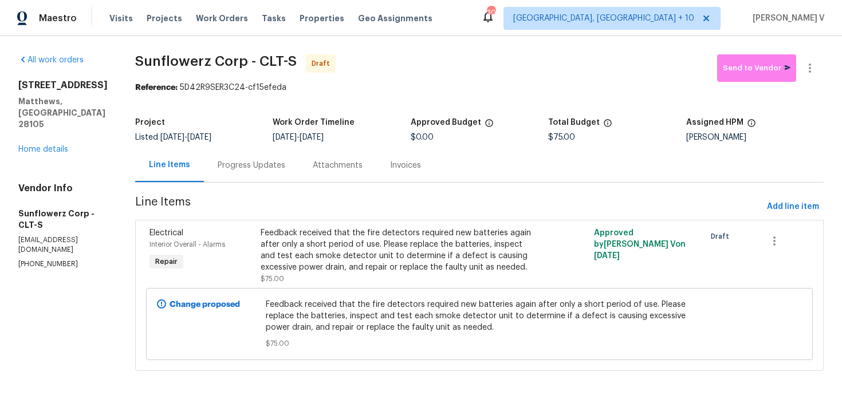
click at [269, 160] on div "Progress Updates" at bounding box center [252, 165] width 68 height 11
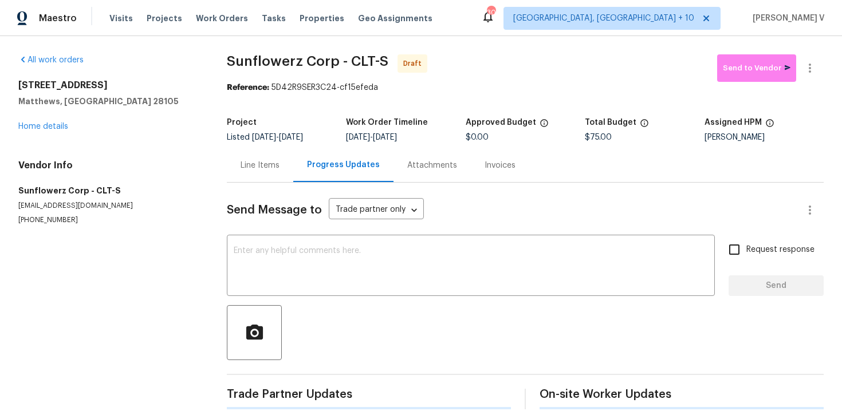
click at [279, 213] on span "Send Message to" at bounding box center [274, 210] width 95 height 11
click at [270, 254] on textarea at bounding box center [471, 267] width 474 height 40
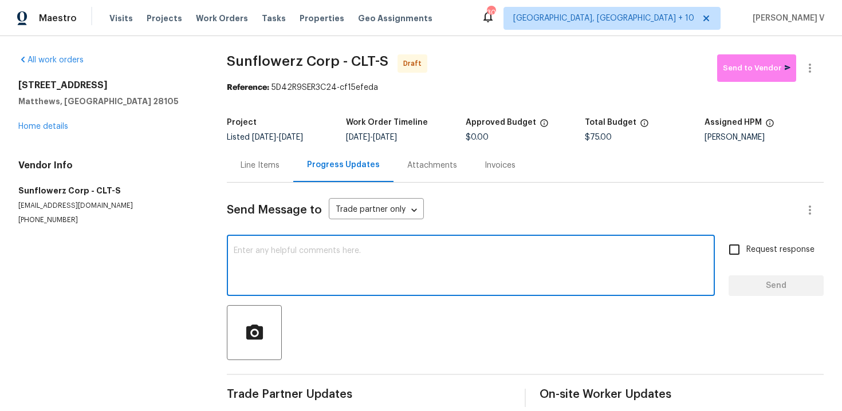
paste textarea "Hi this is Divya with Opendoor. I’m confirming you received the WO for the prop…"
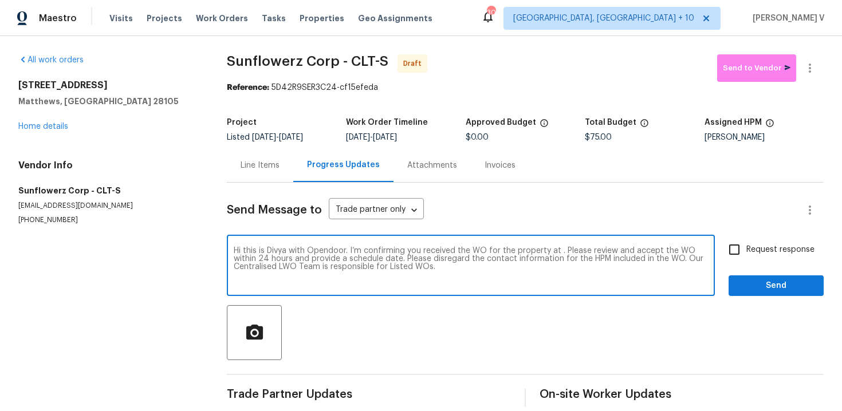
click at [560, 253] on textarea "Hi this is Divya with Opendoor. I’m confirming you received the WO for the prop…" at bounding box center [471, 267] width 474 height 40
paste textarea "[STREET_ADDRESS]"
type textarea "Hi this is Divya with Opendoor. I’m confirming you received the WO for the prop…"
click at [748, 253] on span "Request response" at bounding box center [781, 250] width 68 height 12
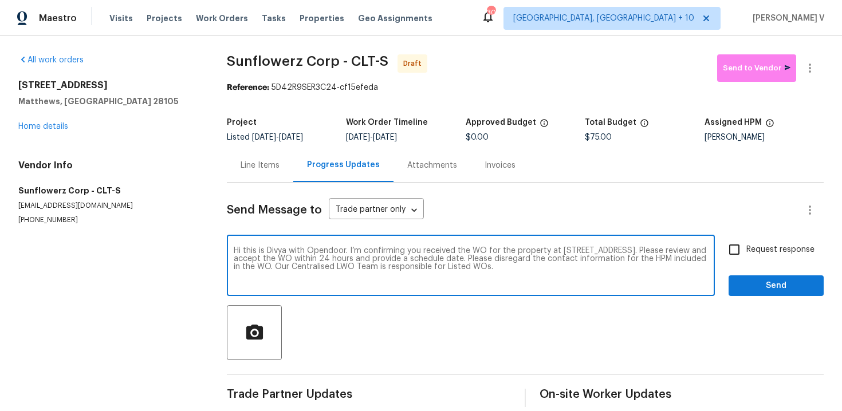
click at [747, 253] on input "Request response" at bounding box center [735, 250] width 24 height 24
checkbox input "true"
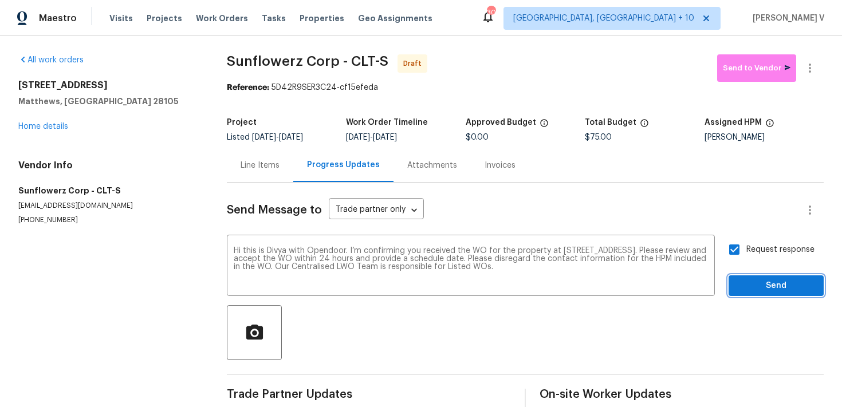
click at [762, 283] on span "Send" at bounding box center [776, 286] width 77 height 14
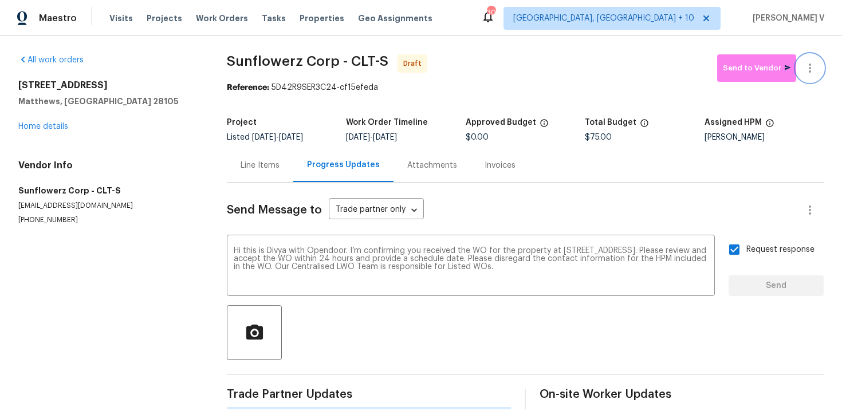
click at [811, 65] on icon "button" at bounding box center [810, 68] width 14 height 14
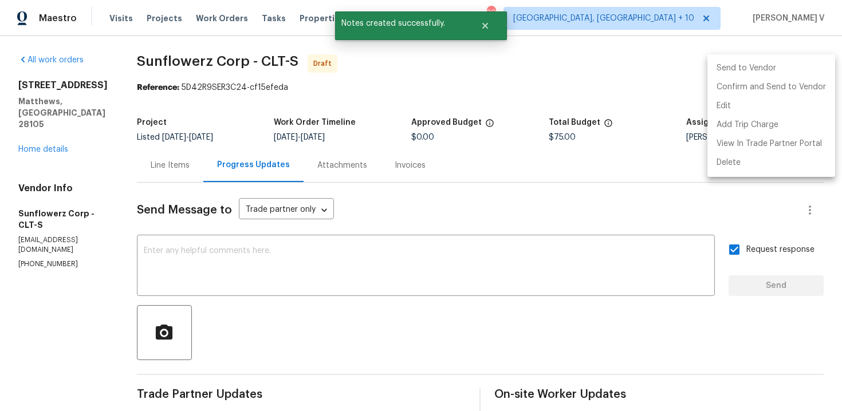
click at [762, 95] on li "Confirm and Send to Vendor" at bounding box center [772, 87] width 128 height 19
click at [205, 100] on div at bounding box center [421, 205] width 842 height 411
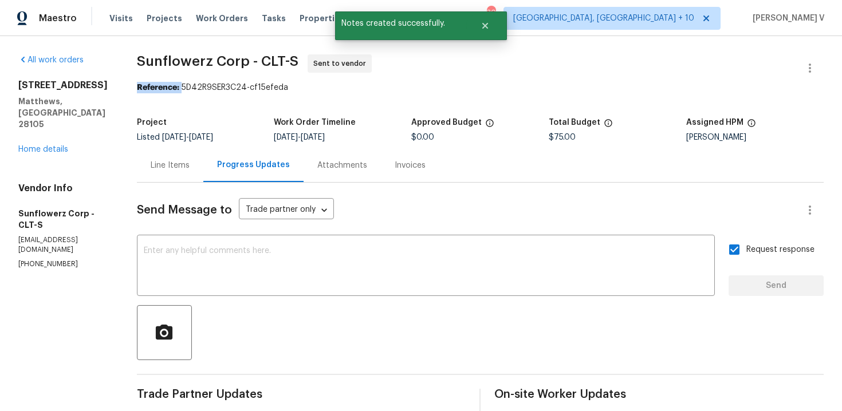
drag, startPoint x: 181, startPoint y: 87, endPoint x: 395, endPoint y: 80, distance: 214.4
click at [394, 80] on section "Sunflowerz Corp - CLT-S Sent to vendor Reference: 5D42R9SER3C24-cf15efeda Proje…" at bounding box center [480, 270] width 687 height 432
copy section "Reference:"
click at [258, 93] on div "Reference: 5D42R9SER3C24-cf15efeda" at bounding box center [480, 87] width 687 height 11
drag, startPoint x: 182, startPoint y: 89, endPoint x: 350, endPoint y: 89, distance: 168.5
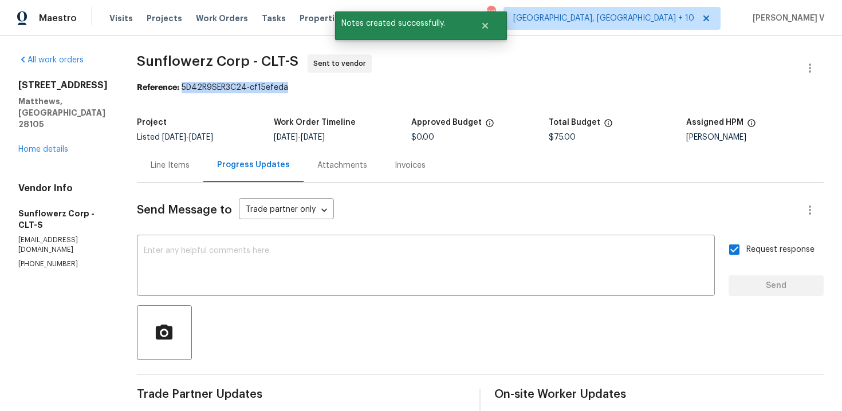
click at [350, 89] on div "Reference: 5D42R9SER3C24-cf15efeda" at bounding box center [480, 87] width 687 height 11
copy div "5D42R9SER3C24-cf15efeda"
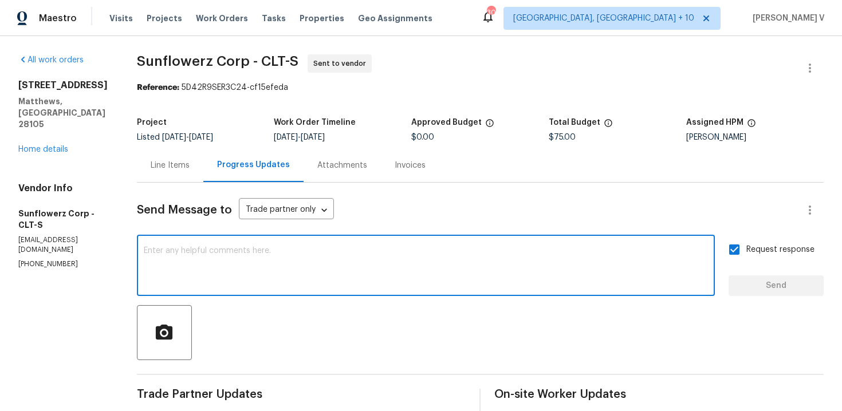
click at [206, 248] on textarea at bounding box center [426, 267] width 564 height 40
paste textarea "Attention All Work Orders must include before-photos (both close-up and wide-an…"
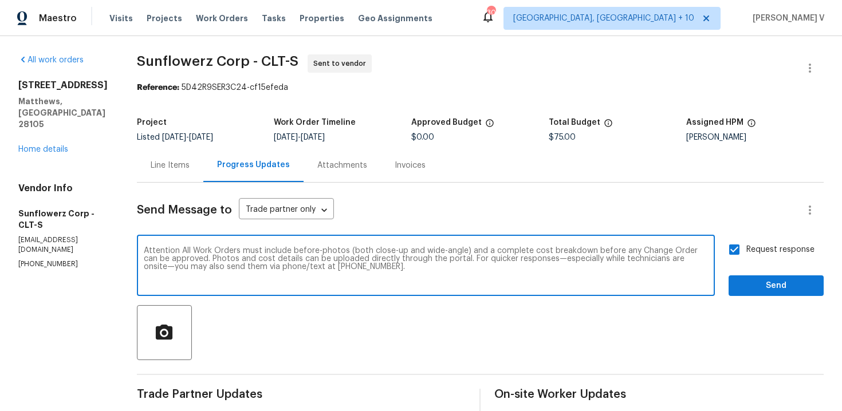
type textarea "Attention All Work Orders must include before-photos (both close-up and wide-an…"
click at [778, 285] on span "Send" at bounding box center [776, 286] width 77 height 14
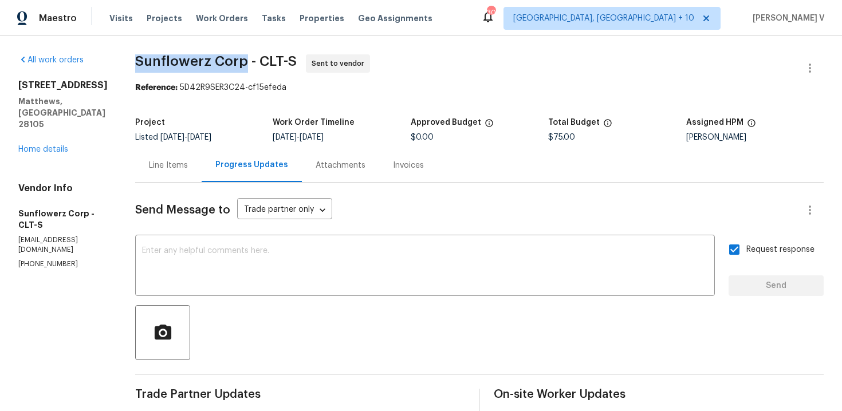
drag, startPoint x: 134, startPoint y: 62, endPoint x: 242, endPoint y: 61, distance: 108.3
click at [242, 62] on div "All work orders [STREET_ADDRESS][PERSON_NAME] Home details Vendor Info Sunflowe…" at bounding box center [421, 315] width 842 height 559
copy span "Sunflowerz Corp"
click at [62, 146] on link "Home details" at bounding box center [43, 150] width 50 height 8
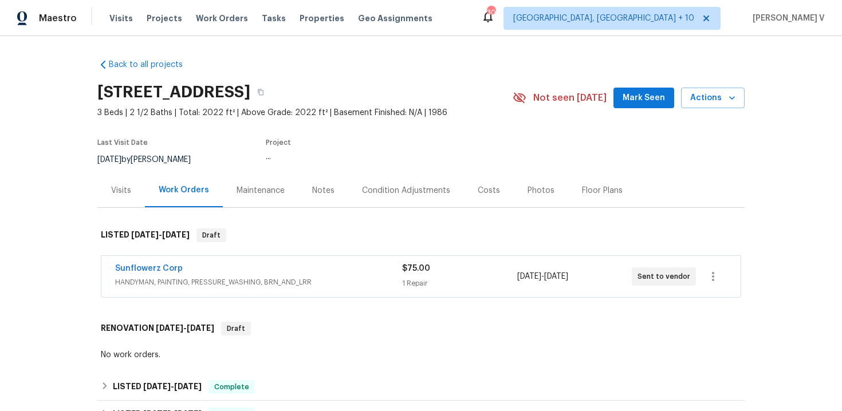
drag, startPoint x: 167, startPoint y: 266, endPoint x: 244, endPoint y: 266, distance: 76.8
click at [244, 266] on div "Sunflowerz Corp HANDYMAN, PAINTING, PRESSURE_WASHING, BRN_AND_LRR $75.00 1 Repa…" at bounding box center [421, 276] width 640 height 41
copy link "Sunflowerz Corp"
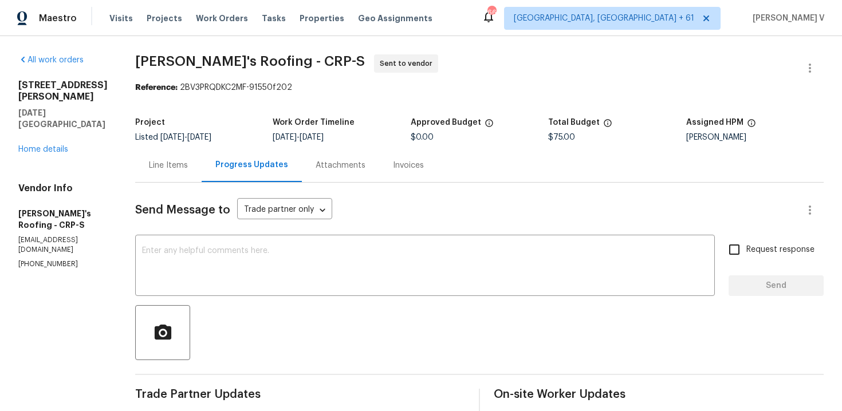
scroll to position [15, 0]
